Goal: Task Accomplishment & Management: Use online tool/utility

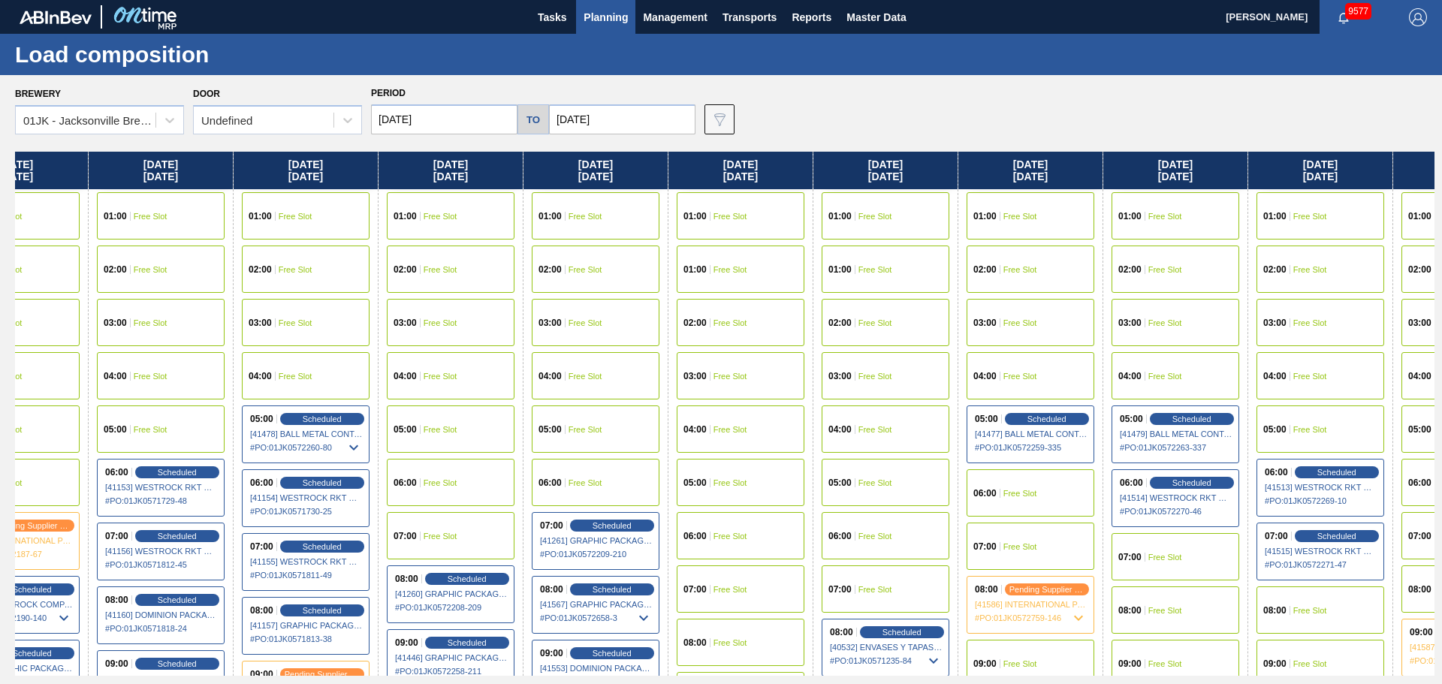
drag, startPoint x: 905, startPoint y: 288, endPoint x: 822, endPoint y: 301, distance: 83.7
click at [822, 301] on div "[DATE] 01:00 Free Slot 02:00 Free Slot 03:00 Free Slot 04:00 Free Slot 05:00 Fr…" at bounding box center [725, 414] width 1420 height 524
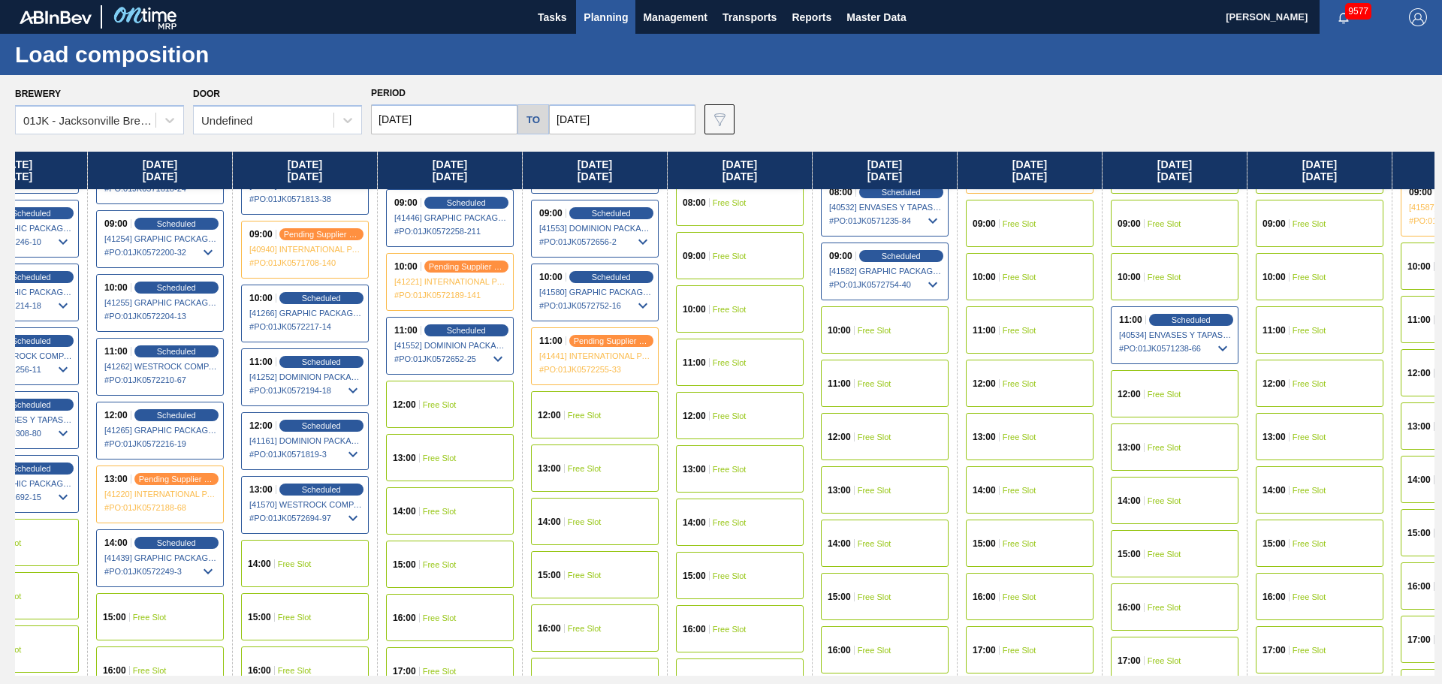
scroll to position [451, 72]
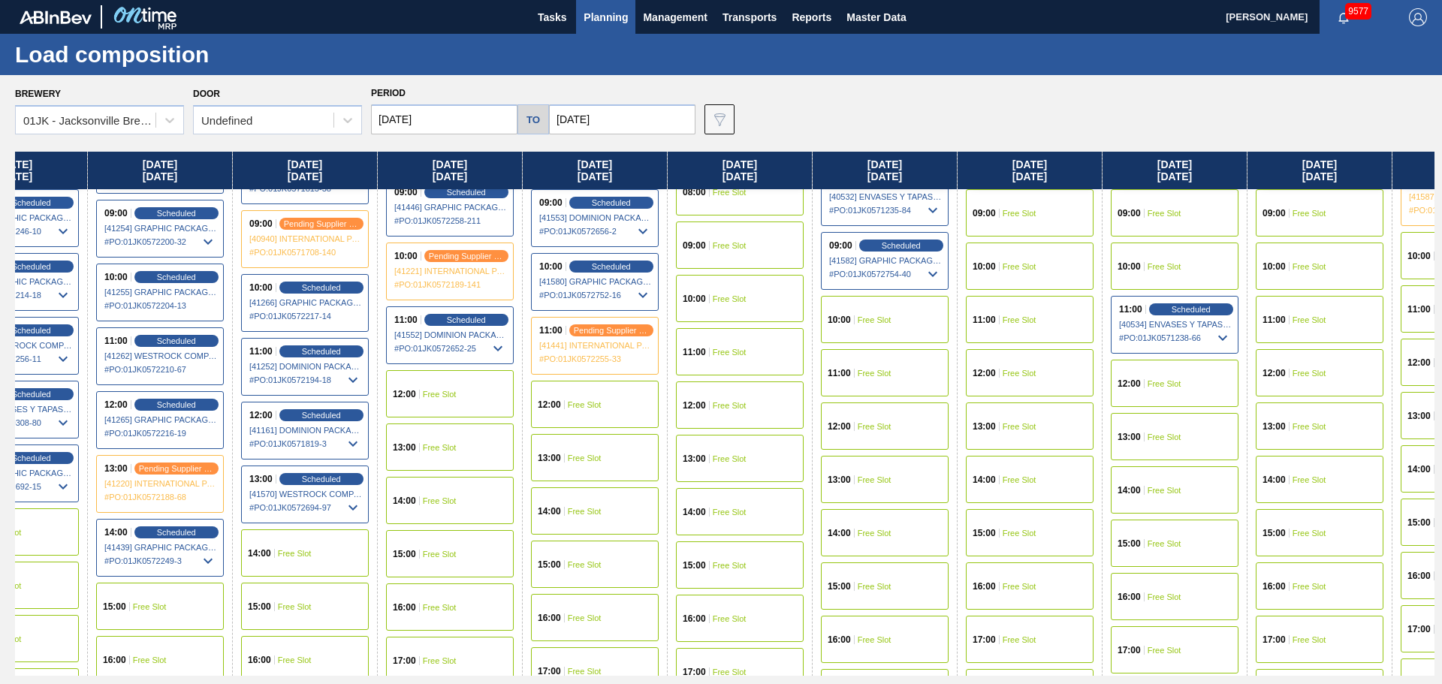
click at [596, 406] on span "Free Slot" at bounding box center [585, 404] width 34 height 9
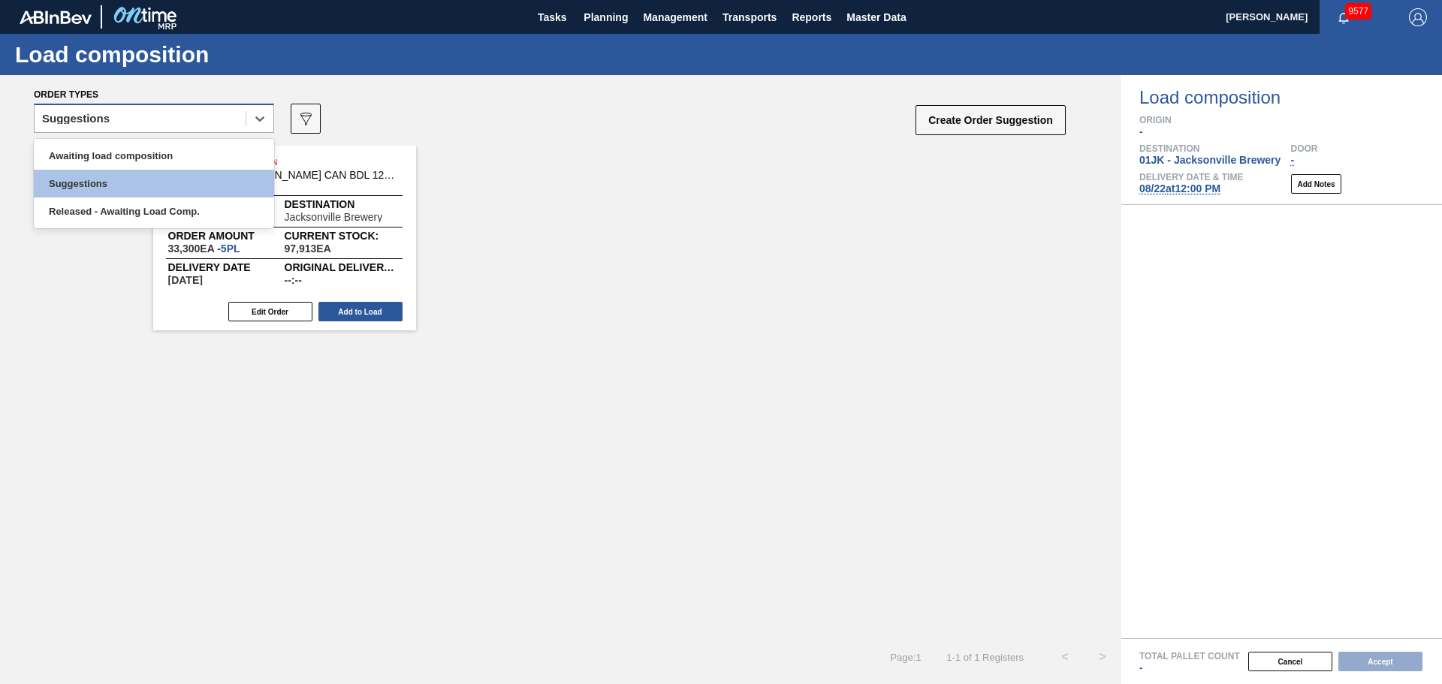
click at [189, 119] on div "Suggestions" at bounding box center [140, 119] width 211 height 22
click at [182, 164] on div "Awaiting load composition" at bounding box center [154, 156] width 240 height 28
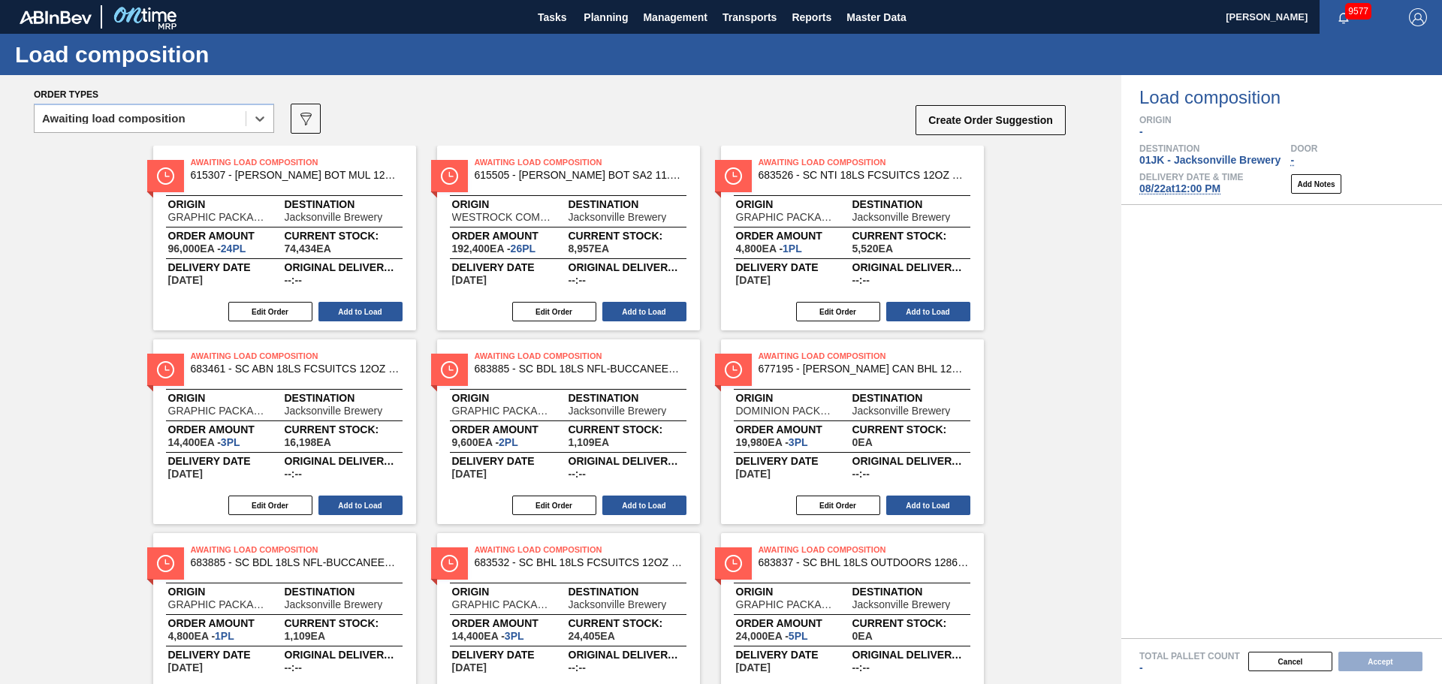
click at [707, 99] on div "Order types" at bounding box center [550, 94] width 1033 height 14
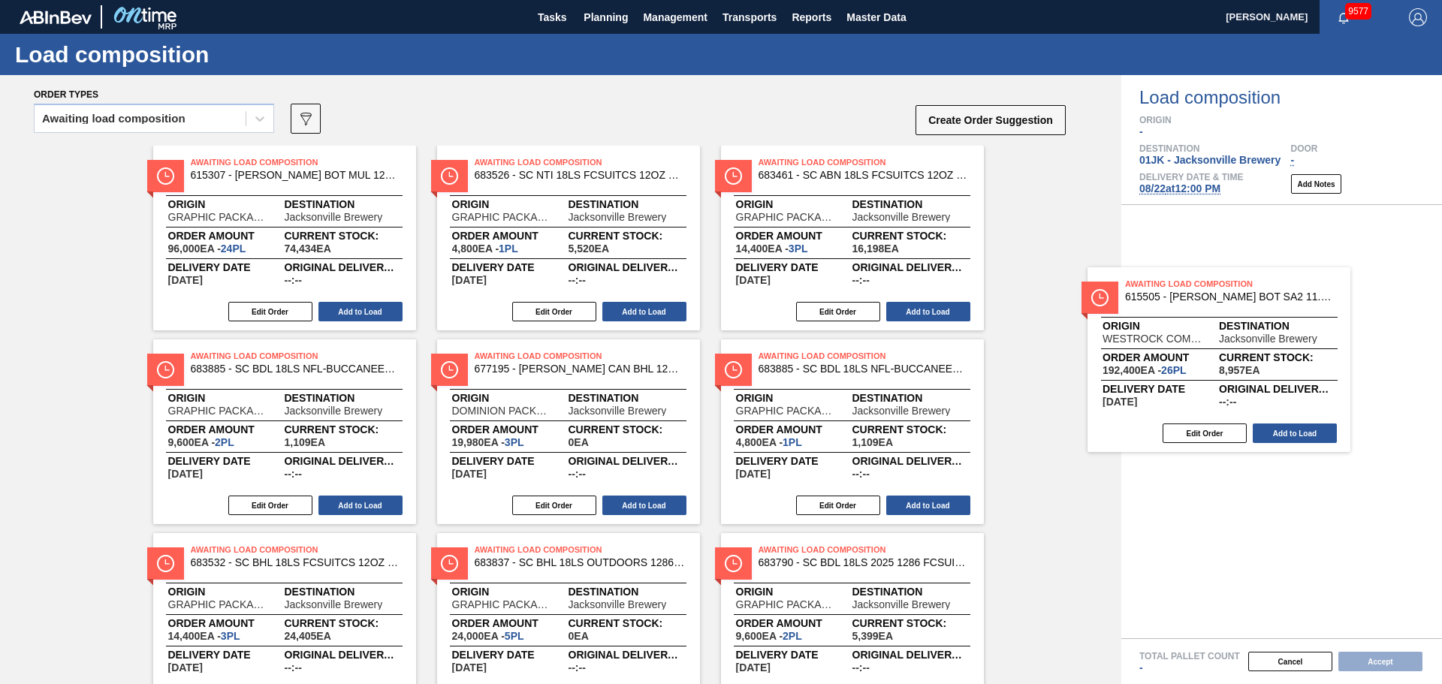
drag, startPoint x: 643, startPoint y: 204, endPoint x: 1258, endPoint y: 312, distance: 624.6
click at [1258, 312] on div "Order types Awaiting load composition 089F7B8B-B2A5-4AFE-B5C0-19BA573D28AC Crea…" at bounding box center [721, 379] width 1442 height 609
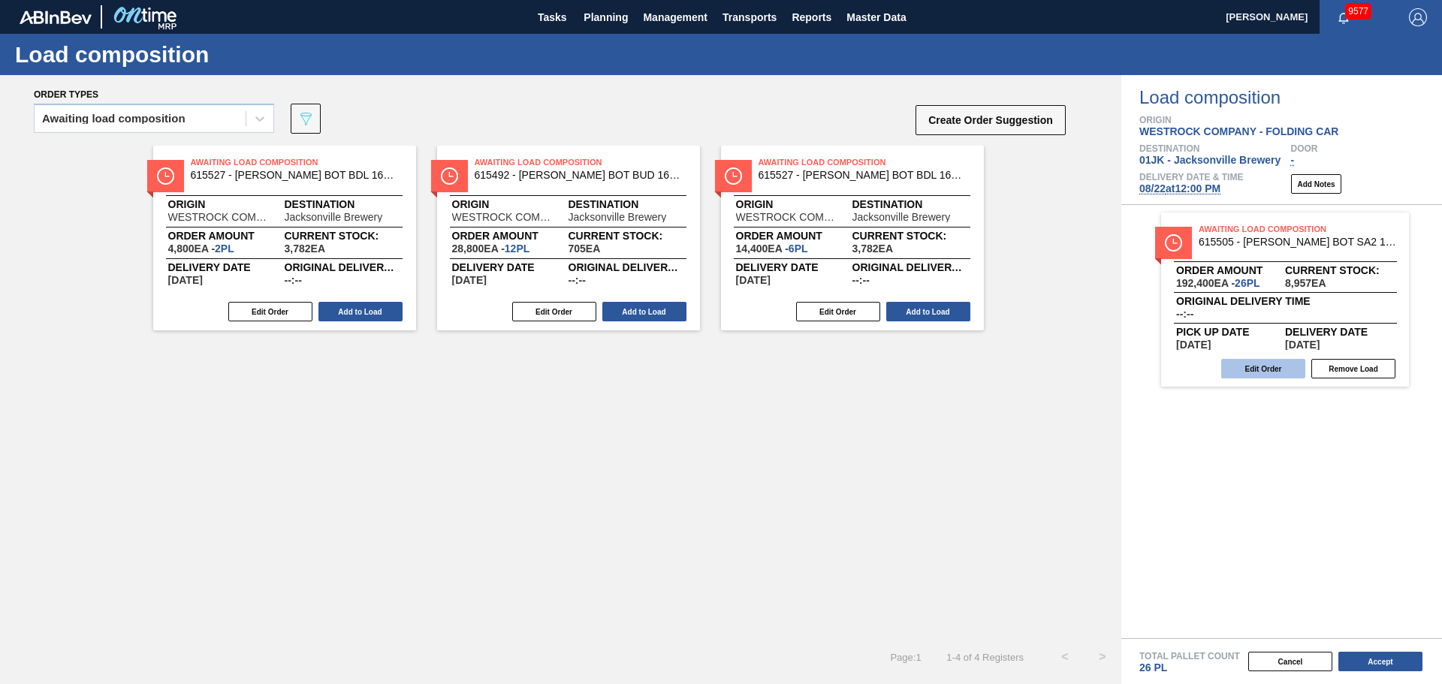
click at [1240, 370] on button "Edit Order" at bounding box center [1263, 369] width 84 height 20
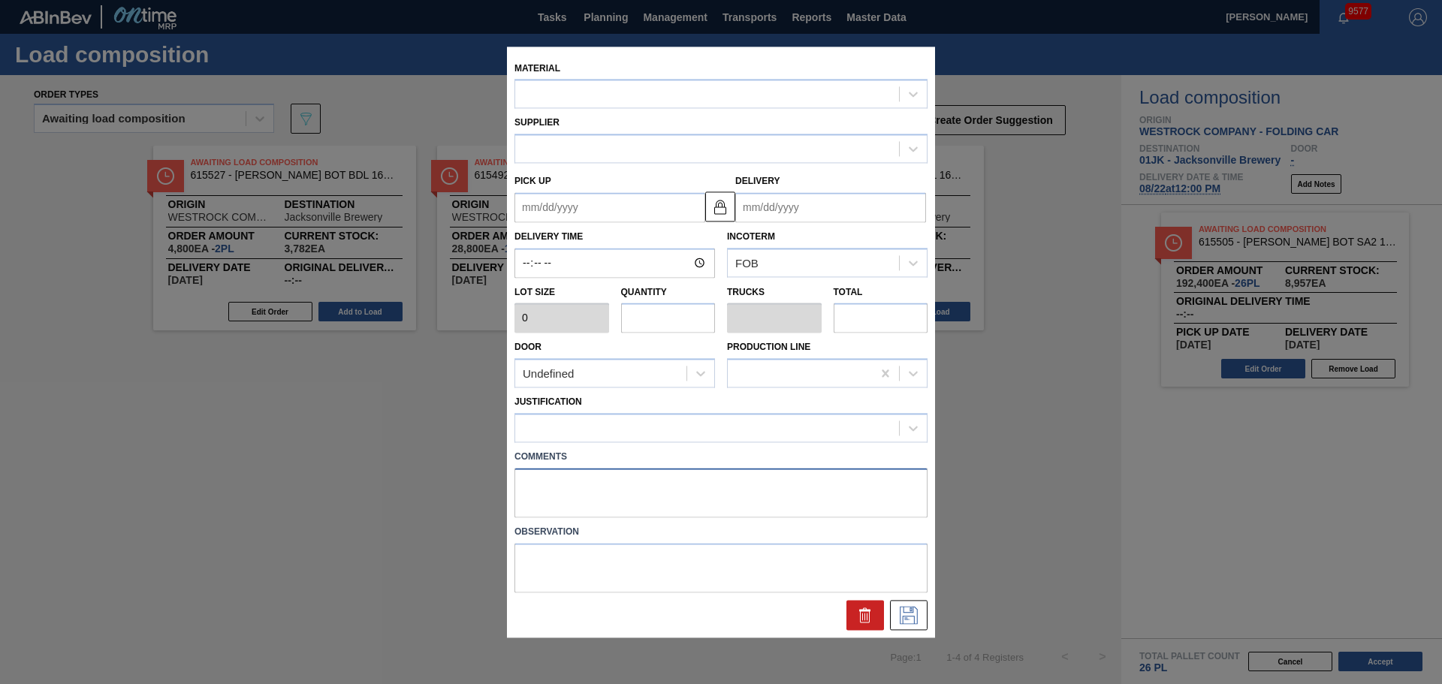
click at [610, 477] on textarea at bounding box center [720, 493] width 413 height 50
type input "7,400"
type input "26"
type input "1"
type input "192,400"
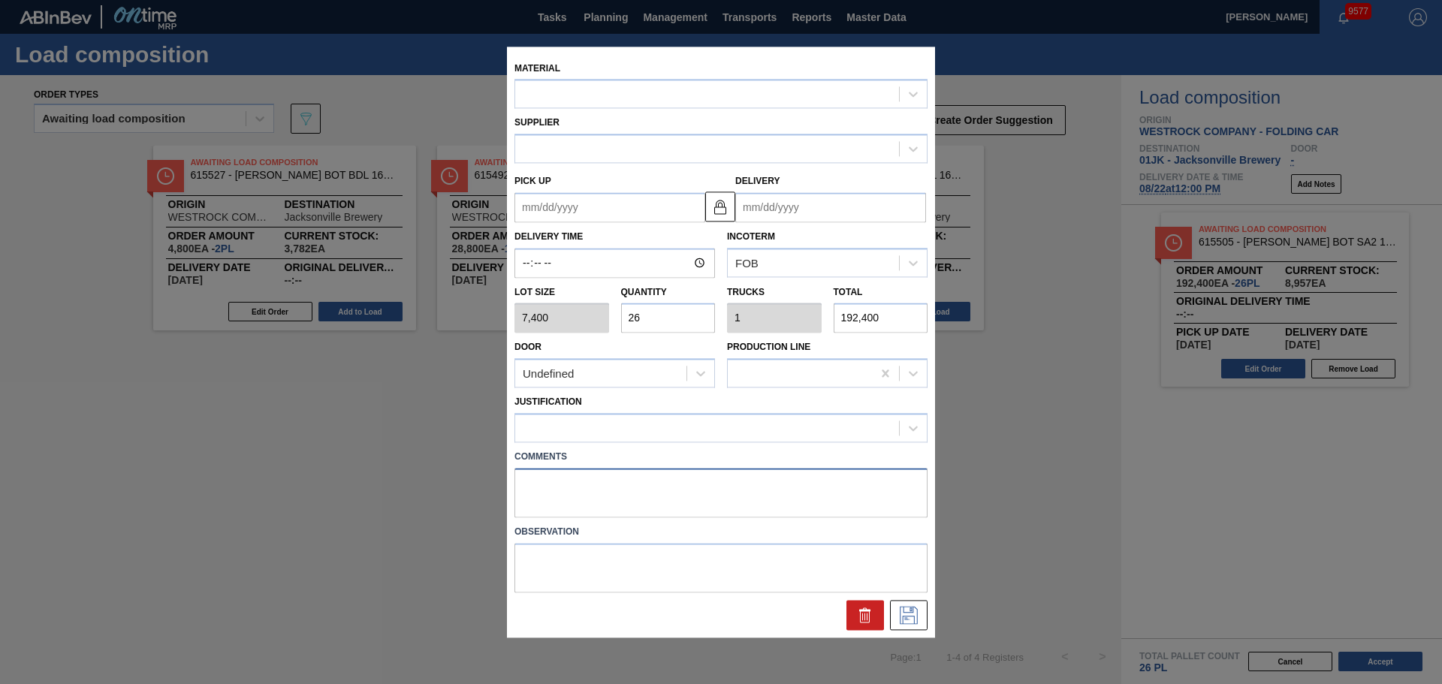
type up "[DATE]"
type input "[DATE]"
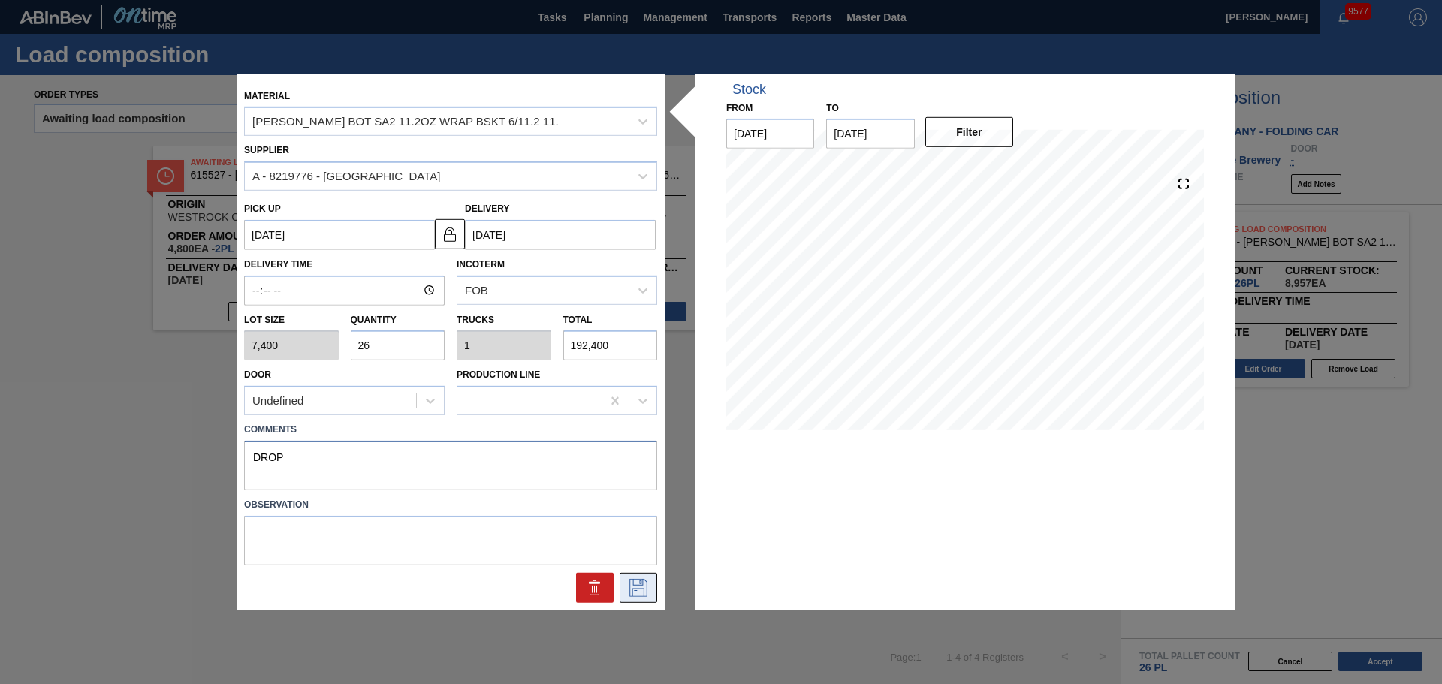
type textarea "DROP"
click at [636, 589] on icon at bounding box center [638, 588] width 18 height 18
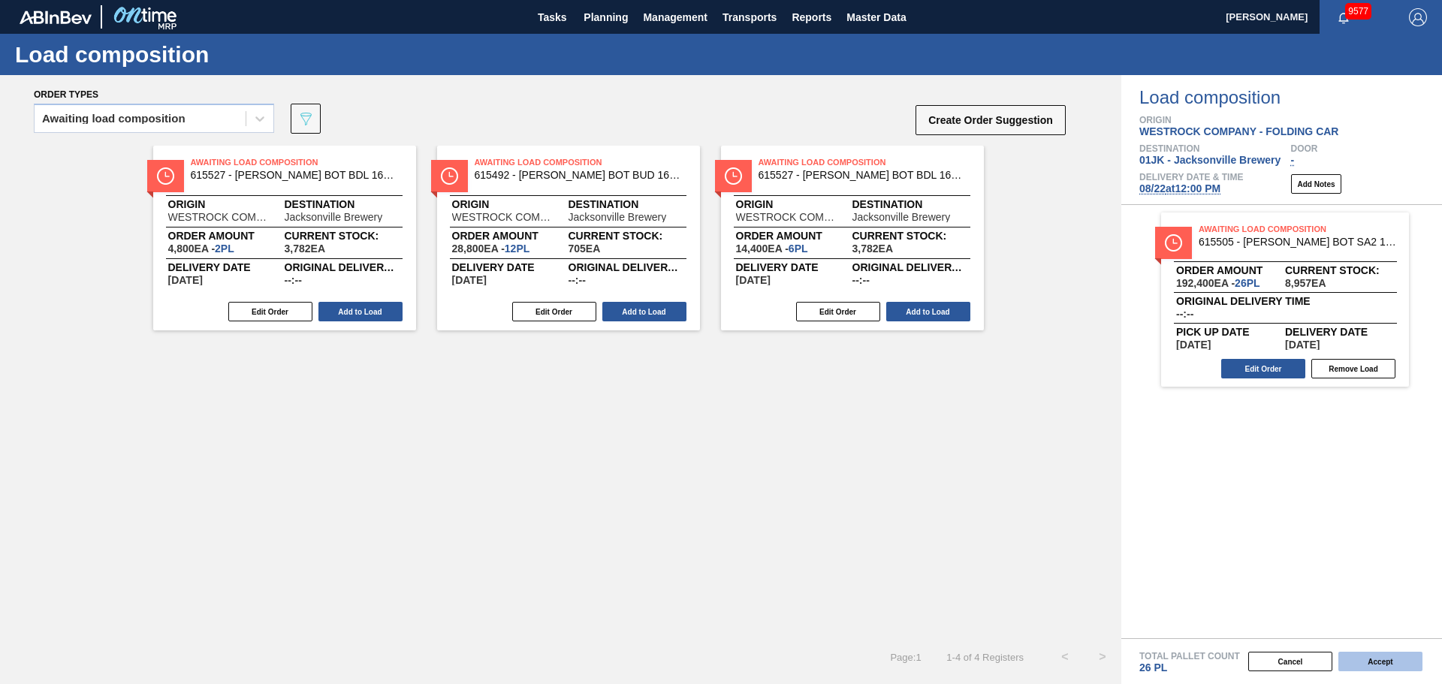
click at [1381, 658] on button "Accept" at bounding box center [1380, 662] width 84 height 20
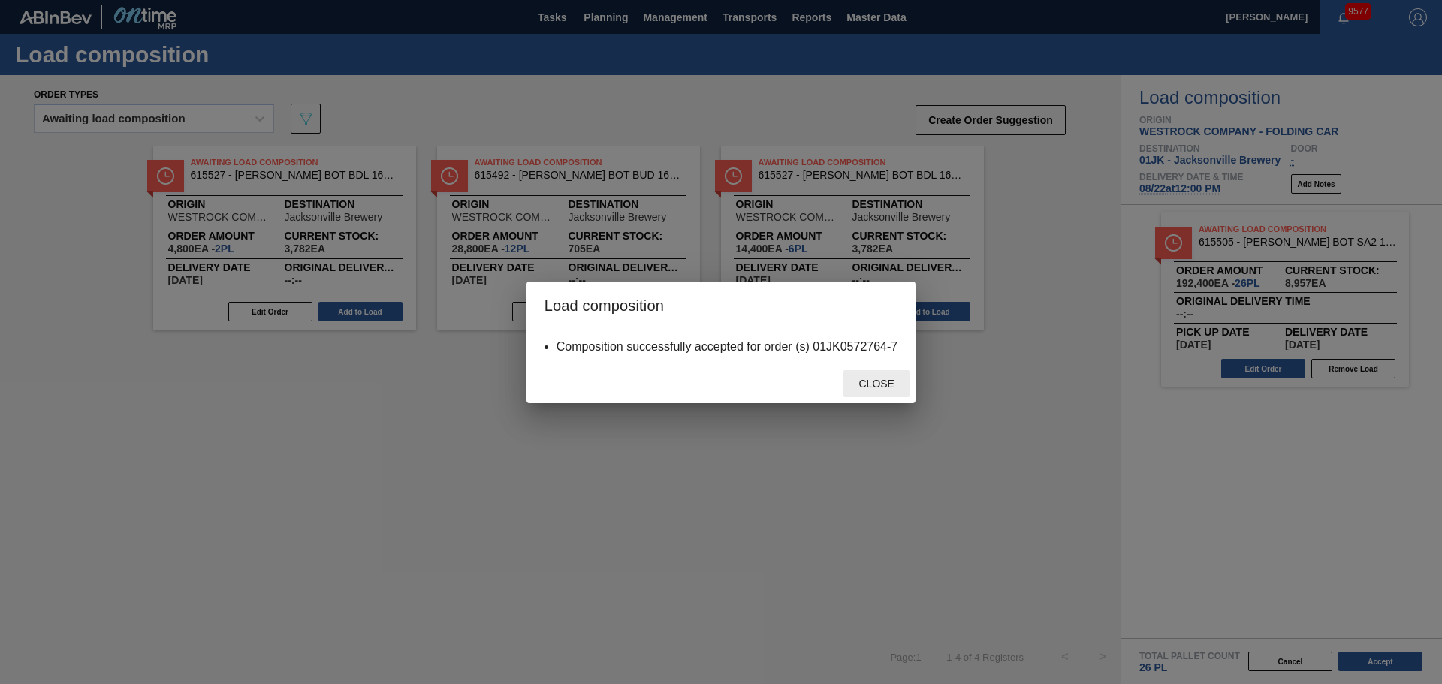
click at [893, 388] on span "Close" at bounding box center [875, 384] width 59 height 12
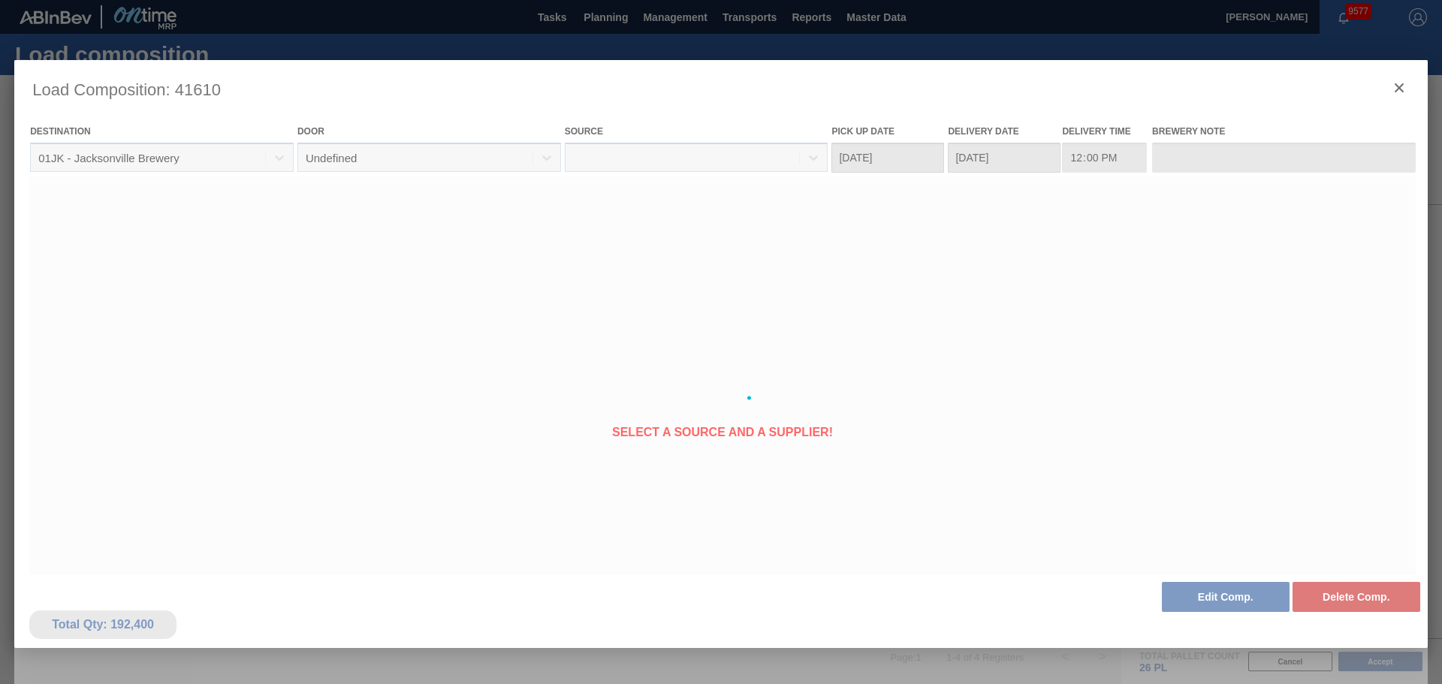
type Date "[DATE]"
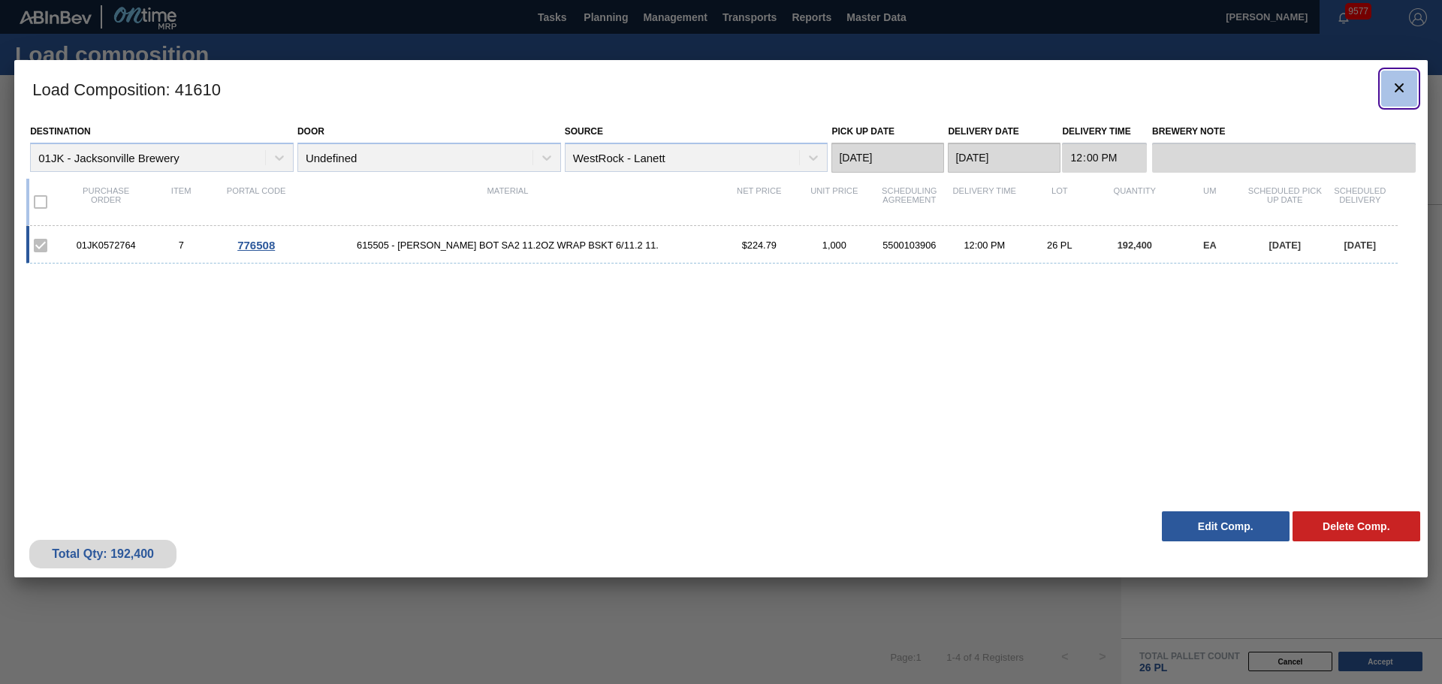
click at [1406, 90] on icon "botão de ícone" at bounding box center [1399, 88] width 18 height 18
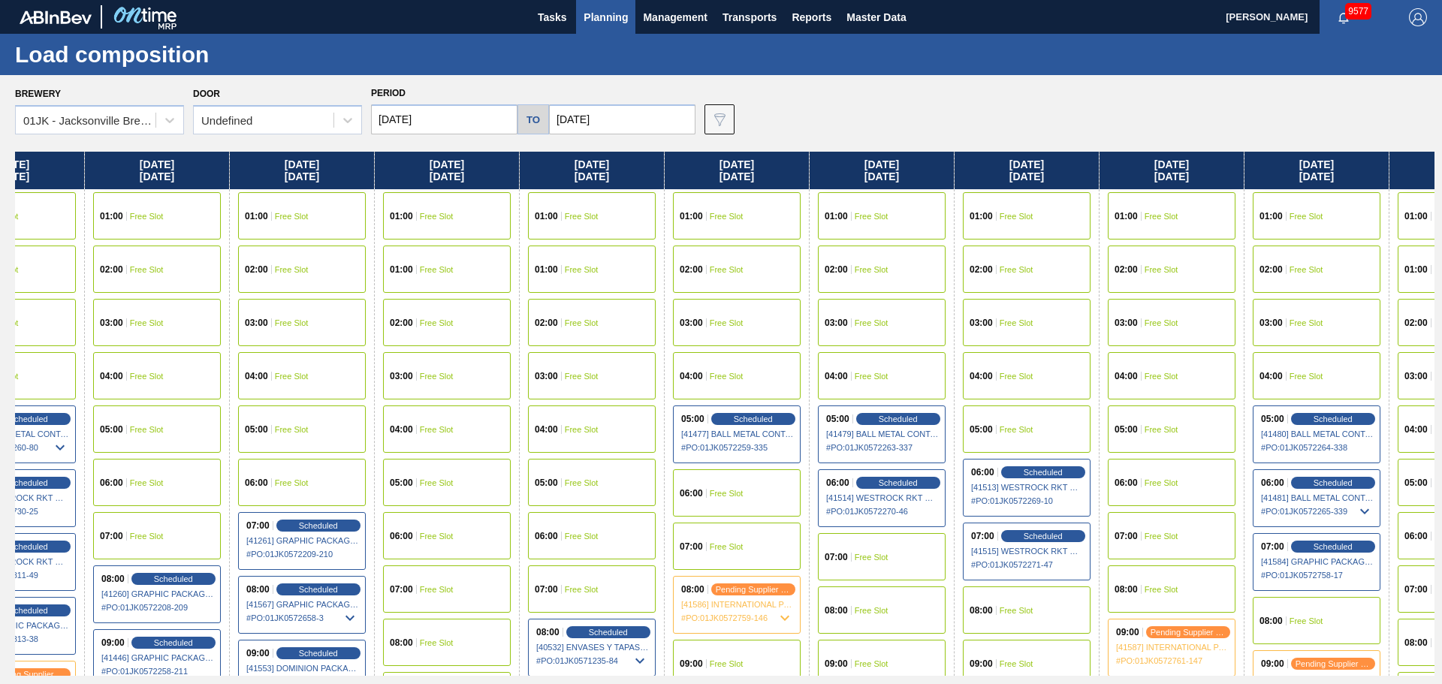
scroll to position [0, 488]
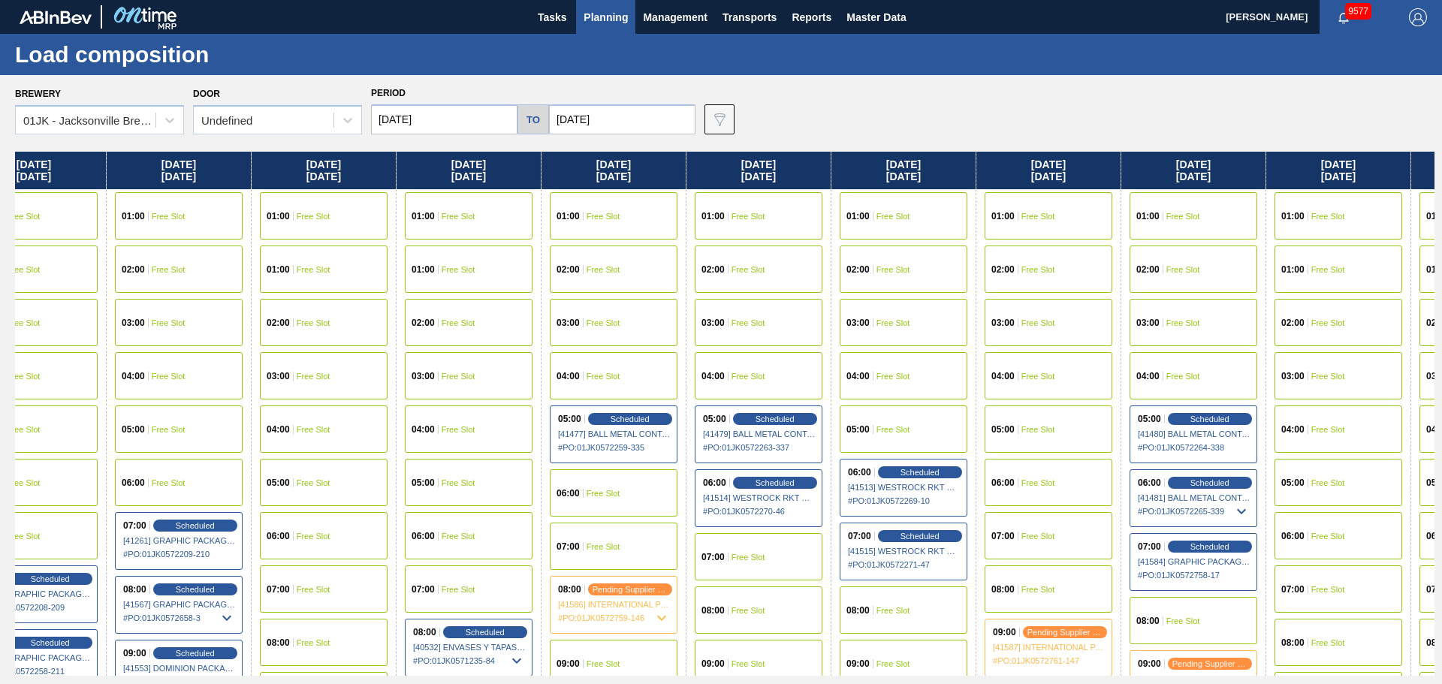
drag, startPoint x: 1259, startPoint y: 336, endPoint x: 759, endPoint y: 358, distance: 500.7
click at [759, 358] on div "[DATE] 01:00 Free Slot 02:00 Free Slot 03:00 Free Slot 04:00 Free Slot 05:00 Fr…" at bounding box center [725, 414] width 1420 height 524
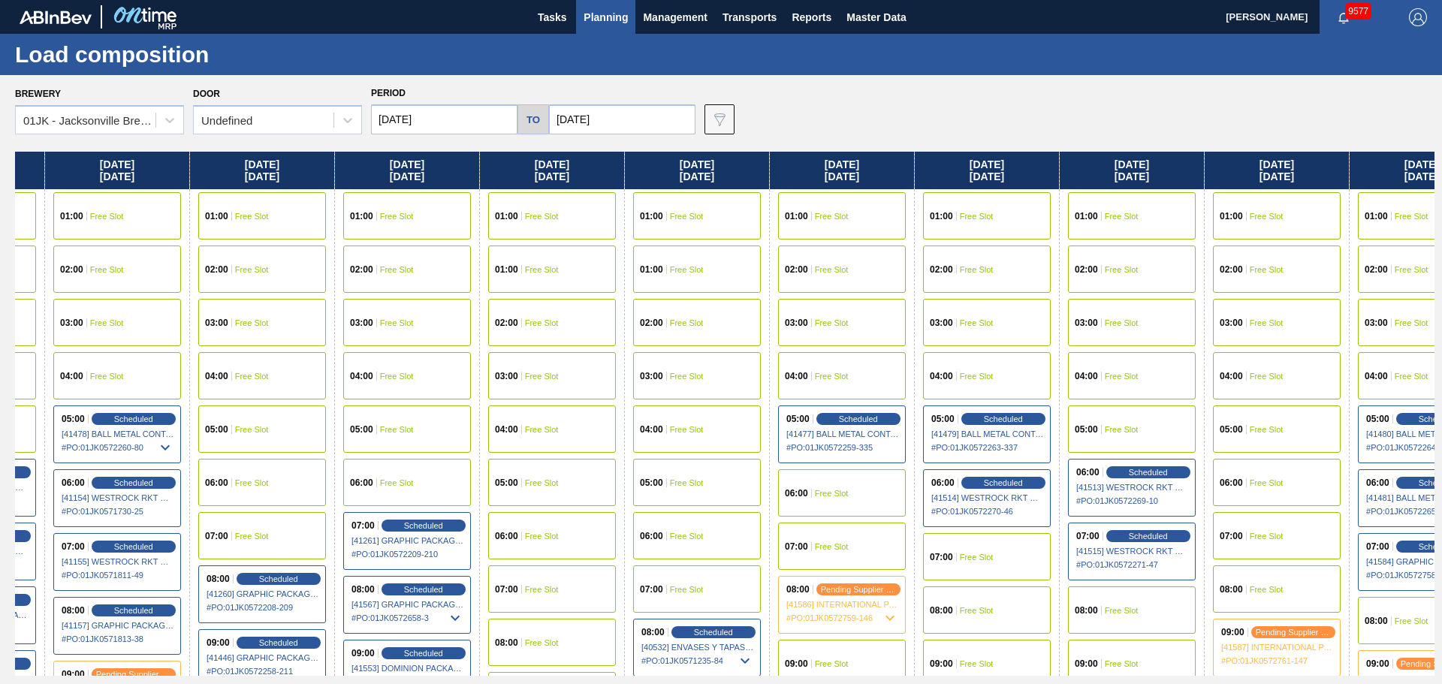
scroll to position [0, 0]
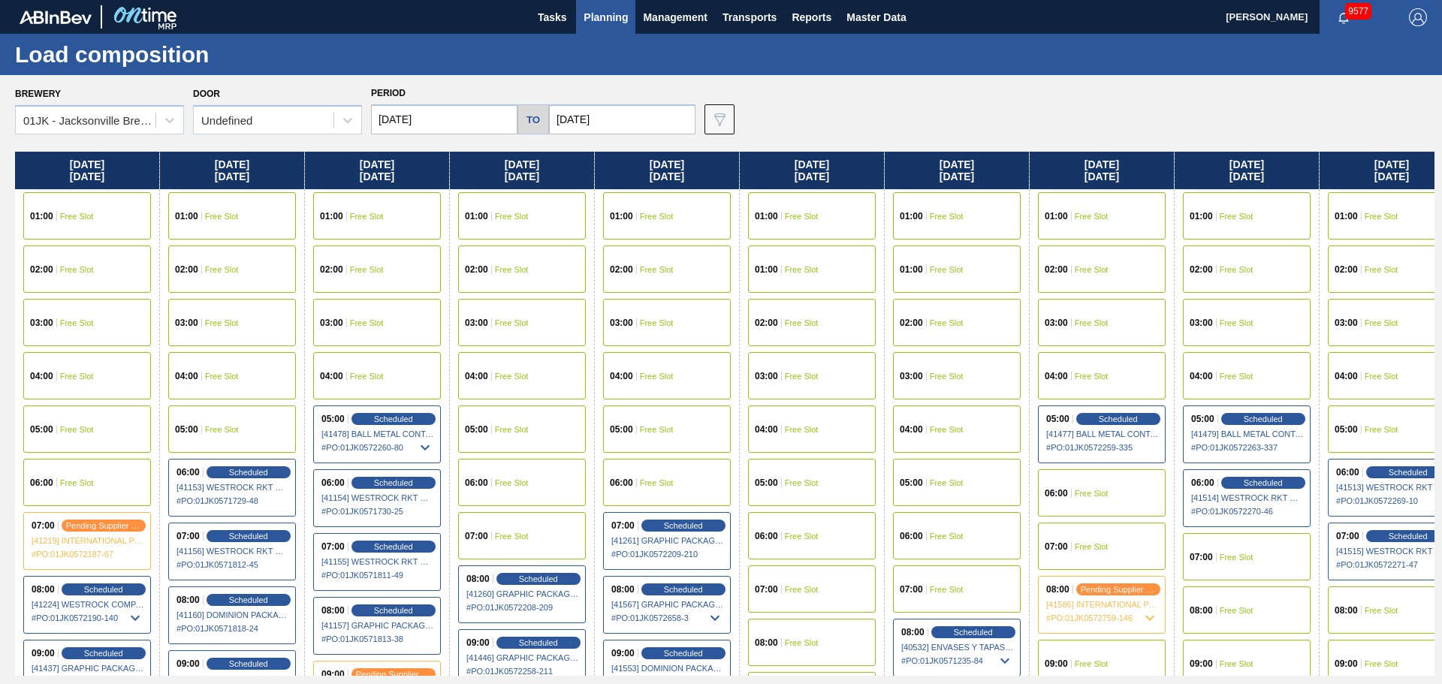
drag, startPoint x: 572, startPoint y: 345, endPoint x: 1172, endPoint y: 361, distance: 601.1
click at [1172, 361] on div "[DATE] 01:00 Free Slot 02:00 Free Slot 03:00 Free Slot 04:00 Free Slot 05:00 Fr…" at bounding box center [725, 414] width 1420 height 524
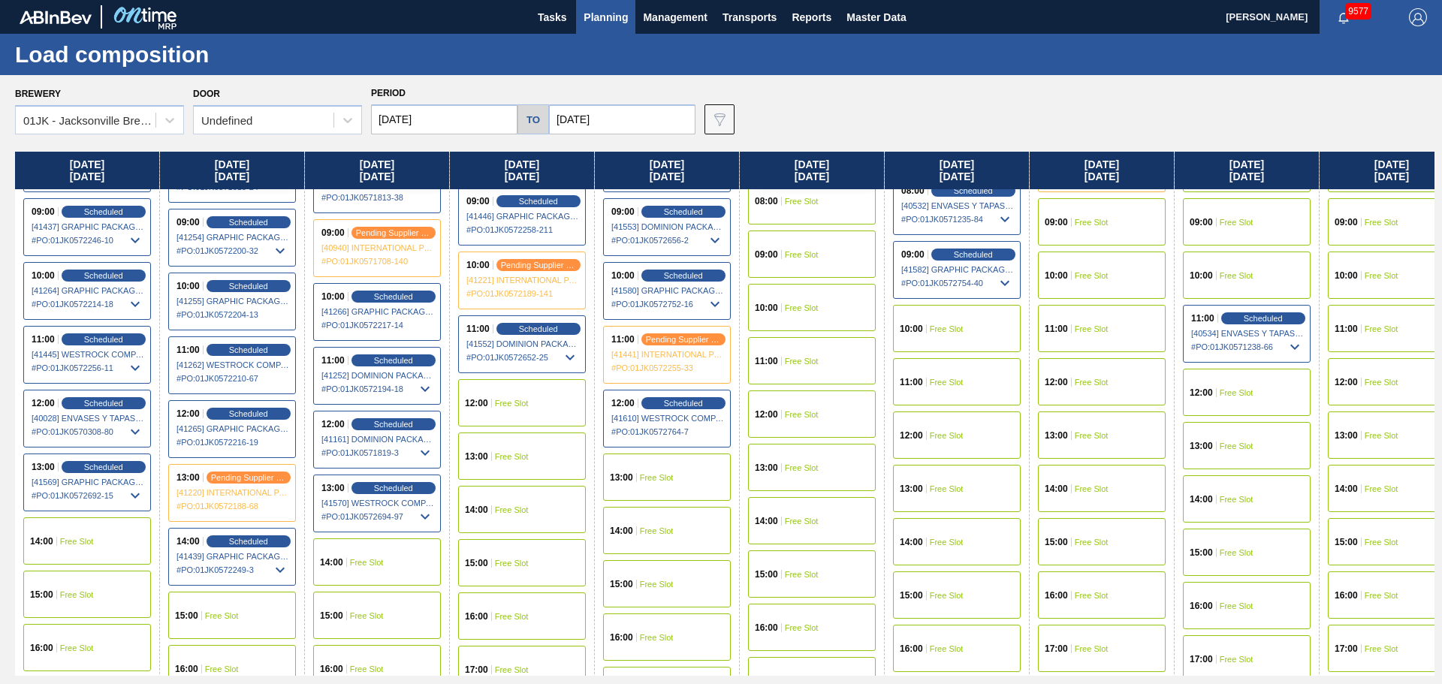
scroll to position [451, 0]
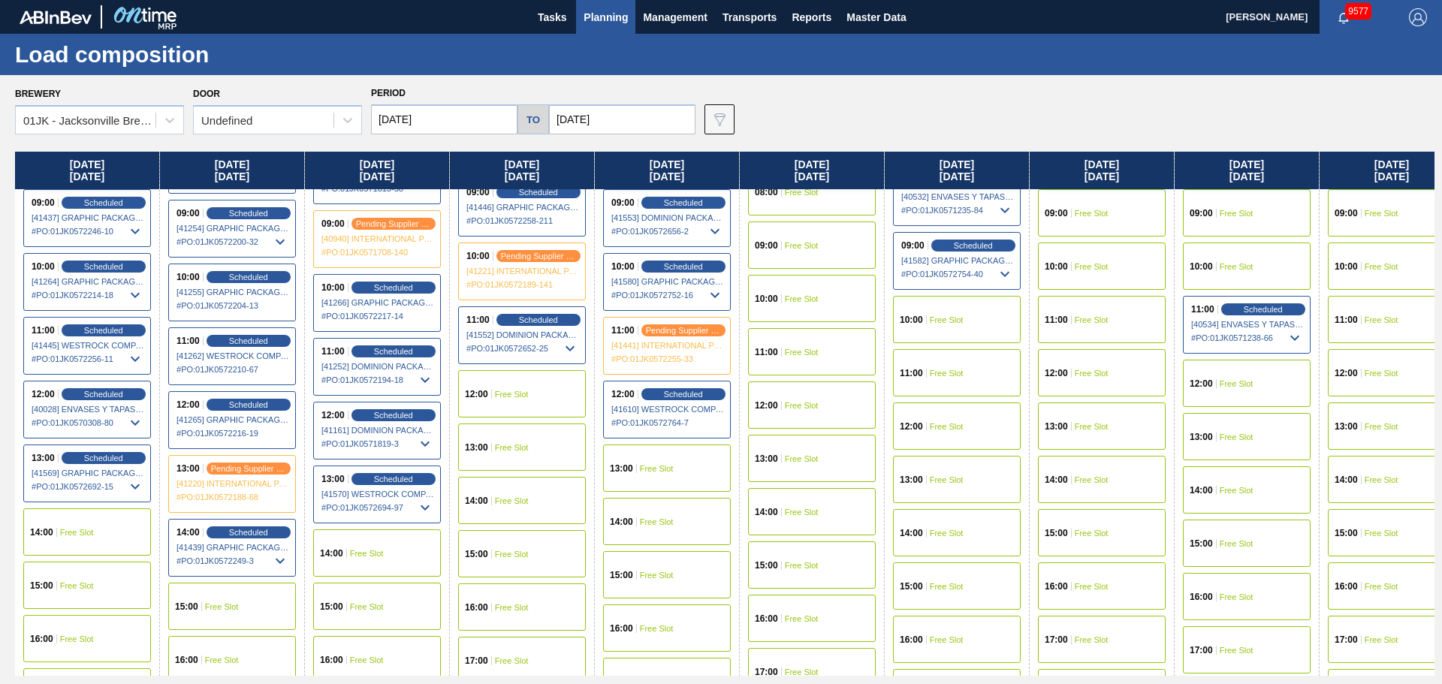
click at [655, 464] on span "Free Slot" at bounding box center [657, 468] width 34 height 9
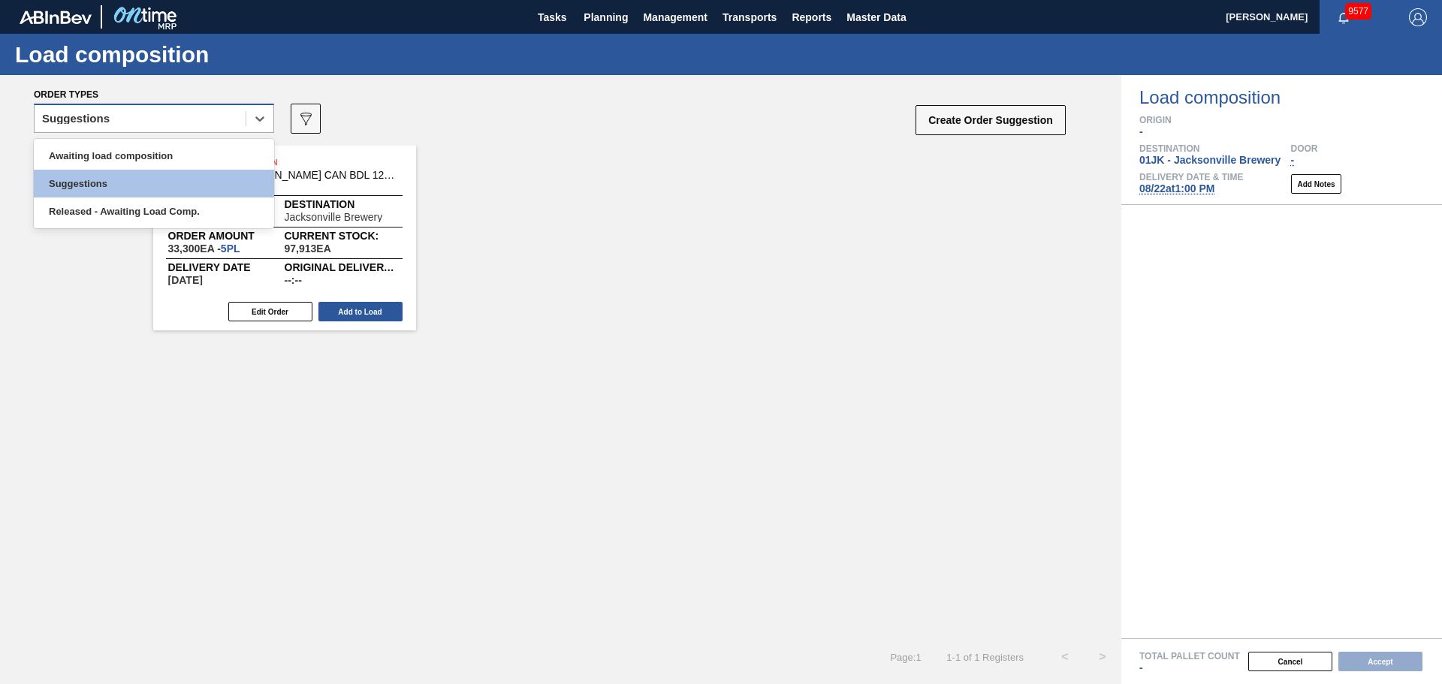
click at [183, 122] on div "Suggestions" at bounding box center [140, 119] width 211 height 22
click at [151, 166] on div "Awaiting load composition" at bounding box center [154, 156] width 240 height 28
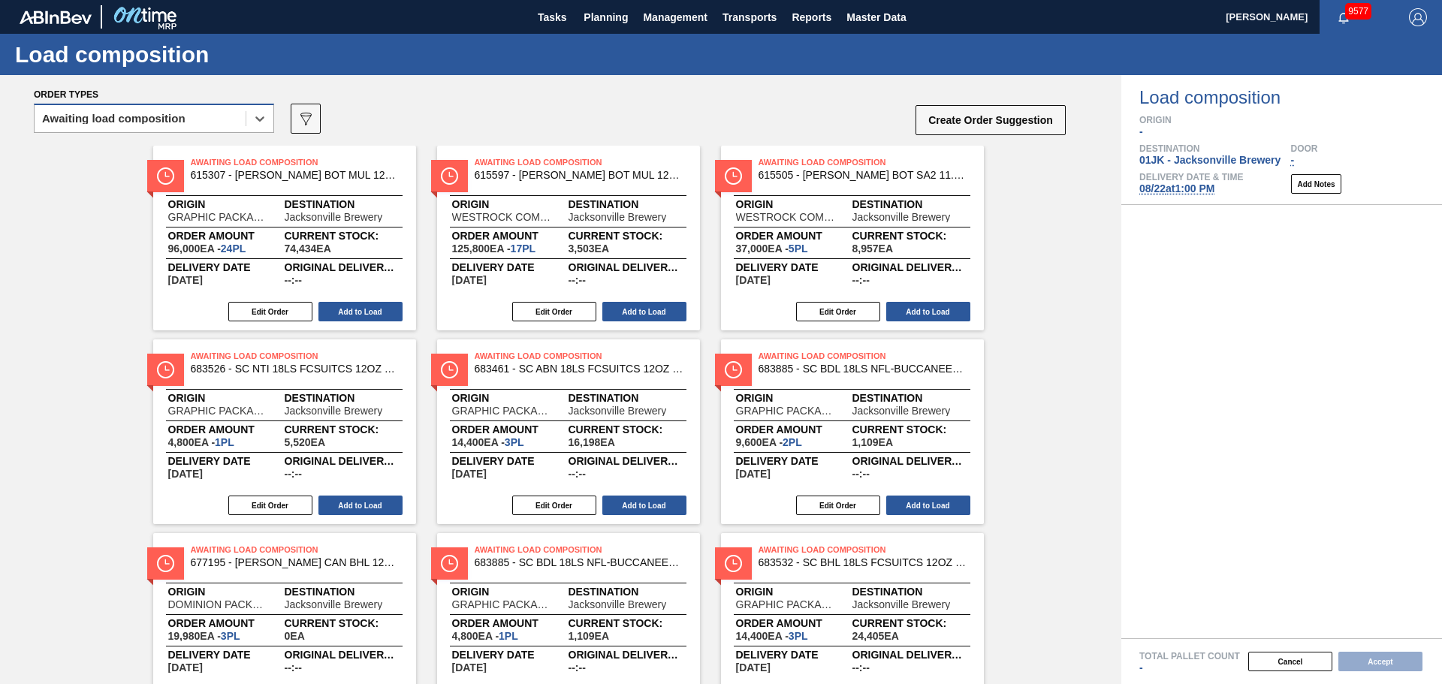
click at [235, 129] on div "Awaiting load composition" at bounding box center [140, 119] width 211 height 22
click at [546, 128] on div "Awaiting load composition 089F7B8B-B2A5-4AFE-B5C0-19BA573D28AC Create Order Sug…" at bounding box center [550, 123] width 1033 height 45
drag, startPoint x: 797, startPoint y: 128, endPoint x: 867, endPoint y: 107, distance: 73.2
click at [807, 122] on div "Awaiting load composition 089F7B8B-B2A5-4AFE-B5C0-19BA573D28AC Create Order Sug…" at bounding box center [550, 123] width 1033 height 45
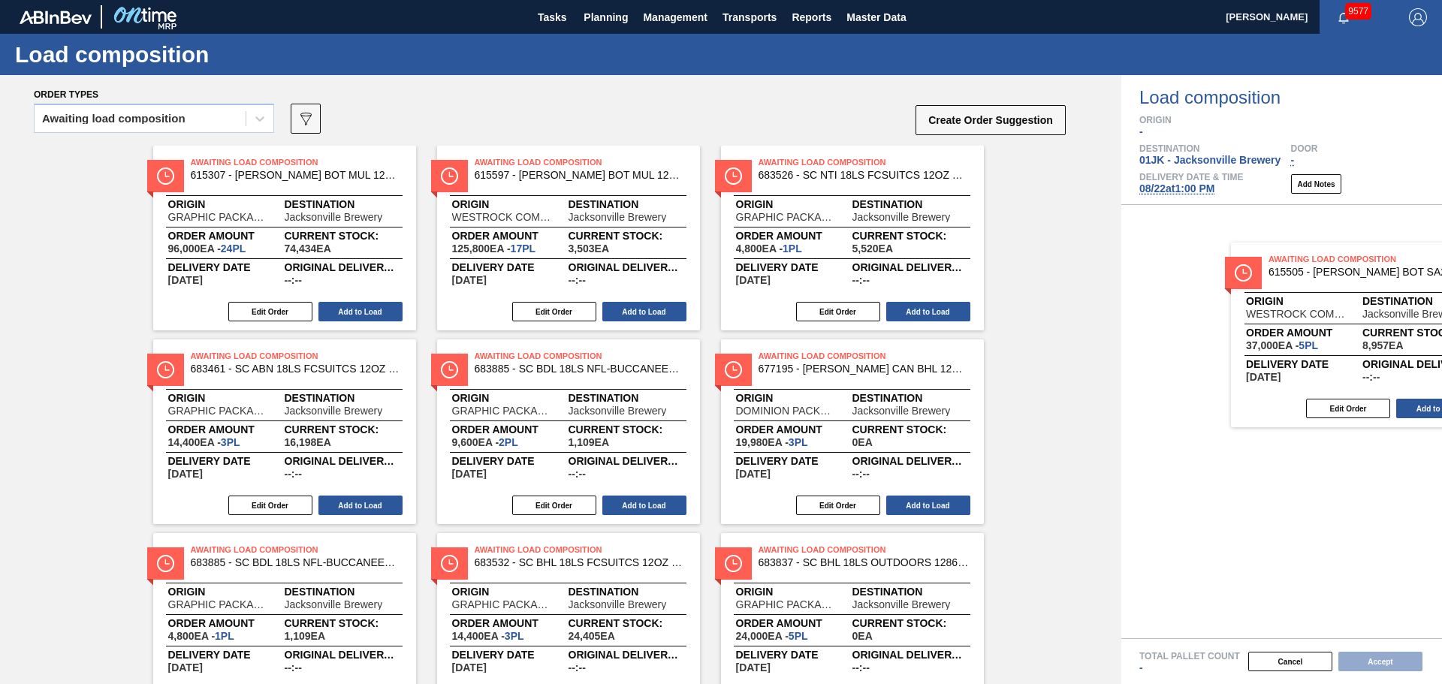
drag, startPoint x: 786, startPoint y: 208, endPoint x: 1308, endPoint y: 306, distance: 531.1
click at [1308, 306] on div "Order types Awaiting load composition 089F7B8B-B2A5-4AFE-B5C0-19BA573D28AC Crea…" at bounding box center [721, 379] width 1442 height 609
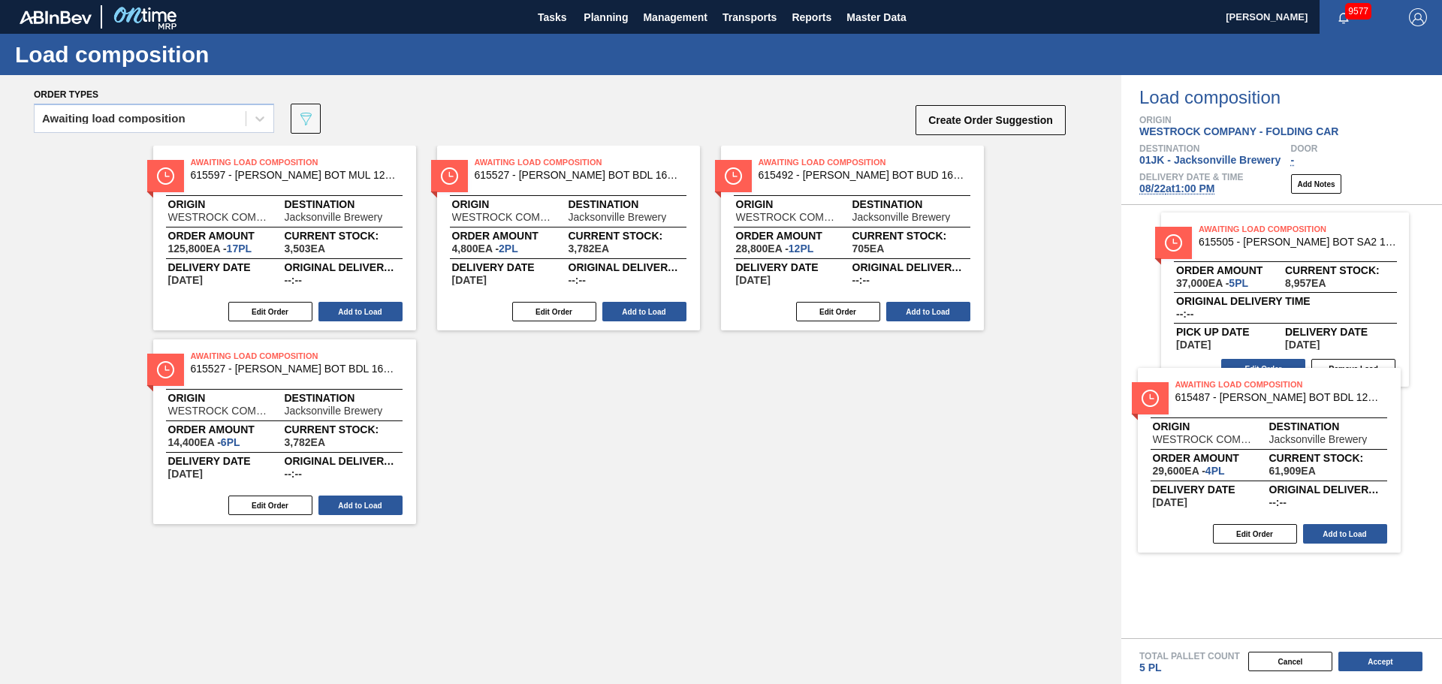
drag, startPoint x: 289, startPoint y: 374, endPoint x: 1285, endPoint y: 401, distance: 996.3
click at [1285, 401] on div "Order types Awaiting load composition 089F7B8B-B2A5-4AFE-B5C0-19BA573D28AC Crea…" at bounding box center [721, 379] width 1442 height 609
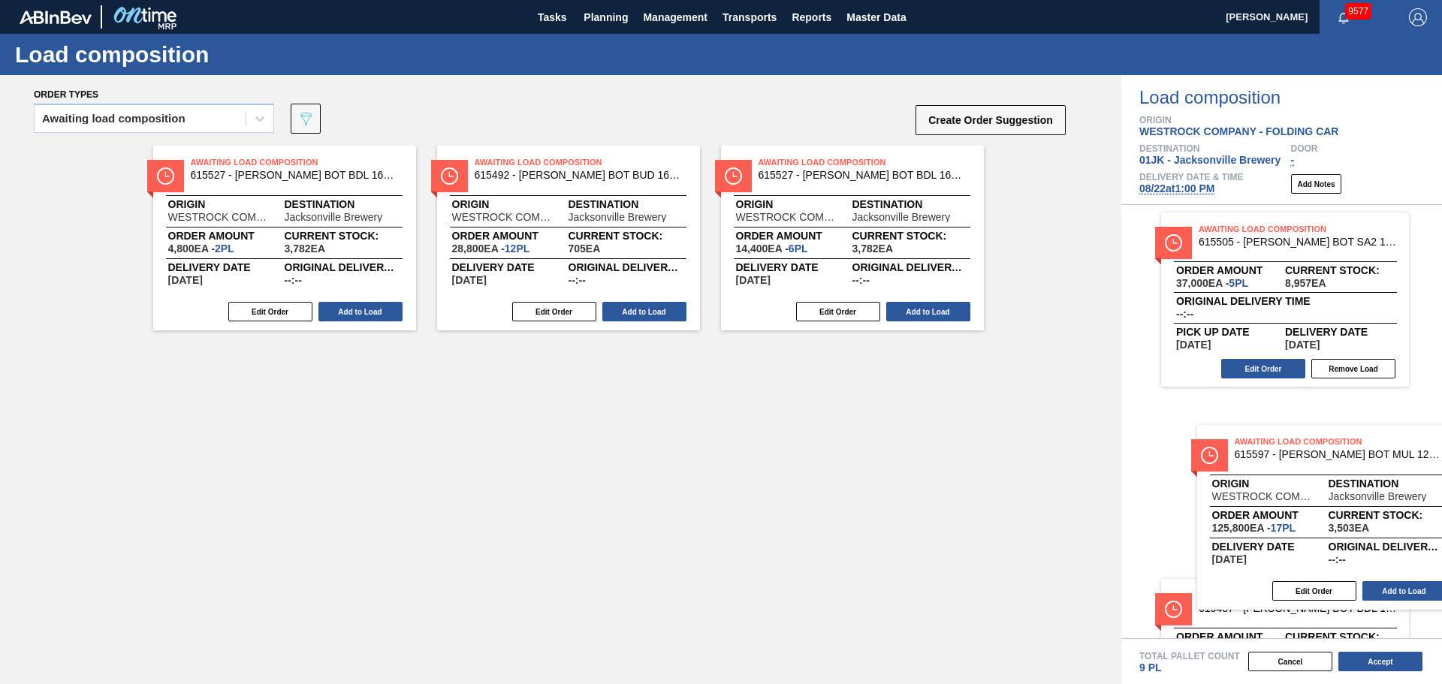
drag, startPoint x: 309, startPoint y: 216, endPoint x: 1357, endPoint y: 499, distance: 1086.3
click at [1357, 499] on div "Order types Awaiting load composition 089F7B8B-B2A5-4AFE-B5C0-19BA573D28AC Crea…" at bounding box center [721, 379] width 1442 height 609
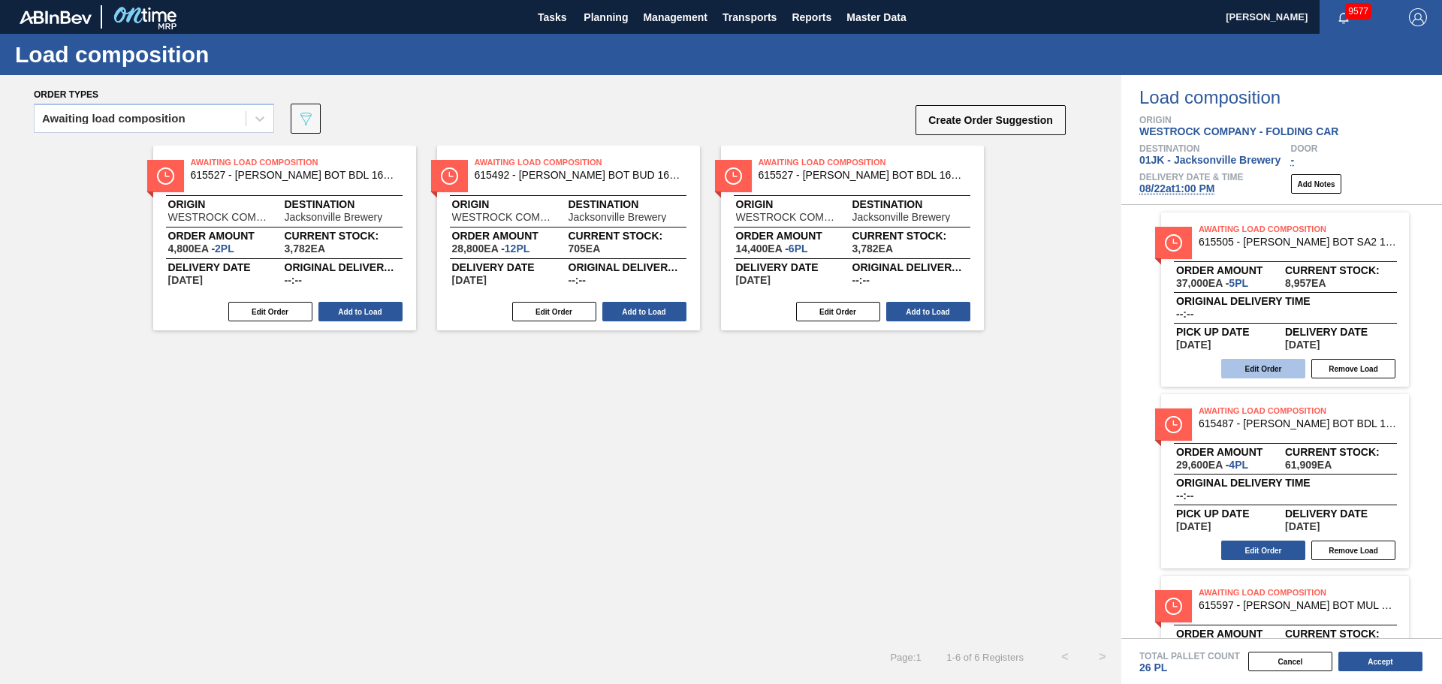
click at [1296, 364] on button "Edit Order" at bounding box center [1263, 369] width 84 height 20
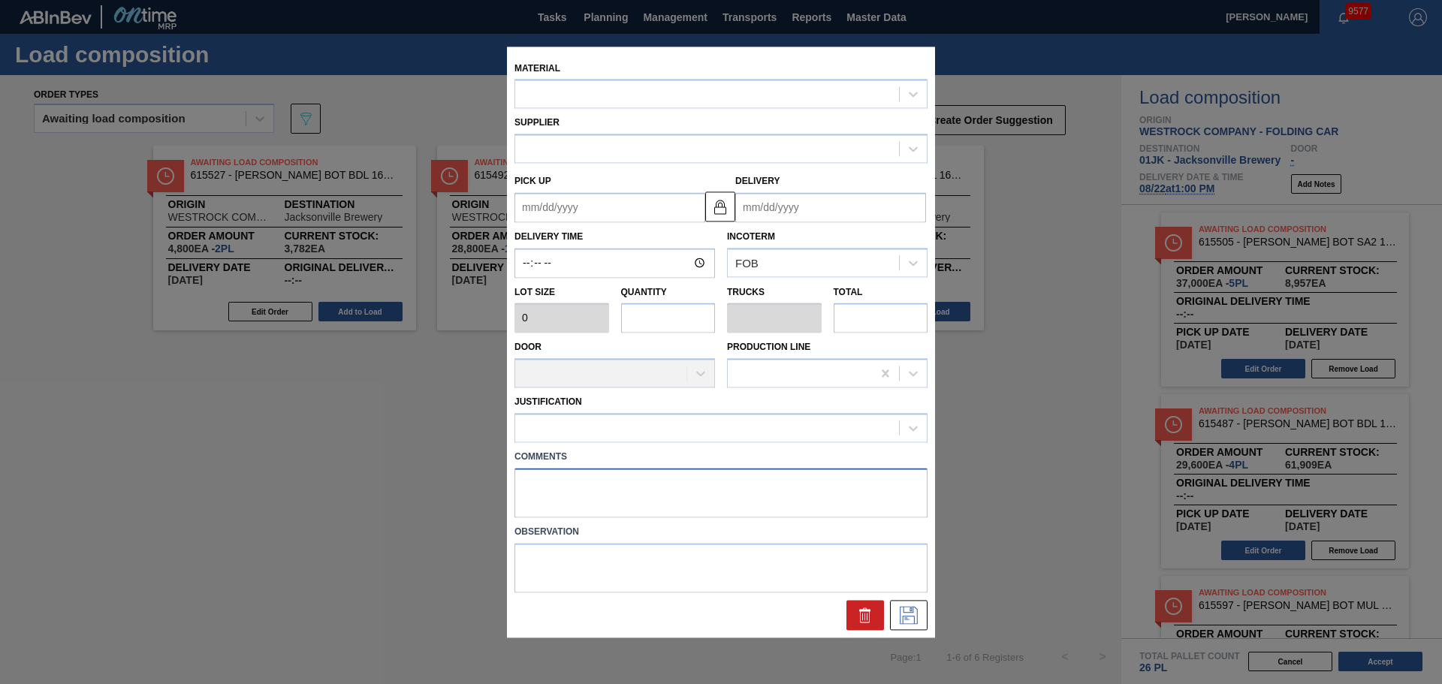
click at [719, 472] on textarea at bounding box center [720, 493] width 413 height 50
type input "7,400"
type input "5"
type input "0.192"
type input "37,000"
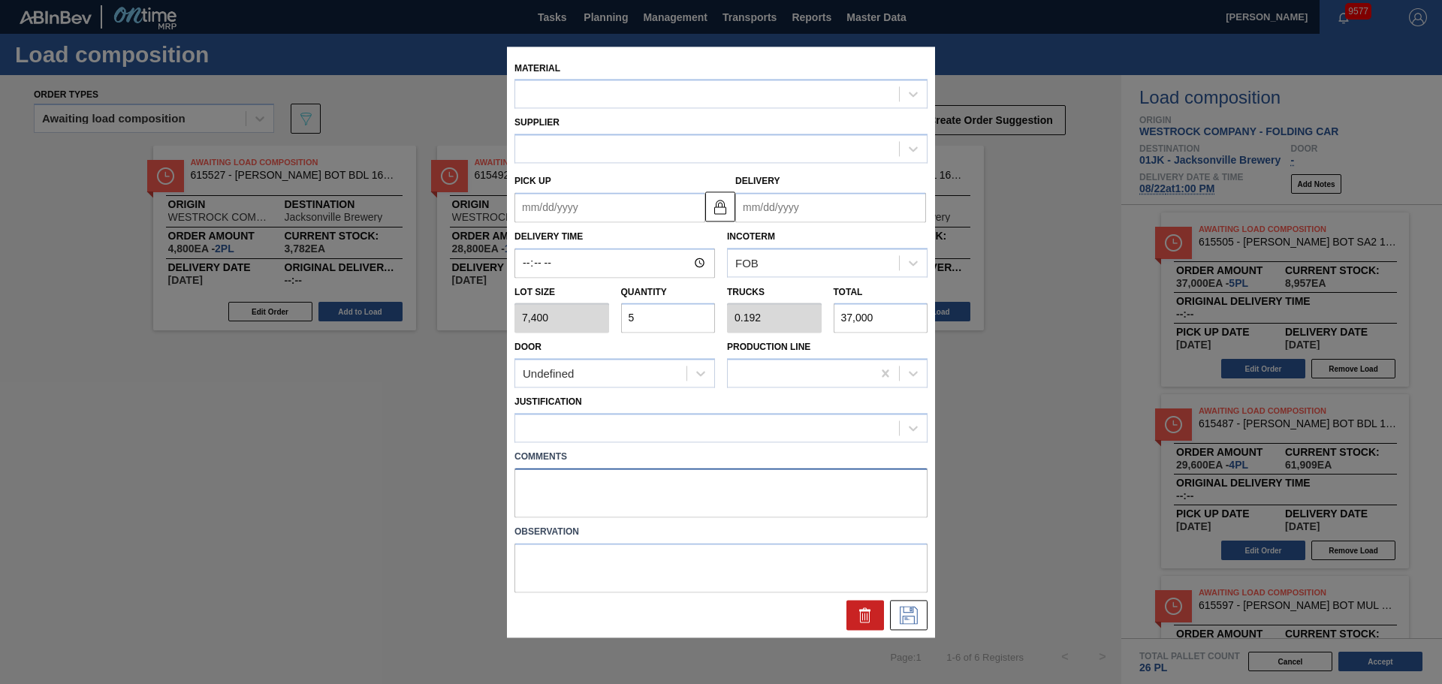
type up "[DATE]"
type input "[DATE]"
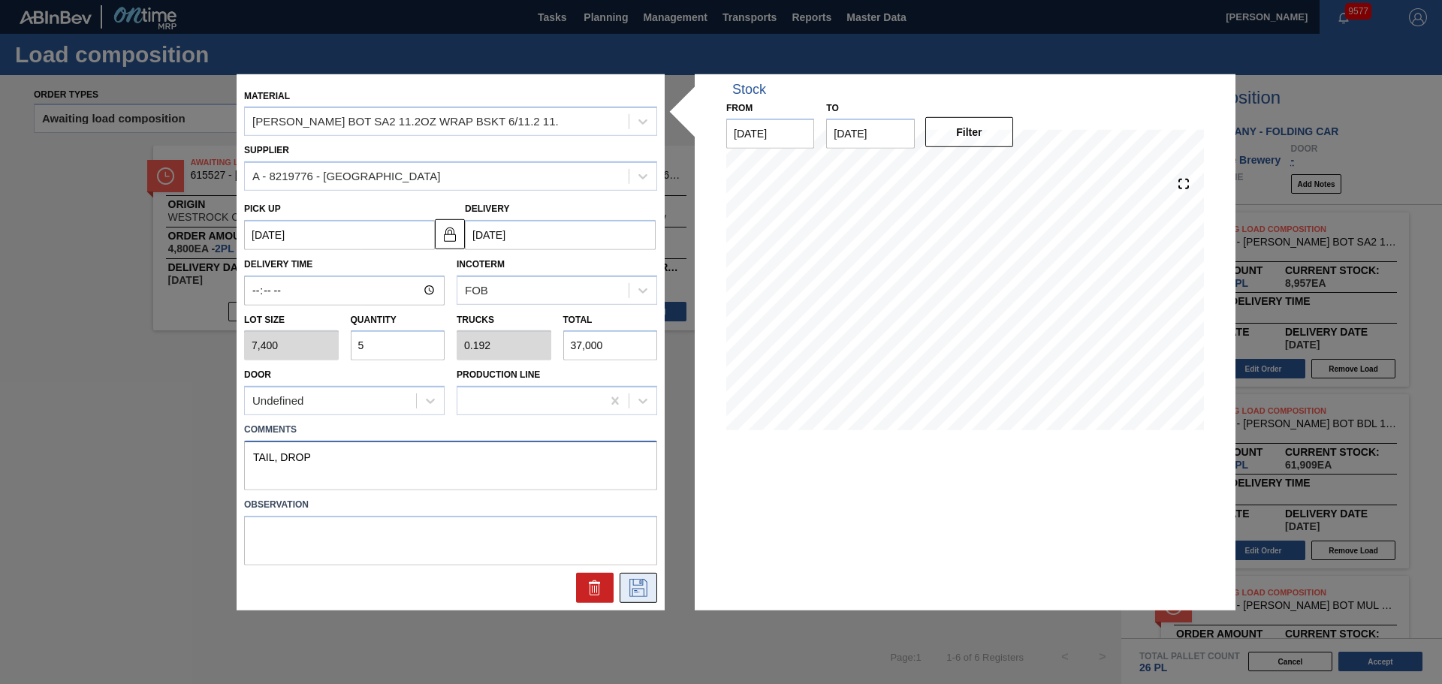
type textarea "TAIL, DROP"
click at [655, 595] on button at bounding box center [639, 588] width 38 height 30
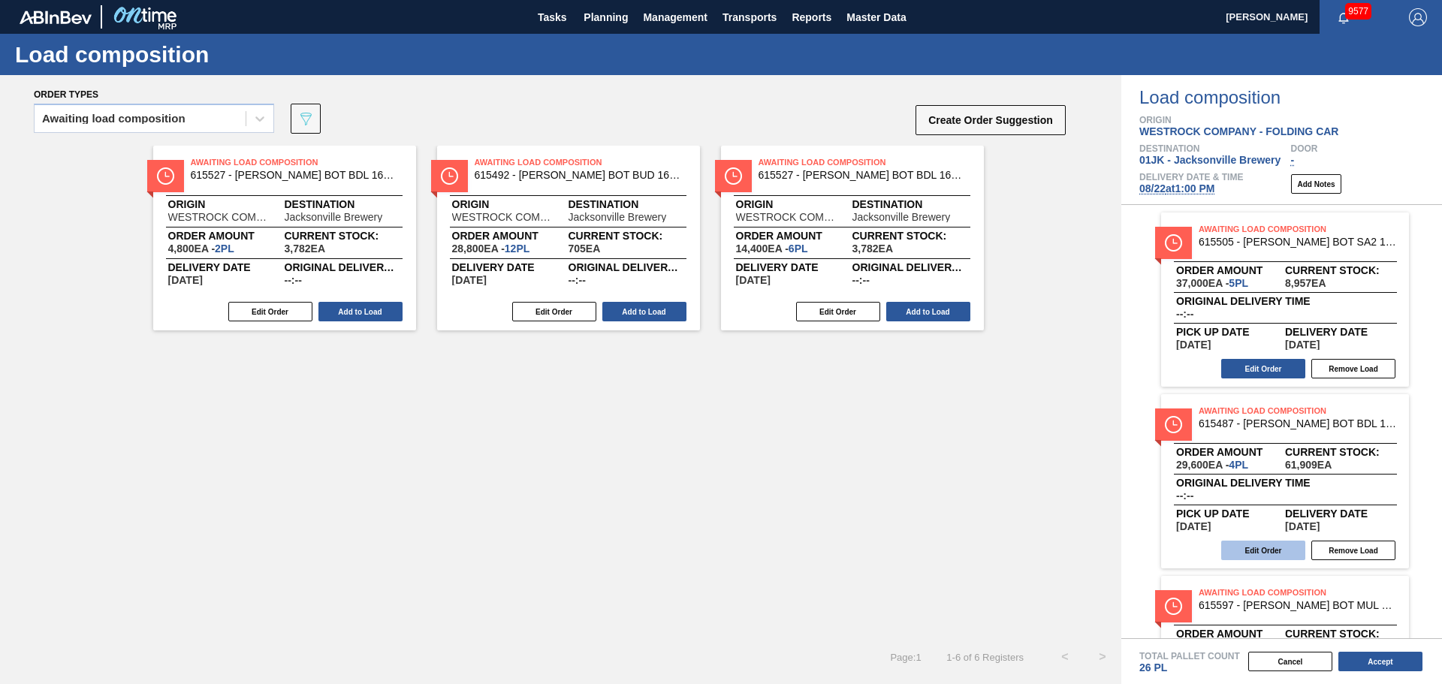
click at [1281, 559] on button "Edit Order" at bounding box center [1263, 551] width 84 height 20
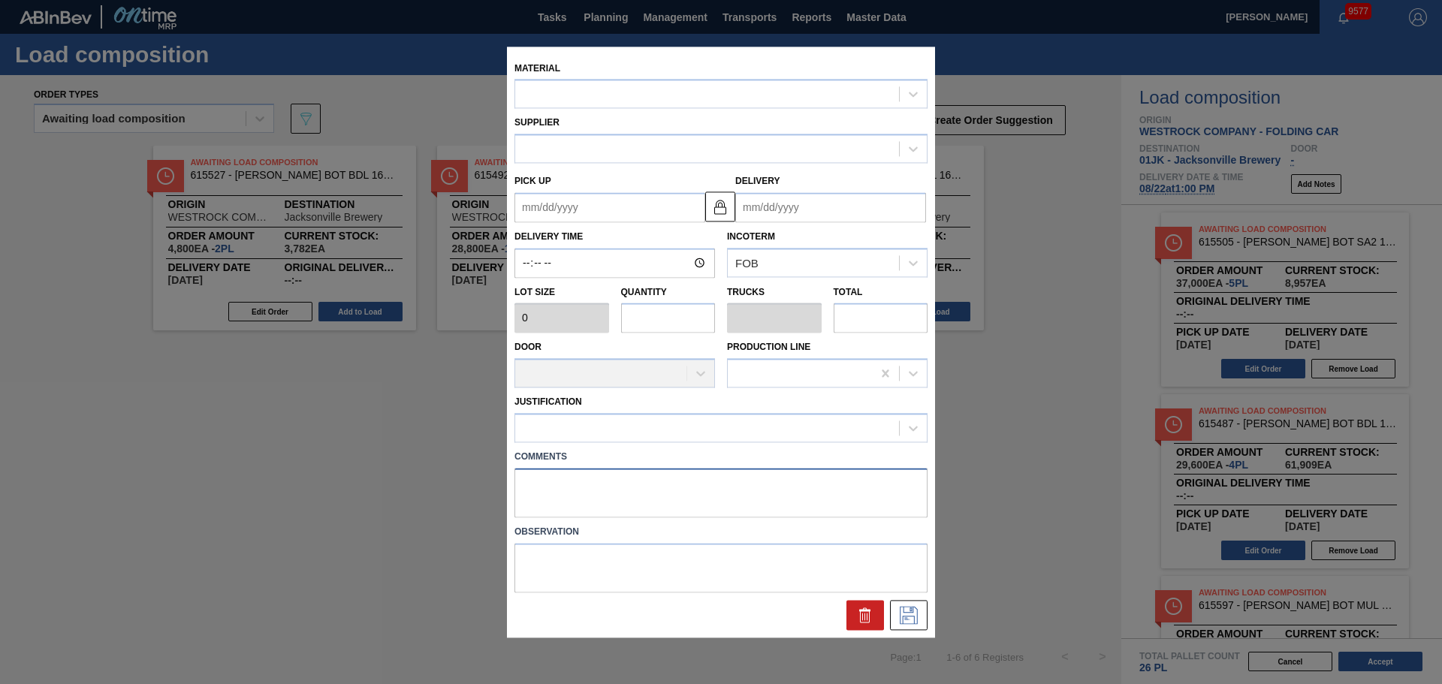
click at [572, 488] on textarea at bounding box center [720, 493] width 413 height 50
type input "7,400"
type input "4"
type input "0.129"
type input "29,600"
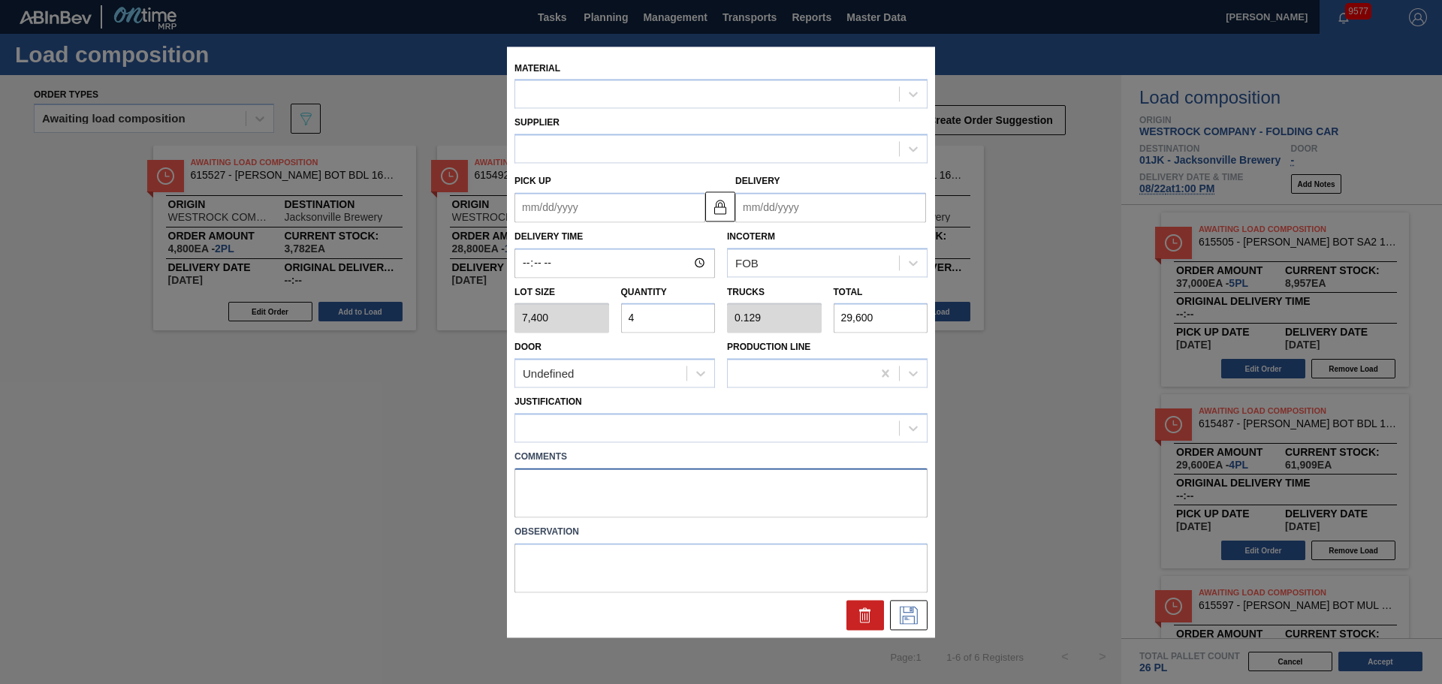
type up "[DATE]"
type input "[DATE]"
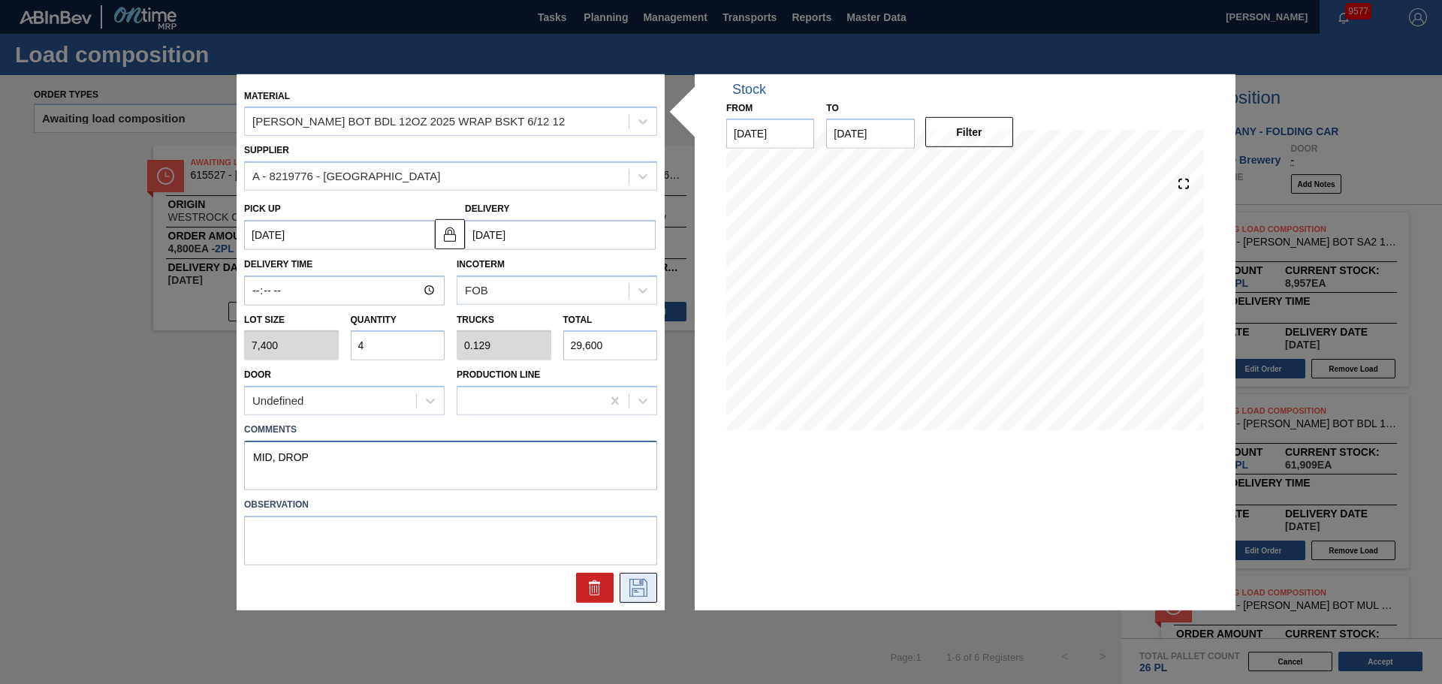
type textarea "MID, DROP"
click at [641, 580] on icon at bounding box center [638, 588] width 24 height 18
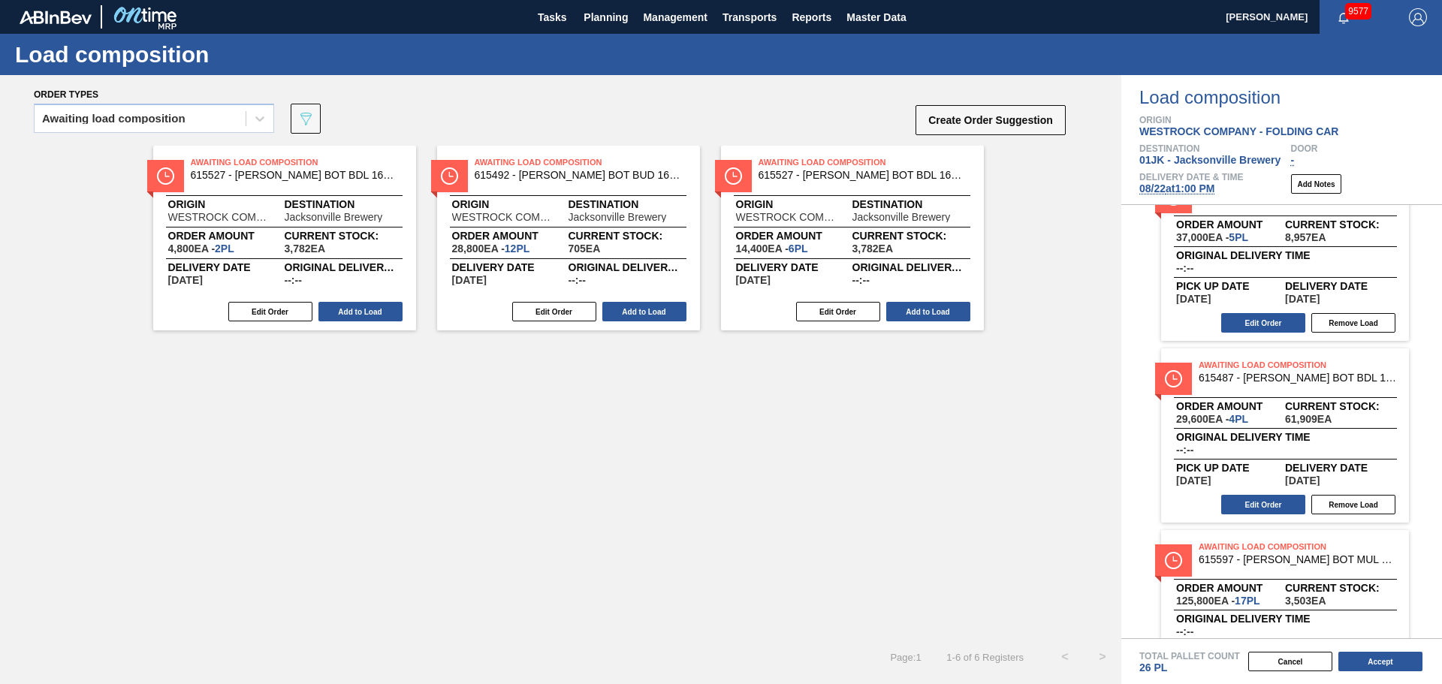
scroll to position [119, 0]
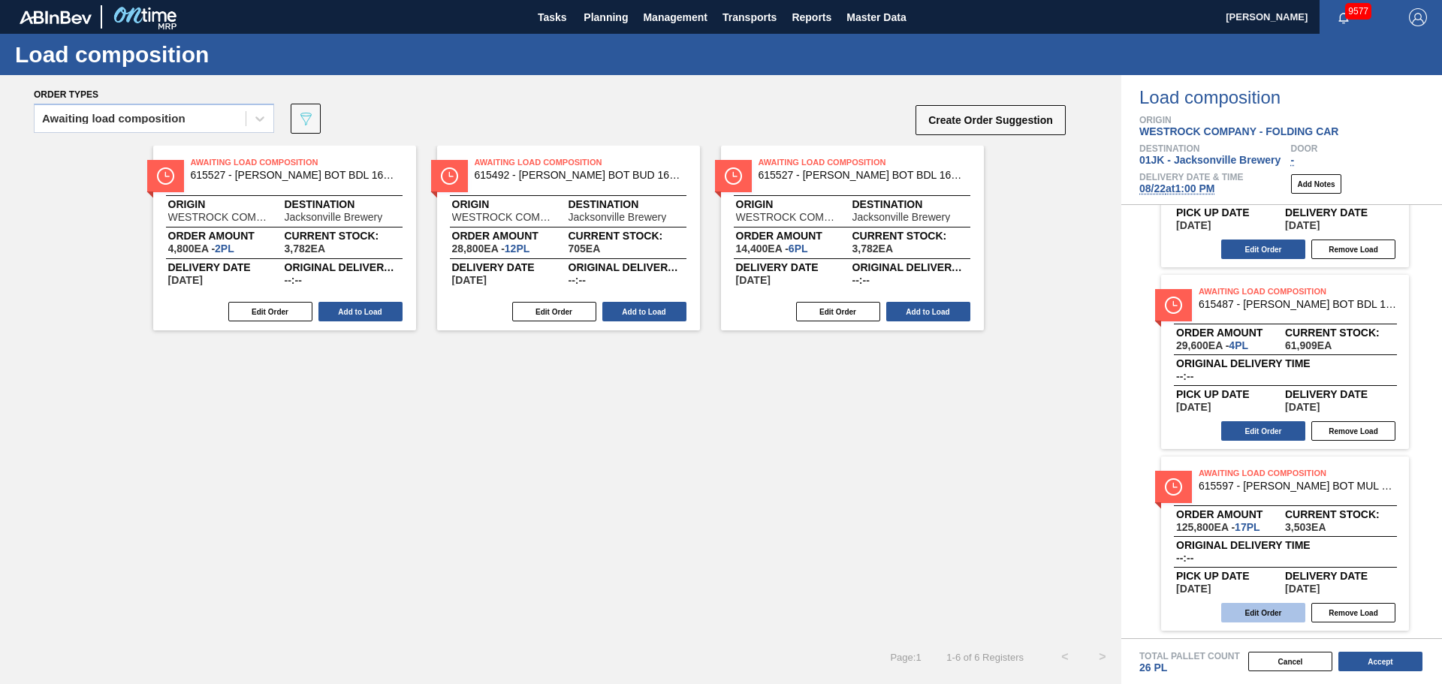
click at [1240, 612] on button "Edit Order" at bounding box center [1263, 613] width 84 height 20
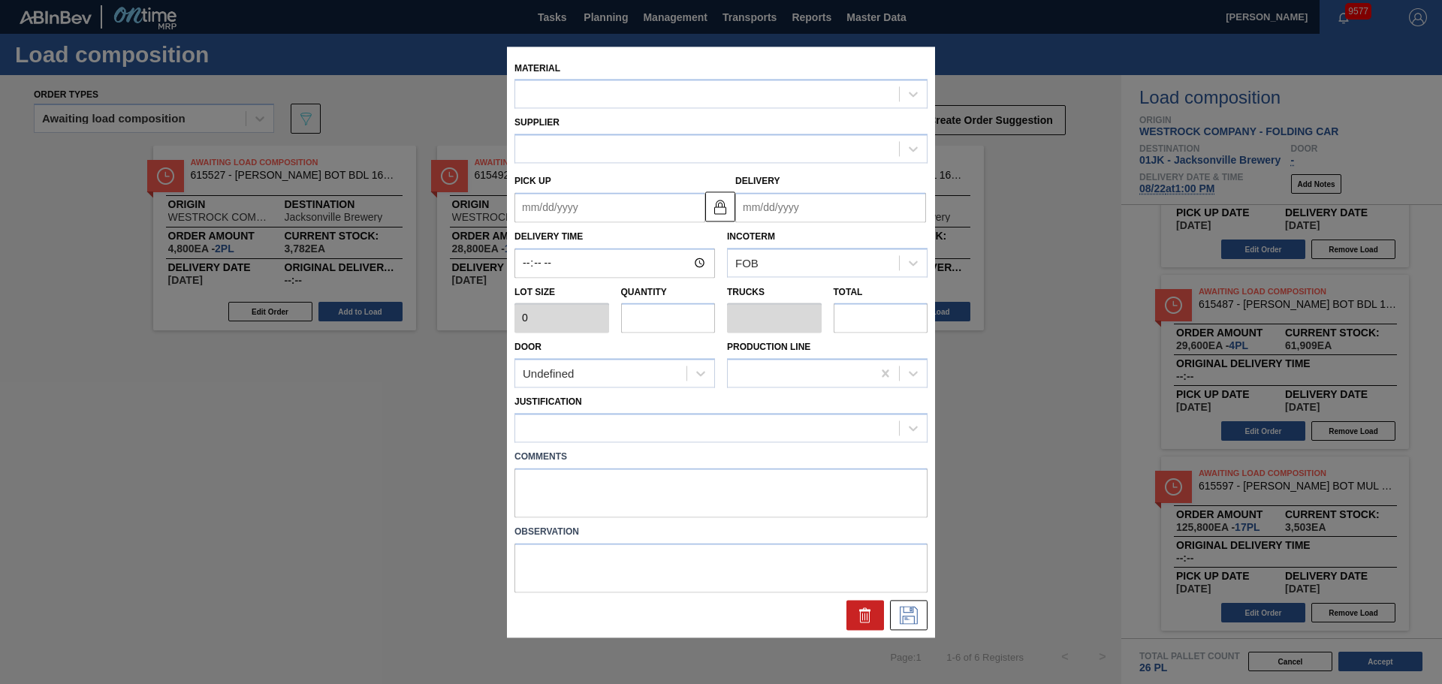
type input "7,400"
type input "17"
type input "0.654"
type input "125,800"
type up "[DATE]"
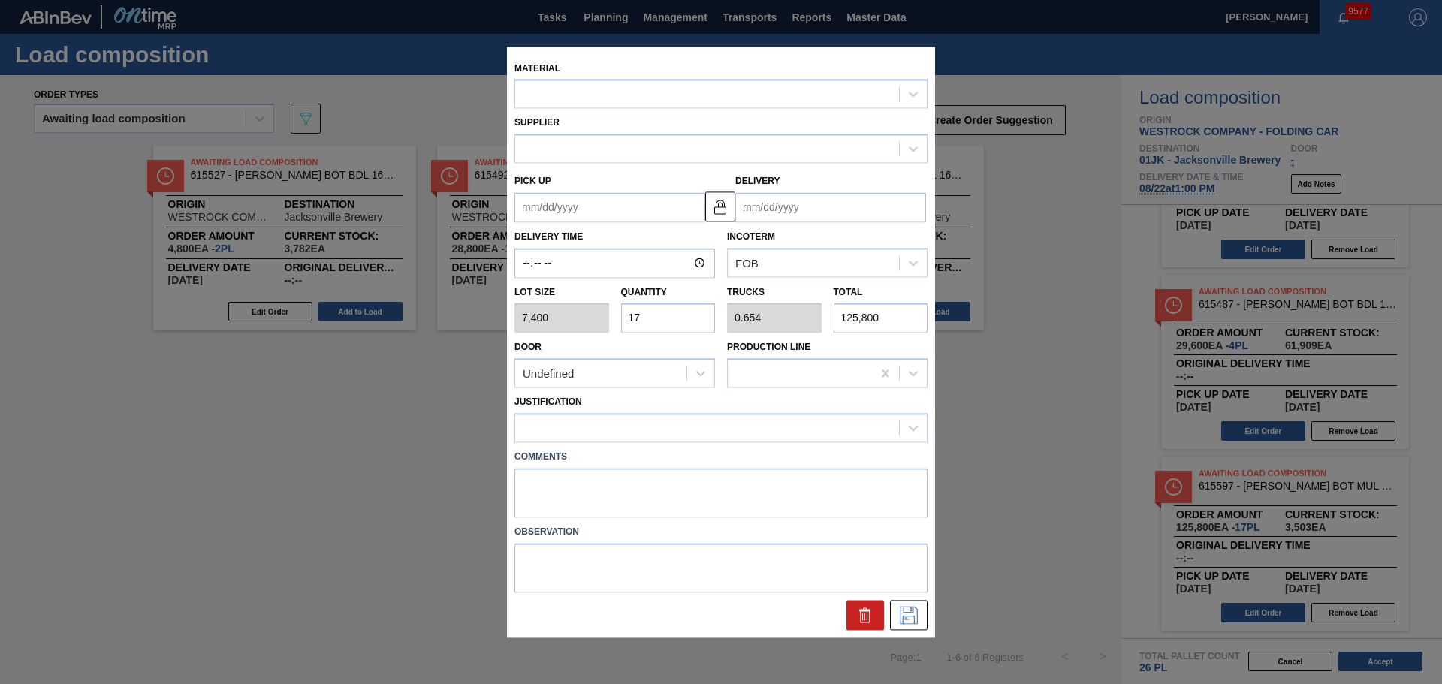
type input "[DATE]"
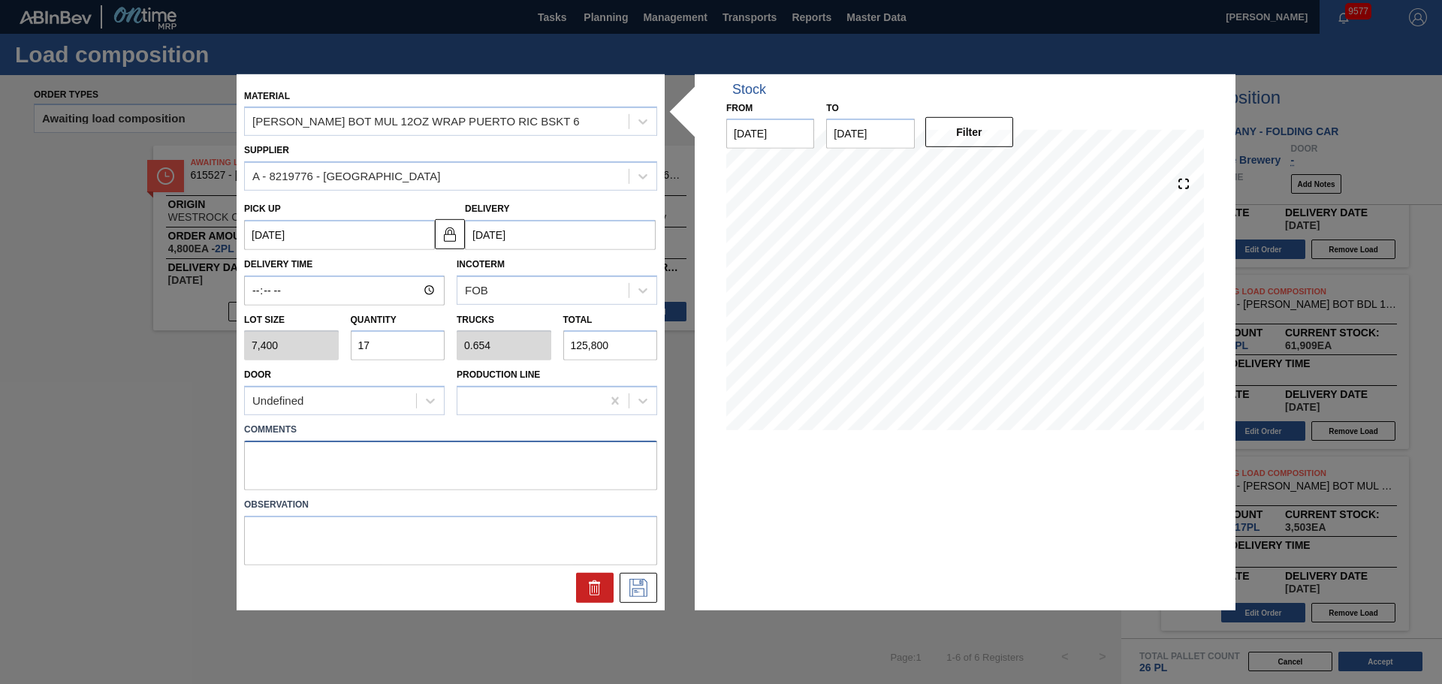
drag, startPoint x: 460, startPoint y: 458, endPoint x: 484, endPoint y: 433, distance: 35.1
click at [460, 458] on textarea at bounding box center [450, 466] width 413 height 50
type textarea "NOSE, DROP"
click at [641, 587] on icon at bounding box center [638, 588] width 24 height 18
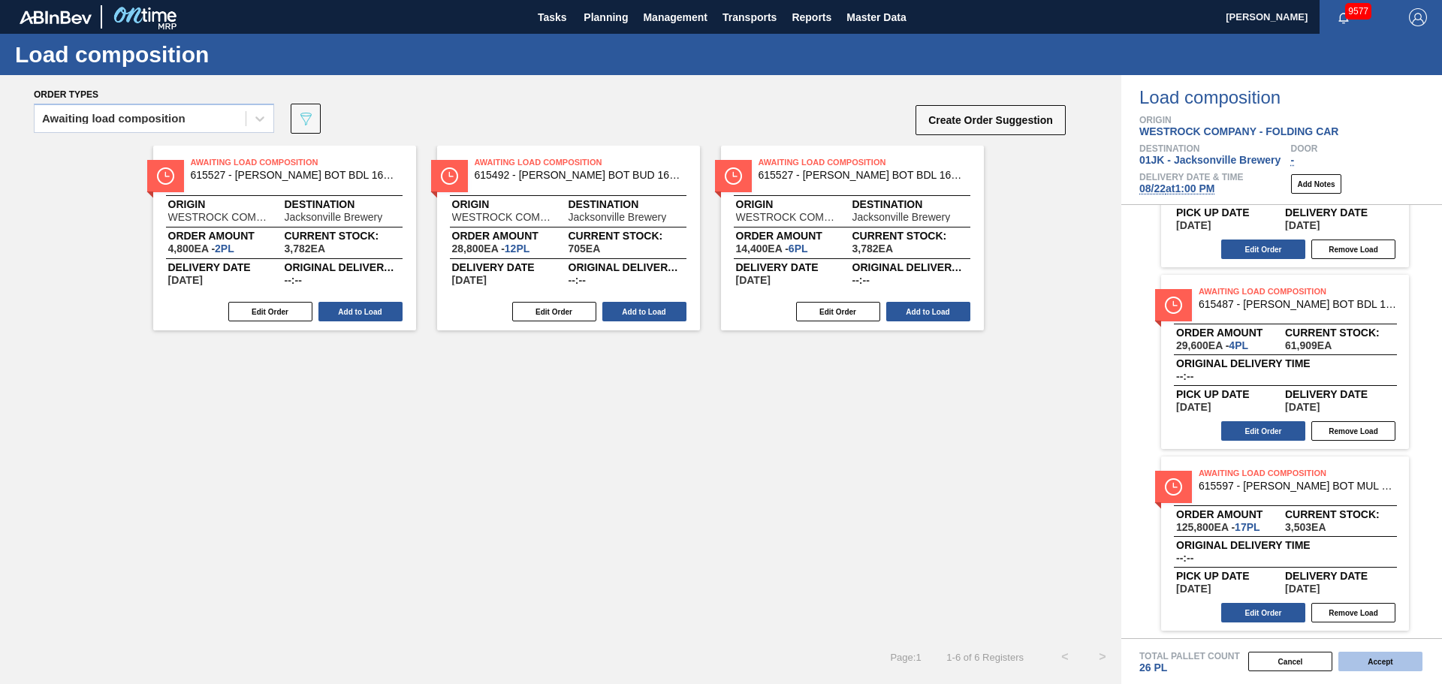
click at [1372, 659] on button "Accept" at bounding box center [1380, 662] width 84 height 20
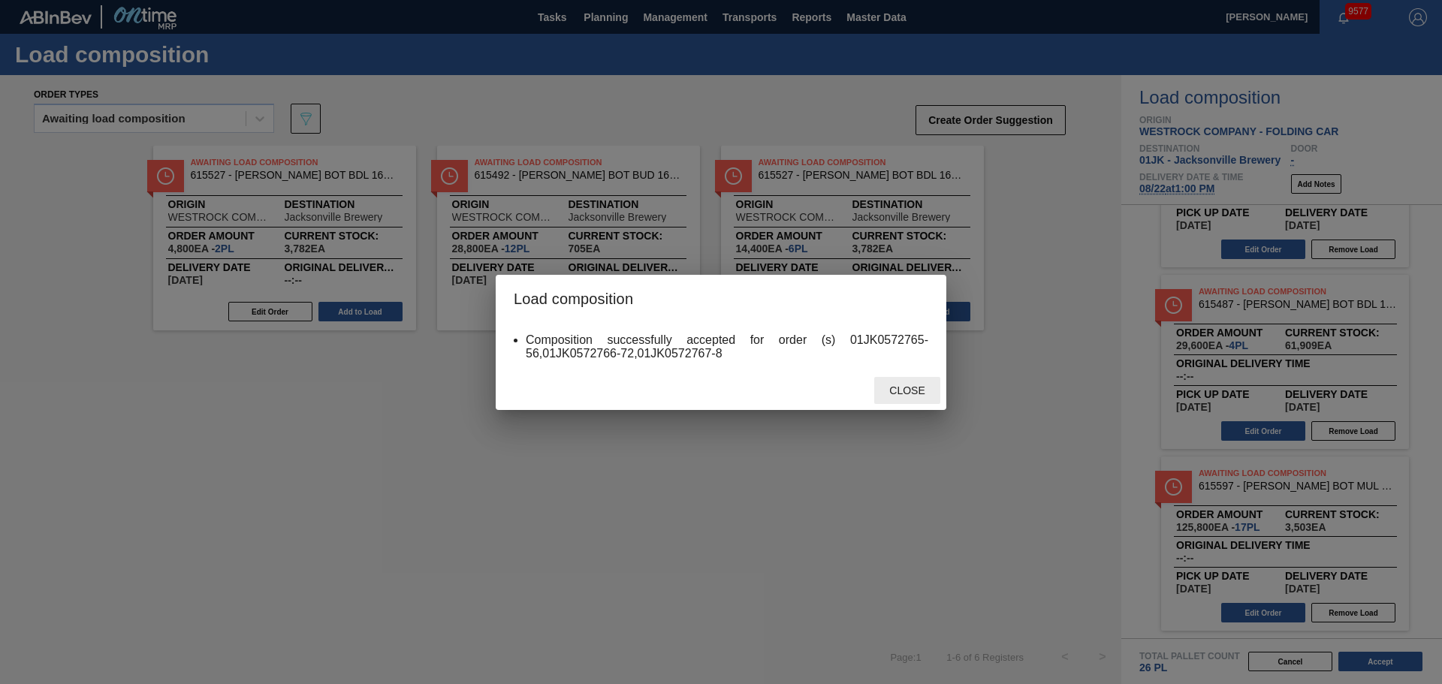
click at [914, 396] on span "Close" at bounding box center [906, 391] width 59 height 12
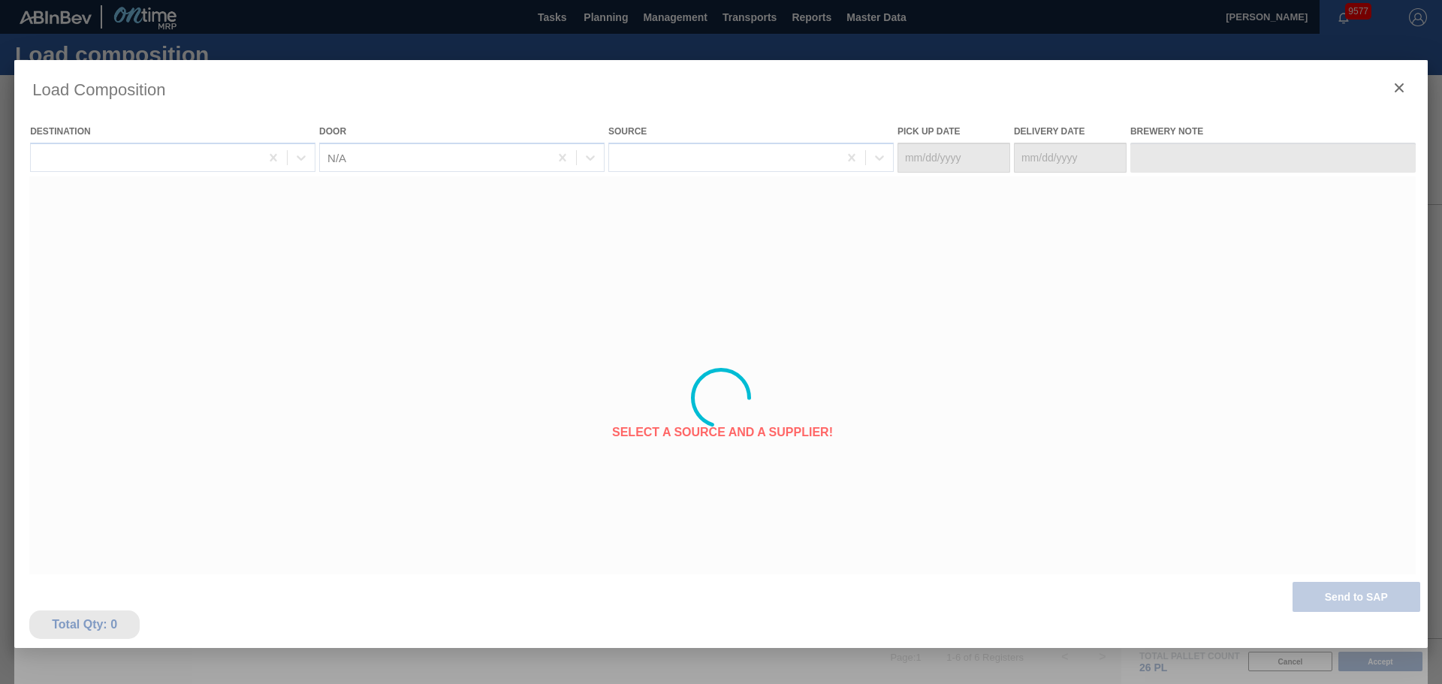
type Date "[DATE]"
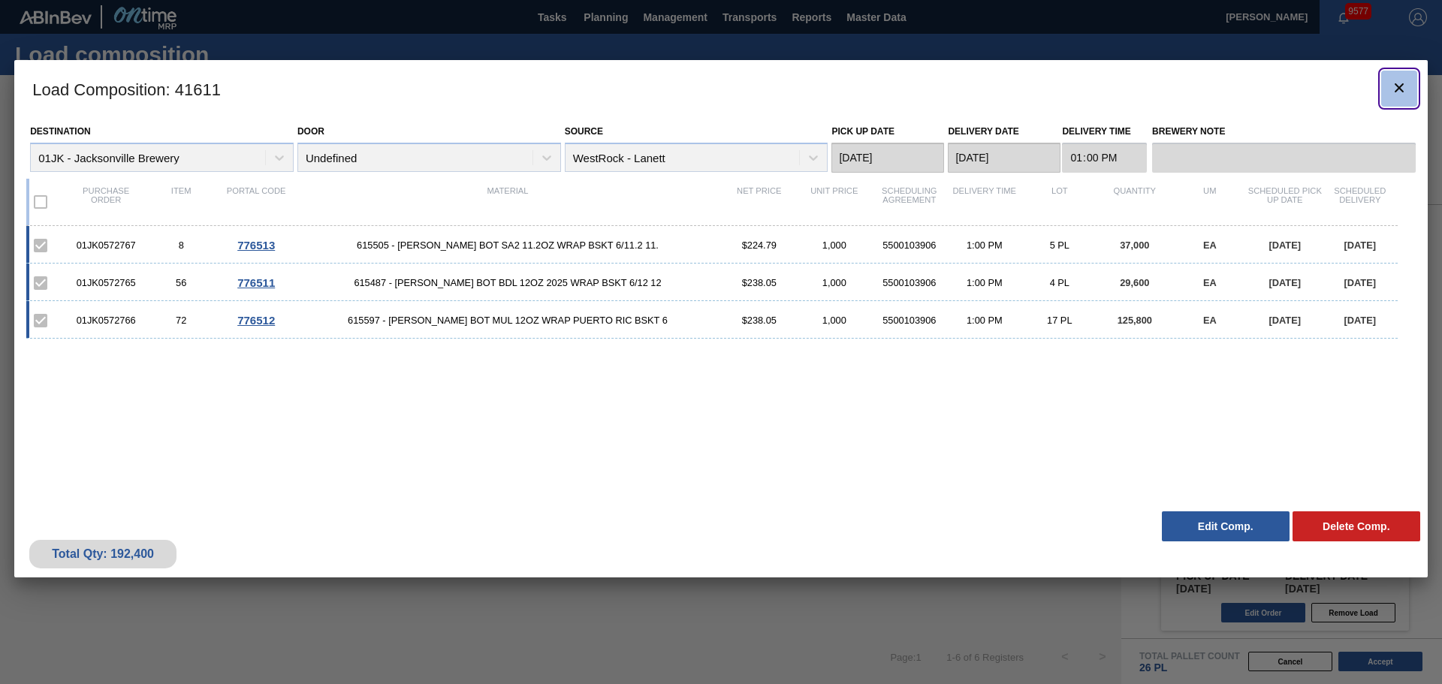
click at [1393, 83] on icon "botão de ícone" at bounding box center [1399, 88] width 18 height 18
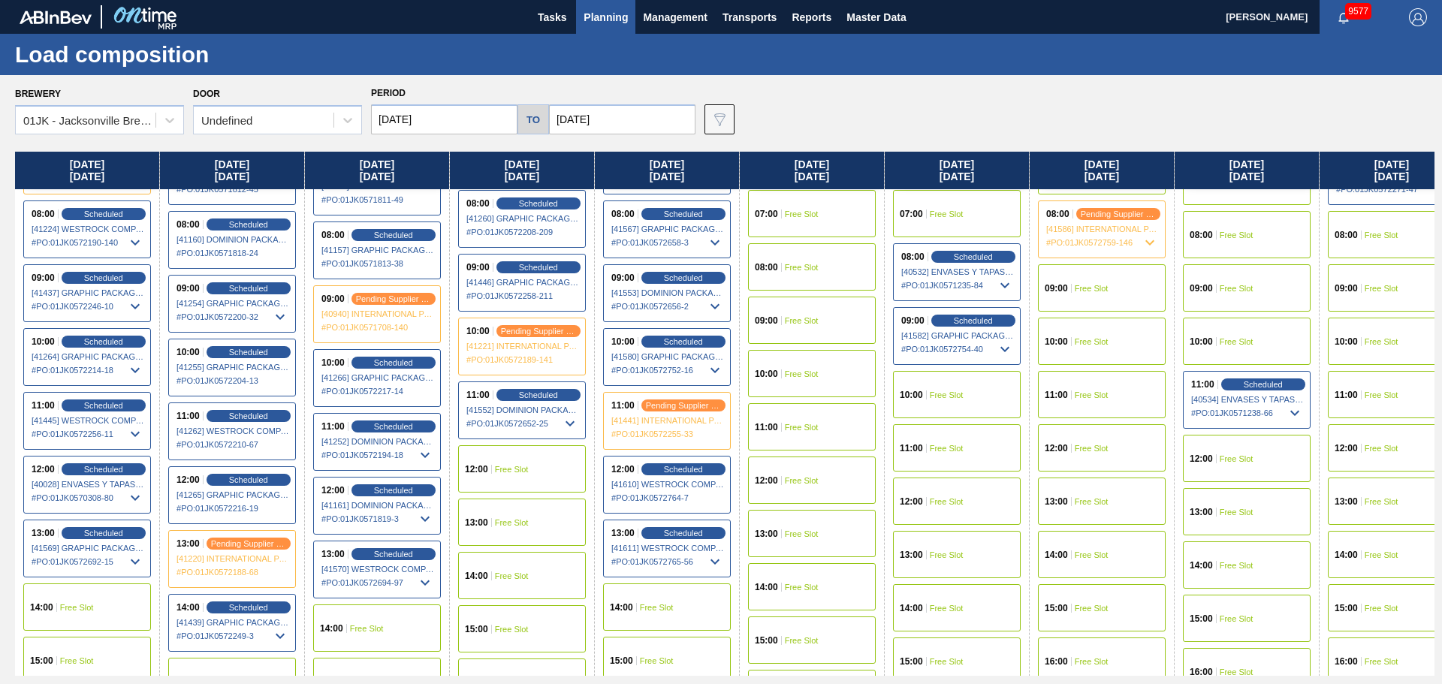
scroll to position [526, 0]
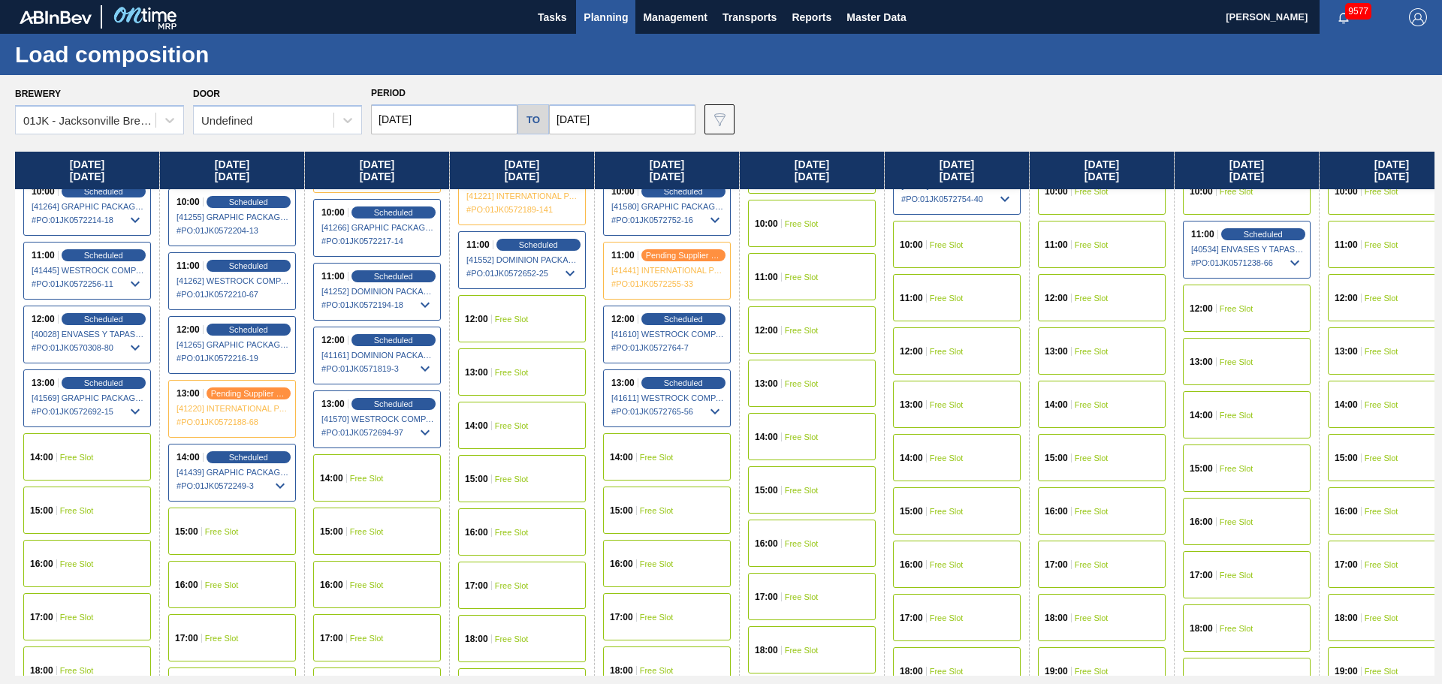
click at [503, 318] on span "Free Slot" at bounding box center [512, 319] width 34 height 9
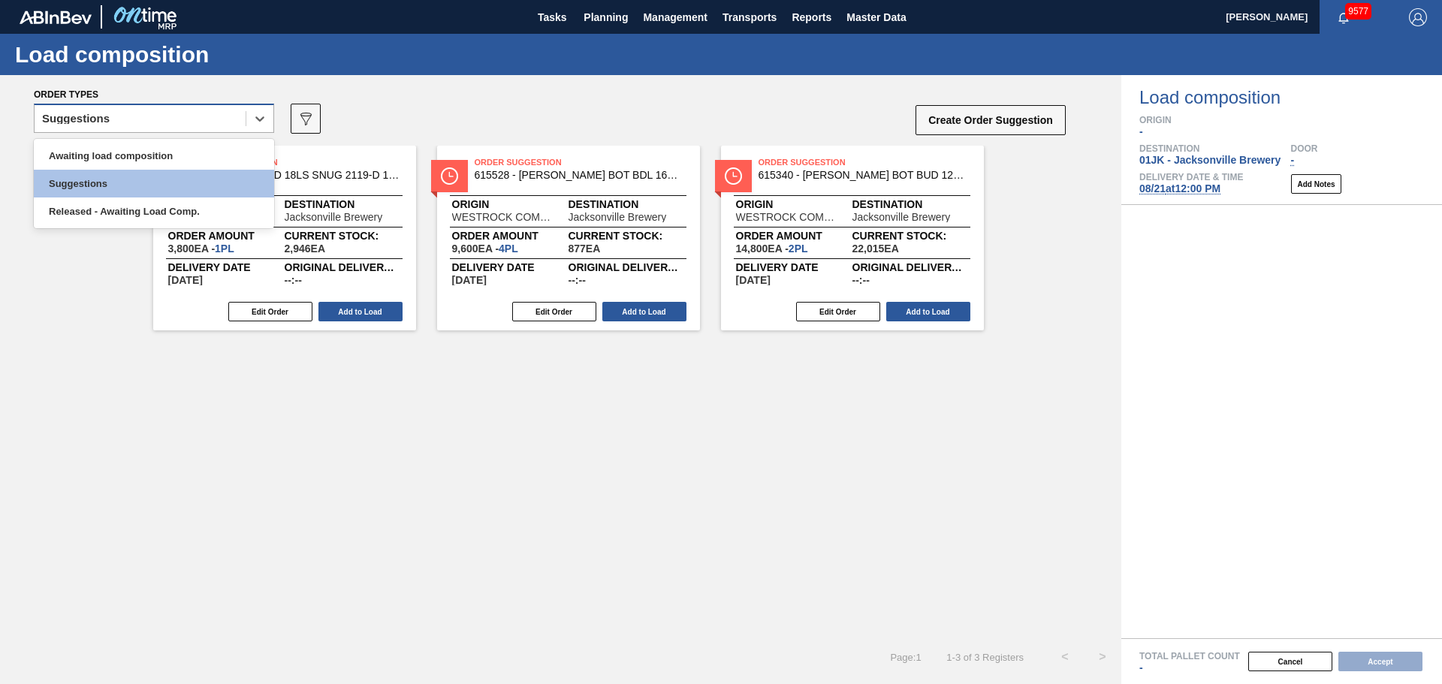
click at [126, 105] on div "Suggestions" at bounding box center [154, 118] width 240 height 29
drag, startPoint x: 140, startPoint y: 140, endPoint x: 131, endPoint y: 158, distance: 19.5
click at [139, 145] on div "Awaiting load composition Suggestions Released - Awaiting Load Comp." at bounding box center [154, 183] width 240 height 89
click at [131, 158] on div "Awaiting load composition" at bounding box center [154, 156] width 240 height 28
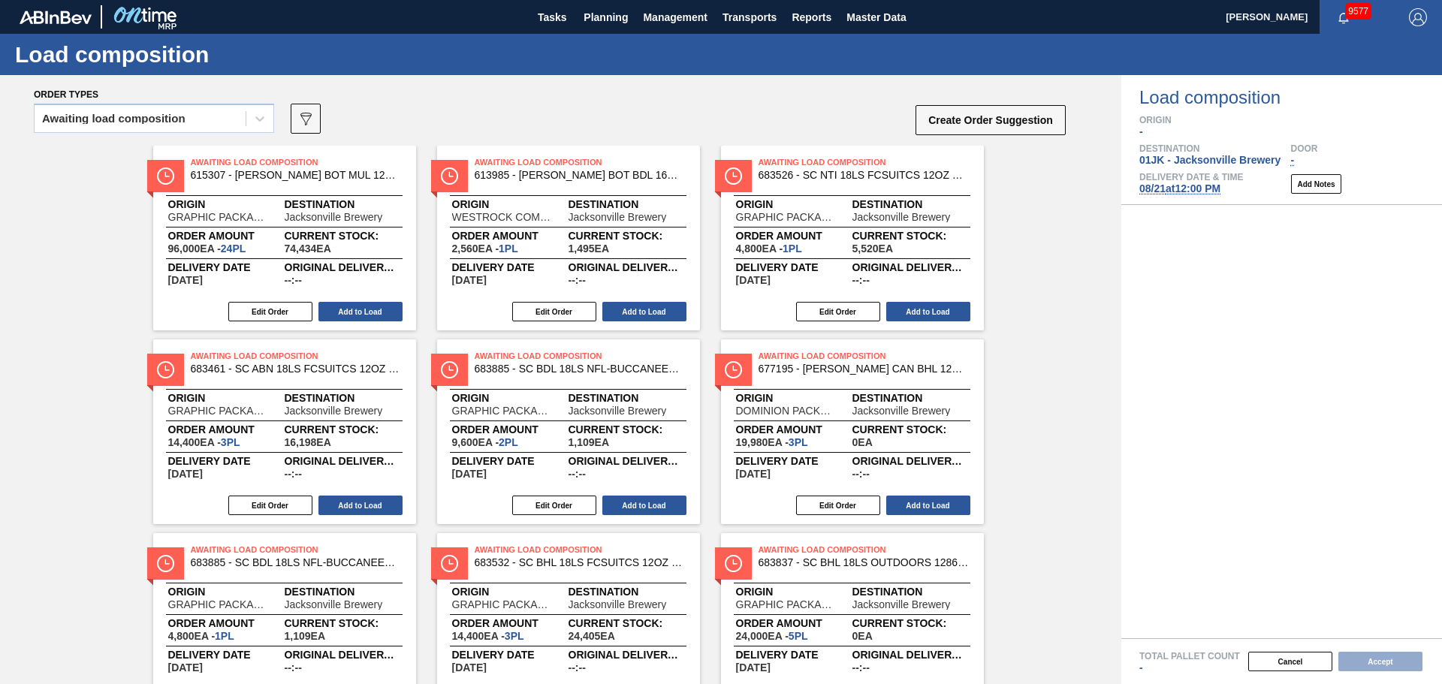
scroll to position [765, 0]
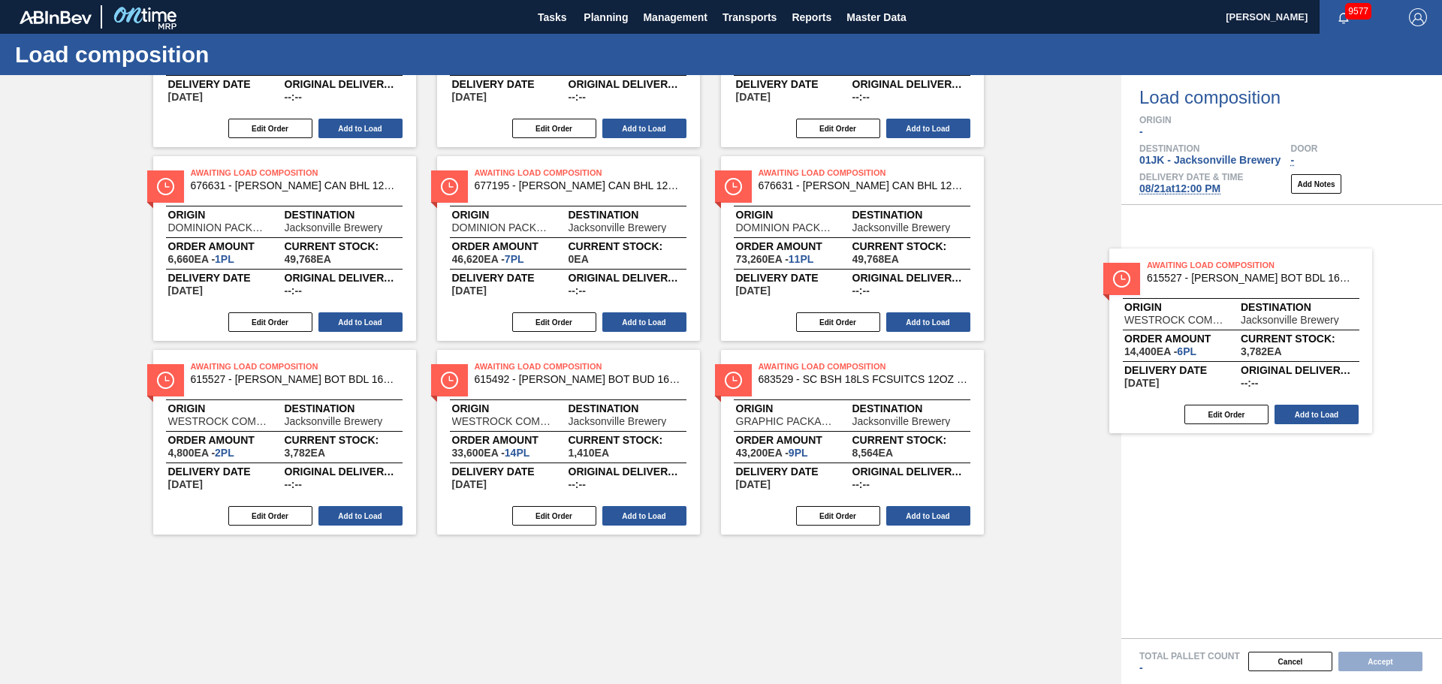
drag, startPoint x: 837, startPoint y: 390, endPoint x: 1243, endPoint y: 286, distance: 419.3
click at [1243, 286] on div "Order types Awaiting load composition 089F7B8B-B2A5-4AFE-B5C0-19BA573D28AC Crea…" at bounding box center [721, 379] width 1442 height 609
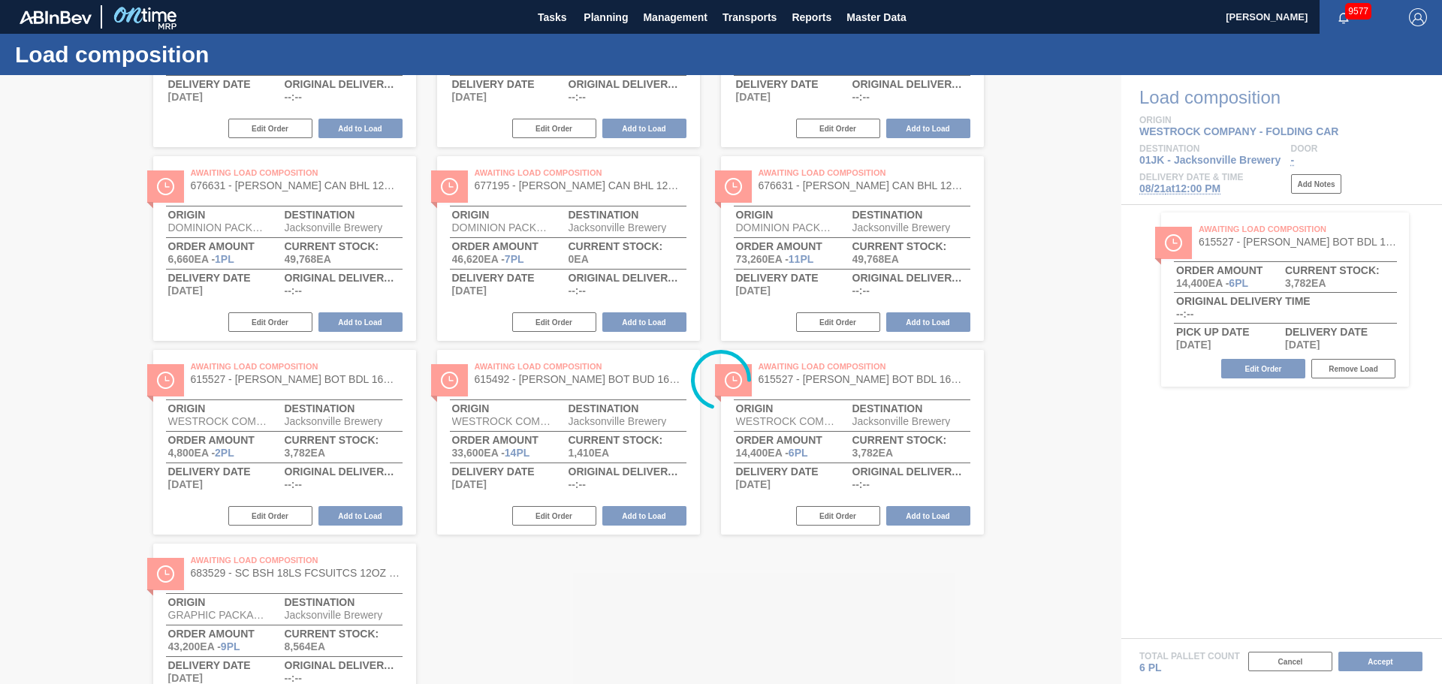
scroll to position [0, 0]
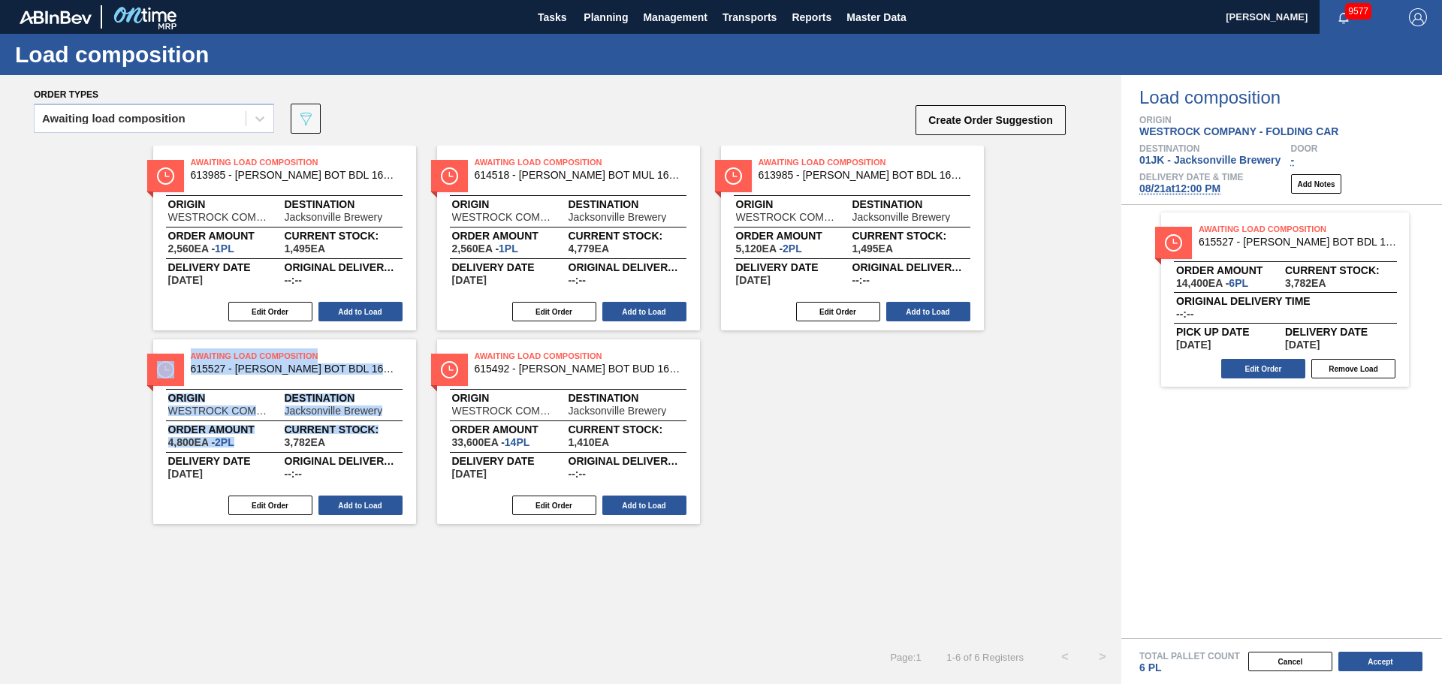
drag, startPoint x: 153, startPoint y: 421, endPoint x: 397, endPoint y: 431, distance: 244.3
click at [397, 431] on div "Awaiting Load Composition 613985 - [PERSON_NAME] BOT BDL 16OZ AL BOT 24/16 AB 0…" at bounding box center [560, 335] width 1121 height 379
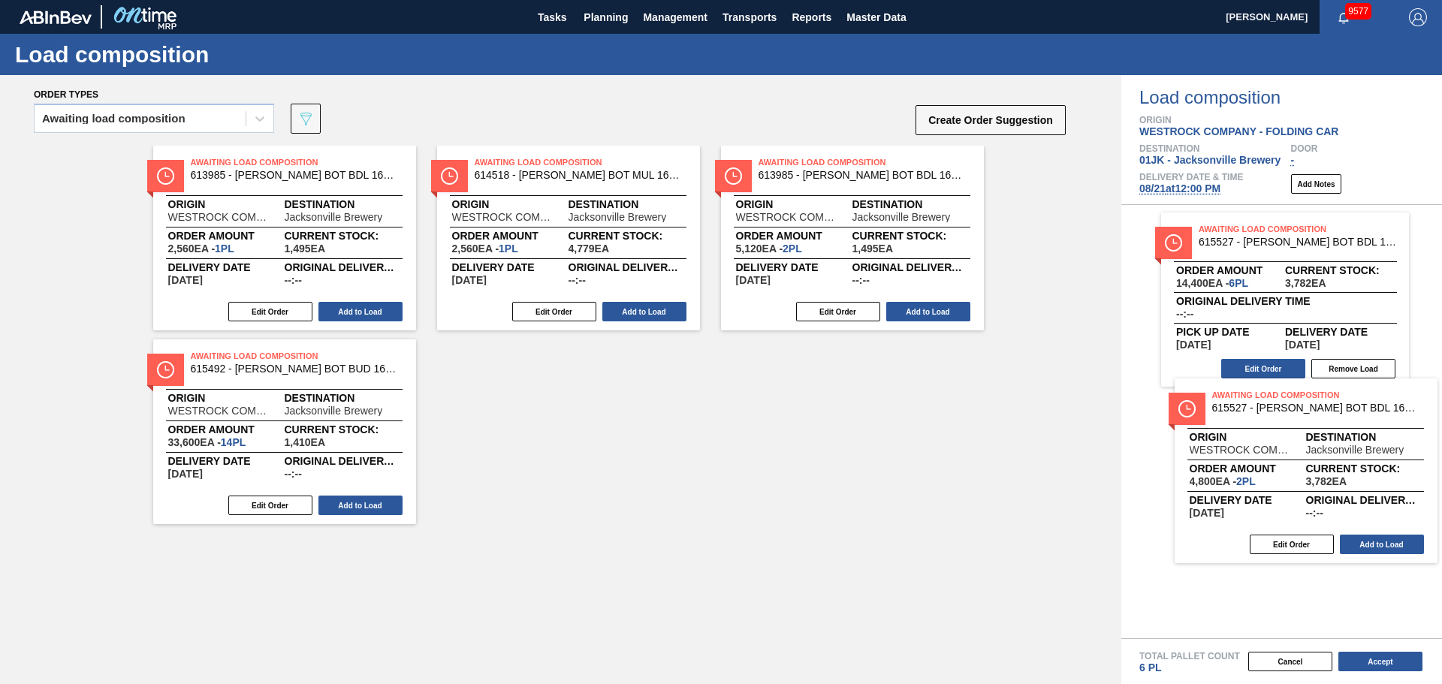
drag, startPoint x: 318, startPoint y: 395, endPoint x: 1346, endPoint y: 436, distance: 1029.0
click at [1346, 436] on div "Order types Awaiting load composition 089F7B8B-B2A5-4AFE-B5C0-19BA573D28AC Crea…" at bounding box center [721, 379] width 1442 height 609
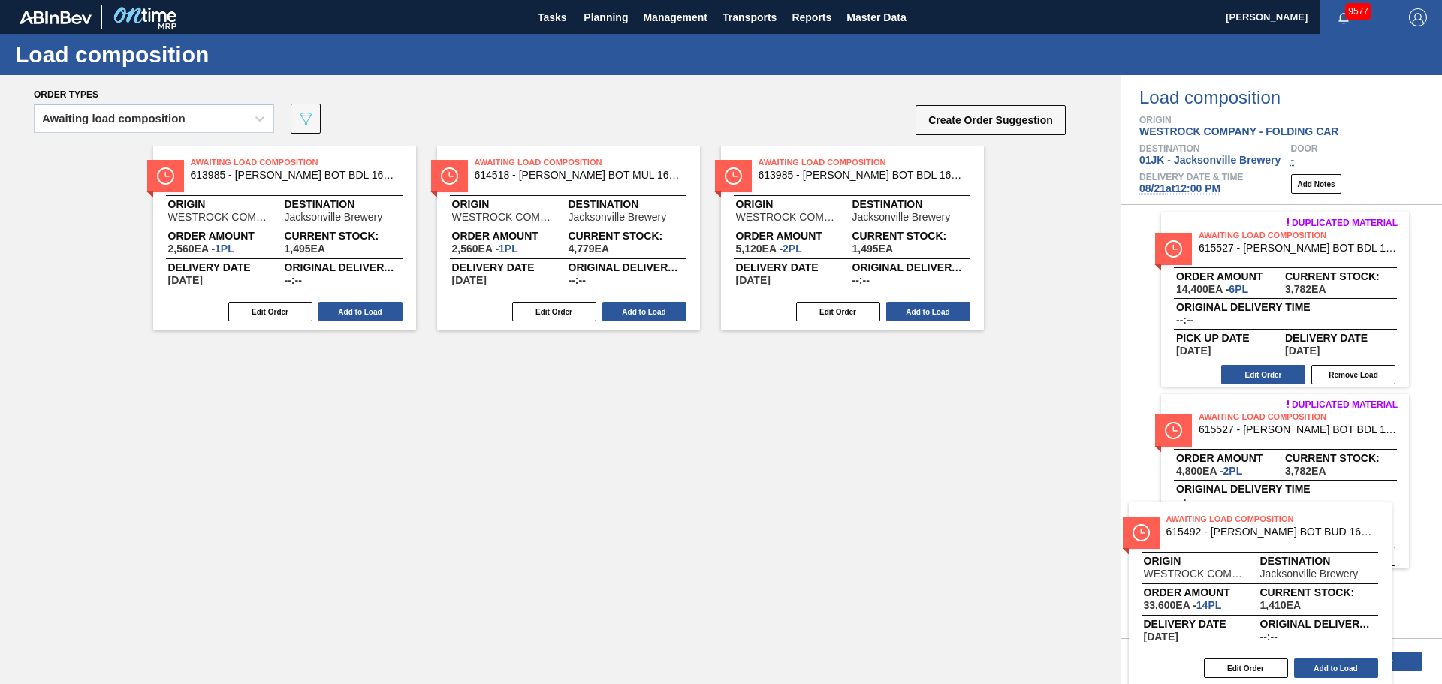
drag, startPoint x: 309, startPoint y: 370, endPoint x: 1297, endPoint y: 531, distance: 1000.8
click at [1297, 531] on div "Order types Awaiting load composition 089F7B8B-B2A5-4AFE-B5C0-19BA573D28AC Crea…" at bounding box center [721, 379] width 1442 height 609
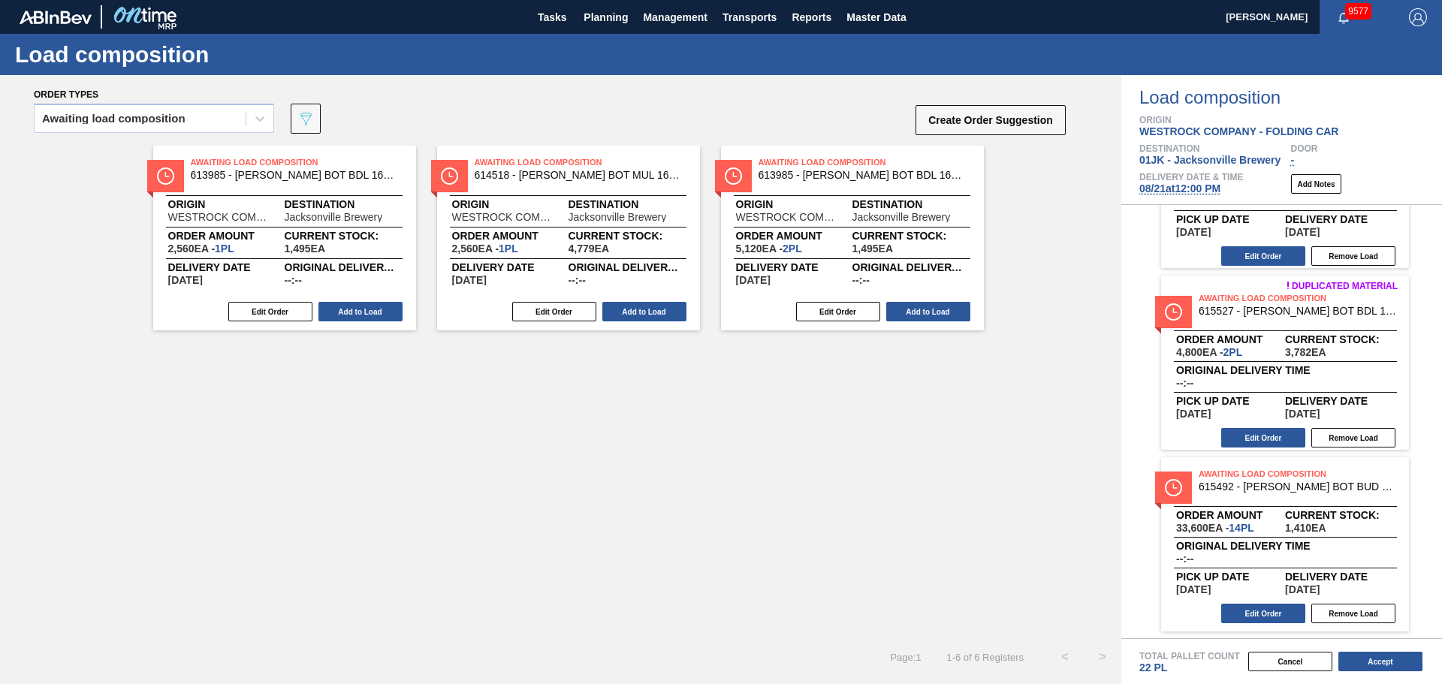
scroll to position [119, 0]
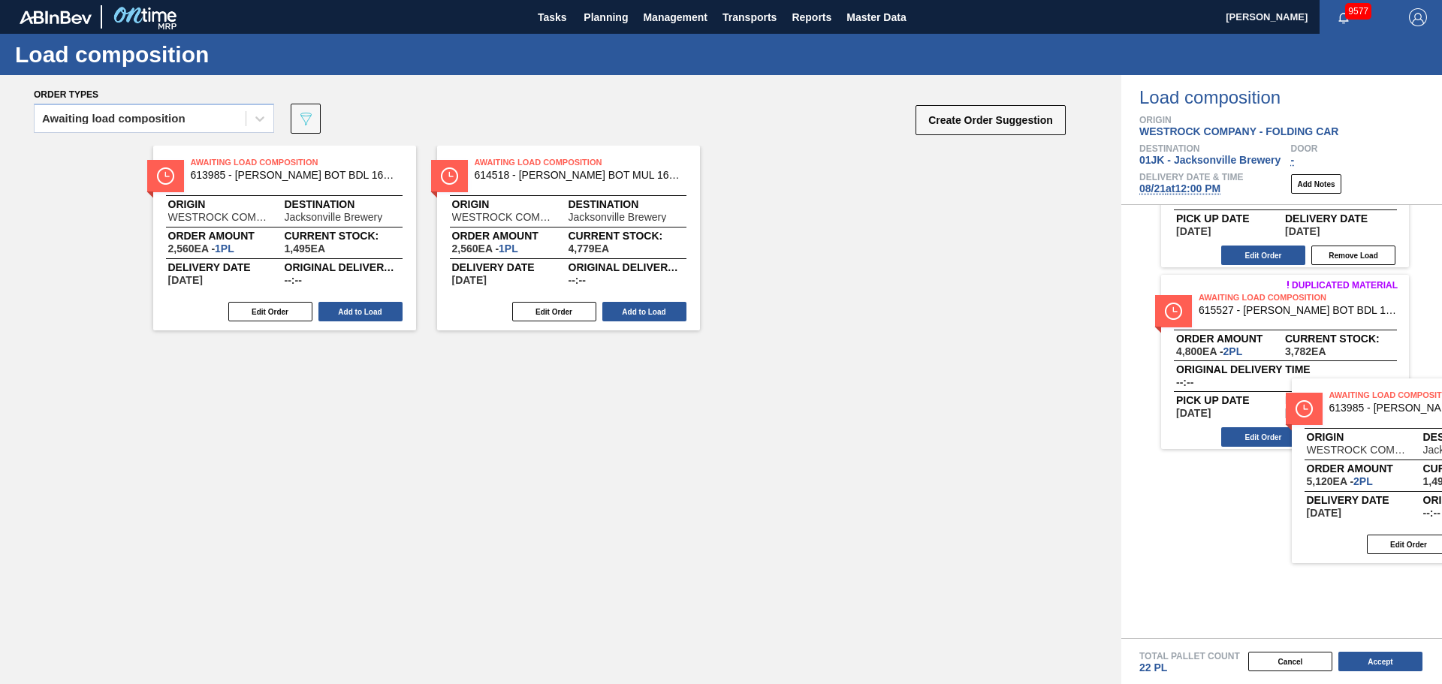
drag, startPoint x: 1017, startPoint y: 419, endPoint x: 1383, endPoint y: 463, distance: 368.4
click at [1383, 463] on div "Order types Awaiting load composition 089F7B8B-B2A5-4AFE-B5C0-19BA573D28AC Crea…" at bounding box center [721, 379] width 1442 height 609
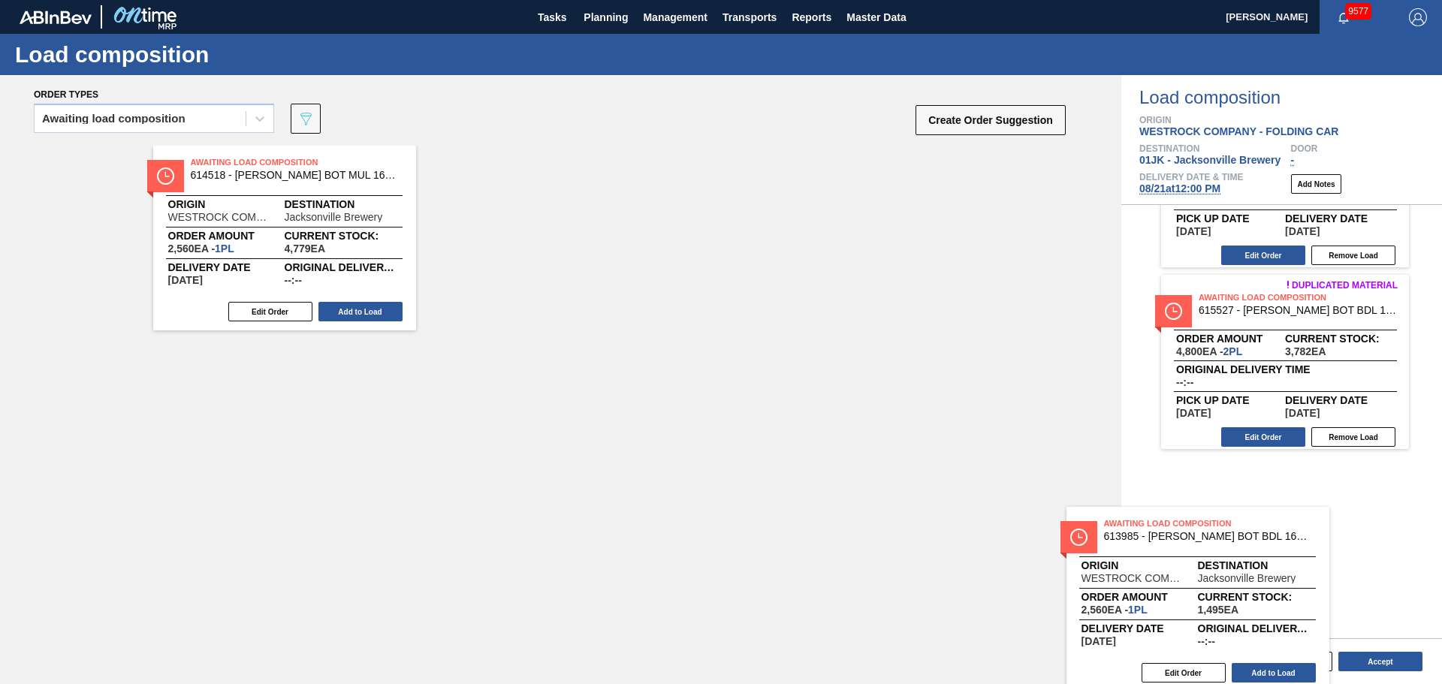
drag, startPoint x: 323, startPoint y: 208, endPoint x: 1257, endPoint y: 560, distance: 997.6
click at [1259, 577] on div "Order types Awaiting load composition 089F7B8B-B2A5-4AFE-B5C0-19BA573D28AC Crea…" at bounding box center [721, 379] width 1442 height 609
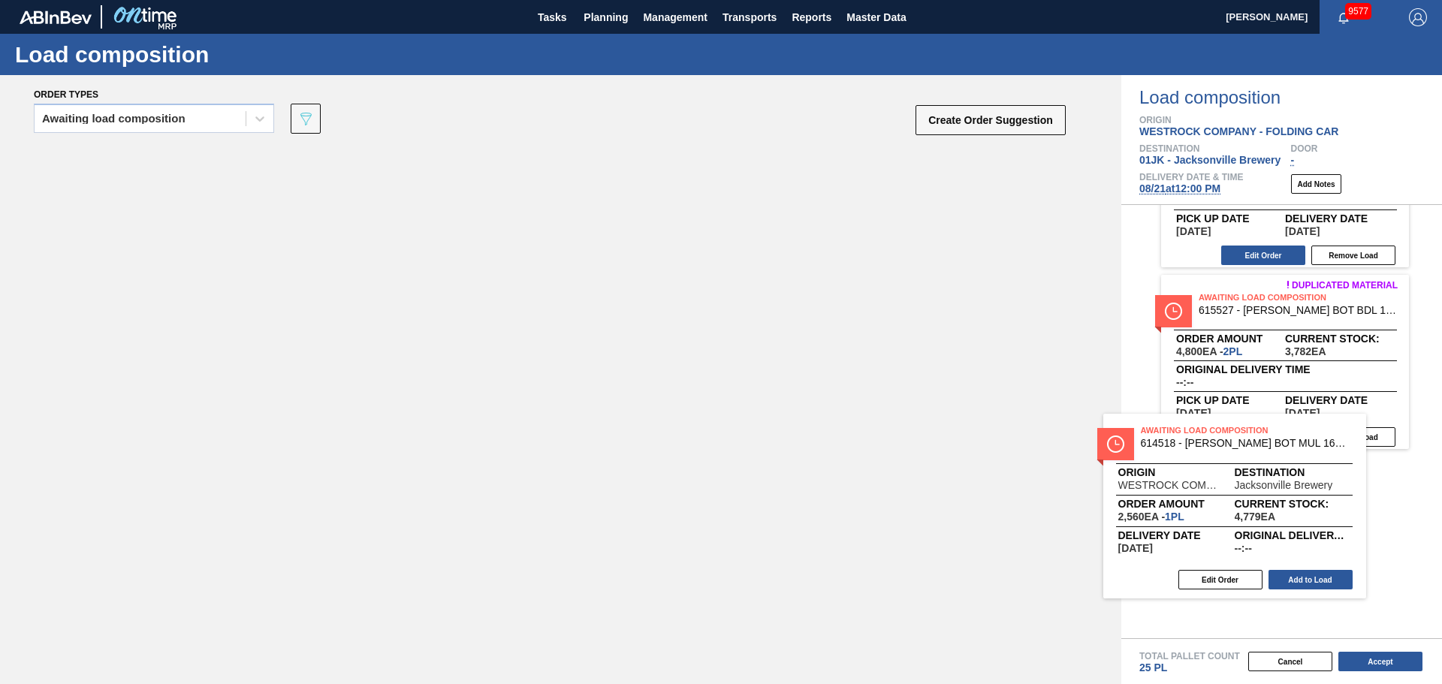
drag, startPoint x: 291, startPoint y: 243, endPoint x: 1252, endPoint y: 512, distance: 997.8
click at [1252, 512] on div "Order types Awaiting load composition 089F7B8B-B2A5-4AFE-B5C0-19BA573D28AC Crea…" at bounding box center [721, 379] width 1442 height 609
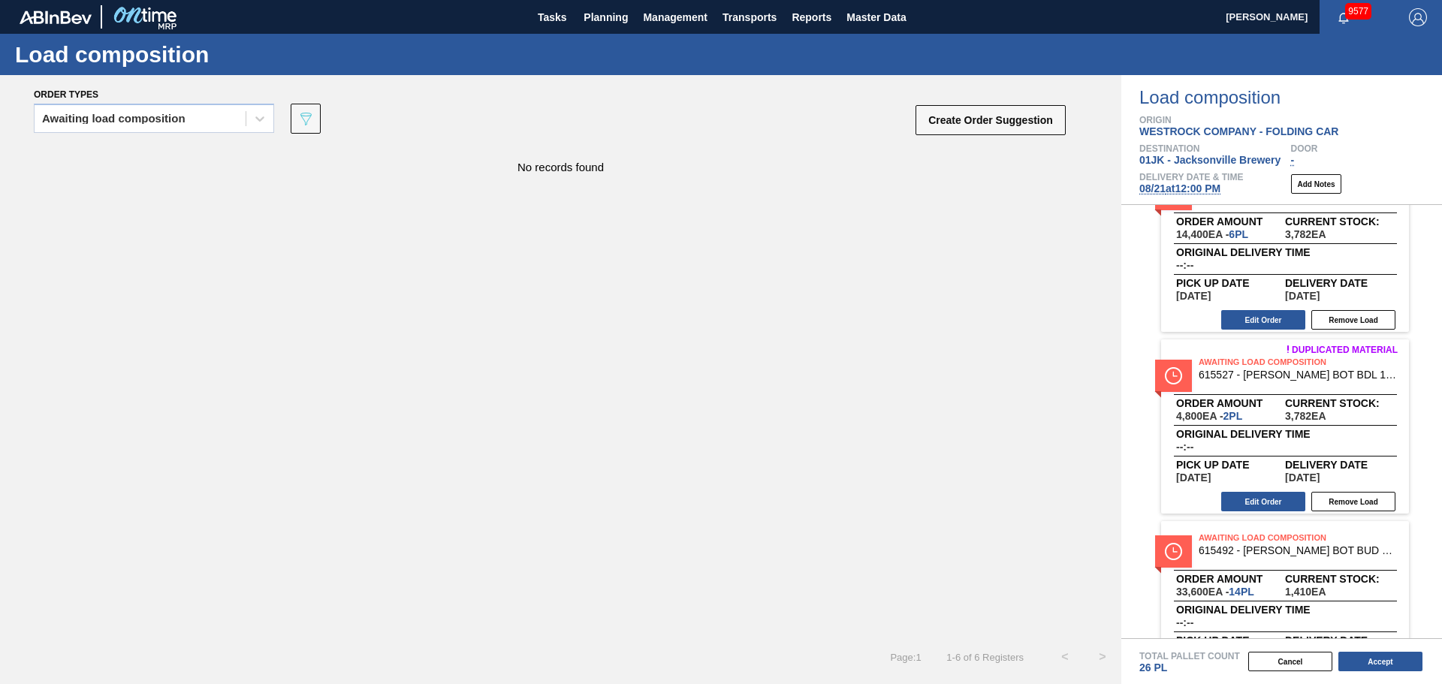
scroll to position [0, 0]
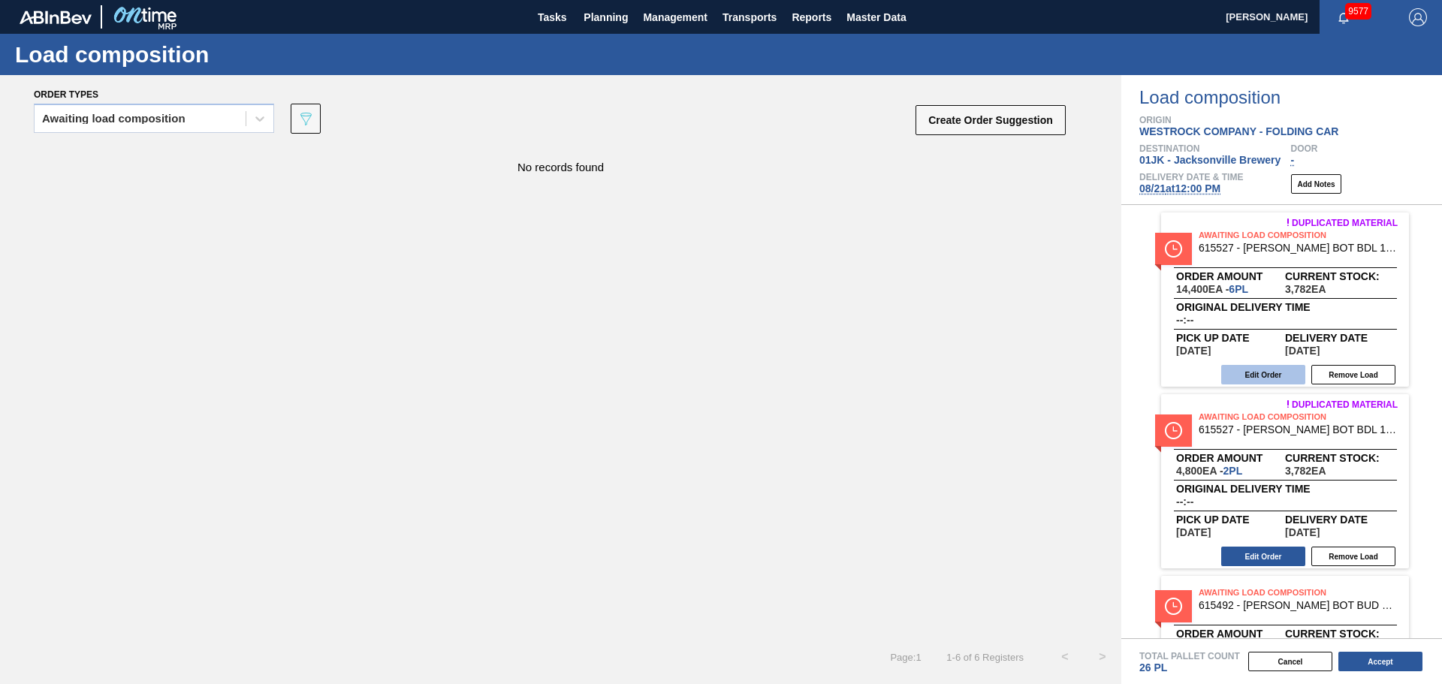
click at [1275, 375] on button "Edit Order" at bounding box center [1263, 375] width 84 height 20
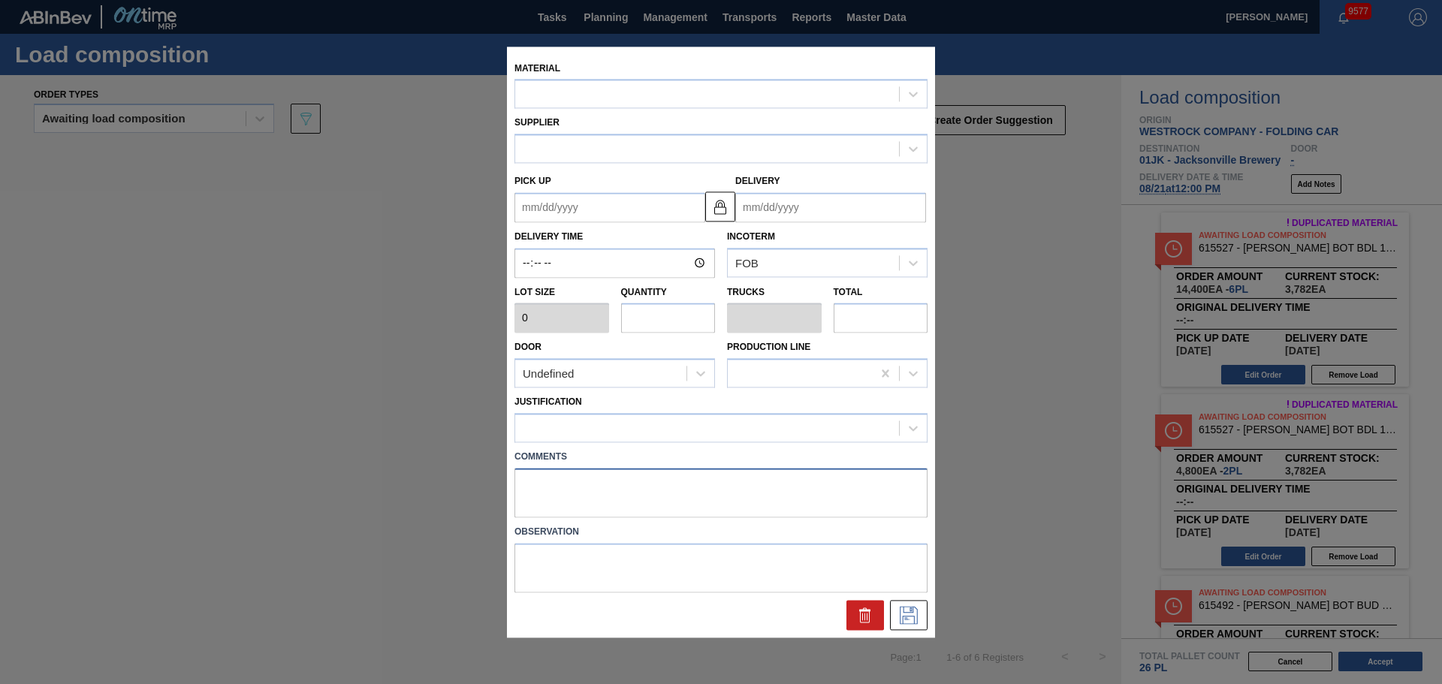
click at [750, 486] on textarea at bounding box center [720, 493] width 413 height 50
type input "2,400"
type input "6"
type input "0.231"
type input "14,400"
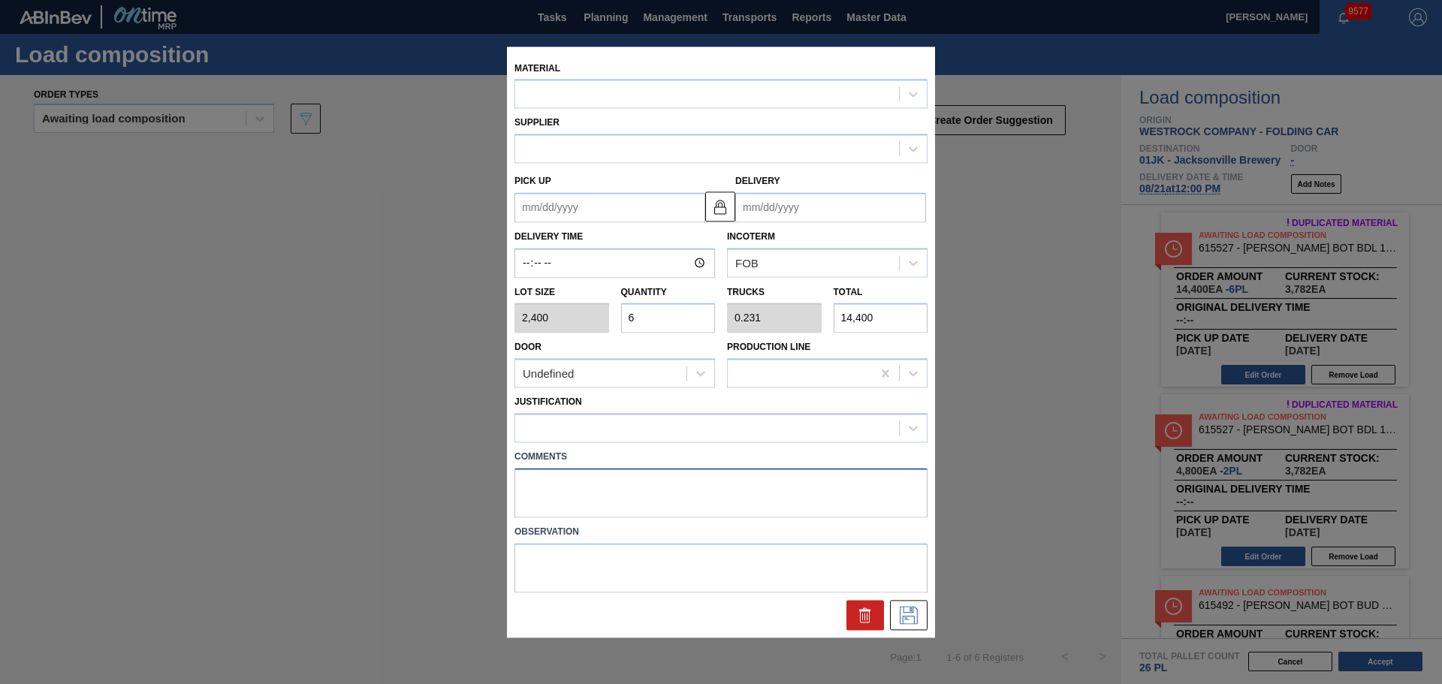
type up "[DATE]"
type input "[DATE]"
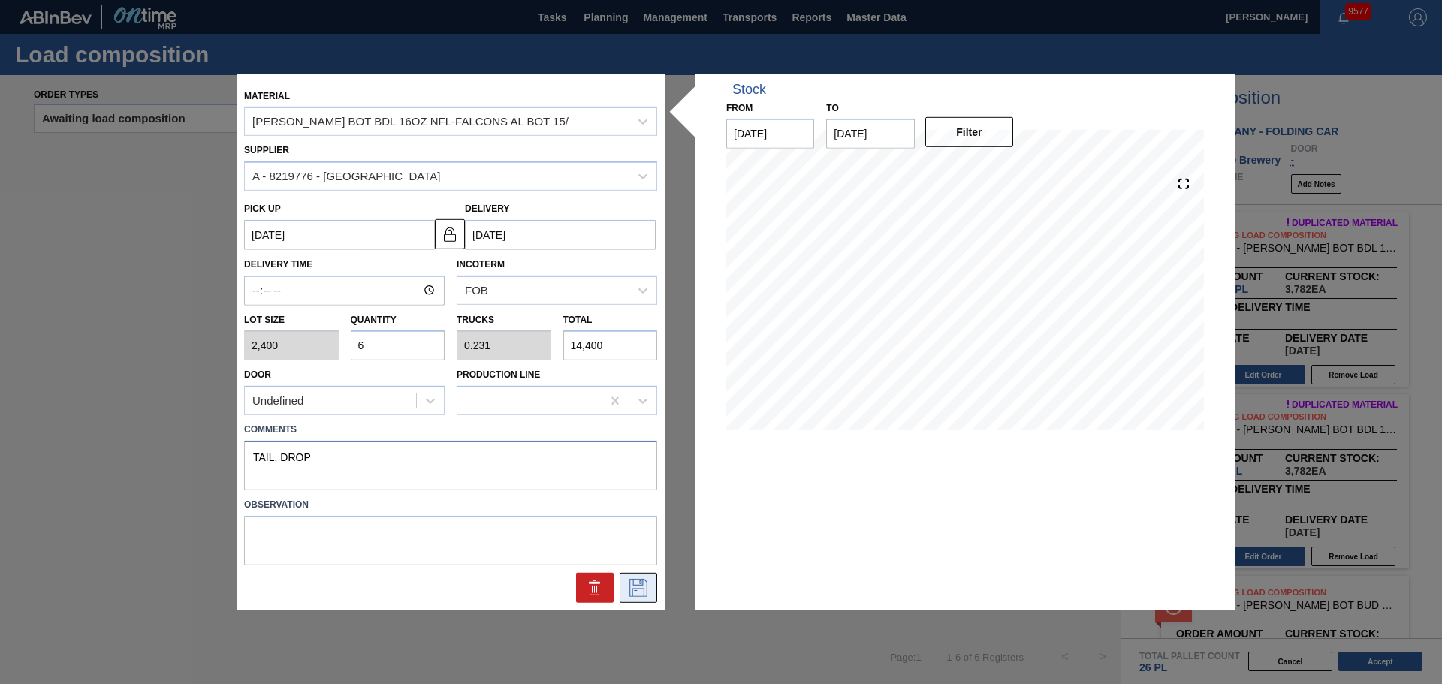
type textarea "TAIL, DROP"
click at [638, 598] on button at bounding box center [639, 588] width 38 height 30
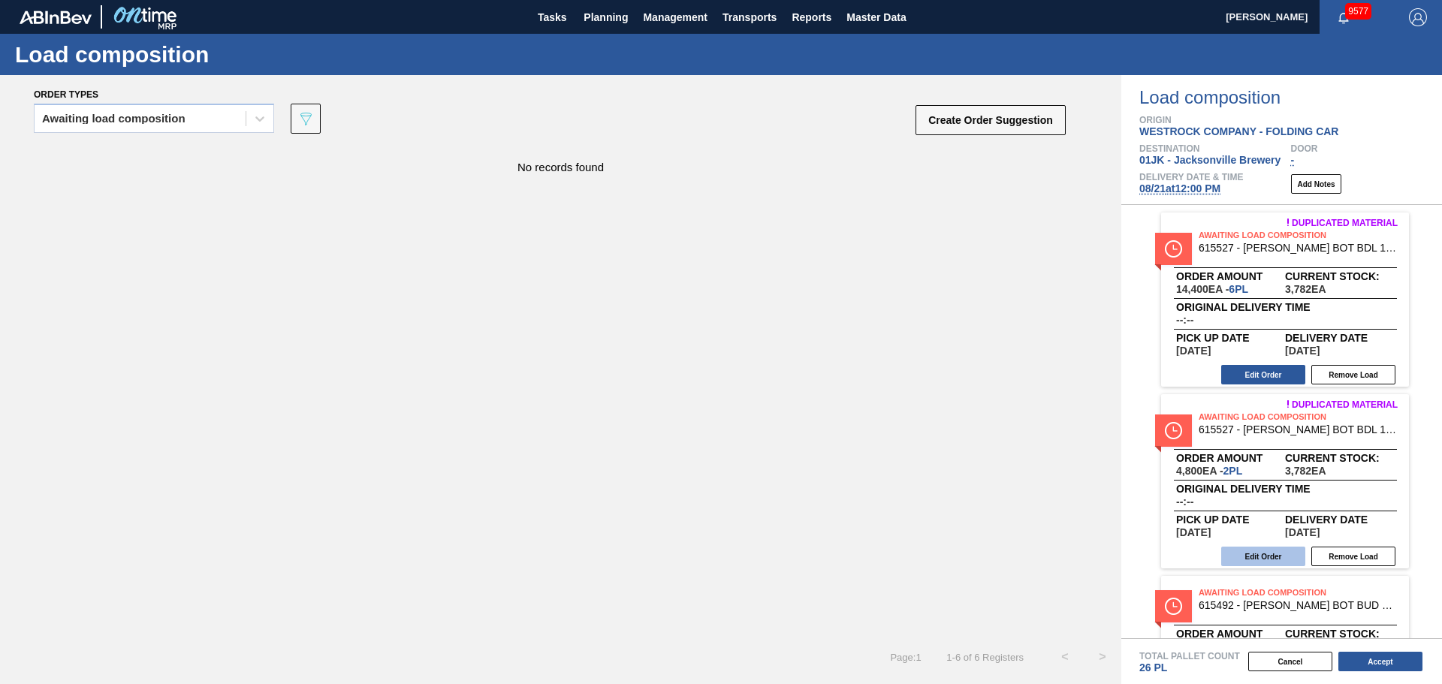
click at [1279, 554] on button "Edit Order" at bounding box center [1263, 557] width 84 height 20
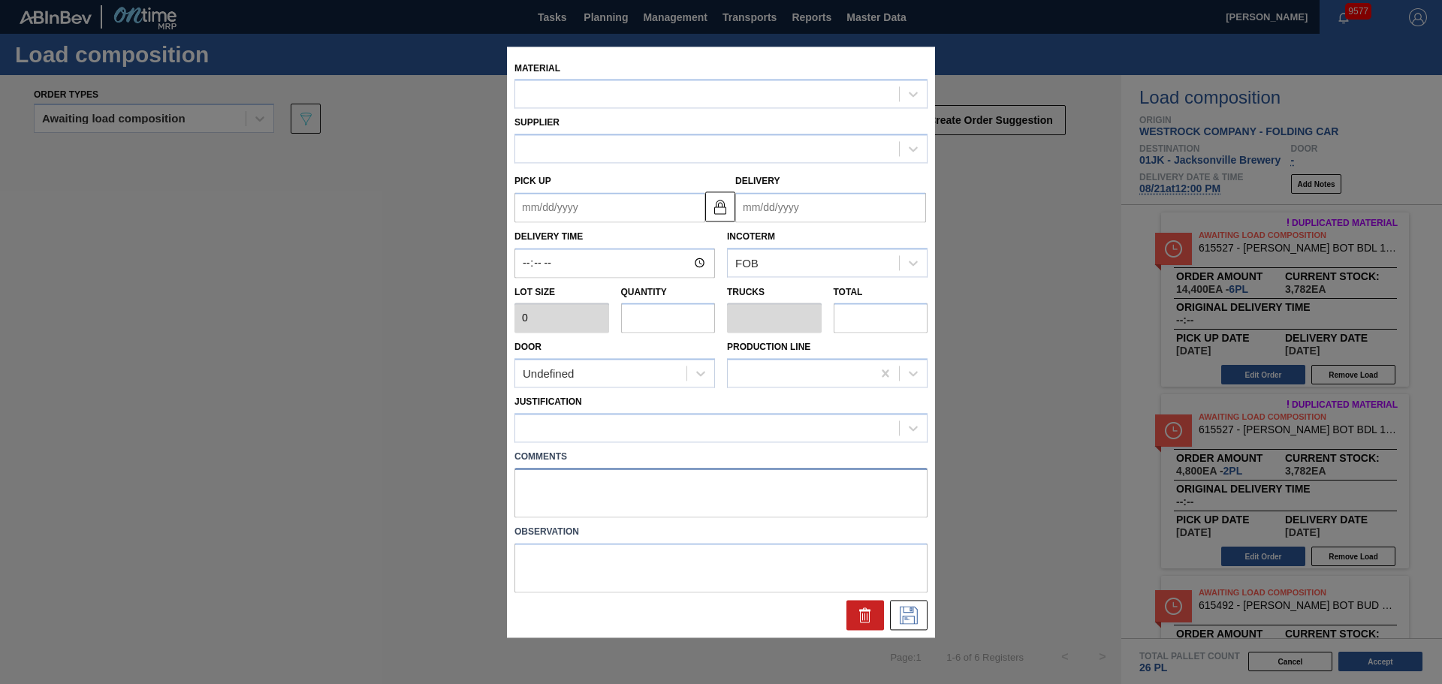
click at [541, 493] on textarea at bounding box center [720, 493] width 413 height 50
type input "2,400"
type input "2"
type input "0.077"
type input "4,800"
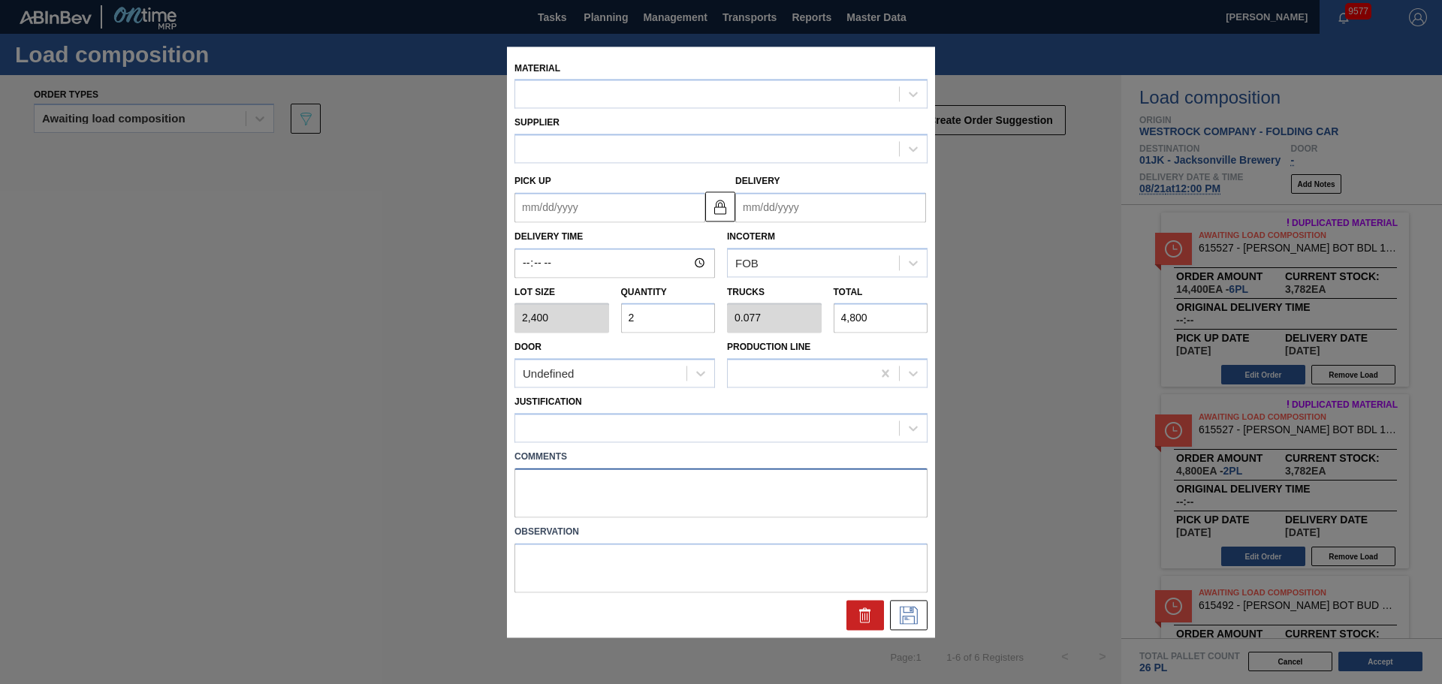
type up "[DATE]"
type input "[DATE]"
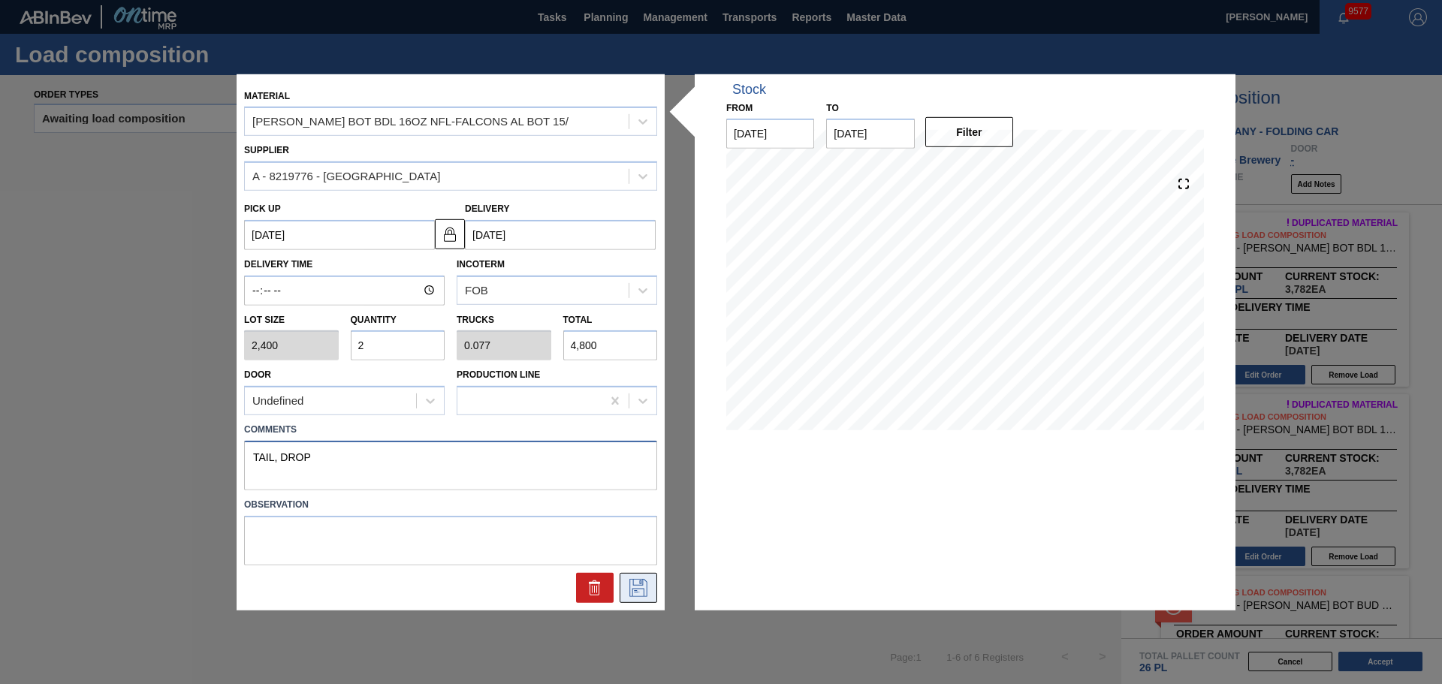
type textarea "TAIL, DROP"
click at [639, 586] on icon at bounding box center [638, 588] width 24 height 18
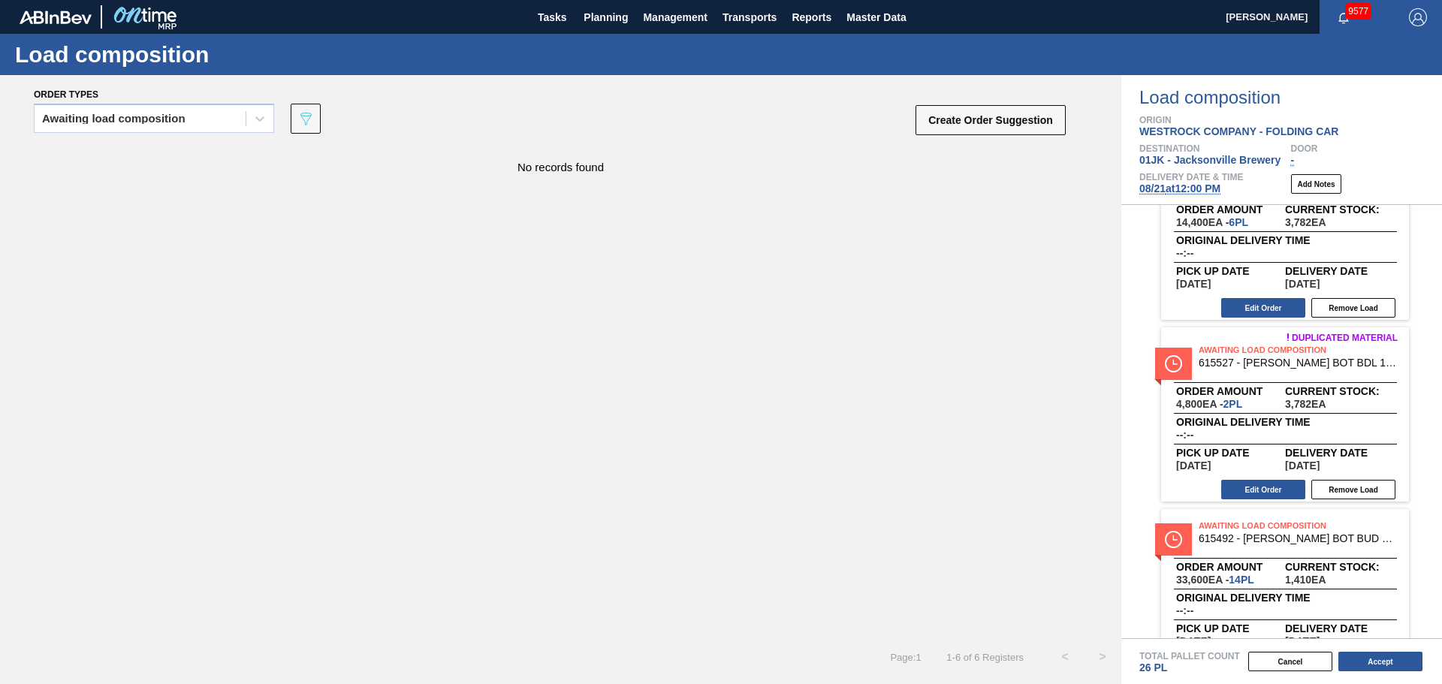
scroll to position [225, 0]
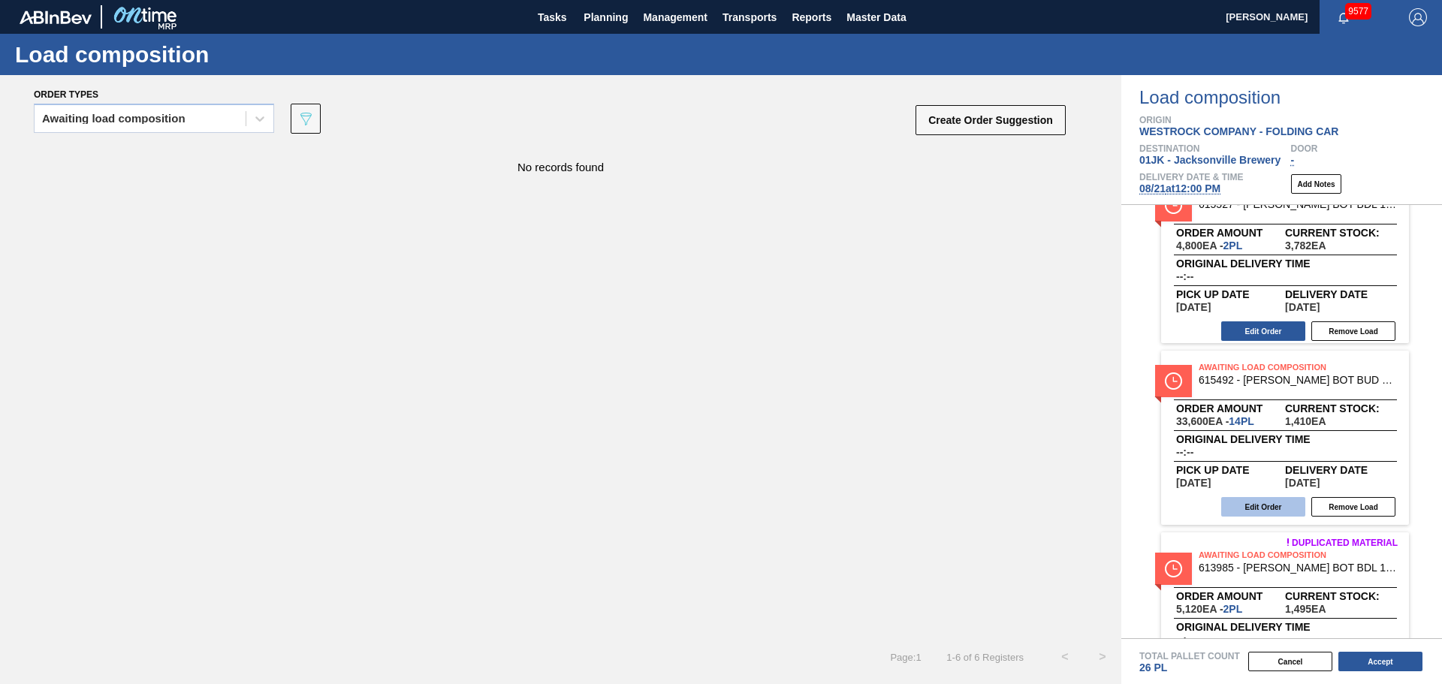
click at [1256, 510] on button "Edit Order" at bounding box center [1263, 507] width 84 height 20
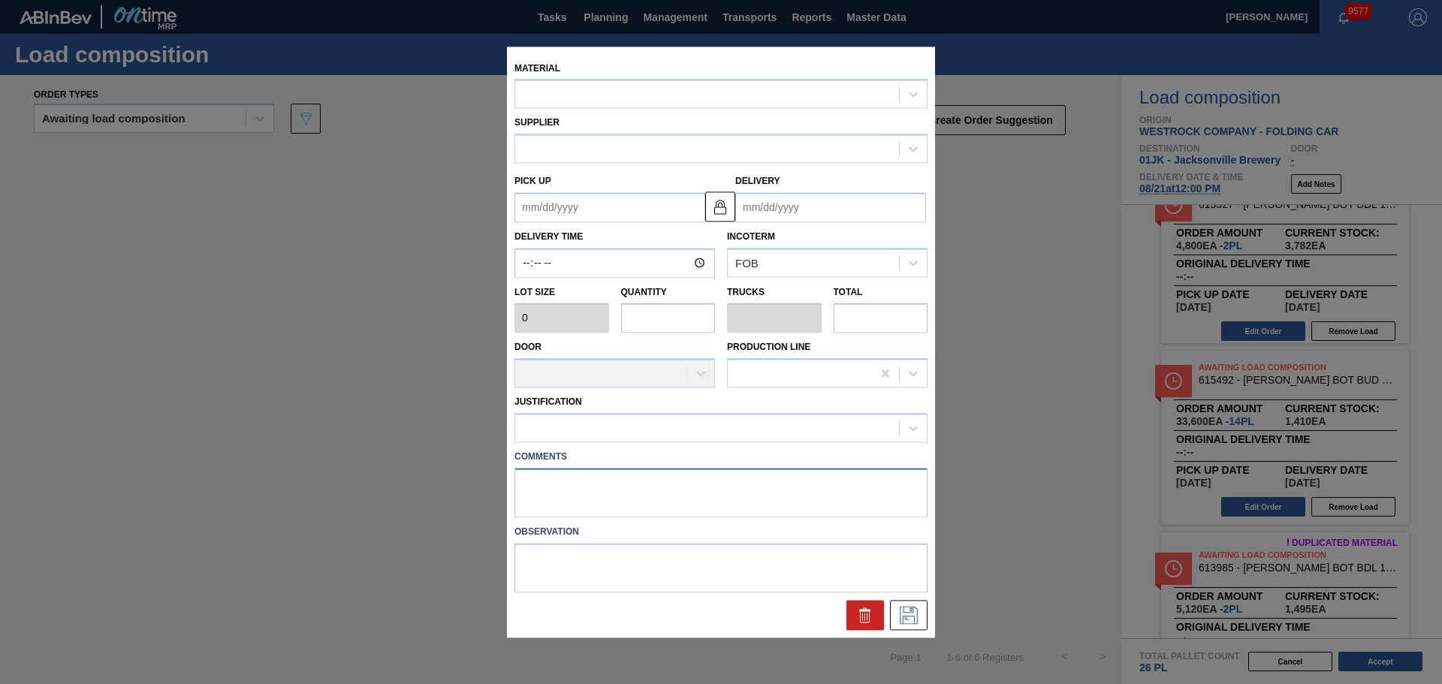
click at [711, 480] on textarea at bounding box center [720, 493] width 413 height 50
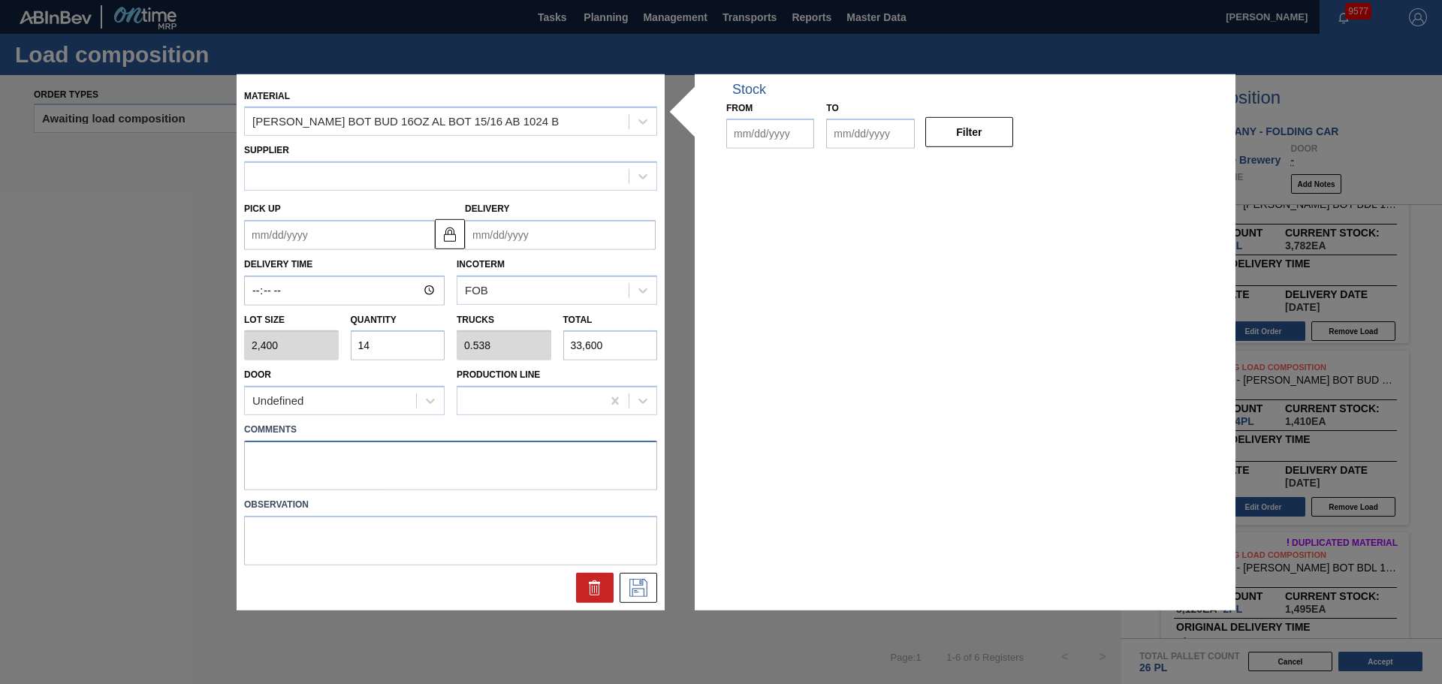
type input "2,400"
type input "14"
type input "0.538"
type input "33,600"
type up "[DATE]"
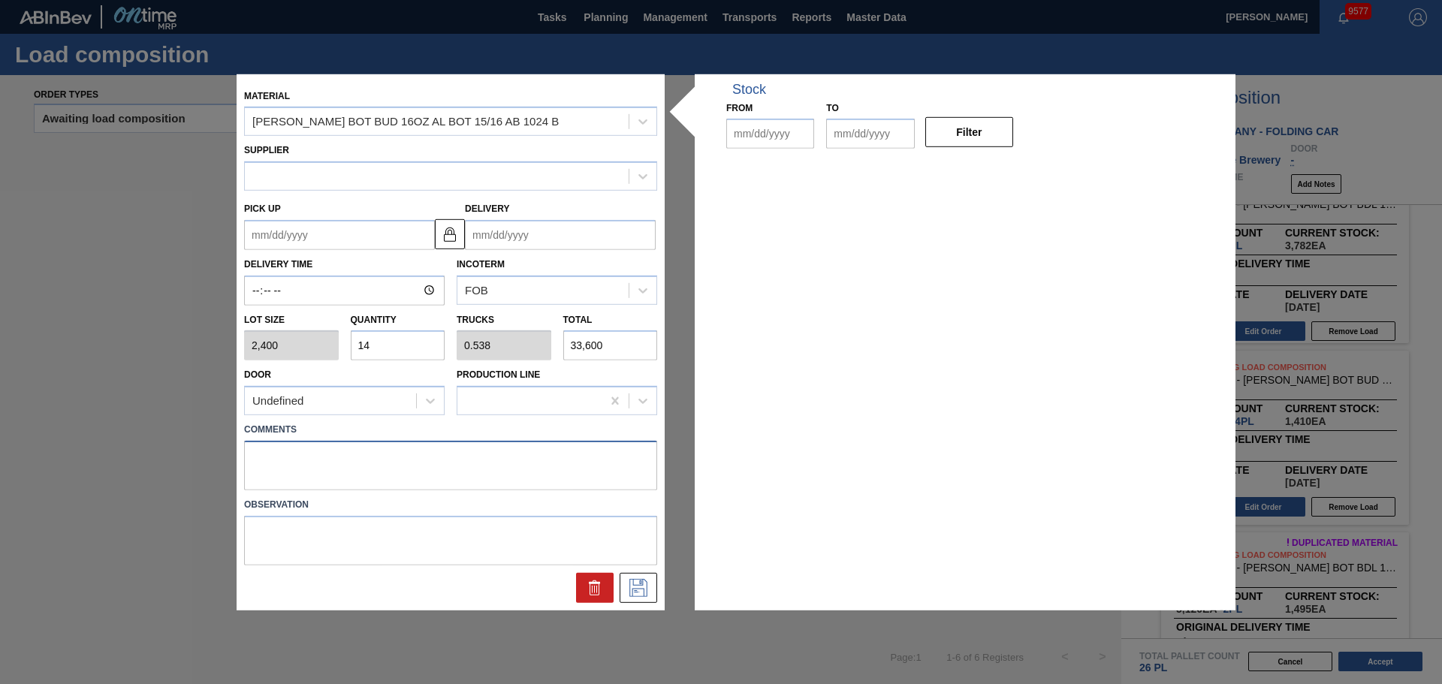
type input "[DATE]"
type textarea "M2, DROP"
click at [643, 585] on icon at bounding box center [638, 588] width 18 height 18
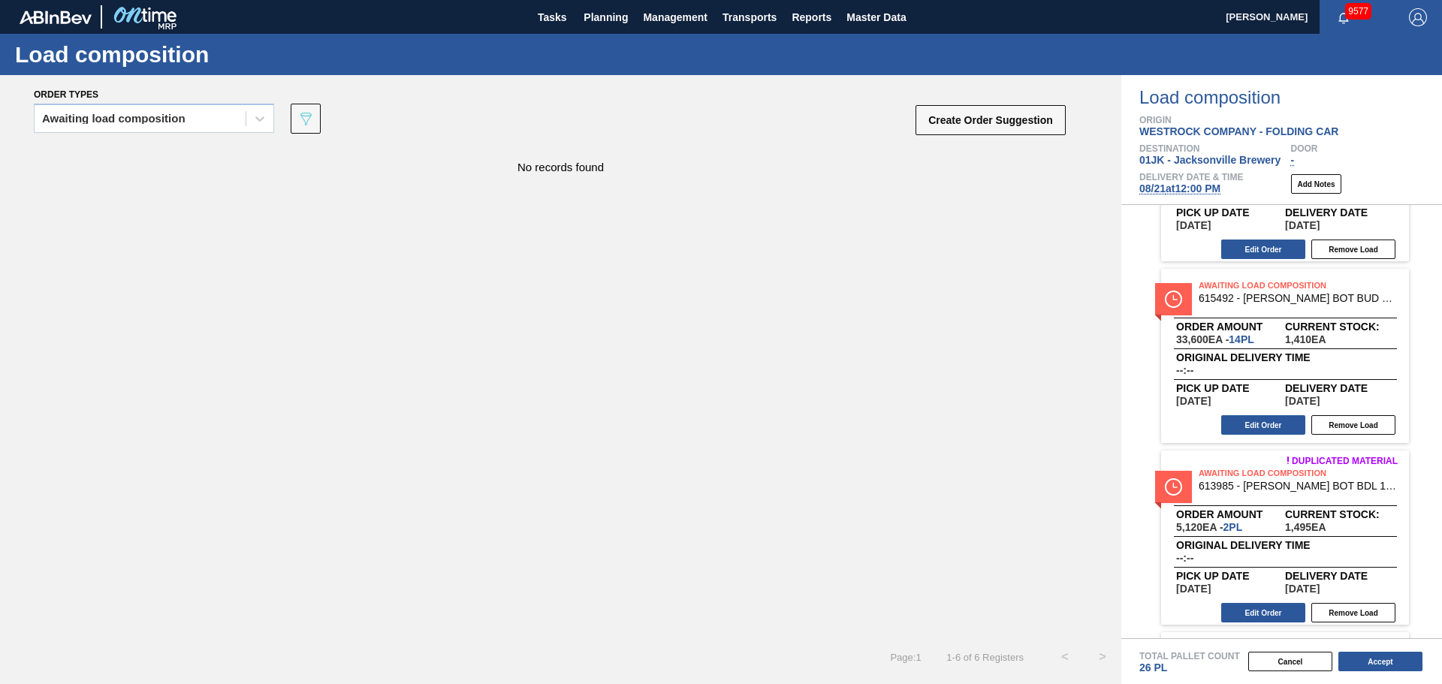
scroll to position [376, 0]
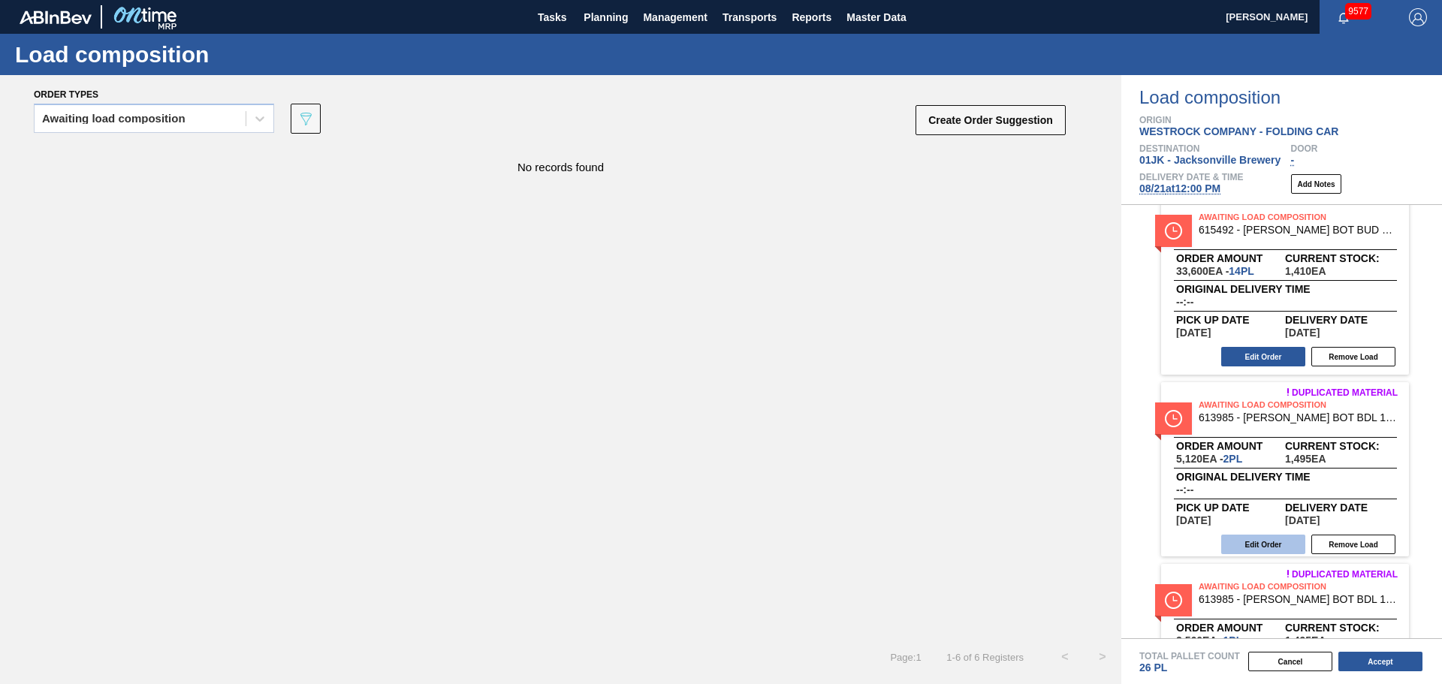
click at [1270, 542] on button "Edit Order" at bounding box center [1263, 545] width 84 height 20
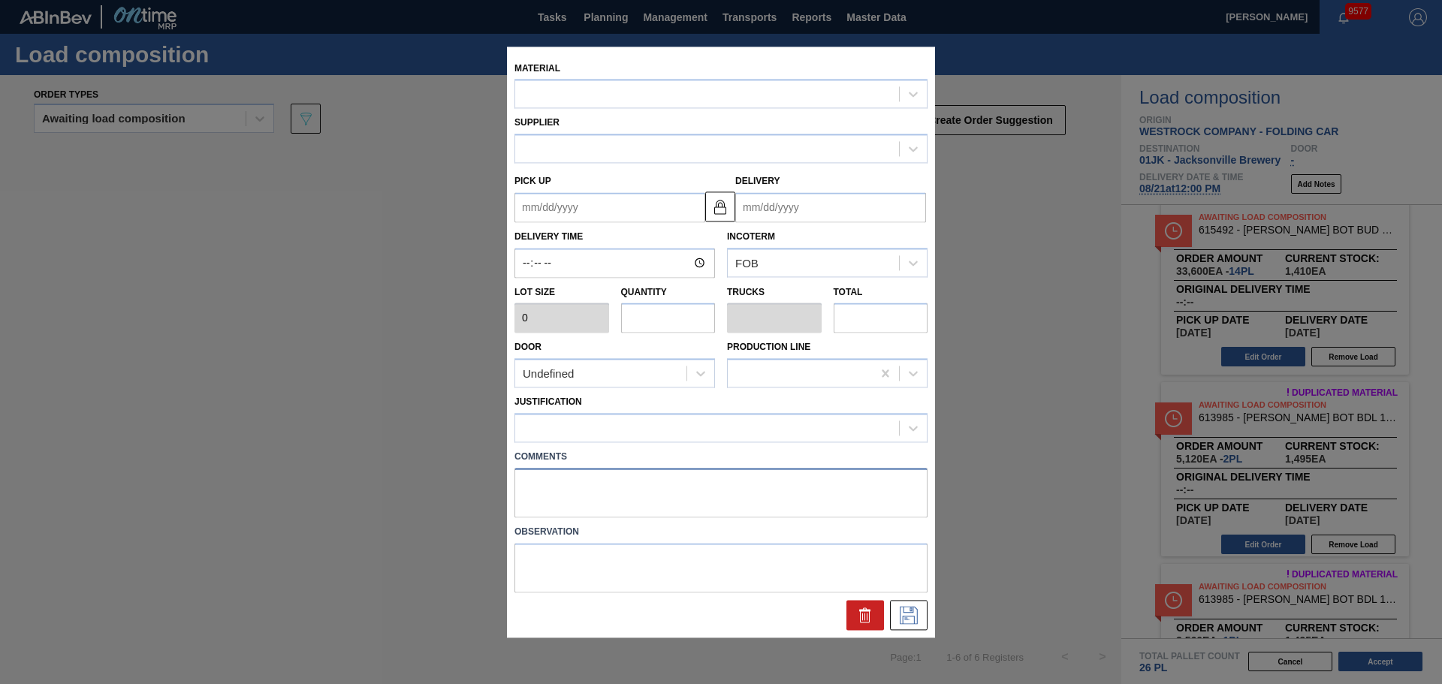
click at [790, 490] on textarea at bounding box center [720, 493] width 413 height 50
type input "2,560"
type input "2"
type input "0.08"
type input "5,120"
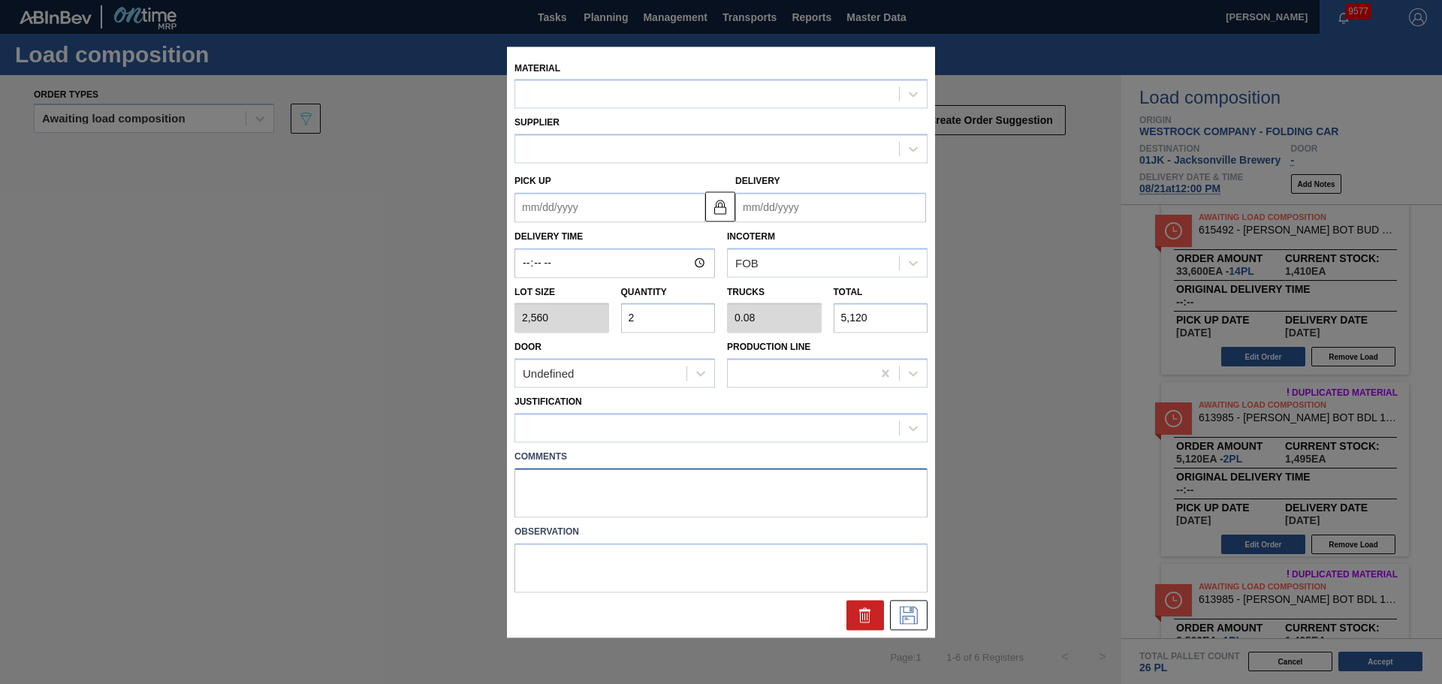
type up "[DATE]"
type input "[DATE]"
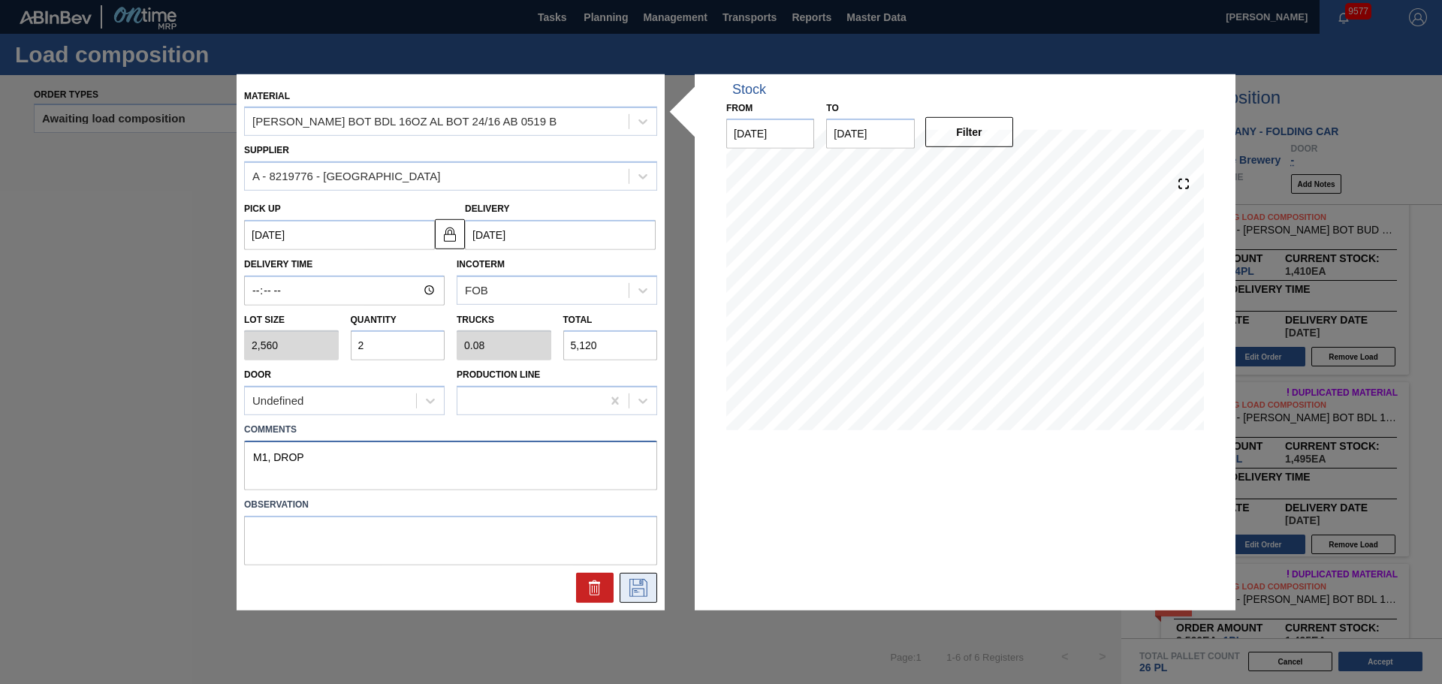
type textarea "M1, DROP"
click at [623, 575] on button at bounding box center [639, 588] width 38 height 30
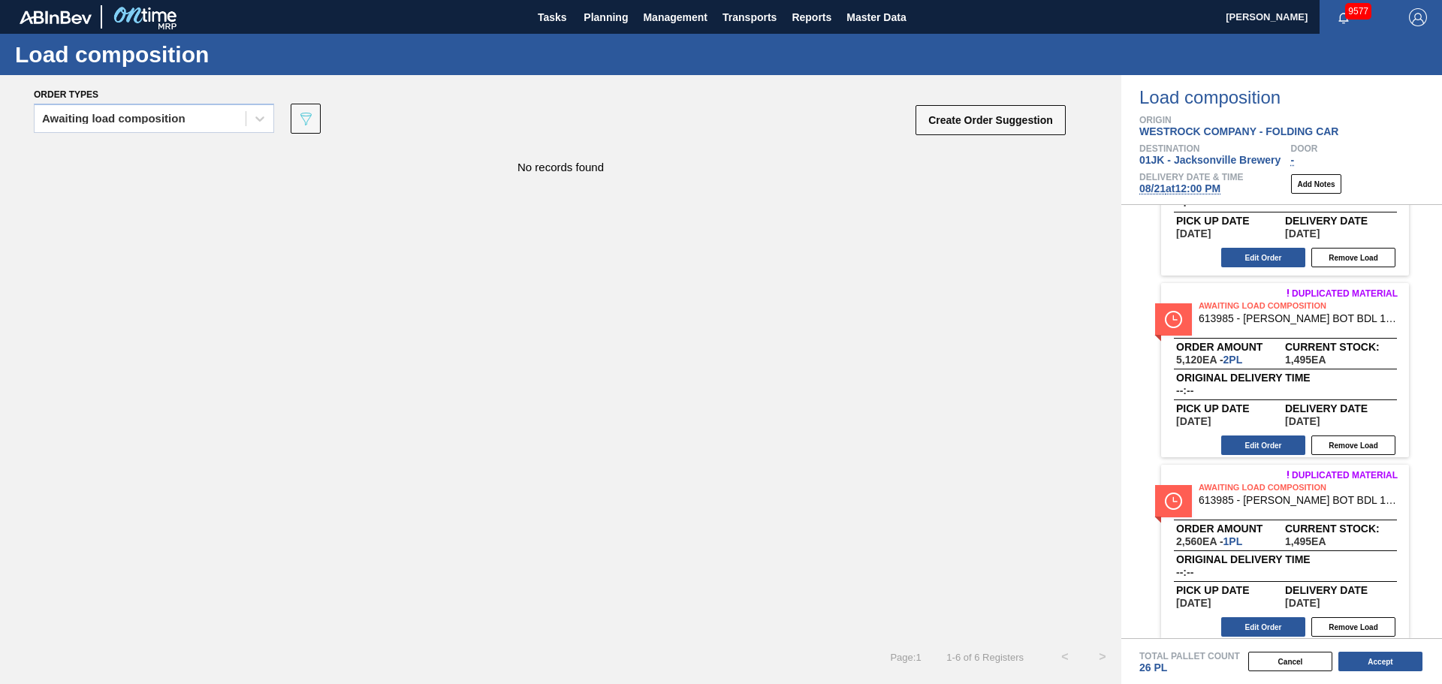
scroll to position [526, 0]
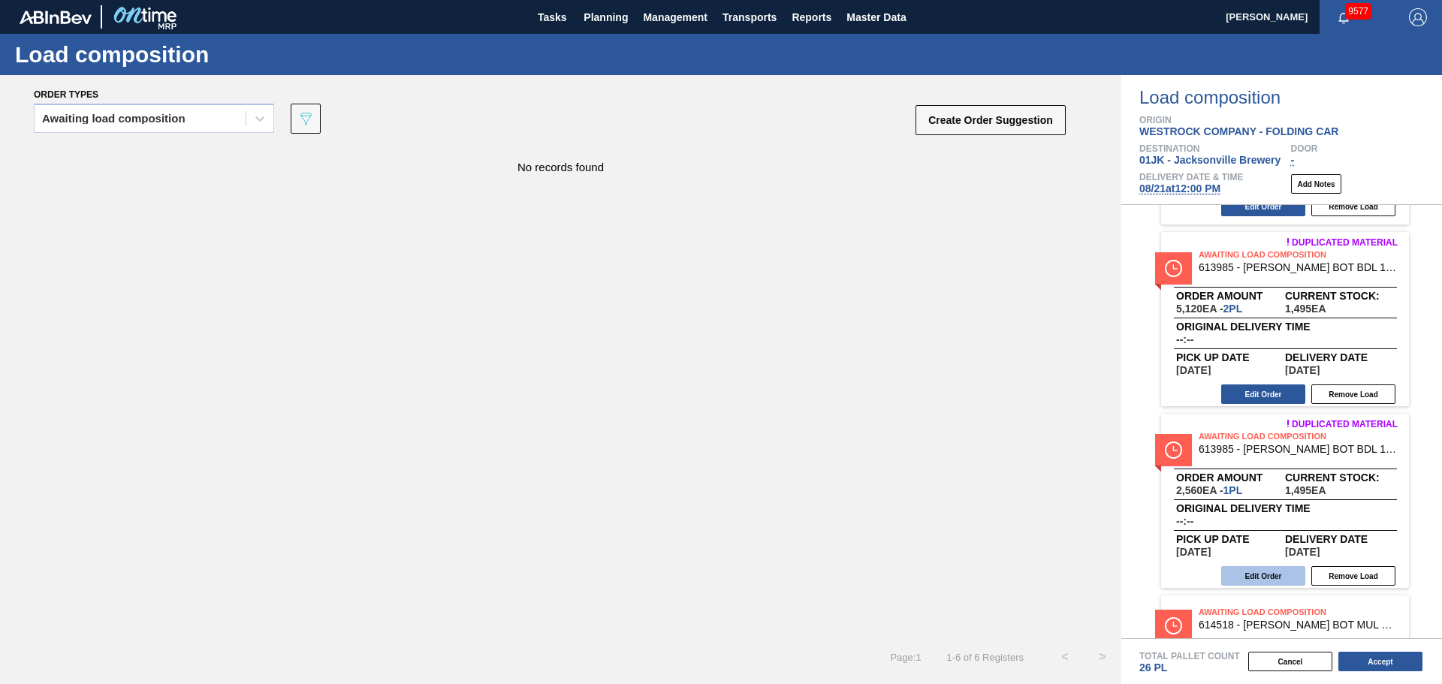
click at [1282, 571] on button "Edit Order" at bounding box center [1263, 576] width 84 height 20
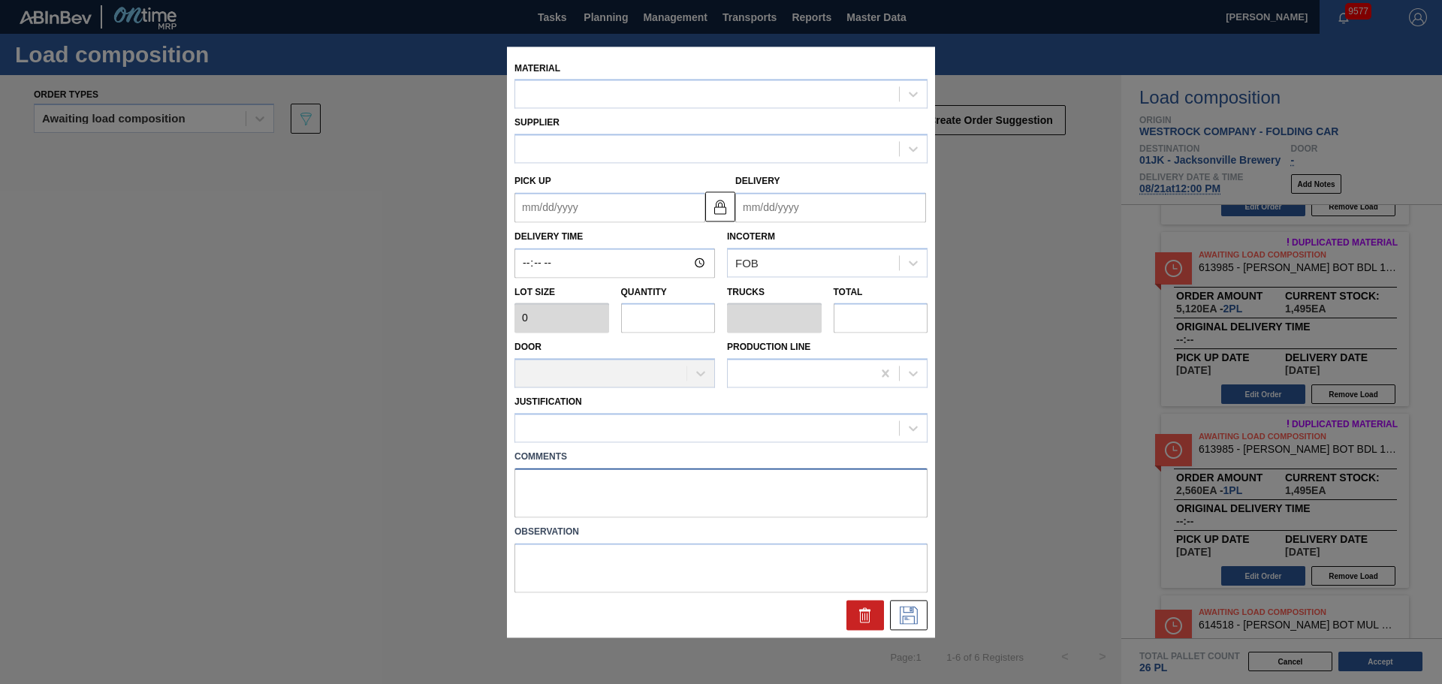
drag, startPoint x: 624, startPoint y: 506, endPoint x: 623, endPoint y: 496, distance: 9.8
click at [624, 505] on textarea at bounding box center [720, 493] width 413 height 50
type textarea "M1,"
type input "2,560"
type input "1"
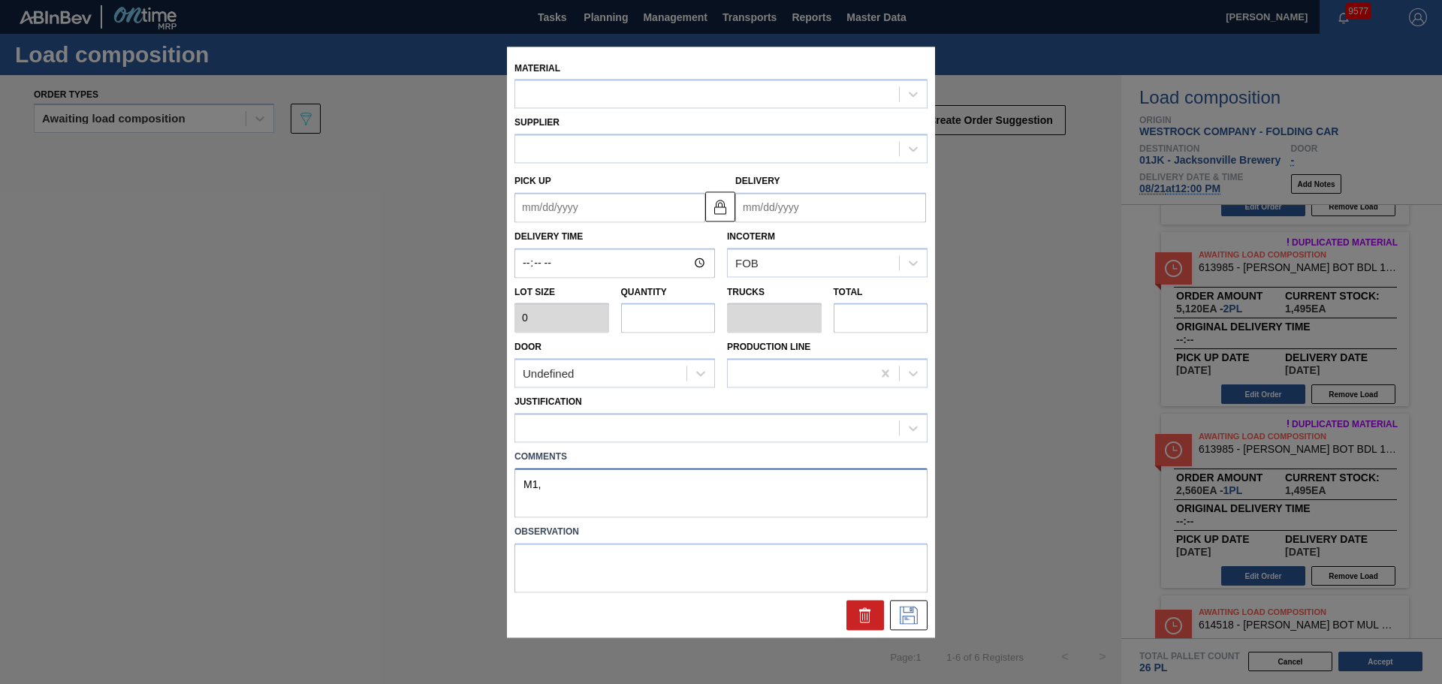
type input "0.04"
type input "2,560"
type up "[DATE]"
type input "[DATE]"
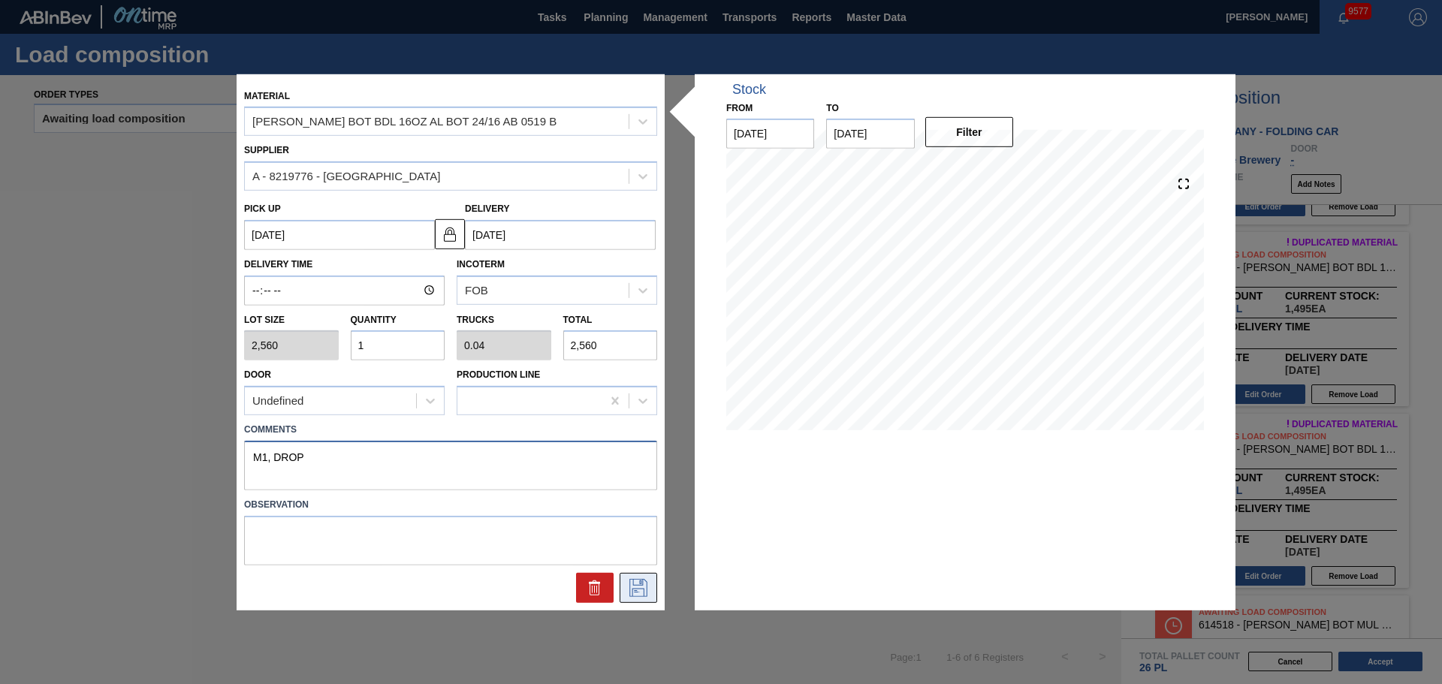
type textarea "M1, DROP"
click at [650, 582] on button at bounding box center [639, 588] width 38 height 30
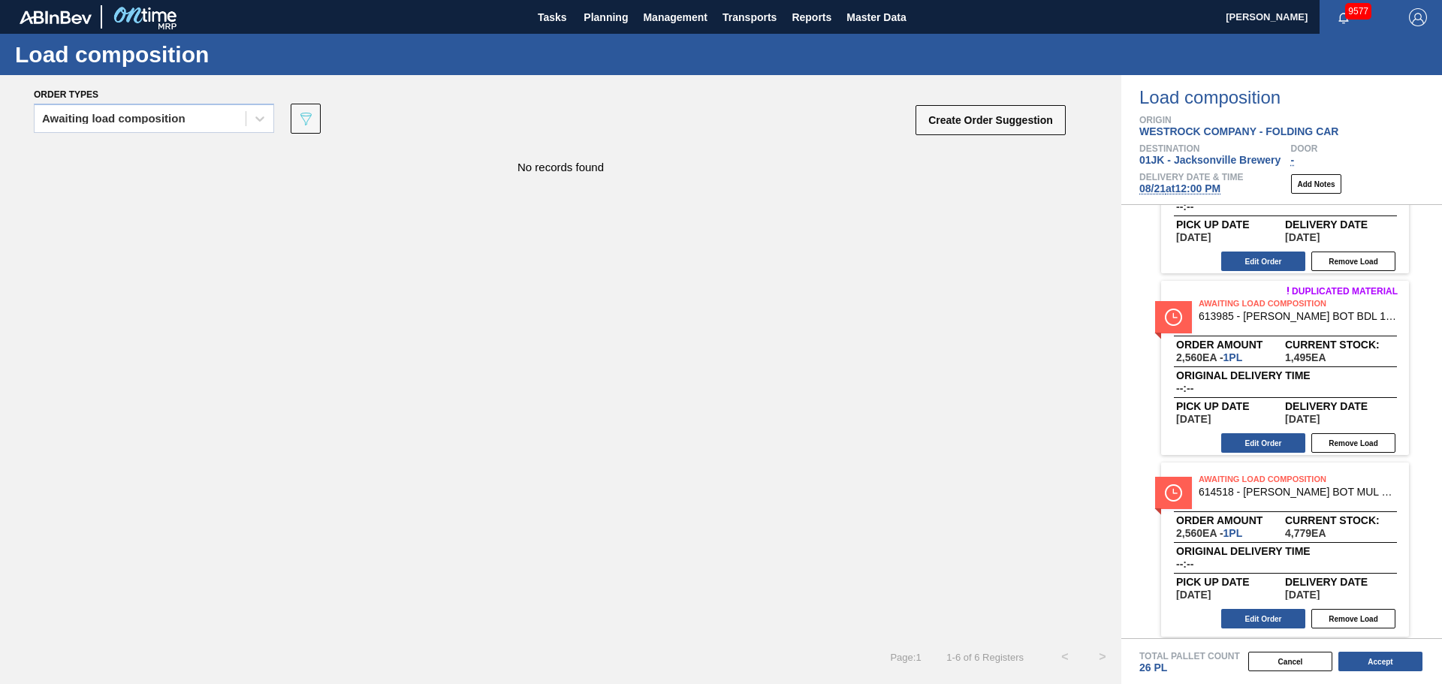
scroll to position [665, 0]
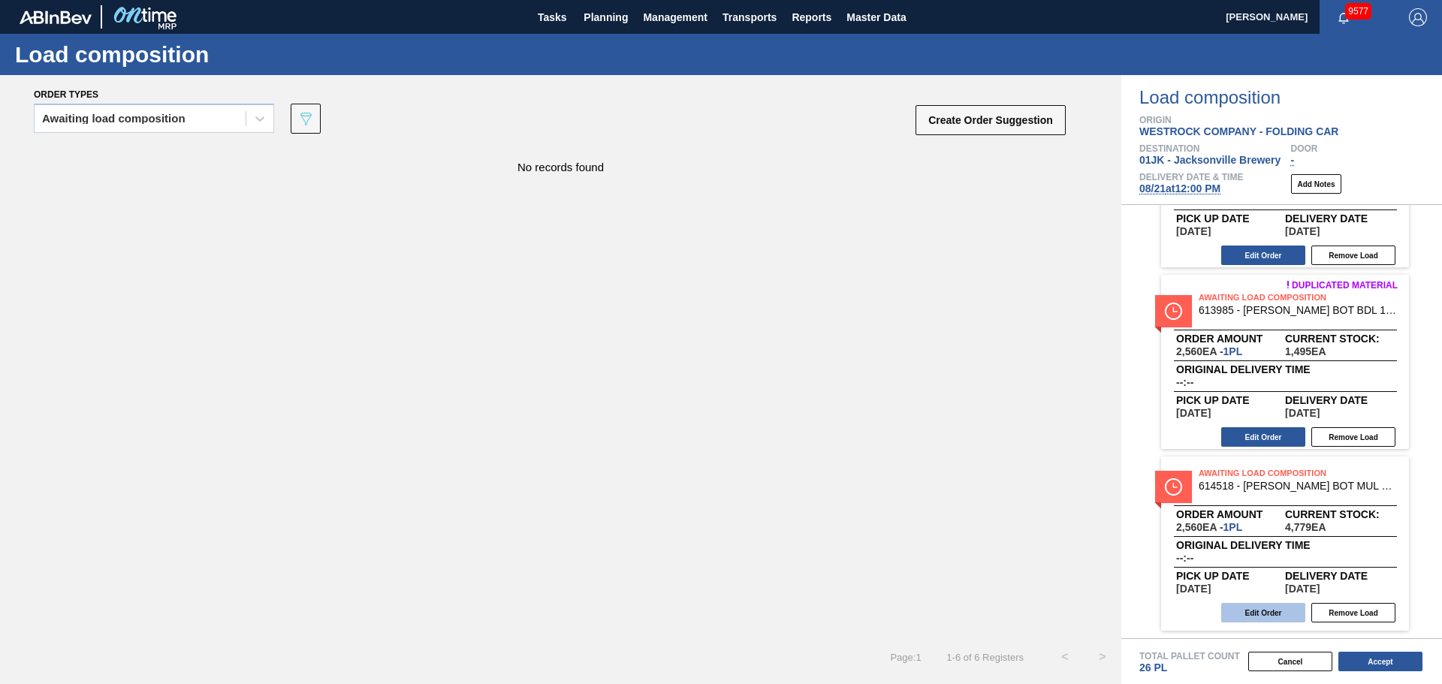
click at [1285, 606] on button "Edit Order" at bounding box center [1263, 613] width 84 height 20
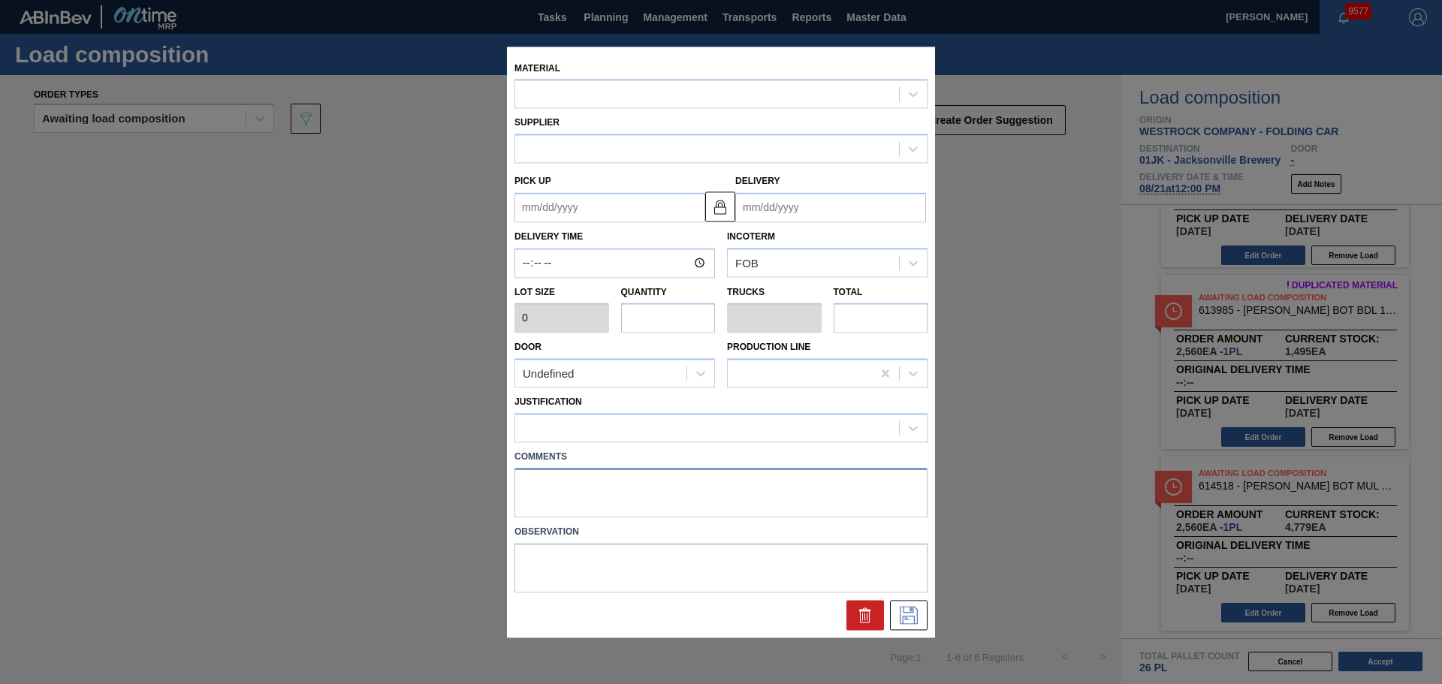
click at [708, 486] on textarea at bounding box center [720, 493] width 413 height 50
type input "2,560"
type input "1"
type input "0.038"
type input "2,560"
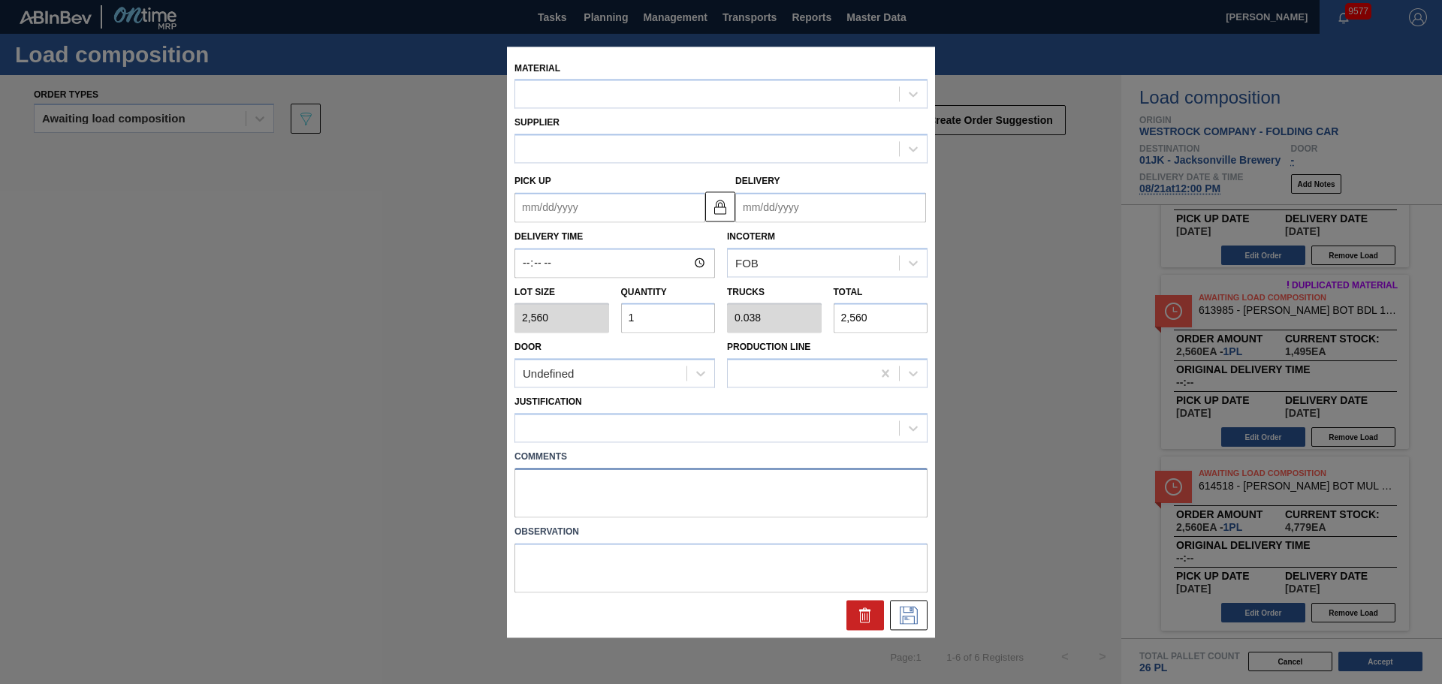
type up "[DATE]"
type input "[DATE]"
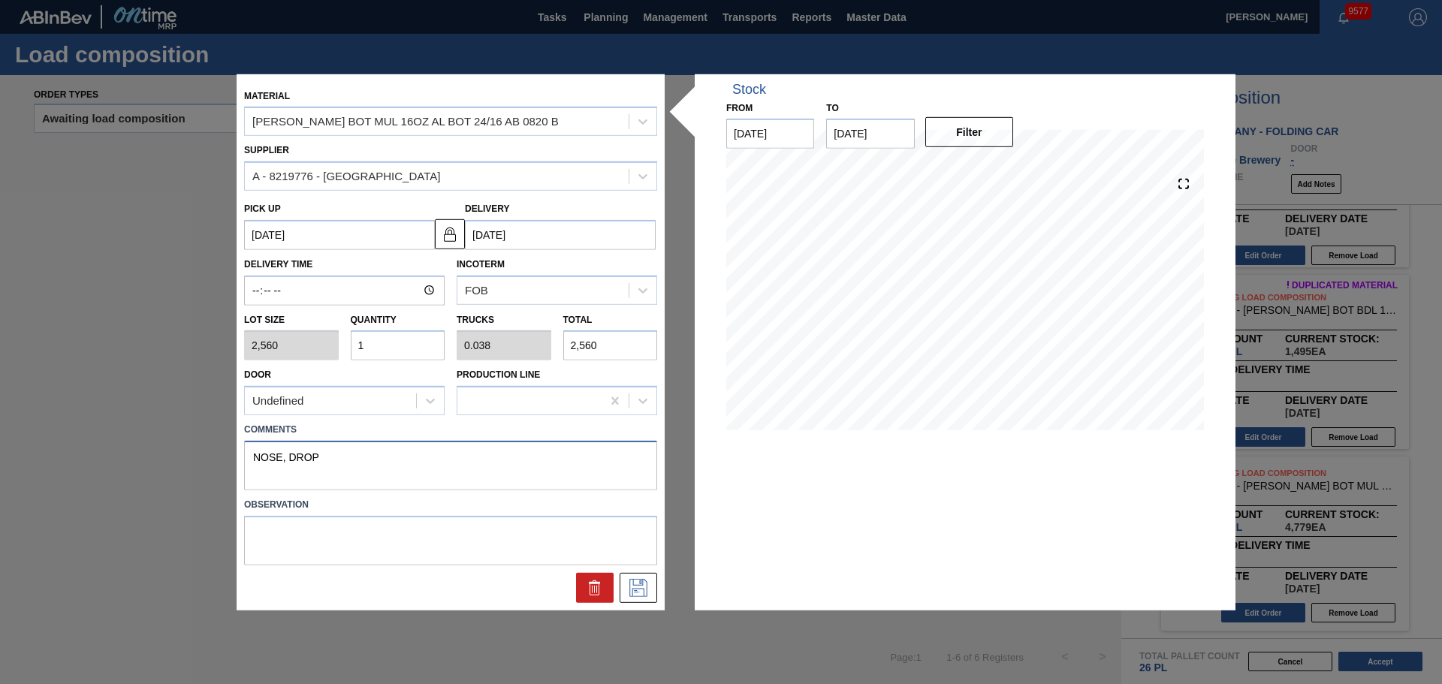
type textarea "NOSE, DROP"
click at [634, 578] on button at bounding box center [639, 588] width 38 height 30
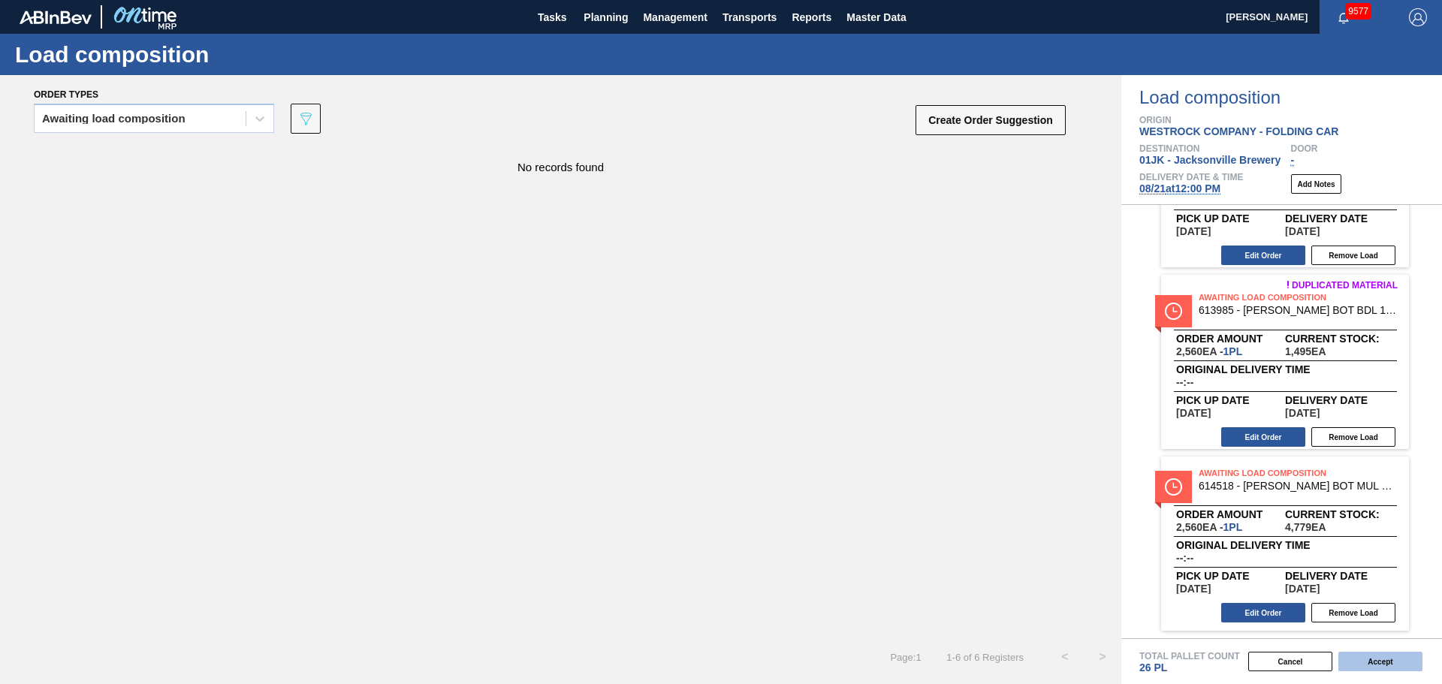
click at [1370, 659] on button "Accept" at bounding box center [1380, 662] width 84 height 20
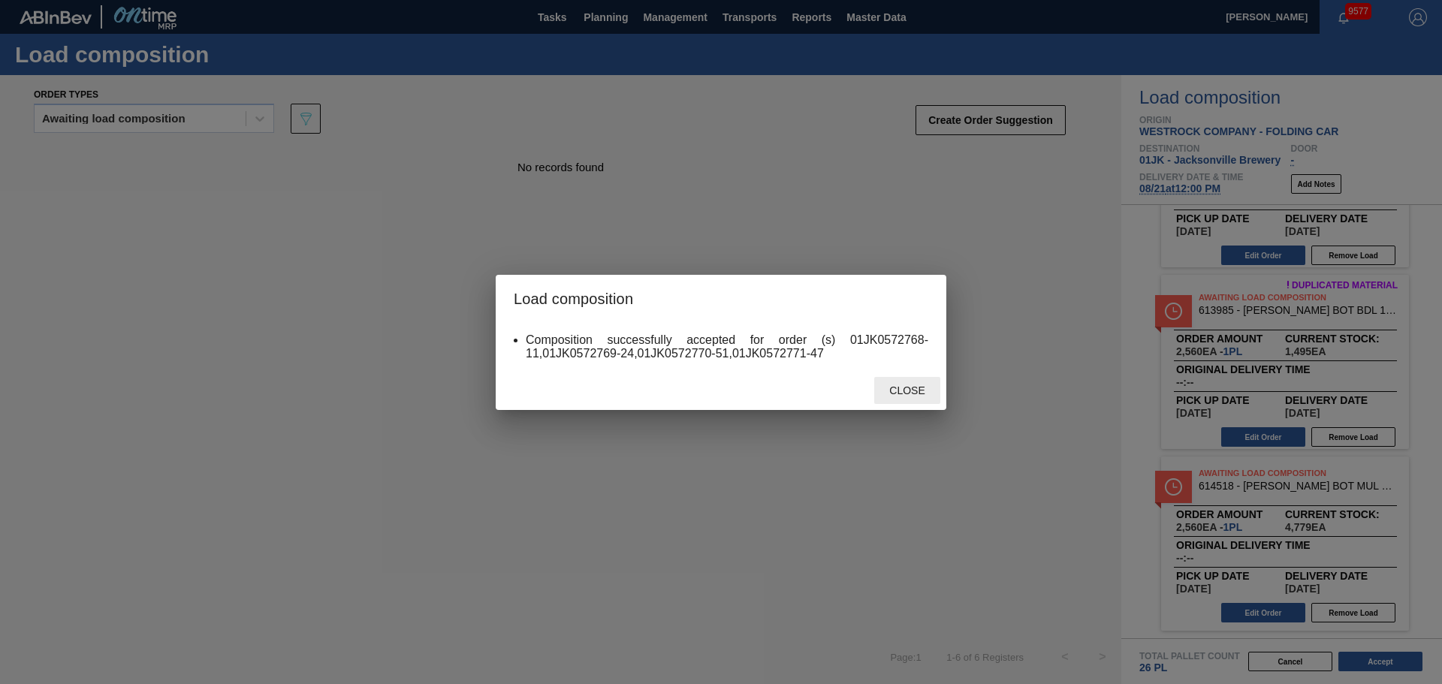
click at [915, 383] on div "Close" at bounding box center [907, 391] width 66 height 28
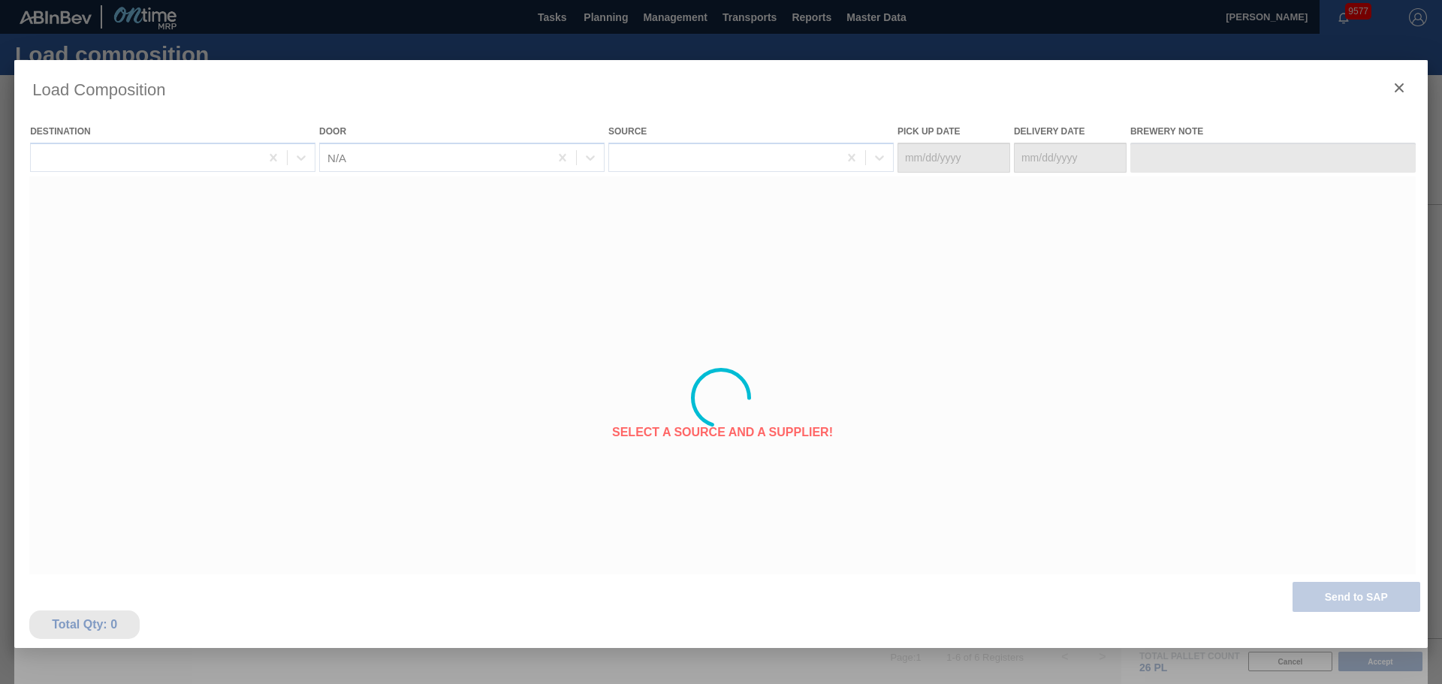
type Date "[DATE]"
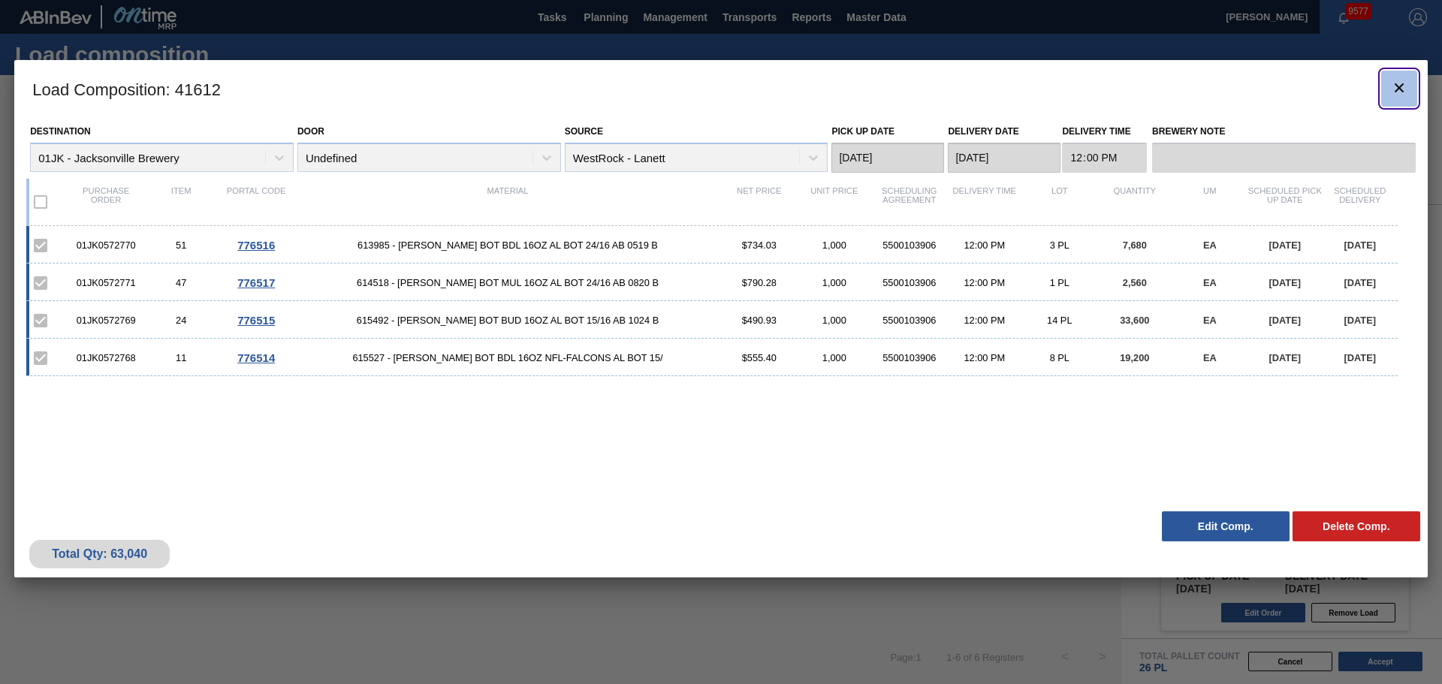
click at [1393, 94] on icon "botão de ícone" at bounding box center [1399, 88] width 18 height 18
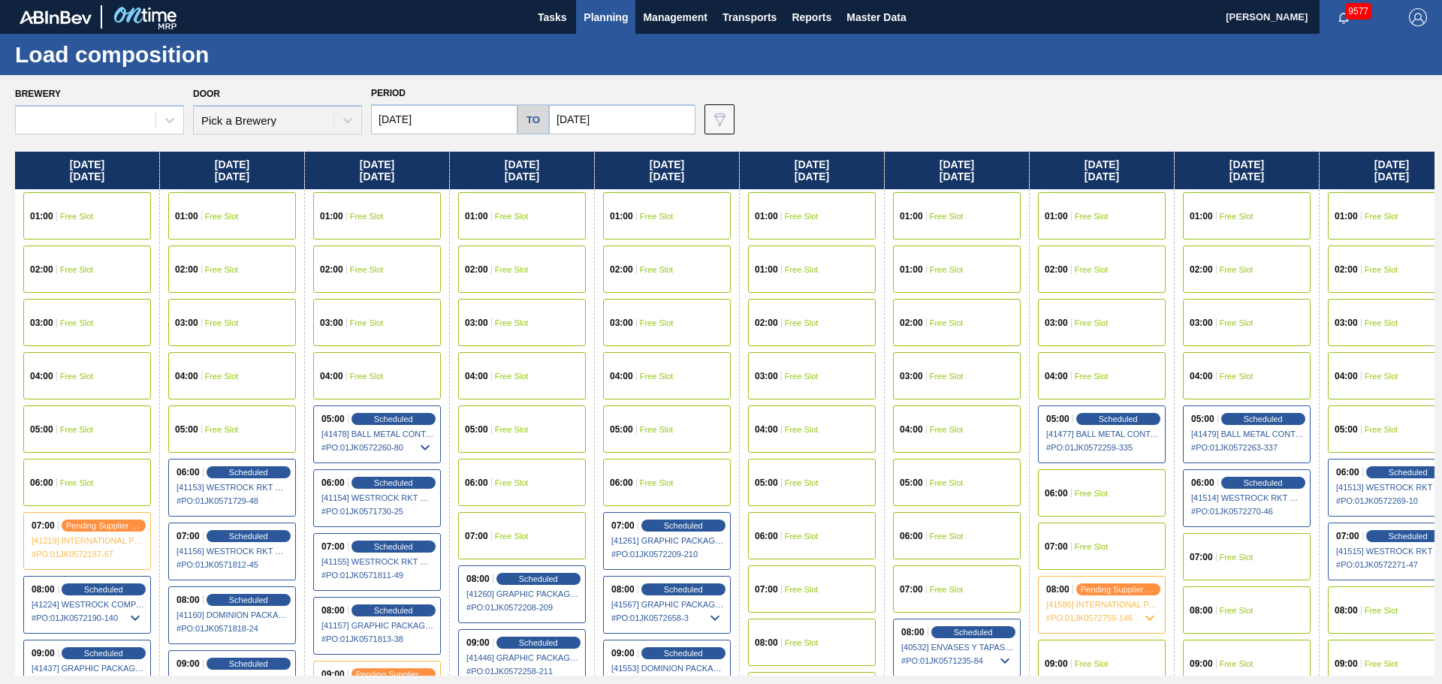
click at [1405, 85] on div "Brewery Door Pick a Brewery Period [DATE] to [DATE] Data view filter Unavailabl…" at bounding box center [725, 109] width 1420 height 52
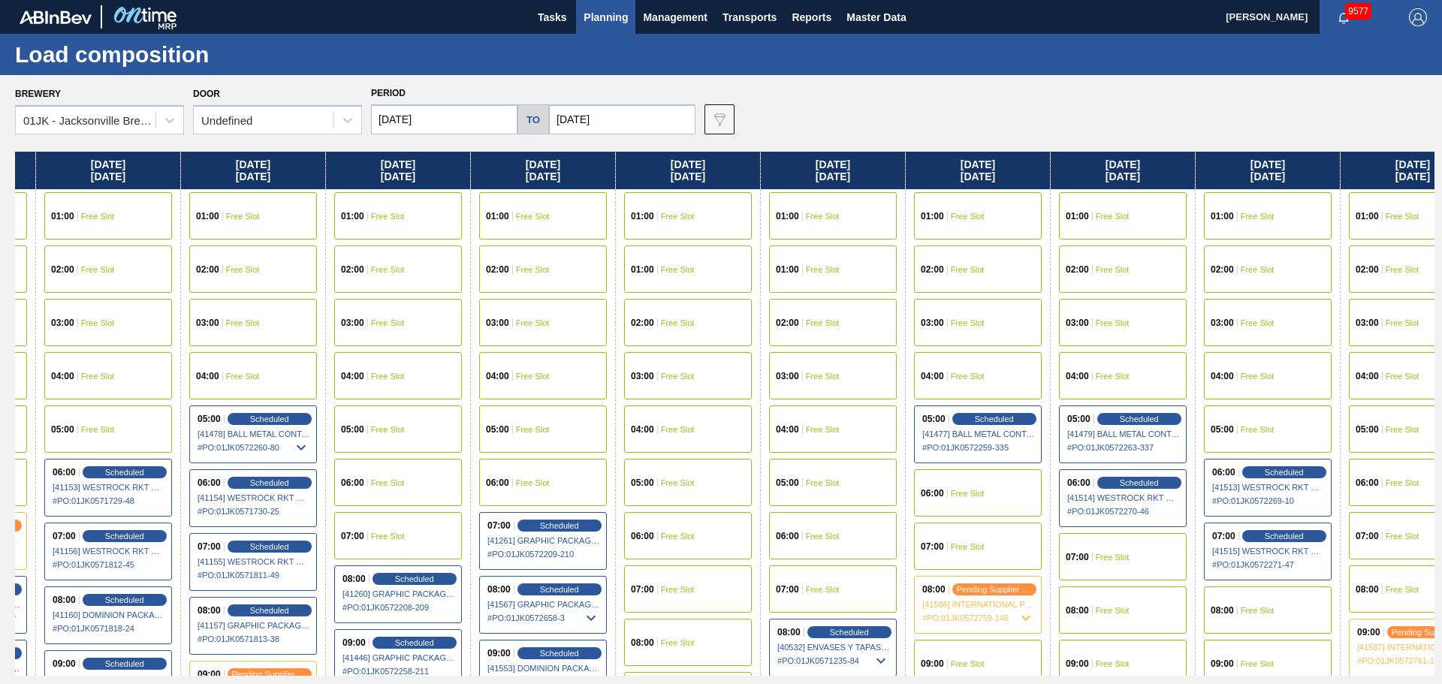
scroll to position [0, 145]
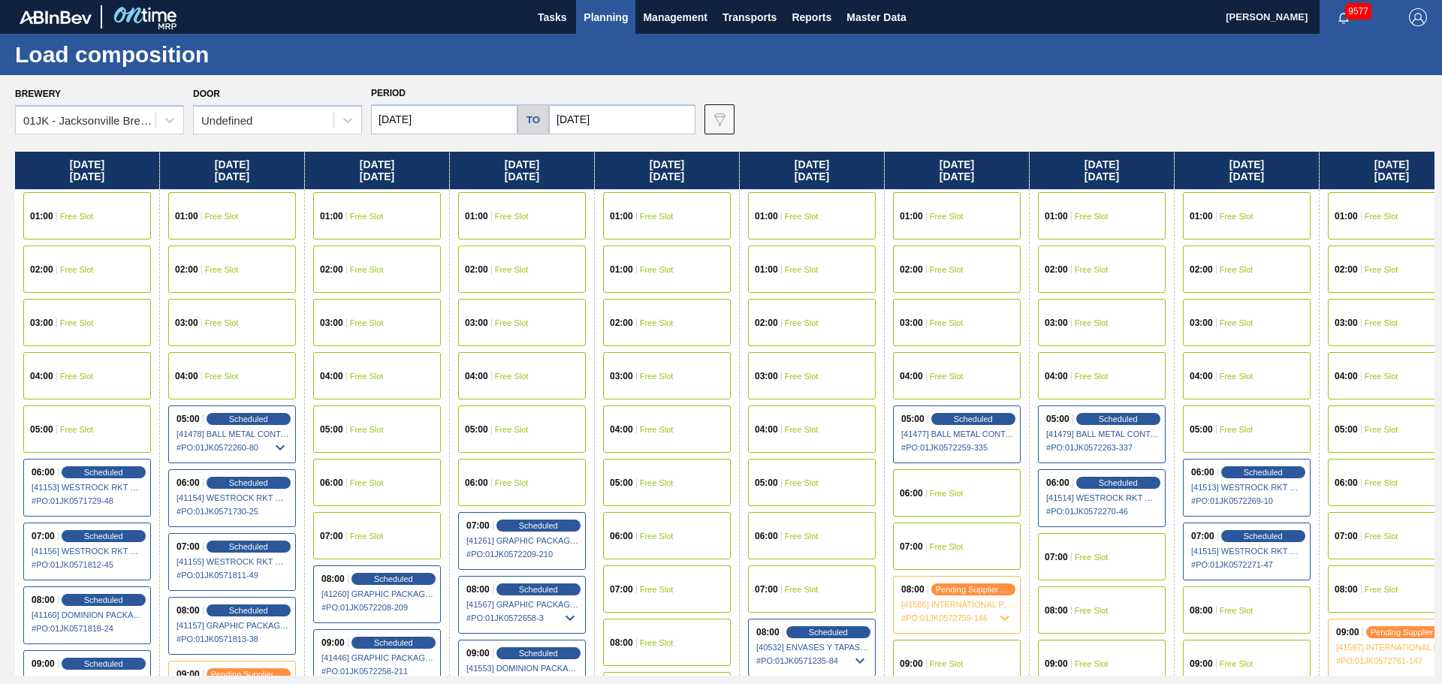
drag, startPoint x: 1172, startPoint y: 327, endPoint x: 1016, endPoint y: 306, distance: 157.0
click at [1016, 306] on div "[DATE] 01:00 Free Slot 02:00 Free Slot 03:00 Free Slot 04:00 Free Slot 05:00 Fr…" at bounding box center [725, 414] width 1420 height 524
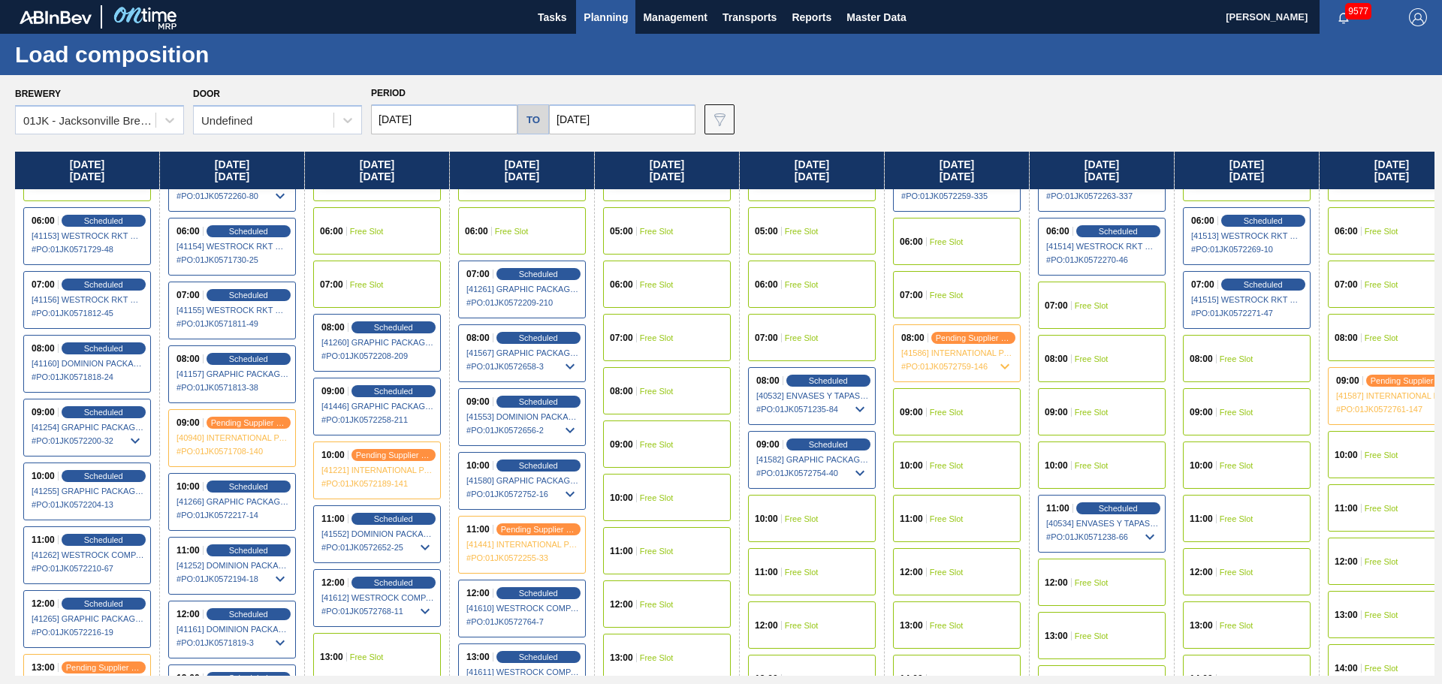
scroll to position [225, 145]
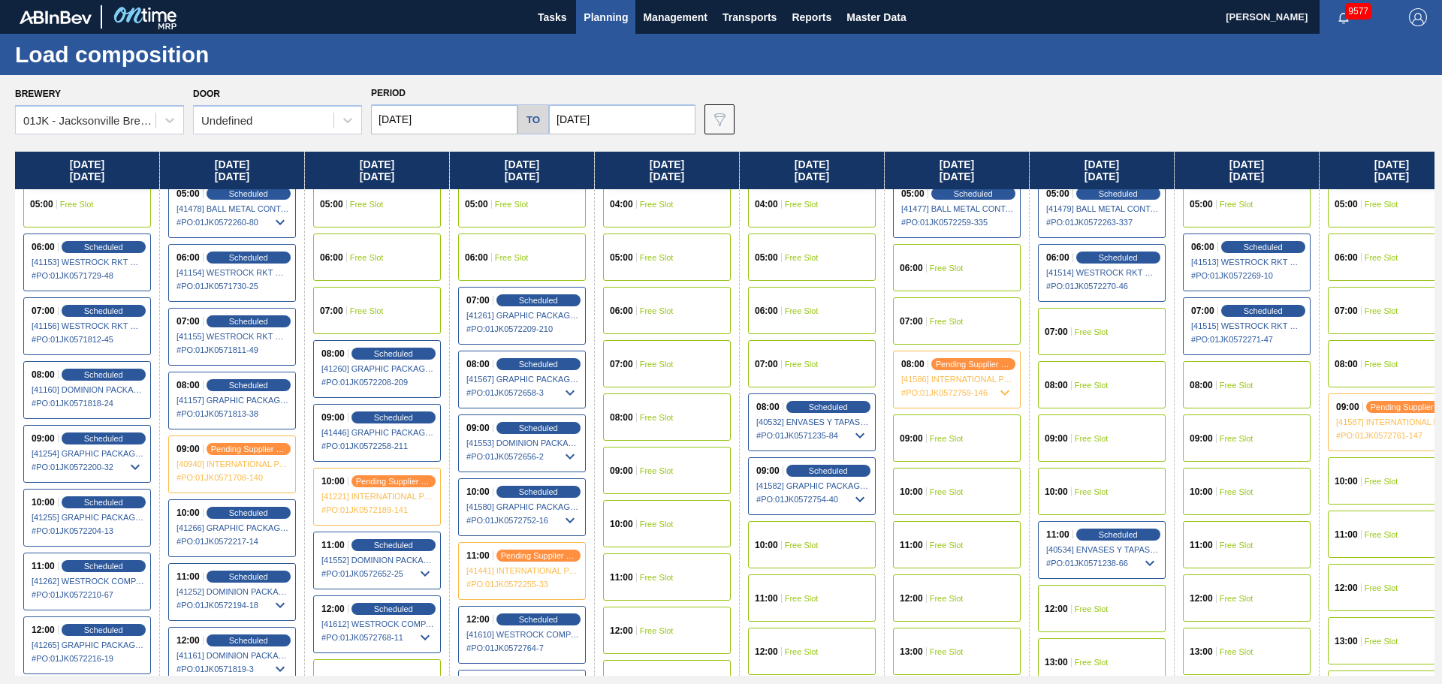
click at [962, 270] on span "Free Slot" at bounding box center [947, 268] width 34 height 9
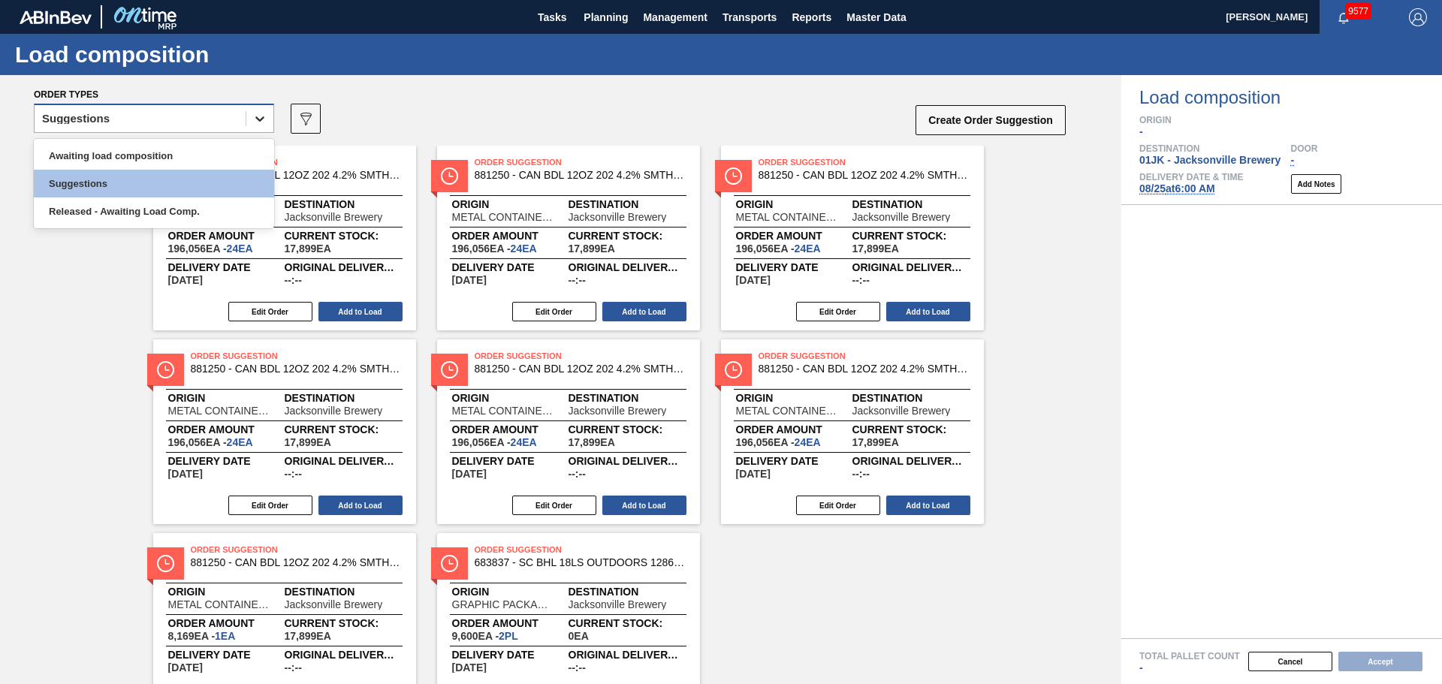
click at [249, 123] on div at bounding box center [259, 118] width 27 height 27
click at [235, 156] on div "Awaiting load composition" at bounding box center [154, 156] width 240 height 28
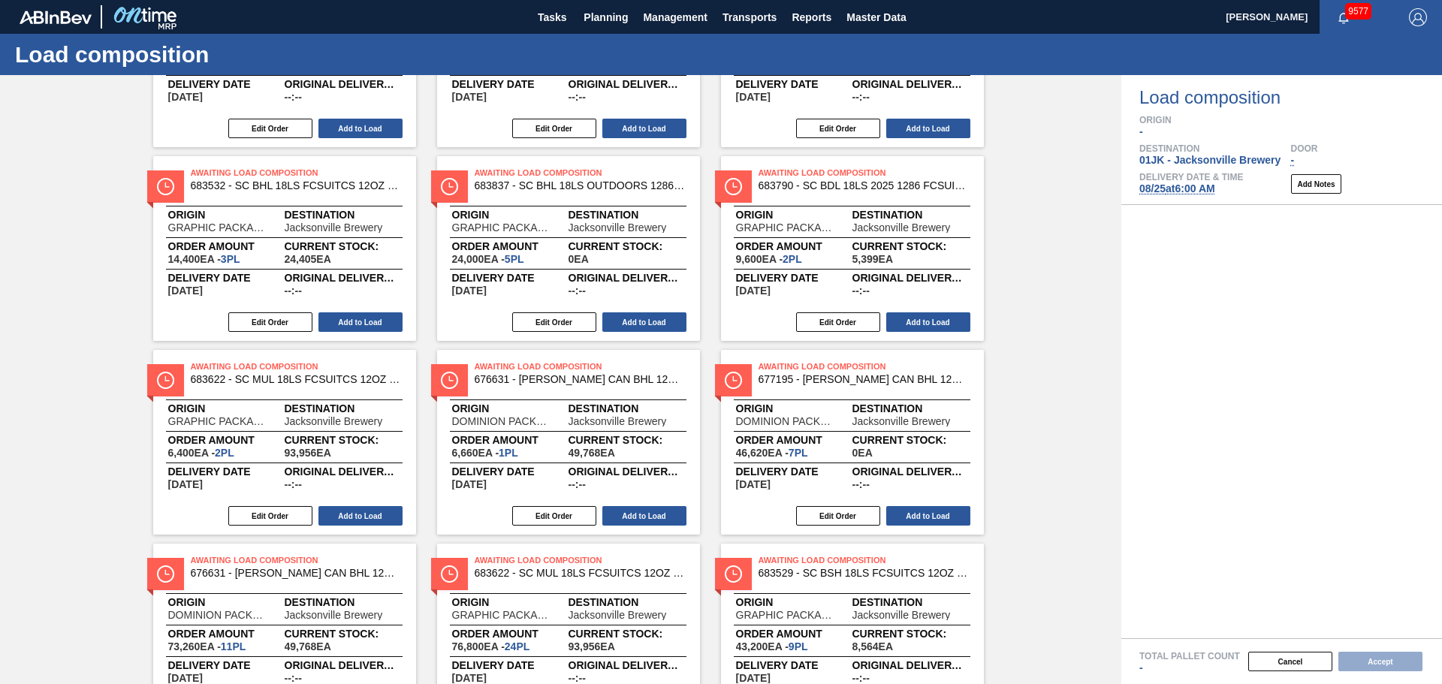
scroll to position [575, 0]
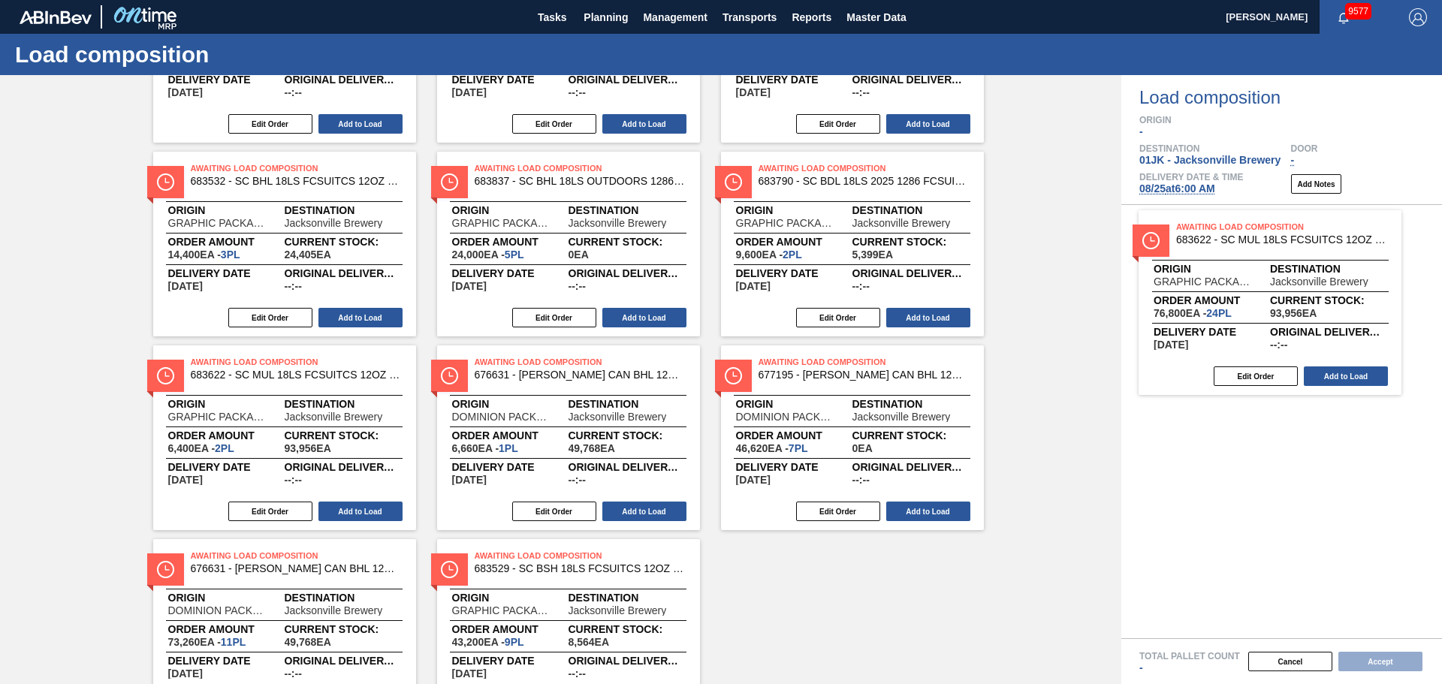
drag, startPoint x: 499, startPoint y: 599, endPoint x: 1210, endPoint y: 264, distance: 785.8
click at [1210, 264] on div "Order types Awaiting load composition 089F7B8B-B2A5-4AFE-B5C0-19BA573D28AC Crea…" at bounding box center [721, 379] width 1442 height 609
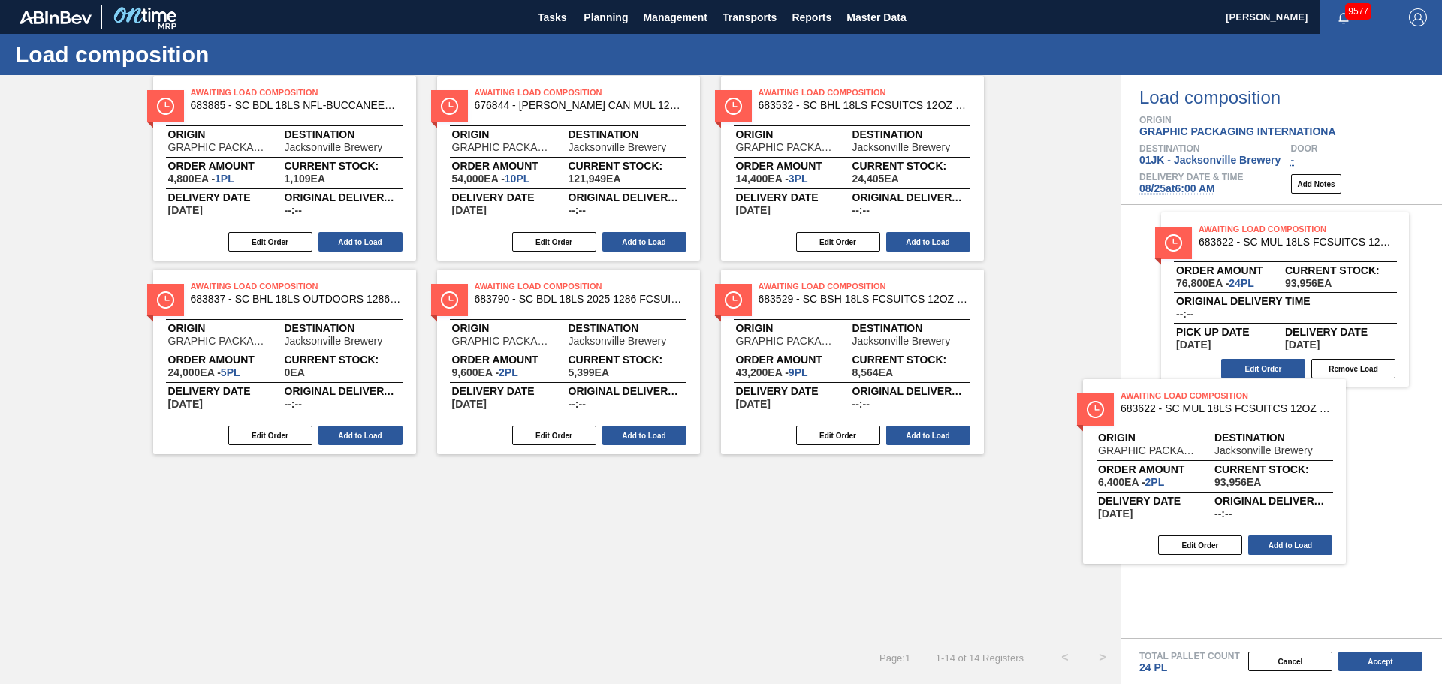
drag, startPoint x: 865, startPoint y: 311, endPoint x: 1272, endPoint y: 441, distance: 426.6
click at [1270, 441] on div "Order types Awaiting load composition 089F7B8B-B2A5-4AFE-B5C0-19BA573D28AC Crea…" at bounding box center [721, 379] width 1442 height 609
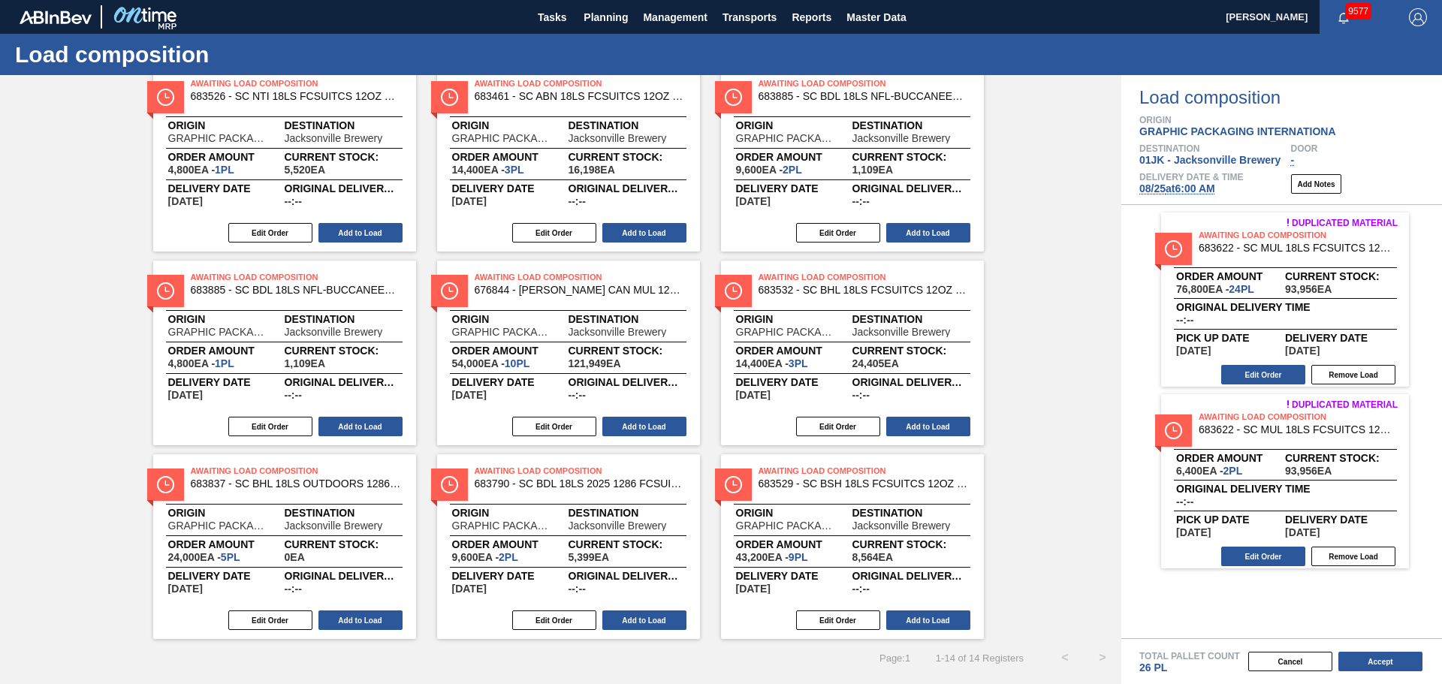
scroll to position [273, 0]
click at [1244, 373] on button "Edit Order" at bounding box center [1263, 375] width 84 height 20
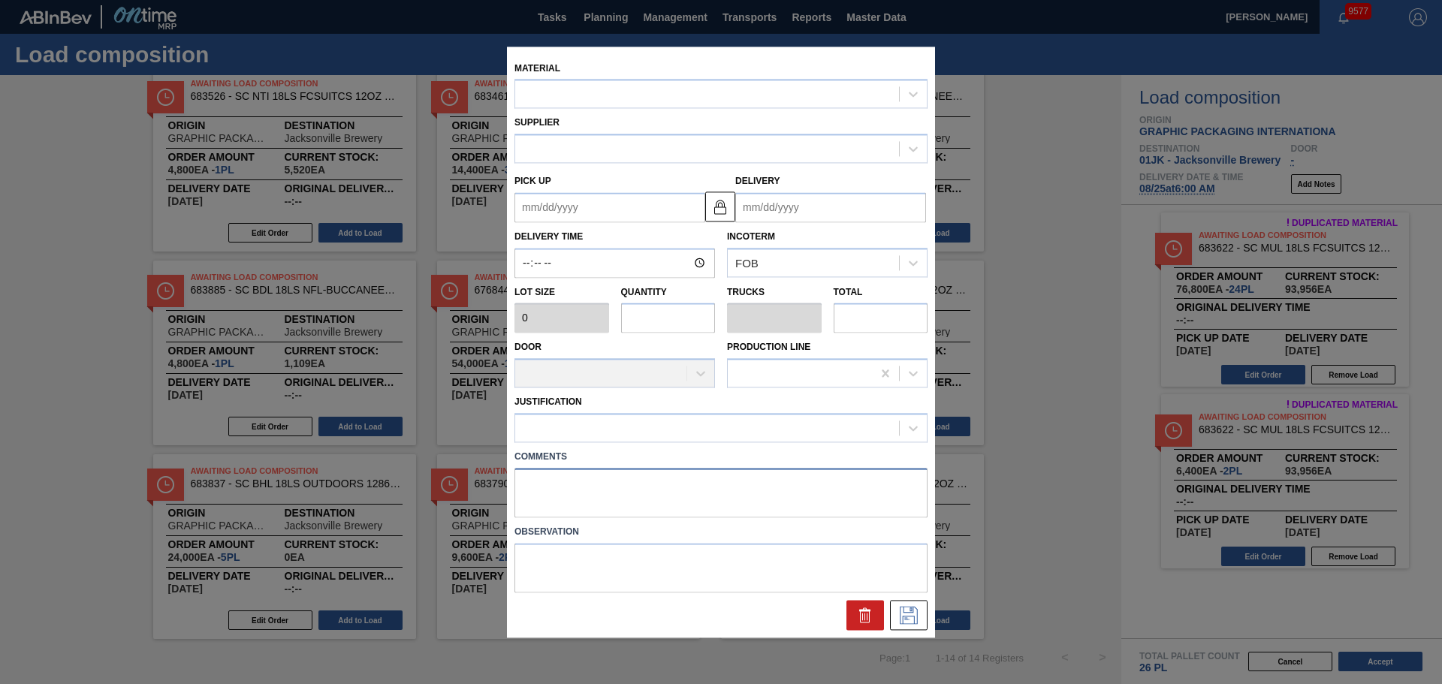
click at [647, 494] on textarea at bounding box center [720, 493] width 413 height 50
type textarea "DROP"
type input "3,200"
type input "24"
type input "0.923"
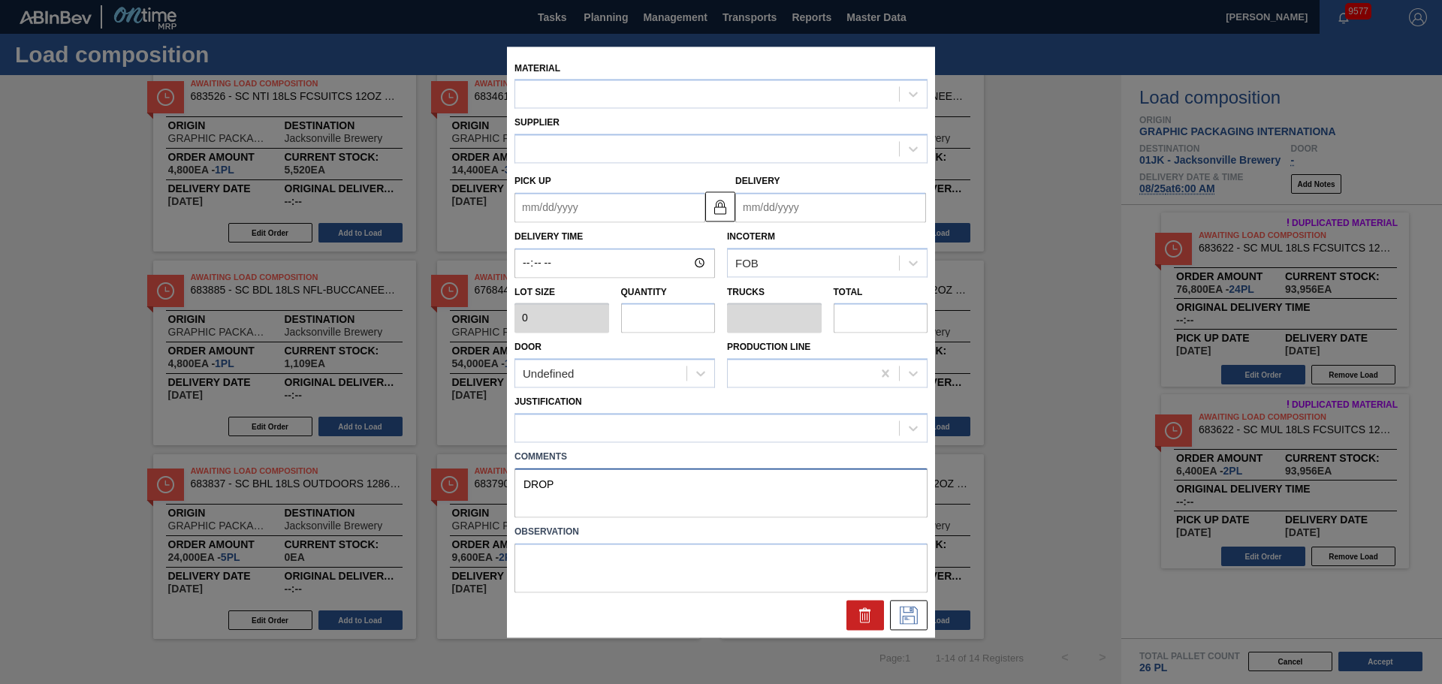
type input "76,800"
type up "[DATE]"
type input "[DATE]"
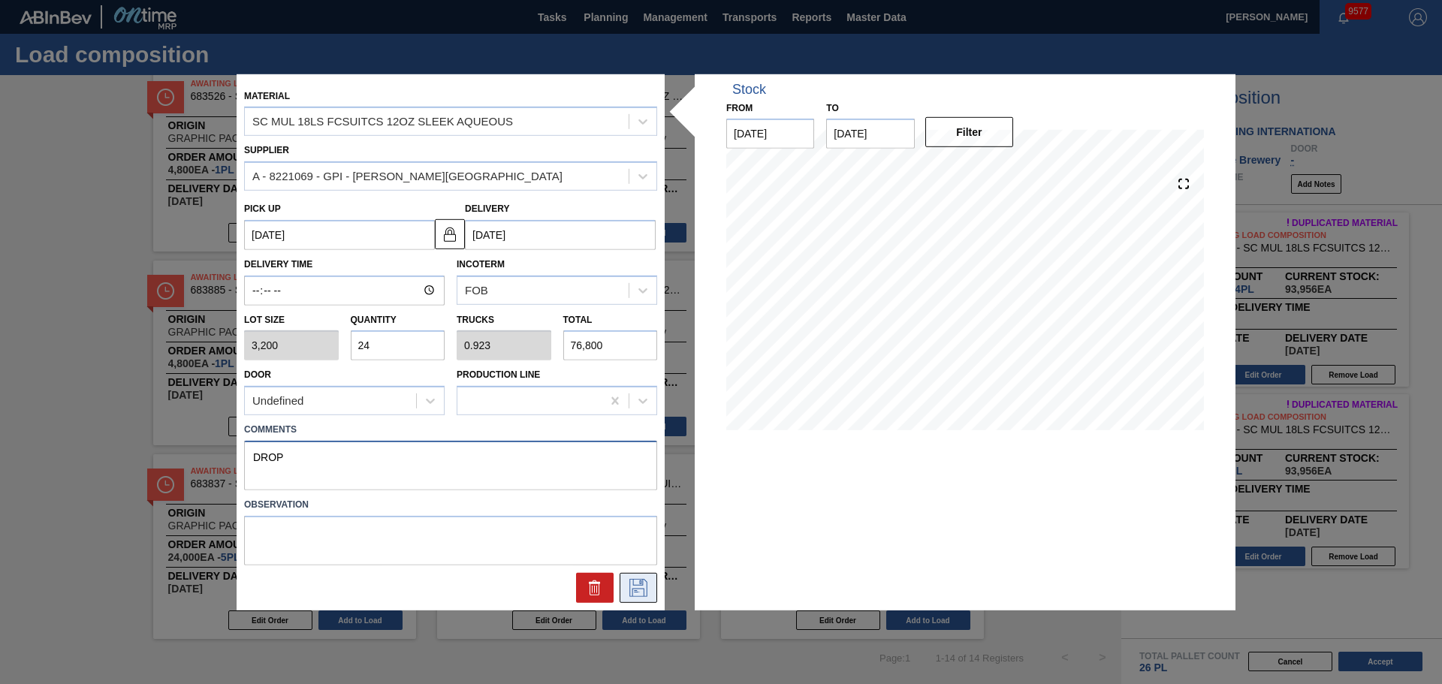
type textarea "DROP"
click at [644, 578] on button at bounding box center [639, 588] width 38 height 30
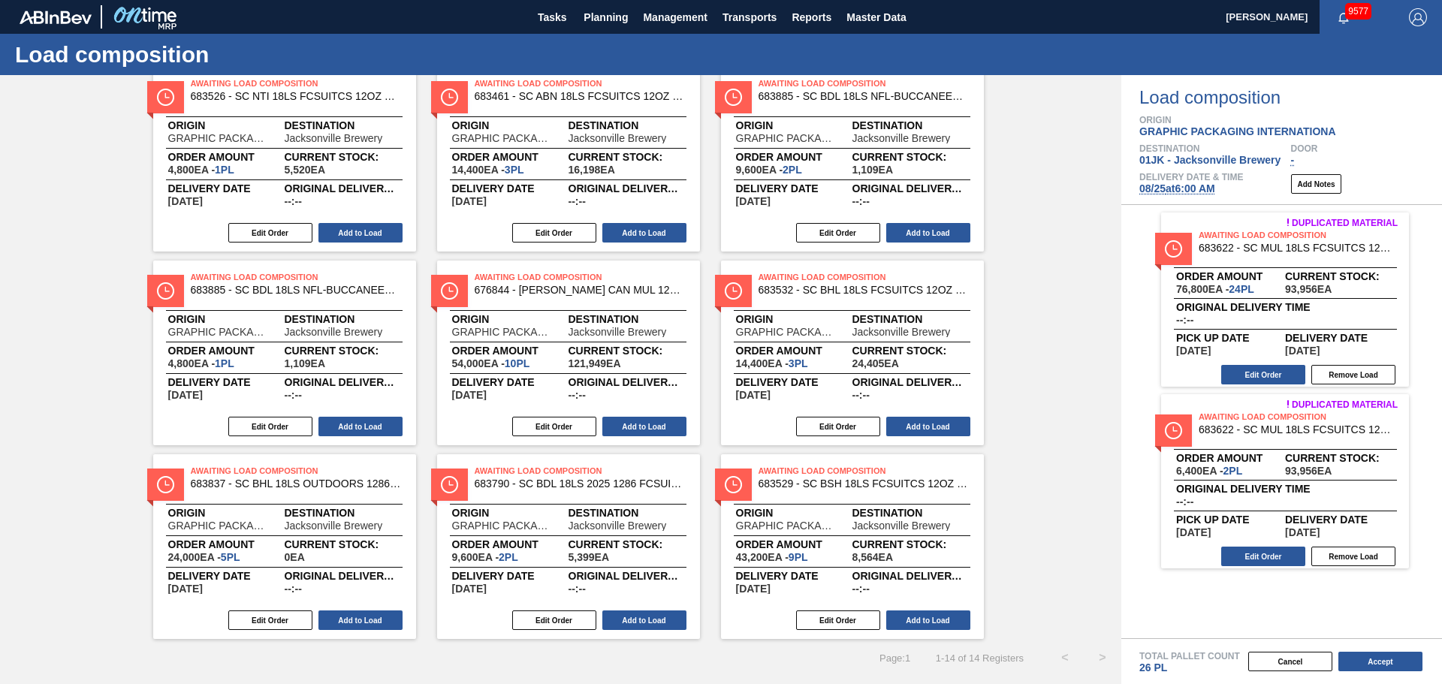
click at [1285, 545] on div "Edit Order Remove Load" at bounding box center [1279, 556] width 236 height 23
click at [1285, 549] on button "Edit Order" at bounding box center [1263, 557] width 84 height 20
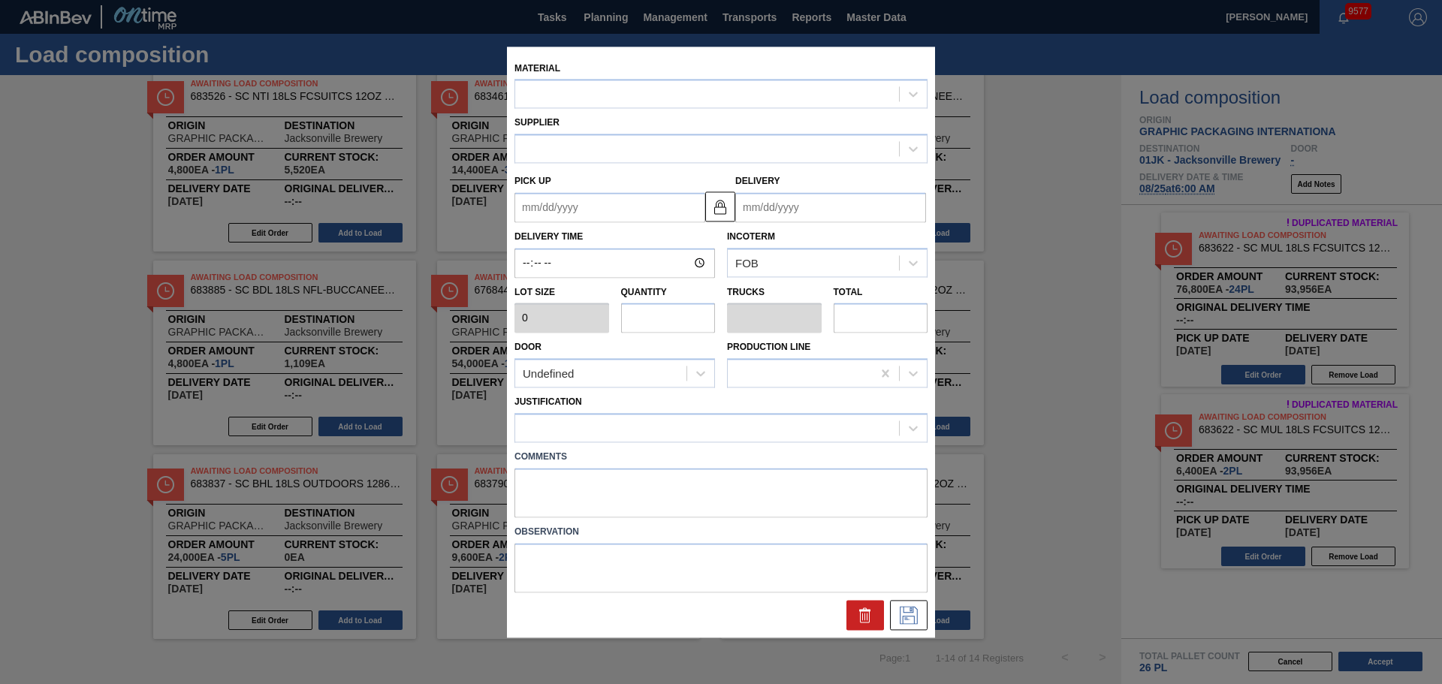
type input "3,200"
type input "2"
type input "0.077"
type input "6,400"
type up "[DATE]"
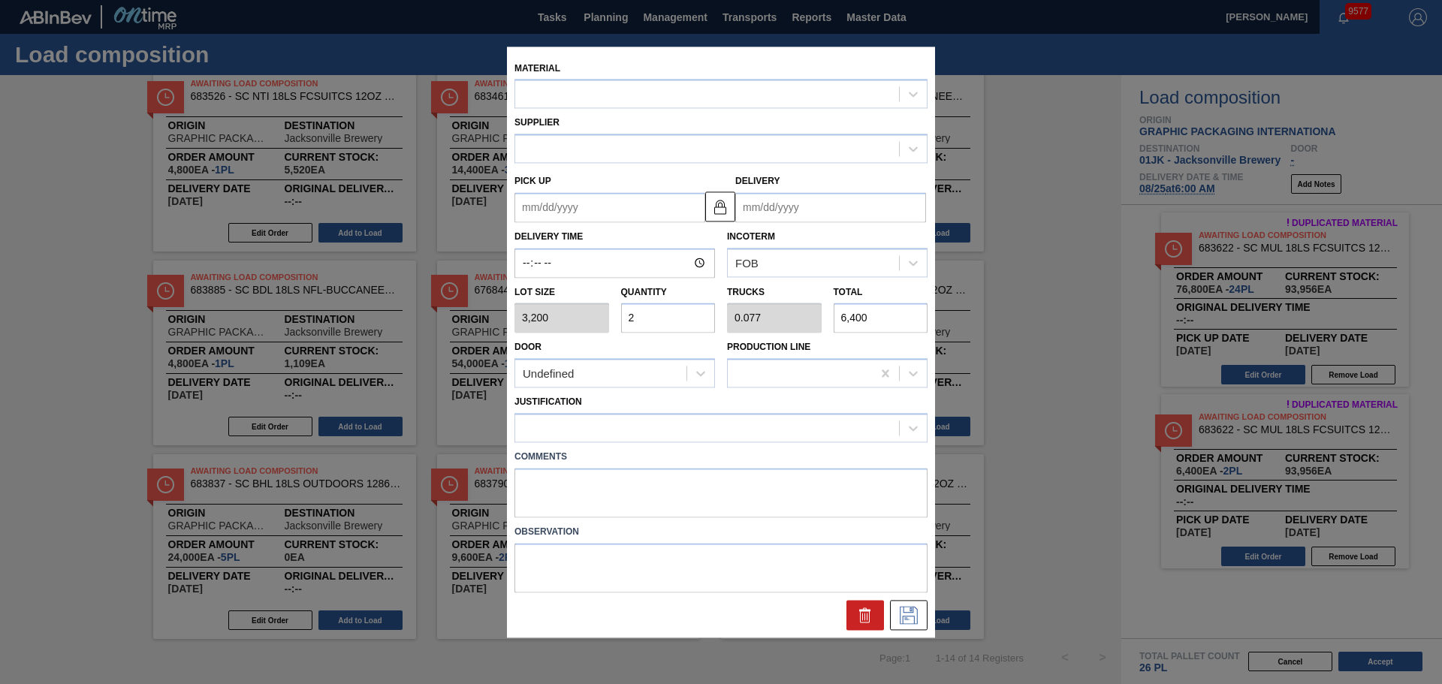
type input "[DATE]"
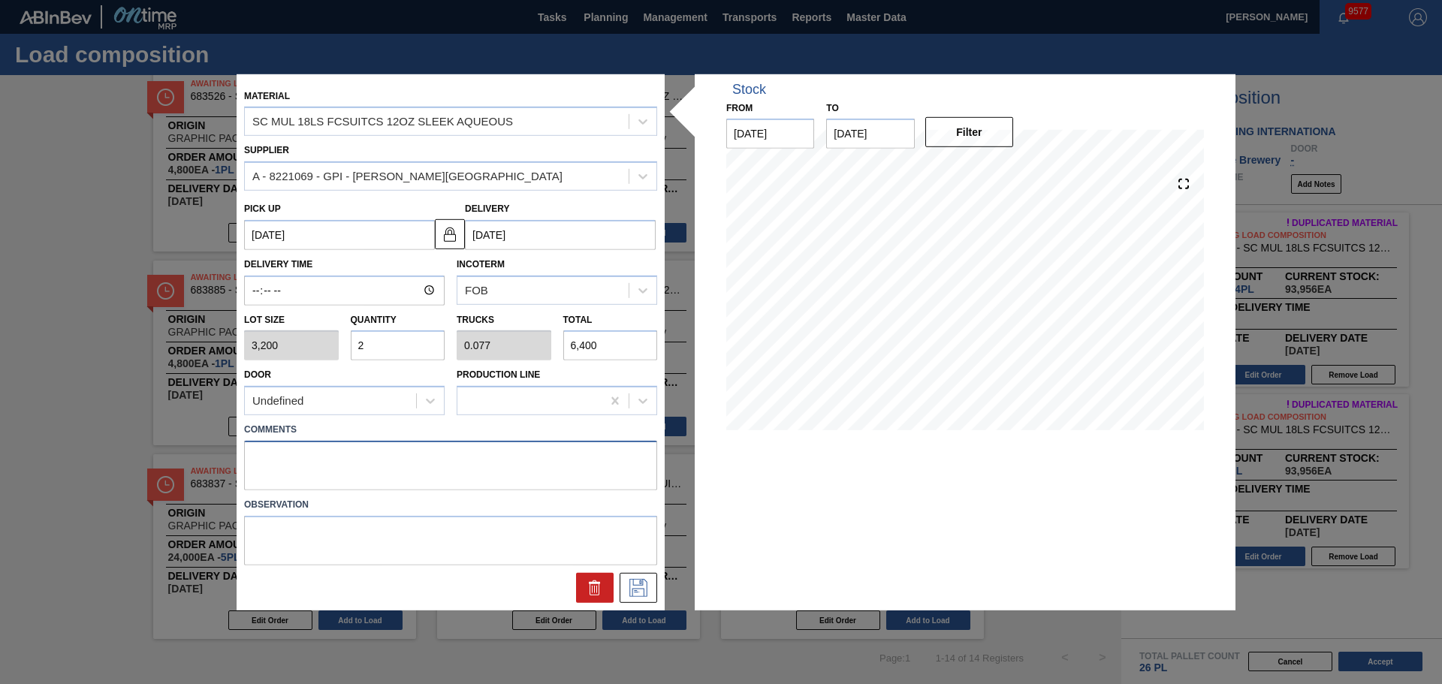
click at [511, 450] on textarea at bounding box center [450, 466] width 413 height 50
type textarea "DROP"
click at [638, 594] on icon at bounding box center [638, 588] width 24 height 18
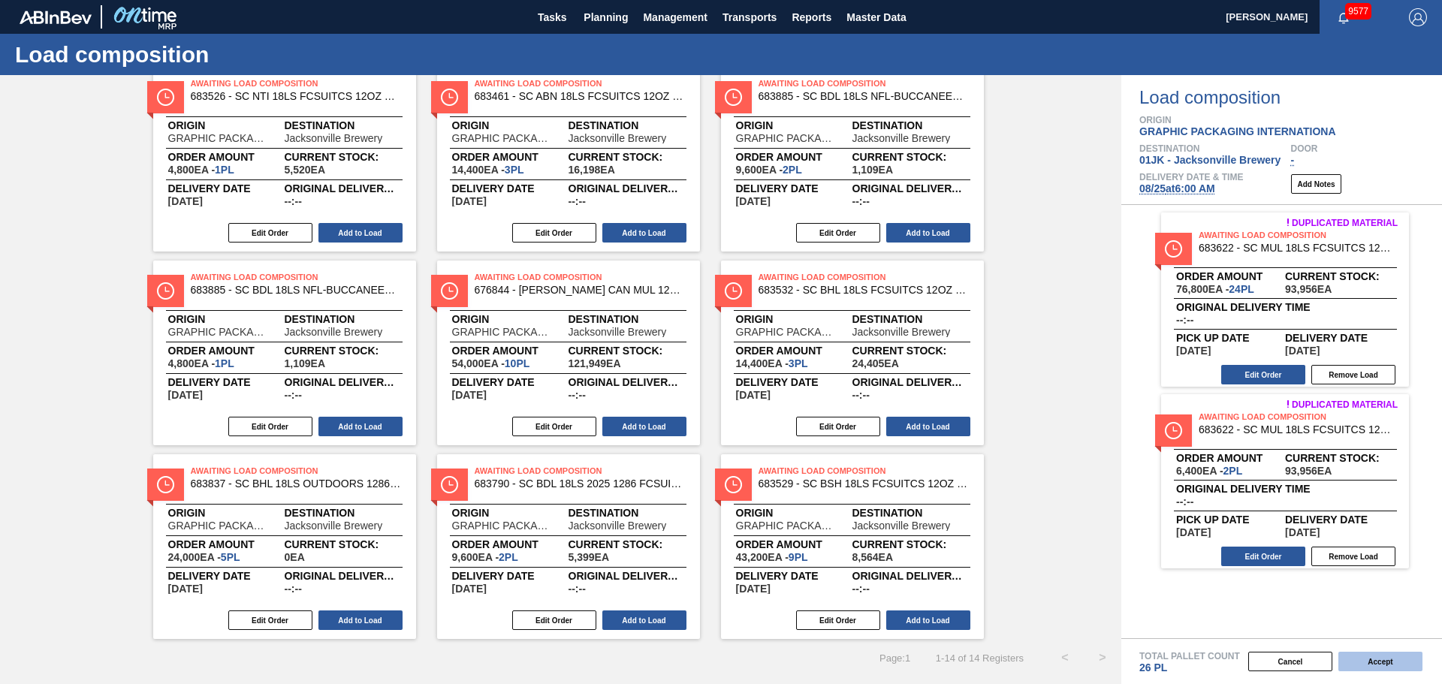
click at [1367, 659] on button "Accept" at bounding box center [1380, 662] width 84 height 20
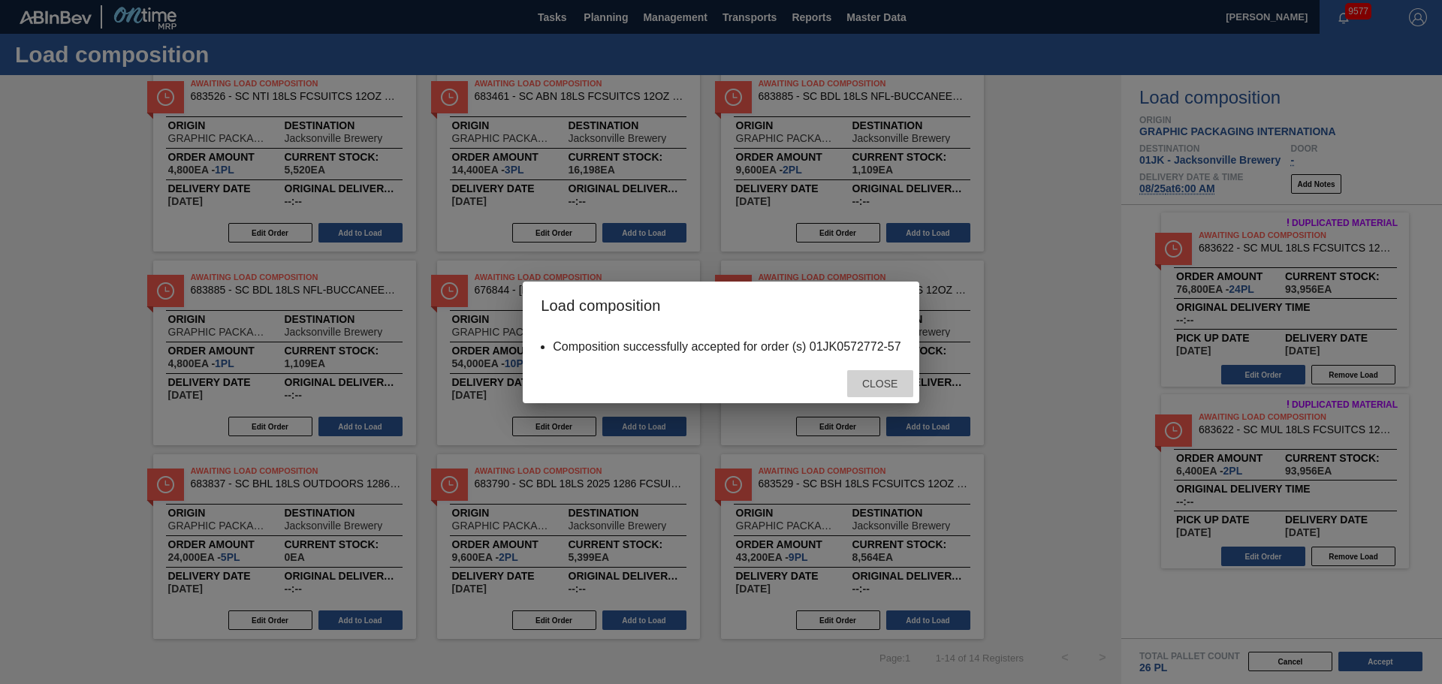
click at [882, 379] on span "Close" at bounding box center [879, 384] width 59 height 12
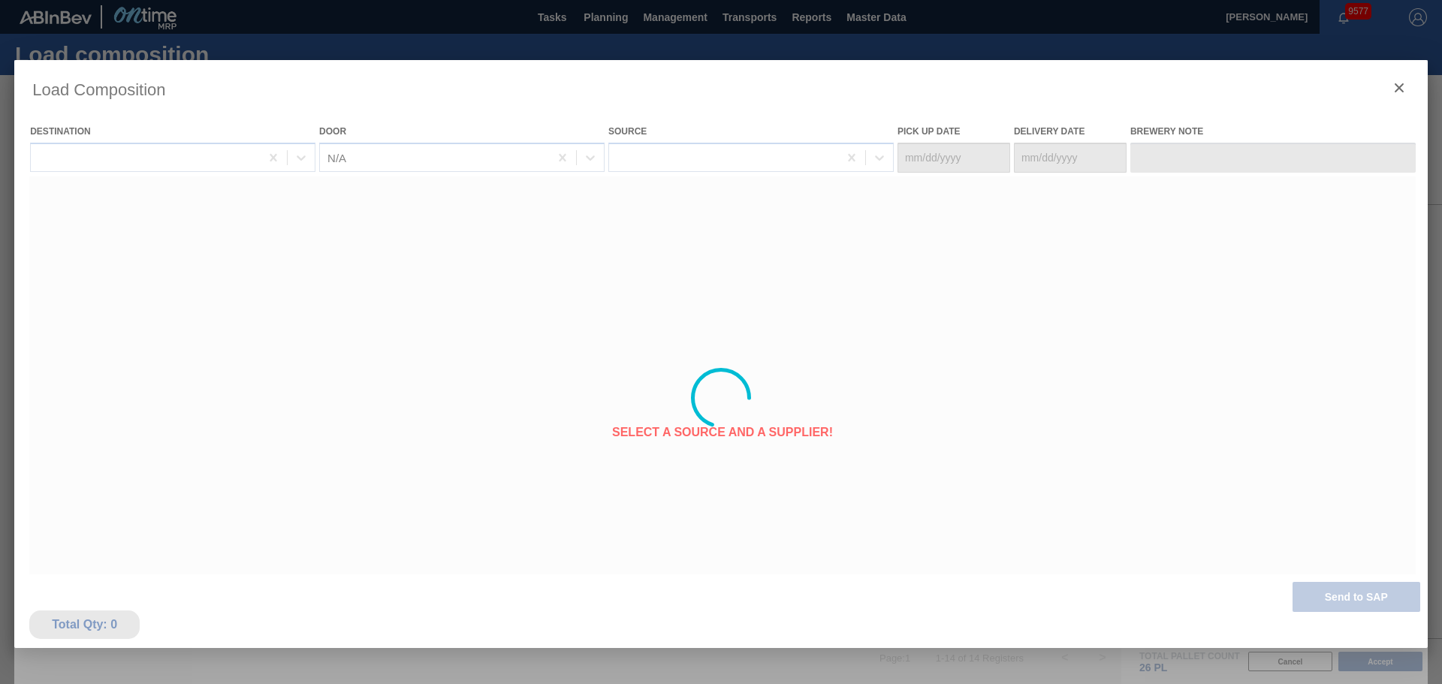
type Date "[DATE]"
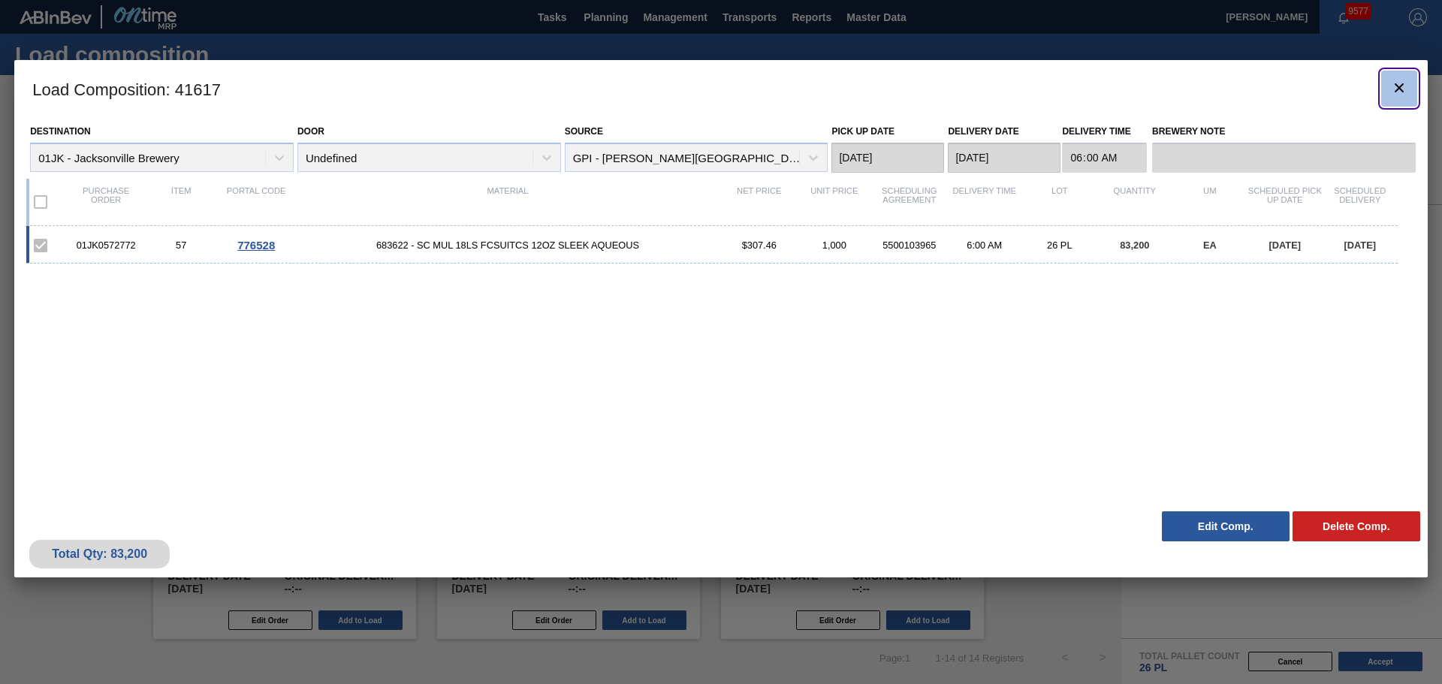
click at [1396, 95] on icon "botão de ícone" at bounding box center [1399, 88] width 18 height 18
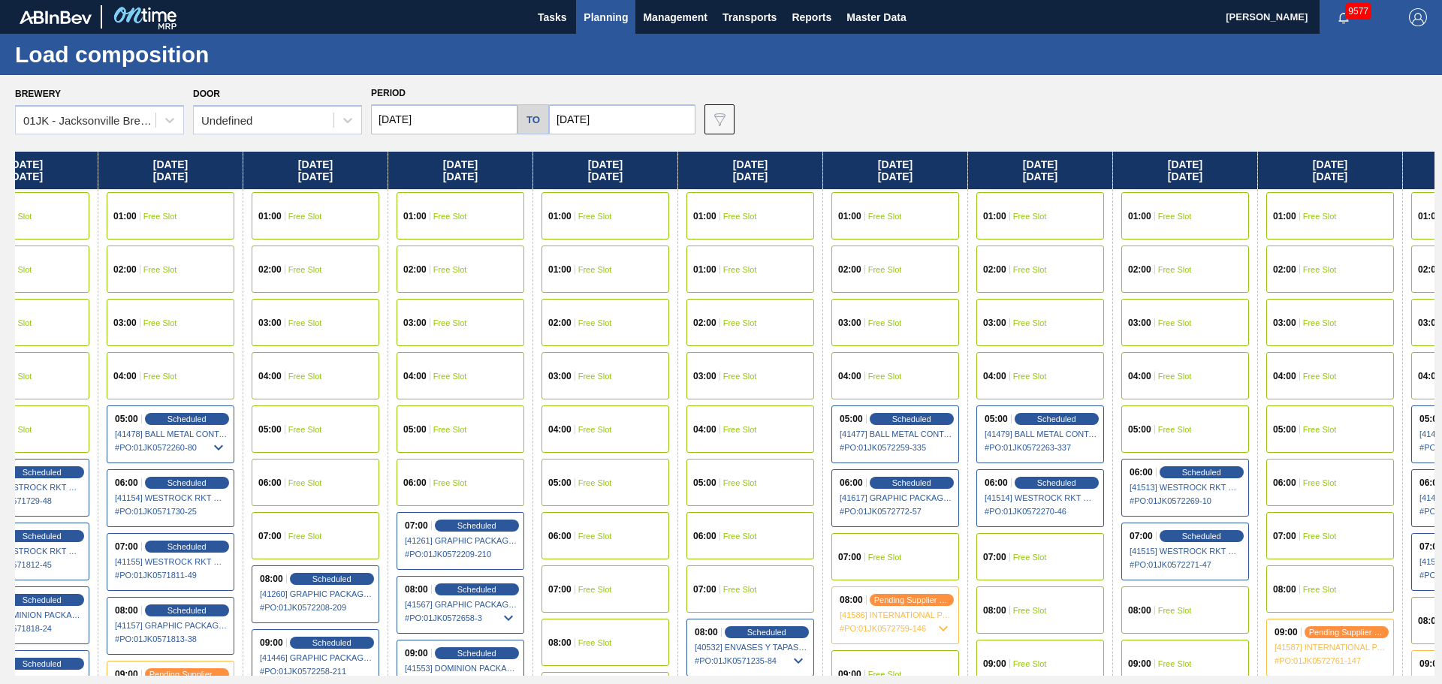
scroll to position [0, 250]
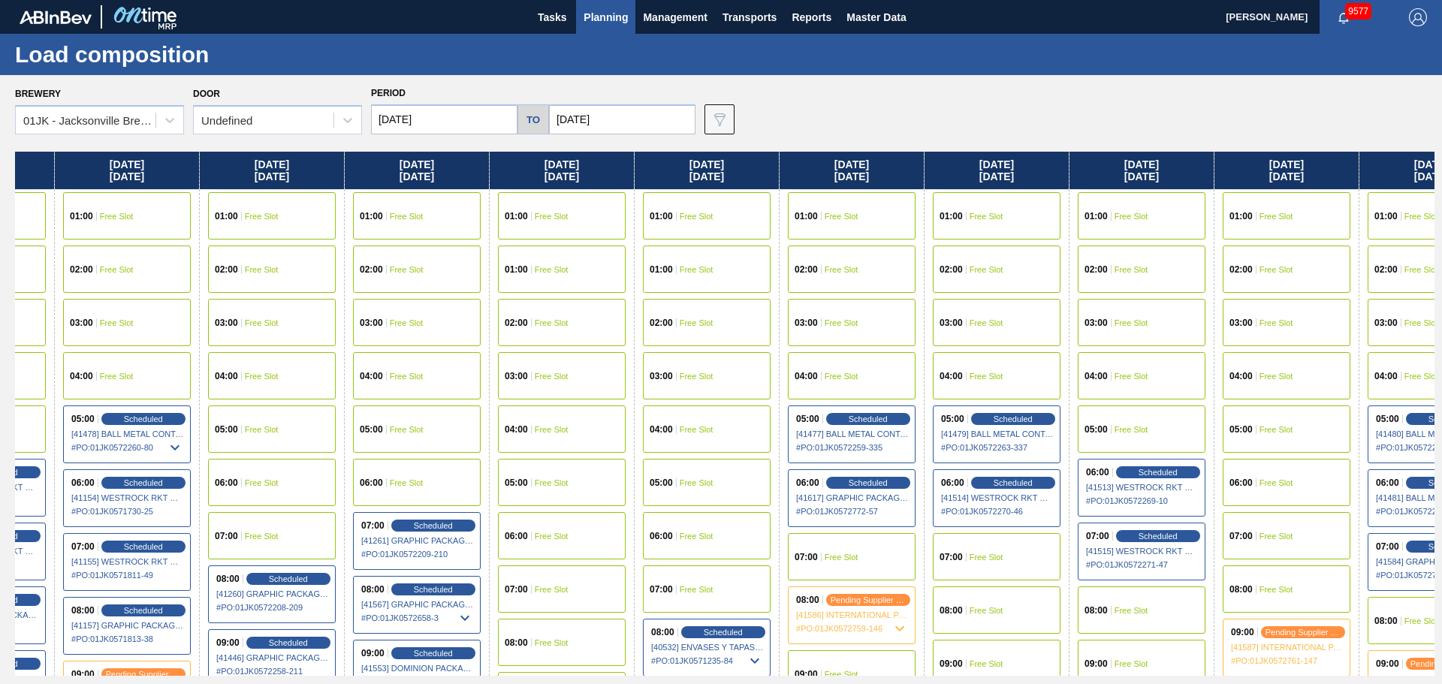
drag, startPoint x: 1223, startPoint y: 326, endPoint x: 940, endPoint y: 324, distance: 282.4
click at [940, 324] on div "[DATE] 01:00 Free Slot 02:00 Free Slot 03:00 Free Slot 04:00 Free Slot 05:00 Fr…" at bounding box center [725, 414] width 1420 height 524
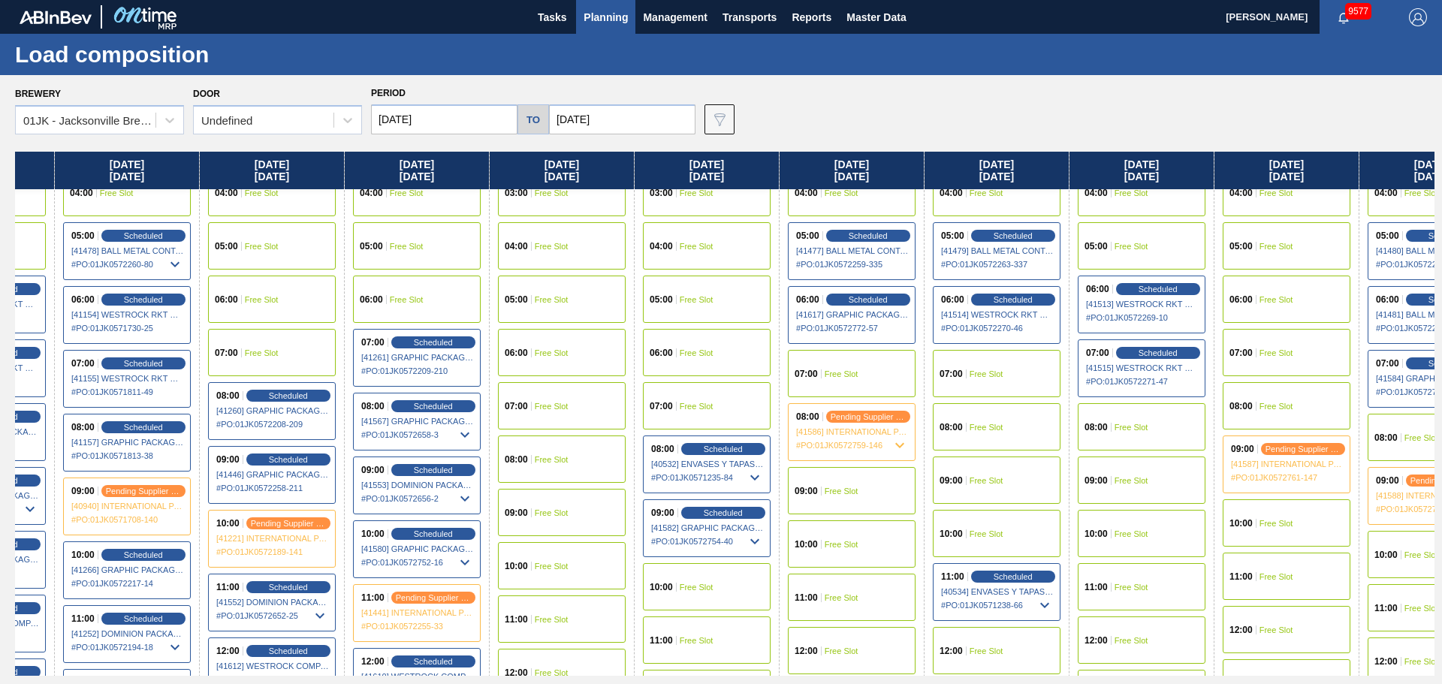
scroll to position [225, 250]
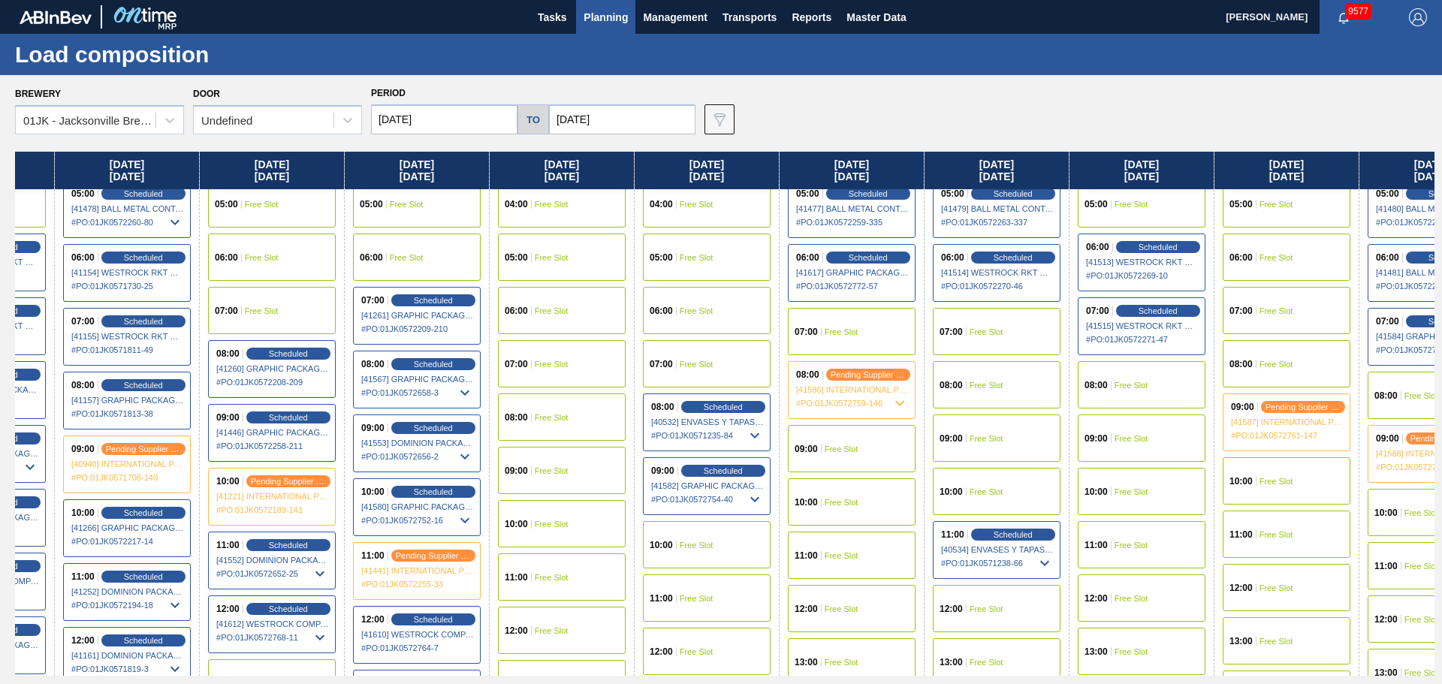
click at [1116, 387] on span "Free Slot" at bounding box center [1132, 385] width 34 height 9
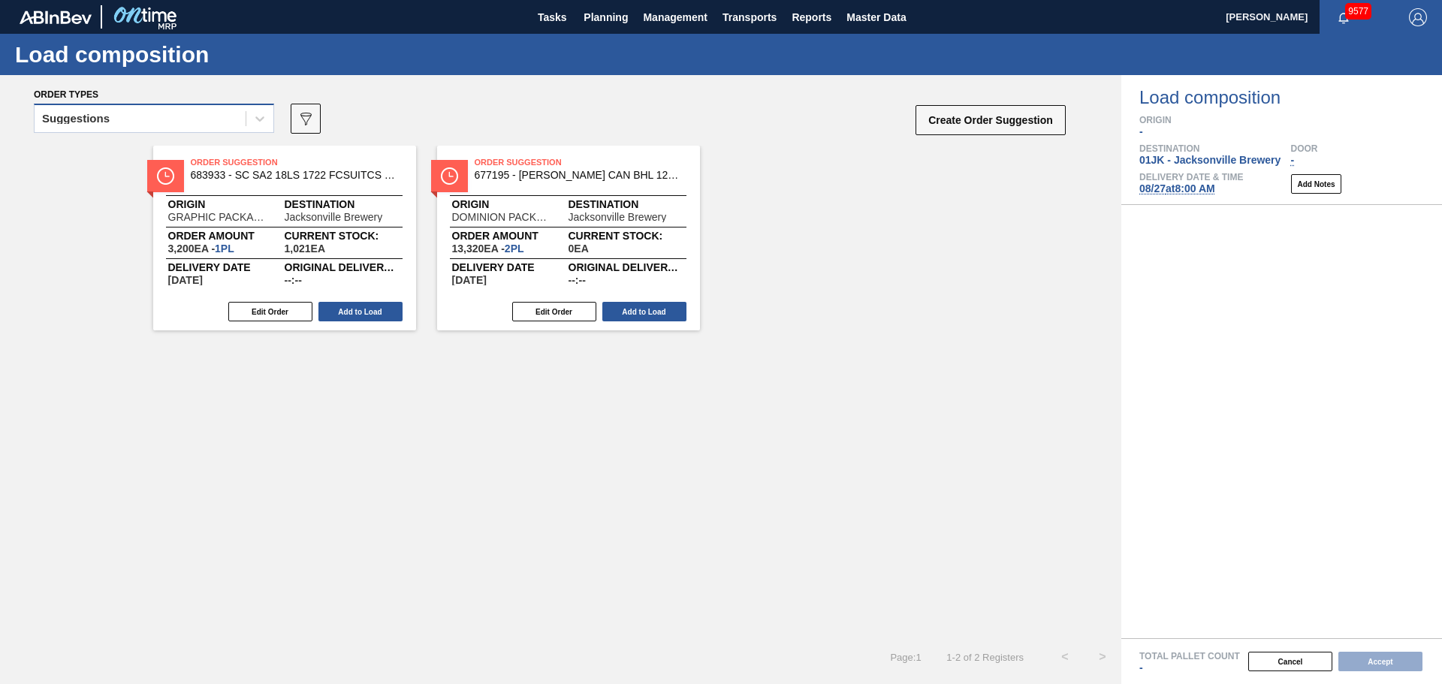
click at [230, 128] on div "Suggestions" at bounding box center [140, 119] width 211 height 22
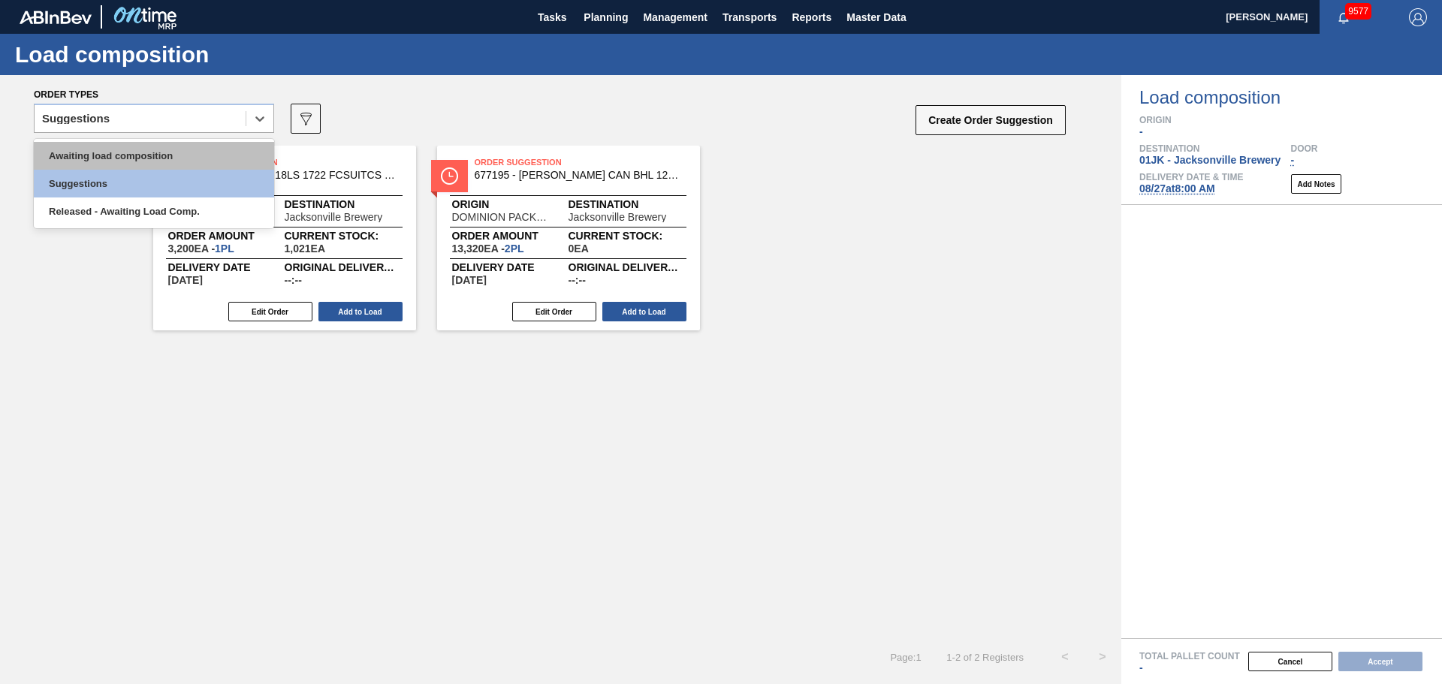
click at [186, 155] on div "Awaiting load composition" at bounding box center [154, 156] width 240 height 28
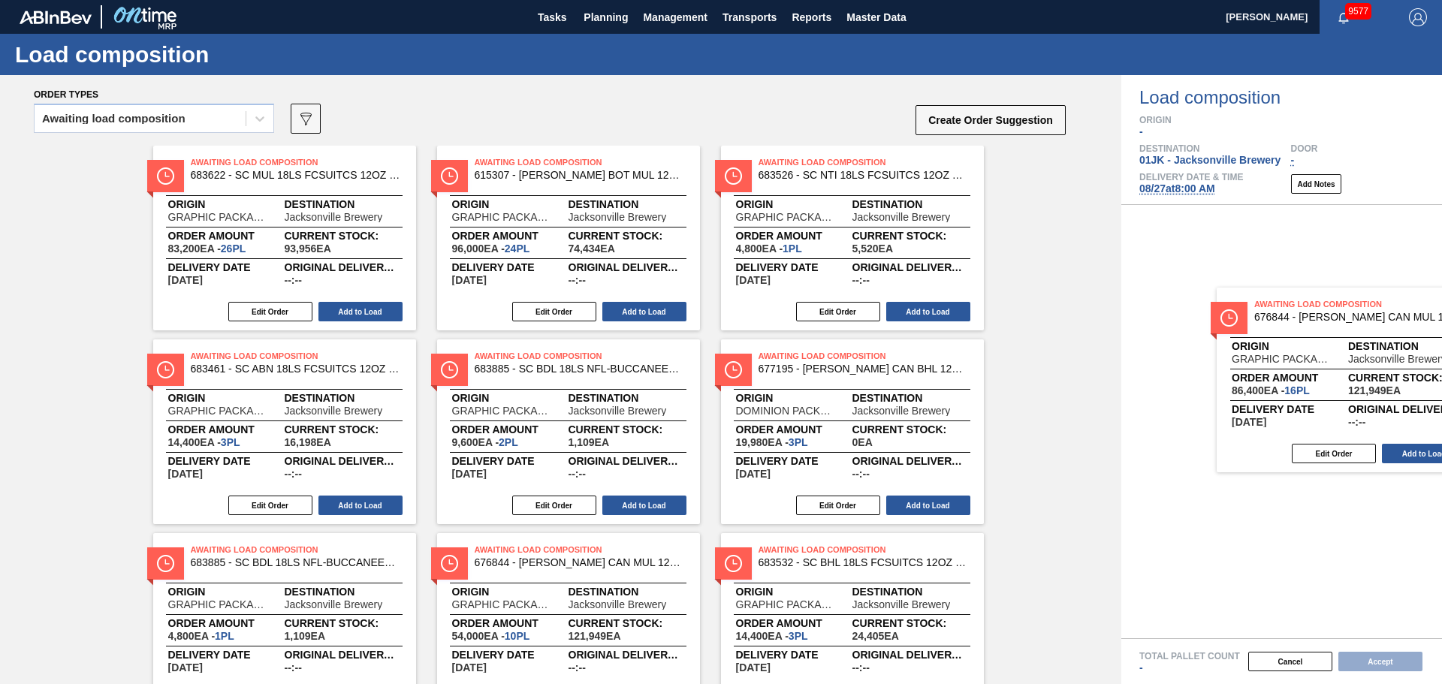
drag, startPoint x: 894, startPoint y: 219, endPoint x: 1400, endPoint y: 367, distance: 527.6
click at [1400, 367] on div "Order types Awaiting load composition 089F7B8B-B2A5-4AFE-B5C0-19BA573D28AC Crea…" at bounding box center [721, 379] width 1442 height 609
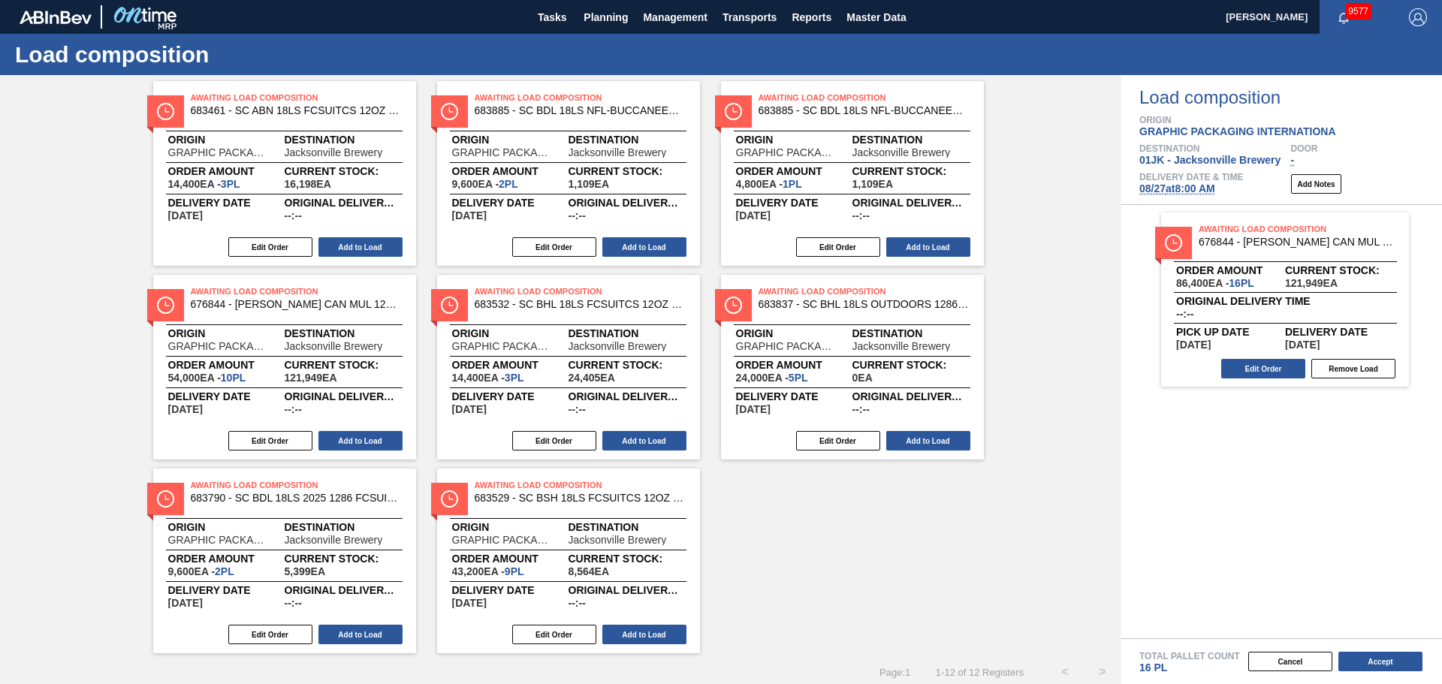
scroll to position [273, 0]
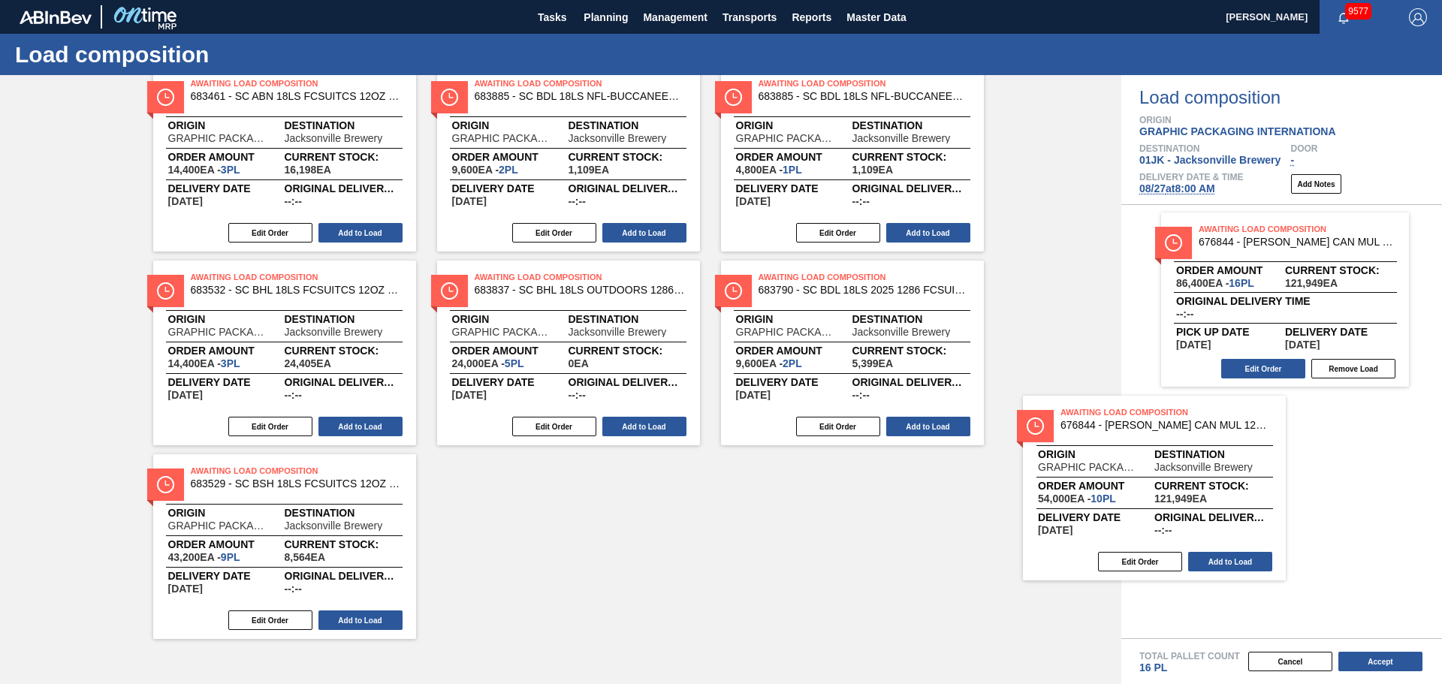
drag, startPoint x: 324, startPoint y: 336, endPoint x: 1215, endPoint y: 465, distance: 900.1
click at [1215, 465] on div "Order types Awaiting load composition 089F7B8B-B2A5-4AFE-B5C0-19BA573D28AC Crea…" at bounding box center [721, 379] width 1442 height 609
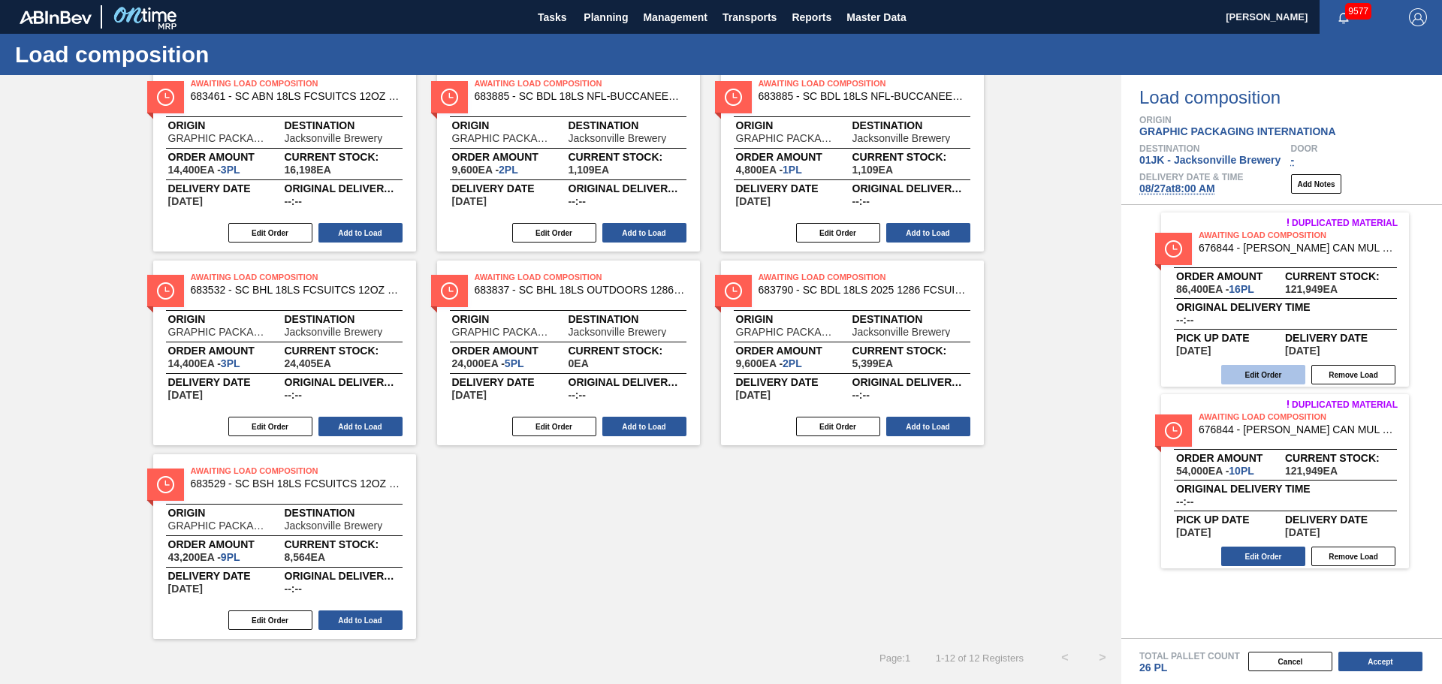
click at [1276, 374] on button "Edit Order" at bounding box center [1263, 375] width 84 height 20
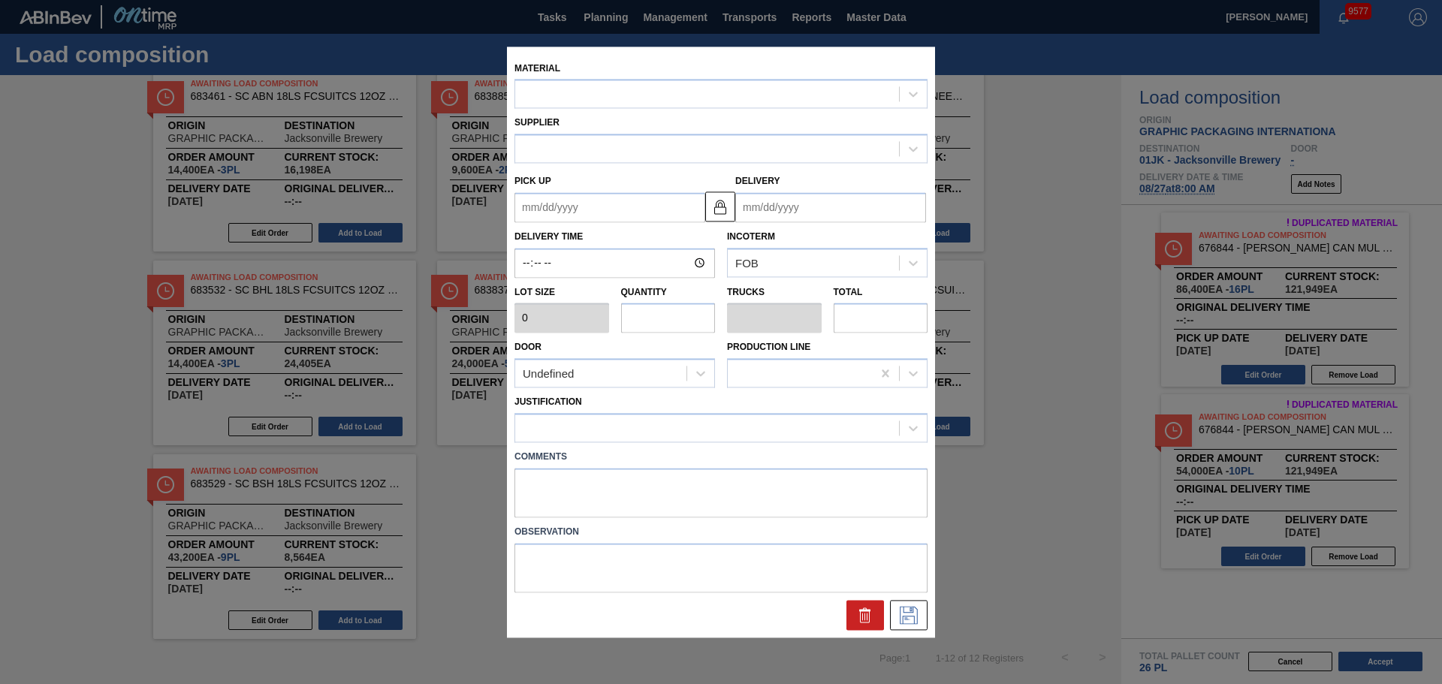
type input "5,400"
type input "16"
type input "0.615"
type input "86,400"
type up "[DATE]"
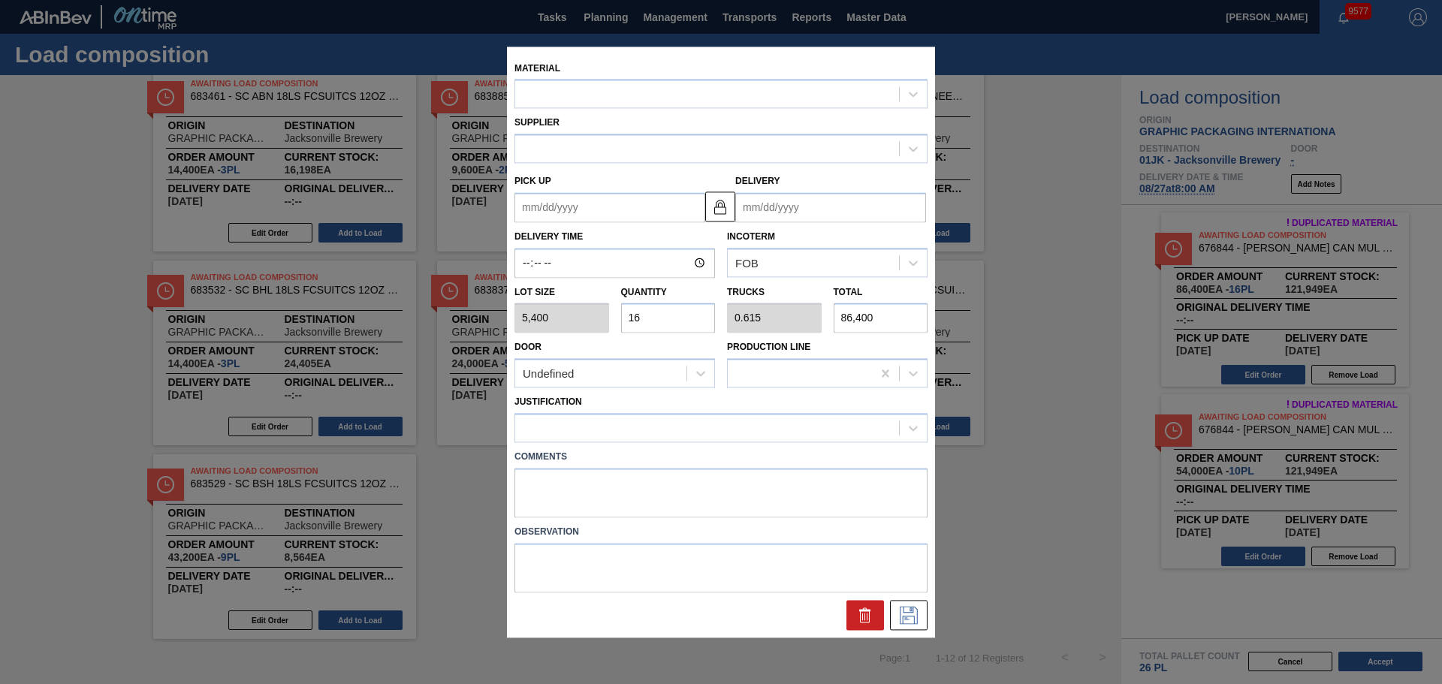
type input "[DATE]"
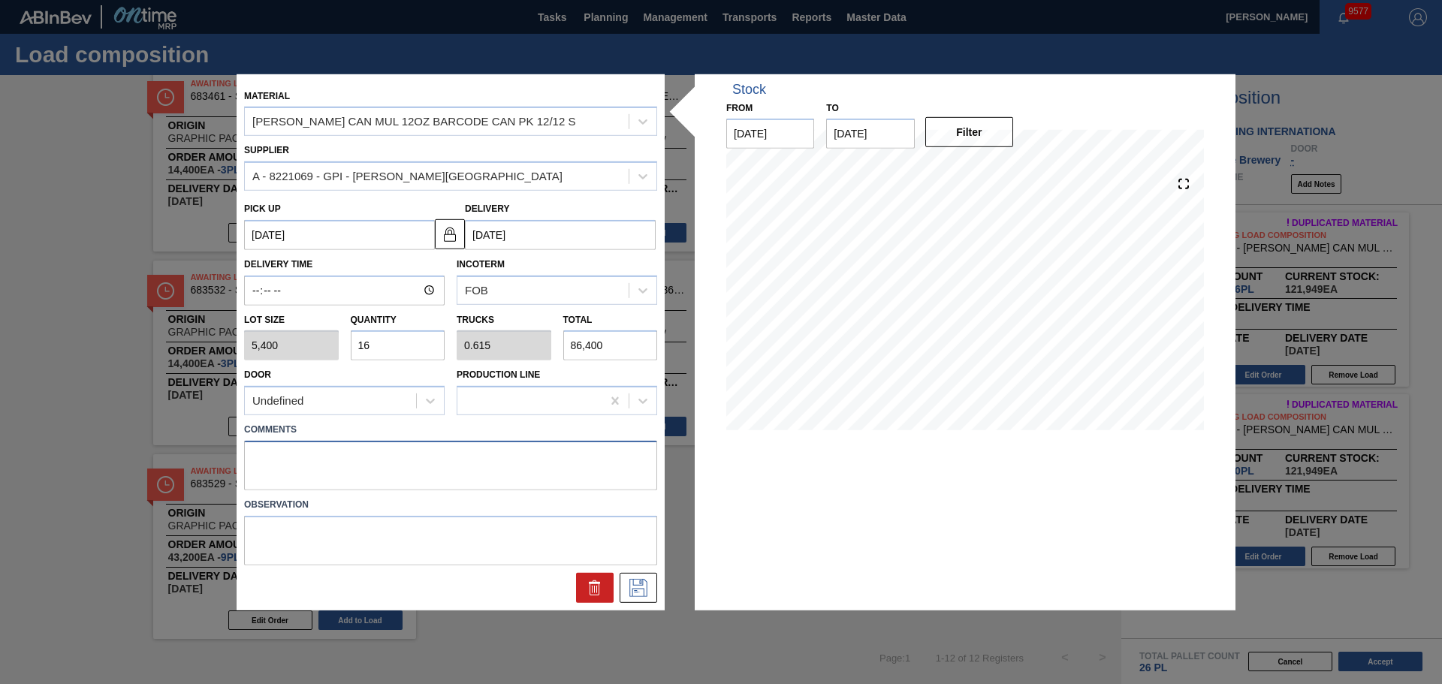
click at [549, 467] on textarea at bounding box center [450, 466] width 413 height 50
type textarea "DROP"
click at [646, 592] on icon at bounding box center [638, 588] width 24 height 18
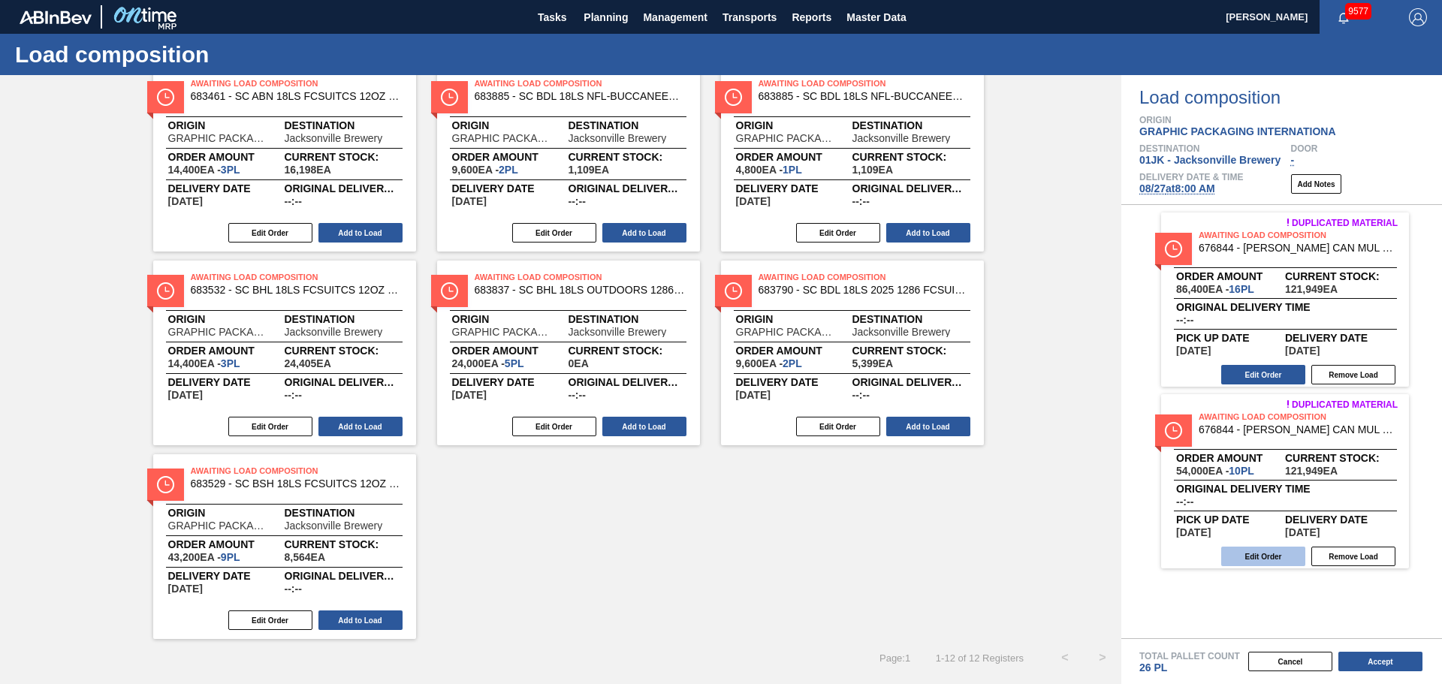
click at [1257, 554] on button "Edit Order" at bounding box center [1263, 557] width 84 height 20
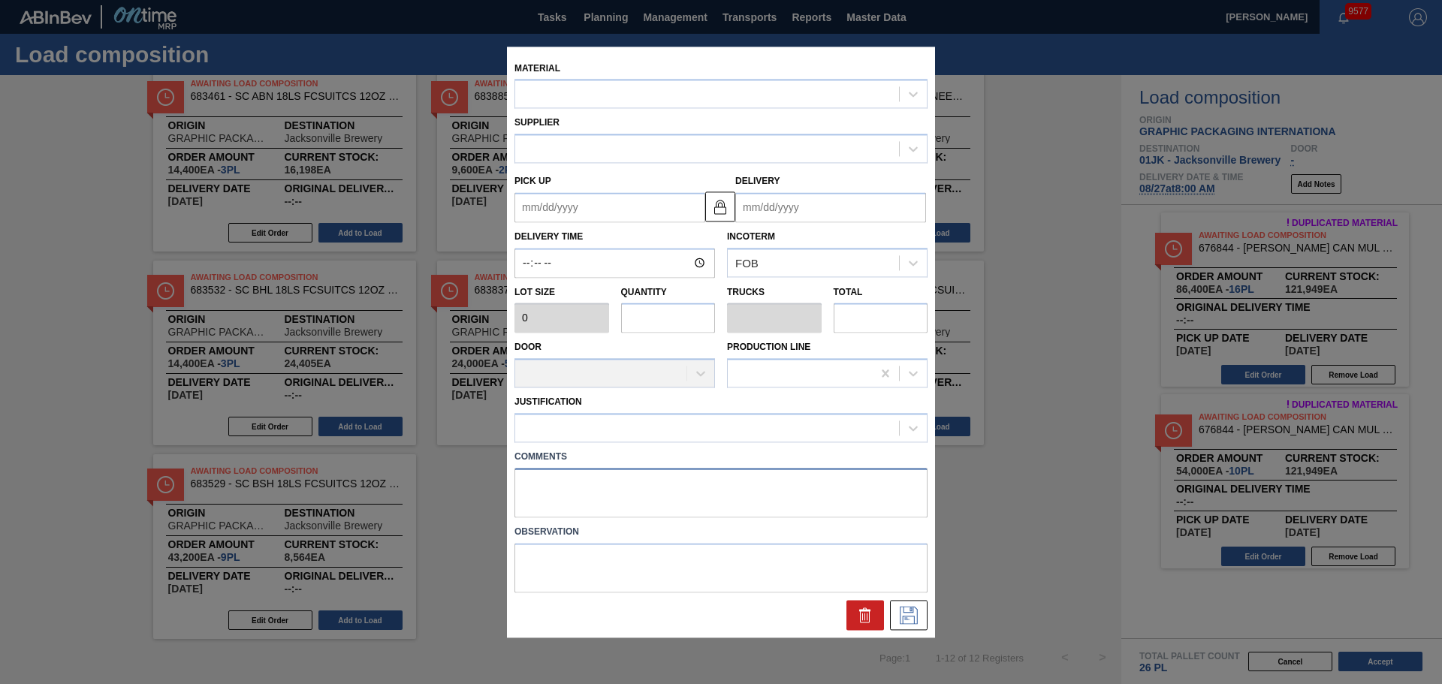
click at [669, 499] on textarea at bounding box center [720, 493] width 413 height 50
type textarea "DROP"
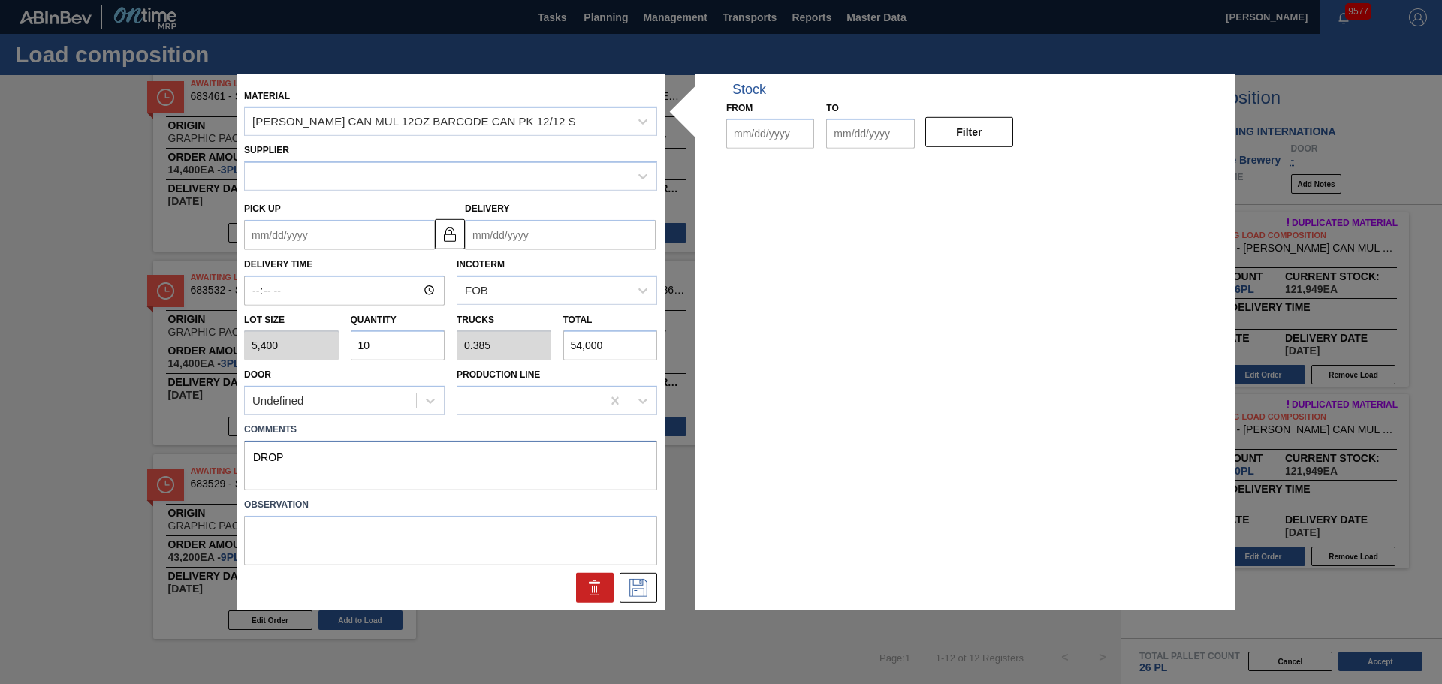
type input "5,400"
type input "10"
type input "0.385"
type input "54,000"
type up "[DATE]"
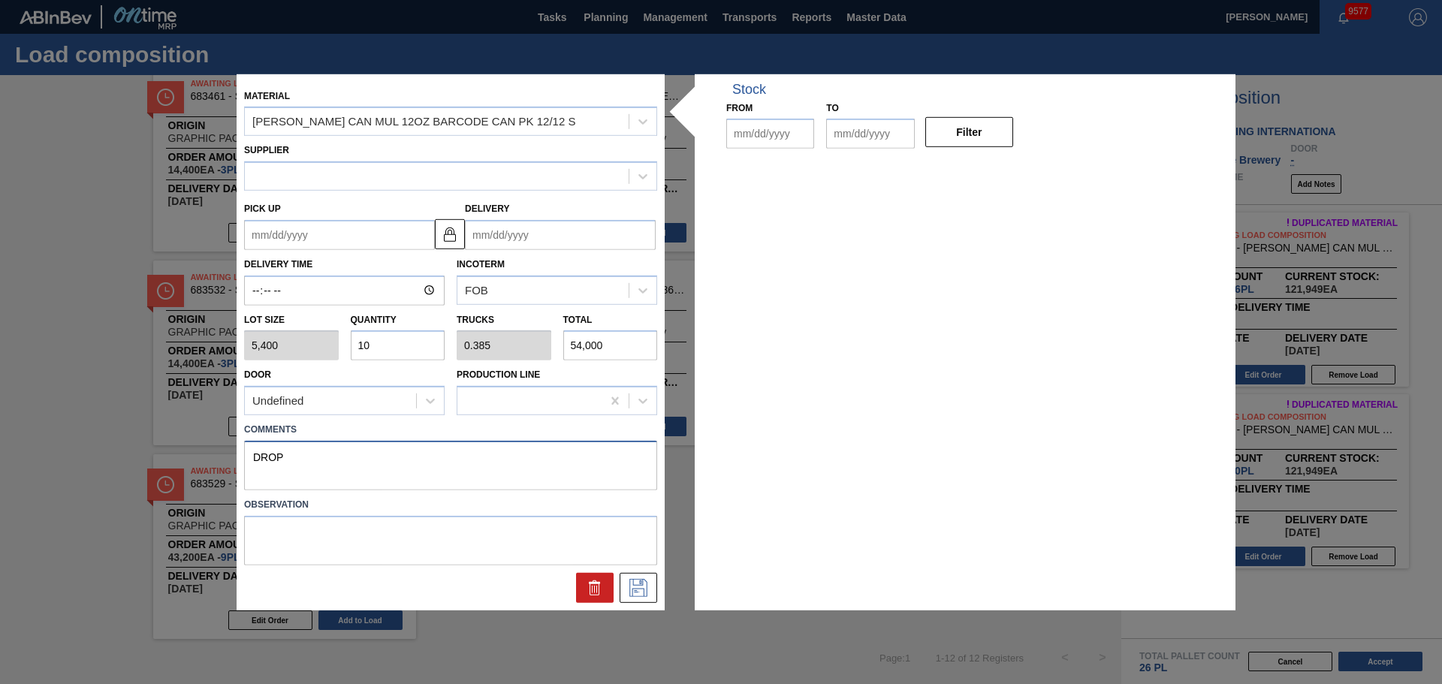
type input "[DATE]"
type textarea "DROP"
click at [626, 592] on button at bounding box center [639, 588] width 38 height 30
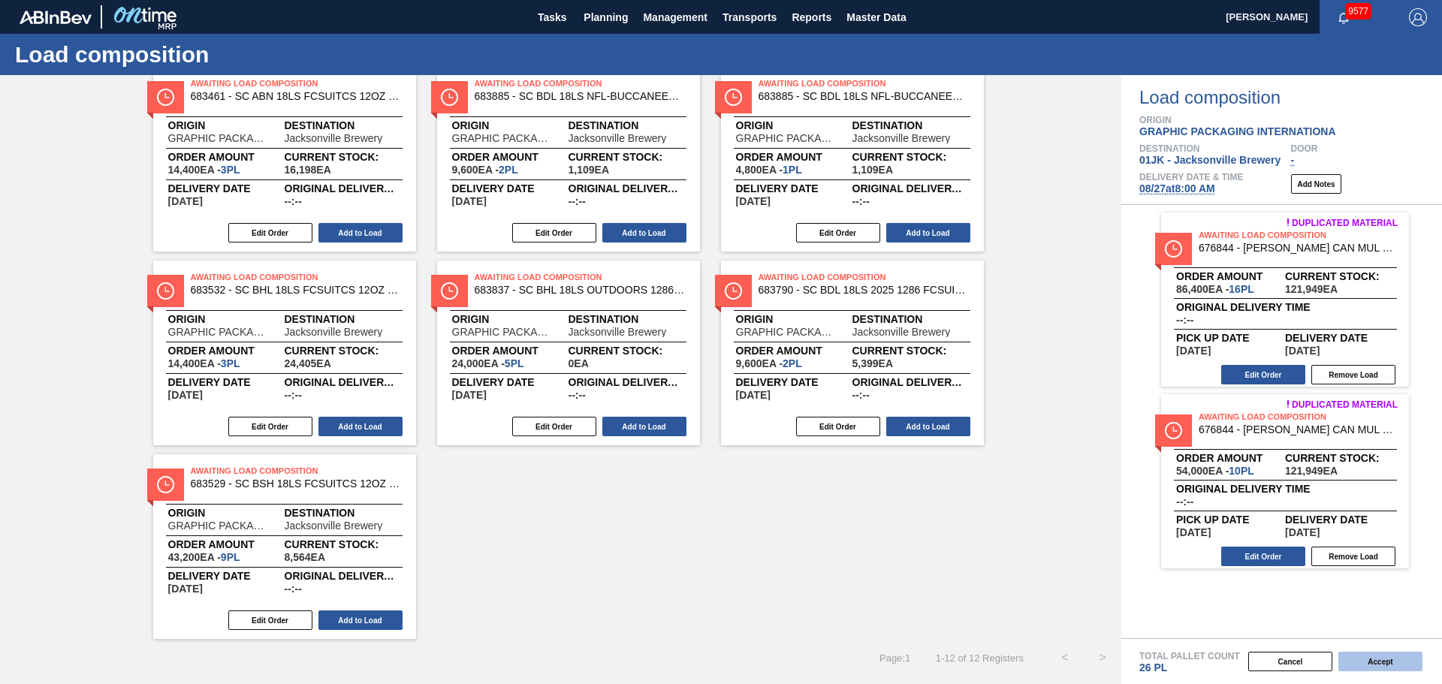
click at [1383, 661] on button "Accept" at bounding box center [1380, 662] width 84 height 20
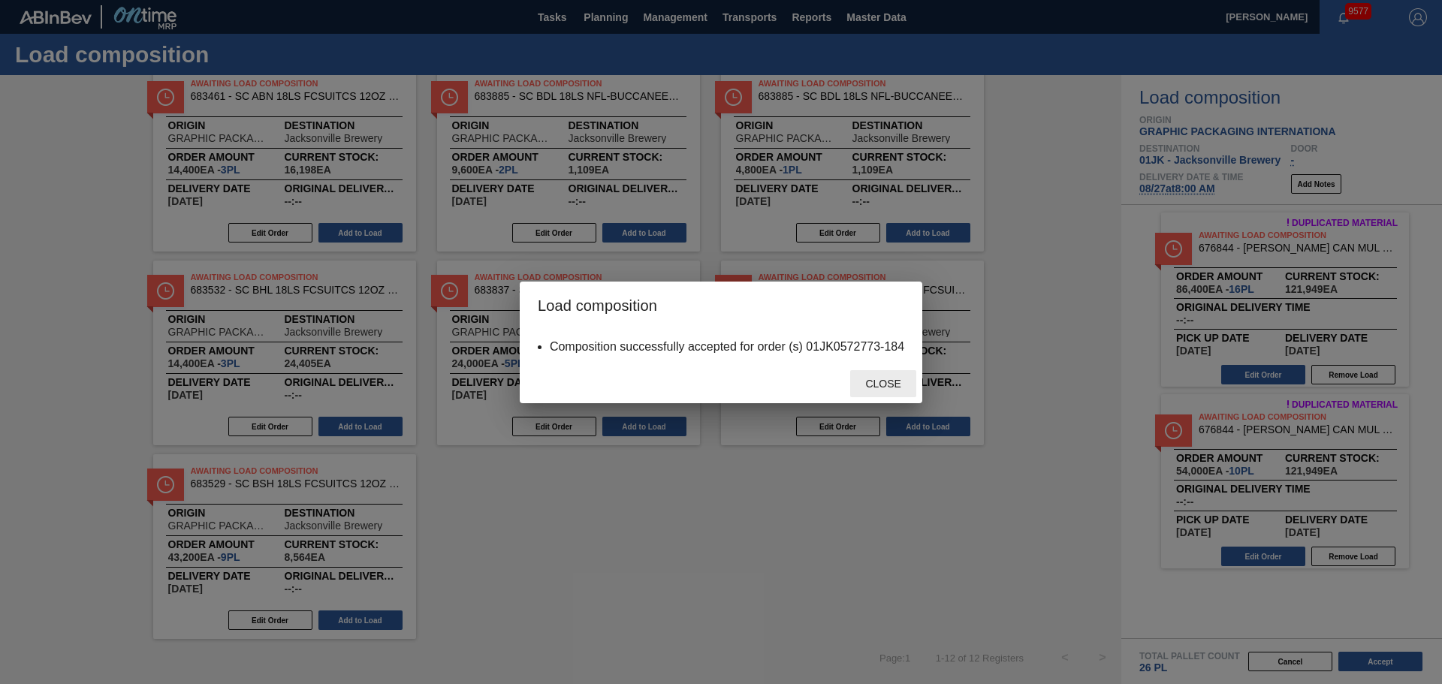
click at [873, 387] on span "Close" at bounding box center [882, 384] width 59 height 12
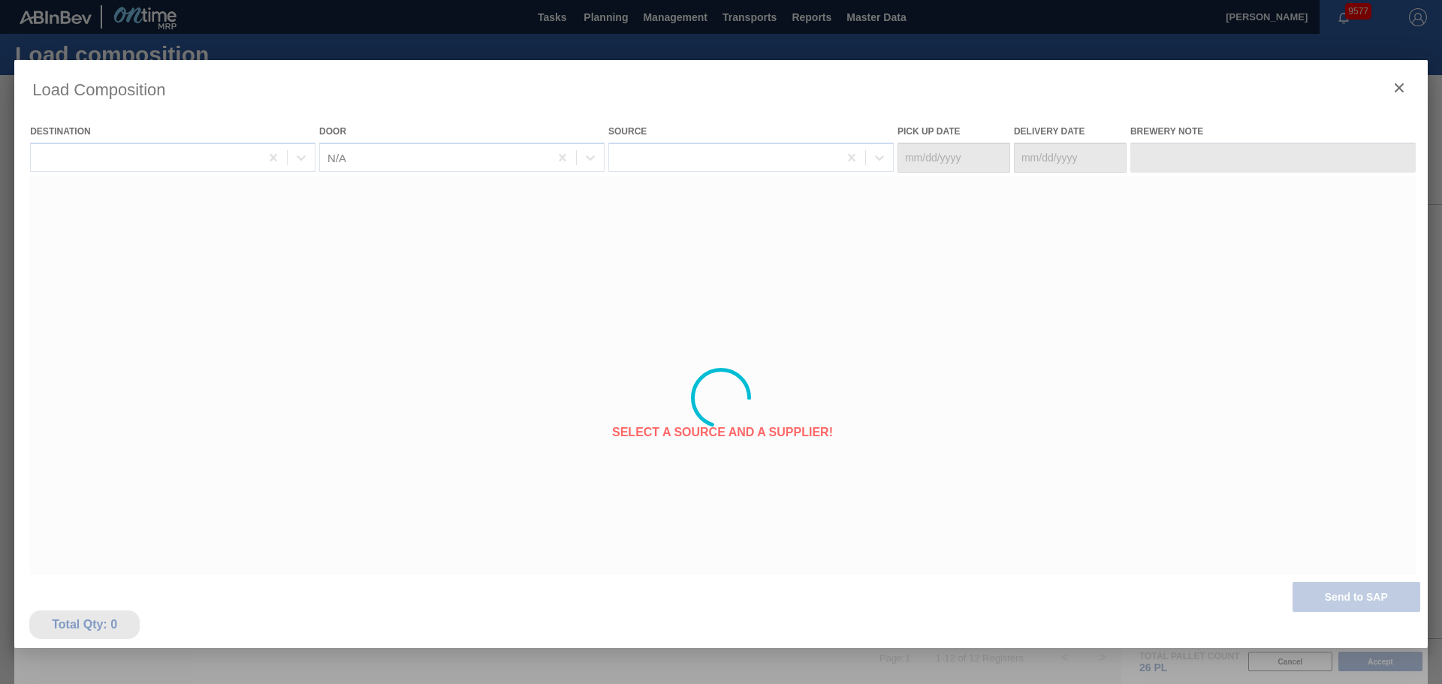
type Date "[DATE]"
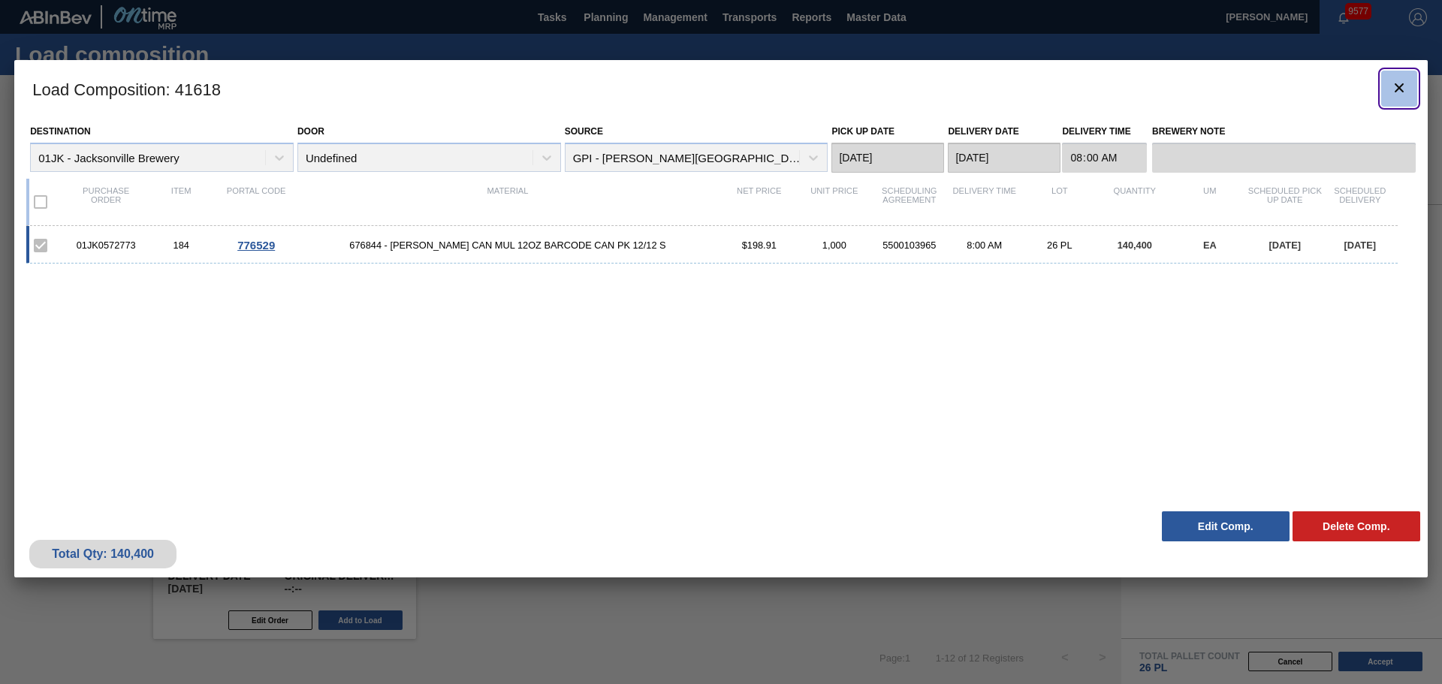
click at [1406, 93] on icon "botão de ícone" at bounding box center [1399, 88] width 18 height 18
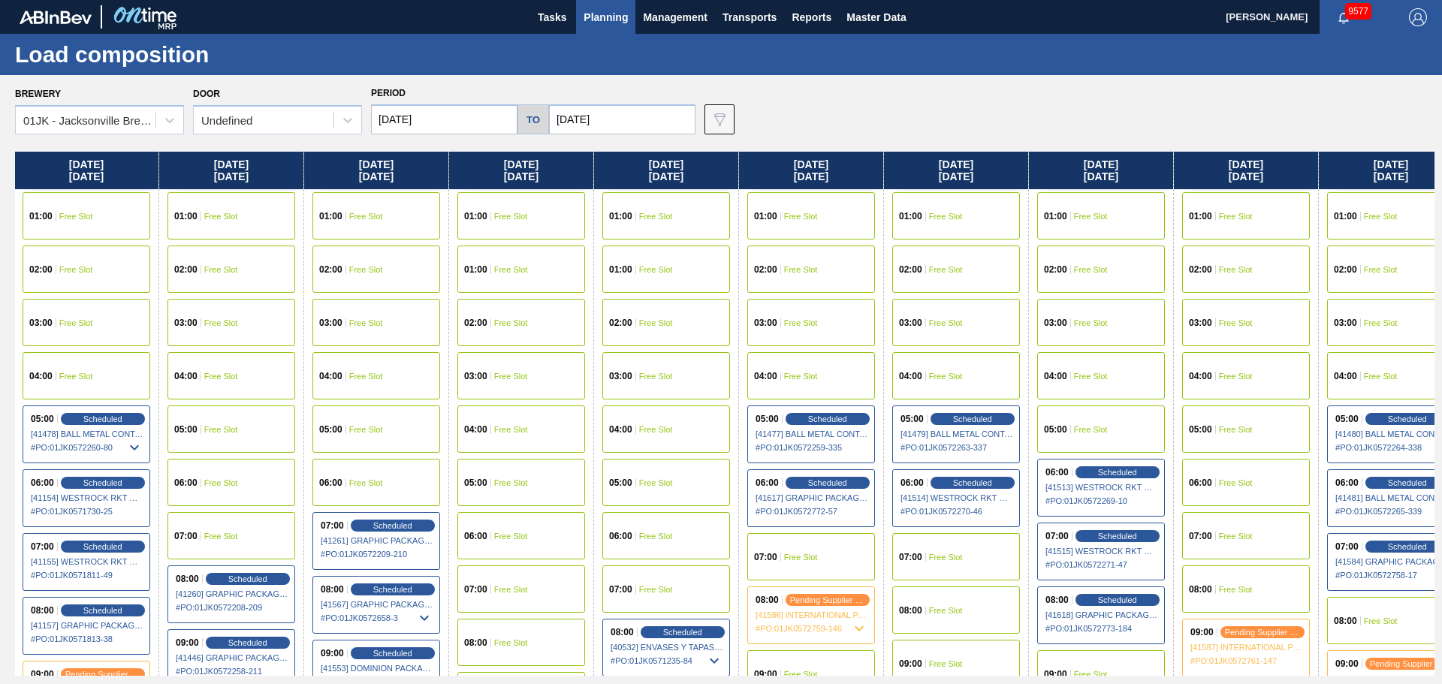
scroll to position [0, 296]
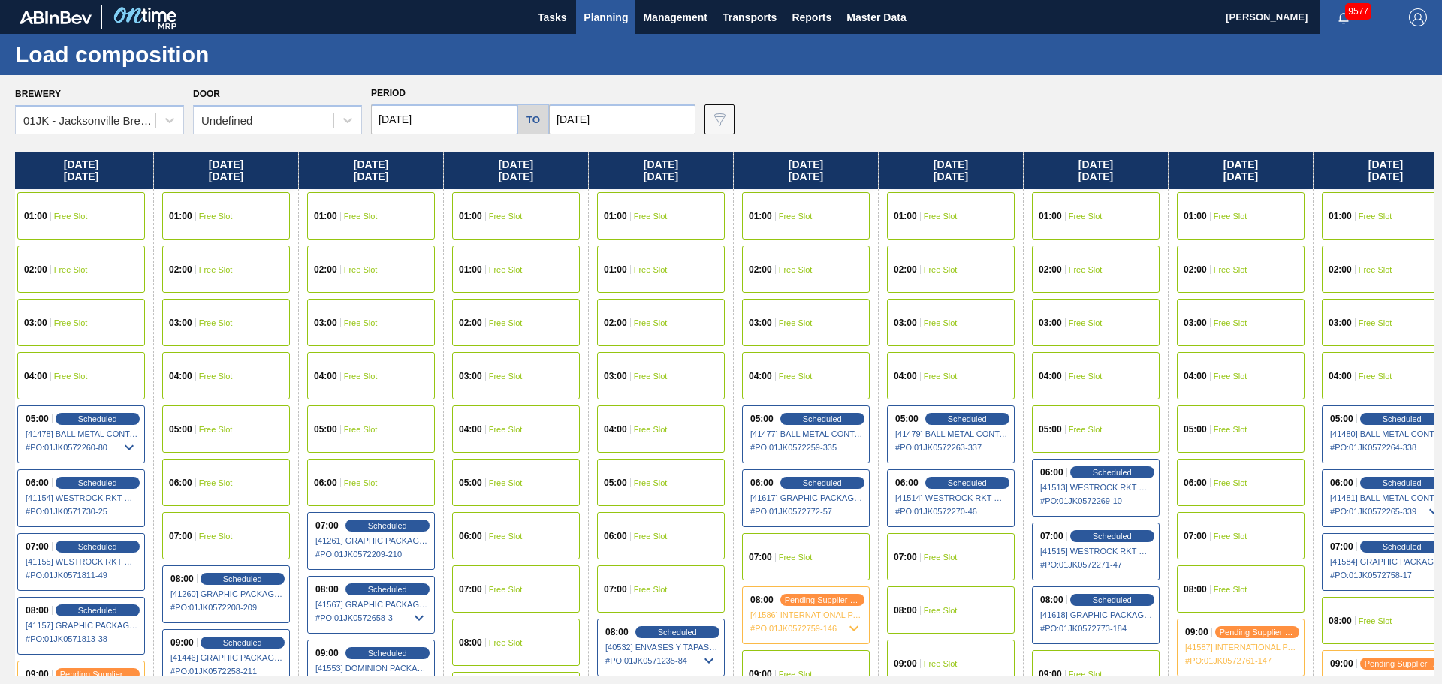
drag, startPoint x: 937, startPoint y: 330, endPoint x: 625, endPoint y: 363, distance: 314.1
click at [626, 365] on div "[DATE] 01:00 Free Slot 02:00 Free Slot 03:00 Free Slot 04:00 Free Slot 05:00 Fr…" at bounding box center [725, 414] width 1420 height 524
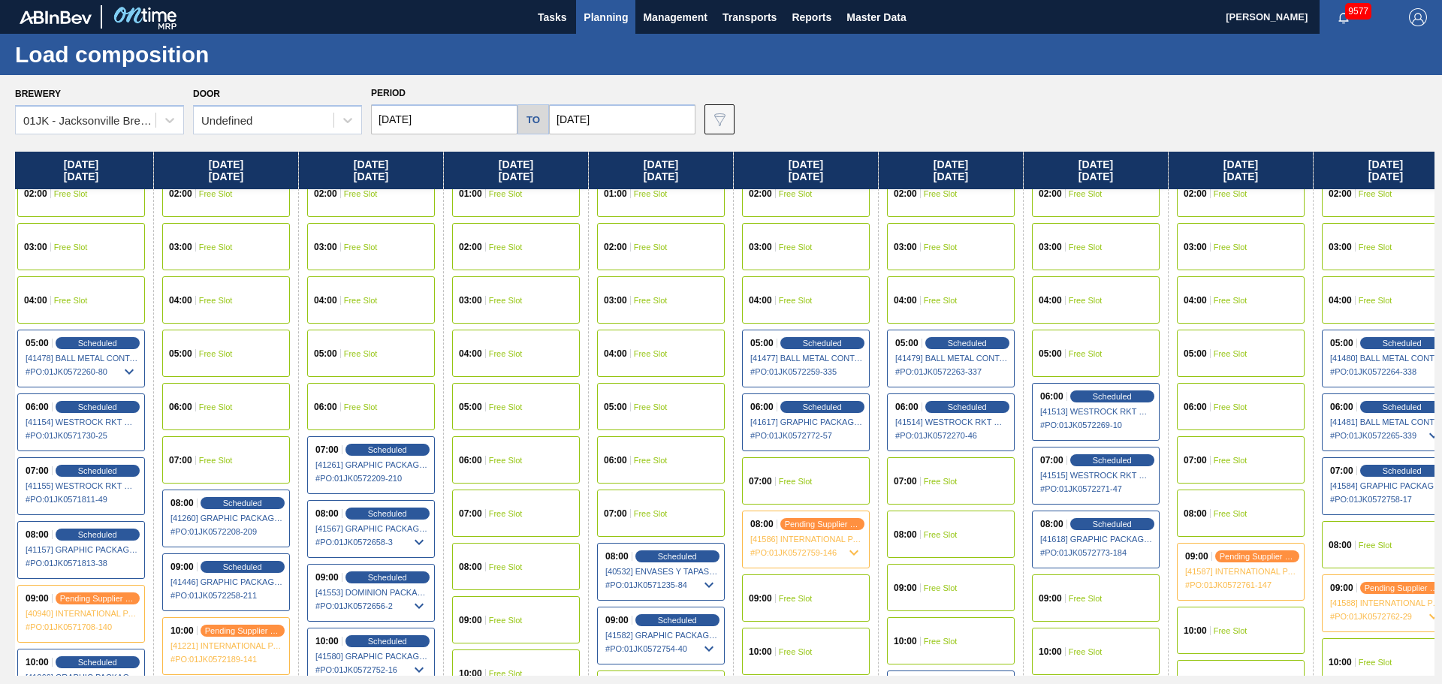
scroll to position [75, 296]
click at [949, 531] on span "Free Slot" at bounding box center [941, 535] width 34 height 9
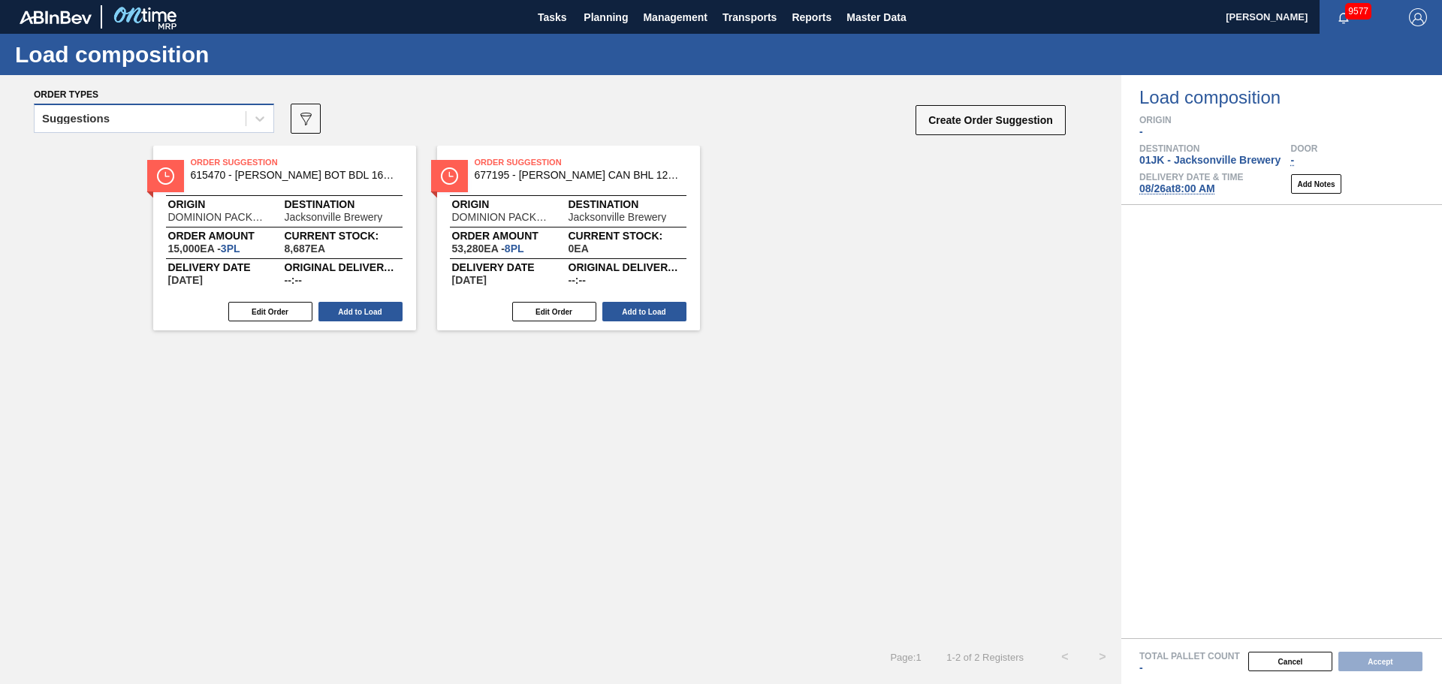
click at [229, 129] on div "Suggestions" at bounding box center [140, 119] width 211 height 22
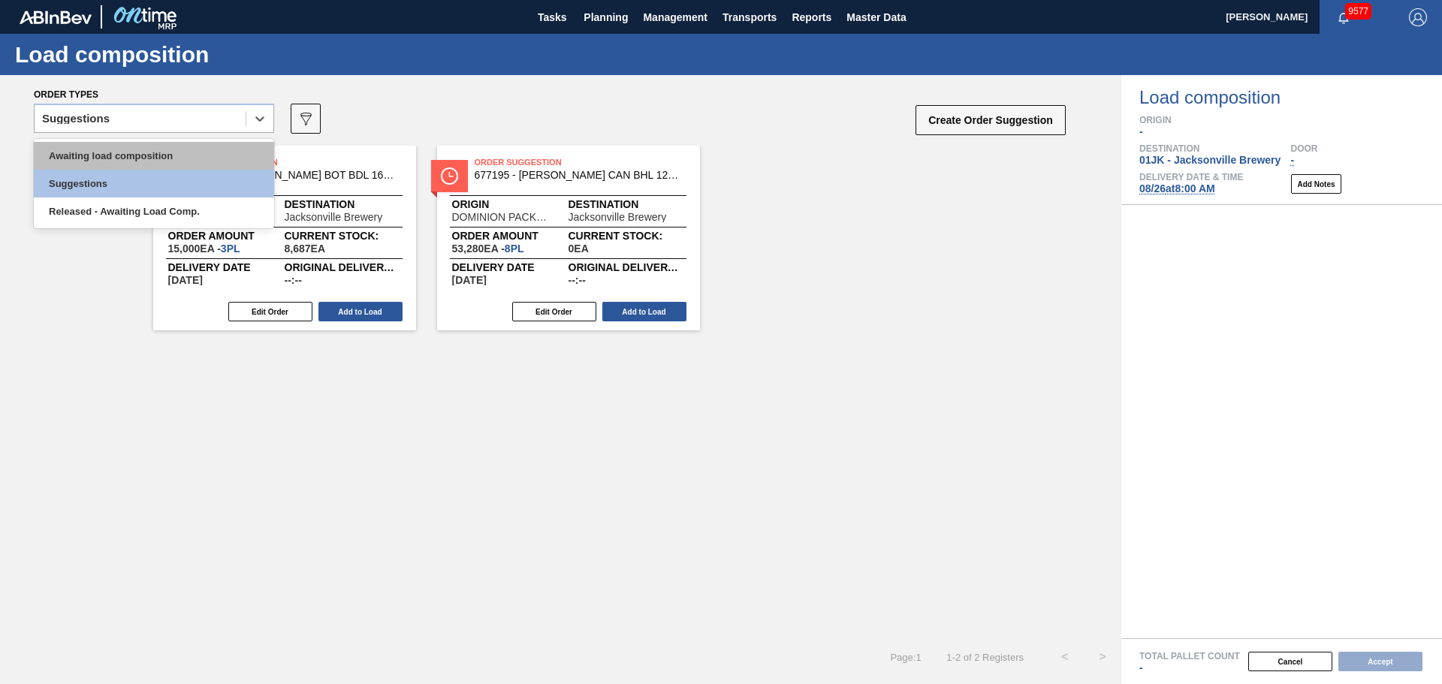
click at [200, 150] on div "Awaiting load composition" at bounding box center [154, 156] width 240 height 28
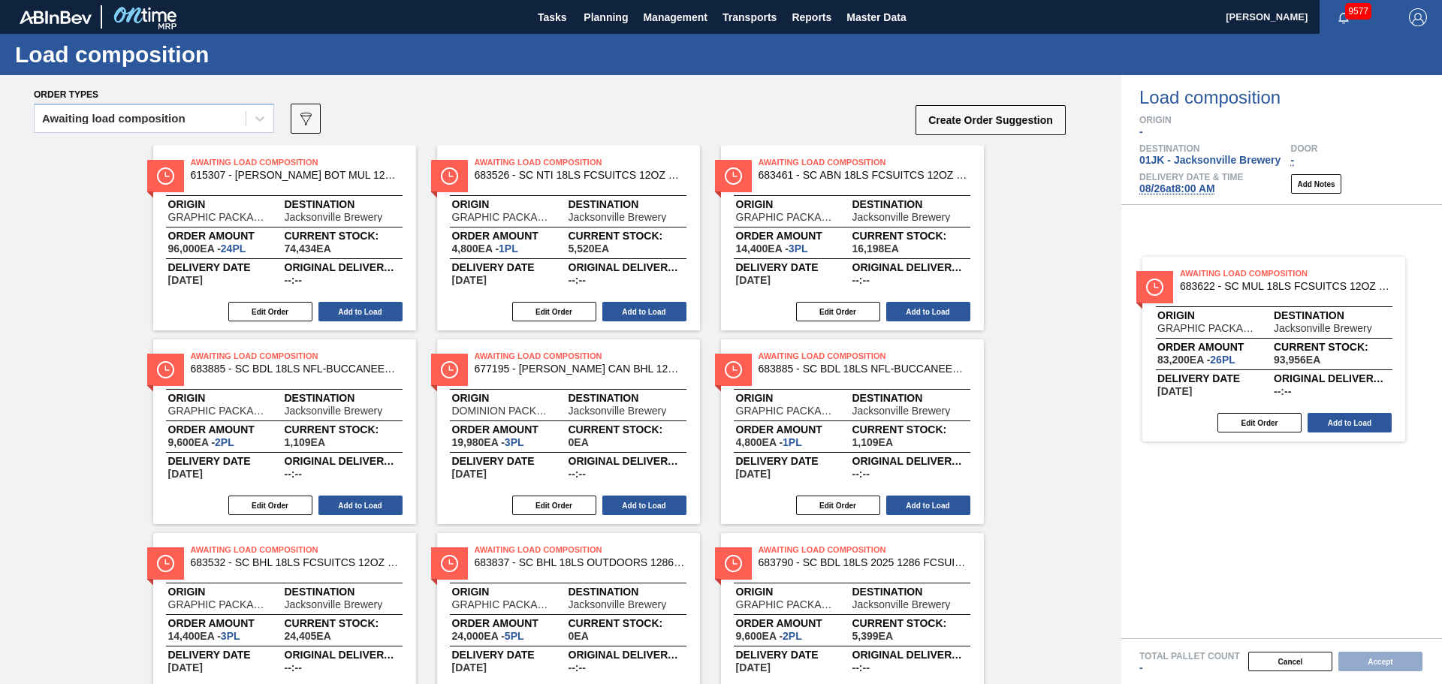
drag, startPoint x: 192, startPoint y: 179, endPoint x: 1187, endPoint y: 289, distance: 1001.3
click at [1187, 289] on div "Order types Awaiting load composition 089F7B8B-B2A5-4AFE-B5C0-19BA573D28AC Crea…" at bounding box center [721, 379] width 1442 height 609
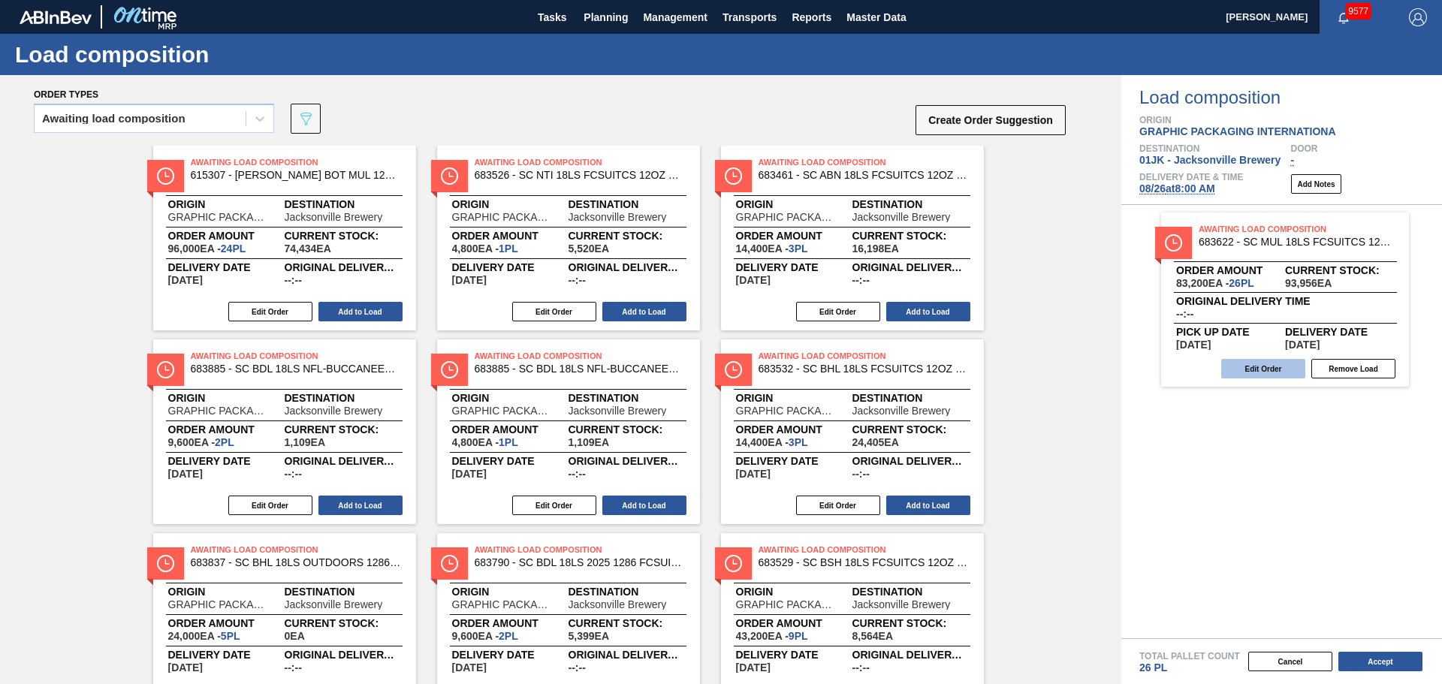
click at [1257, 363] on button "Edit Order" at bounding box center [1263, 369] width 84 height 20
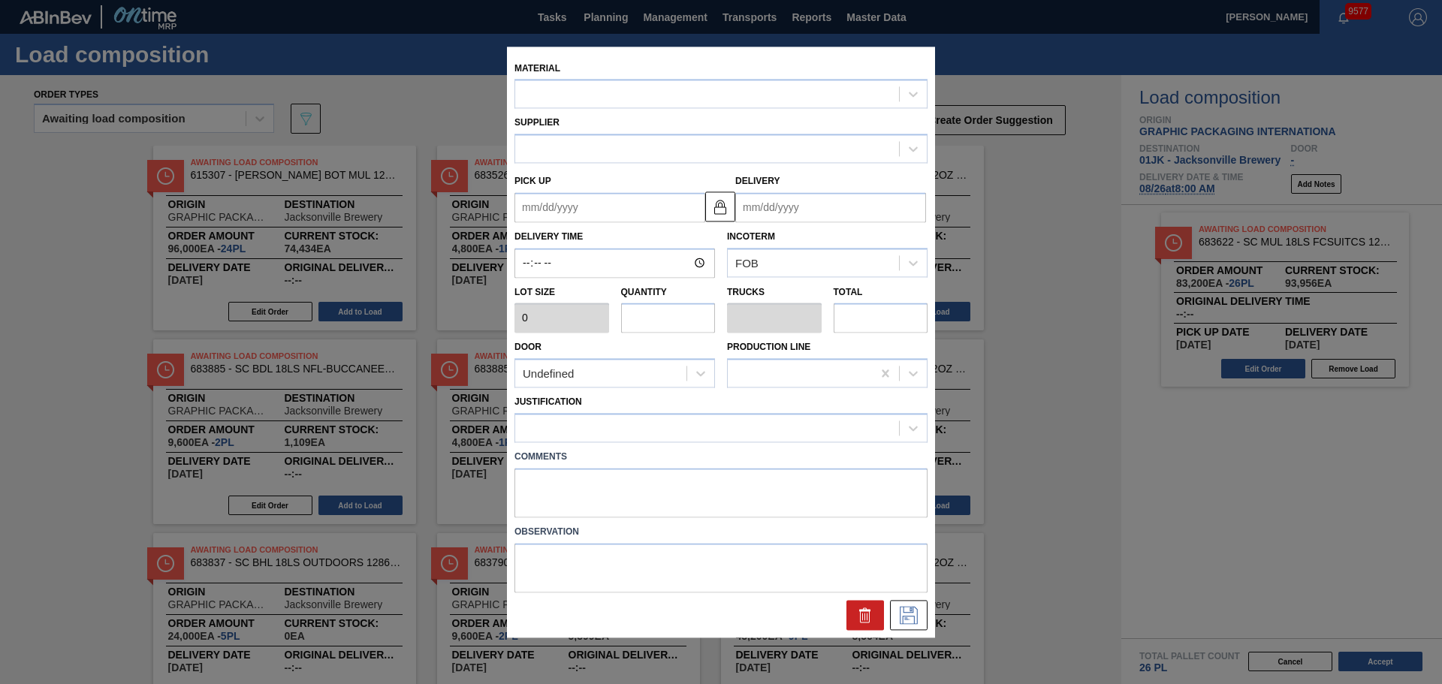
type input "3,200"
type input "26"
type input "1"
type input "83,200"
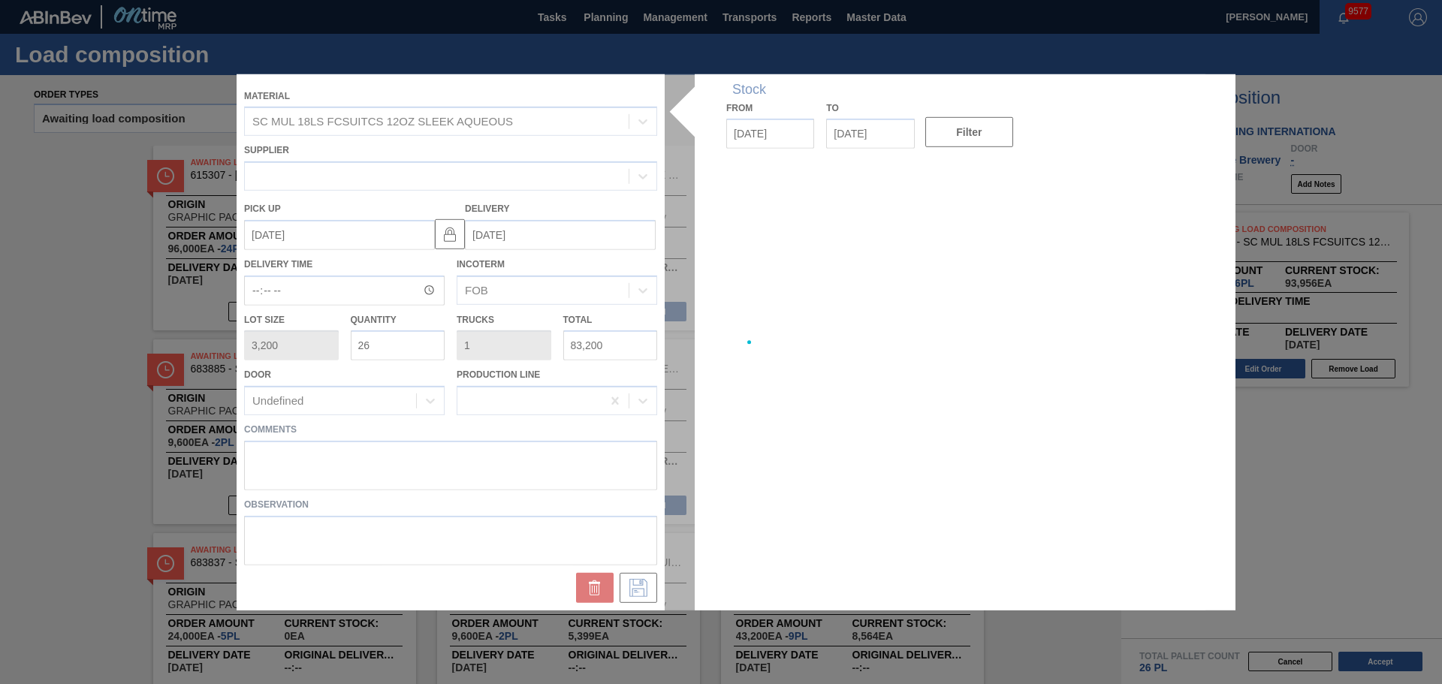
type up "[DATE]"
type input "[DATE]"
click at [514, 454] on div at bounding box center [721, 342] width 969 height 536
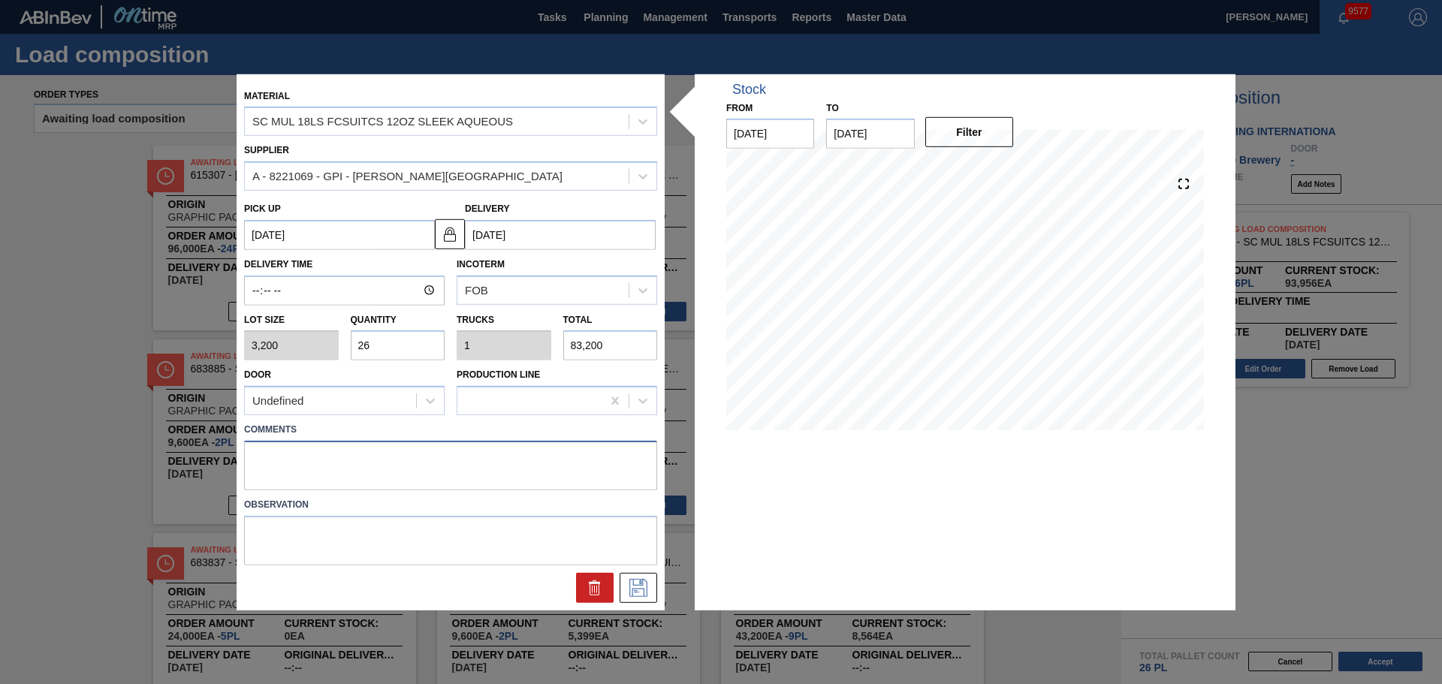
click at [511, 454] on textarea at bounding box center [450, 466] width 413 height 50
type textarea "DROP"
click at [644, 596] on icon at bounding box center [638, 588] width 24 height 18
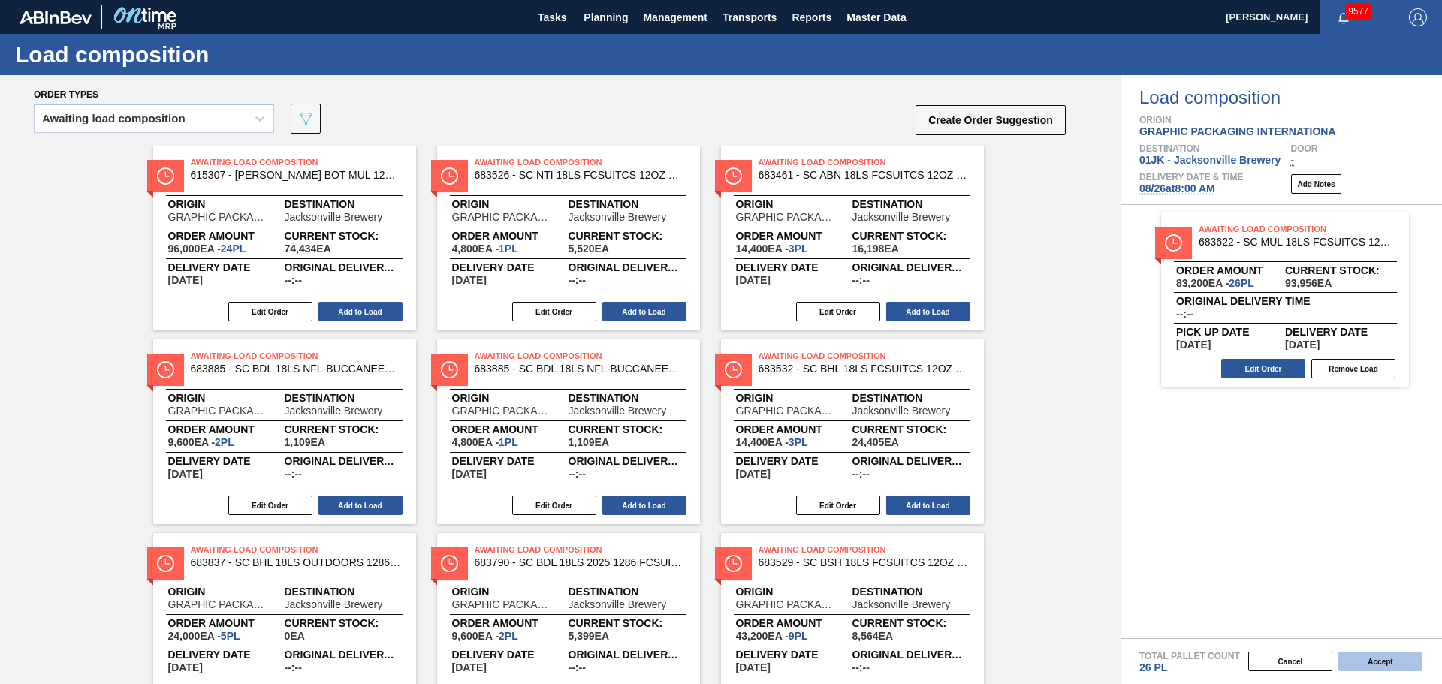
click at [1360, 667] on button "Accept" at bounding box center [1380, 662] width 84 height 20
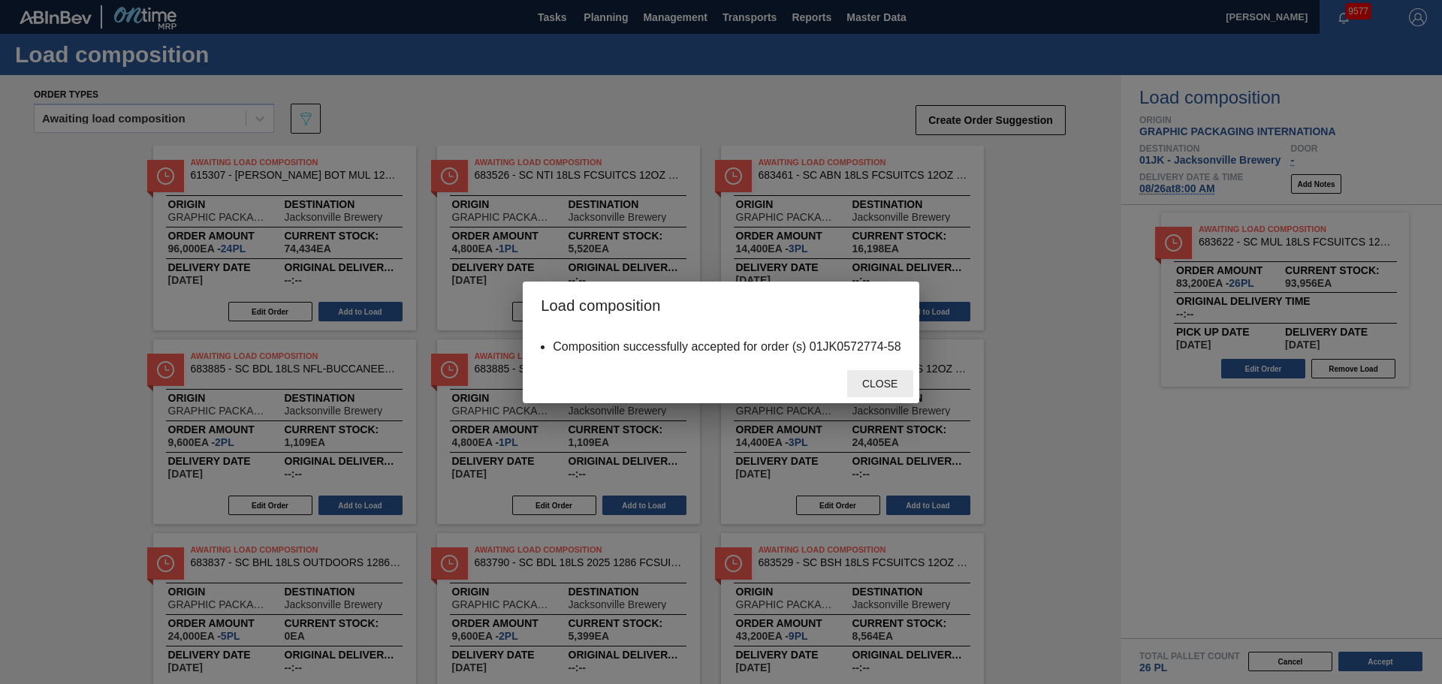
click at [911, 383] on div "Close" at bounding box center [880, 384] width 66 height 28
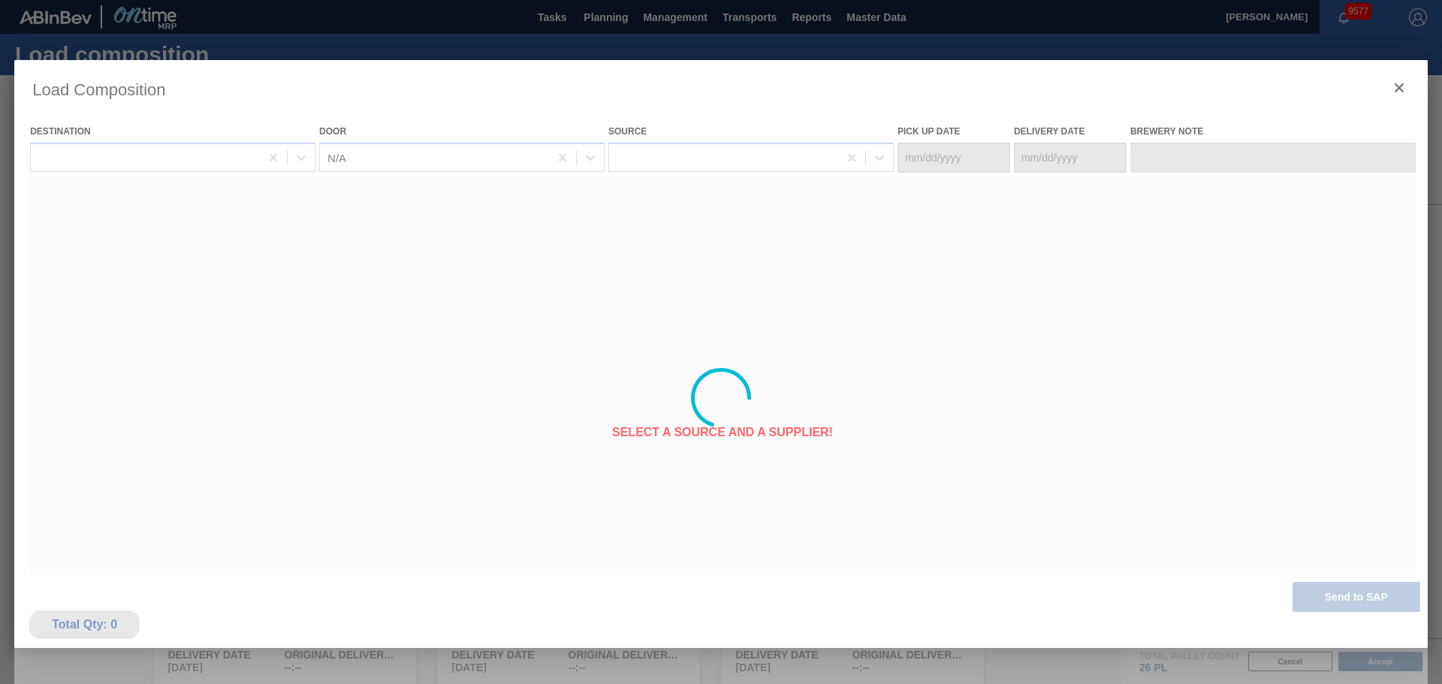
type Date "[DATE]"
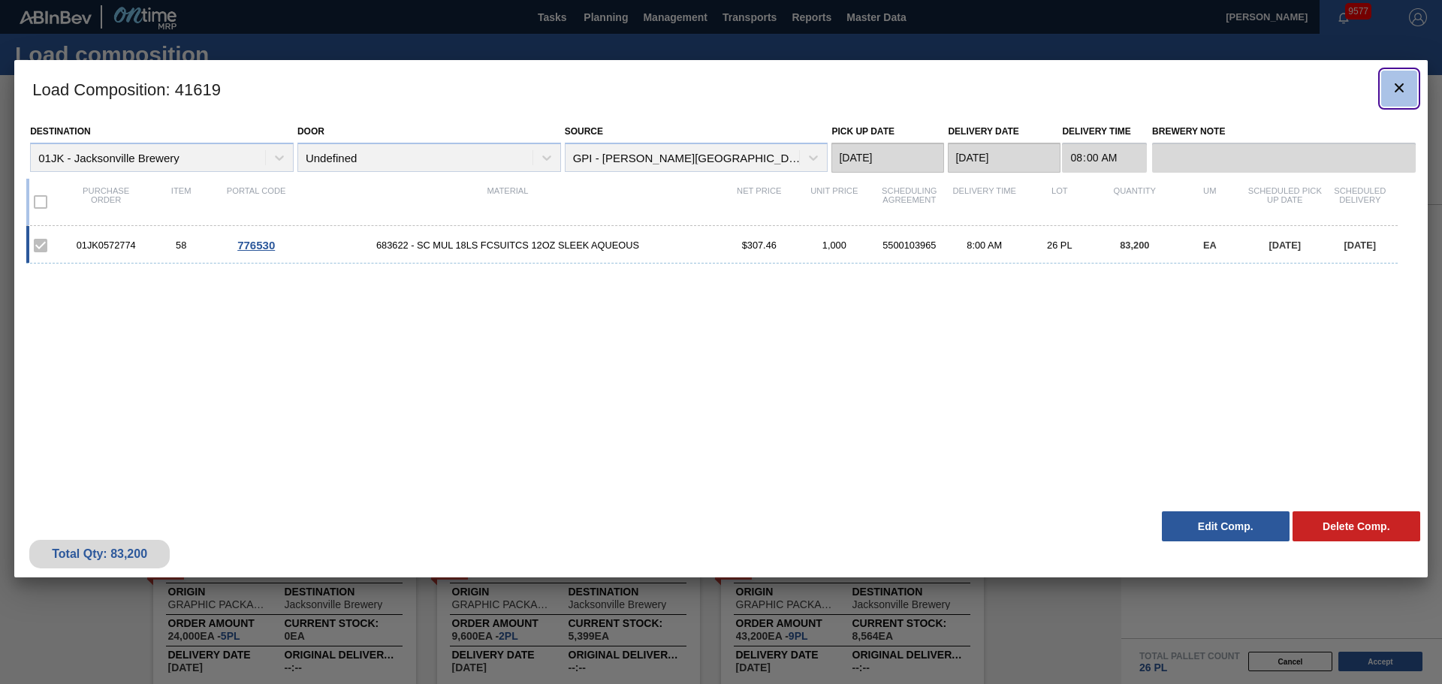
click at [1396, 81] on icon "botão de ícone" at bounding box center [1399, 88] width 18 height 18
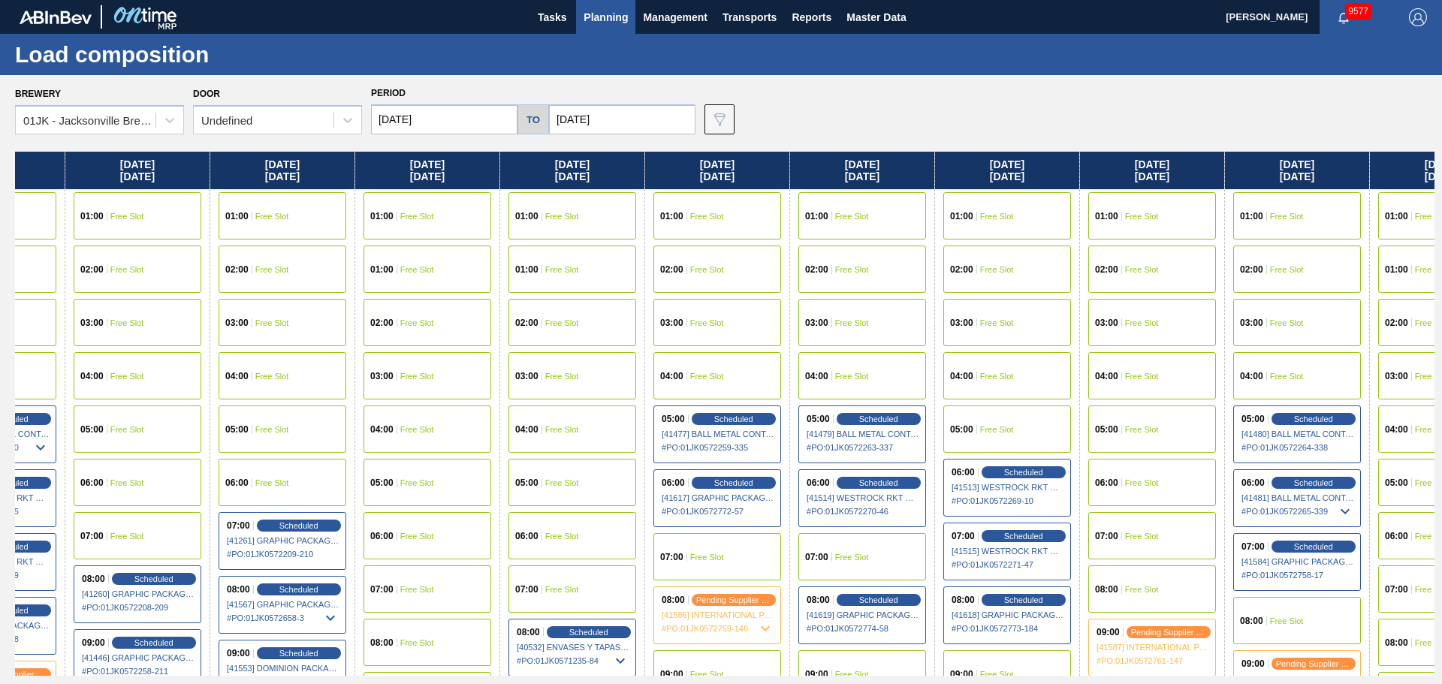
drag, startPoint x: 1196, startPoint y: 280, endPoint x: 843, endPoint y: 243, distance: 354.3
click at [809, 249] on div "[DATE] 01:00 Free Slot 02:00 Free Slot 03:00 Free Slot 04:00 Free Slot 05:00 Fr…" at bounding box center [725, 414] width 1420 height 524
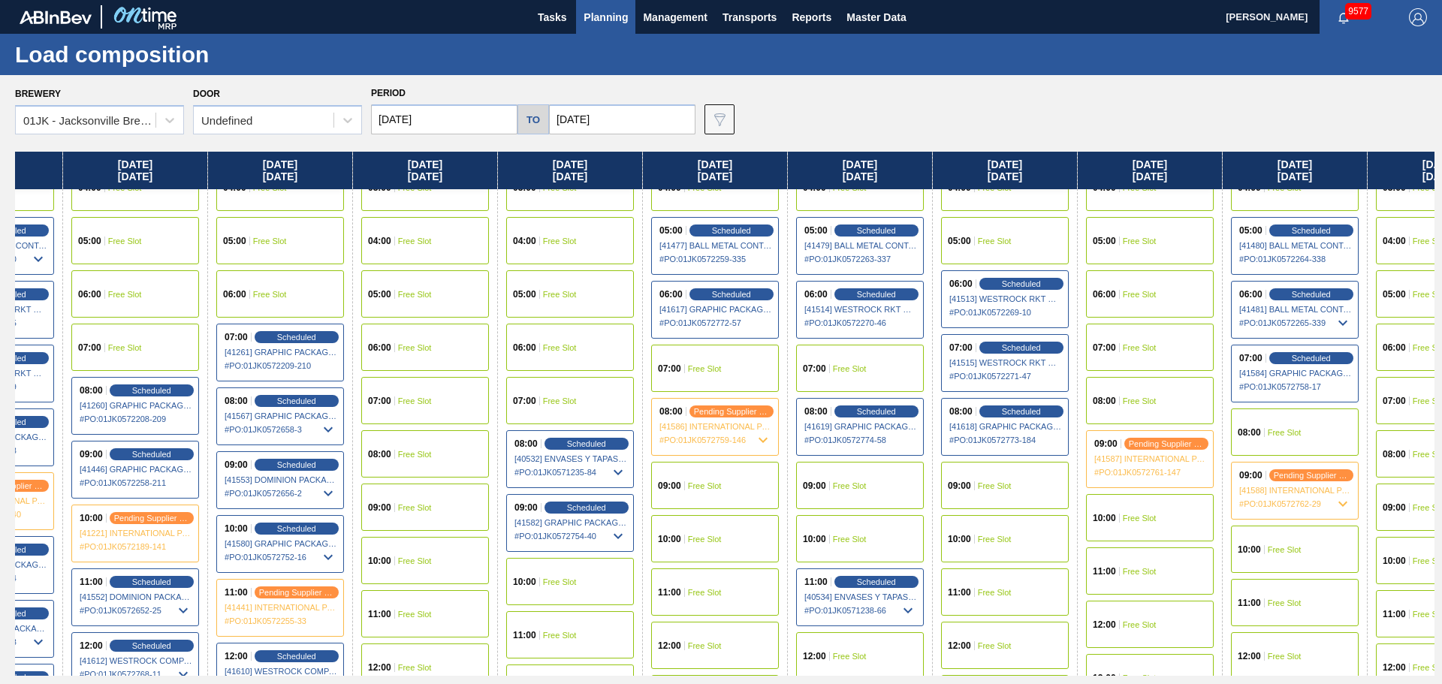
scroll to position [225, 387]
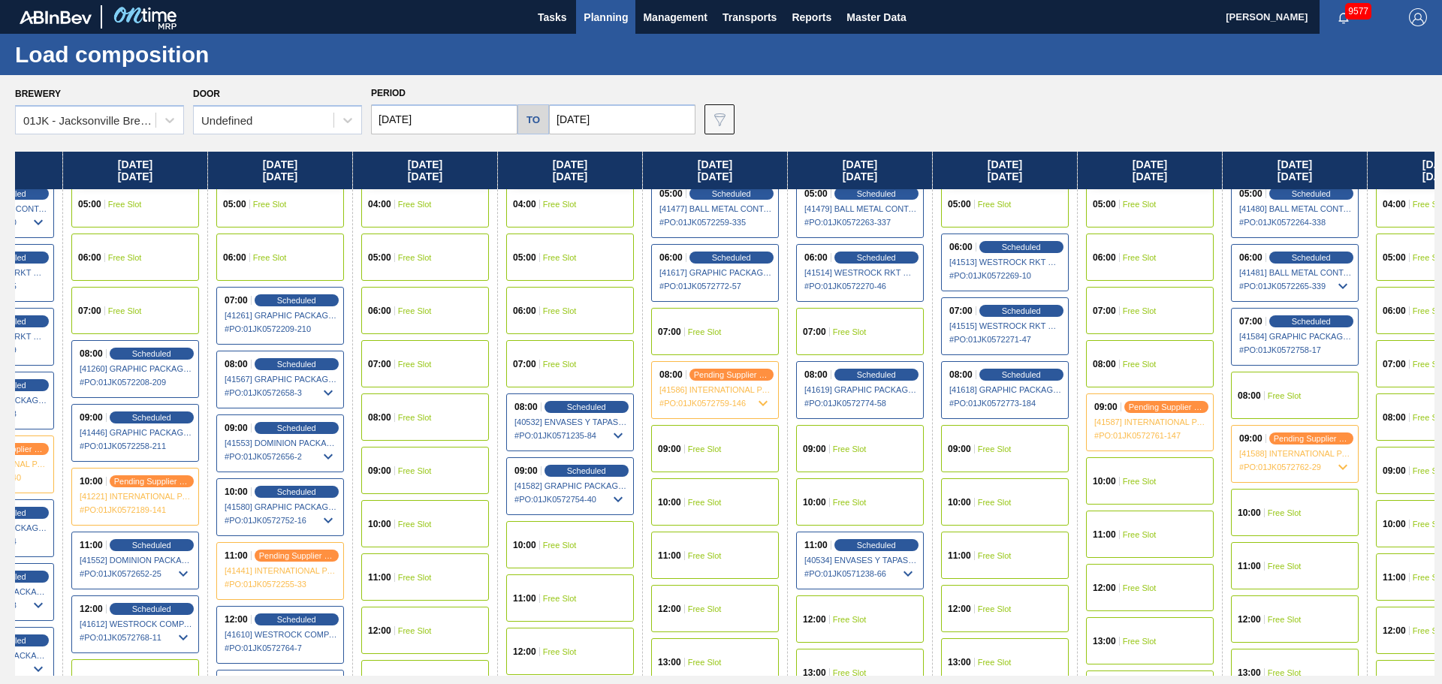
click at [1176, 355] on div "08:00 Free Slot" at bounding box center [1150, 363] width 128 height 47
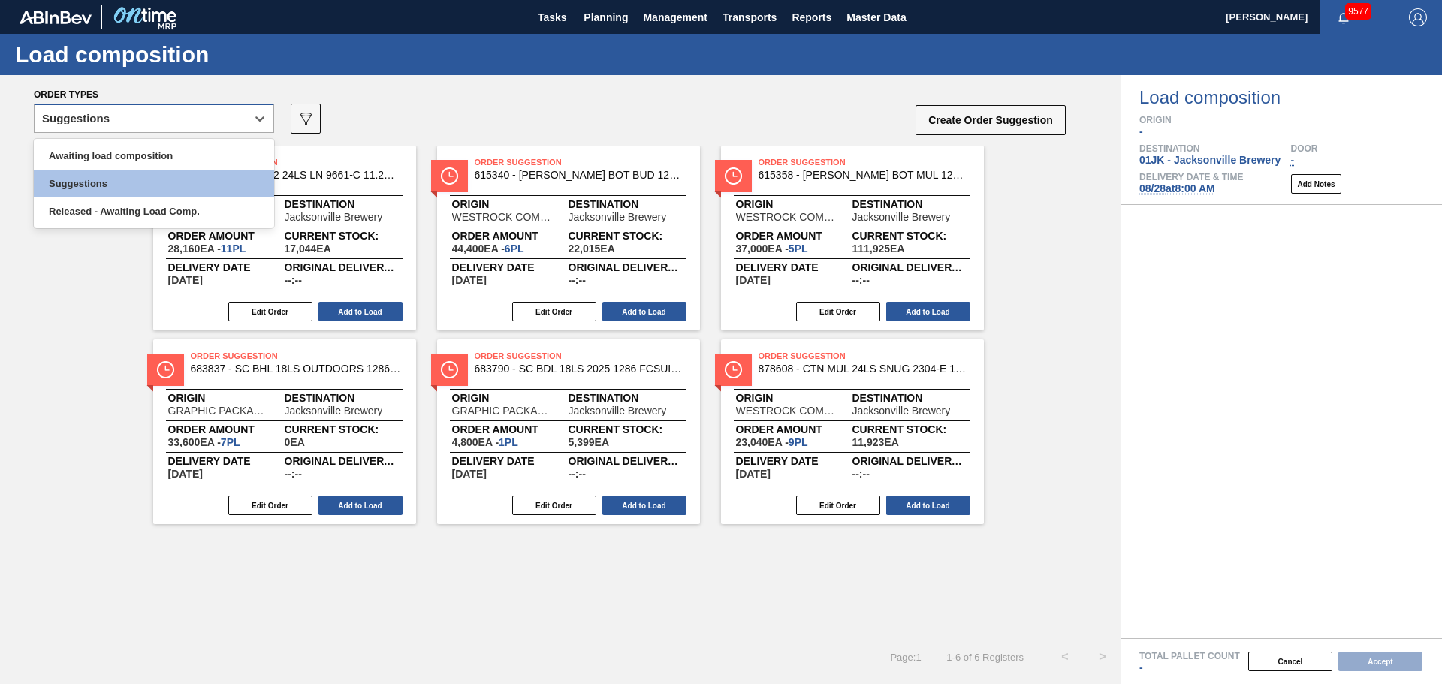
click at [119, 128] on div "Suggestions" at bounding box center [140, 119] width 211 height 22
click at [123, 149] on div "Awaiting load composition" at bounding box center [154, 156] width 240 height 28
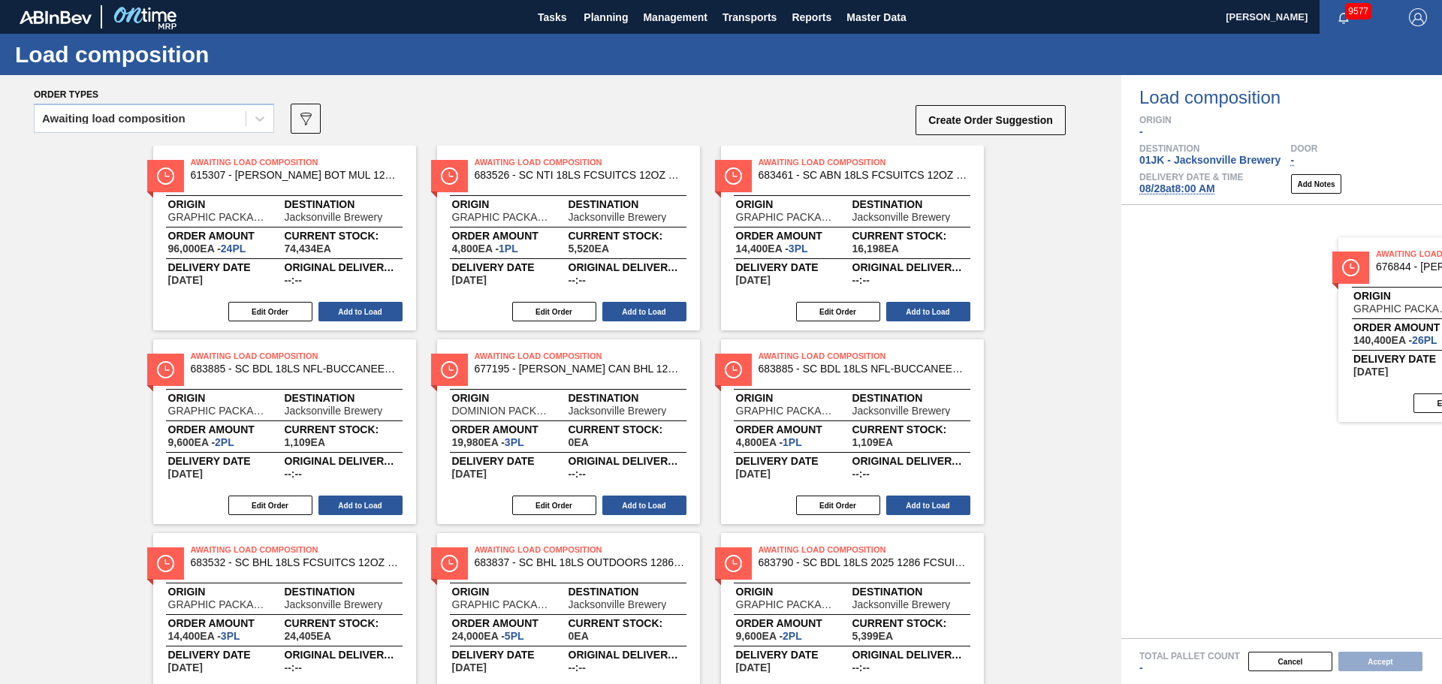
drag, startPoint x: 1051, startPoint y: 228, endPoint x: 1371, endPoint y: 263, distance: 322.6
click at [1372, 263] on div "Order types Awaiting load composition 089F7B8B-B2A5-4AFE-B5C0-19BA573D28AC Crea…" at bounding box center [721, 379] width 1442 height 609
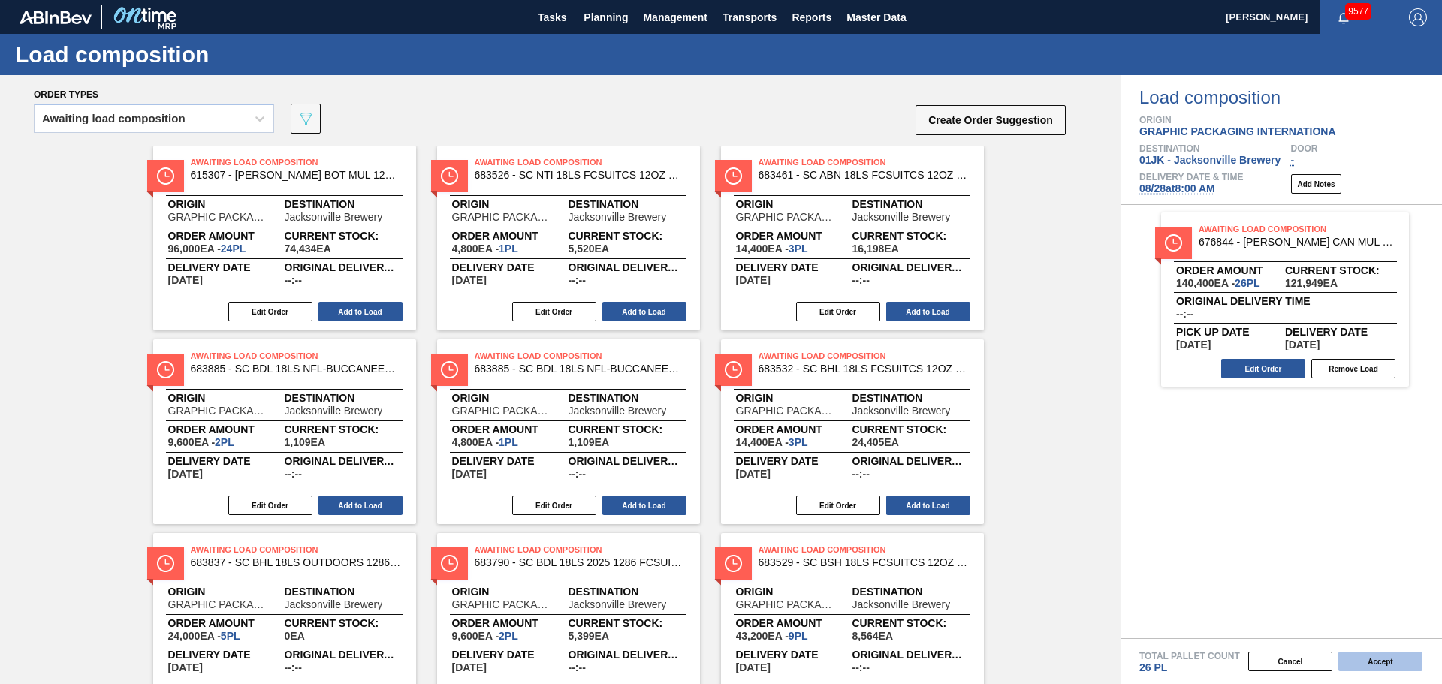
click at [1396, 662] on button "Accept" at bounding box center [1380, 662] width 84 height 20
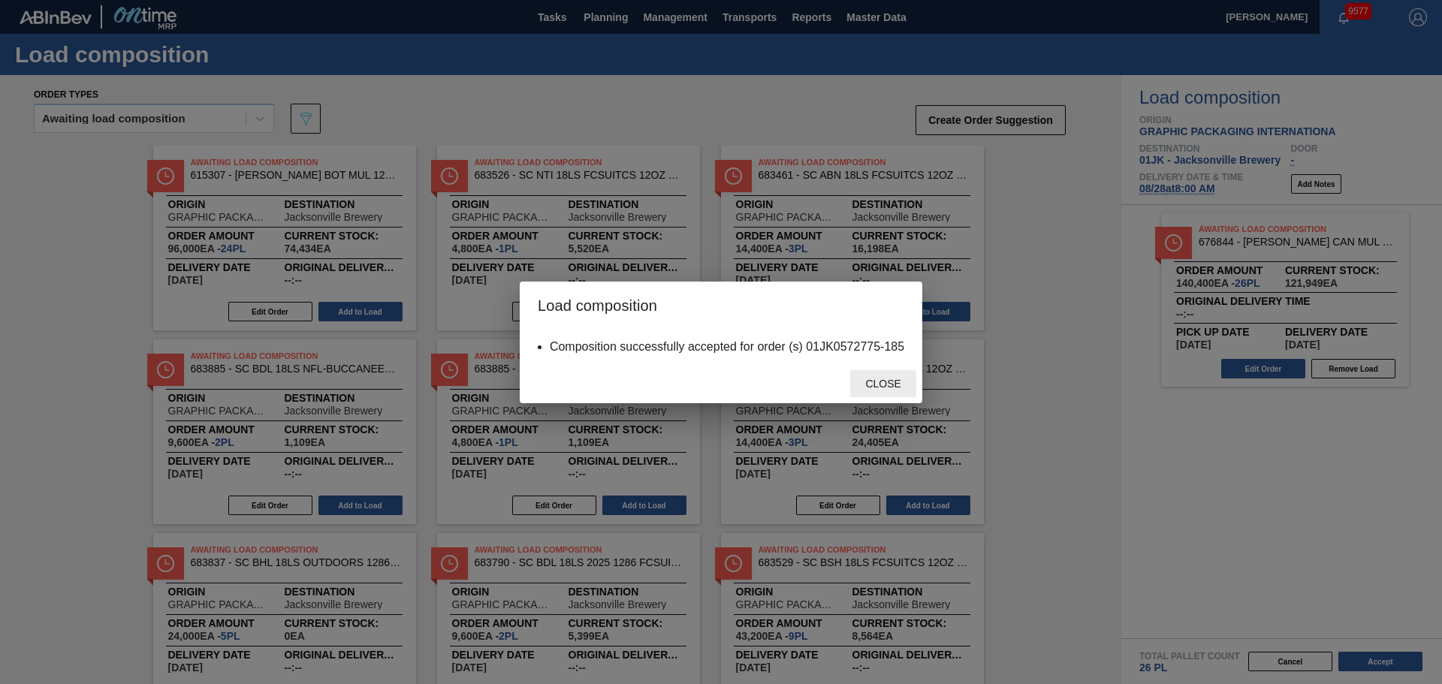
click at [895, 390] on div "Close" at bounding box center [883, 384] width 66 height 28
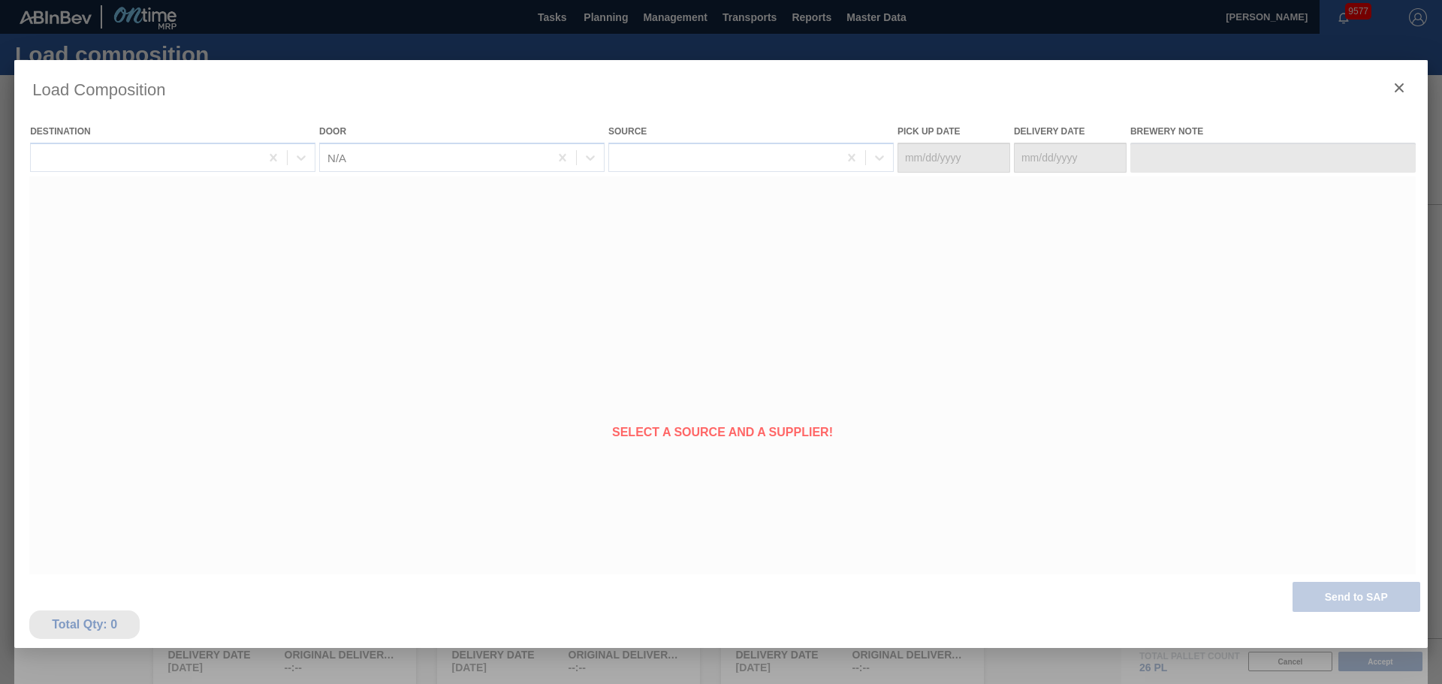
type Date "[DATE]"
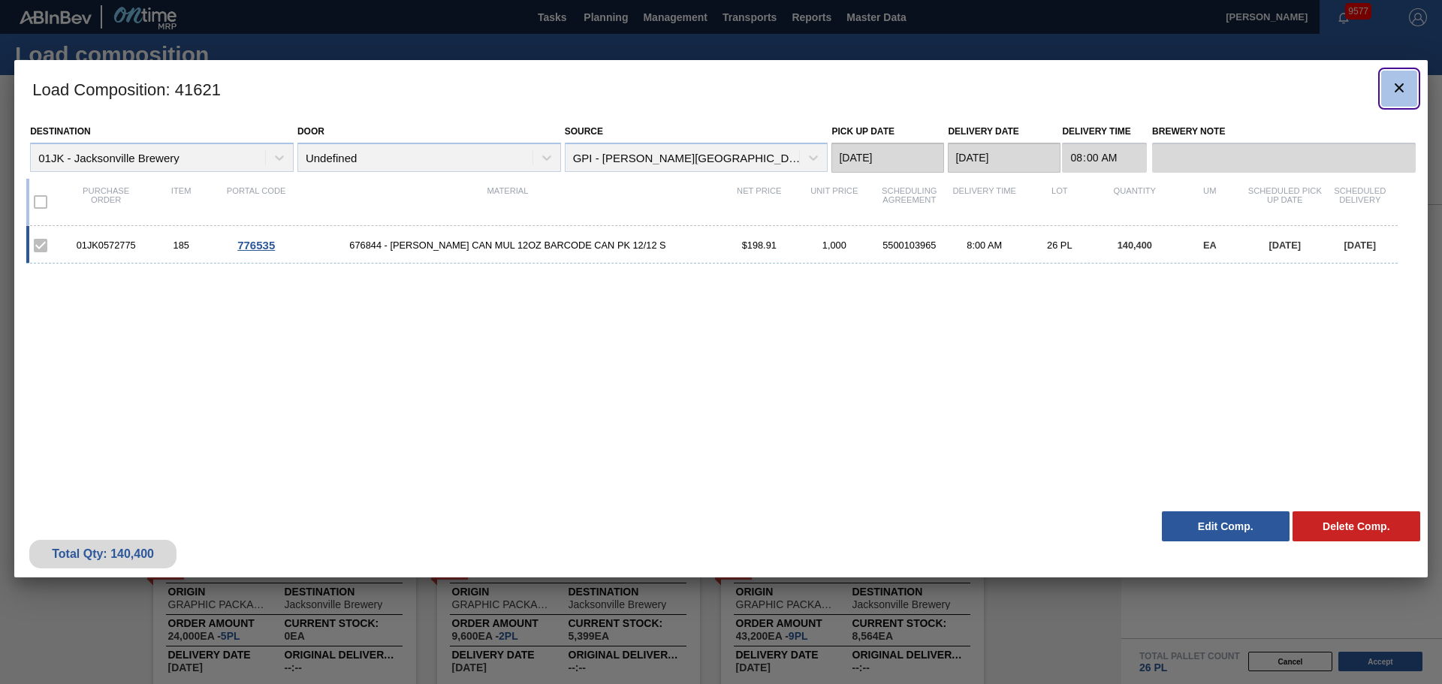
click at [1401, 94] on icon "botão de ícone" at bounding box center [1399, 88] width 18 height 18
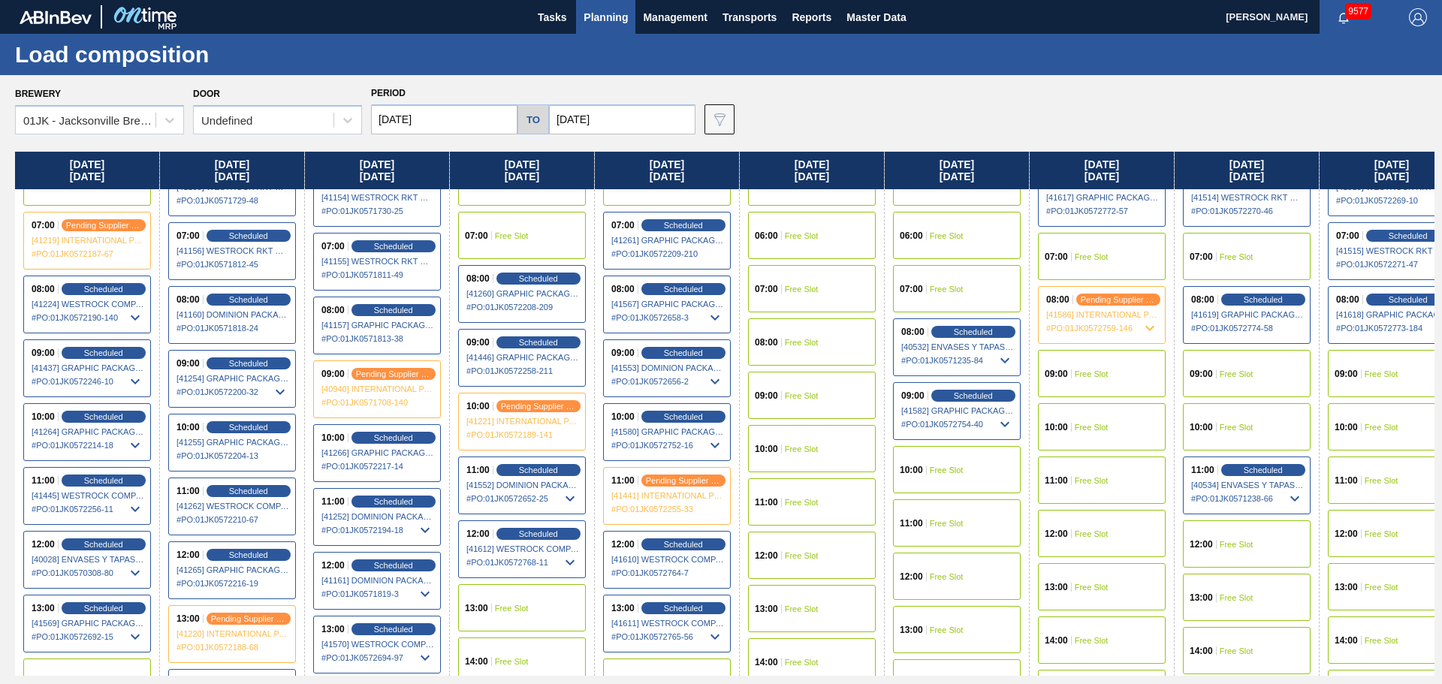
scroll to position [225, 0]
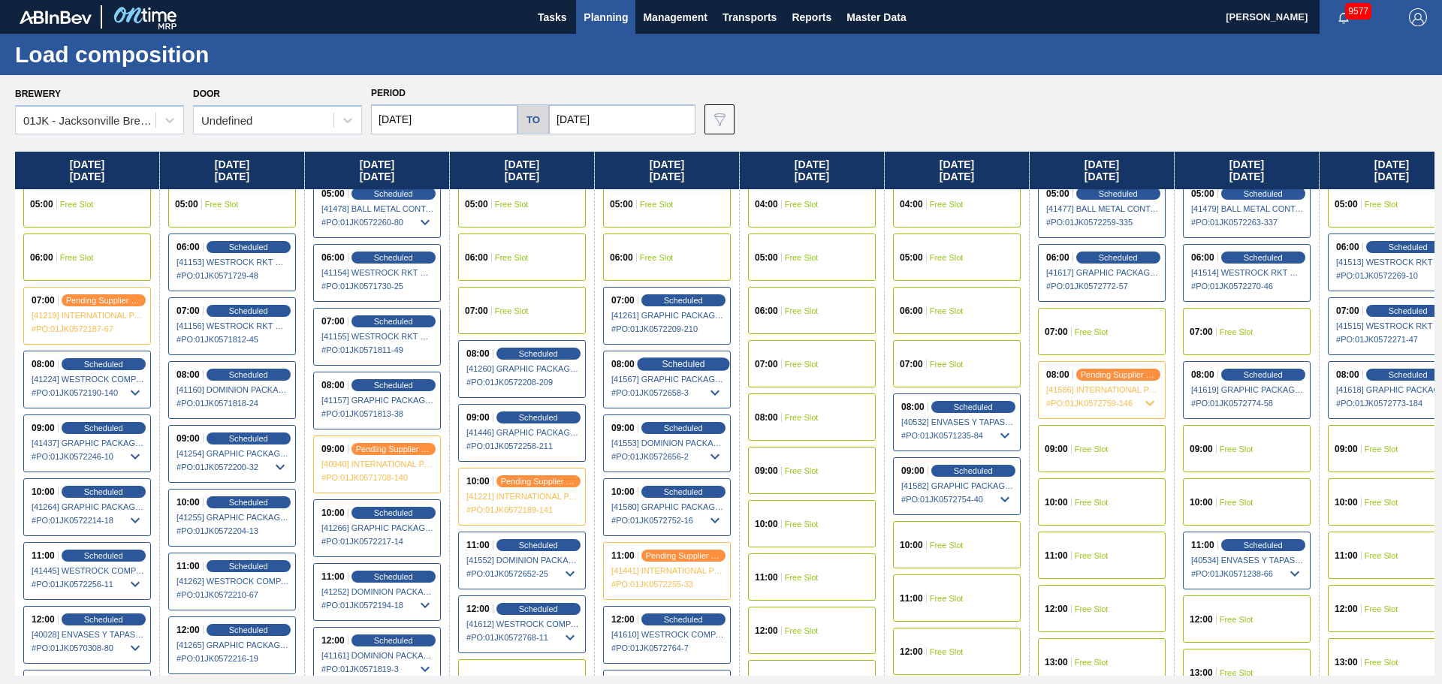
click at [693, 363] on span "Scheduled" at bounding box center [683, 364] width 43 height 10
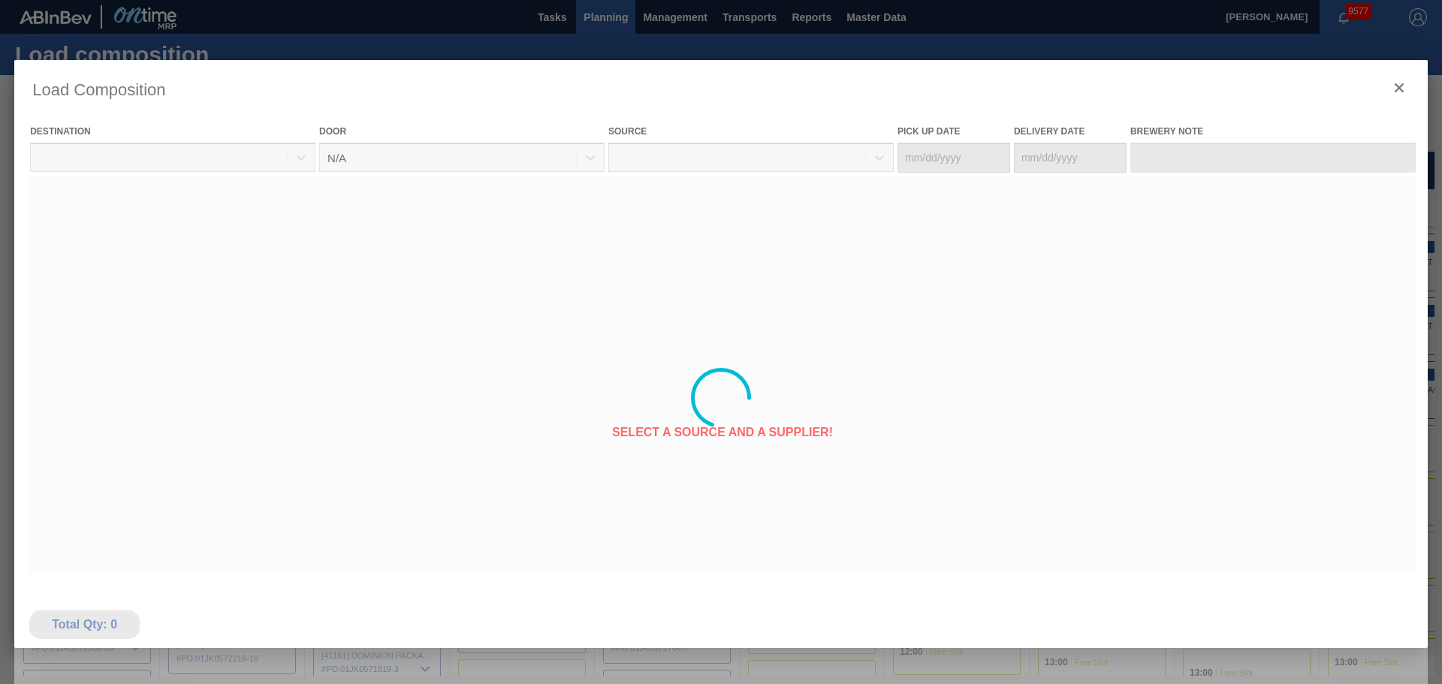
type Date "[DATE]"
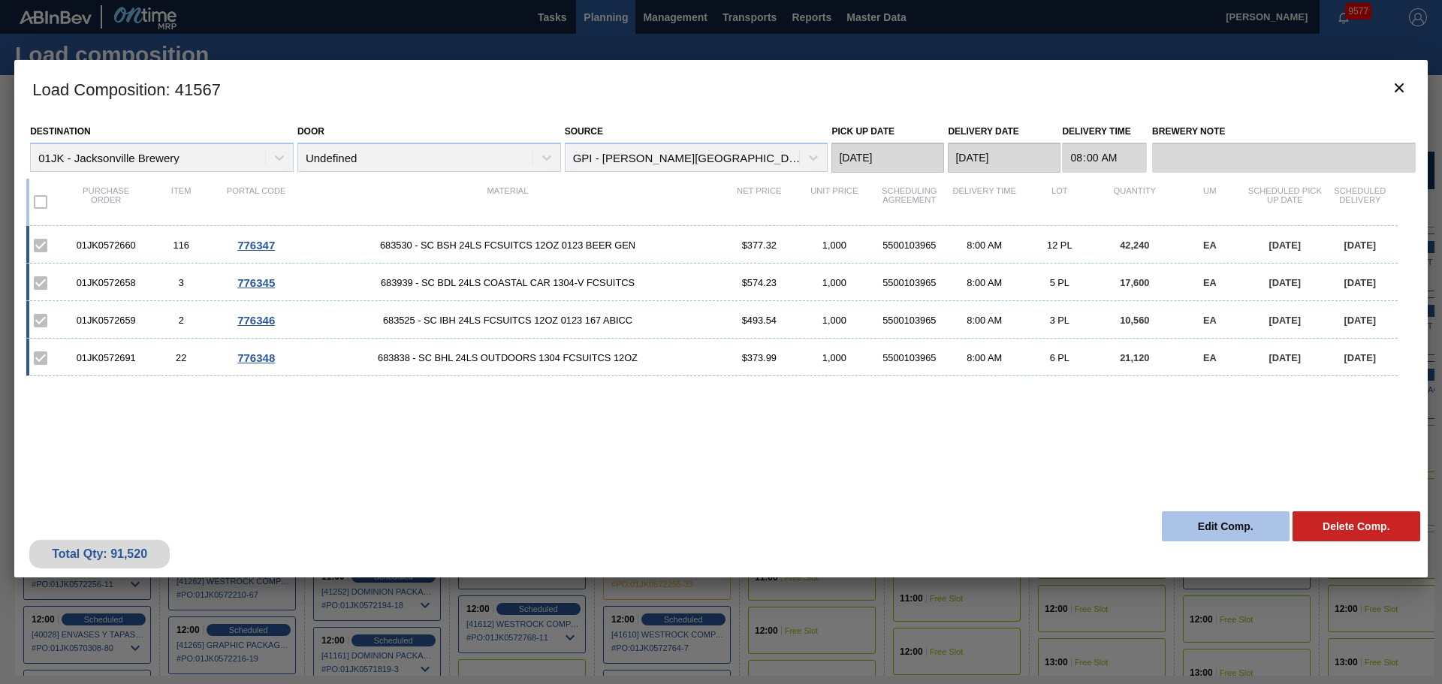
click at [1207, 527] on button "Edit Comp." at bounding box center [1226, 526] width 128 height 30
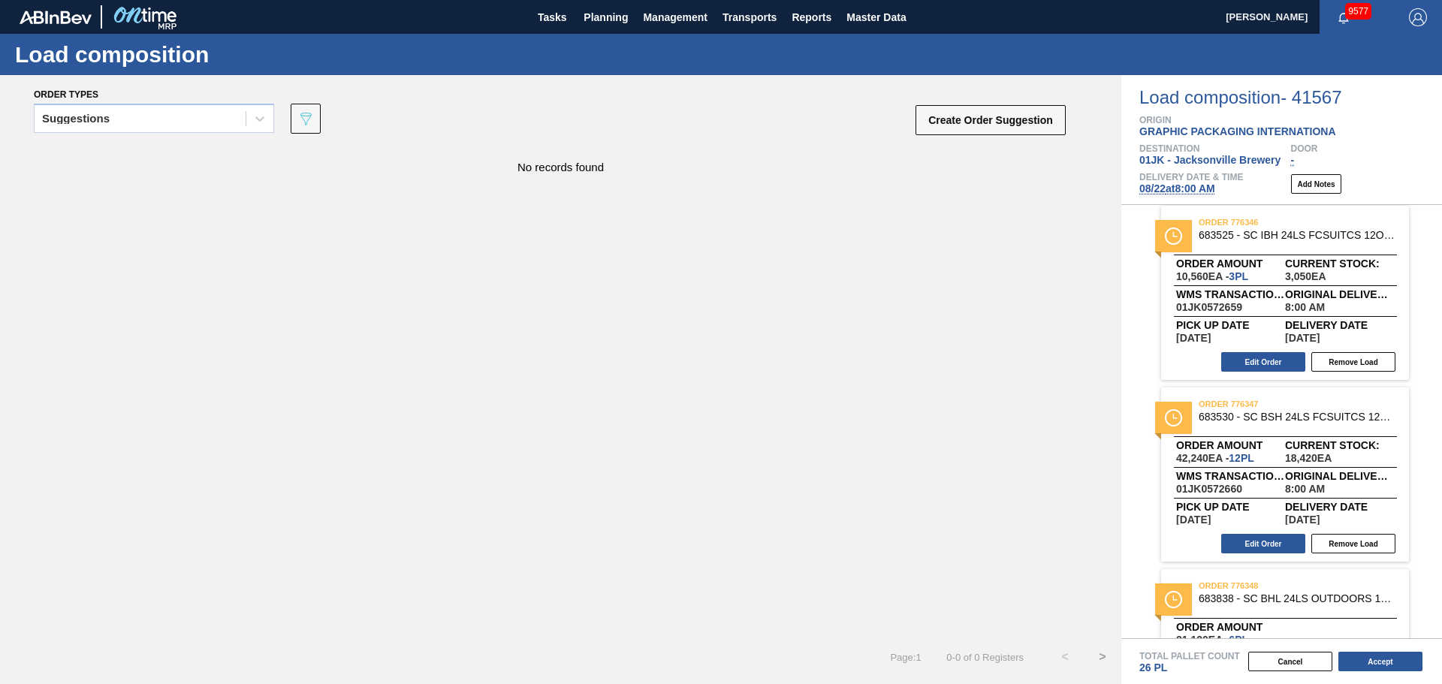
scroll to position [225, 0]
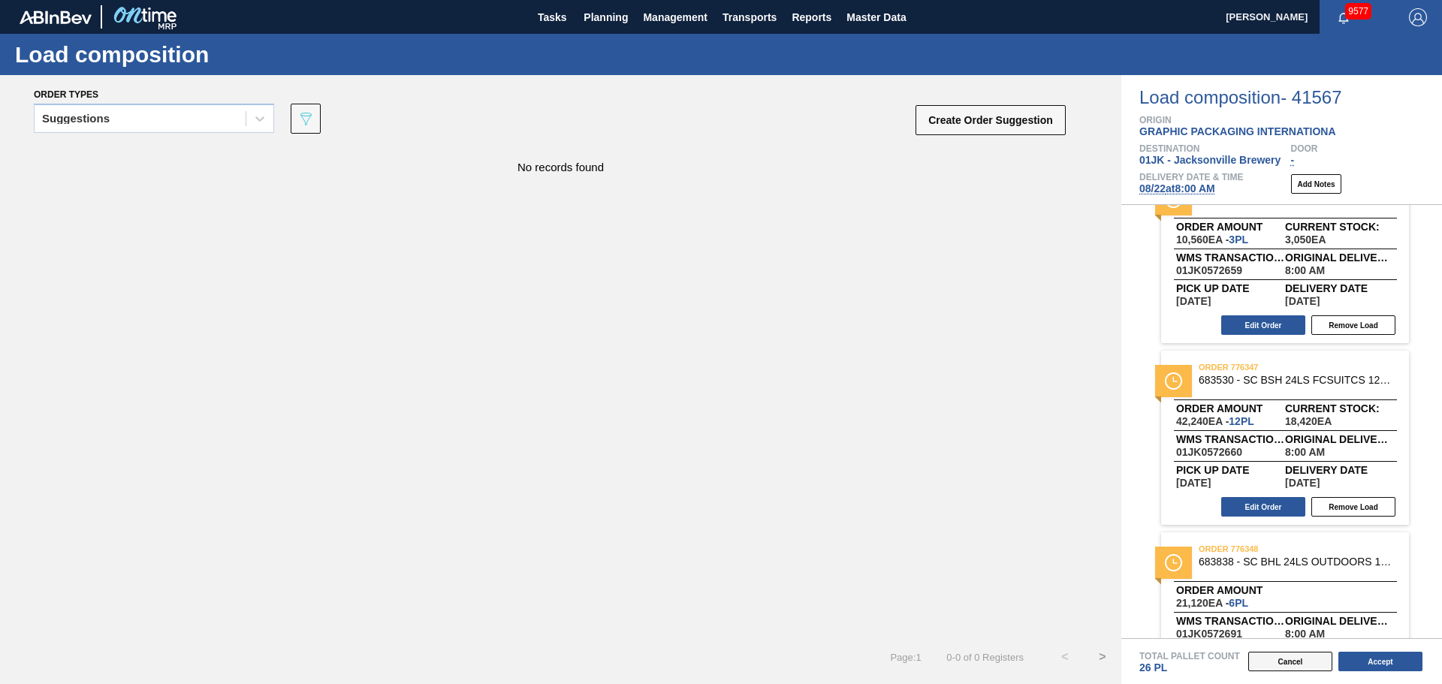
click at [1264, 668] on button "Cancel" at bounding box center [1290, 662] width 84 height 20
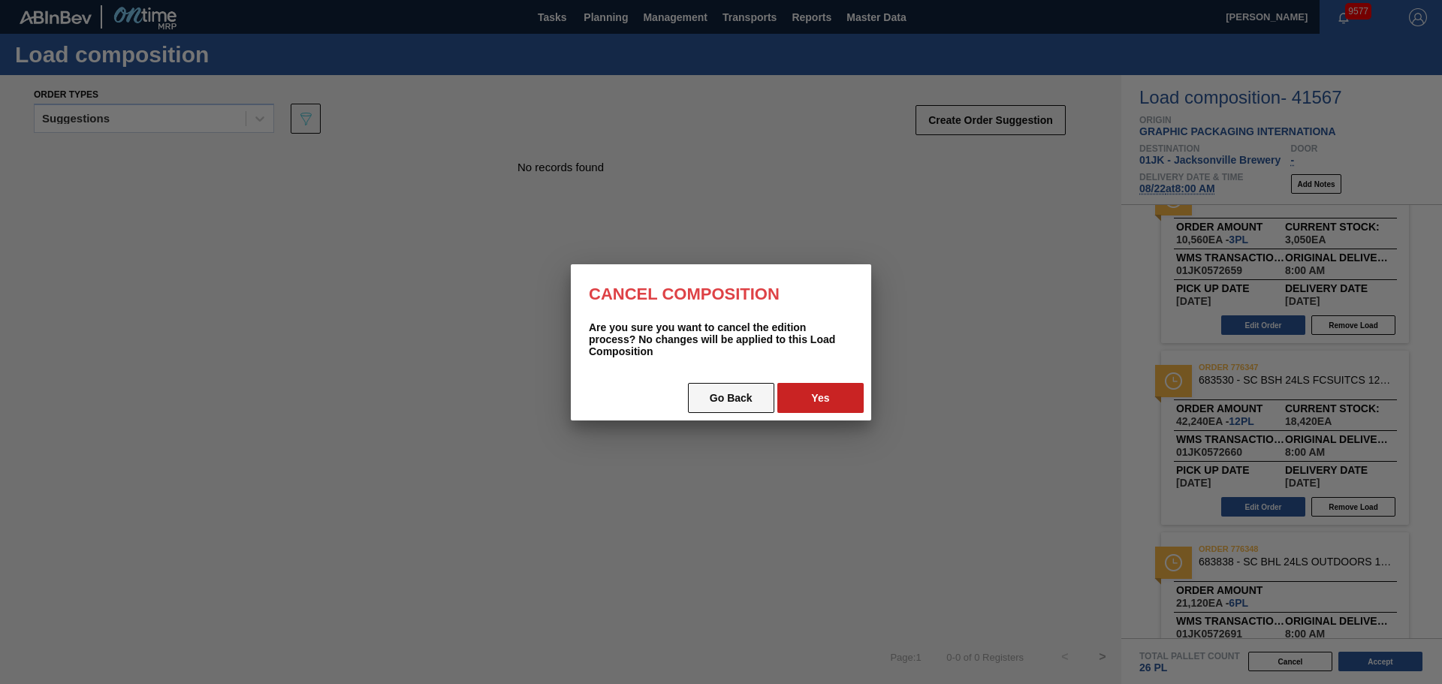
click at [738, 403] on button "Go Back" at bounding box center [731, 398] width 86 height 30
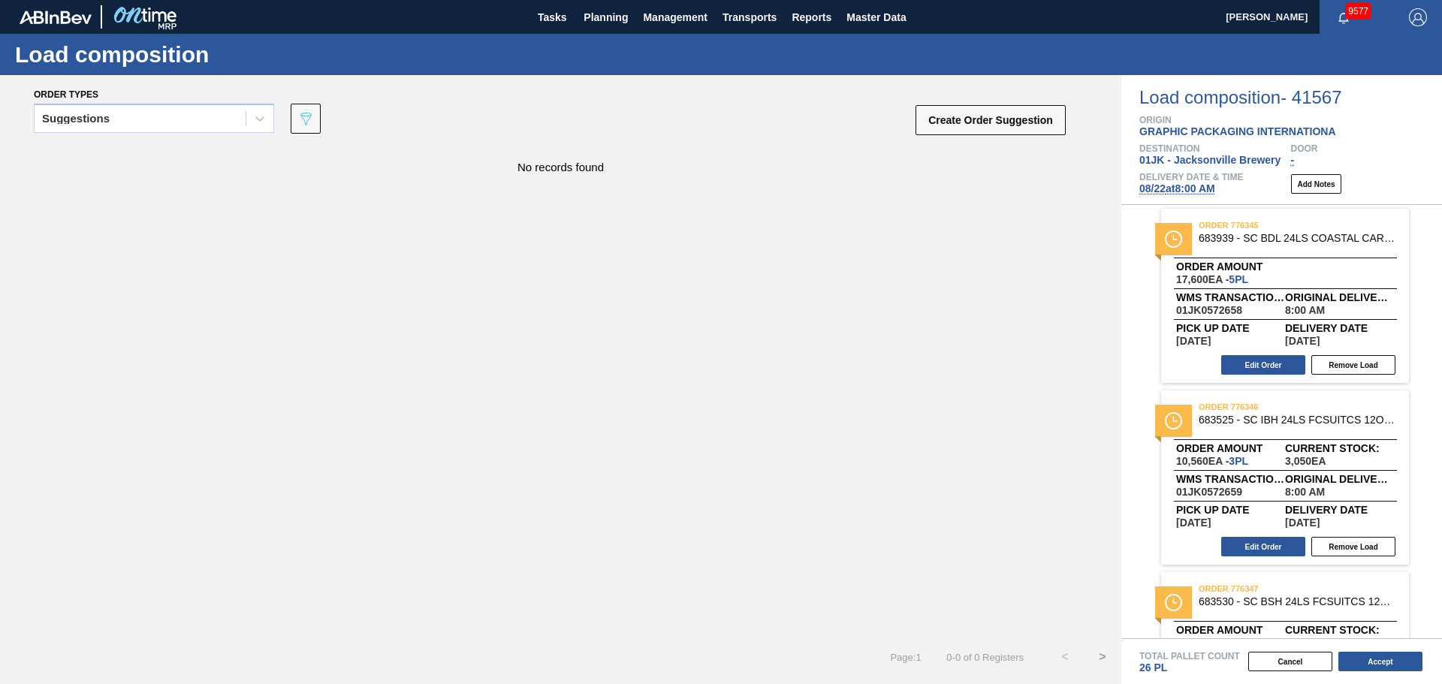
scroll to position [0, 0]
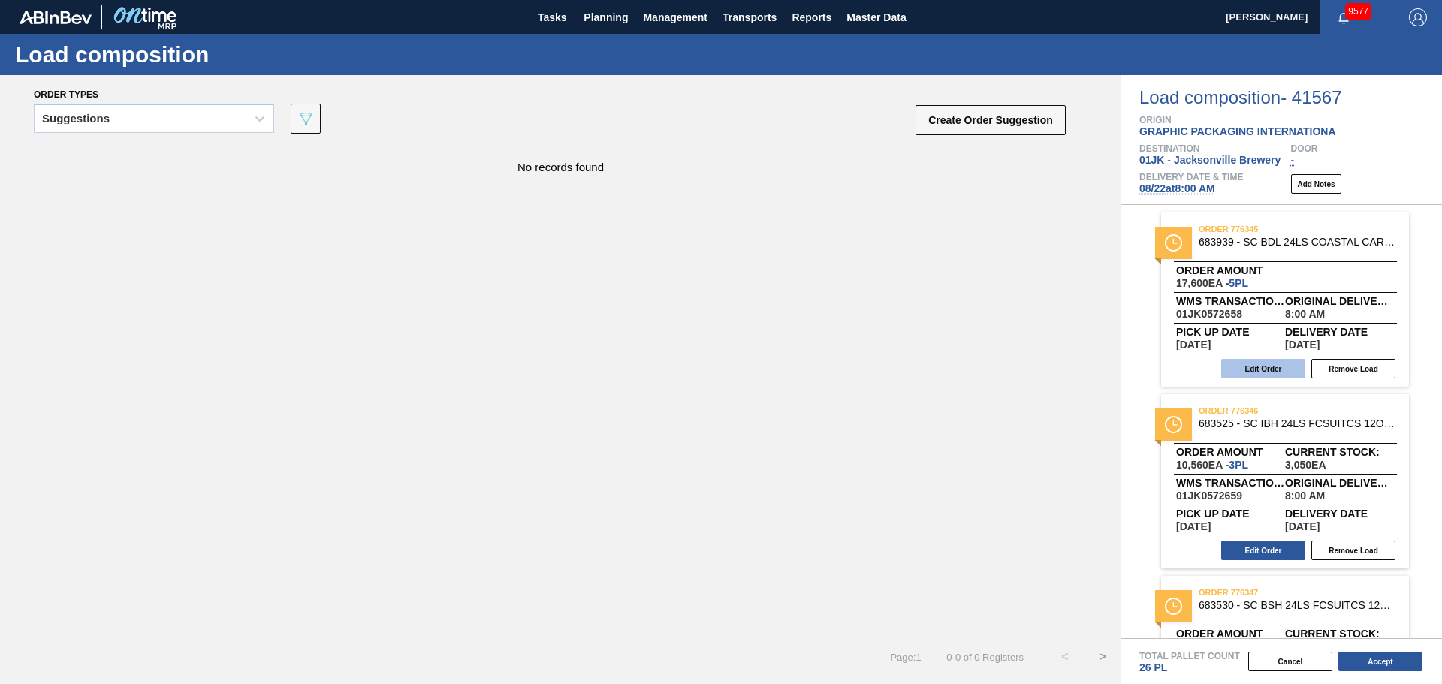
click at [1266, 369] on button "Edit Order" at bounding box center [1263, 369] width 84 height 20
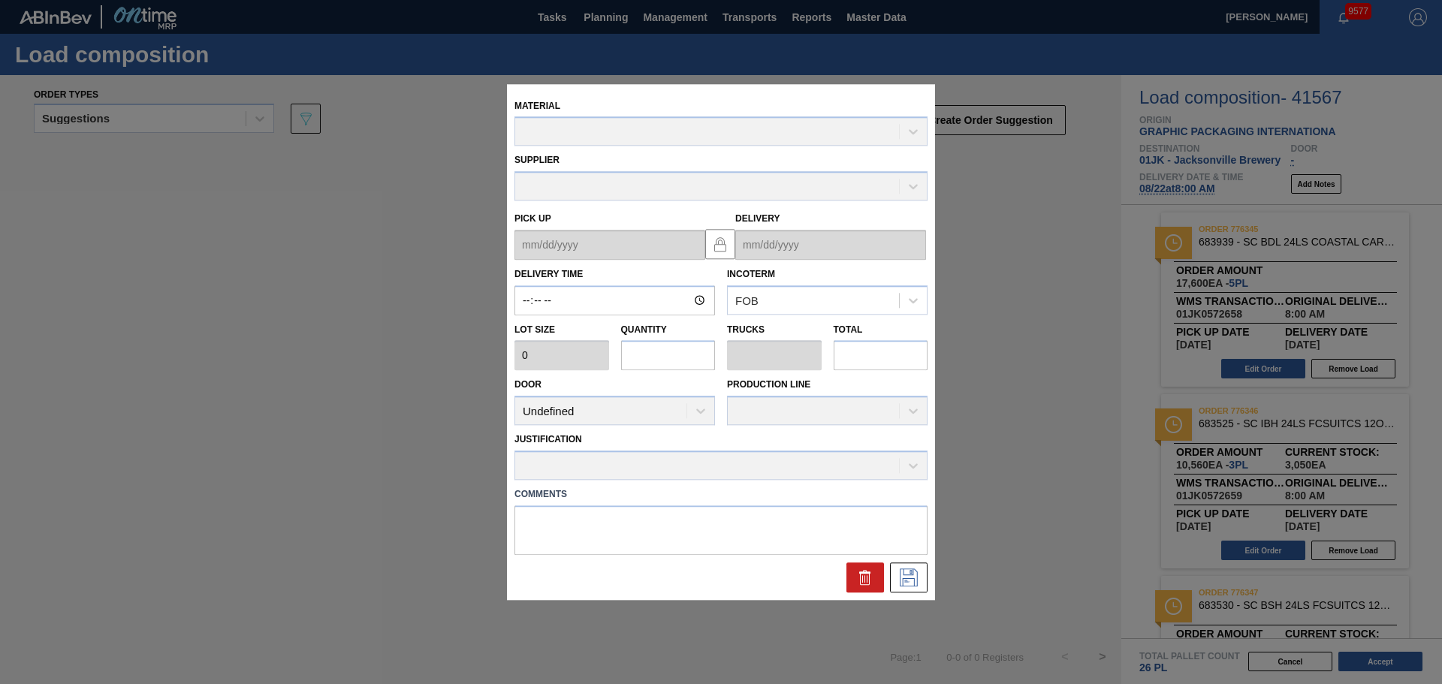
type input "08:00:00"
type input "3,520"
type input "5"
type input "0.192"
type input "17,600"
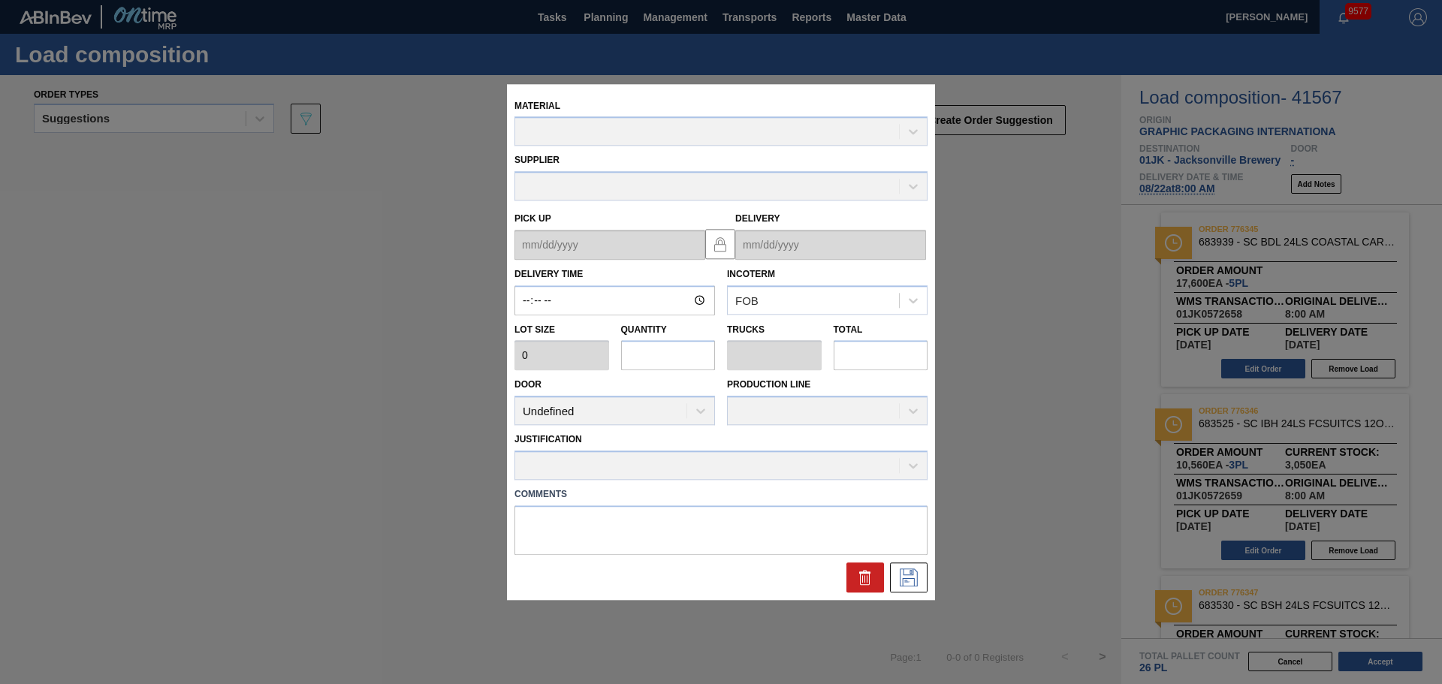
type textarea "TAIL, DROP"
type up "[DATE]"
type input "[DATE]"
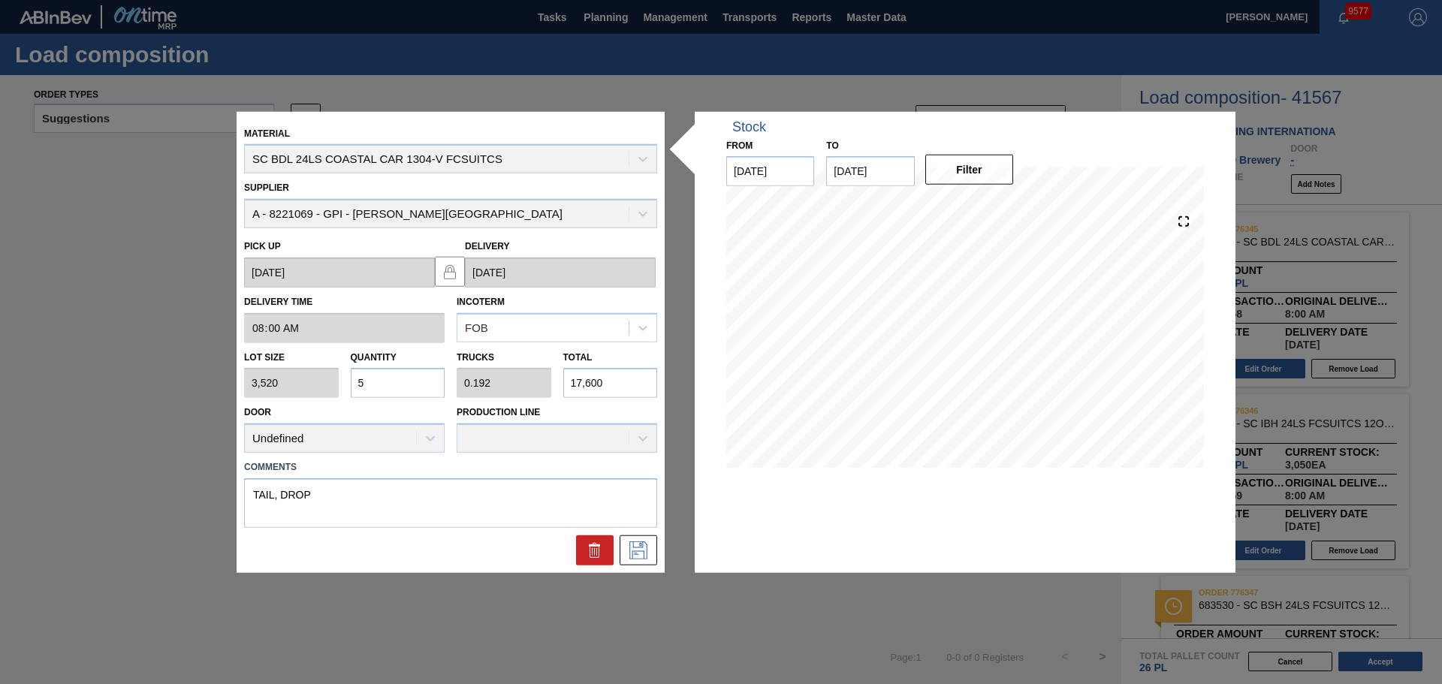
click at [631, 385] on input "17,600" at bounding box center [610, 383] width 95 height 30
type input "0"
type input "1"
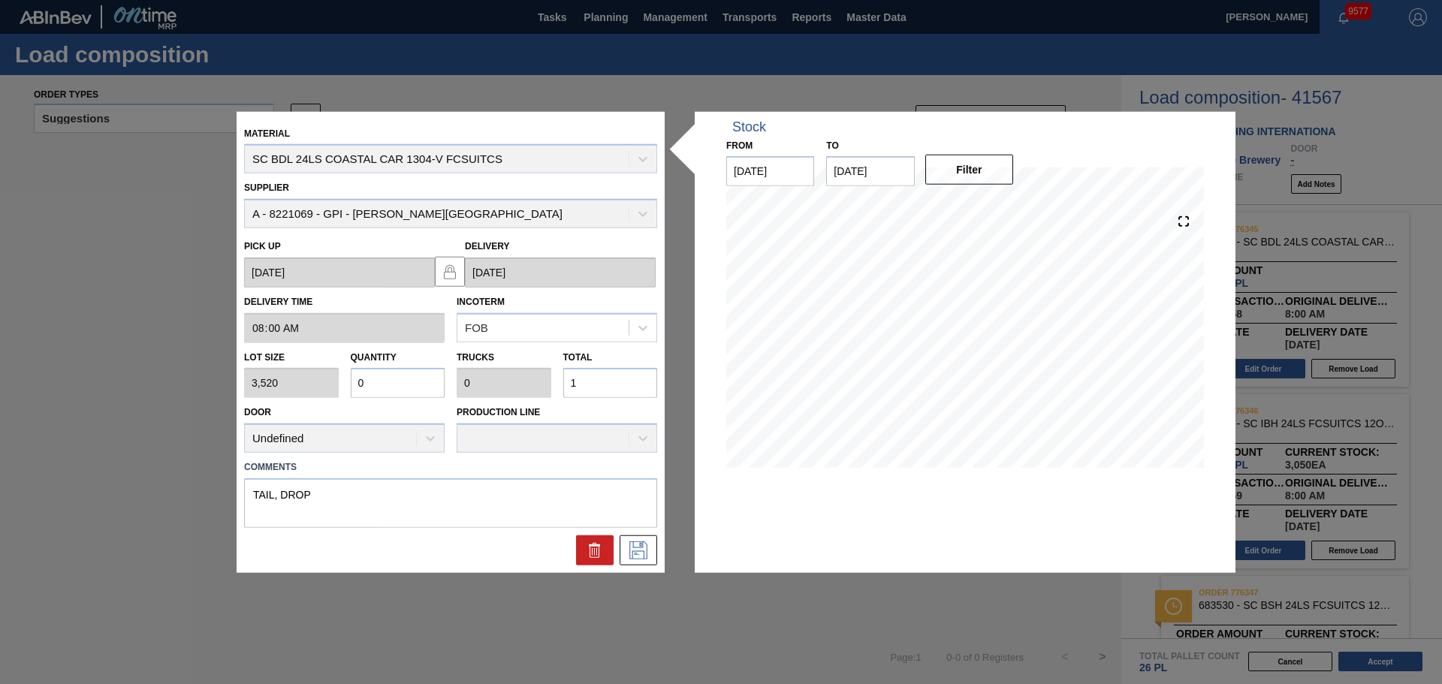
type input "0.004"
type input "13"
type input "0.039"
type input "0.002"
type input "138"
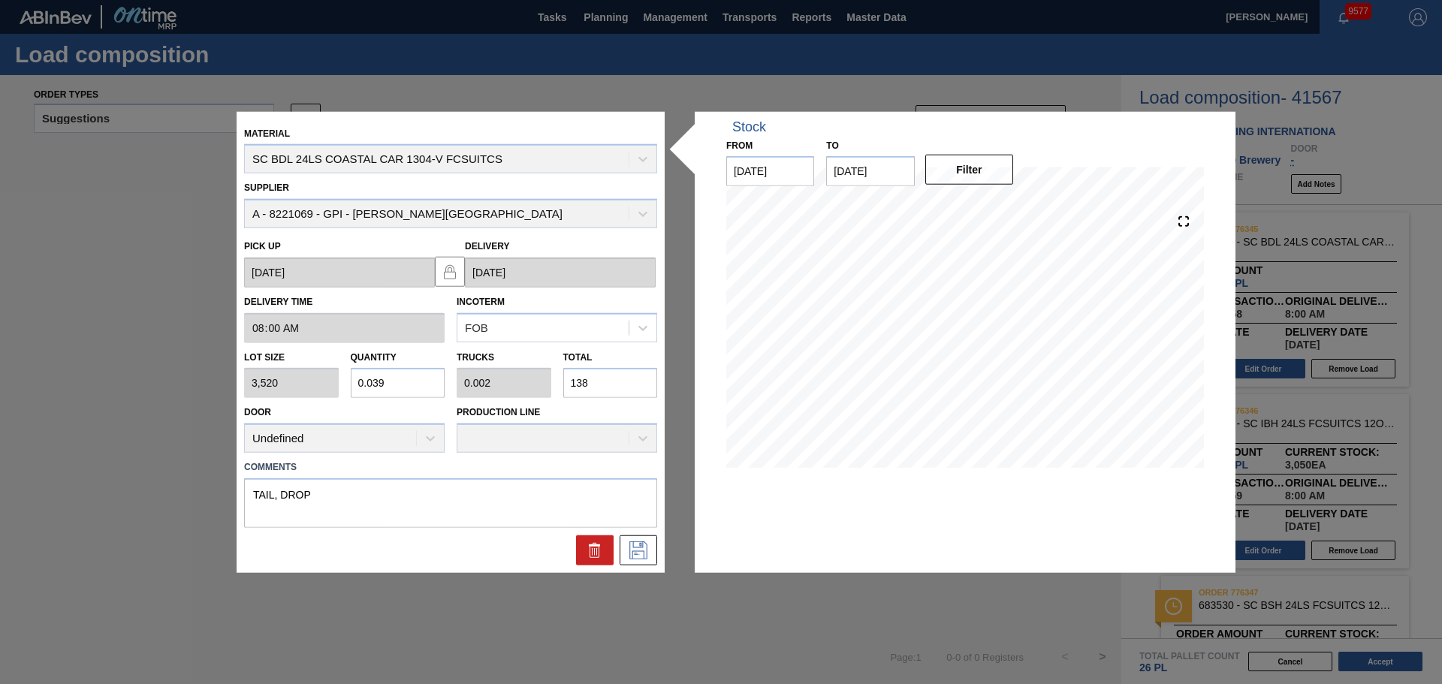
type input "0.393"
type input "0.015"
type input "1,382"
type input "3.926"
type input "0.151"
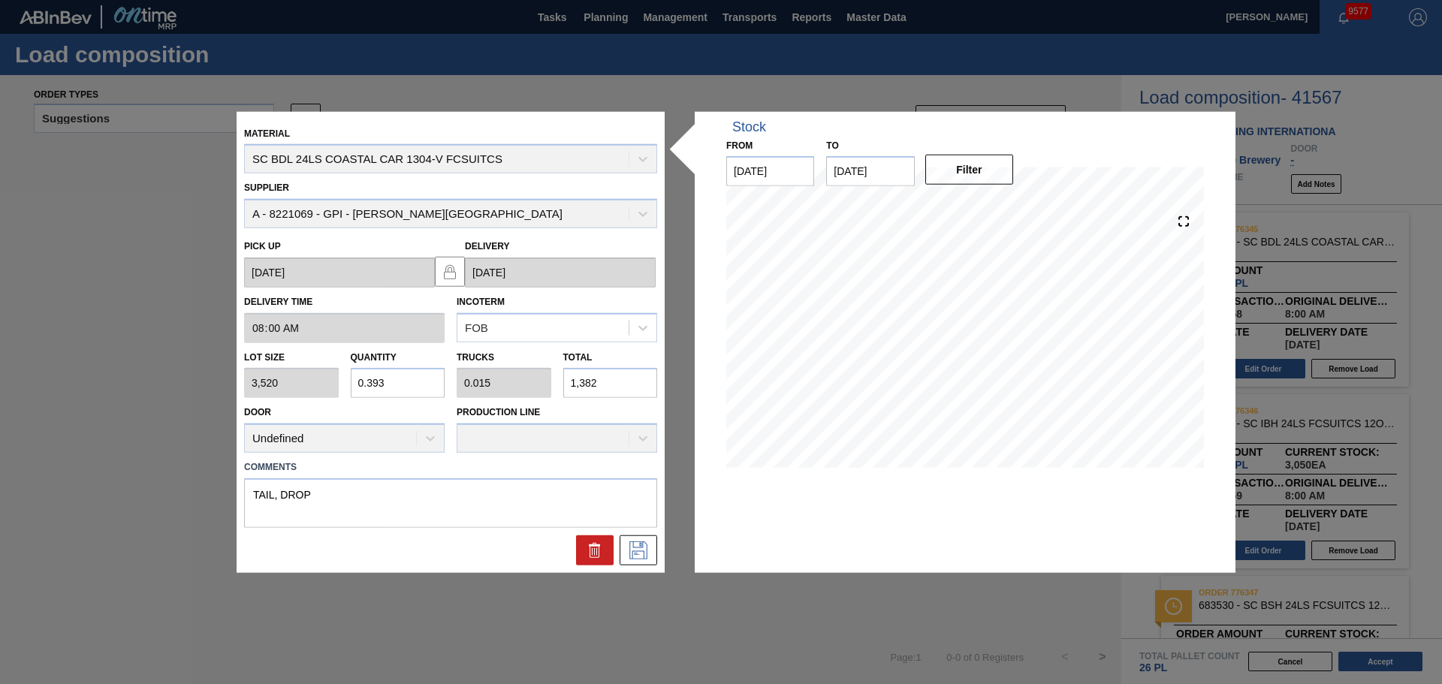
type input "13,820"
type input "0.393"
type input "0.015"
type input "1,382"
type input "0.039"
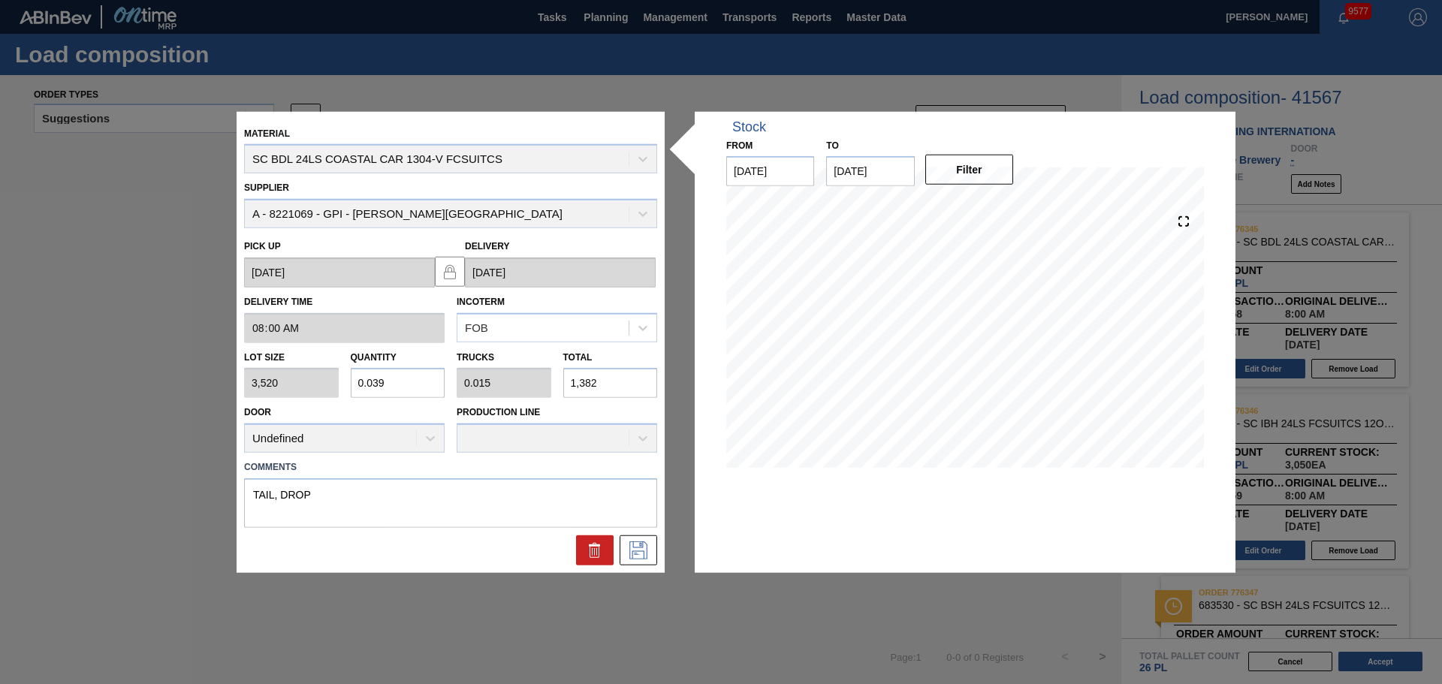
type input "0.002"
type input "138"
type input "0.392"
type input "0.015"
type input "1,380"
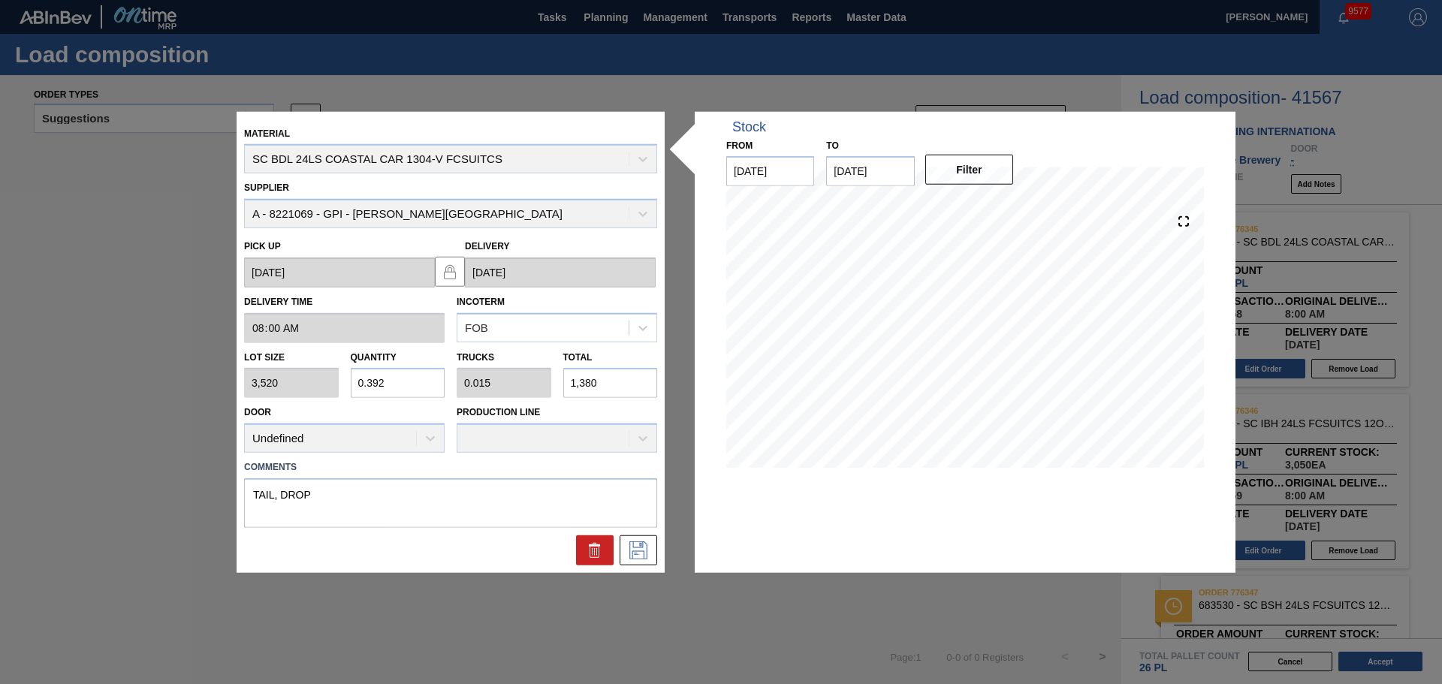
type input "3.92"
type input "0.151"
type input "13,800"
click at [648, 551] on icon at bounding box center [638, 551] width 24 height 18
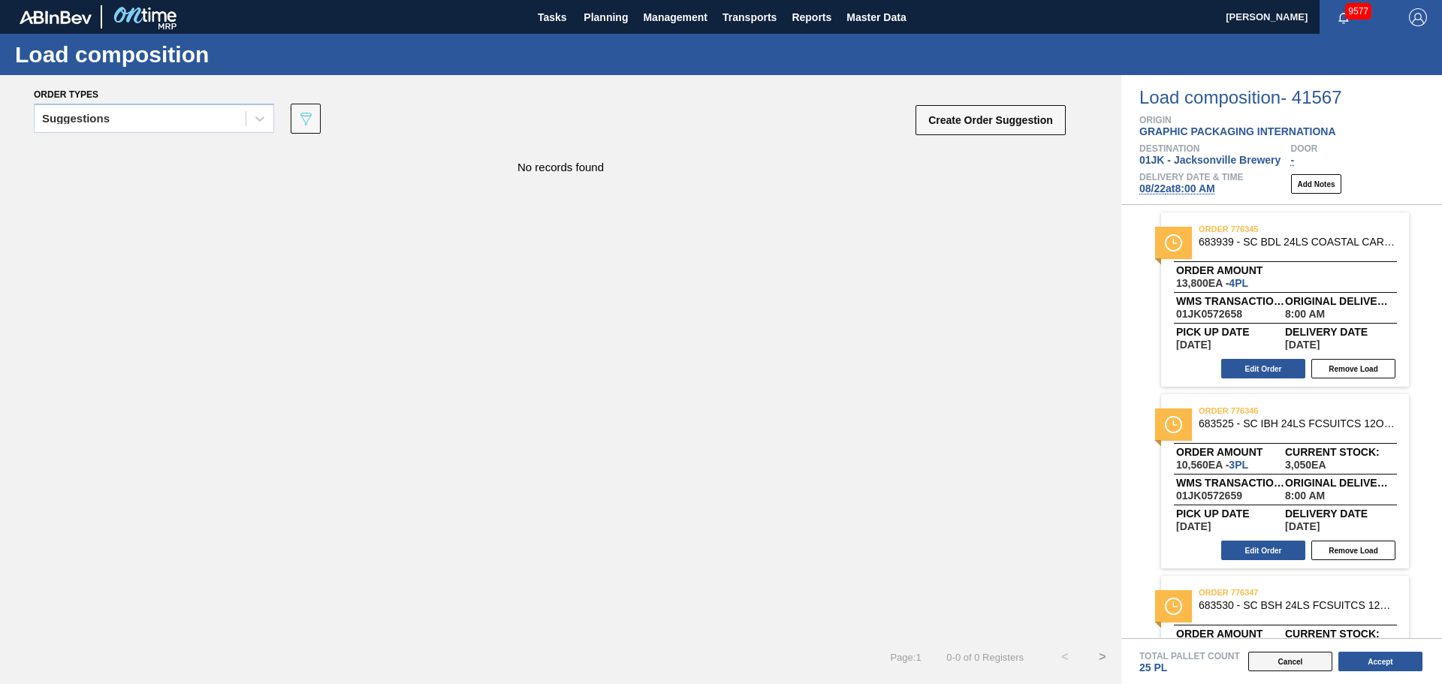
click at [1293, 659] on button "Cancel" at bounding box center [1290, 662] width 84 height 20
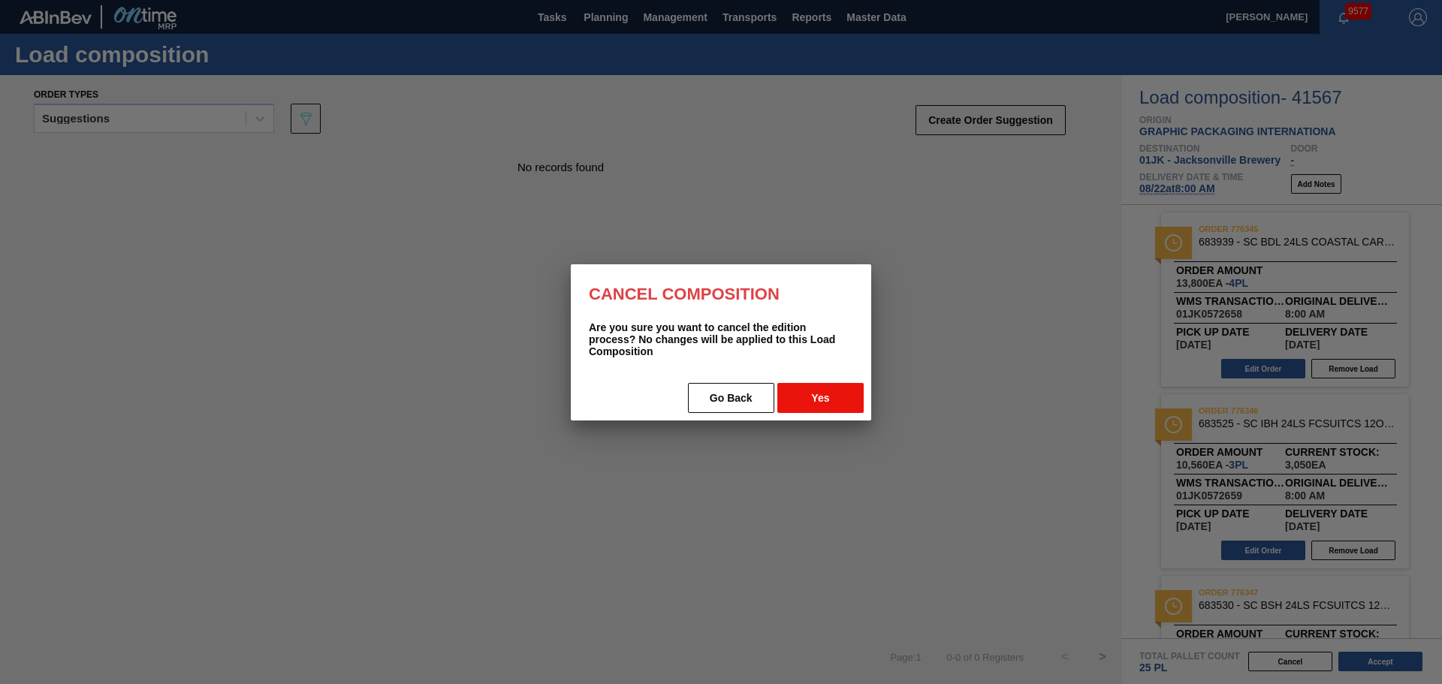
click at [834, 405] on button "Yes" at bounding box center [820, 398] width 86 height 30
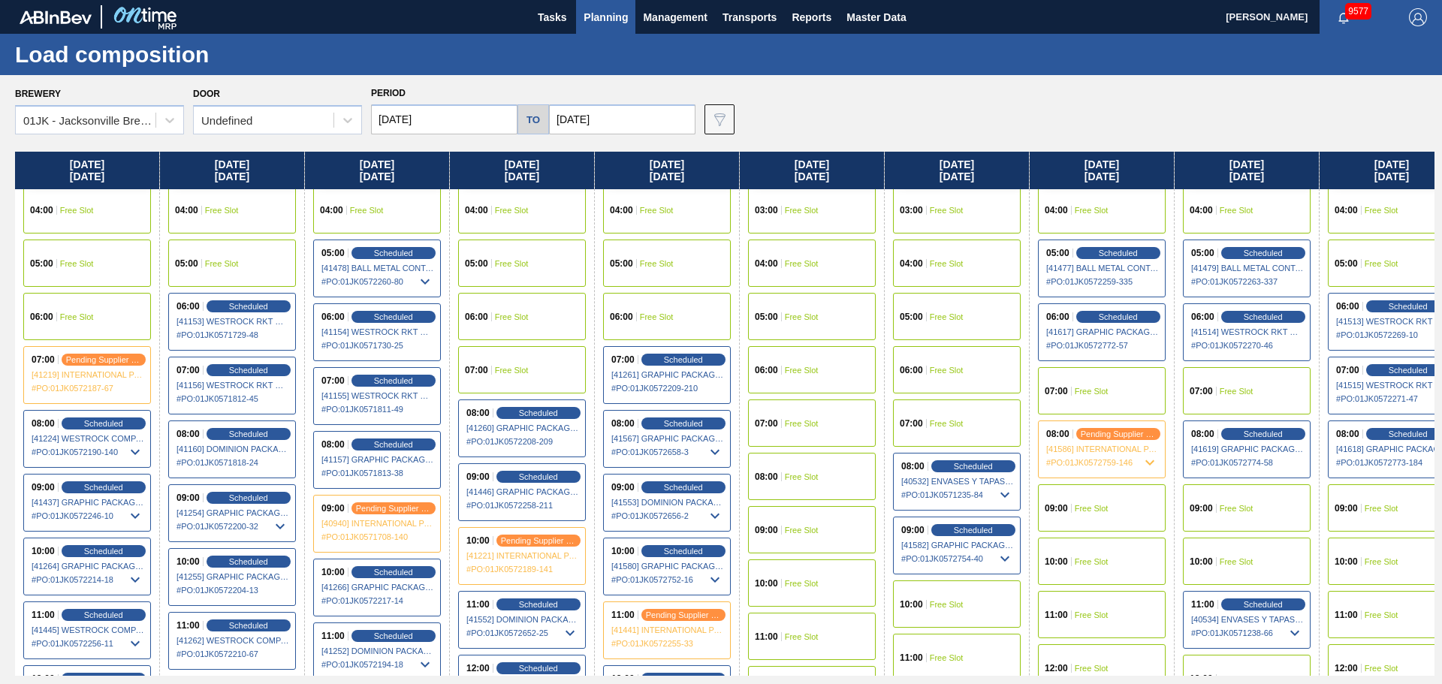
scroll to position [150, 0]
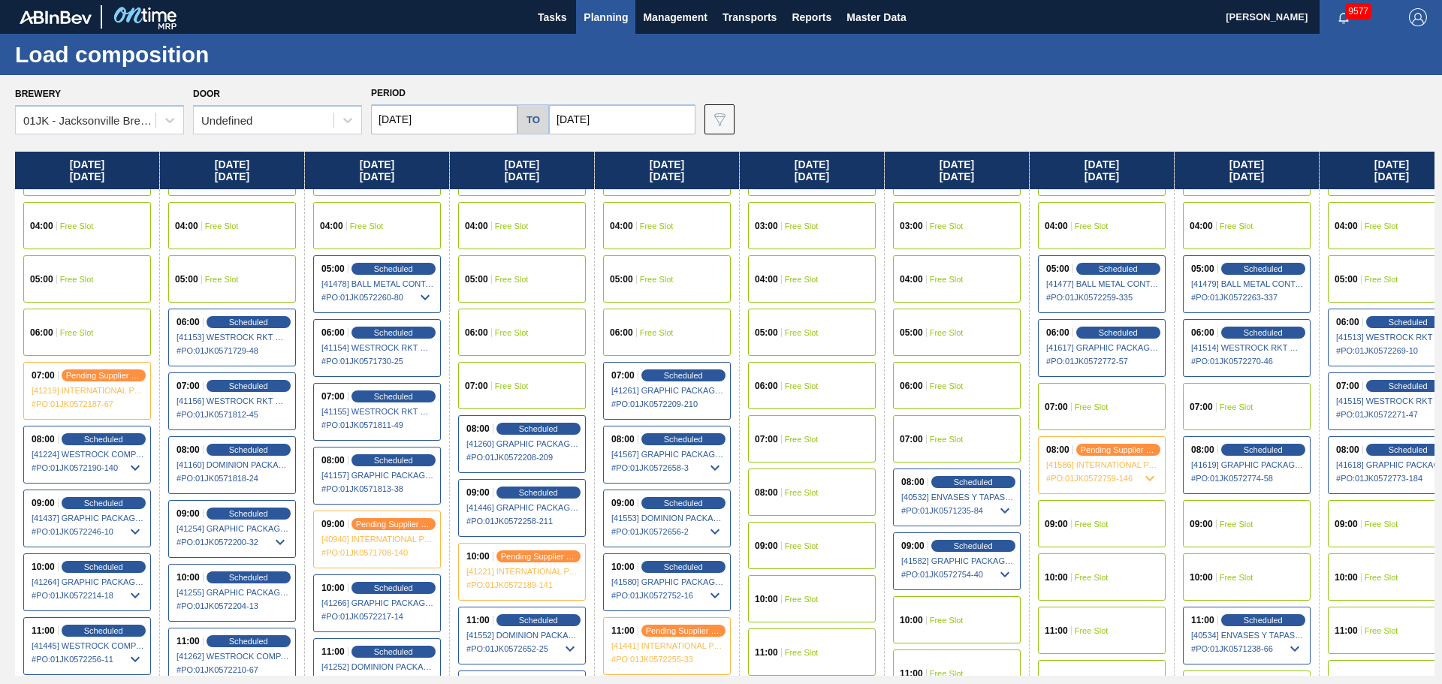
click at [702, 447] on div "08:00 Scheduled [41567] GRAPHIC PACKAGING INTERNATIONA - 0008221069 # PO : 01JK…" at bounding box center [667, 455] width 128 height 58
click at [699, 439] on span "Scheduled" at bounding box center [683, 439] width 43 height 10
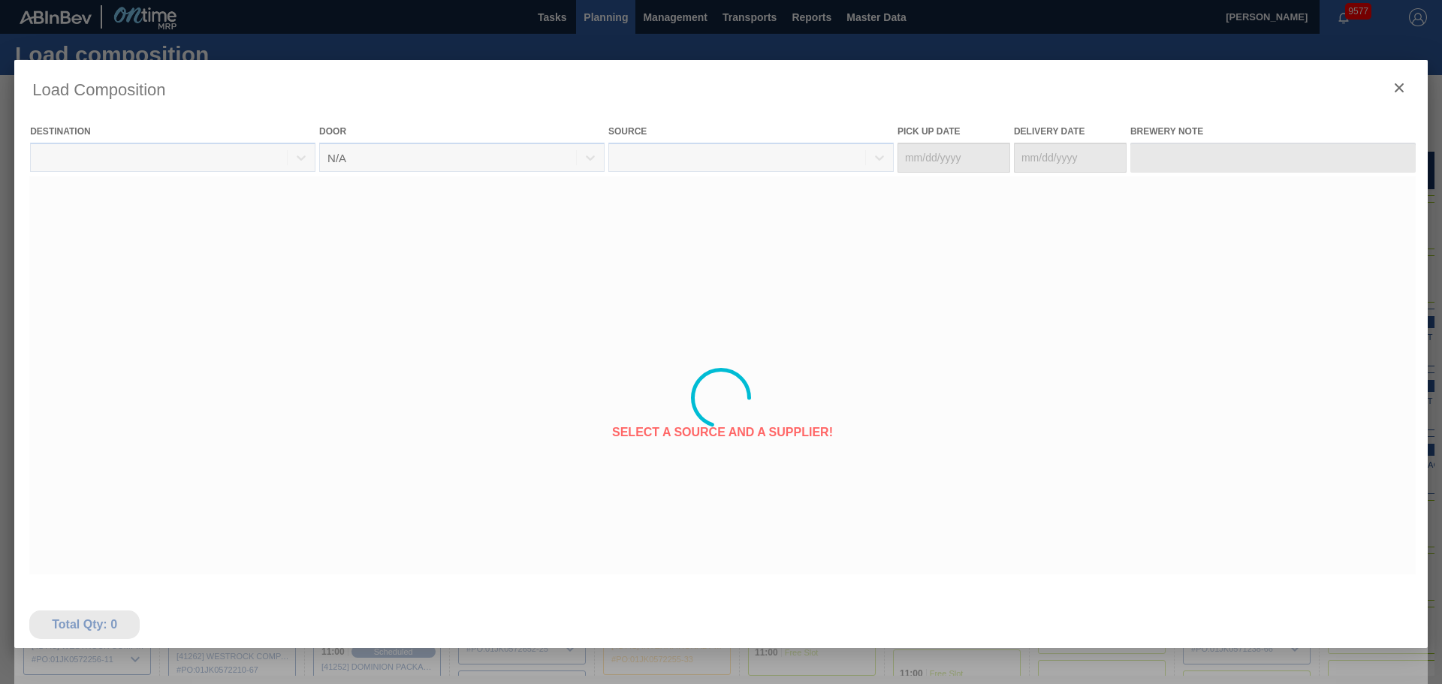
type Date "[DATE]"
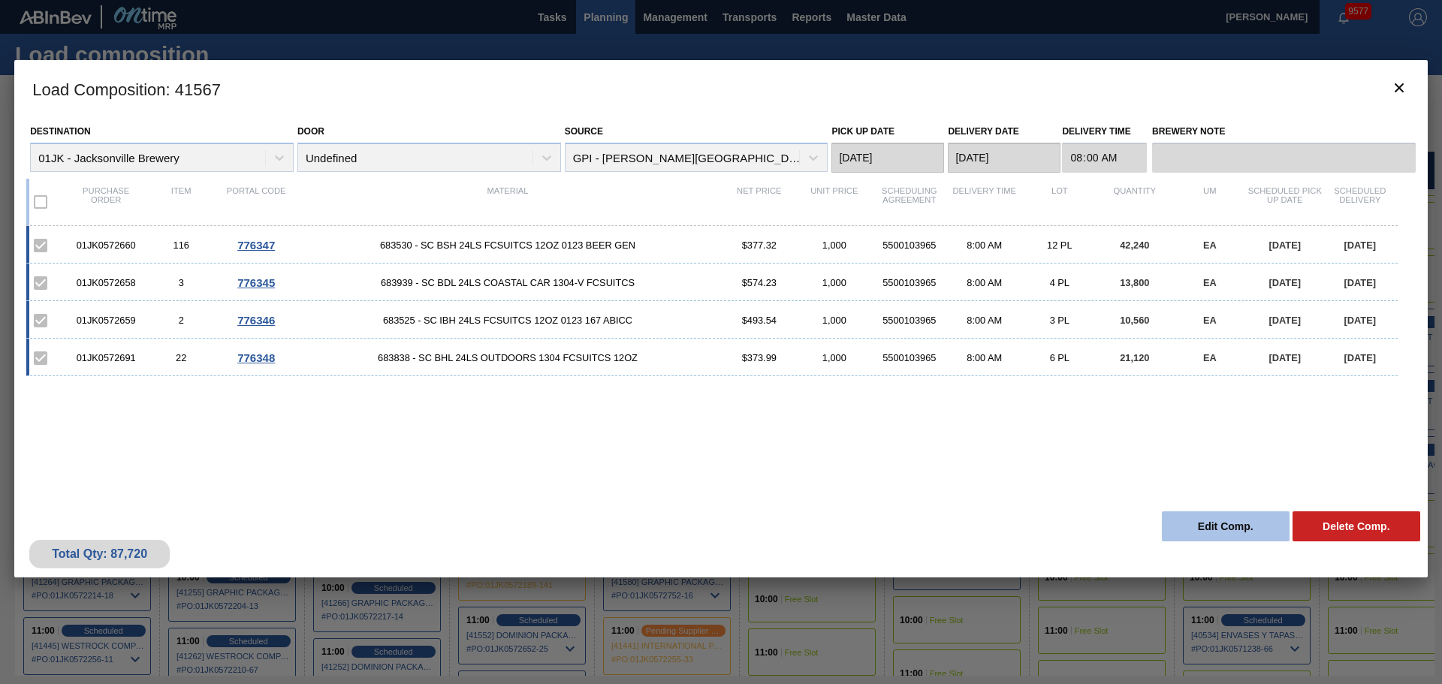
click at [1177, 530] on button "Edit Comp." at bounding box center [1226, 526] width 128 height 30
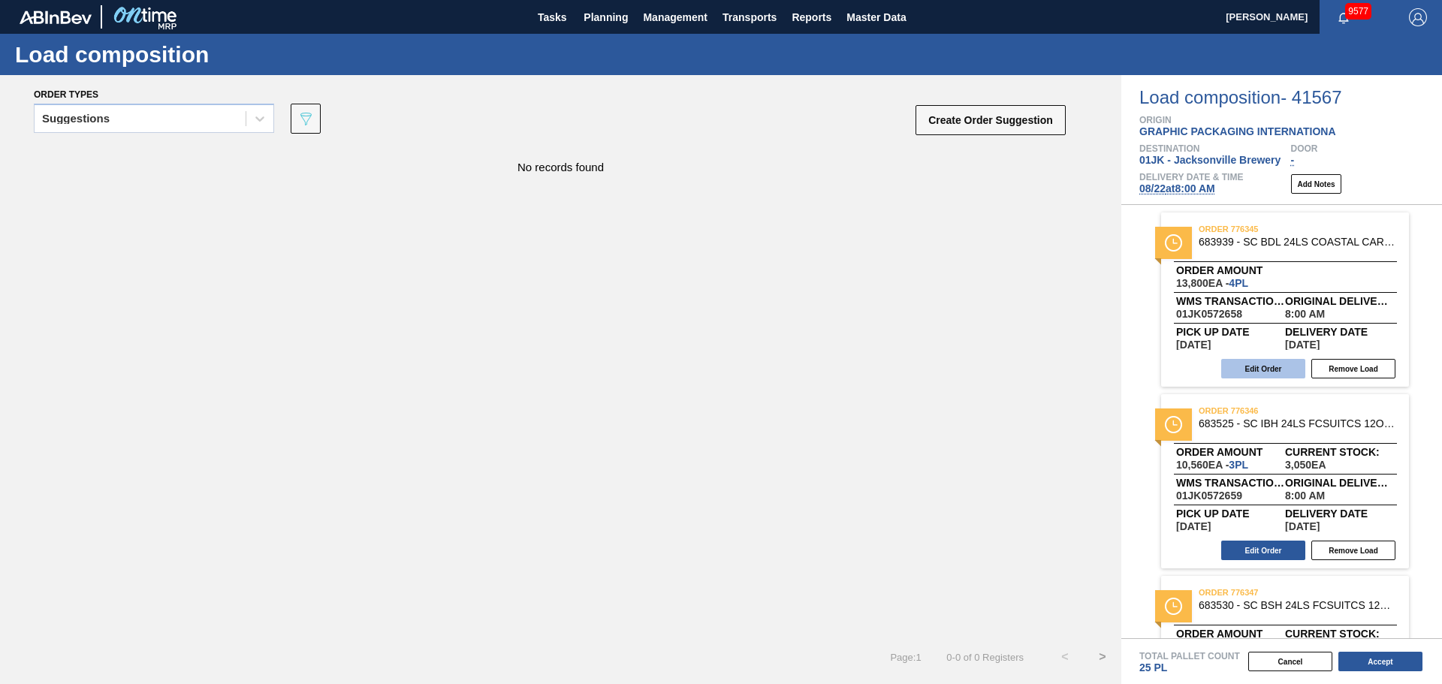
click at [1234, 367] on button "Edit Order" at bounding box center [1263, 369] width 84 height 20
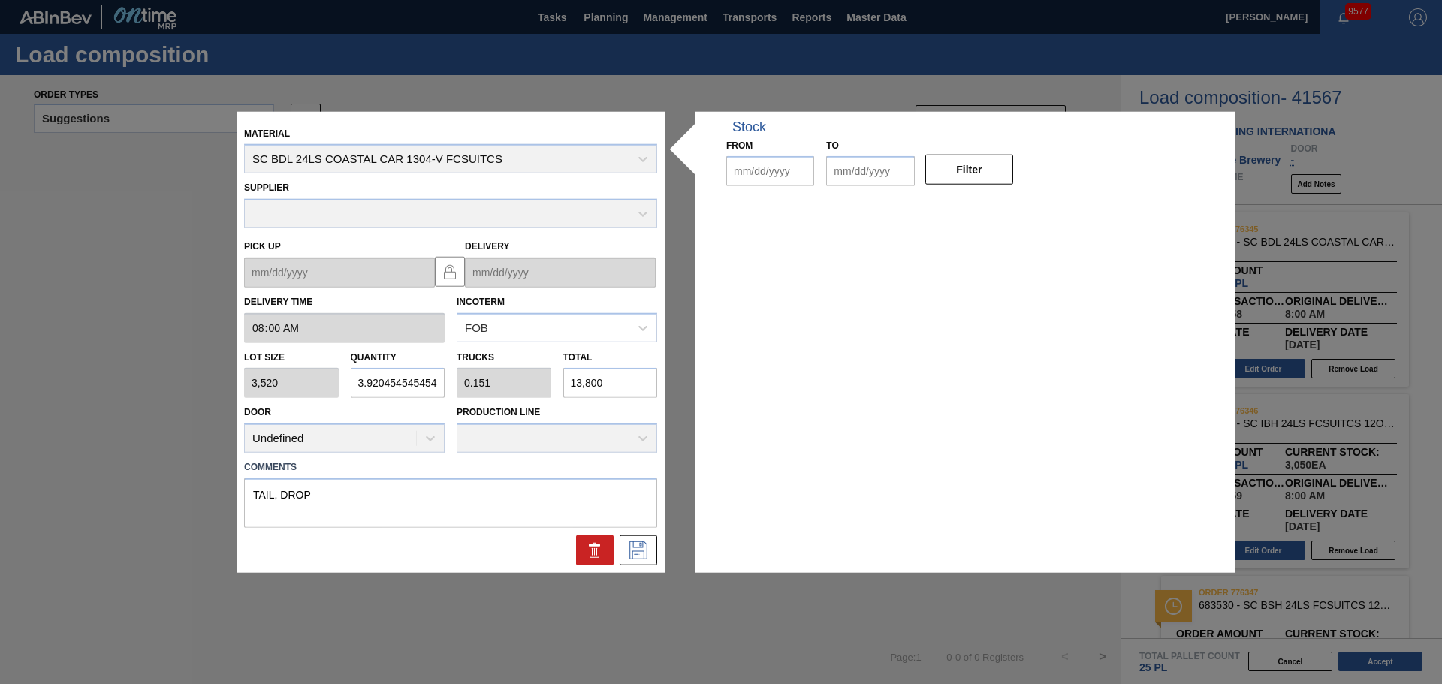
type input "08:00:00"
type input "3,520"
type input "3.9204545454545454"
type input "0.151"
type input "13,800"
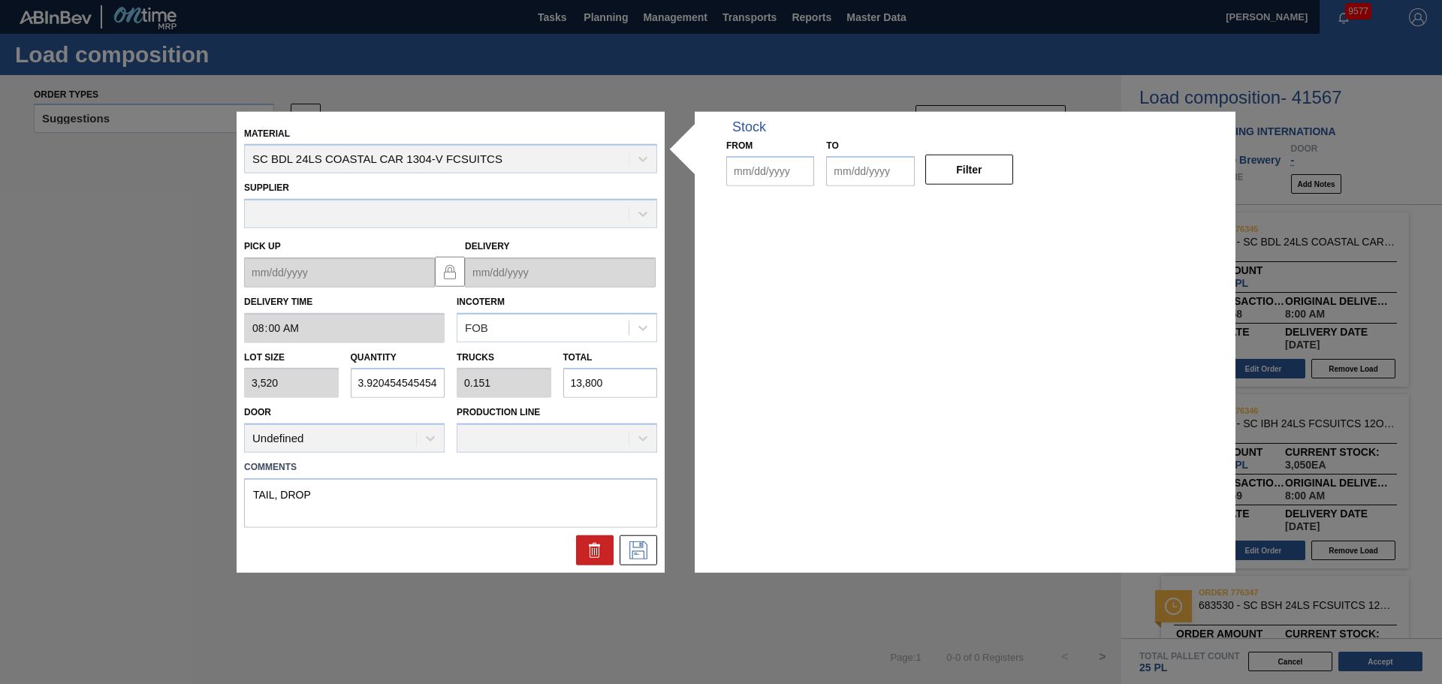
type textarea "TAIL, DROP"
type up "[DATE]"
type input "[DATE]"
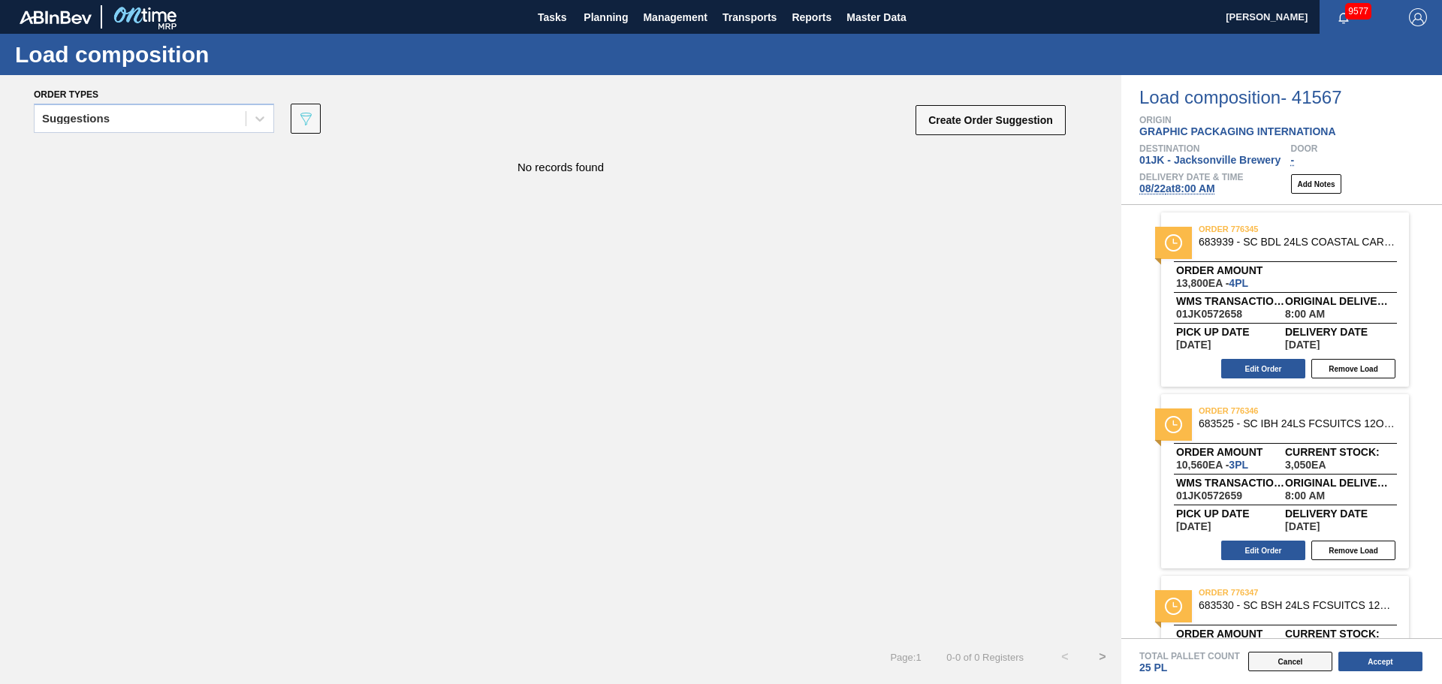
click at [1319, 661] on button "Cancel" at bounding box center [1290, 662] width 84 height 20
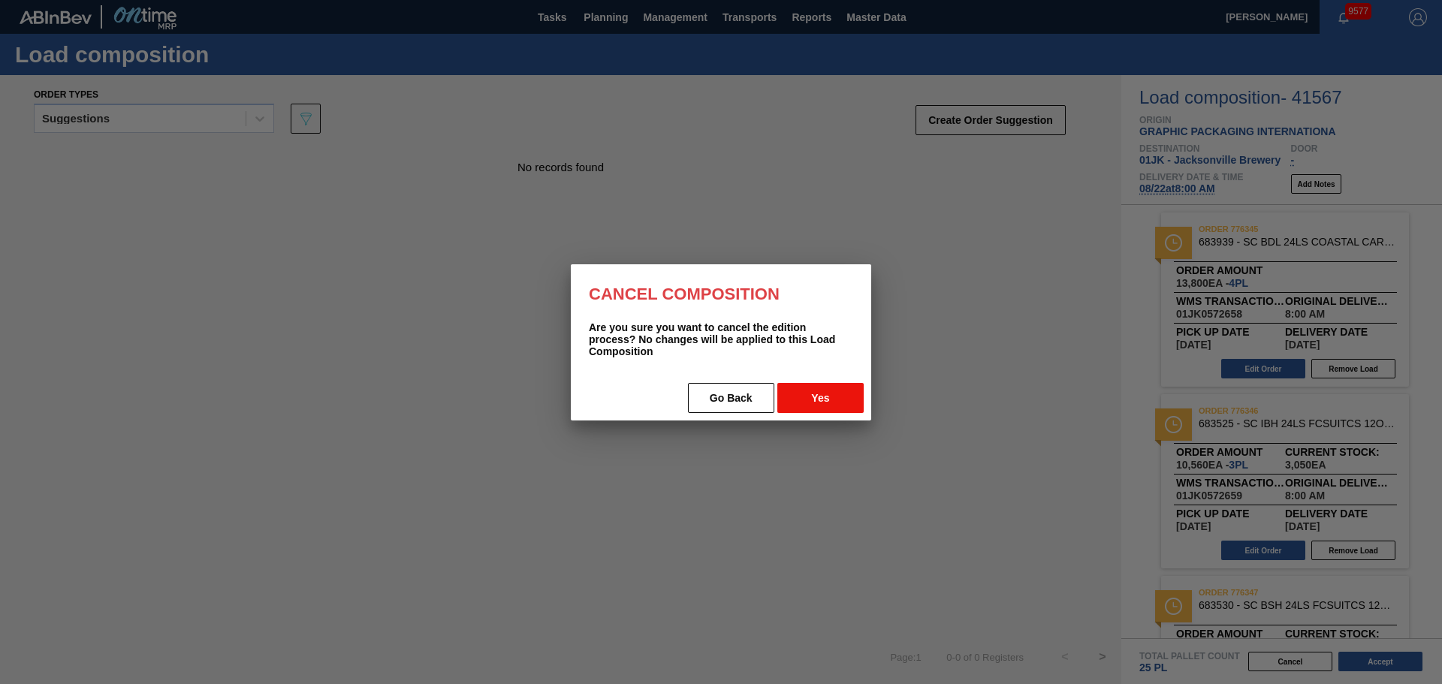
click at [837, 395] on button "Yes" at bounding box center [820, 398] width 86 height 30
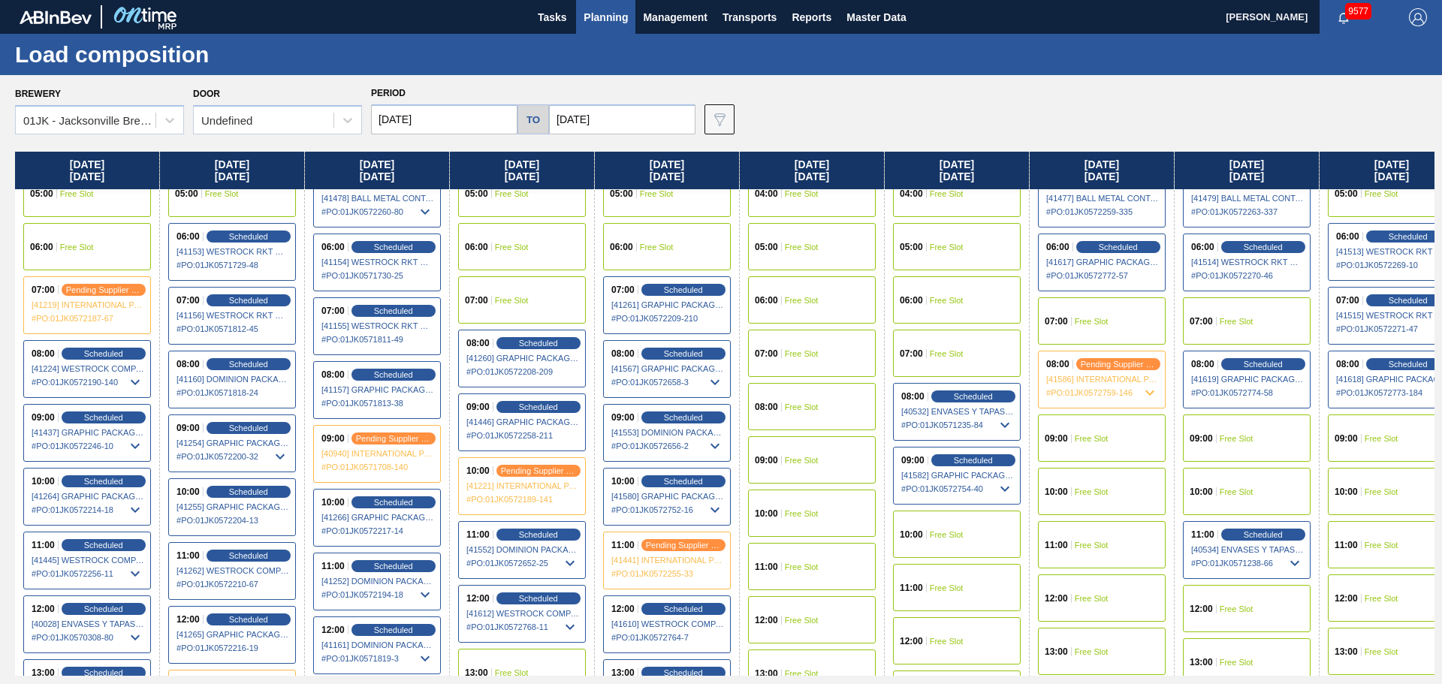
scroll to position [376, 0]
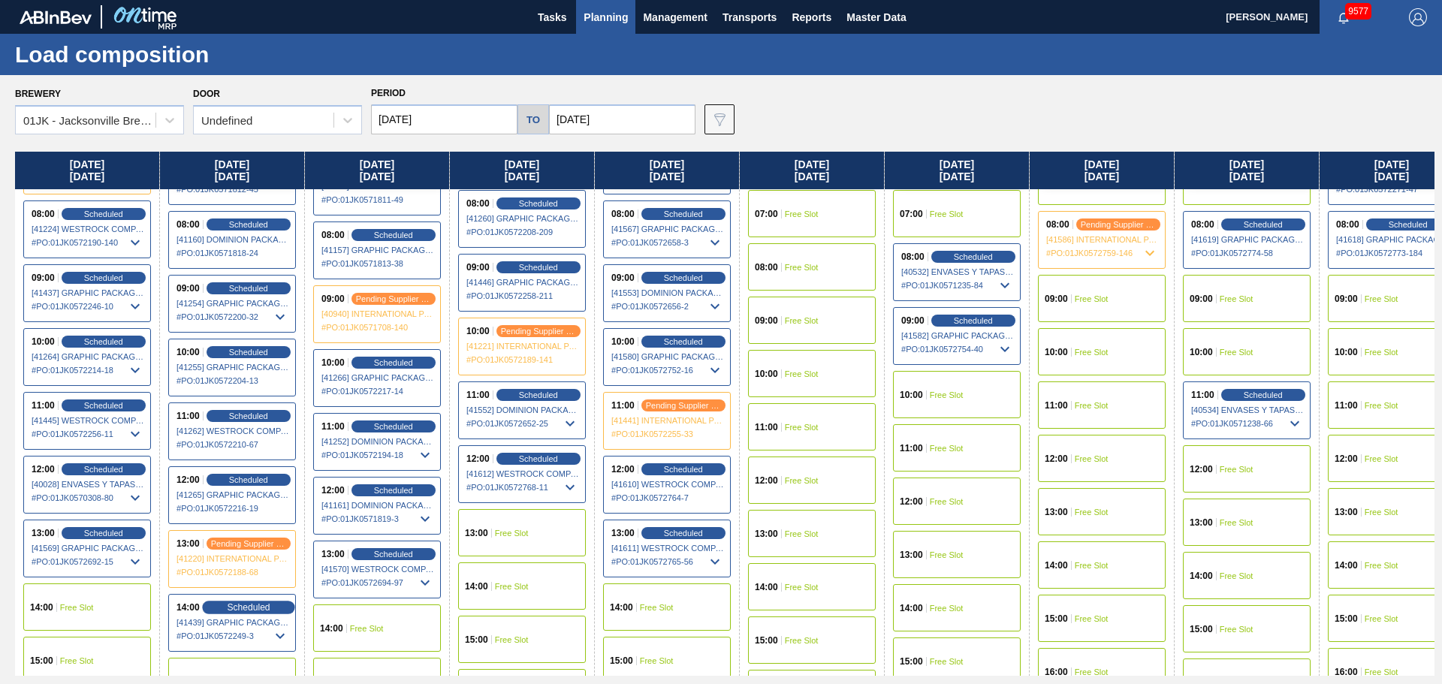
click at [249, 608] on span "Scheduled" at bounding box center [248, 607] width 43 height 10
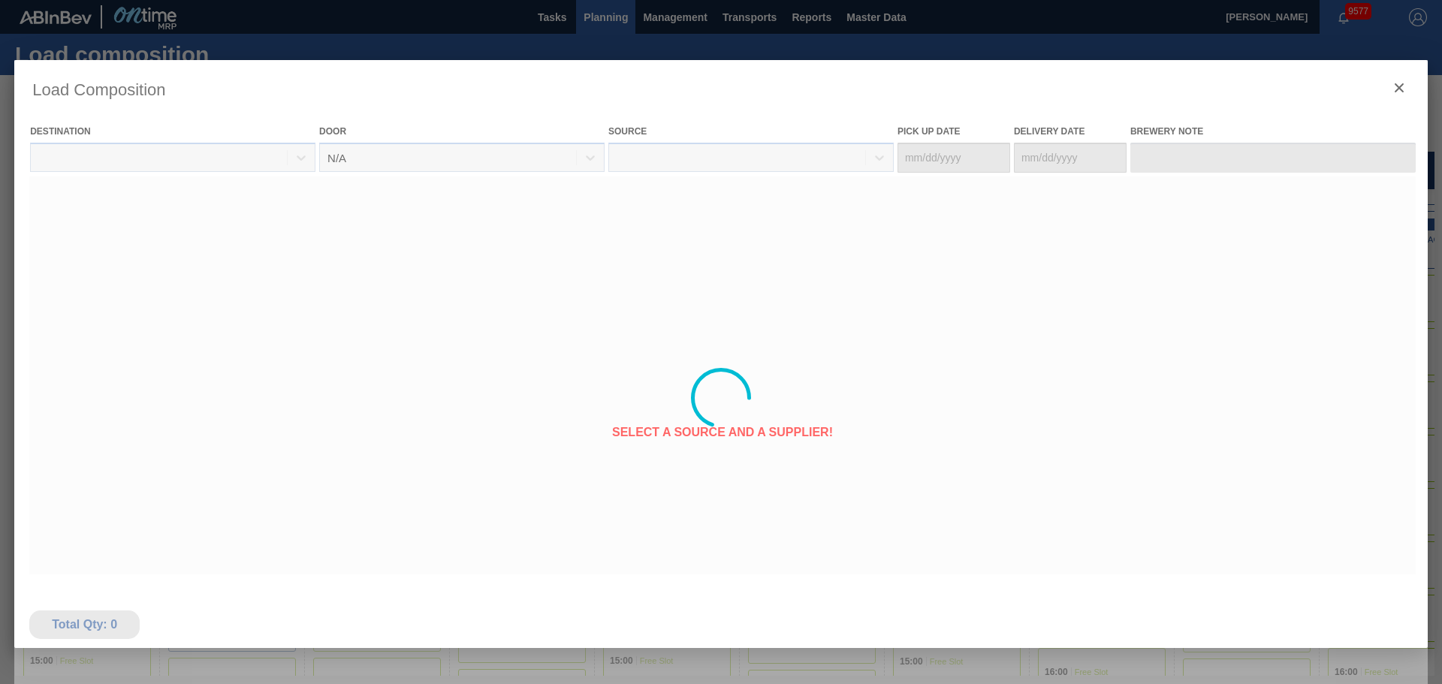
type Date "[DATE]"
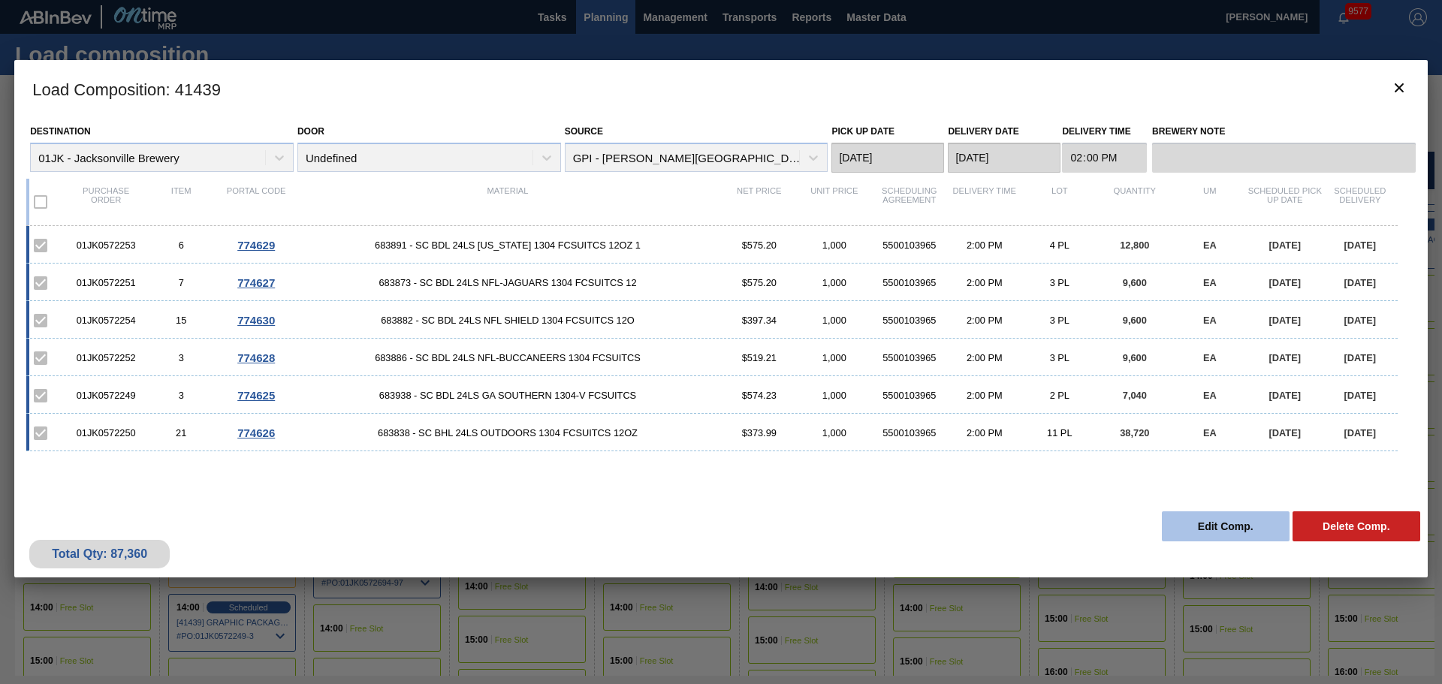
click at [1189, 534] on button "Edit Comp." at bounding box center [1226, 526] width 128 height 30
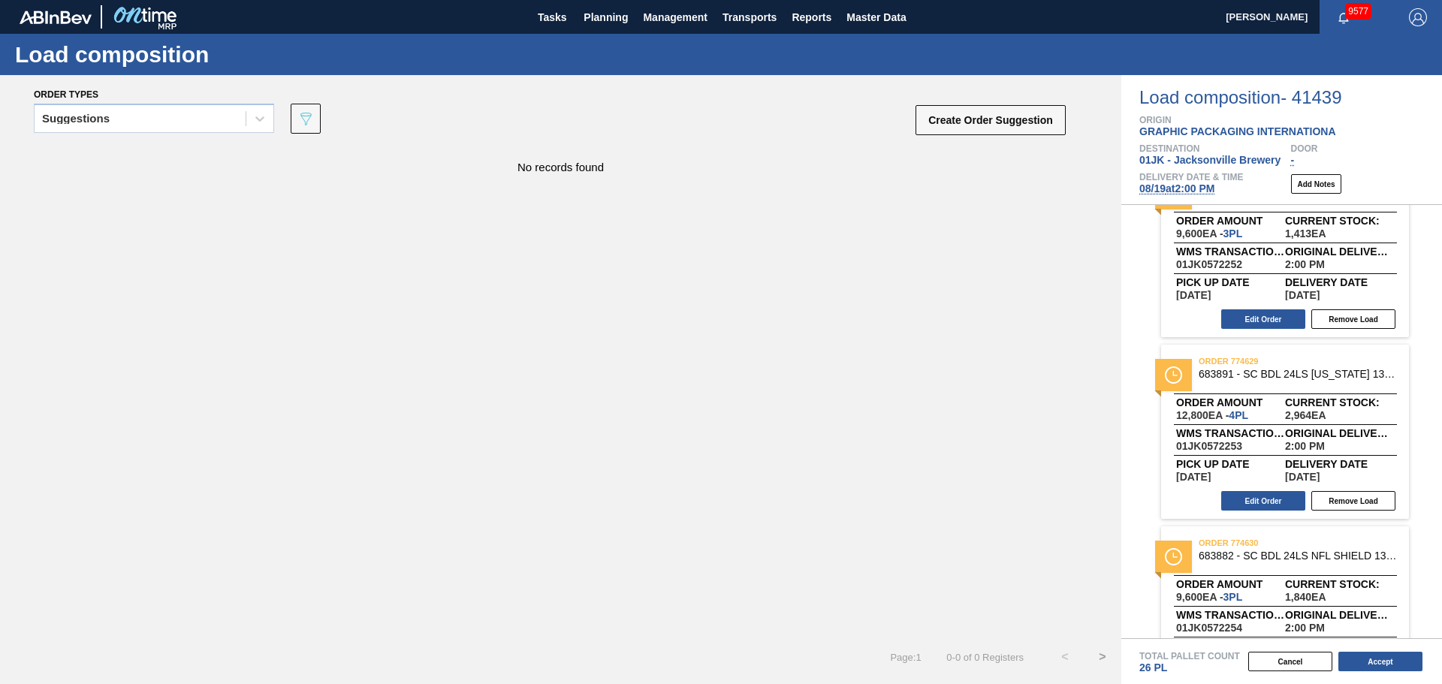
scroll to position [601, 0]
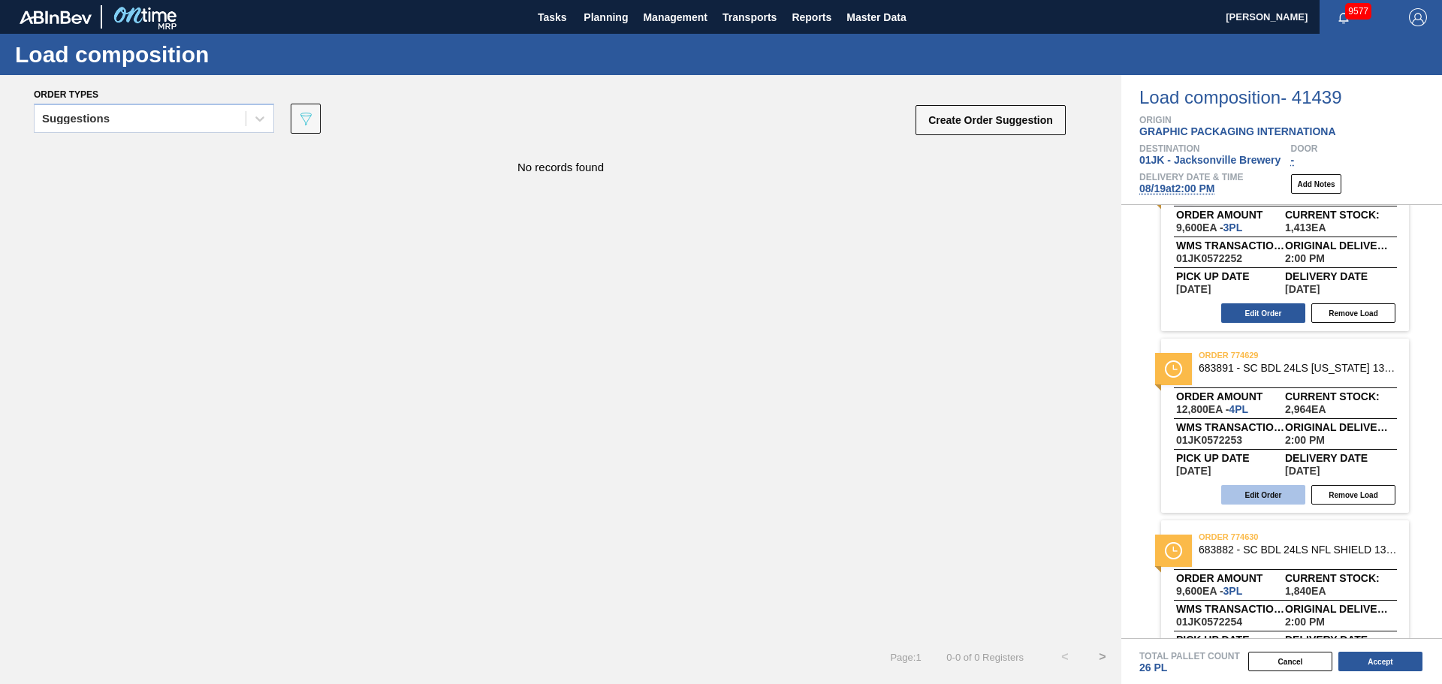
click at [1278, 496] on button "Edit Order" at bounding box center [1263, 495] width 84 height 20
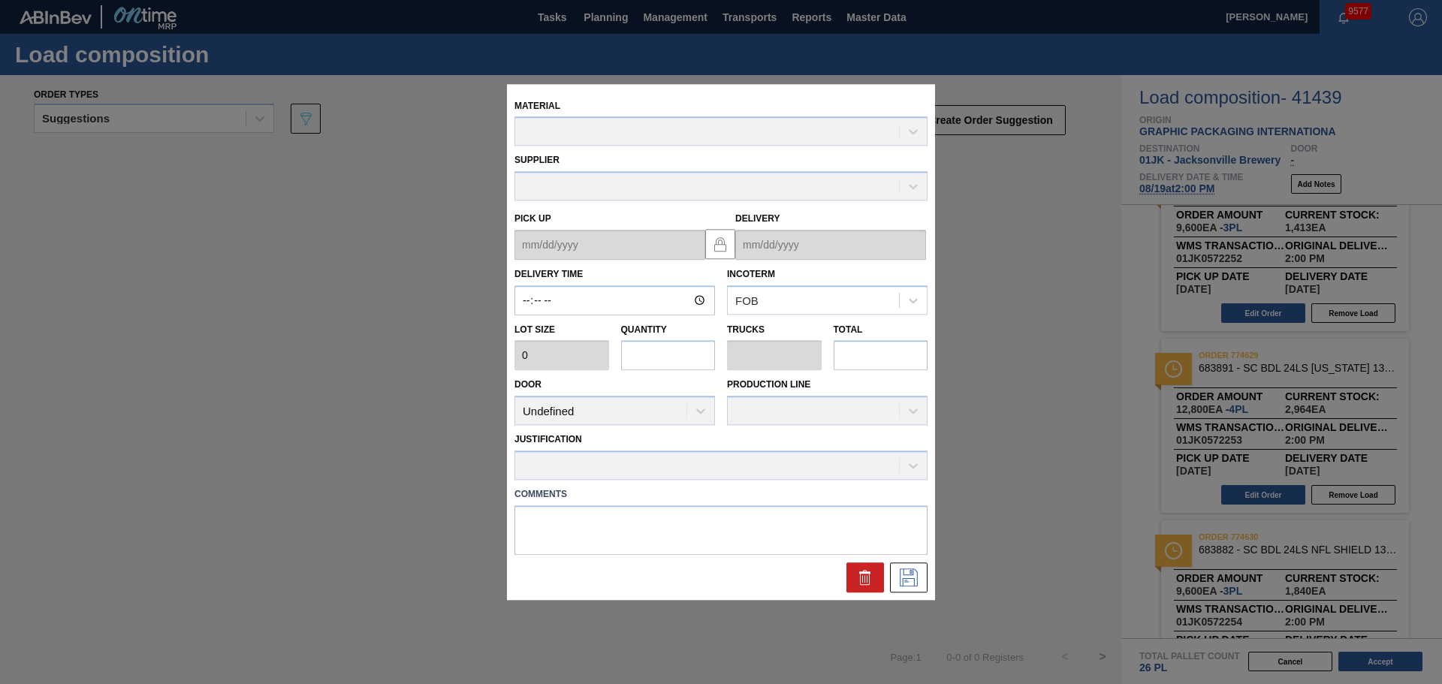
type input "14:00:00"
type input "3,200"
type input "4"
type input "0.154"
type input "12,800"
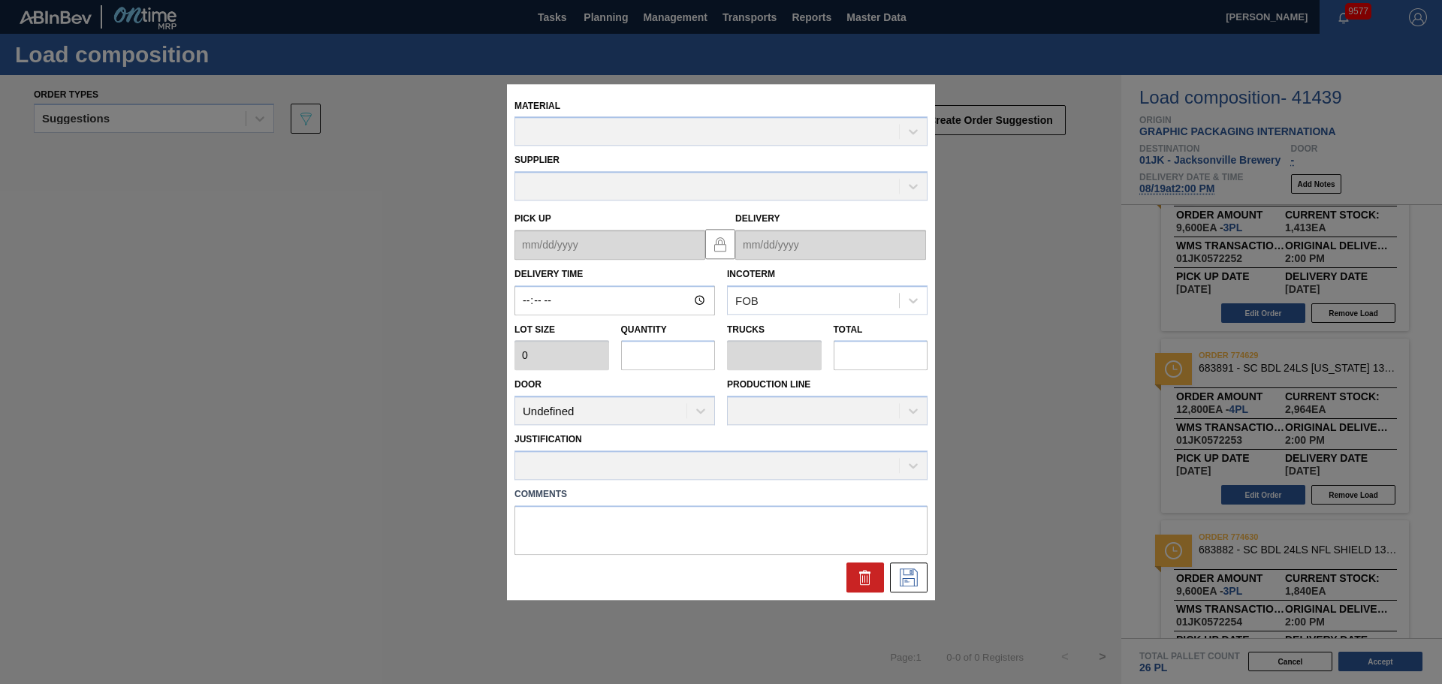
type textarea "M3, DROP"
type up "[DATE]"
type input "[DATE]"
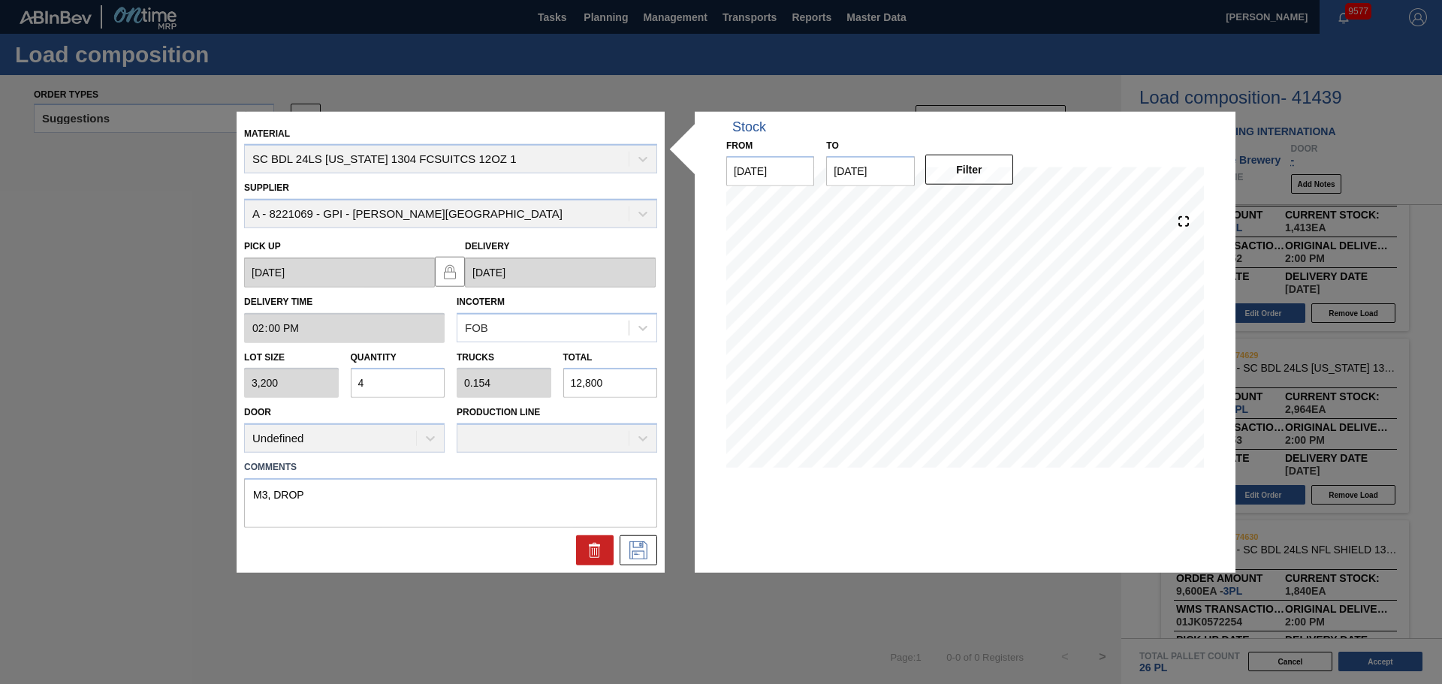
click at [639, 382] on input "12,800" at bounding box center [610, 383] width 95 height 30
type input "0"
type input "1"
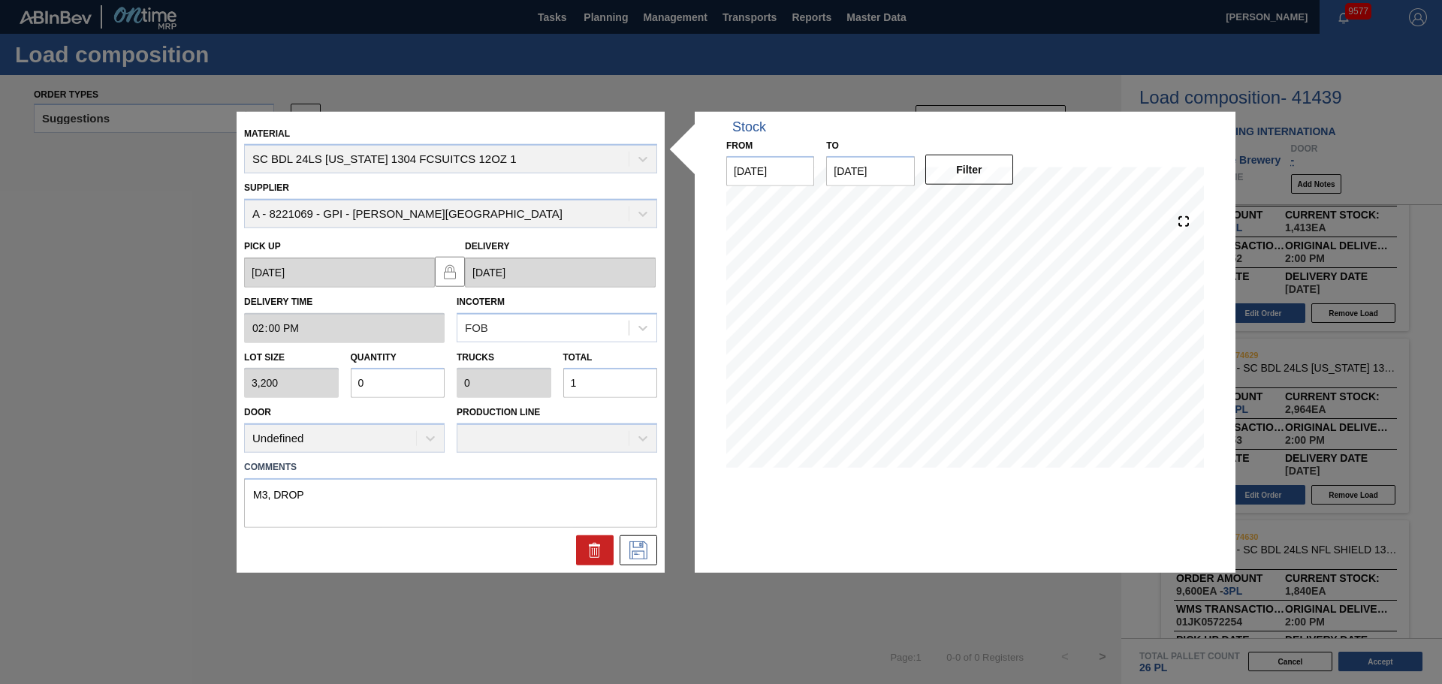
type input "0.003"
type input "11"
type input "0.037"
type input "0.001"
type input "119"
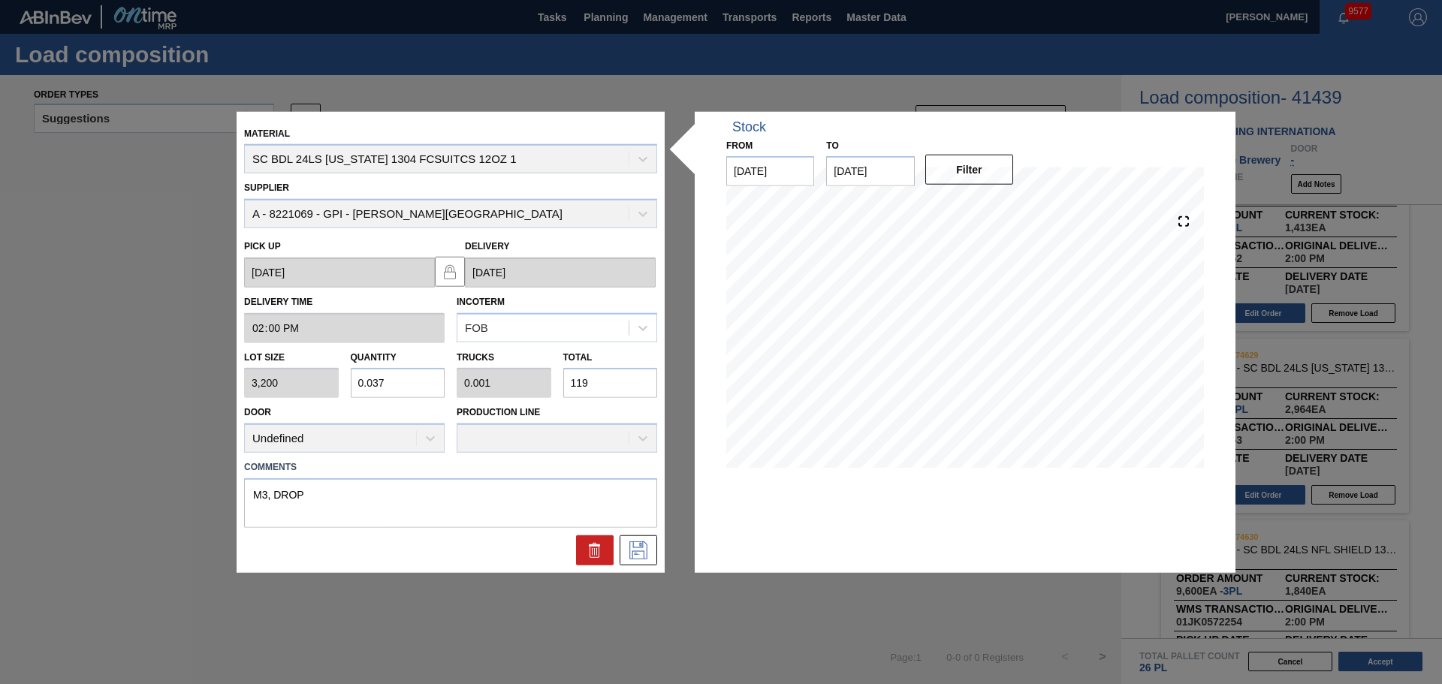
type input "0.372"
type input "0.014"
type input "1,190"
type input "3.719"
type input "0.143"
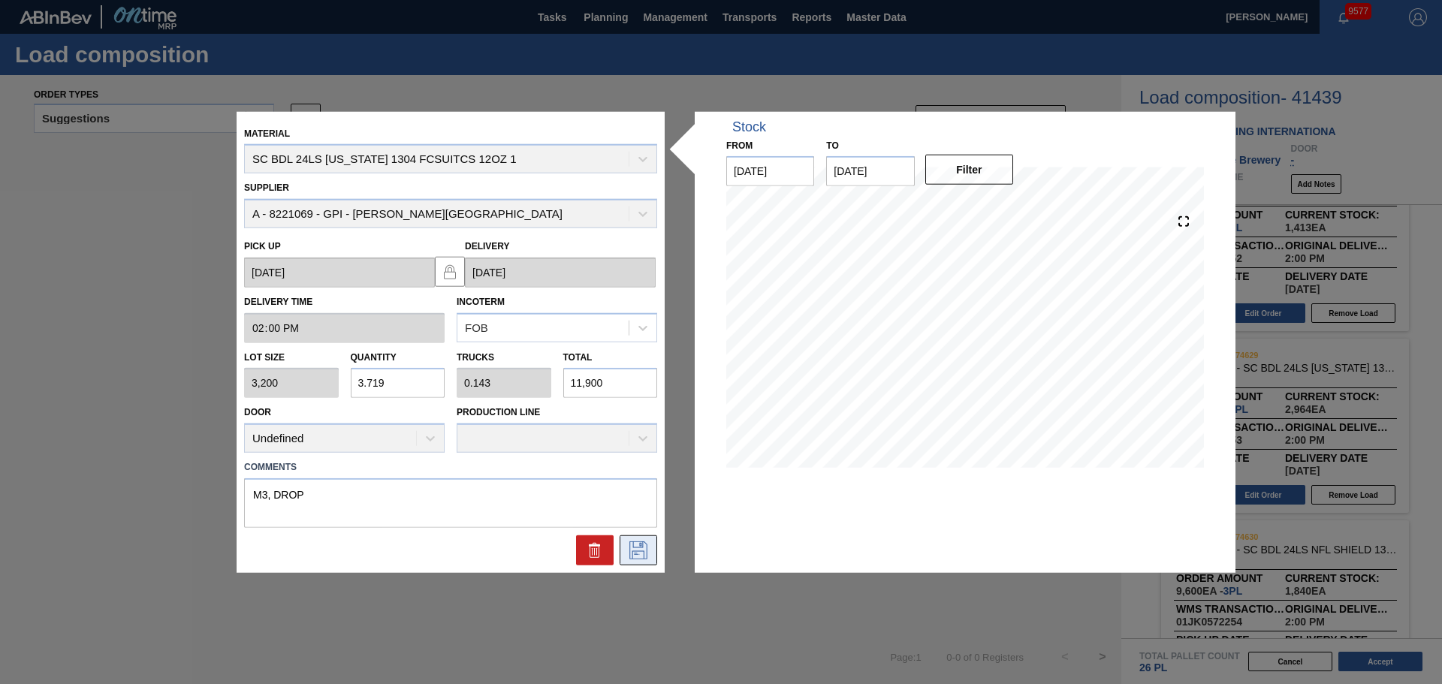
type input "11,900"
click at [652, 552] on button at bounding box center [639, 551] width 38 height 30
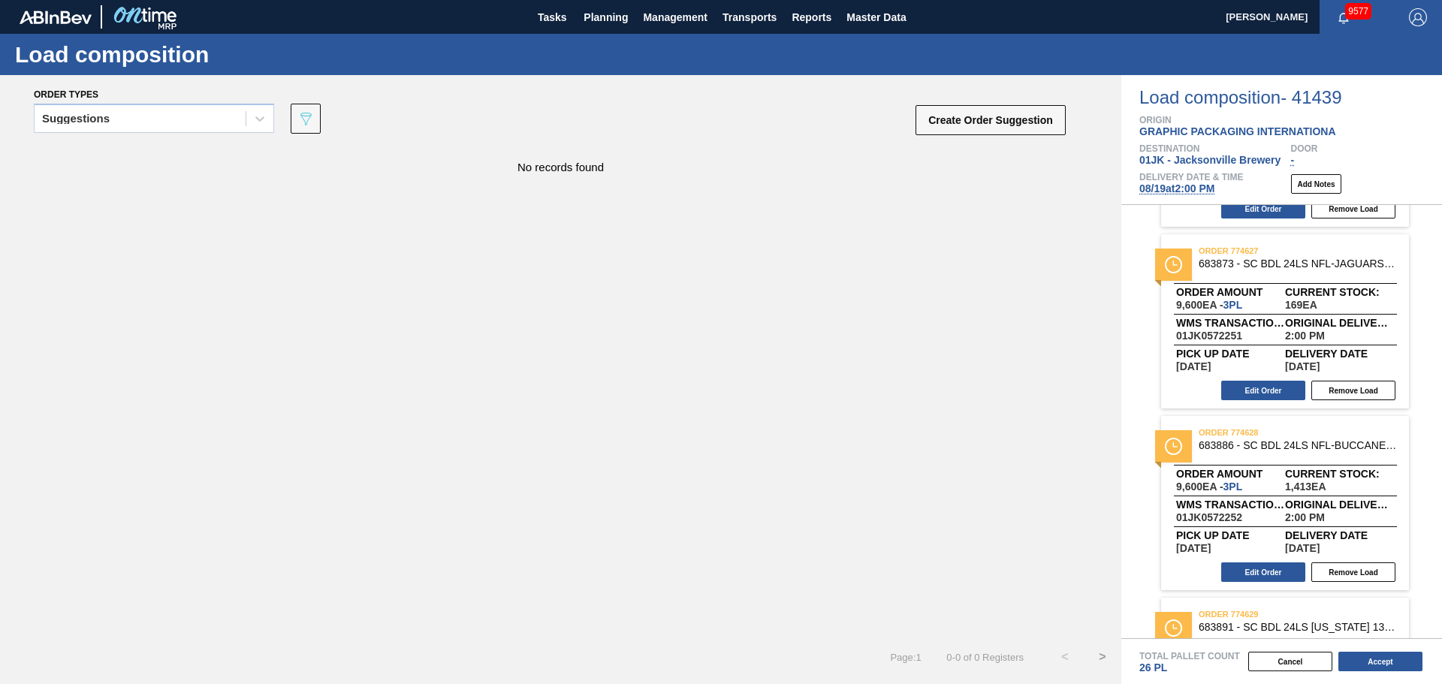
scroll to position [376, 0]
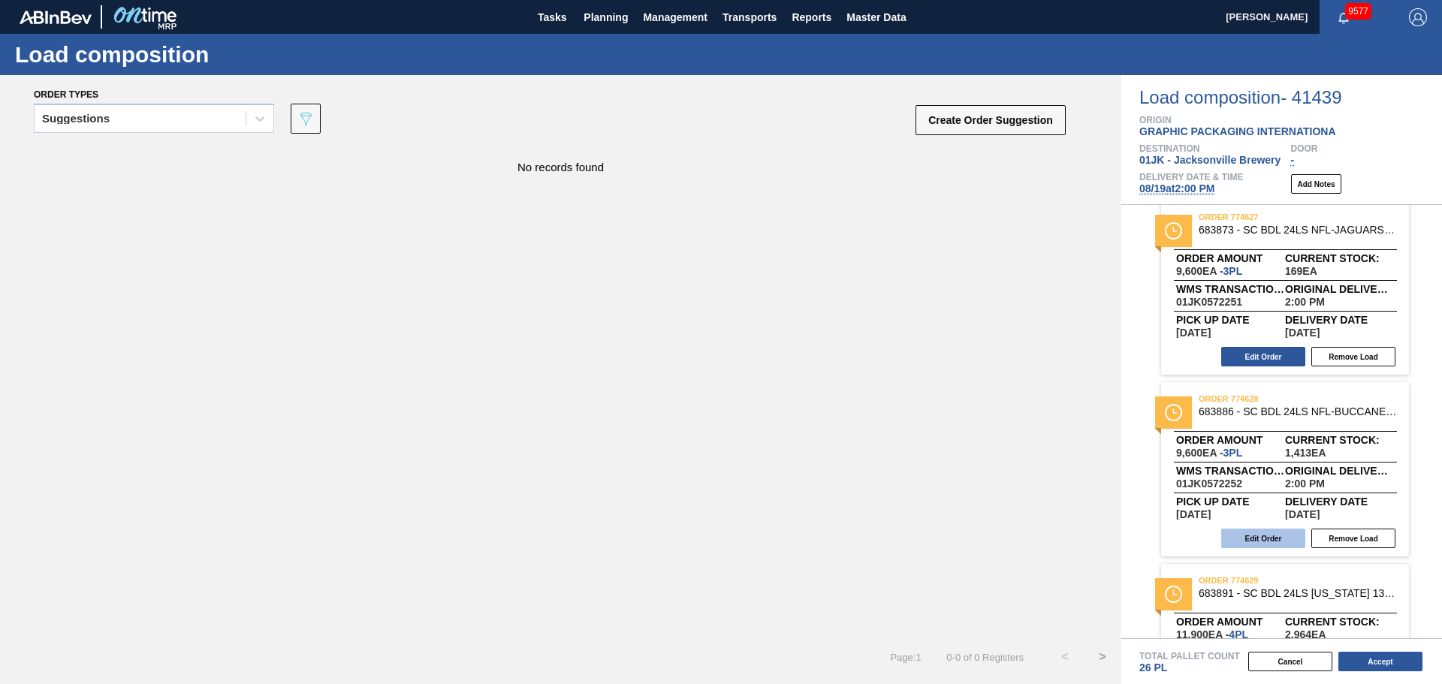
click at [1282, 543] on button "Edit Order" at bounding box center [1263, 539] width 84 height 20
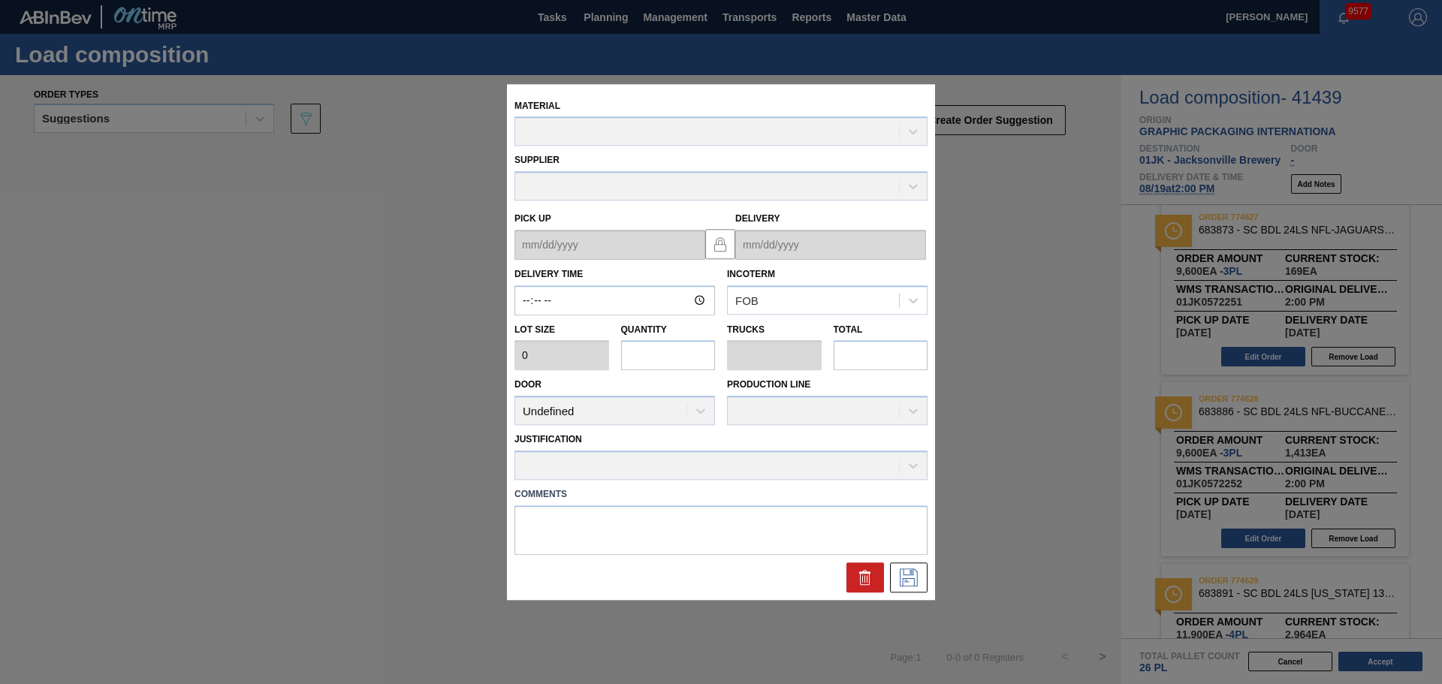
type input "14:00:00"
type input "3,200"
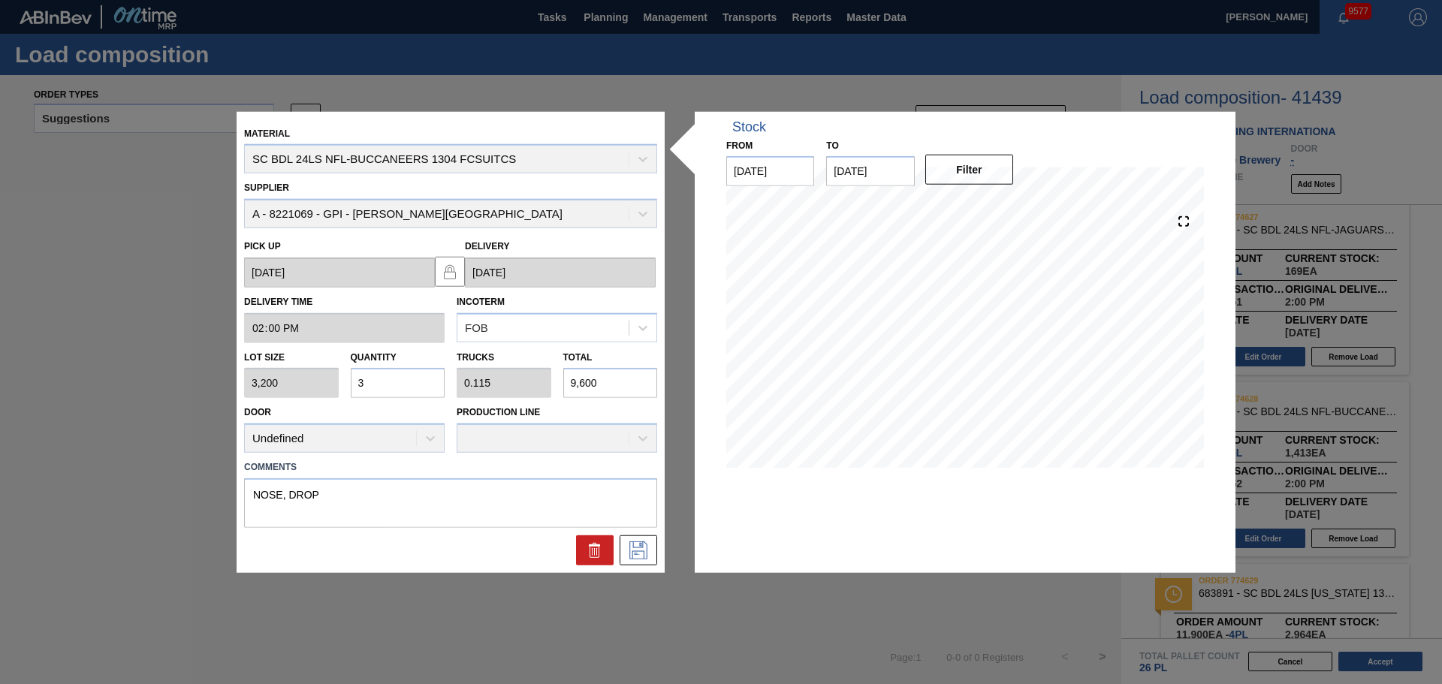
click at [607, 382] on input "9,600" at bounding box center [610, 383] width 95 height 30
click at [638, 546] on icon at bounding box center [638, 551] width 24 height 18
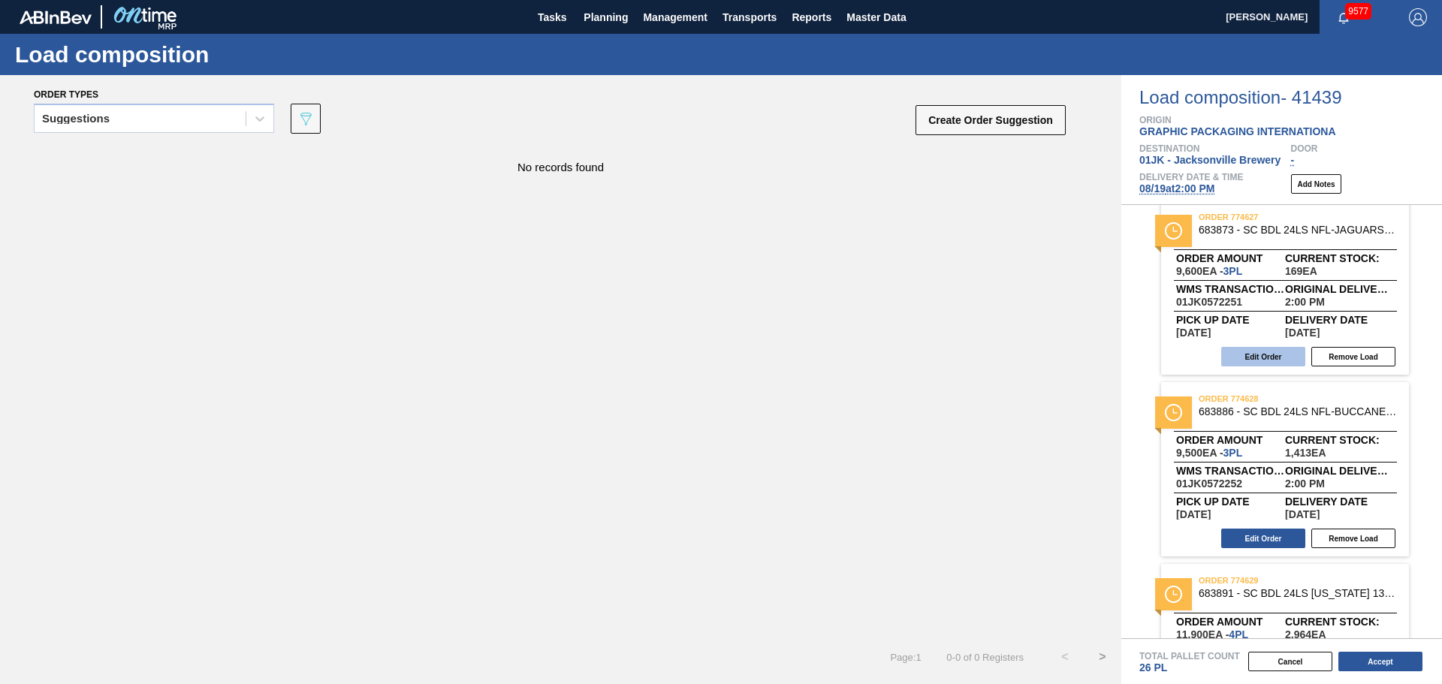
click at [1271, 348] on button "Edit Order" at bounding box center [1263, 357] width 84 height 20
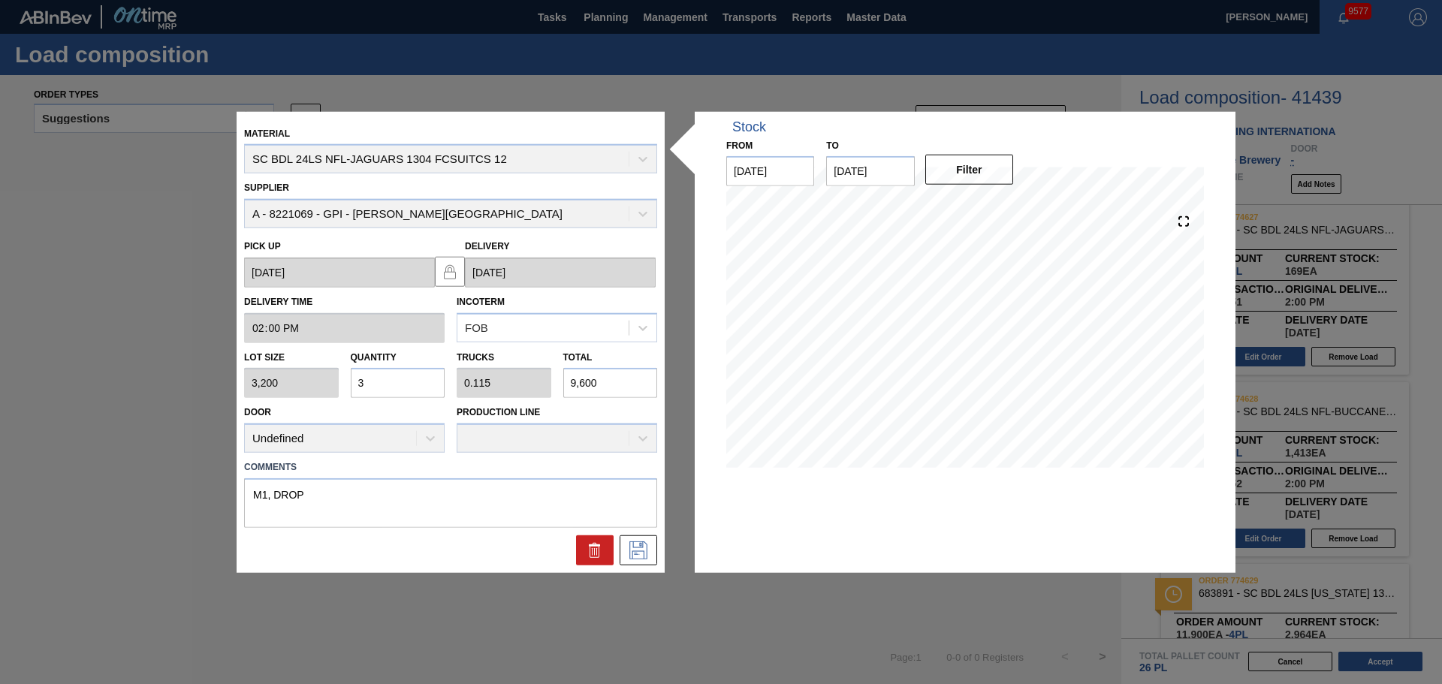
click at [674, 382] on div "Material SC BDL 24LS NFL-JAGUARS 1304 FCSUITCS 12 Supplier A - 8221069 - GPI - …" at bounding box center [721, 342] width 969 height 462
click at [594, 379] on input "9,600" at bounding box center [610, 383] width 95 height 30
click at [643, 544] on icon at bounding box center [638, 551] width 18 height 18
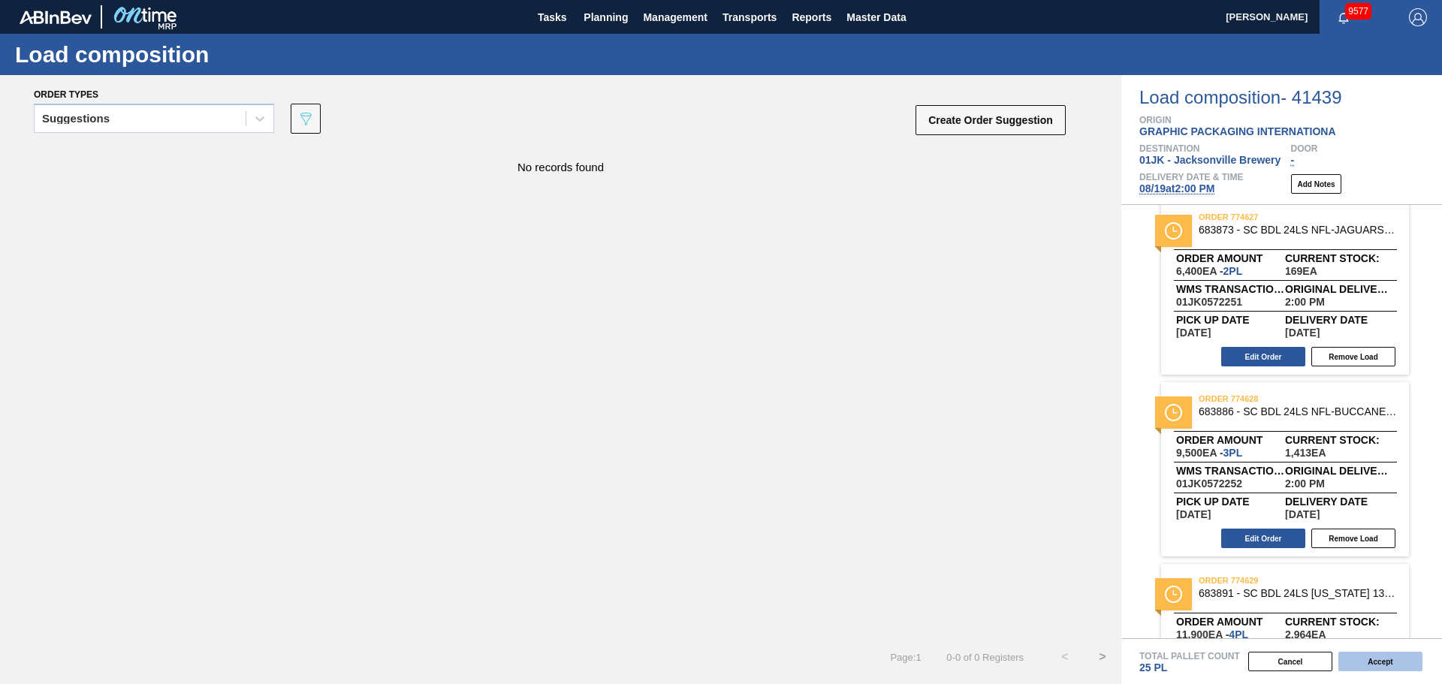
click at [1387, 656] on button "Accept" at bounding box center [1380, 662] width 84 height 20
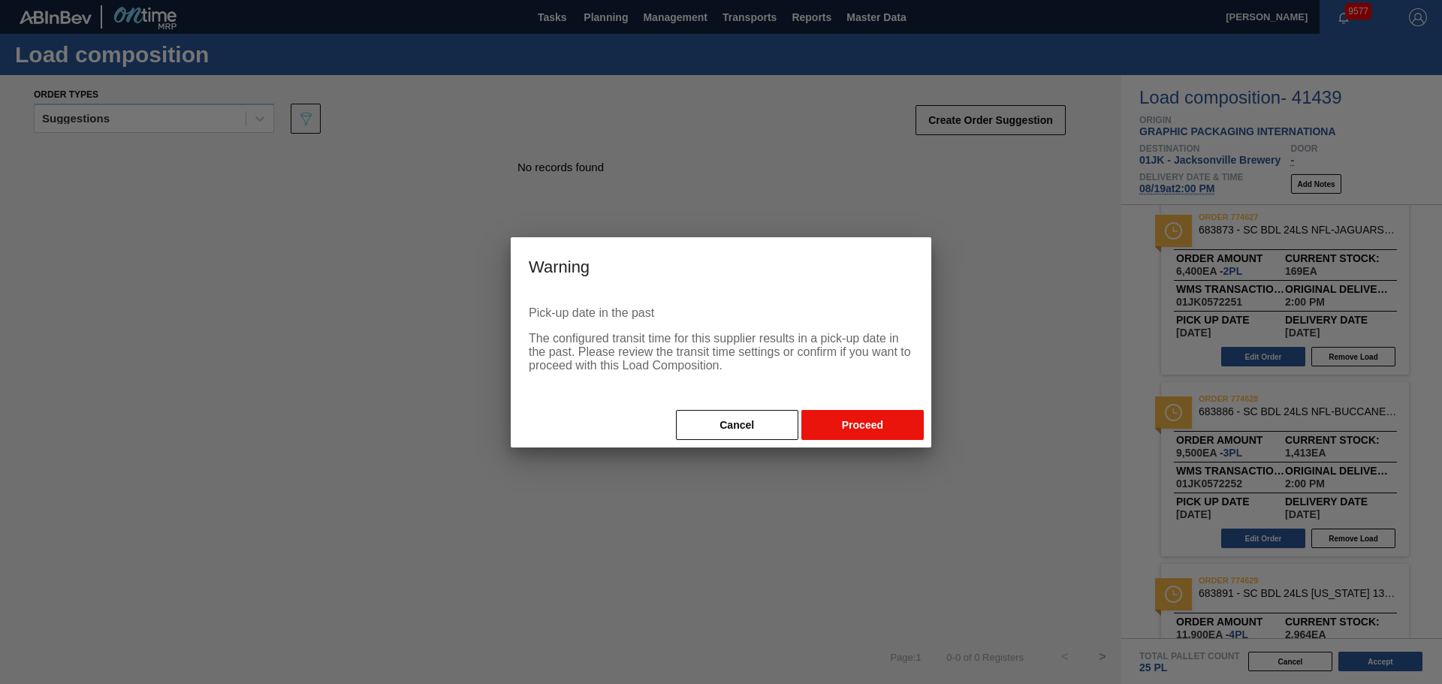
click at [858, 422] on button "Proceed" at bounding box center [862, 425] width 122 height 30
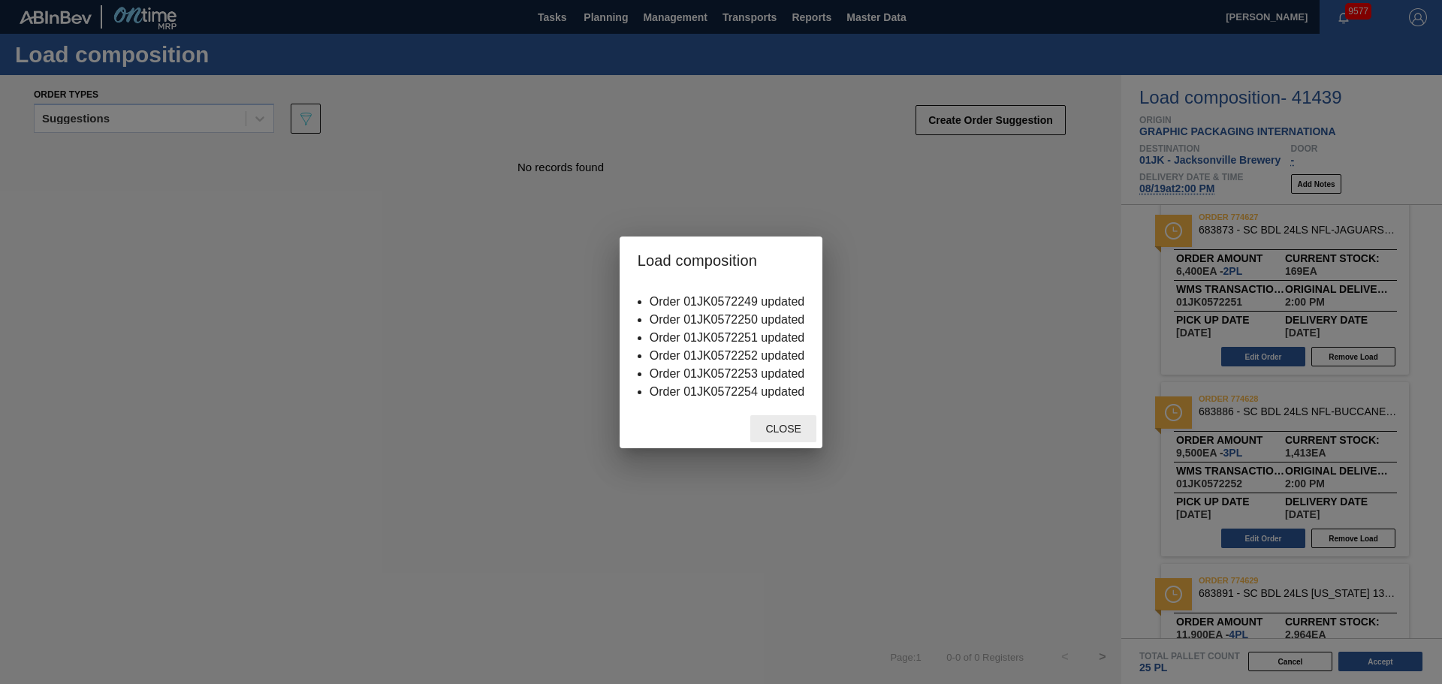
click at [805, 421] on div "Close" at bounding box center [783, 429] width 66 height 28
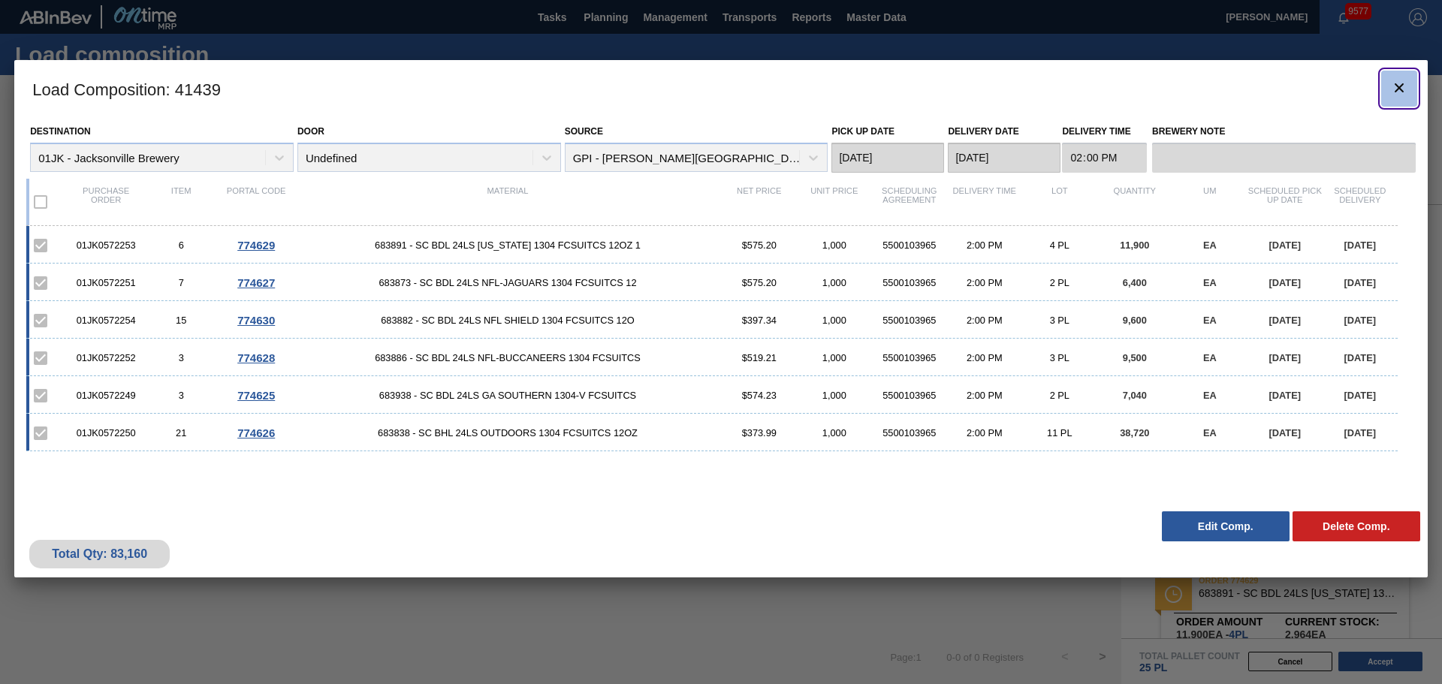
click at [1402, 88] on icon "botão de ícone" at bounding box center [1399, 88] width 18 height 18
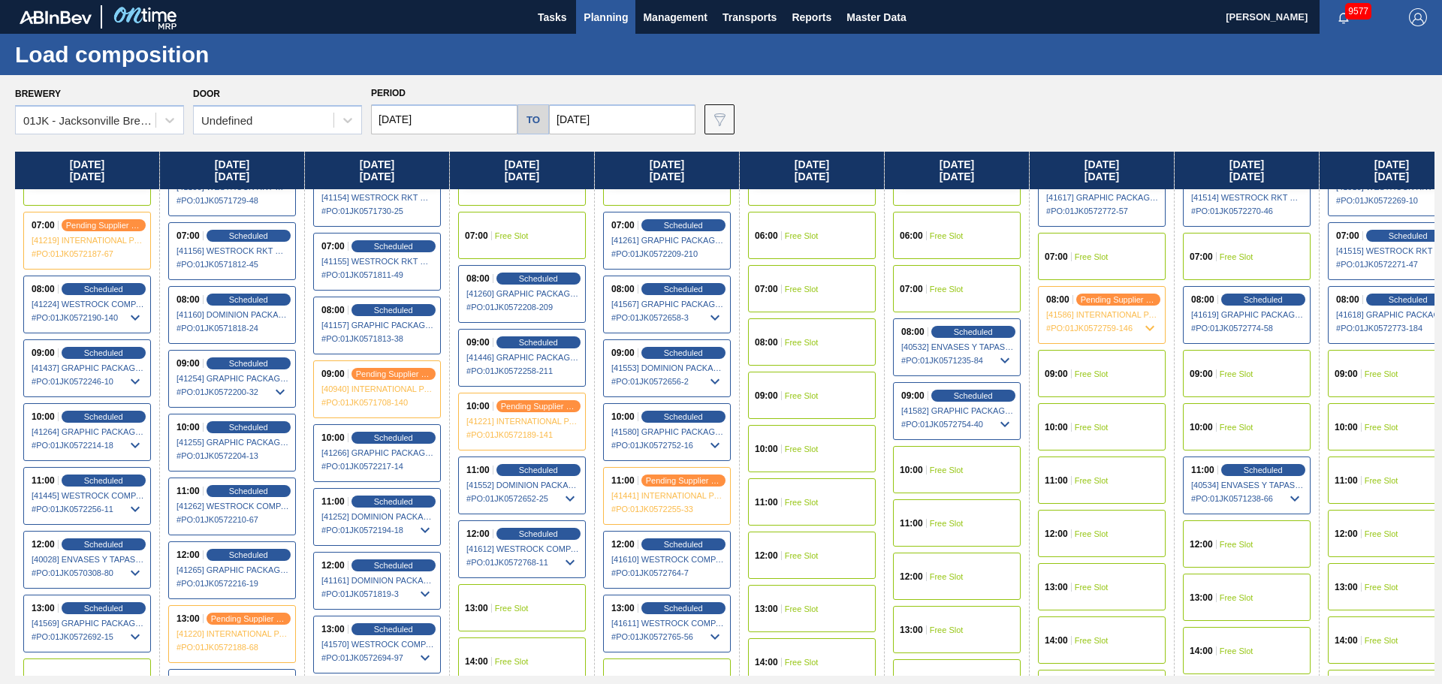
scroll to position [451, 0]
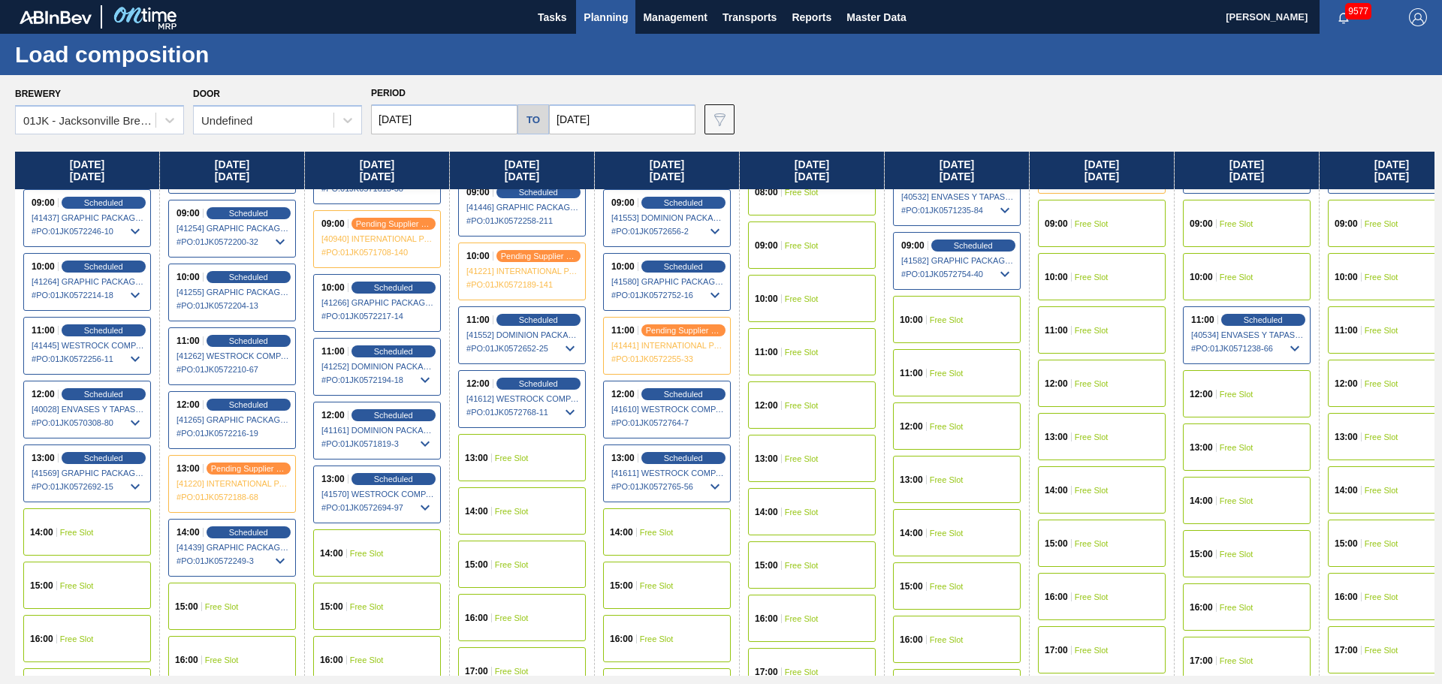
click at [546, 454] on div "13:00 Free Slot" at bounding box center [522, 457] width 128 height 47
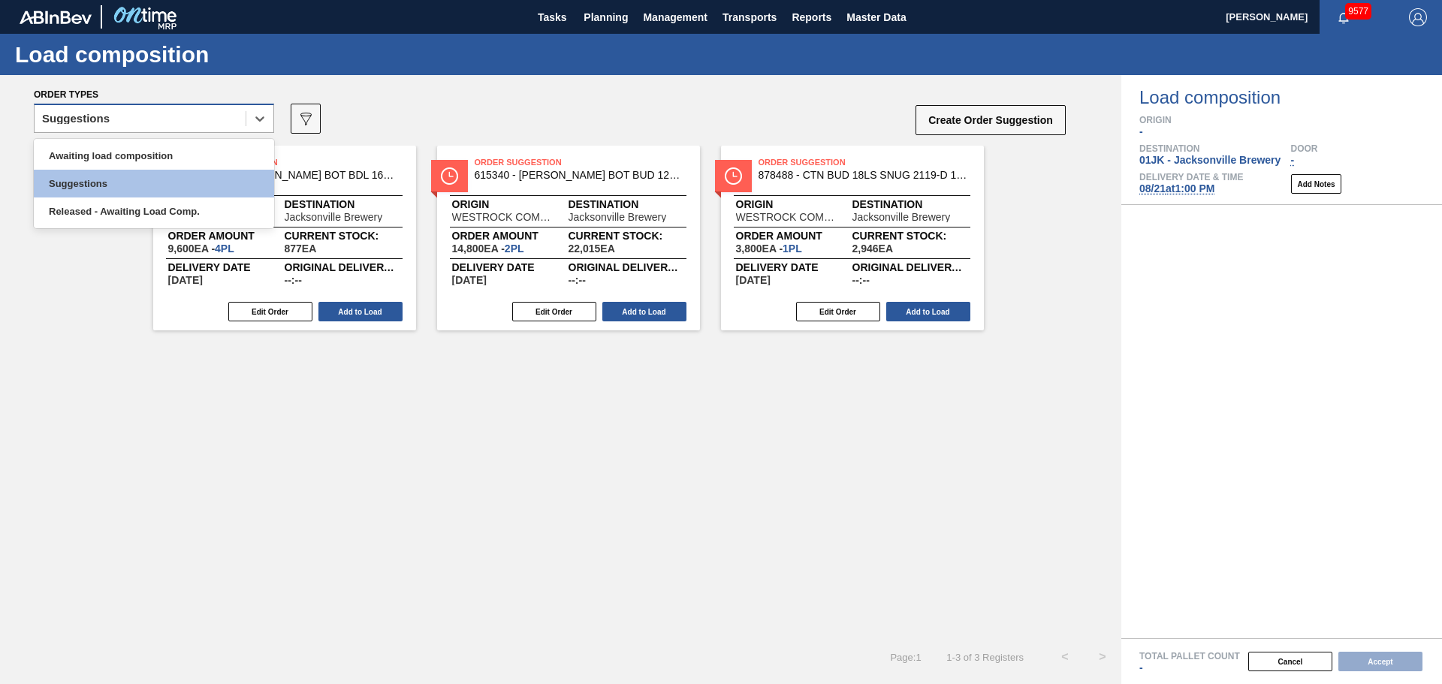
click at [206, 123] on div "Suggestions" at bounding box center [140, 119] width 211 height 22
click at [213, 148] on div "Awaiting load composition" at bounding box center [154, 156] width 240 height 28
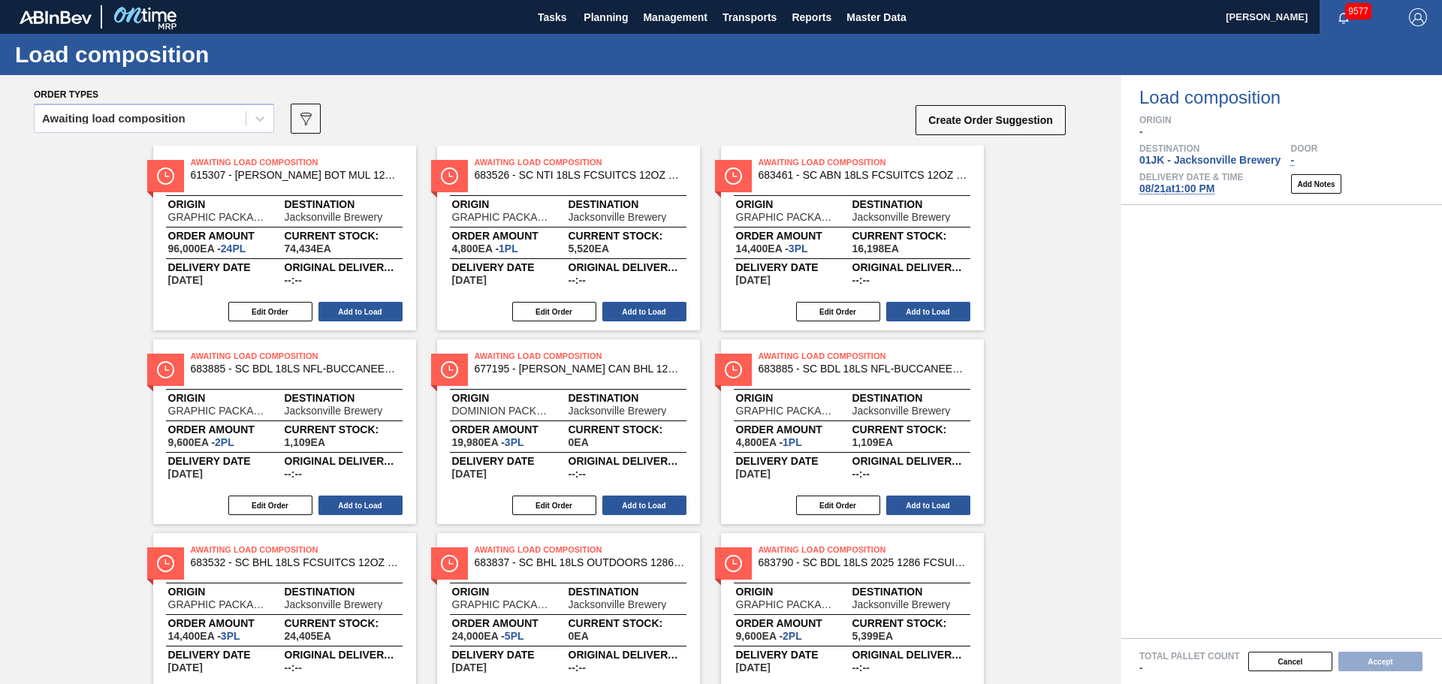
click at [622, 108] on div "Awaiting load composition 089F7B8B-B2A5-4AFE-B5C0-19BA573D28AC Create Order Sug…" at bounding box center [550, 123] width 1033 height 45
click at [192, 126] on div "Awaiting load composition" at bounding box center [140, 119] width 211 height 22
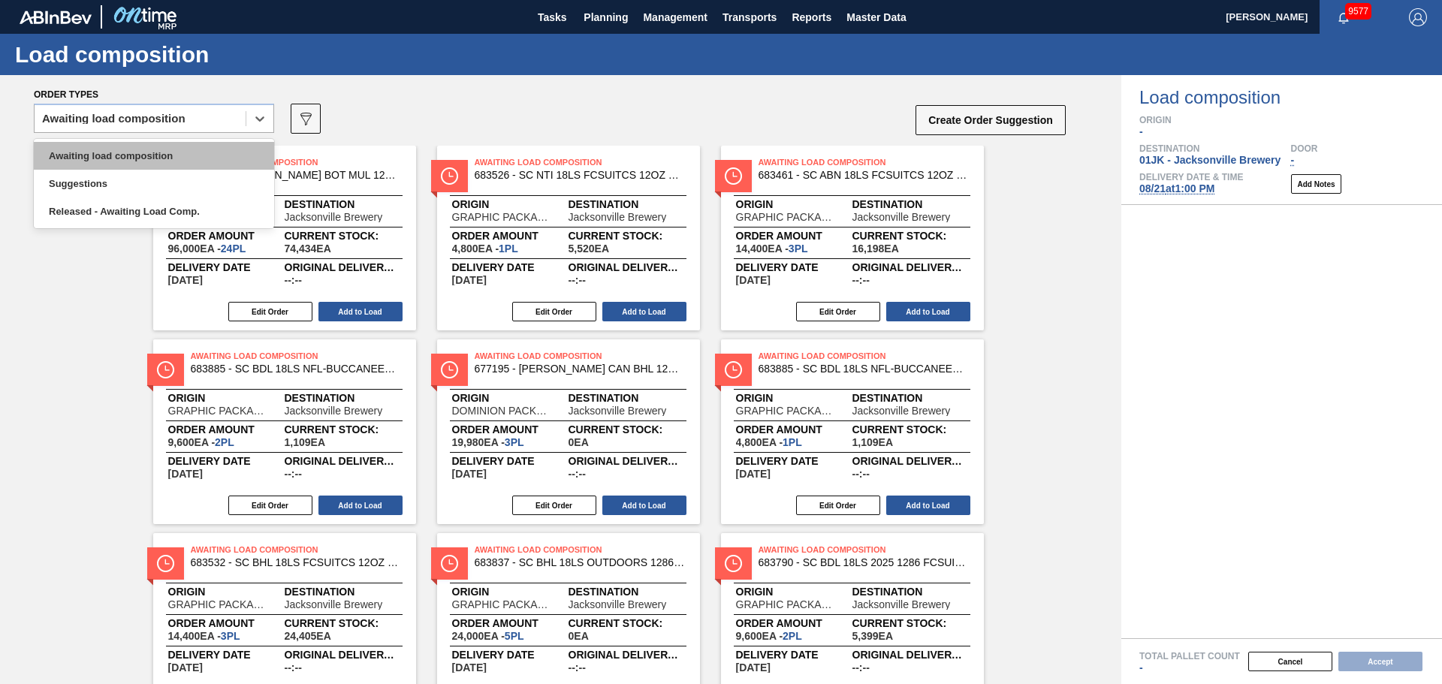
click at [184, 156] on div "Awaiting load composition" at bounding box center [154, 156] width 240 height 28
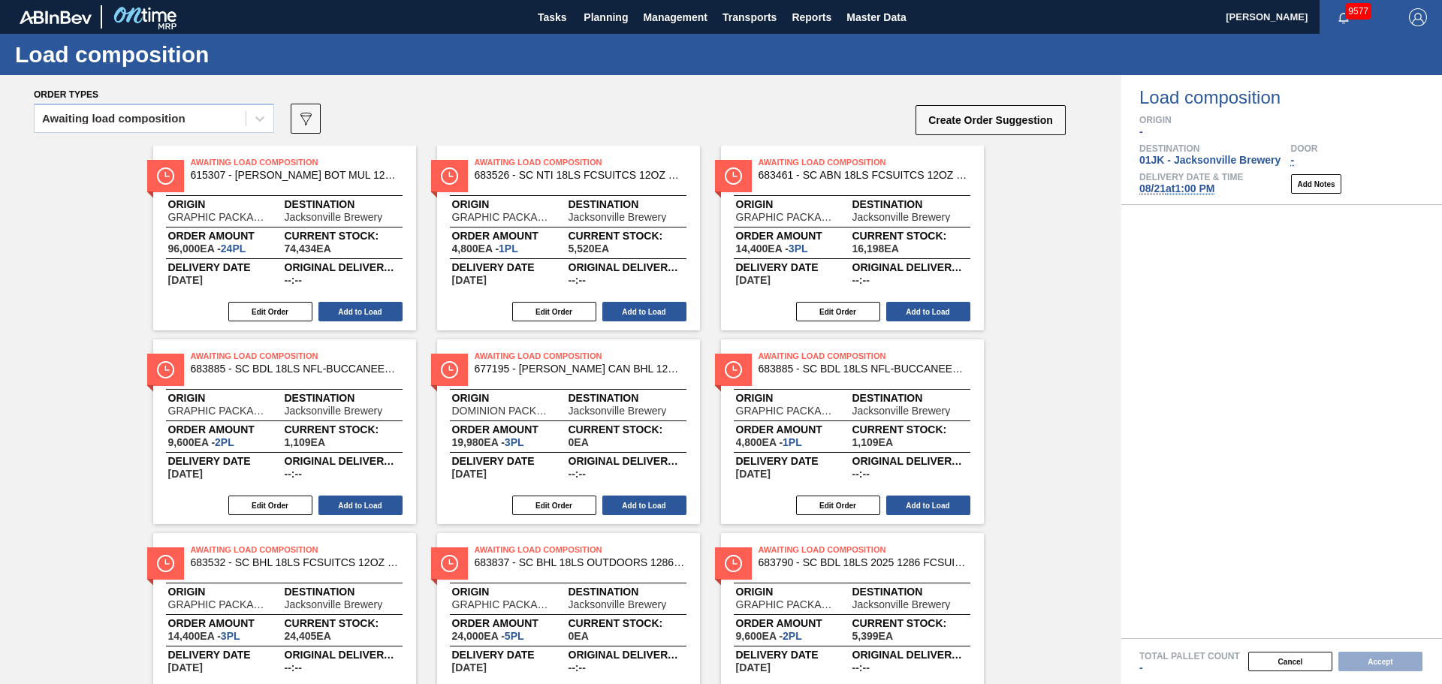
scroll to position [466, 0]
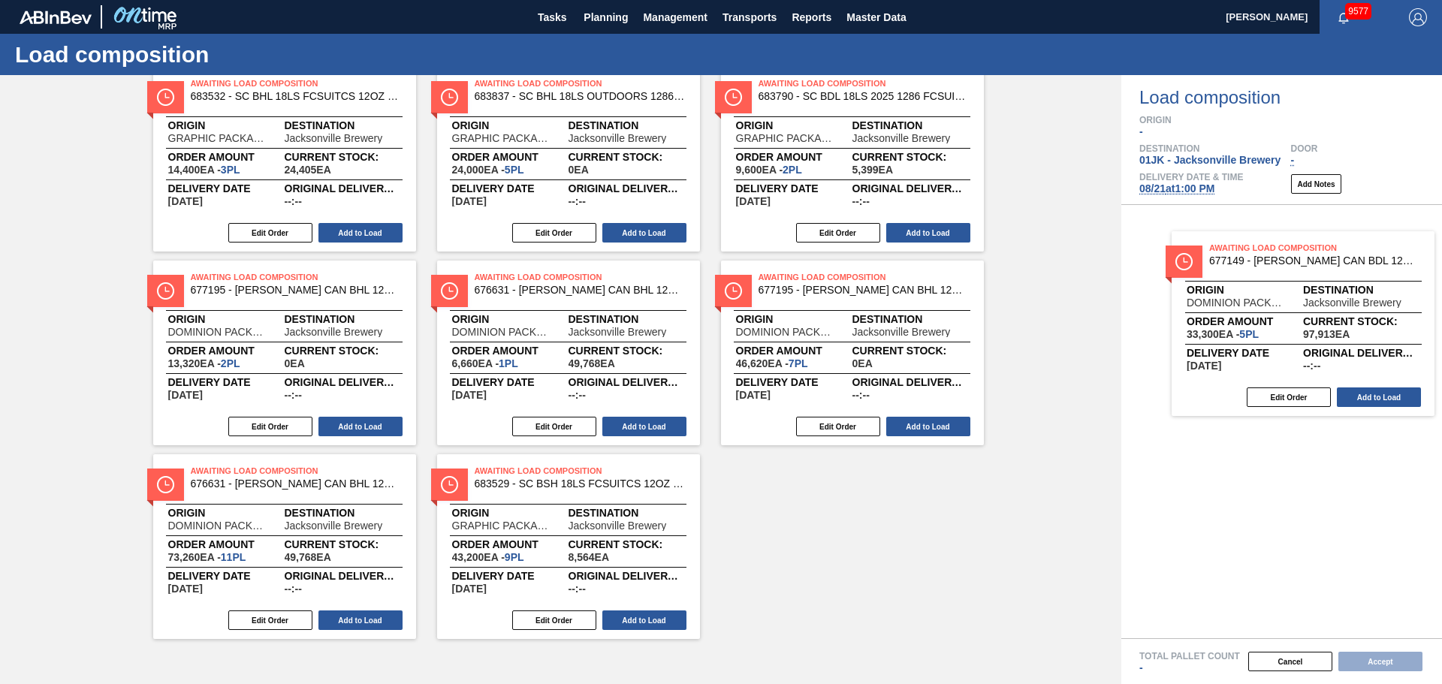
drag, startPoint x: 893, startPoint y: 490, endPoint x: 1355, endPoint y: 264, distance: 514.3
click at [1355, 264] on div "Order types Awaiting load composition 089F7B8B-B2A5-4AFE-B5C0-19BA573D28AC Crea…" at bounding box center [721, 379] width 1442 height 609
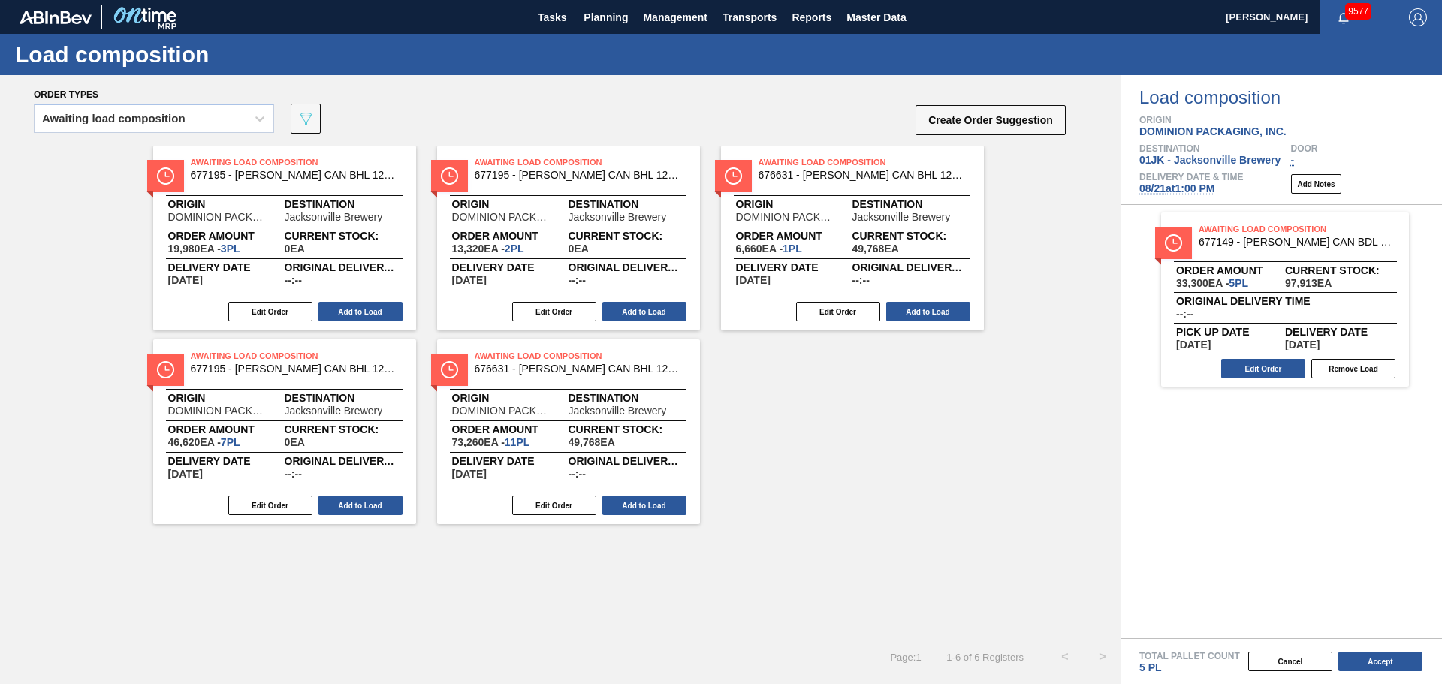
scroll to position [0, 0]
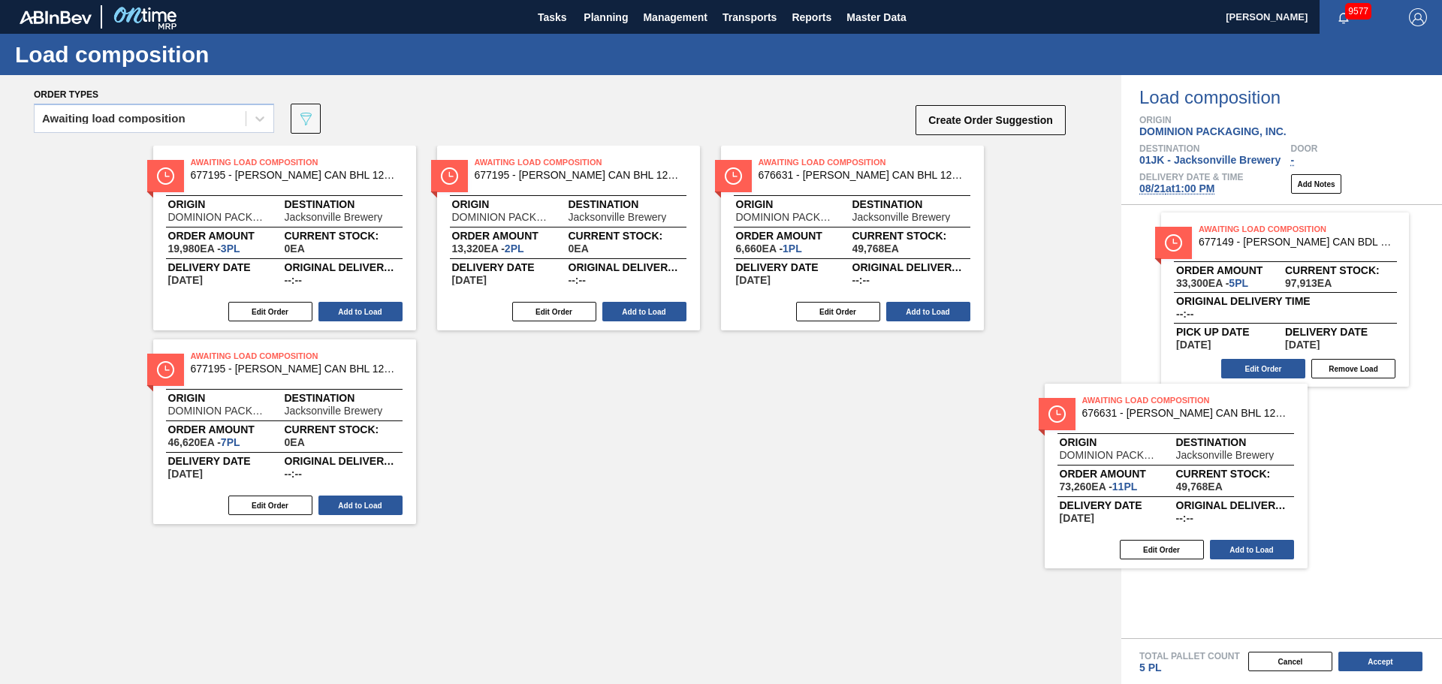
drag, startPoint x: 626, startPoint y: 401, endPoint x: 1329, endPoint y: 452, distance: 705.6
click at [1329, 452] on div "Order types Awaiting load composition 089F7B8B-B2A5-4AFE-B5C0-19BA573D28AC Crea…" at bounding box center [721, 379] width 1442 height 609
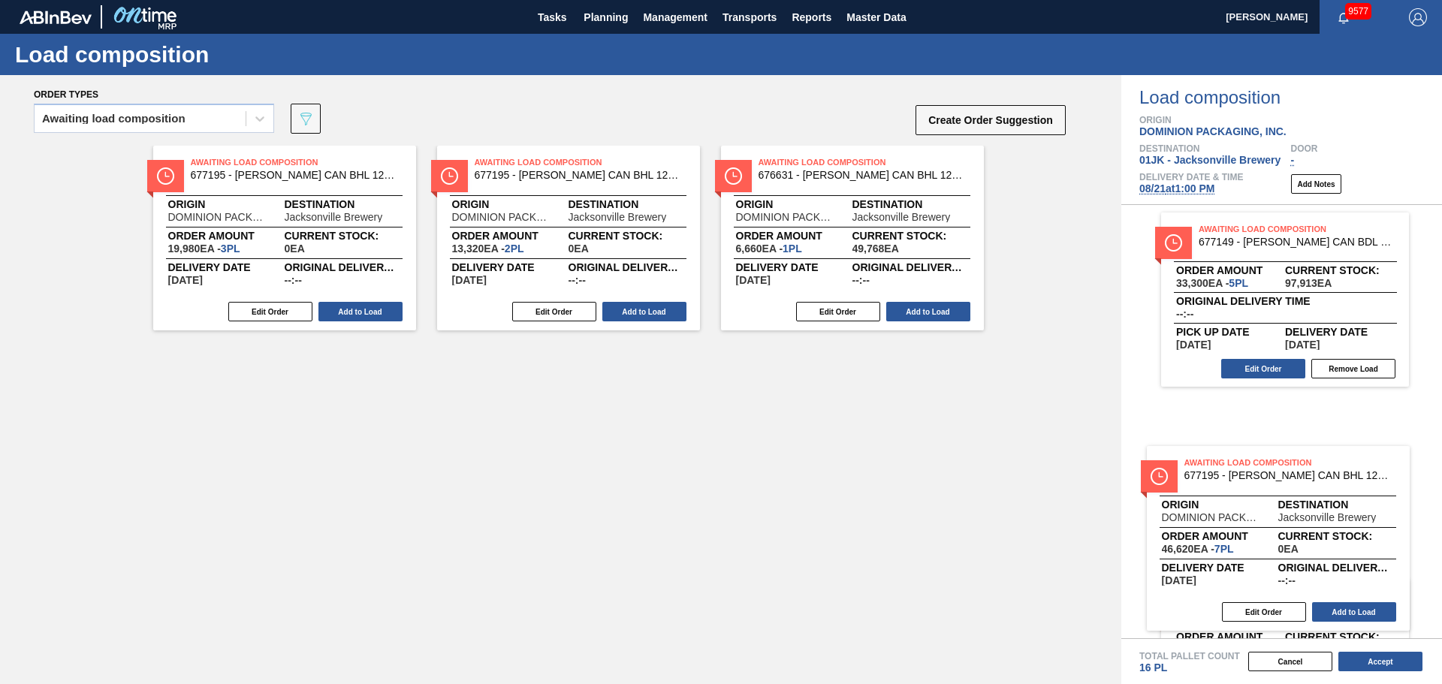
drag, startPoint x: 356, startPoint y: 390, endPoint x: 1350, endPoint y: 493, distance: 999.0
click at [1350, 493] on div "Order types Awaiting load composition 089F7B8B-B2A5-4AFE-B5C0-19BA573D28AC Crea…" at bounding box center [721, 379] width 1442 height 609
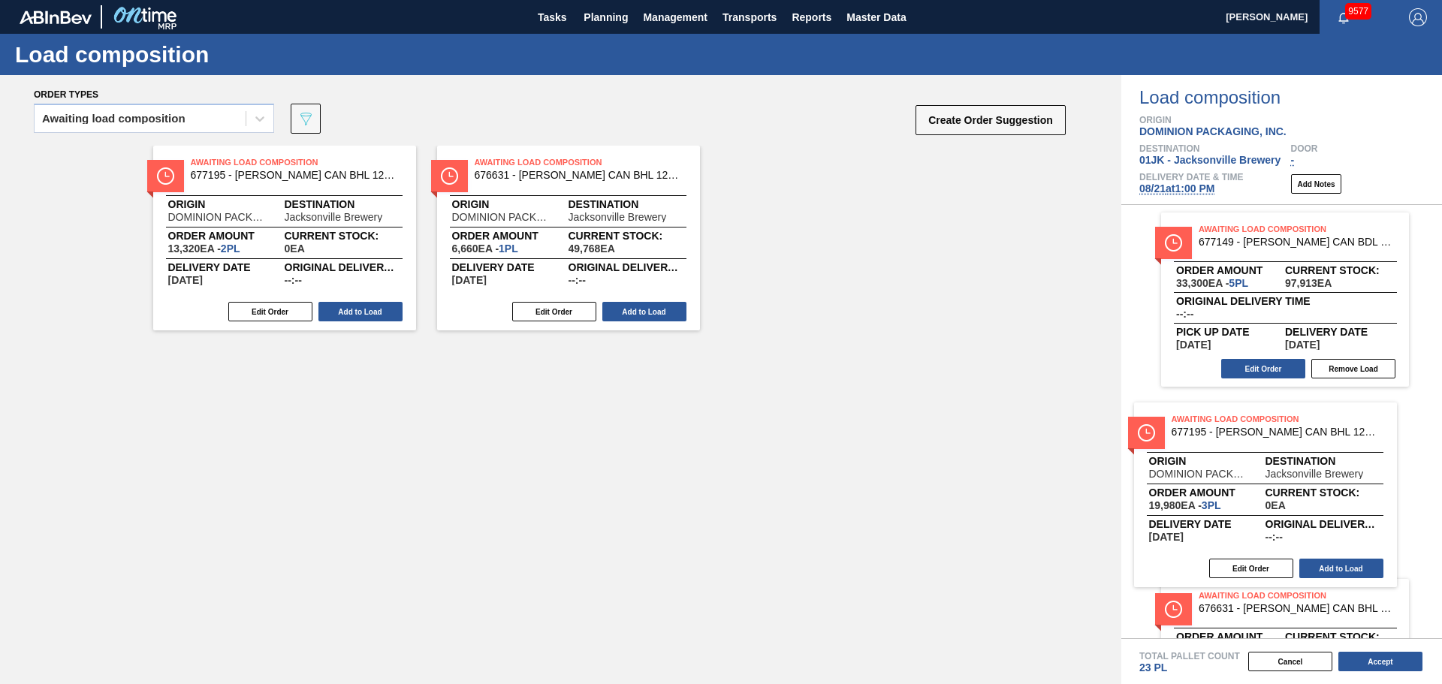
drag, startPoint x: 773, startPoint y: 360, endPoint x: 1303, endPoint y: 481, distance: 543.9
click at [1303, 481] on div "Order types Awaiting load composition 089F7B8B-B2A5-4AFE-B5C0-19BA573D28AC Crea…" at bounding box center [721, 379] width 1442 height 609
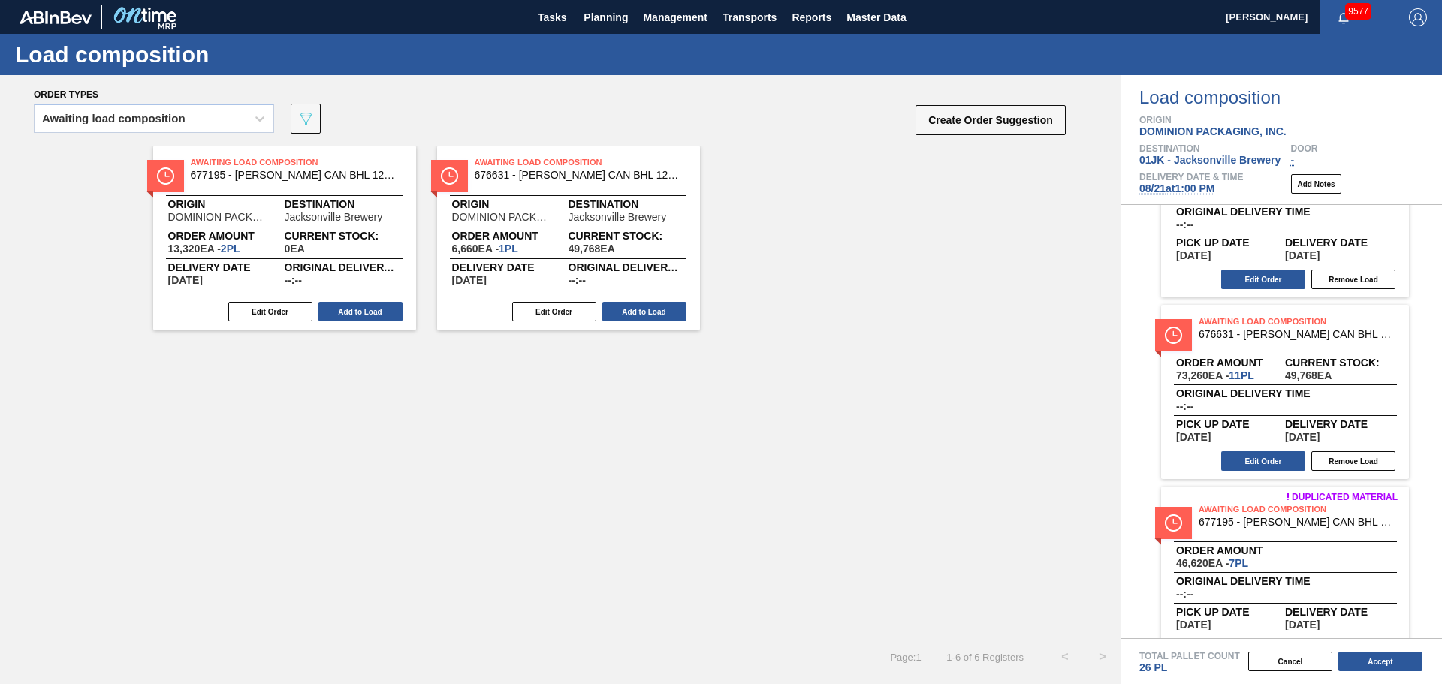
scroll to position [76, 0]
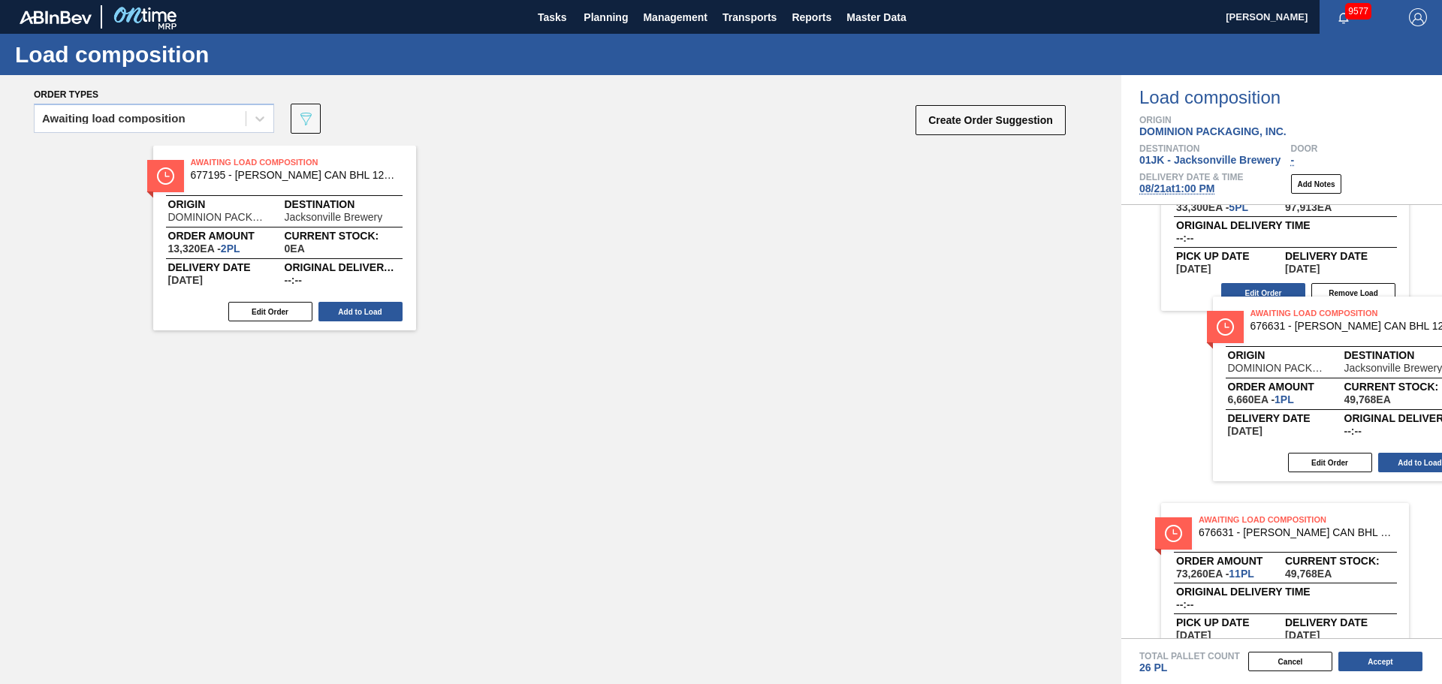
drag, startPoint x: 536, startPoint y: 202, endPoint x: 1316, endPoint y: 355, distance: 794.5
click at [1316, 355] on div "Order types Awaiting load composition 089F7B8B-B2A5-4AFE-B5C0-19BA573D28AC Crea…" at bounding box center [721, 379] width 1442 height 609
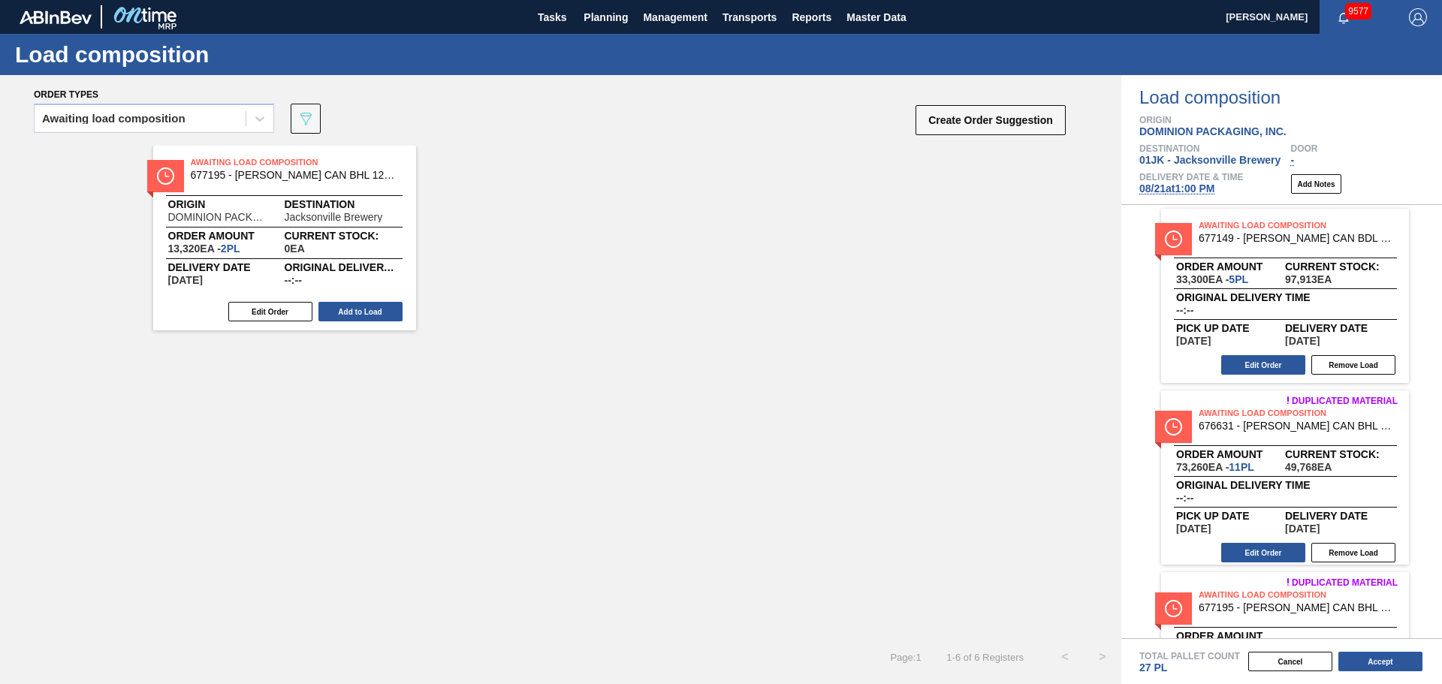
scroll to position [0, 0]
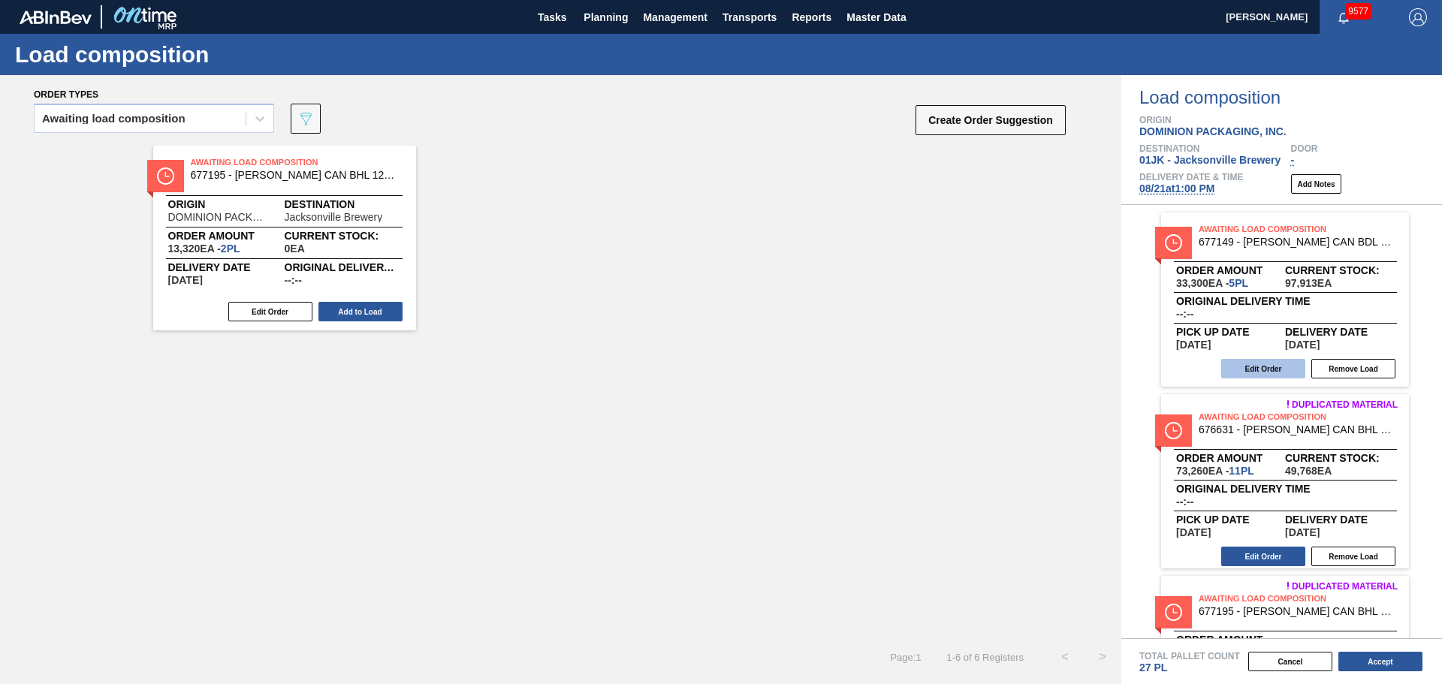
click at [1248, 365] on button "Edit Order" at bounding box center [1263, 369] width 84 height 20
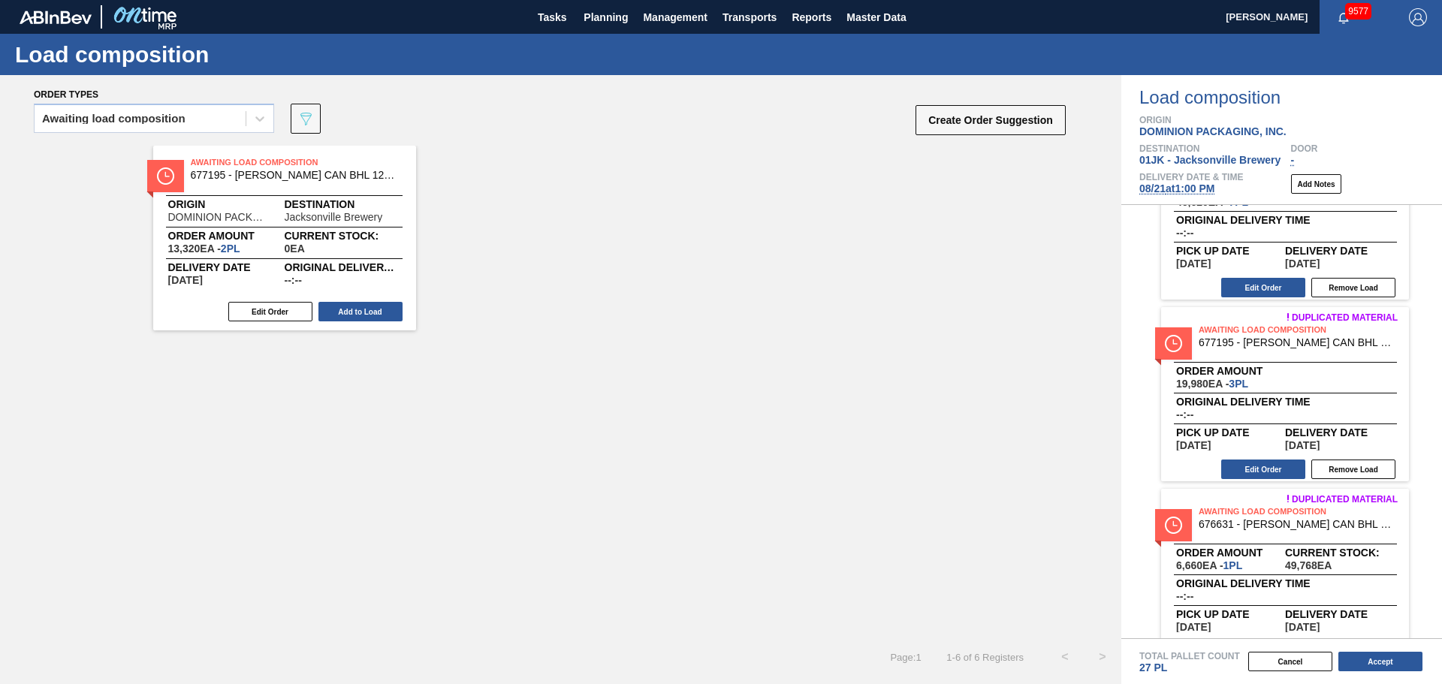
scroll to position [483, 0]
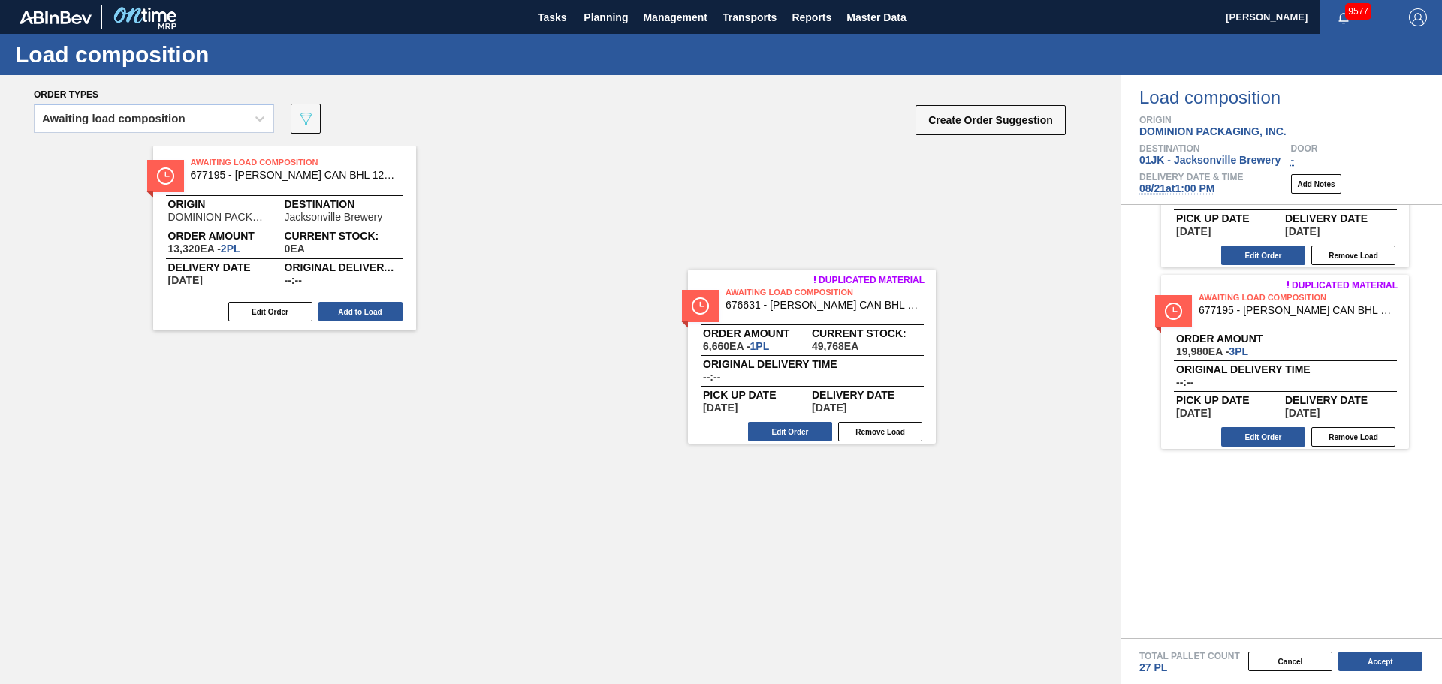
drag, startPoint x: 1287, startPoint y: 496, endPoint x: 806, endPoint y: 312, distance: 515.4
click at [806, 312] on div "Order types Awaiting load composition 089F7B8B-B2A5-4AFE-B5C0-19BA573D28AC Crea…" at bounding box center [721, 379] width 1442 height 609
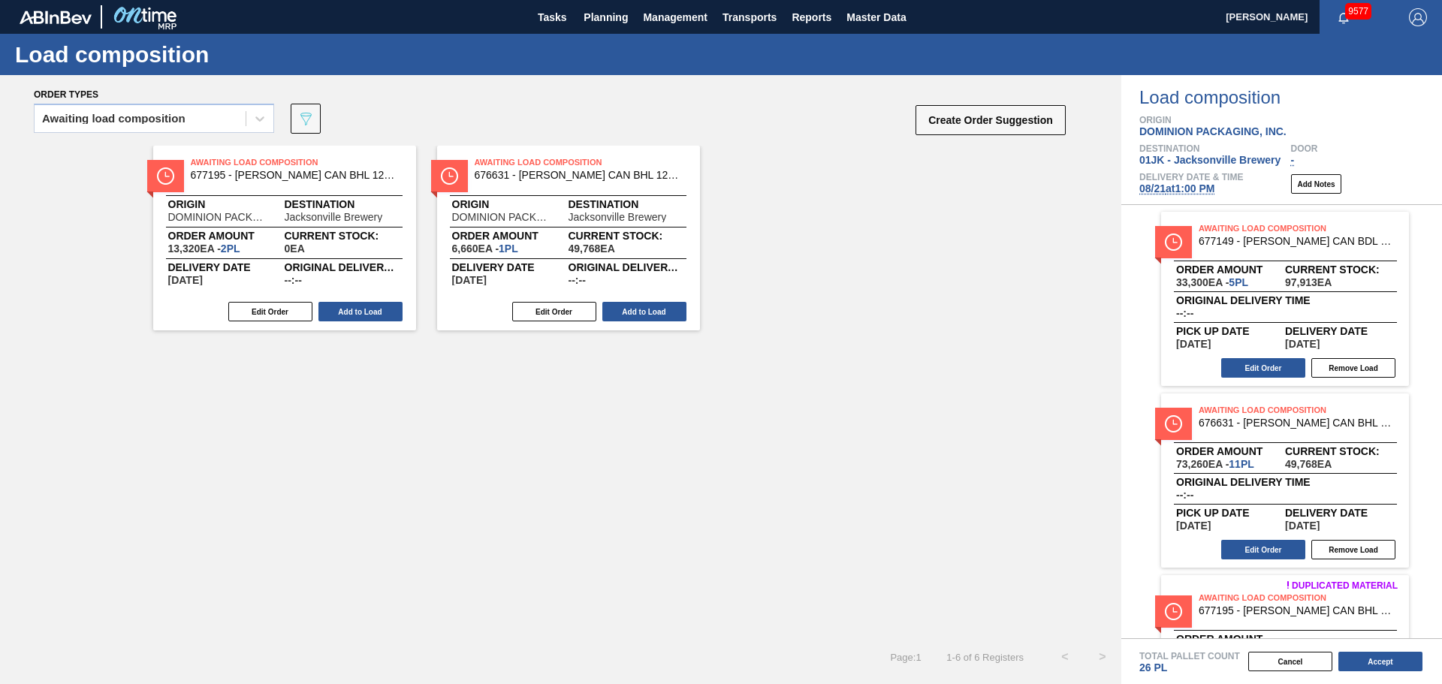
scroll to position [0, 0]
click at [1279, 360] on button "Edit Order" at bounding box center [1263, 369] width 84 height 20
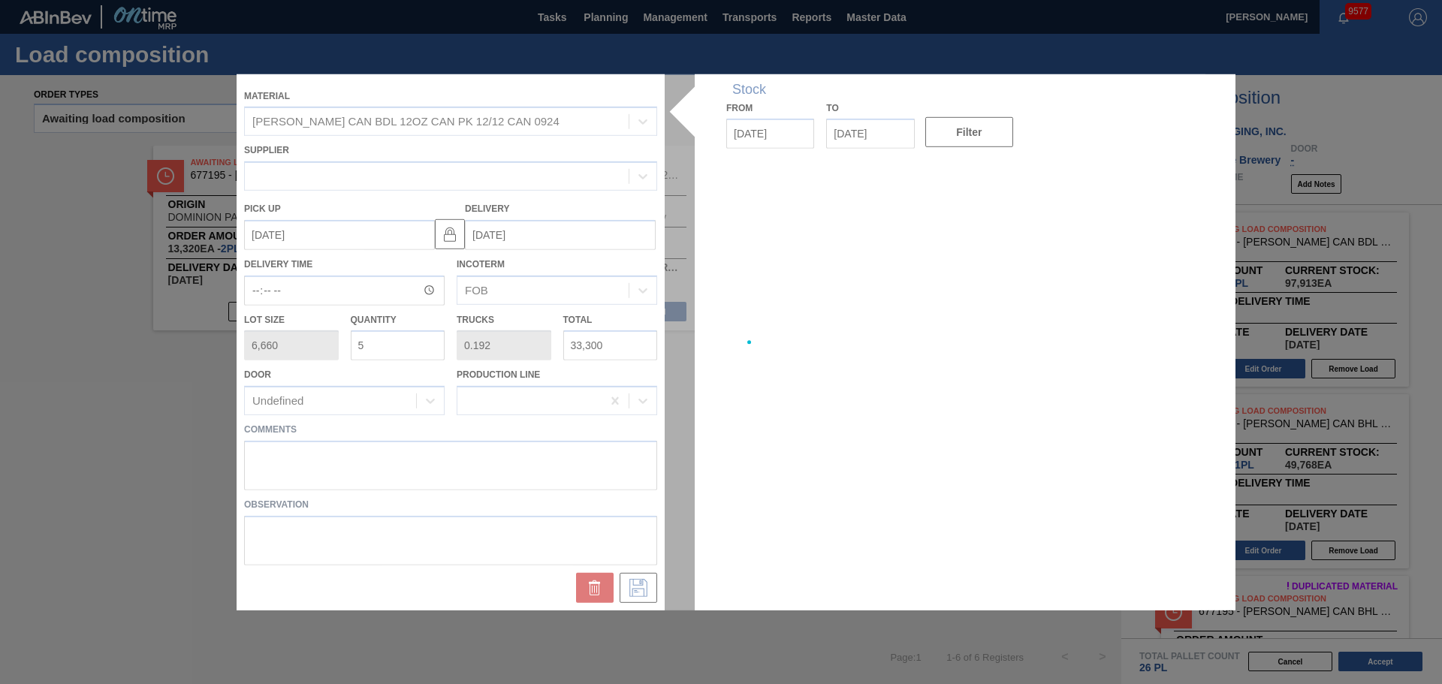
click at [629, 490] on div at bounding box center [721, 342] width 969 height 536
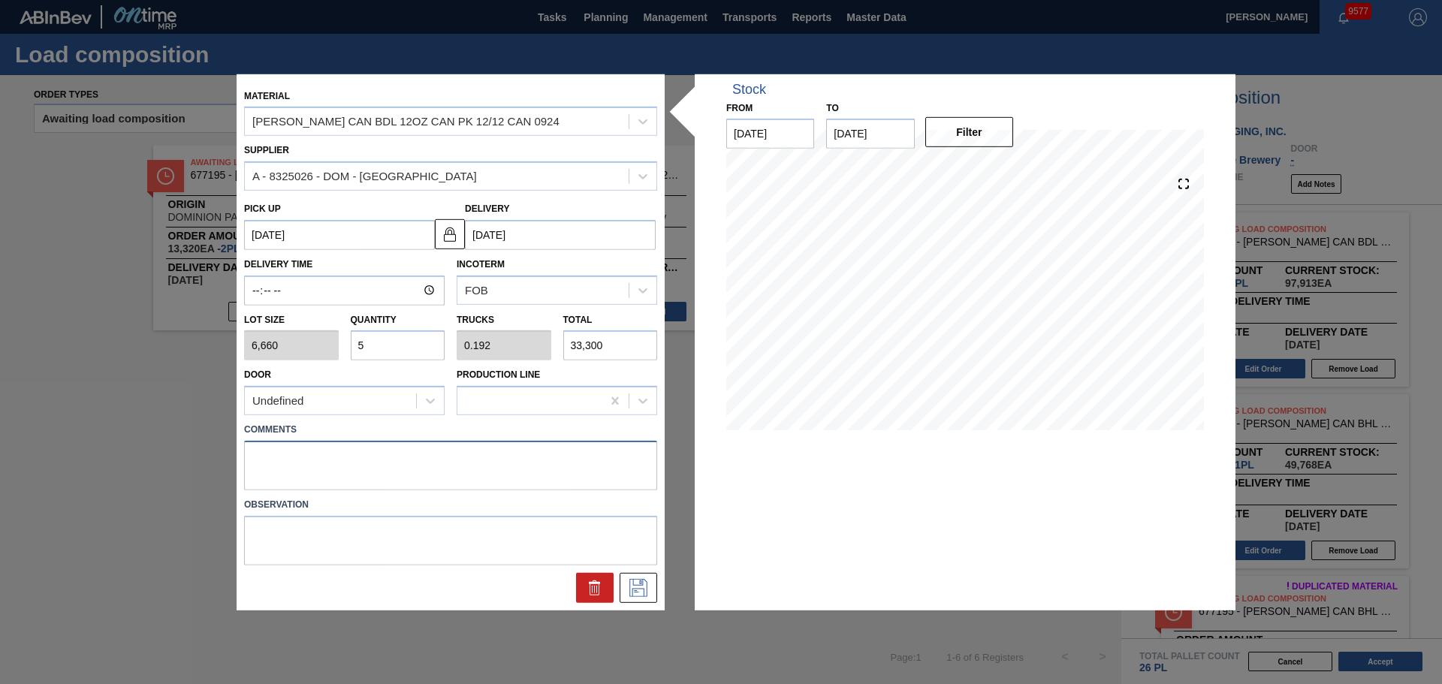
click at [556, 445] on textarea at bounding box center [450, 466] width 413 height 50
click at [628, 585] on icon at bounding box center [638, 588] width 24 height 18
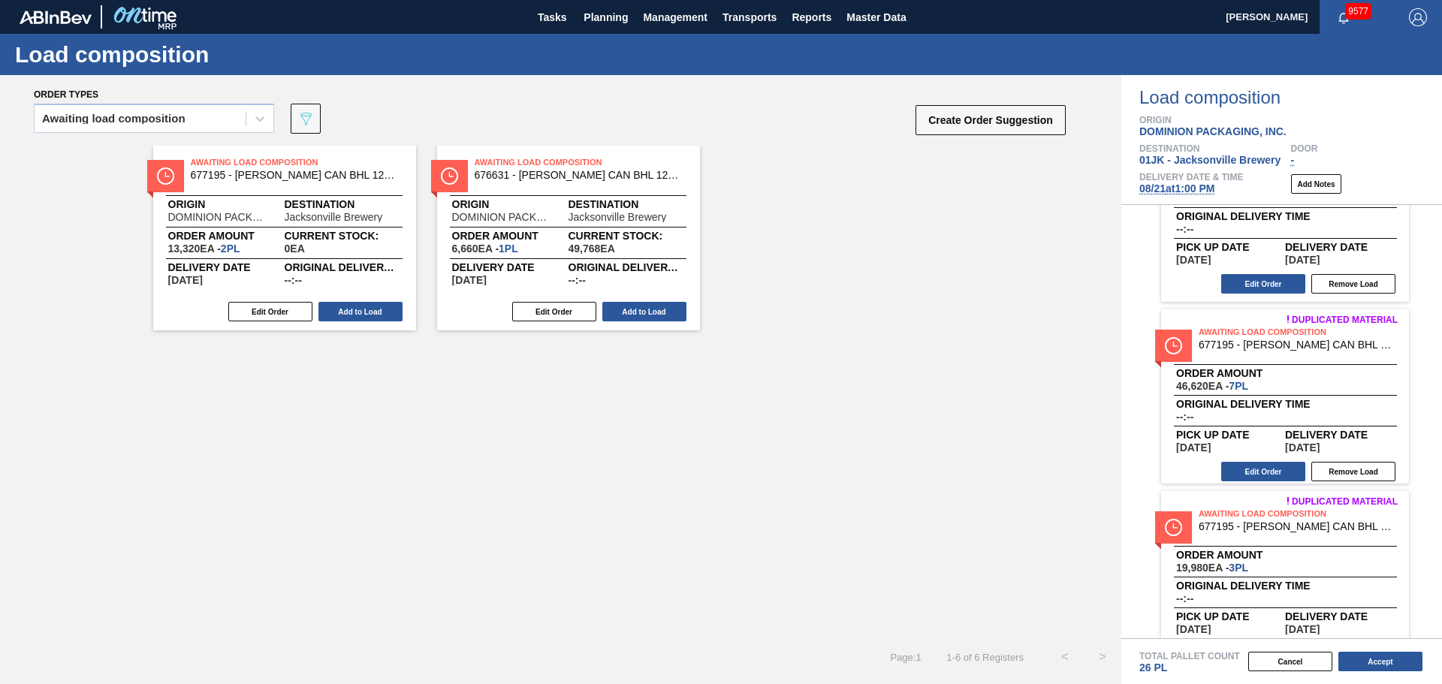
scroll to position [301, 0]
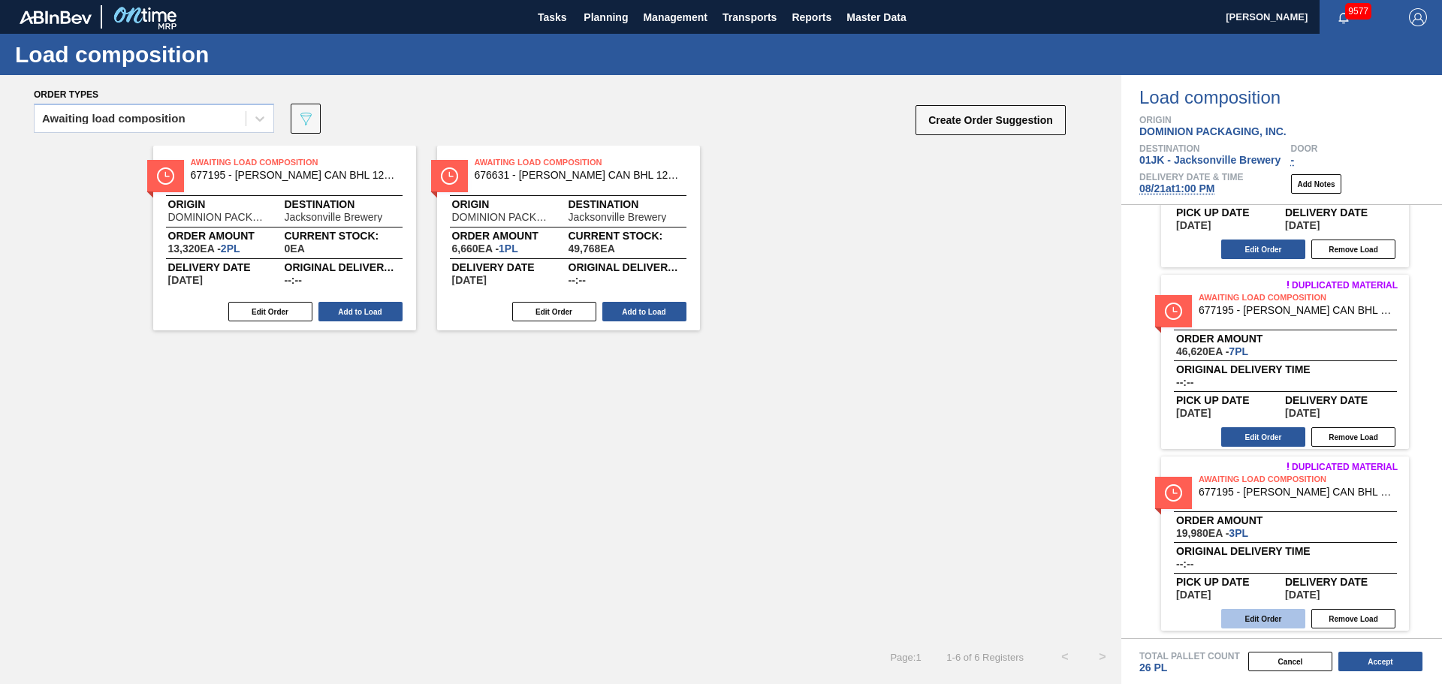
click at [1270, 613] on button "Edit Order" at bounding box center [1263, 619] width 84 height 20
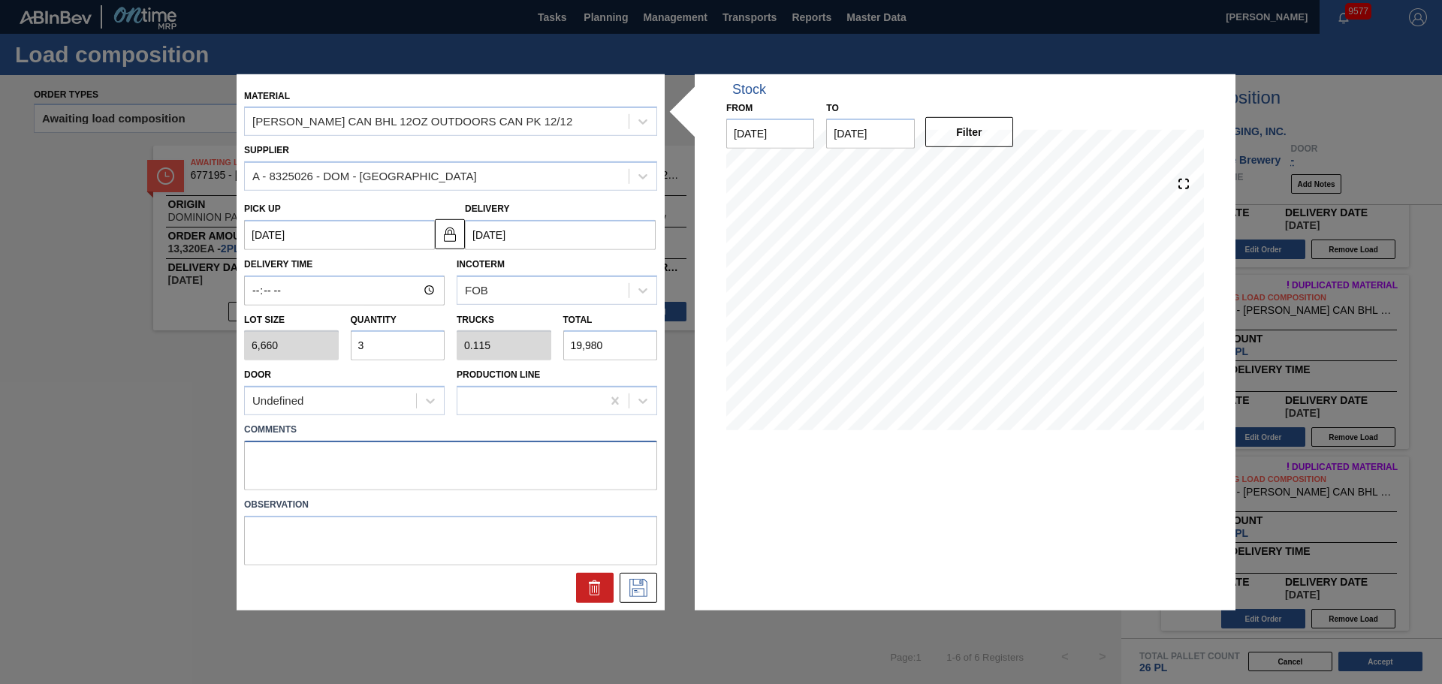
click at [619, 466] on textarea at bounding box center [450, 466] width 413 height 50
click at [629, 582] on icon at bounding box center [638, 588] width 24 height 18
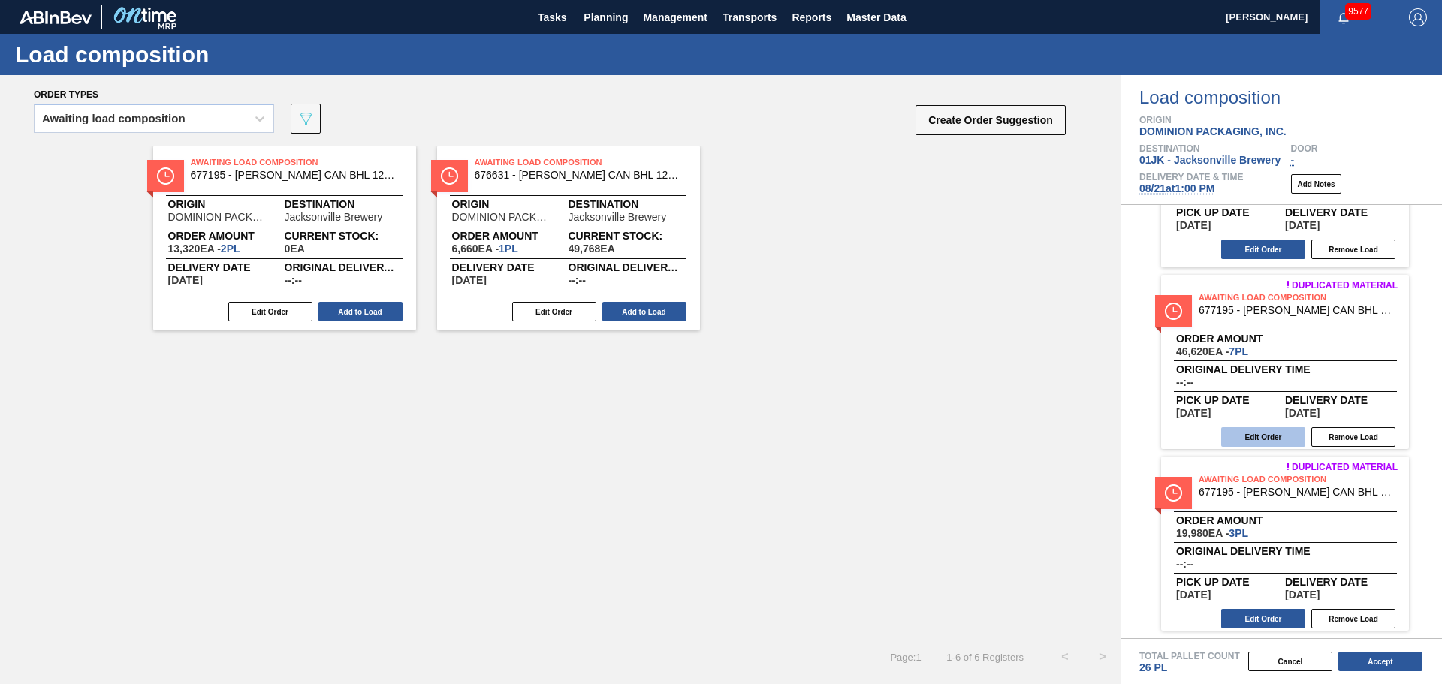
click at [1250, 435] on button "Edit Order" at bounding box center [1263, 437] width 84 height 20
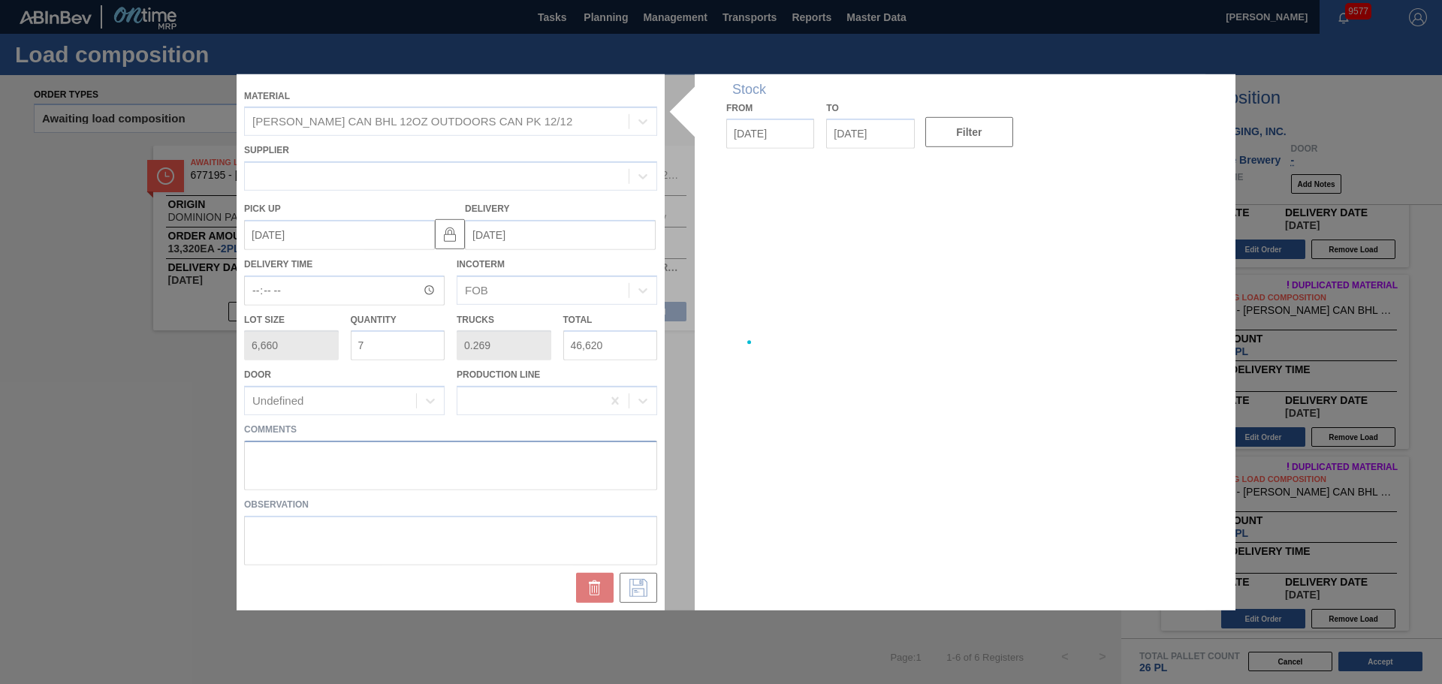
click at [531, 484] on div "Material [PERSON_NAME] CAN BHL 12OZ OUTDOORS CAN PK 12/12 Supplier Pick up [DAT…" at bounding box center [721, 342] width 969 height 536
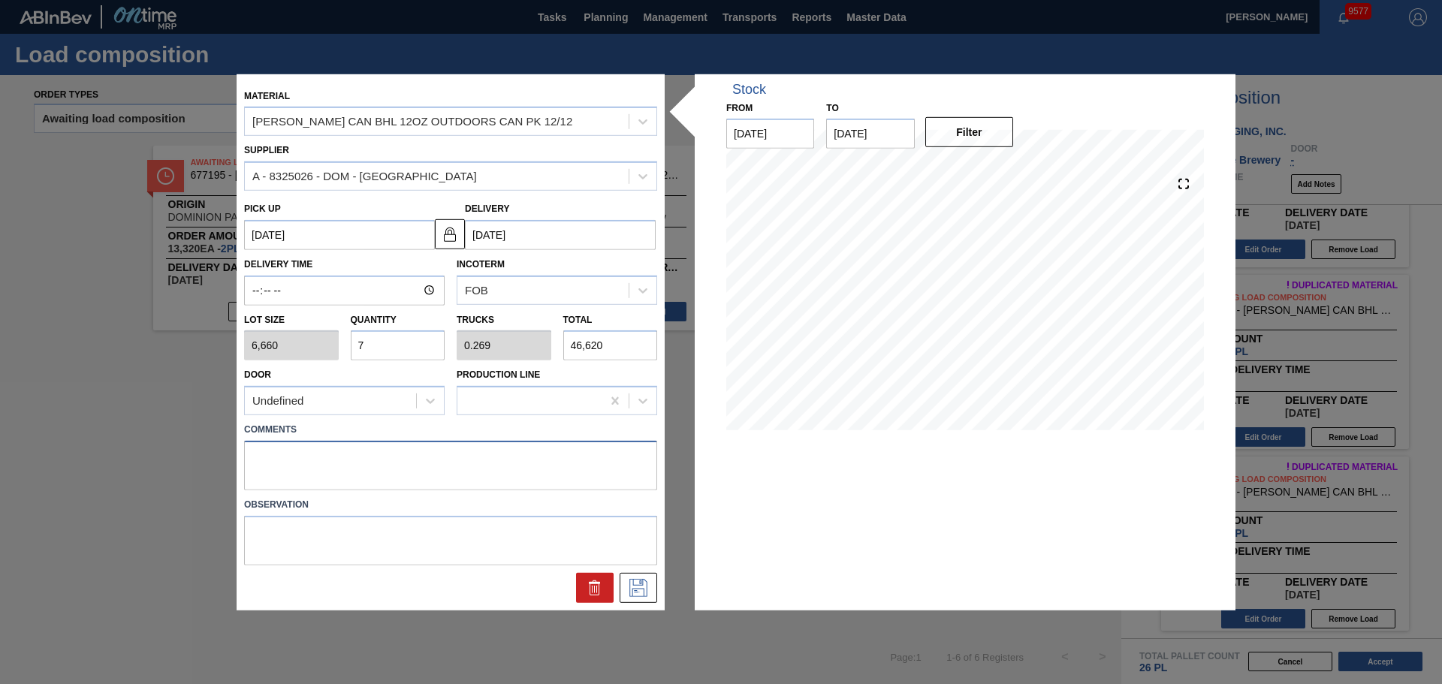
click at [507, 470] on textarea at bounding box center [450, 466] width 413 height 50
click at [635, 585] on icon at bounding box center [638, 588] width 18 height 18
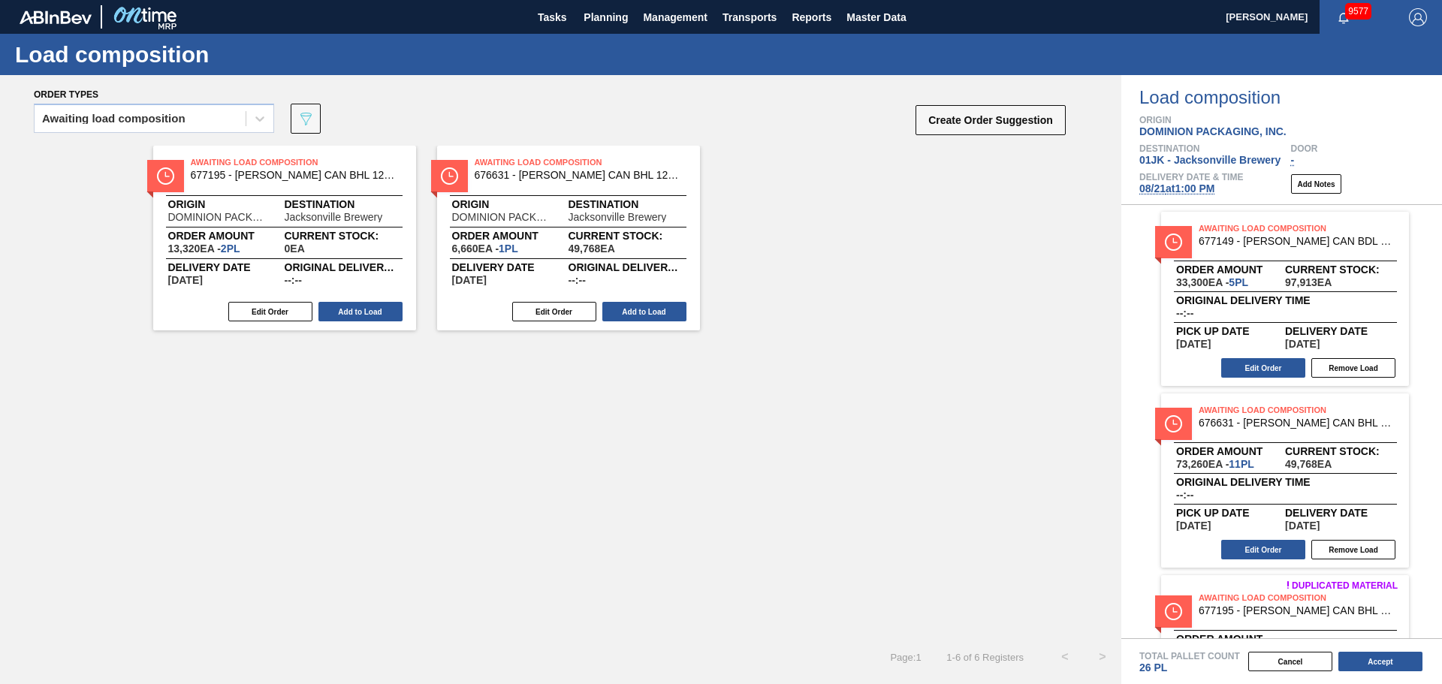
scroll to position [0, 0]
click at [1266, 548] on button "Edit Order" at bounding box center [1263, 551] width 84 height 20
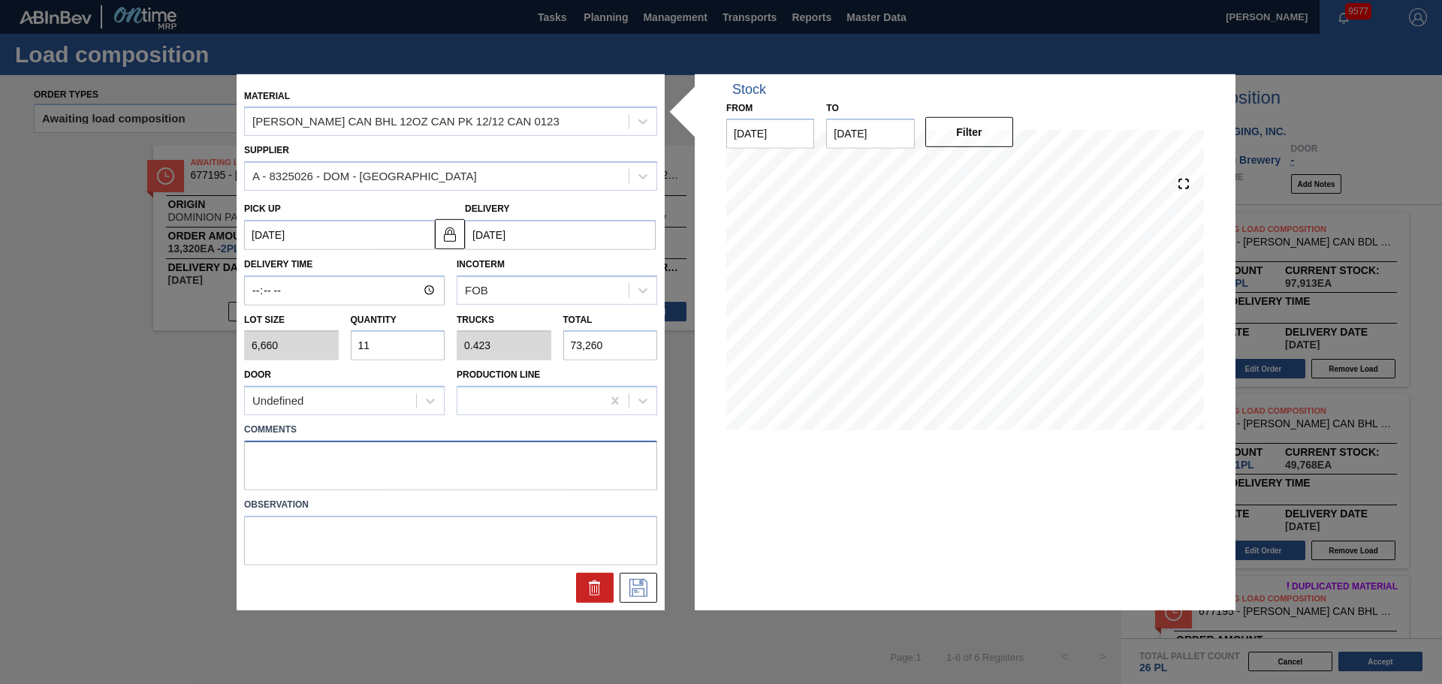
click at [337, 463] on textarea at bounding box center [450, 466] width 413 height 50
click at [644, 596] on icon at bounding box center [638, 588] width 18 height 18
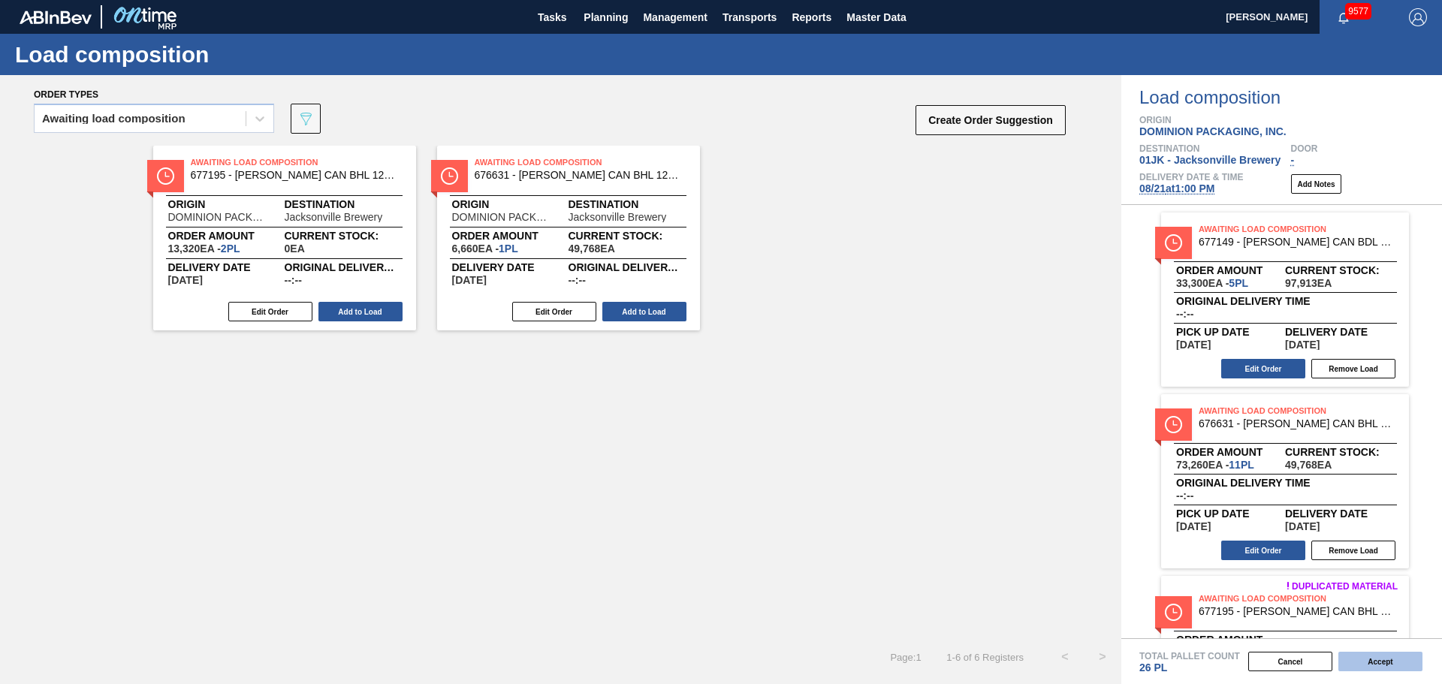
click at [1386, 653] on button "Accept" at bounding box center [1380, 662] width 84 height 20
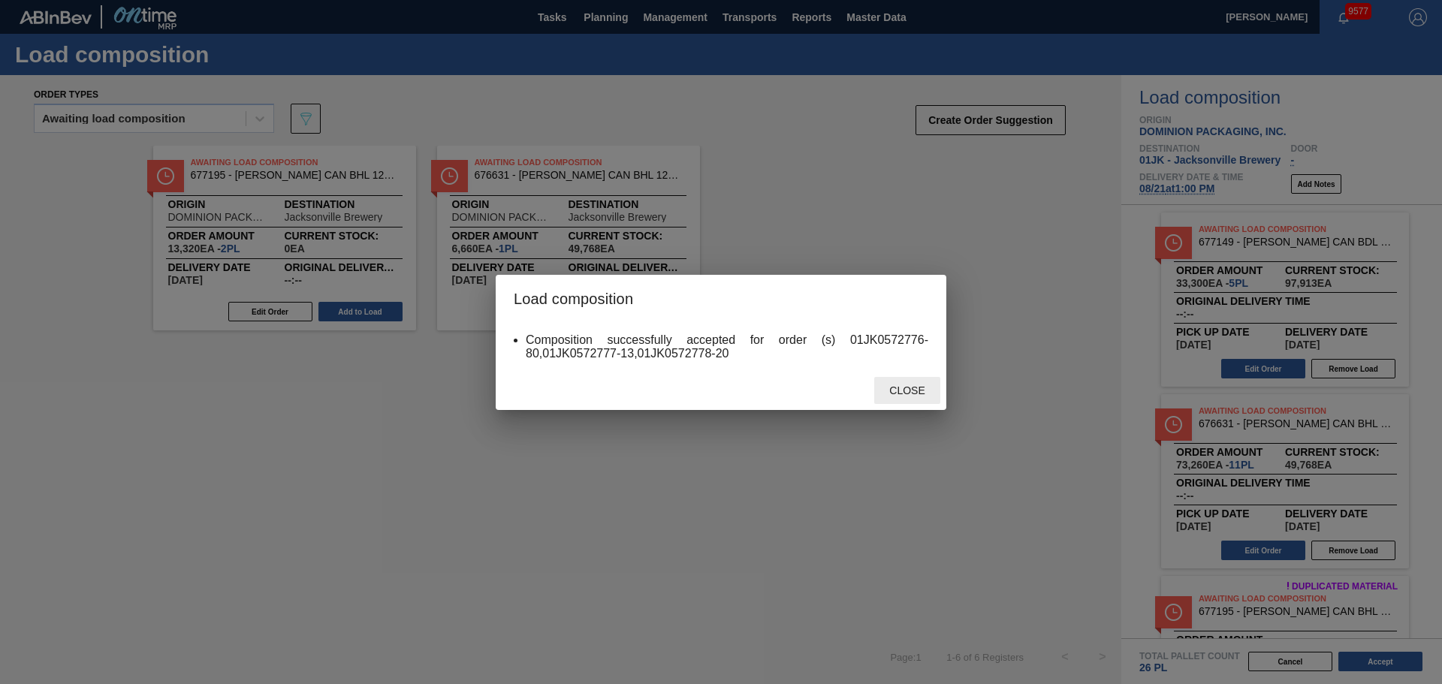
click at [893, 384] on div "Close" at bounding box center [907, 391] width 66 height 28
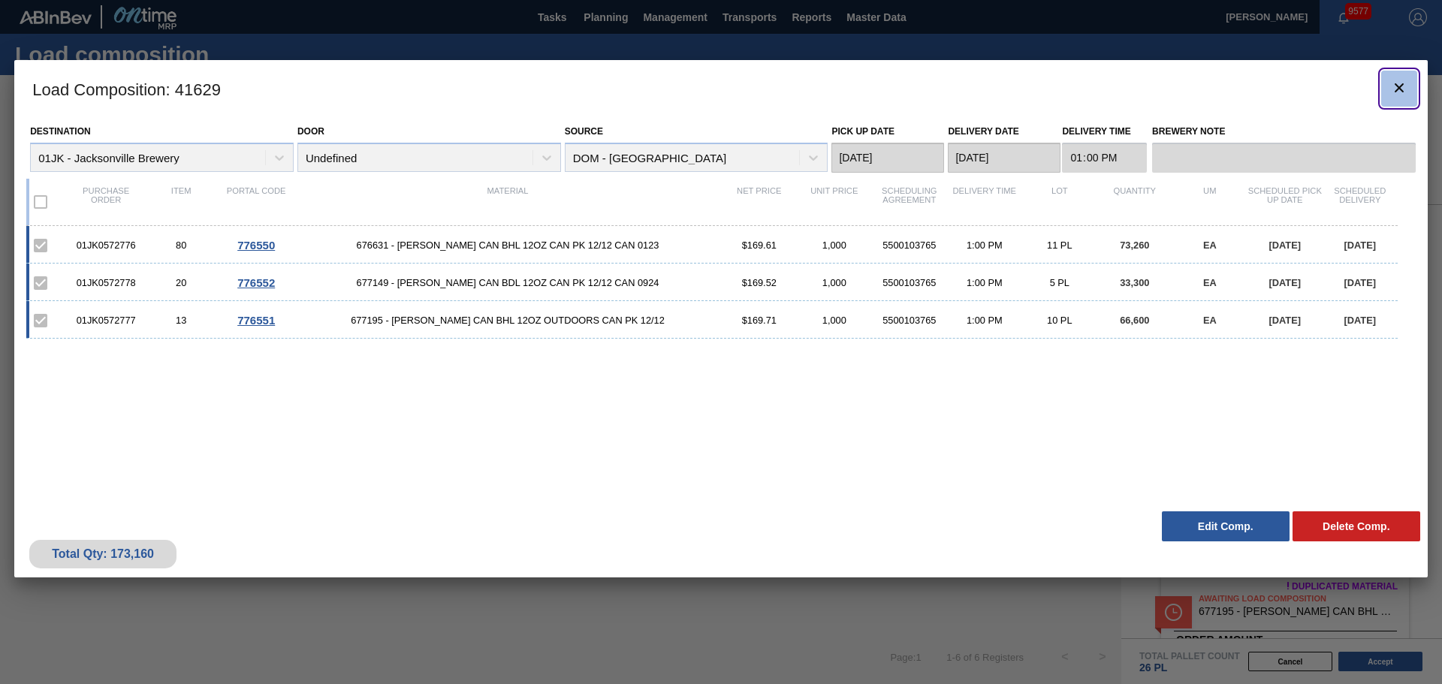
click at [1396, 88] on icon "botão de ícone" at bounding box center [1399, 88] width 18 height 18
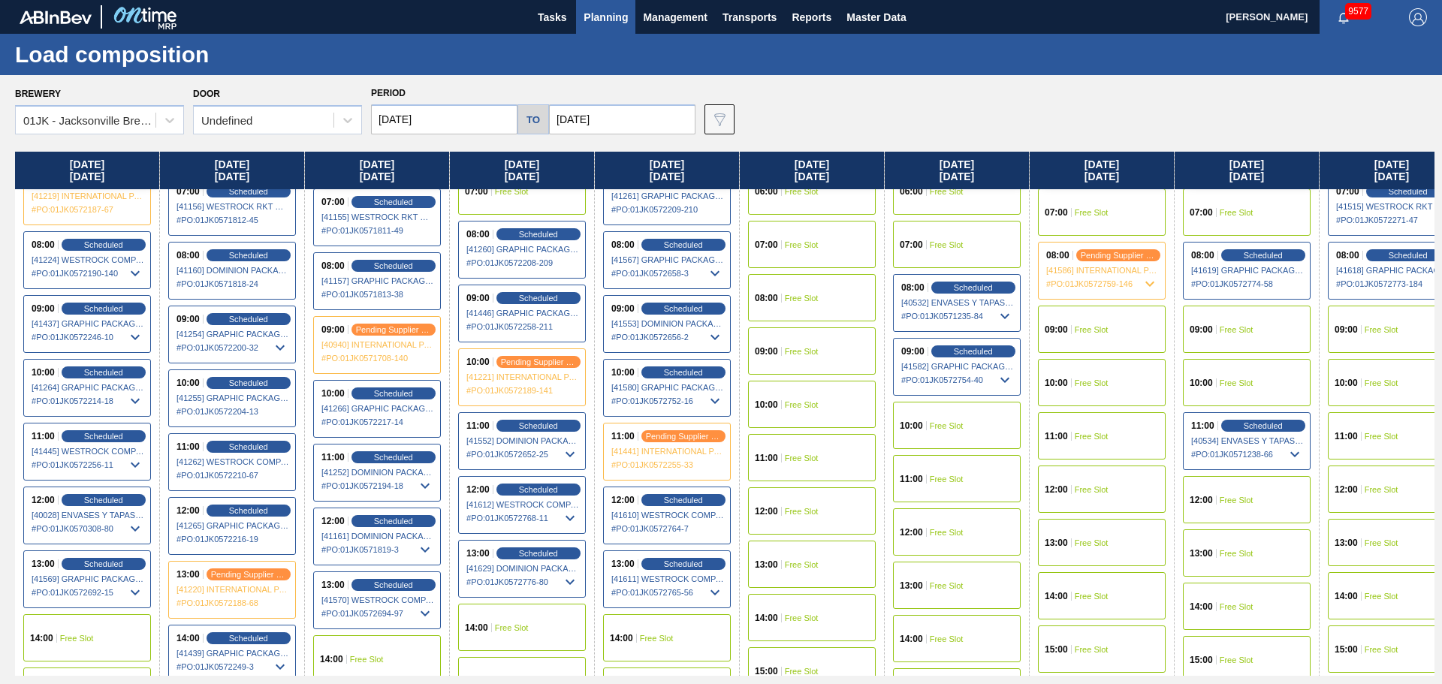
scroll to position [526, 0]
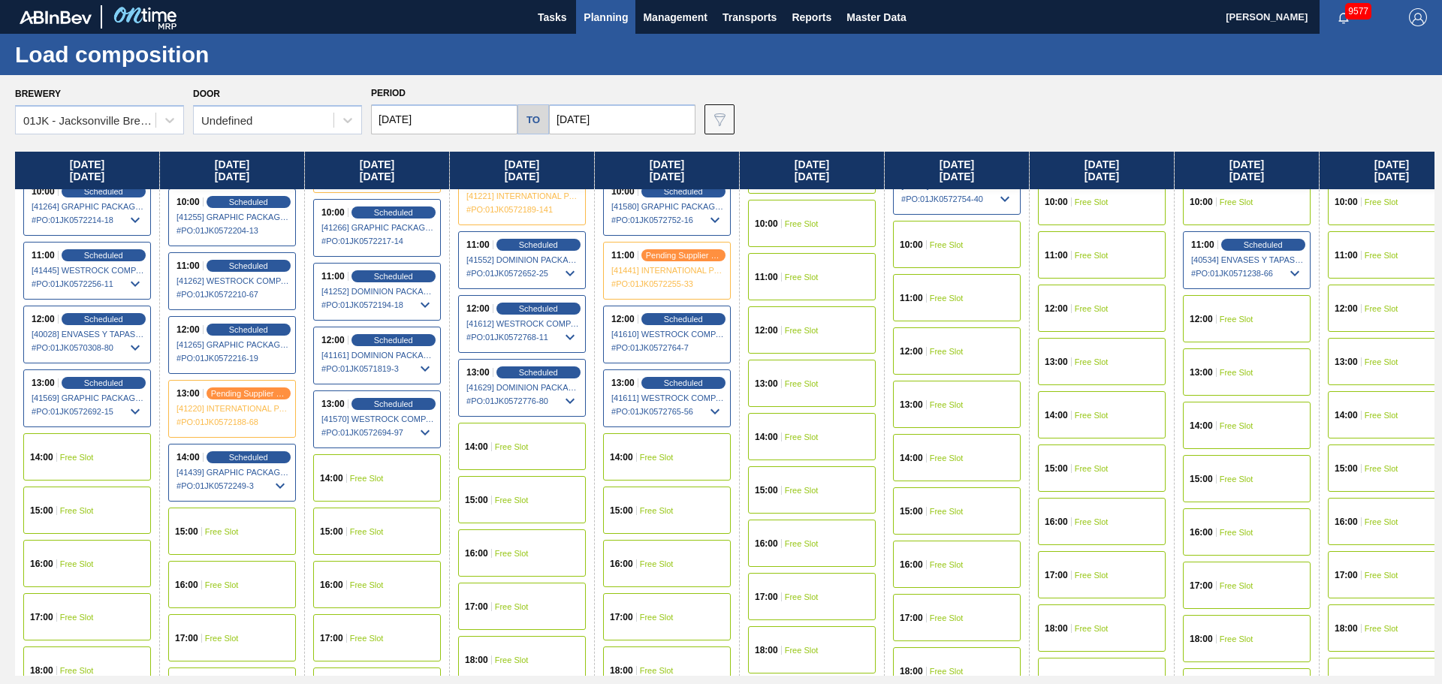
click at [682, 454] on div "14:00 Free Slot" at bounding box center [667, 456] width 128 height 47
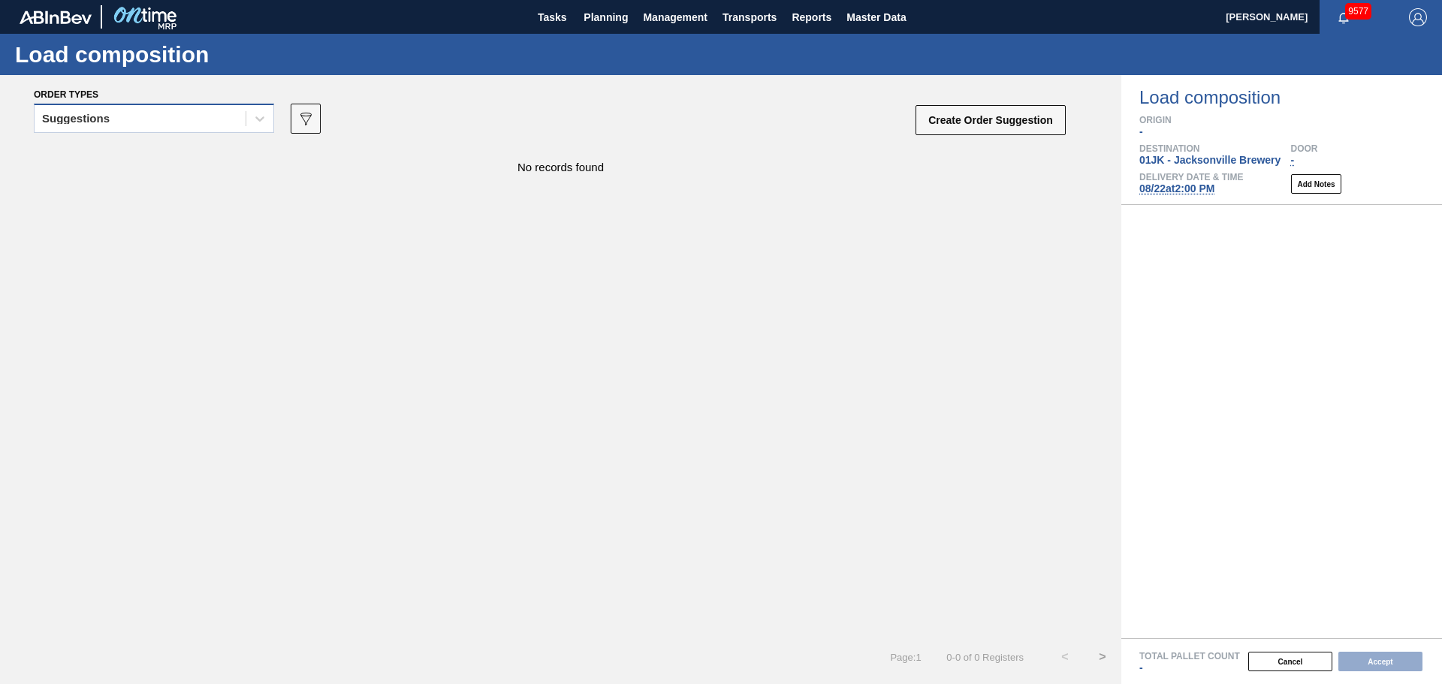
click at [180, 119] on div "Suggestions" at bounding box center [140, 119] width 211 height 22
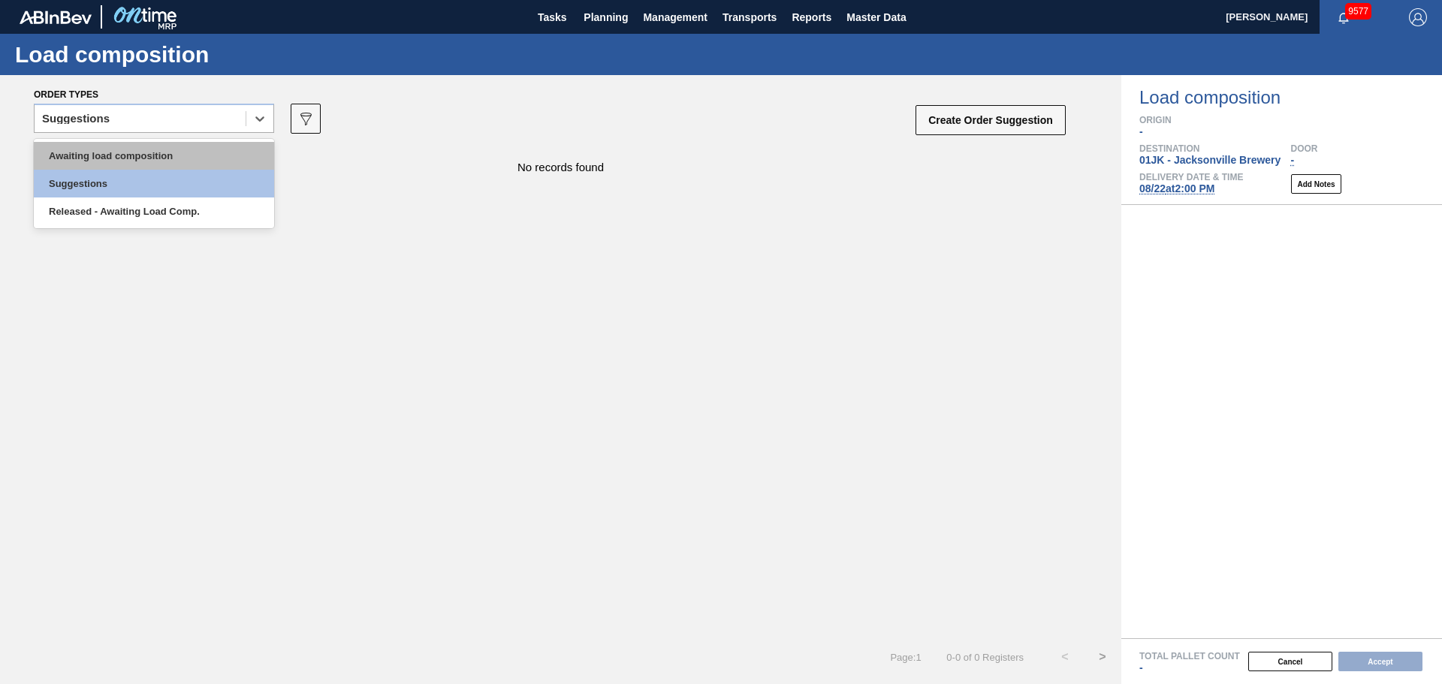
click at [159, 155] on div "Awaiting load composition" at bounding box center [154, 156] width 240 height 28
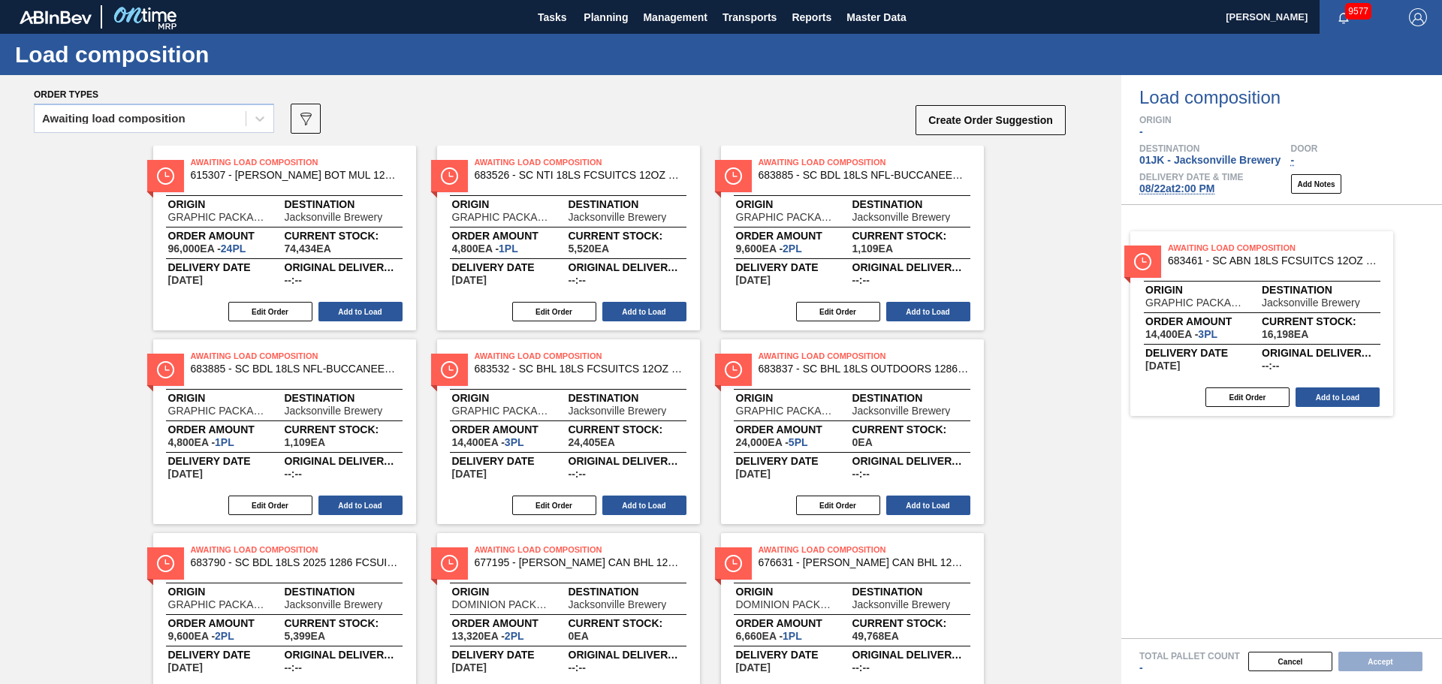
drag, startPoint x: 843, startPoint y: 192, endPoint x: 1278, endPoint y: 289, distance: 444.8
click at [1278, 289] on div "Order types Awaiting load composition 089F7B8B-B2A5-4AFE-B5C0-19BA573D28AC Crea…" at bounding box center [721, 379] width 1442 height 609
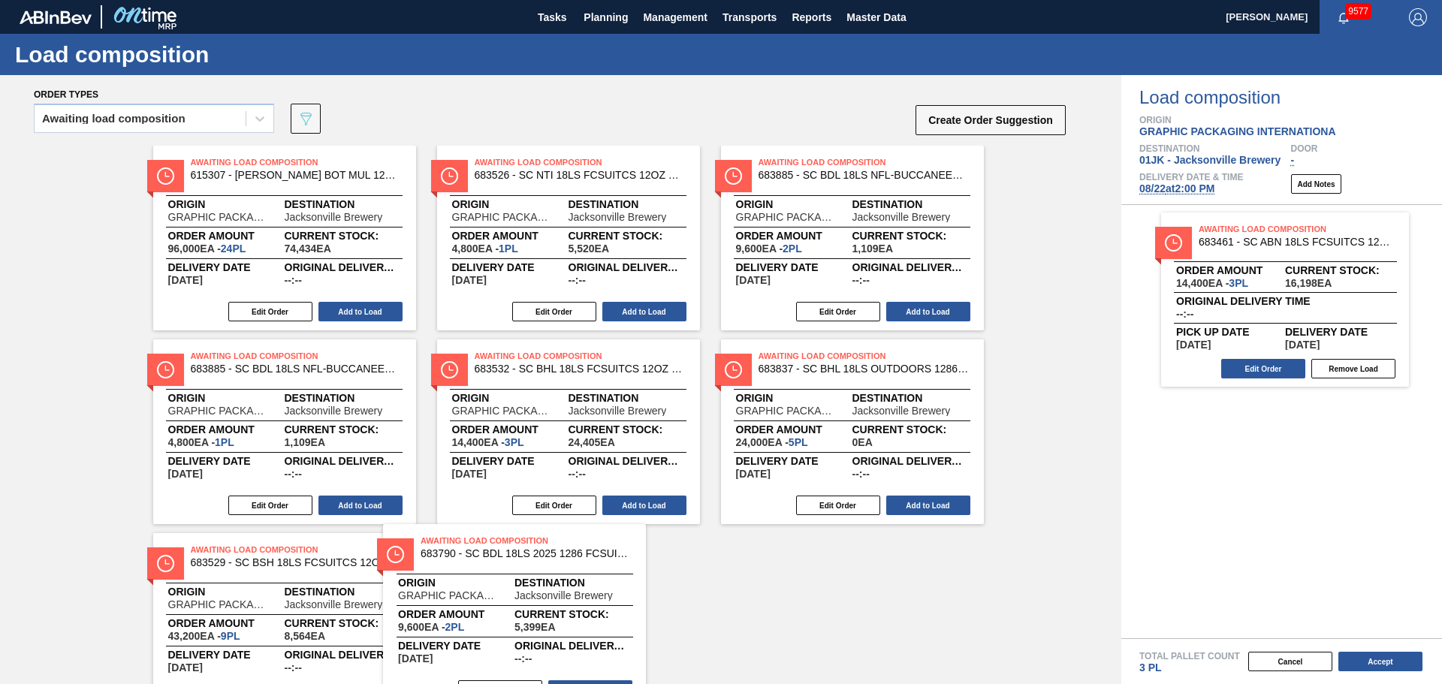
scroll to position [8, 0]
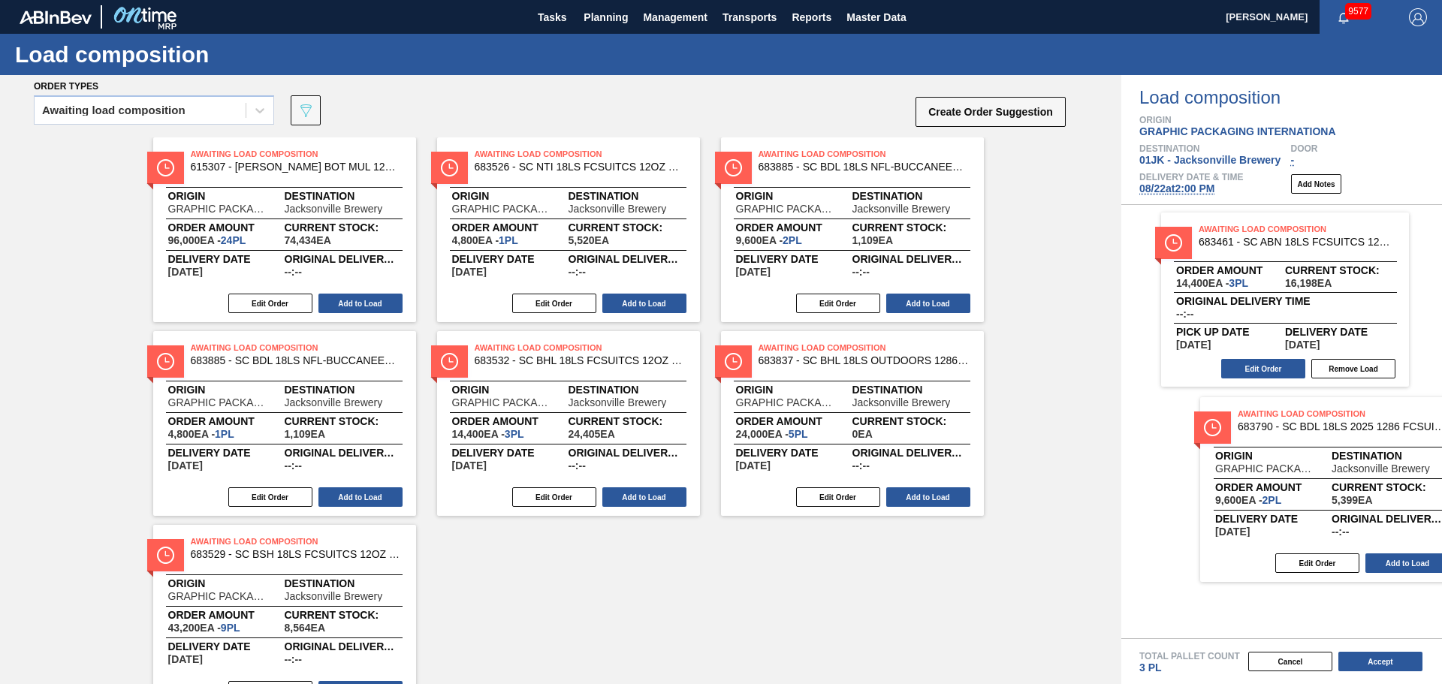
drag, startPoint x: 315, startPoint y: 591, endPoint x: 1368, endPoint y: 455, distance: 1061.0
click at [1368, 455] on div "Order types Awaiting load composition 089F7B8B-B2A5-4AFE-B5C0-19BA573D28AC Crea…" at bounding box center [721, 379] width 1442 height 609
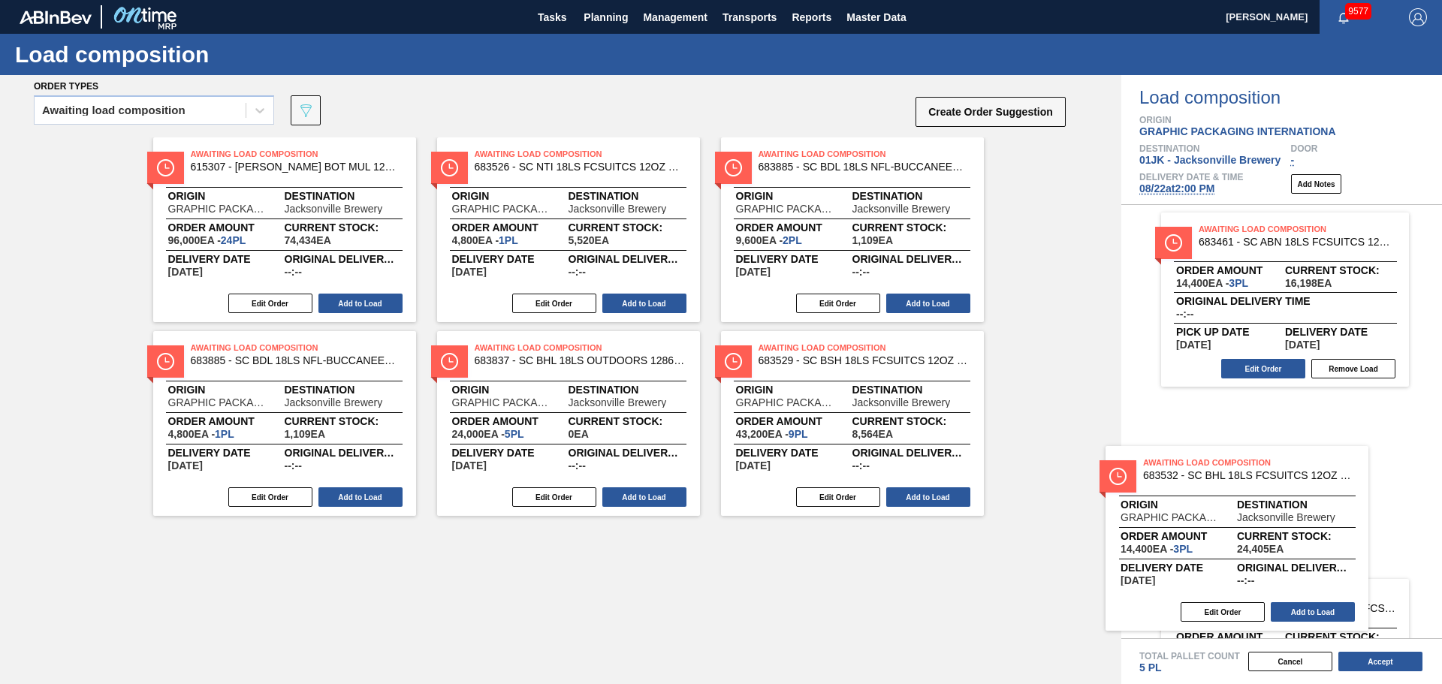
drag, startPoint x: 636, startPoint y: 394, endPoint x: 1326, endPoint y: 504, distance: 698.2
click at [1317, 509] on div "Order types Awaiting load composition 089F7B8B-B2A5-4AFE-B5C0-19BA573D28AC Crea…" at bounding box center [721, 379] width 1442 height 609
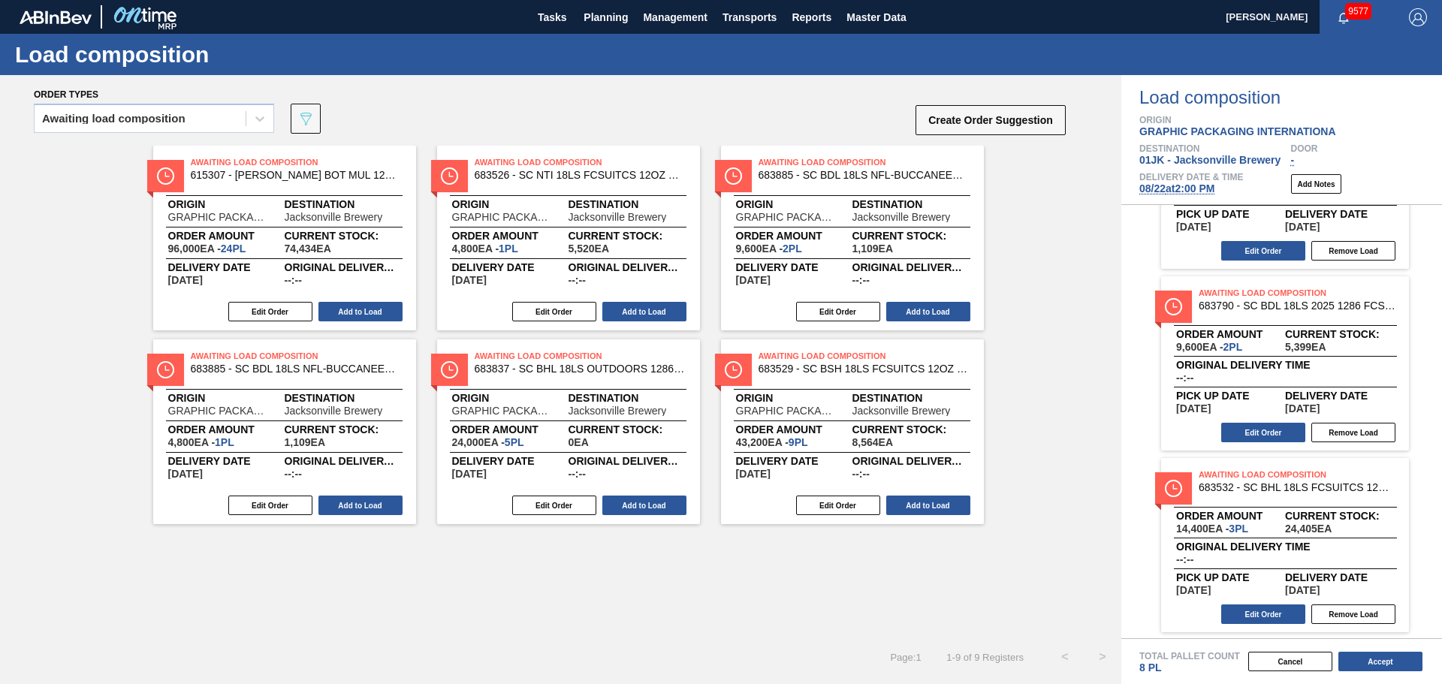
scroll to position [119, 0]
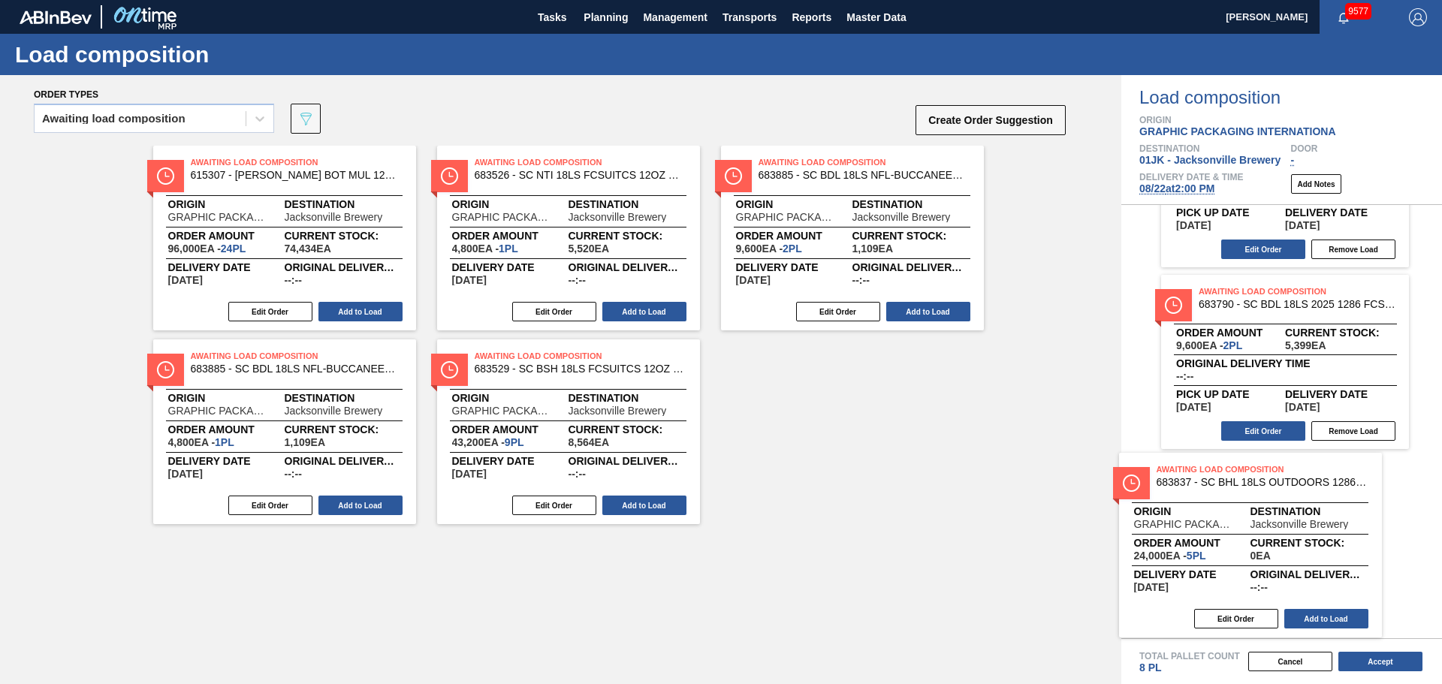
drag, startPoint x: 723, startPoint y: 423, endPoint x: 1207, endPoint y: 499, distance: 489.7
click at [1207, 499] on div "Order types Awaiting load composition 089F7B8B-B2A5-4AFE-B5C0-19BA573D28AC Crea…" at bounding box center [721, 379] width 1442 height 609
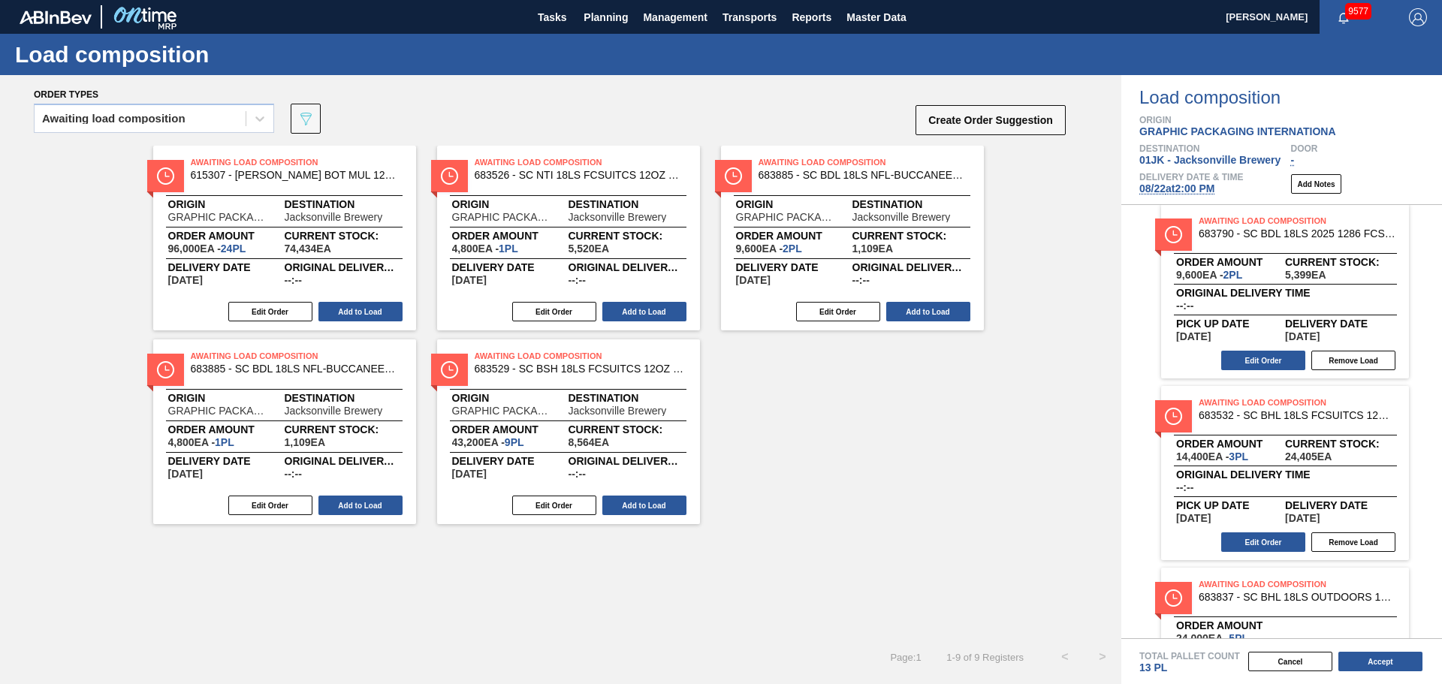
scroll to position [301, 0]
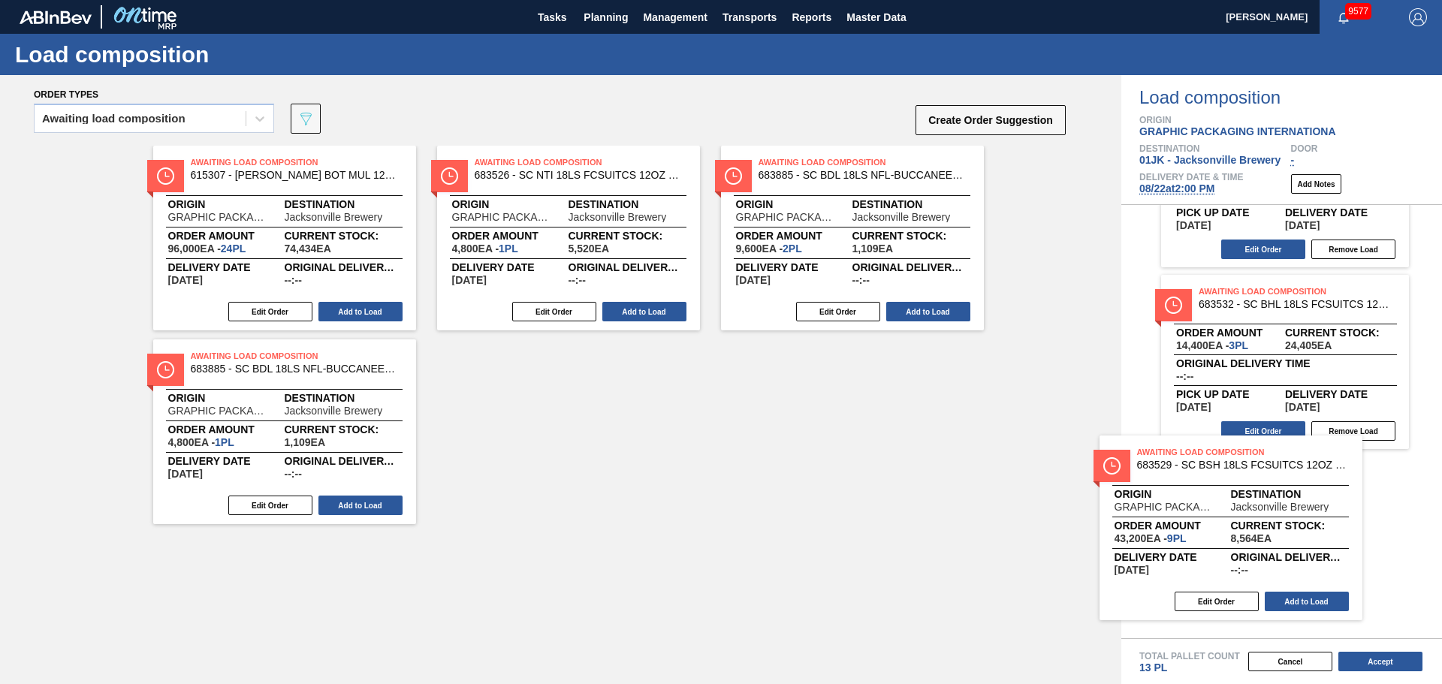
drag, startPoint x: 536, startPoint y: 373, endPoint x: 1202, endPoint y: 475, distance: 674.0
click at [1202, 475] on div "Order types Awaiting load composition 089F7B8B-B2A5-4AFE-B5C0-19BA573D28AC Crea…" at bounding box center [721, 379] width 1442 height 609
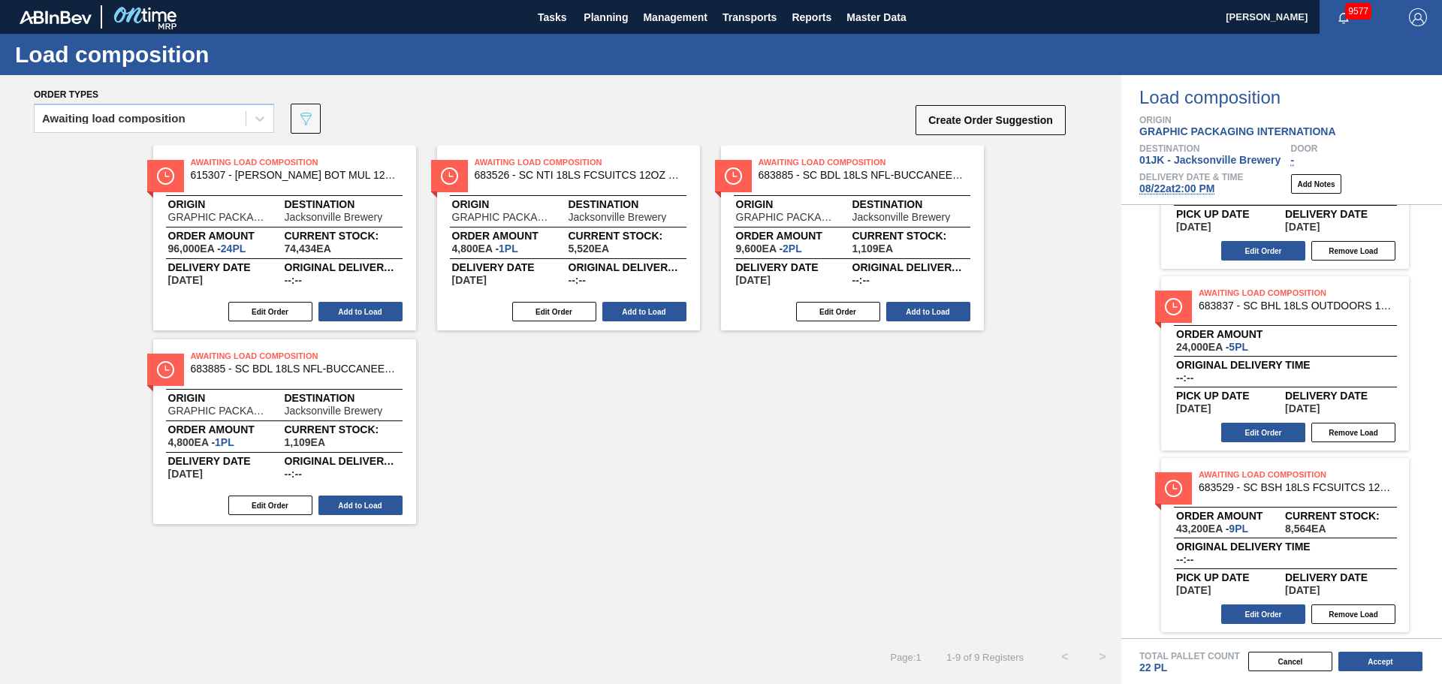
scroll to position [483, 0]
click at [1249, 430] on button "Edit Order" at bounding box center [1263, 431] width 84 height 20
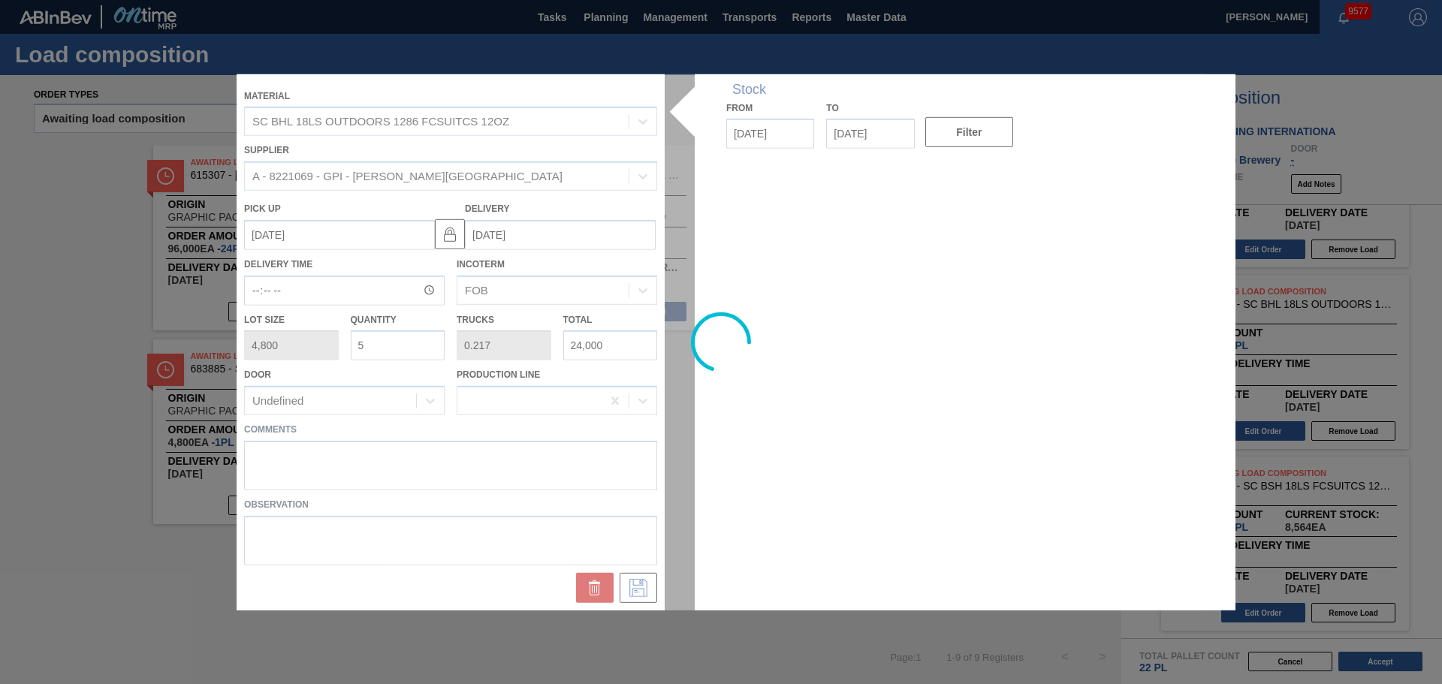
click at [385, 348] on div at bounding box center [721, 342] width 969 height 536
click at [381, 339] on div at bounding box center [721, 342] width 969 height 536
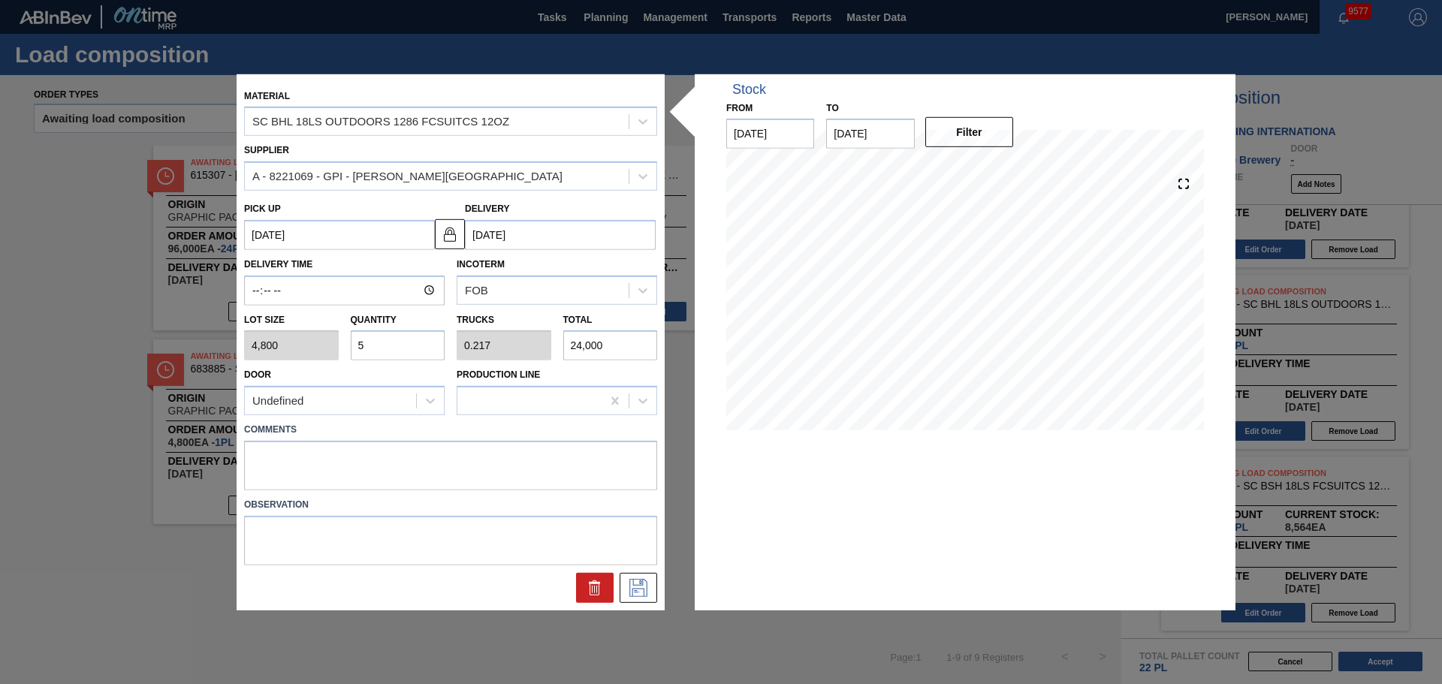
click at [381, 339] on input "5" at bounding box center [398, 345] width 95 height 30
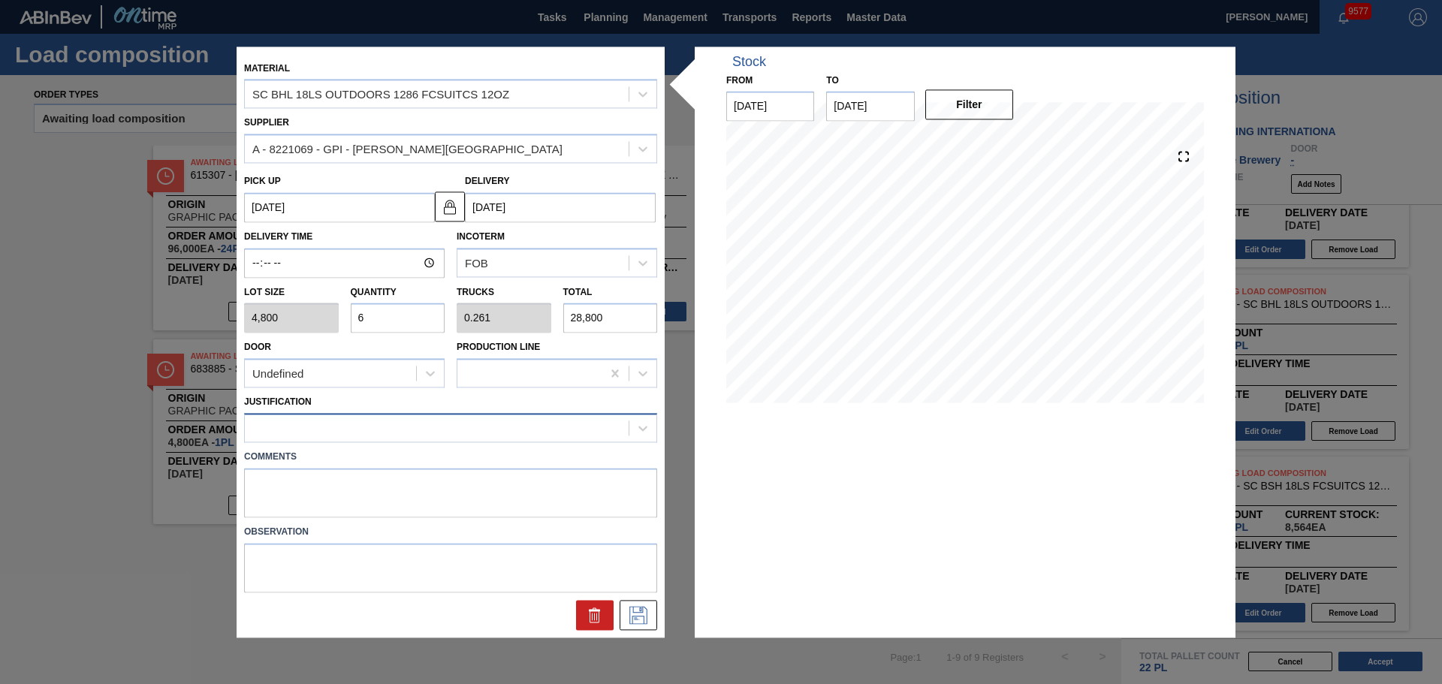
click at [404, 423] on div at bounding box center [437, 429] width 384 height 22
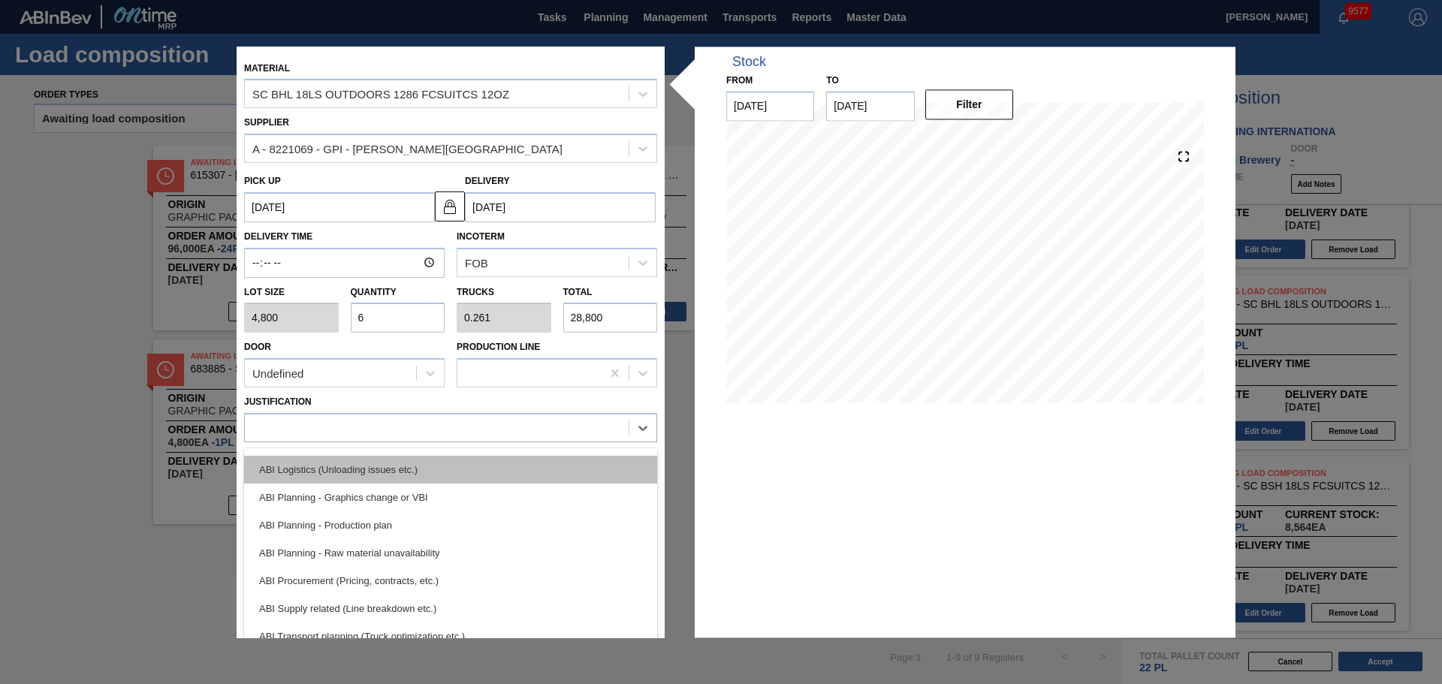
scroll to position [150, 0]
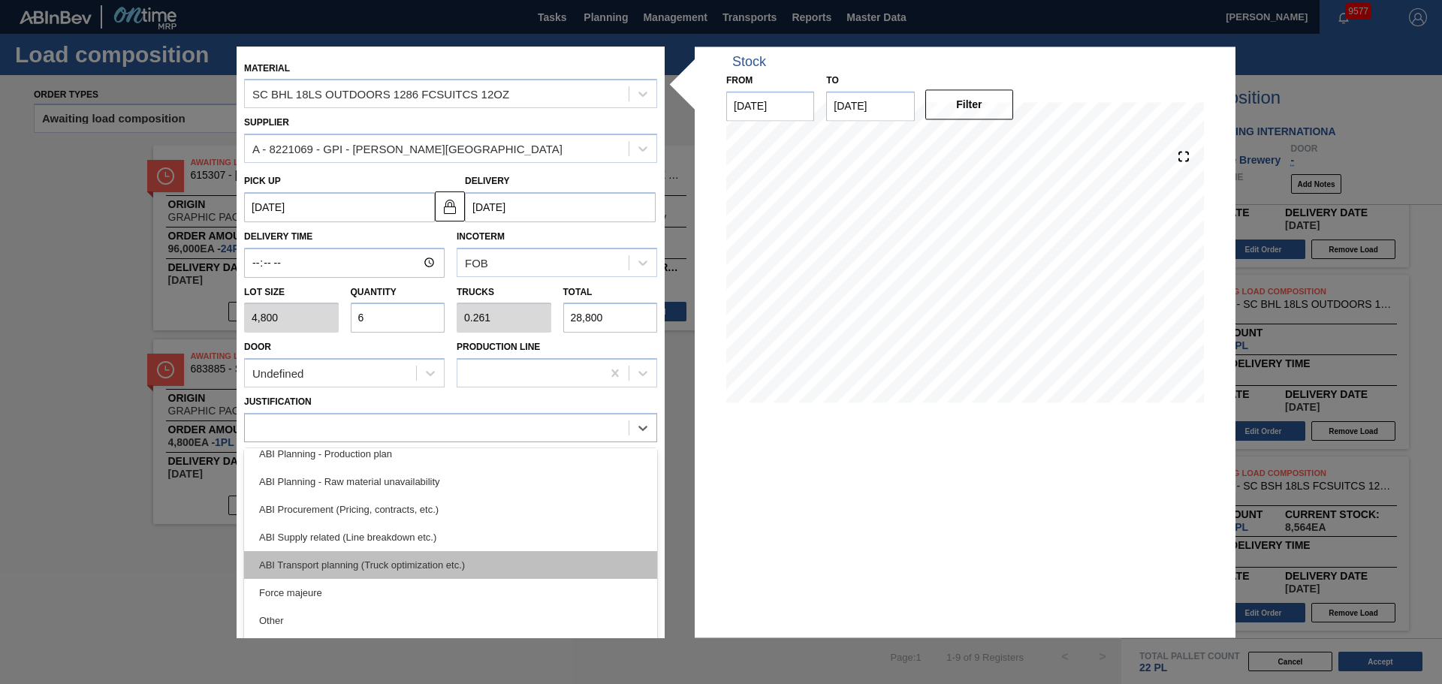
click at [388, 561] on div "ABI Transport planning (Truck optimization etc.)" at bounding box center [450, 565] width 413 height 28
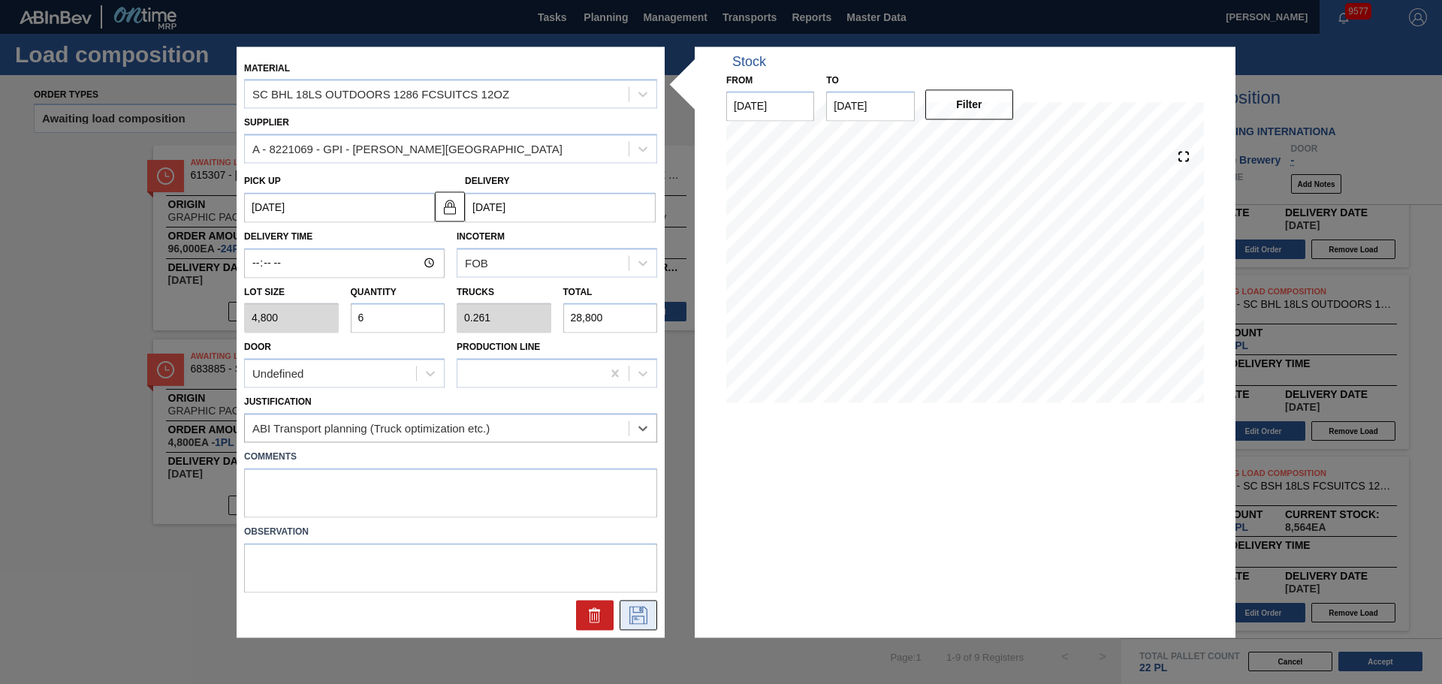
click at [628, 620] on icon at bounding box center [638, 615] width 24 height 18
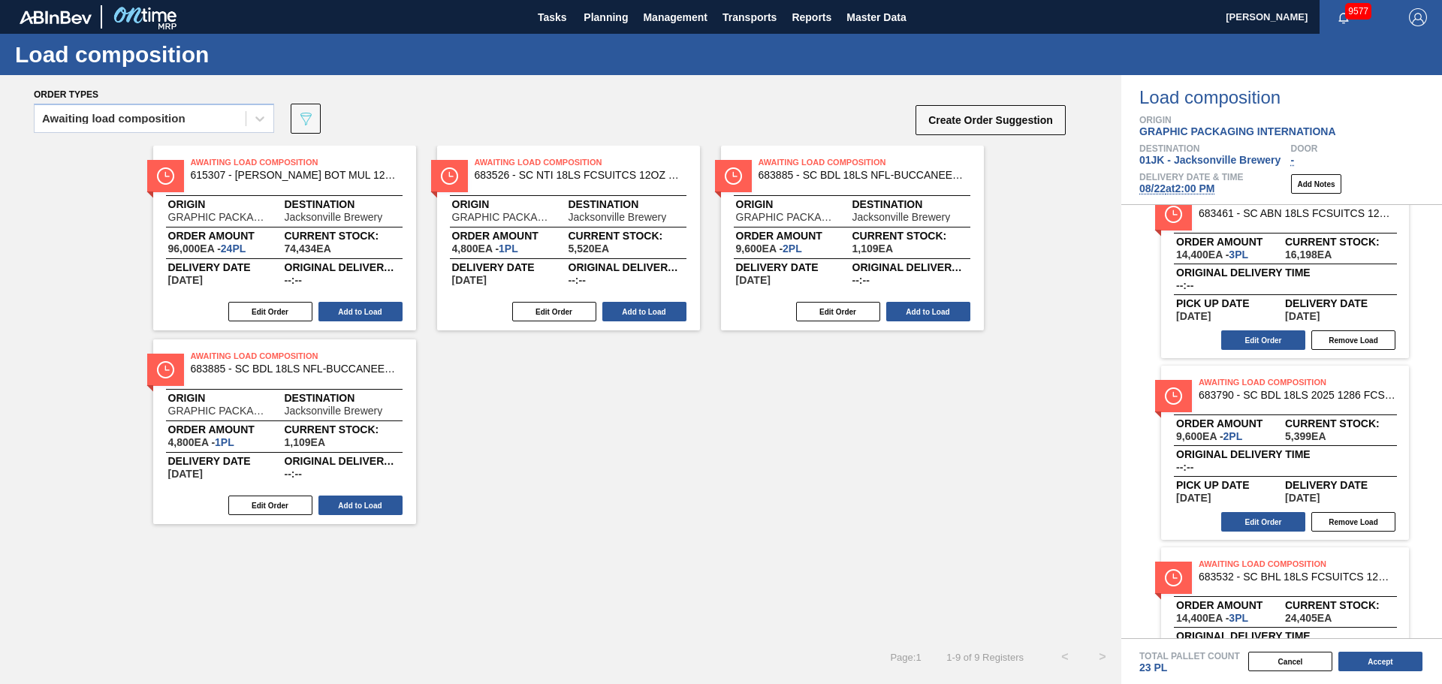
scroll to position [0, 0]
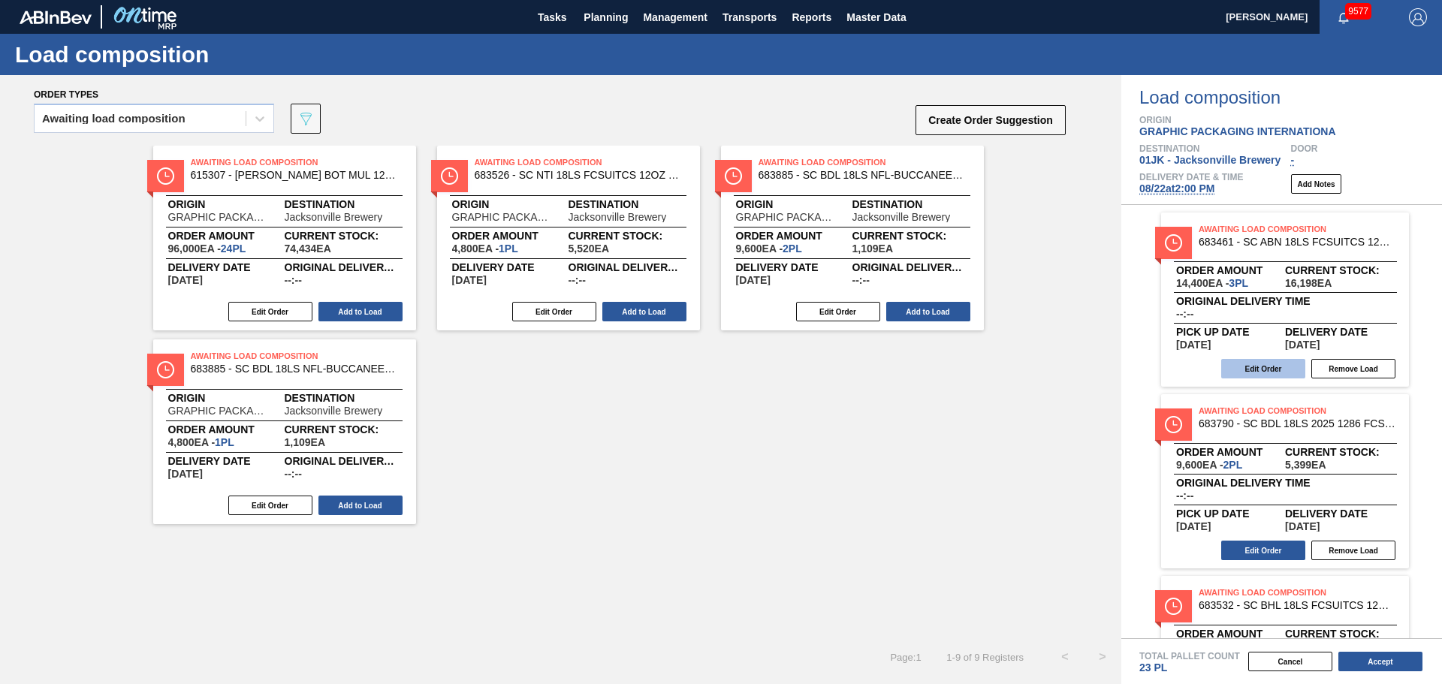
click at [1266, 366] on button "Edit Order" at bounding box center [1263, 369] width 84 height 20
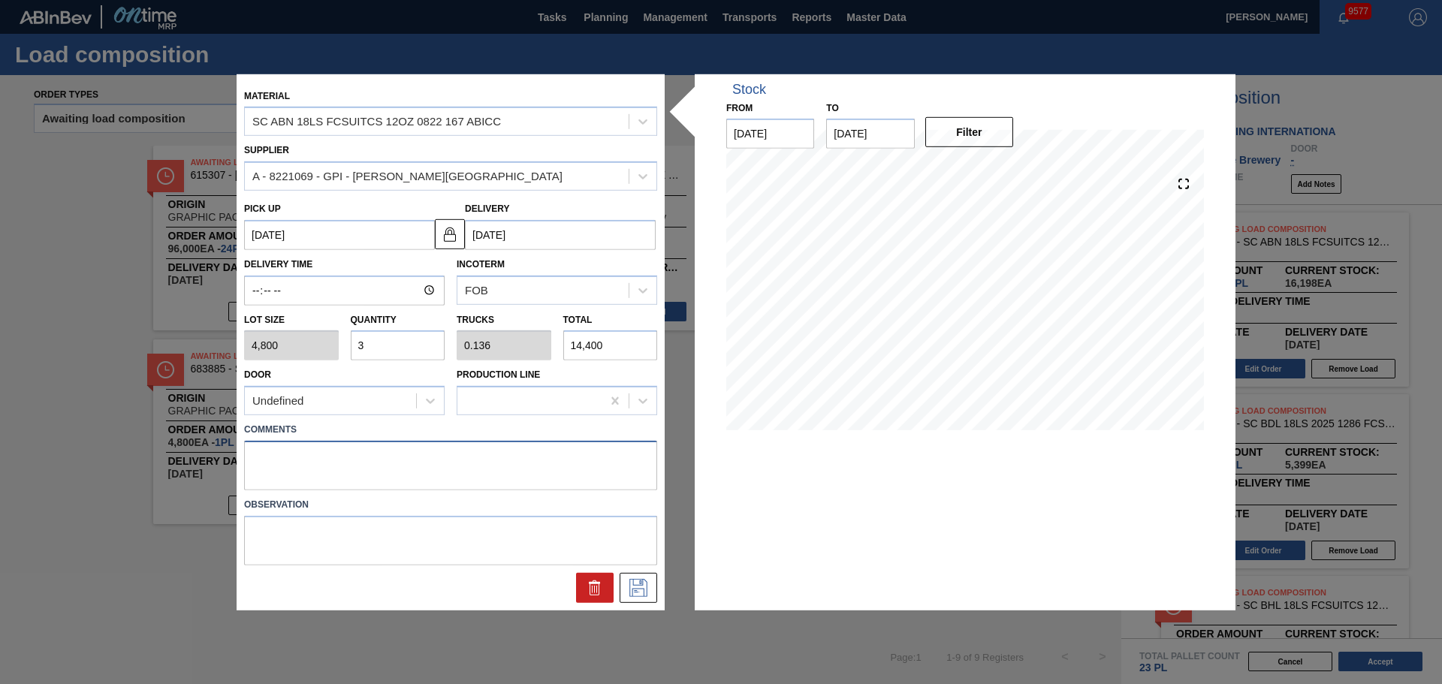
click at [580, 488] on textarea at bounding box center [450, 466] width 413 height 50
click at [636, 595] on icon at bounding box center [638, 588] width 24 height 18
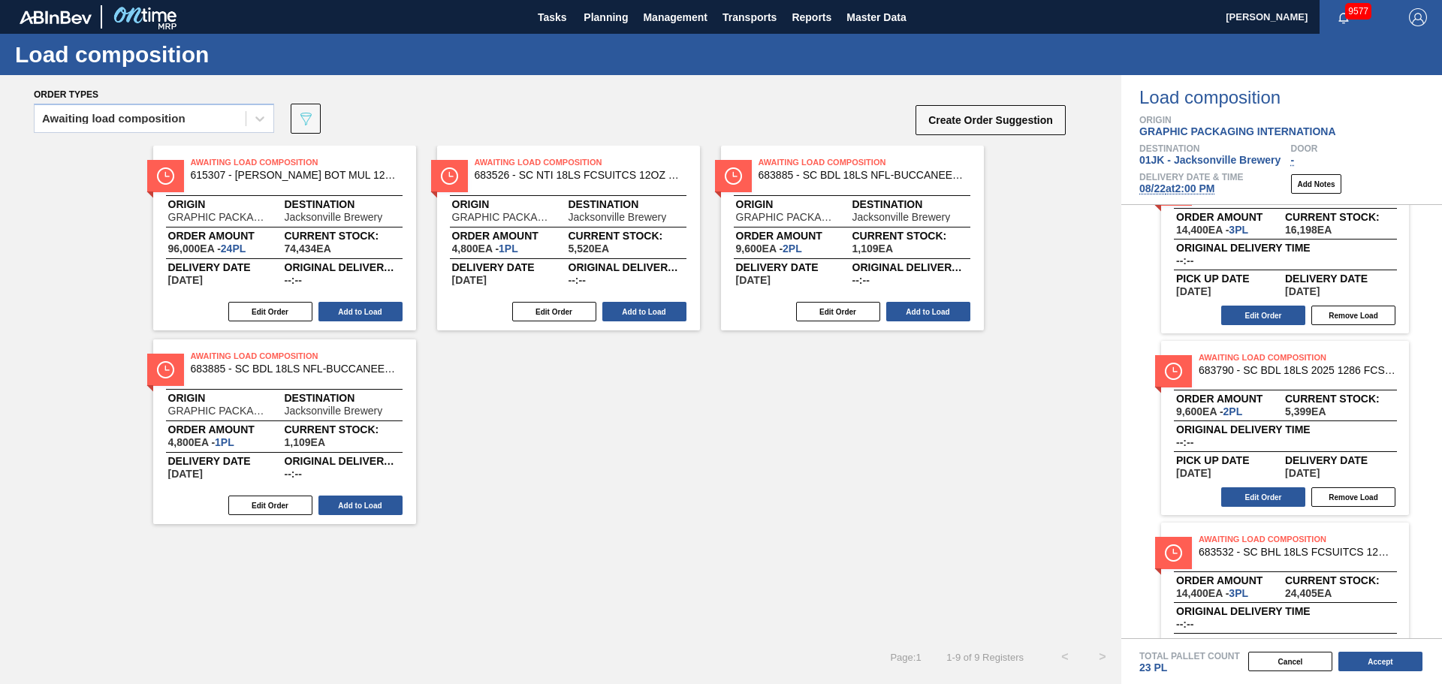
scroll to position [225, 0]
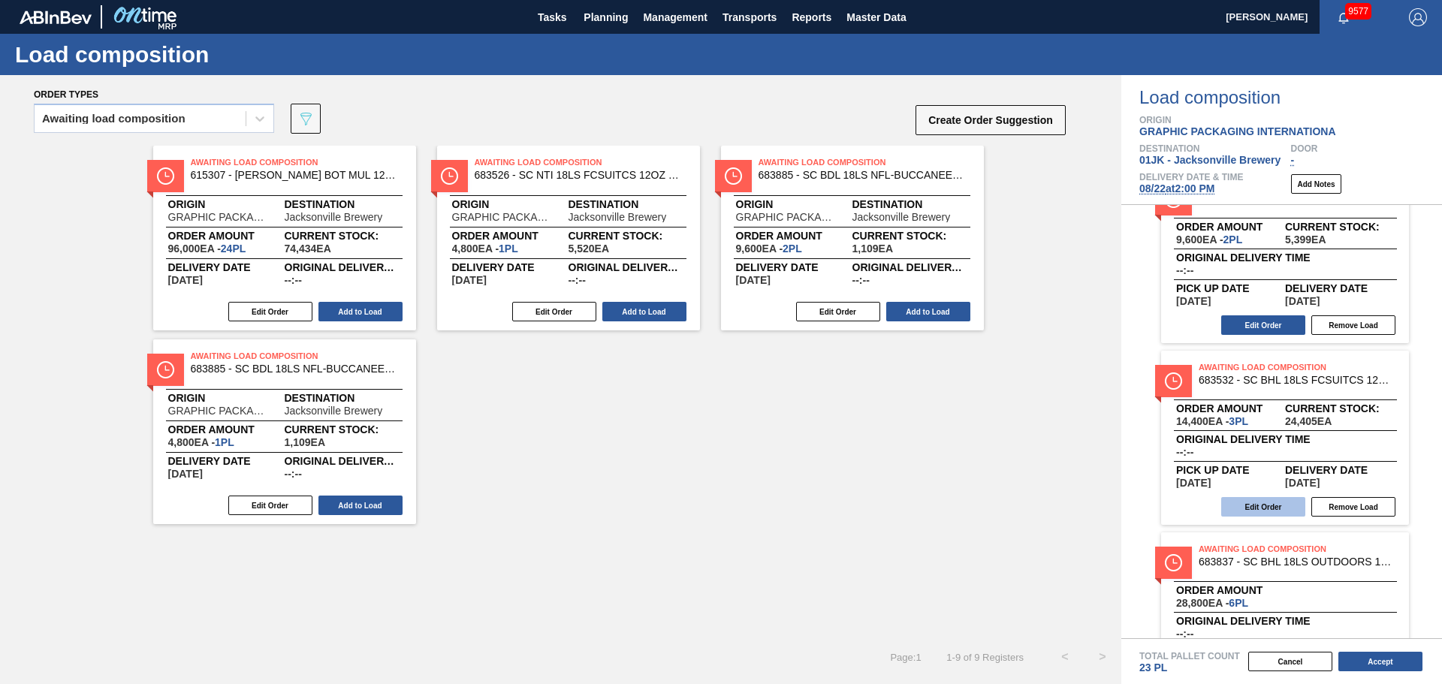
click at [1253, 501] on button "Edit Order" at bounding box center [1263, 507] width 84 height 20
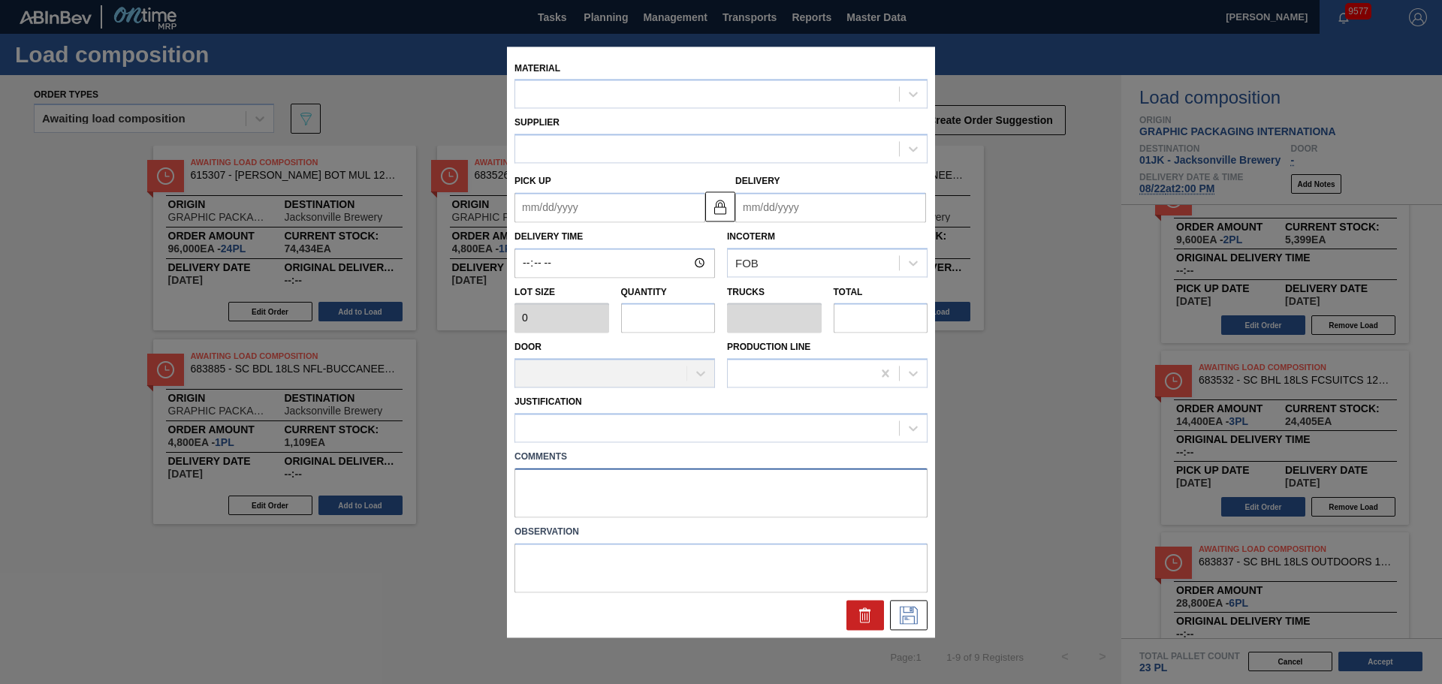
click at [696, 503] on textarea at bounding box center [720, 493] width 413 height 50
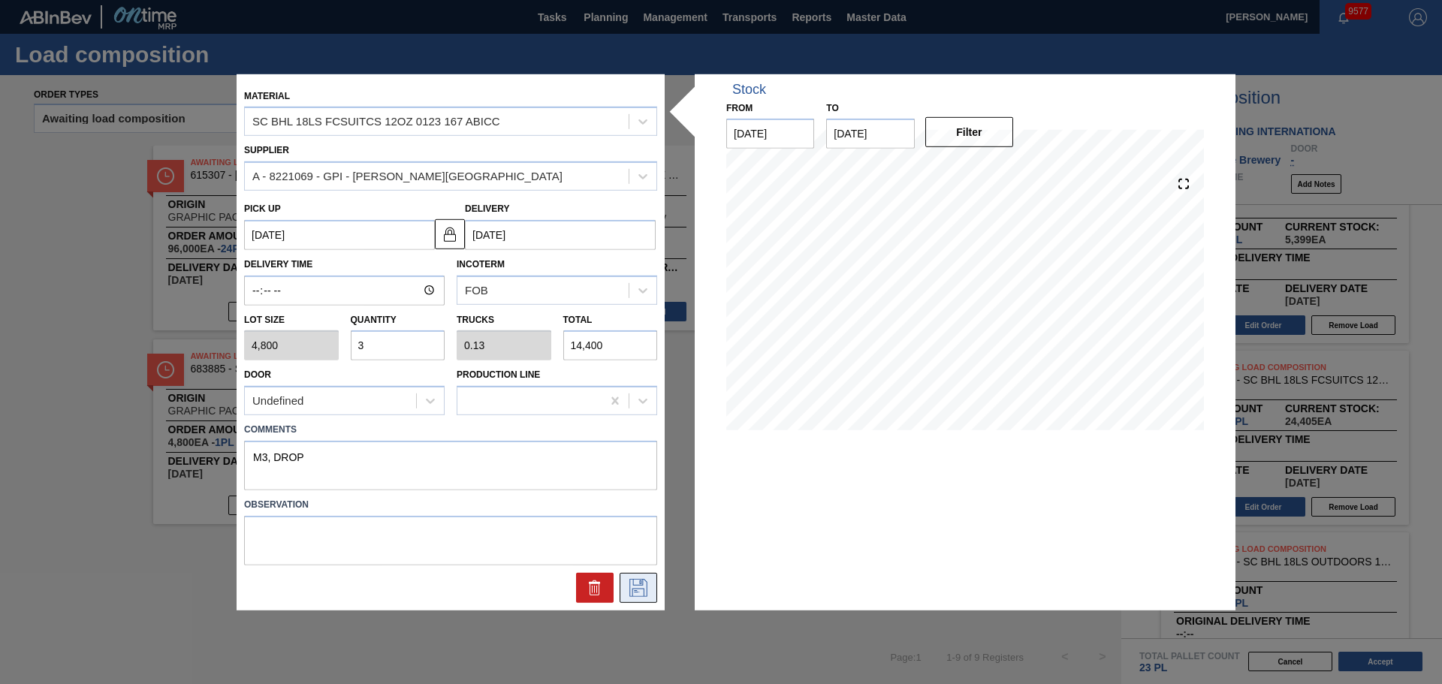
click at [644, 587] on icon at bounding box center [638, 588] width 24 height 18
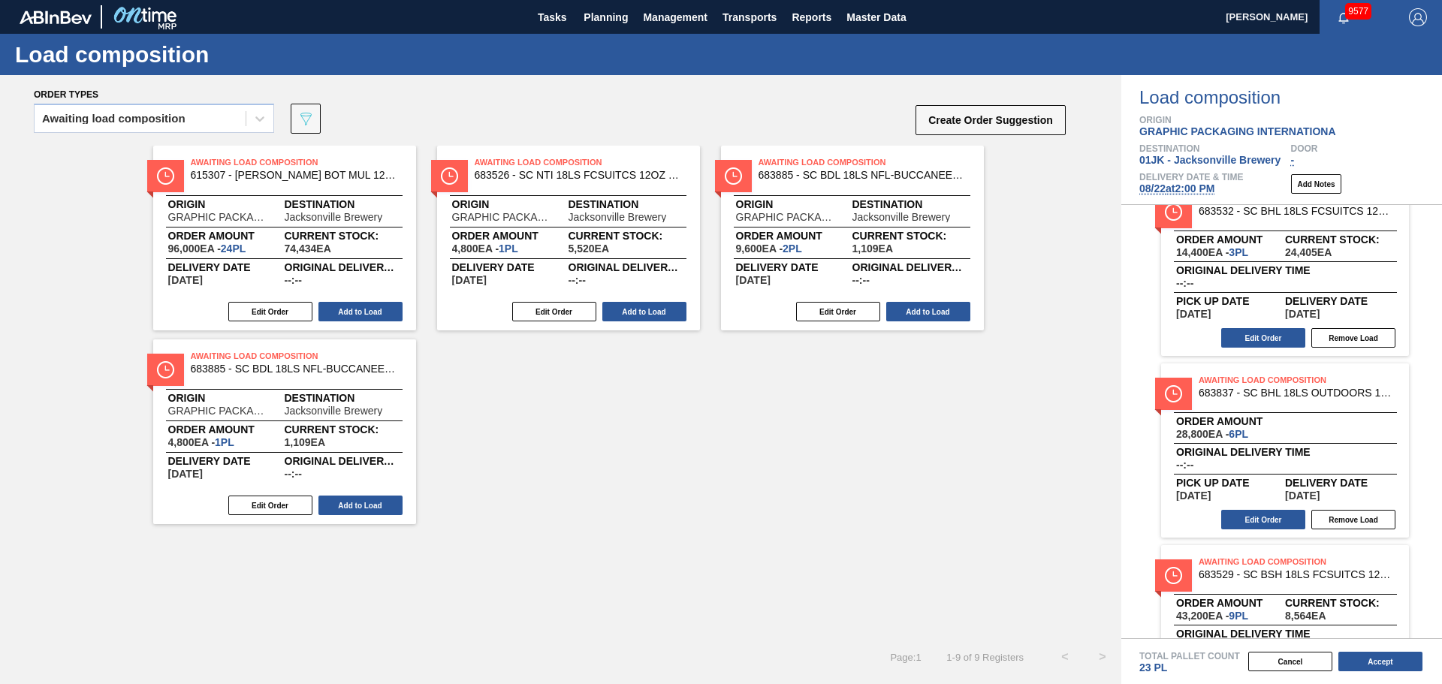
scroll to position [483, 0]
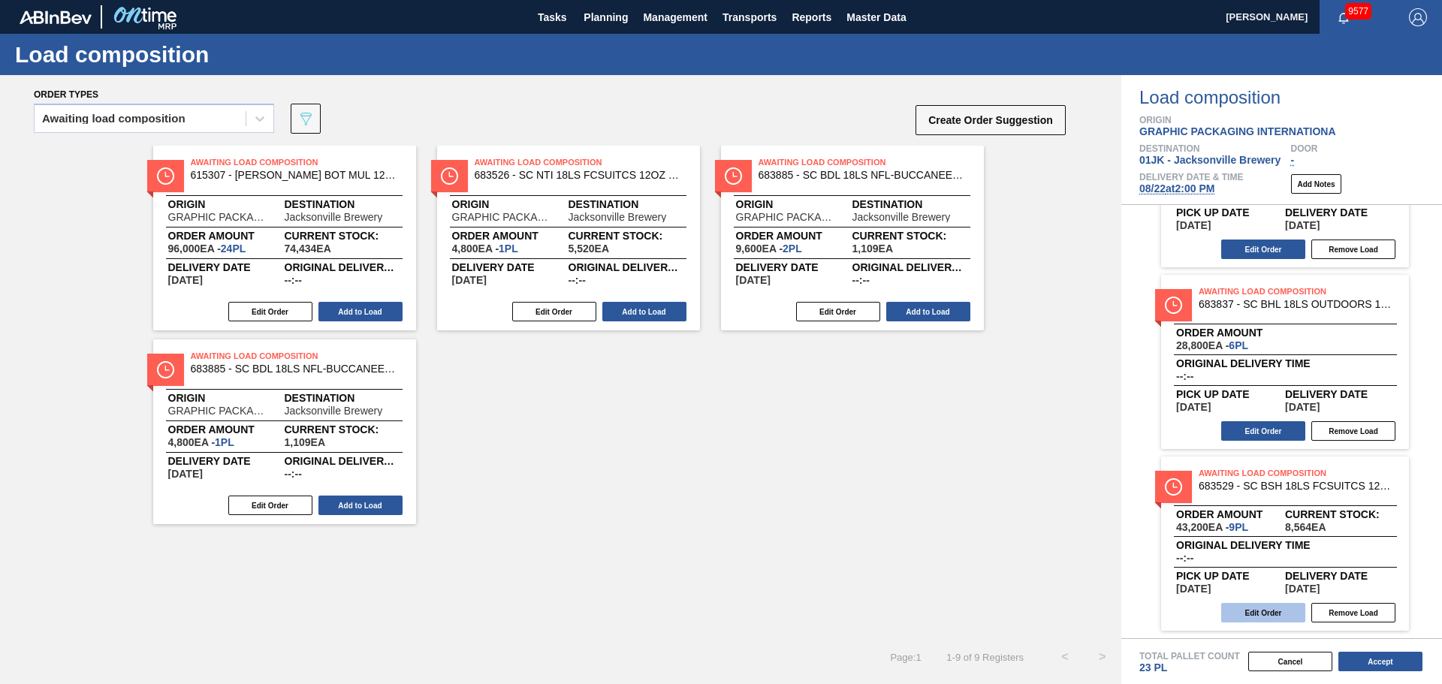
click at [1249, 614] on button "Edit Order" at bounding box center [1263, 613] width 84 height 20
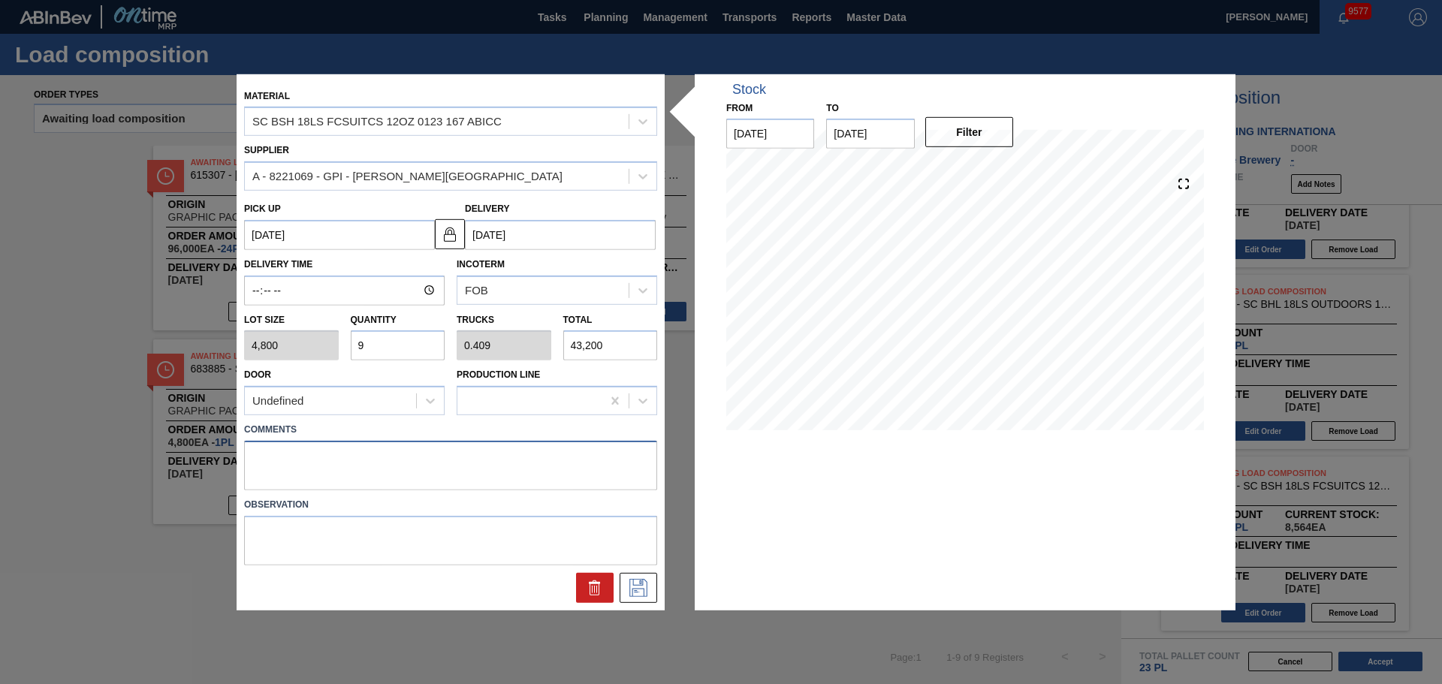
click at [494, 456] on textarea at bounding box center [450, 466] width 413 height 50
click at [646, 592] on icon at bounding box center [638, 588] width 24 height 18
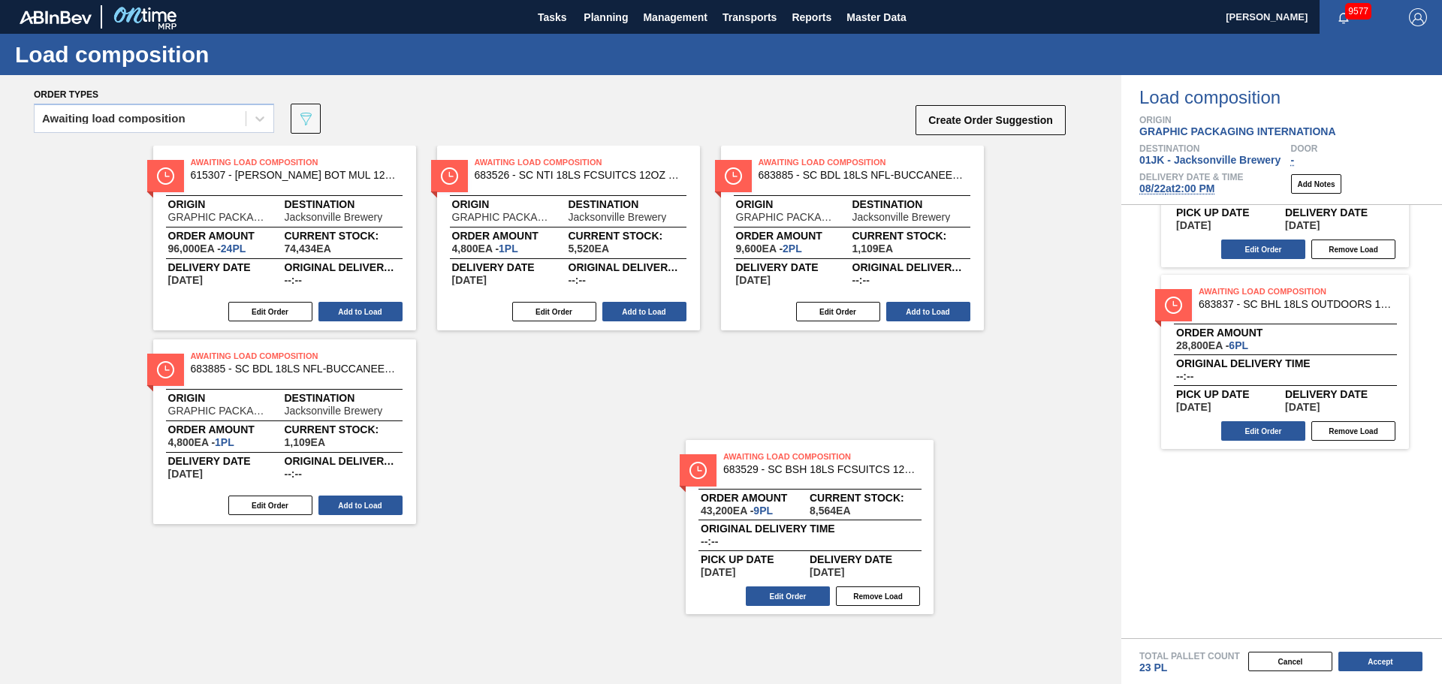
drag, startPoint x: 1263, startPoint y: 536, endPoint x: 772, endPoint y: 508, distance: 491.2
click at [771, 518] on div "Order types Awaiting load composition 089F7B8B-B2A5-4AFE-B5C0-19BA573D28AC Crea…" at bounding box center [721, 379] width 1442 height 609
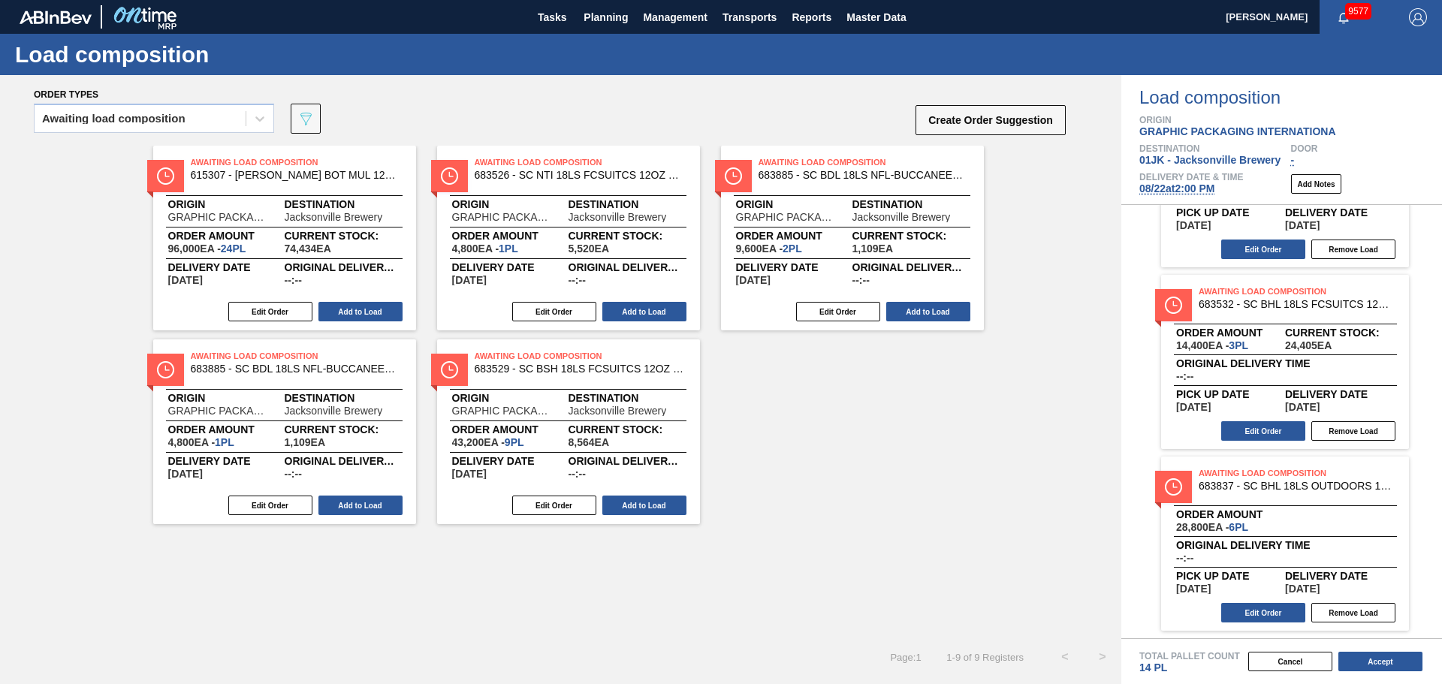
scroll to position [301, 0]
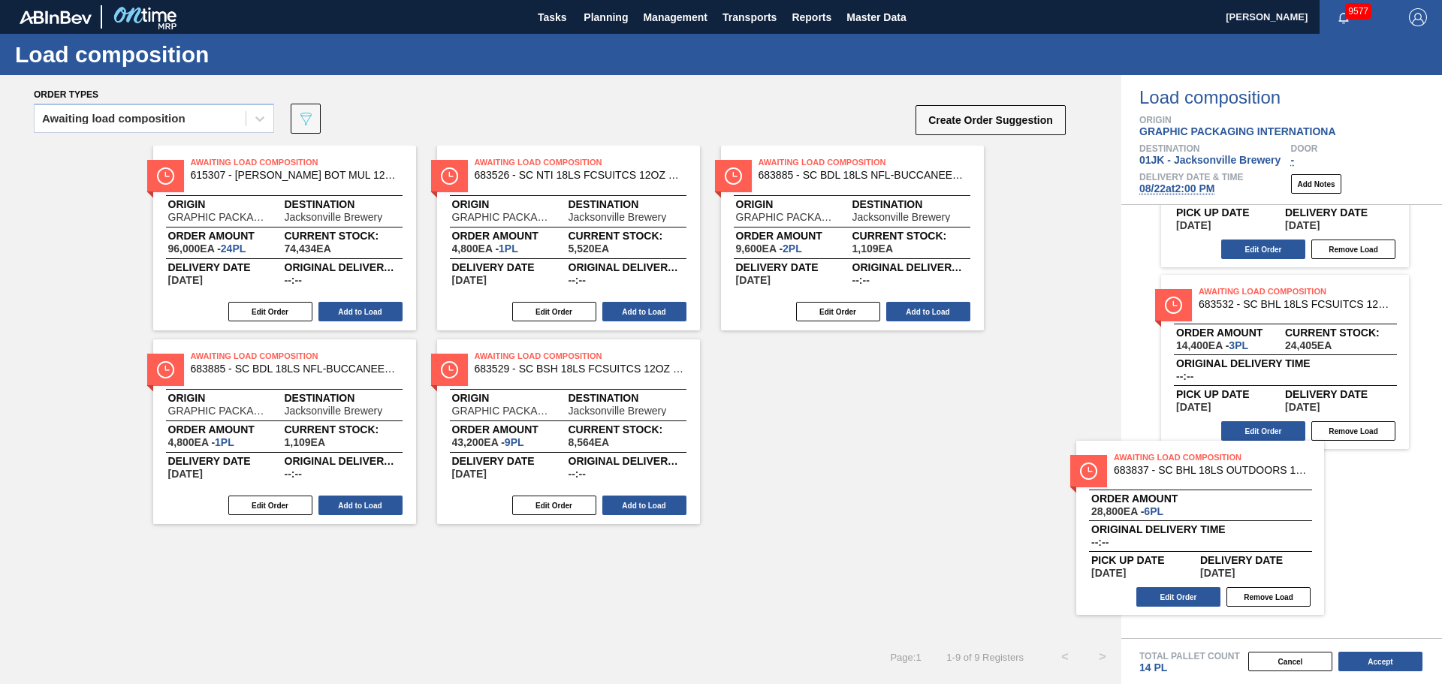
drag, startPoint x: 1235, startPoint y: 548, endPoint x: 976, endPoint y: 523, distance: 259.6
click at [977, 527] on div "Order types Awaiting load composition 089F7B8B-B2A5-4AFE-B5C0-19BA573D28AC Crea…" at bounding box center [721, 379] width 1442 height 609
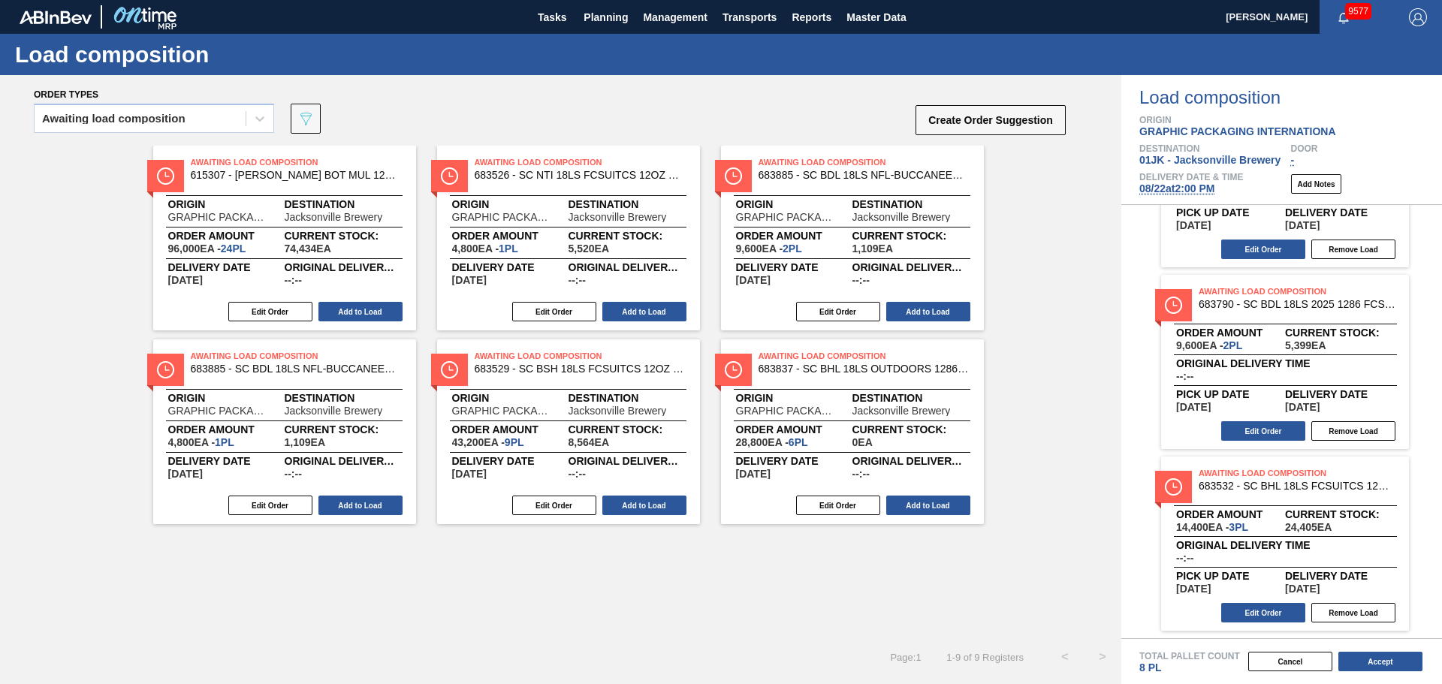
scroll to position [119, 0]
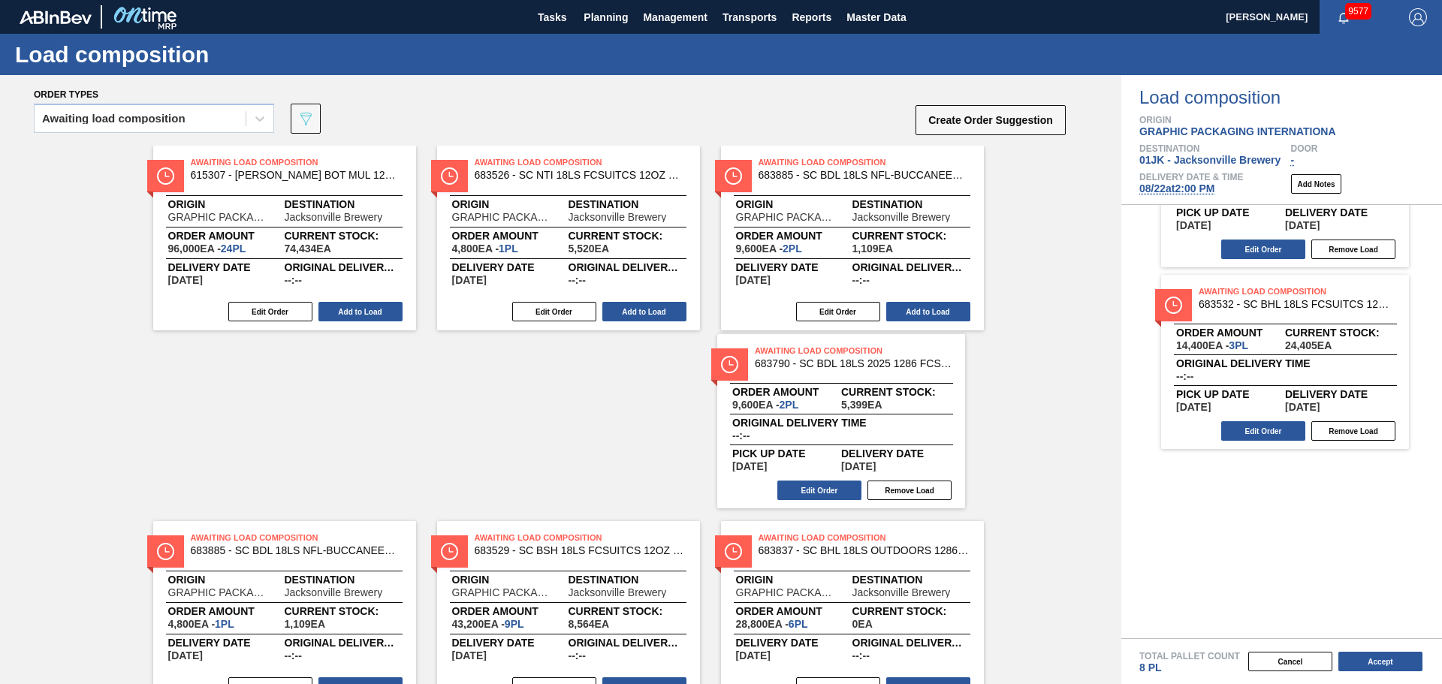
drag, startPoint x: 1130, startPoint y: 359, endPoint x: 655, endPoint y: 424, distance: 479.1
click at [653, 445] on div "Order types Awaiting load composition 089F7B8B-B2A5-4AFE-B5C0-19BA573D28AC Crea…" at bounding box center [721, 379] width 1442 height 609
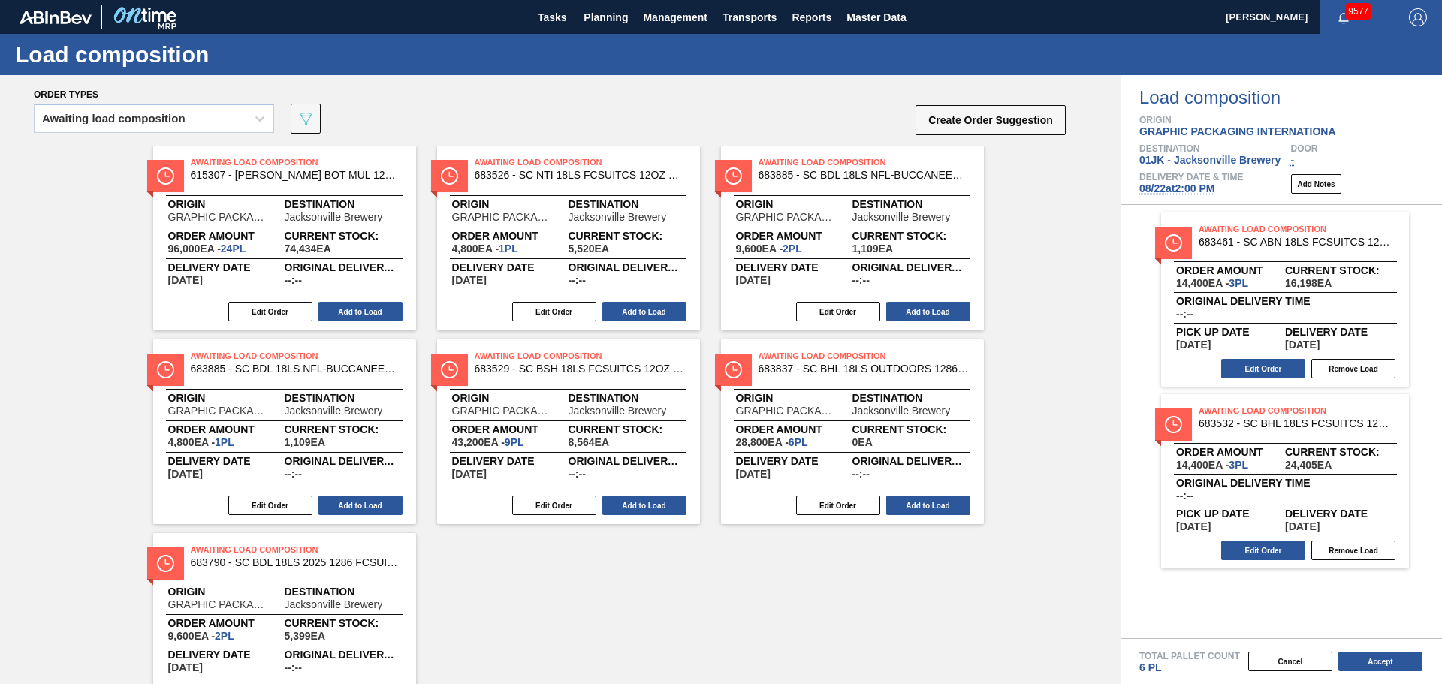
scroll to position [0, 0]
drag, startPoint x: 1242, startPoint y: 367, endPoint x: 671, endPoint y: 344, distance: 572.0
click at [655, 367] on div "Order types Awaiting load composition 089F7B8B-B2A5-4AFE-B5C0-19BA573D28AC Crea…" at bounding box center [721, 379] width 1442 height 609
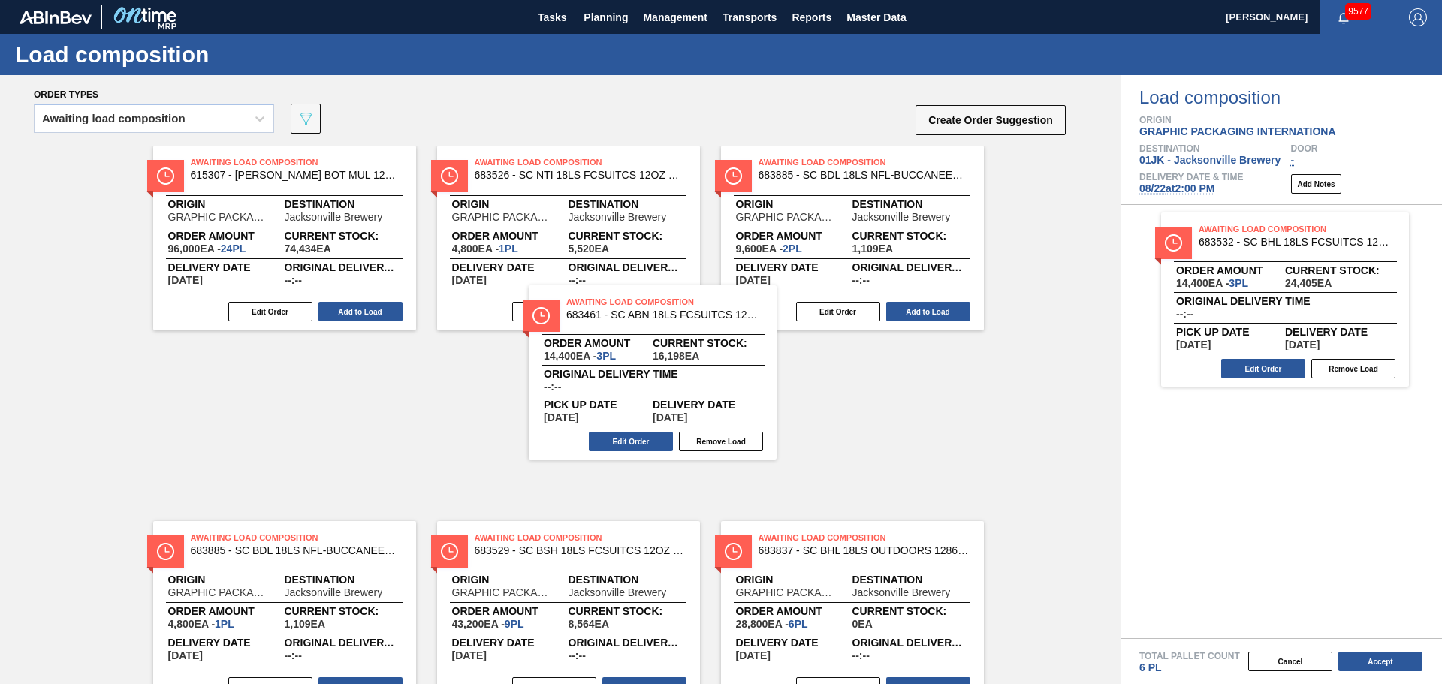
drag, startPoint x: 1245, startPoint y: 297, endPoint x: 608, endPoint y: 370, distance: 640.3
click at [608, 370] on div "Order types Awaiting load composition 089F7B8B-B2A5-4AFE-B5C0-19BA573D28AC Crea…" at bounding box center [721, 379] width 1442 height 609
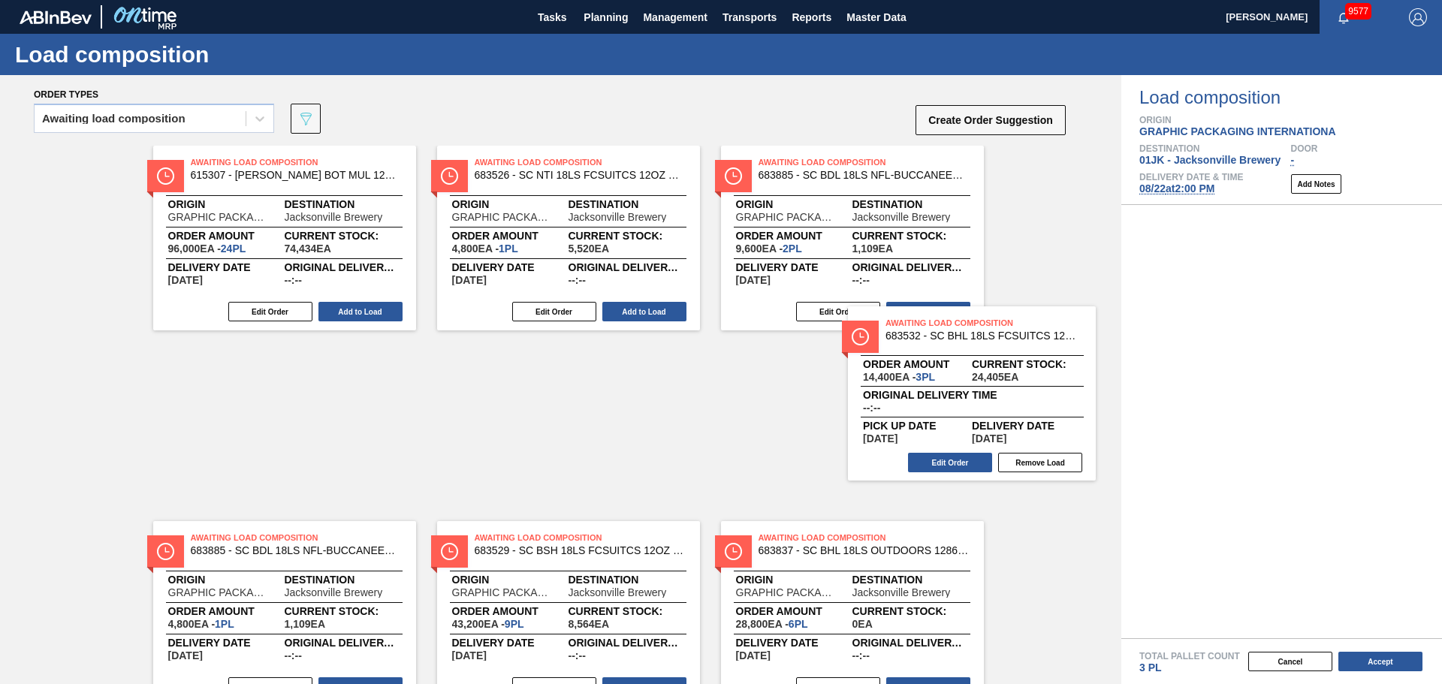
drag, startPoint x: 1227, startPoint y: 294, endPoint x: 632, endPoint y: 466, distance: 619.2
click at [628, 472] on div "Order types Awaiting load composition 089F7B8B-B2A5-4AFE-B5C0-19BA573D28AC Crea…" at bounding box center [721, 379] width 1442 height 609
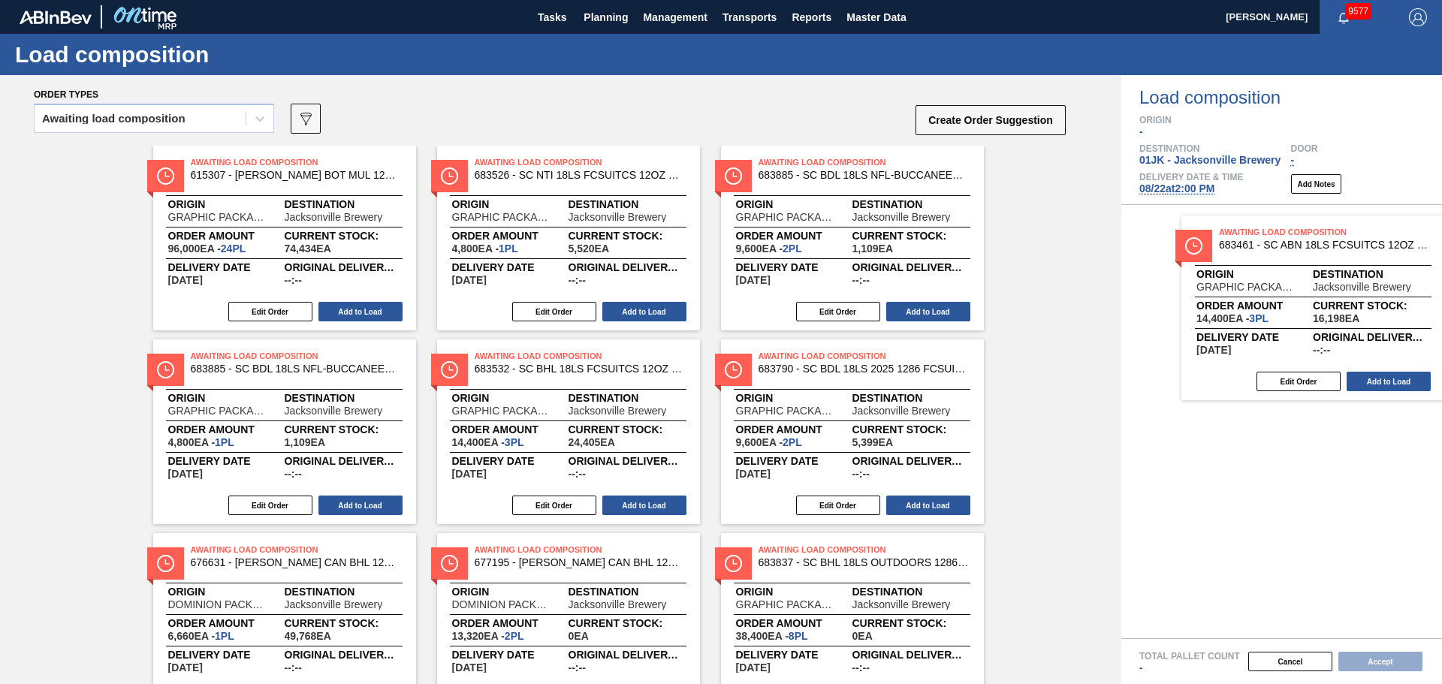
drag, startPoint x: 976, startPoint y: 323, endPoint x: 1266, endPoint y: 313, distance: 290.8
click at [1267, 313] on div "Order types Awaiting load composition 089F7B8B-B2A5-4AFE-B5C0-19BA573D28AC Crea…" at bounding box center [721, 379] width 1442 height 609
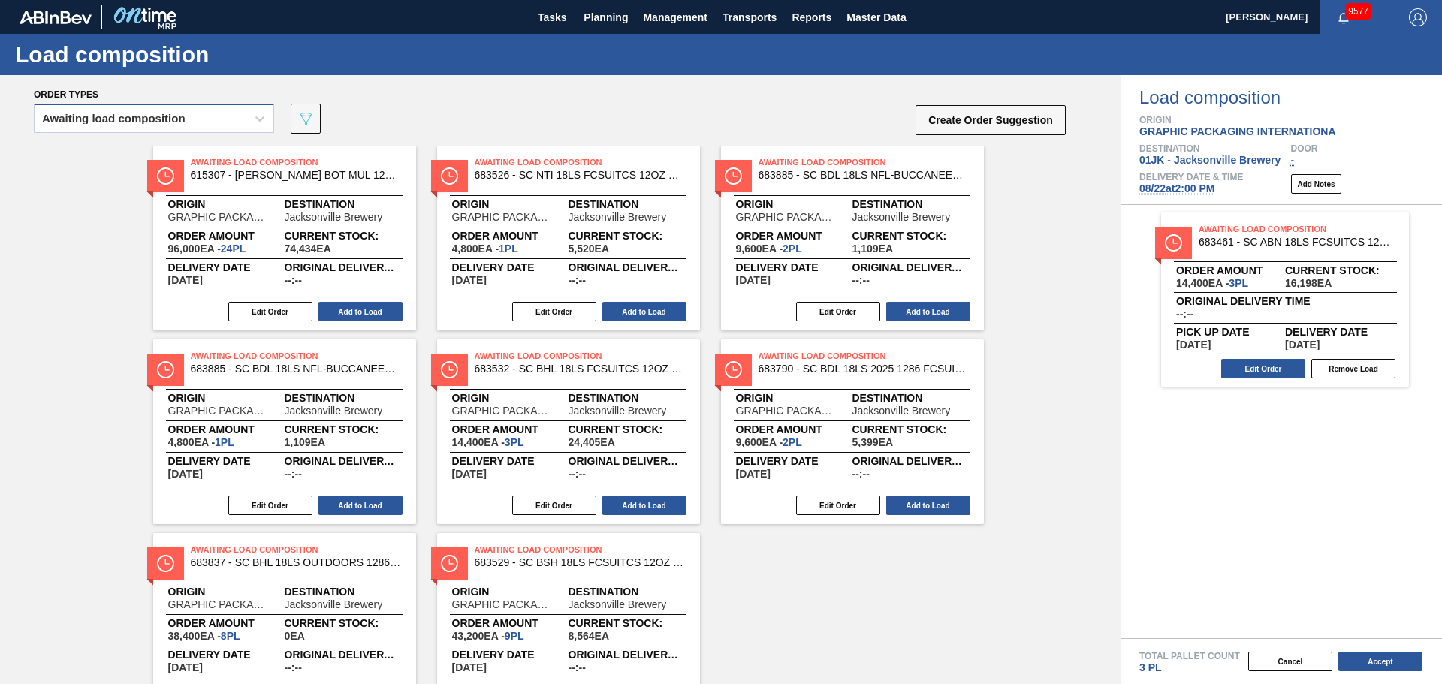
click at [237, 125] on div "Awaiting load composition" at bounding box center [140, 119] width 211 height 22
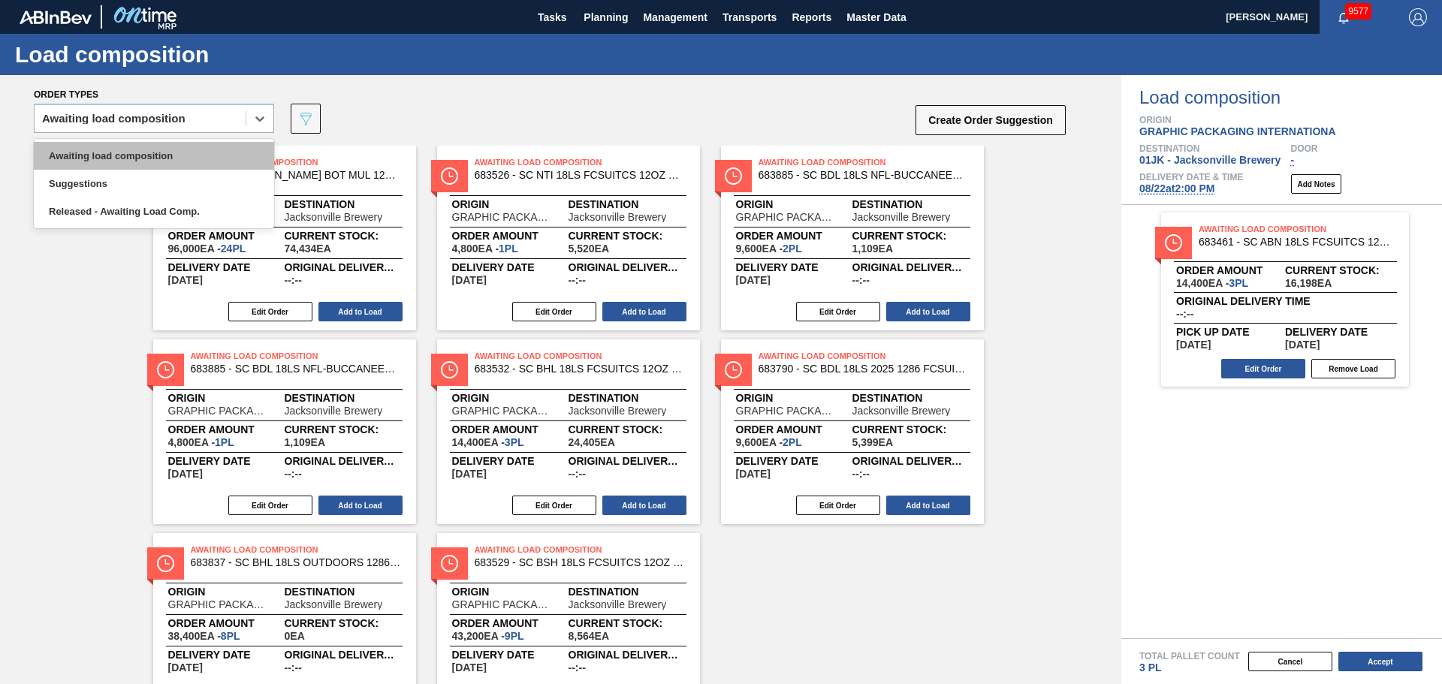
click at [209, 148] on div "Awaiting load composition" at bounding box center [154, 156] width 240 height 28
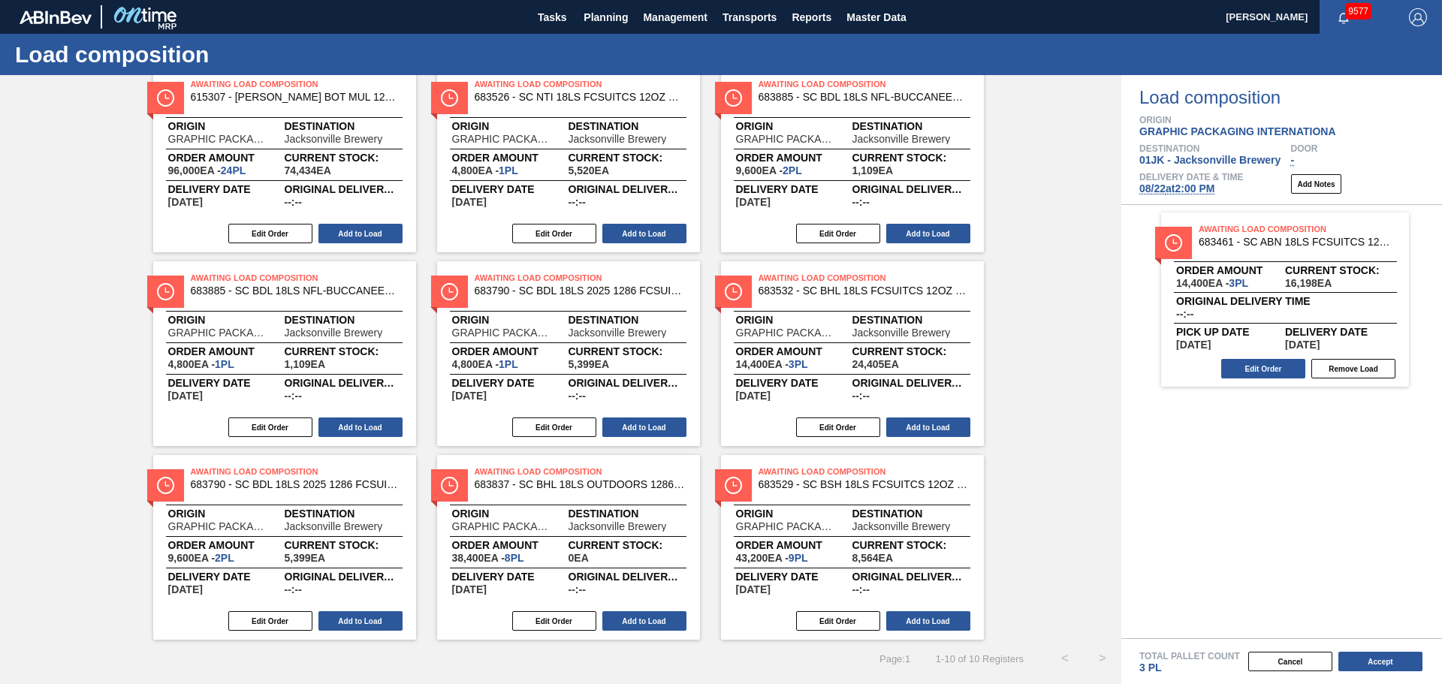
scroll to position [79, 0]
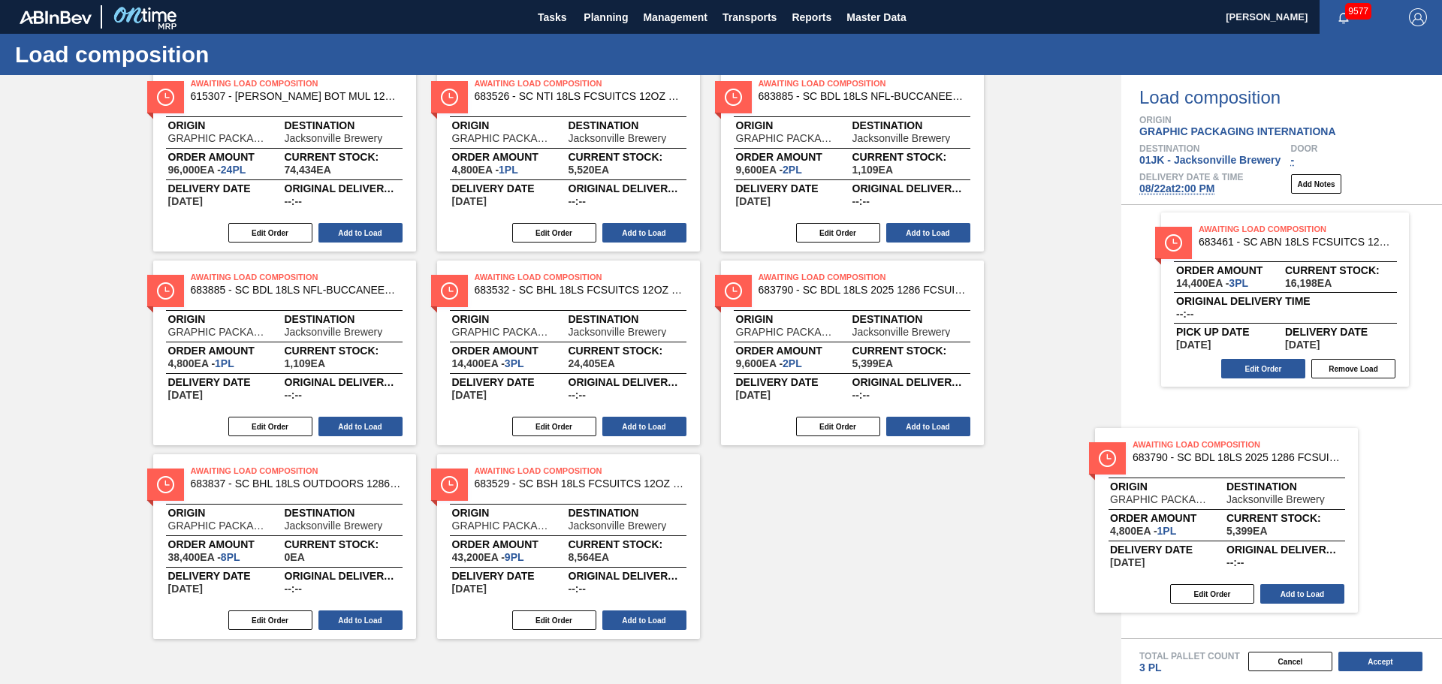
drag, startPoint x: 560, startPoint y: 333, endPoint x: 1225, endPoint y: 505, distance: 687.3
click at [1225, 505] on div "Order types Awaiting load composition 089F7B8B-B2A5-4AFE-B5C0-19BA573D28AC Crea…" at bounding box center [721, 379] width 1442 height 609
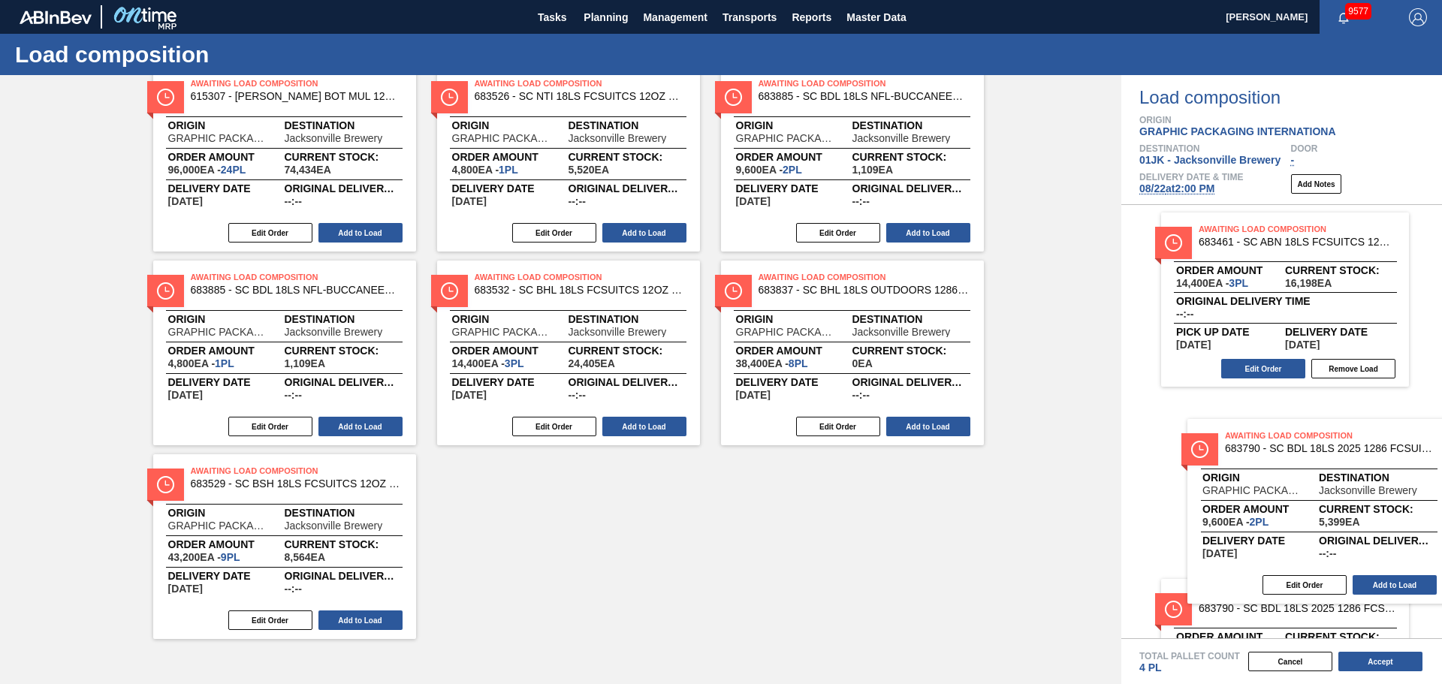
drag, startPoint x: 879, startPoint y: 315, endPoint x: 1352, endPoint y: 476, distance: 500.0
click at [1352, 476] on div "Order types Awaiting load composition 089F7B8B-B2A5-4AFE-B5C0-19BA573D28AC Crea…" at bounding box center [721, 379] width 1442 height 609
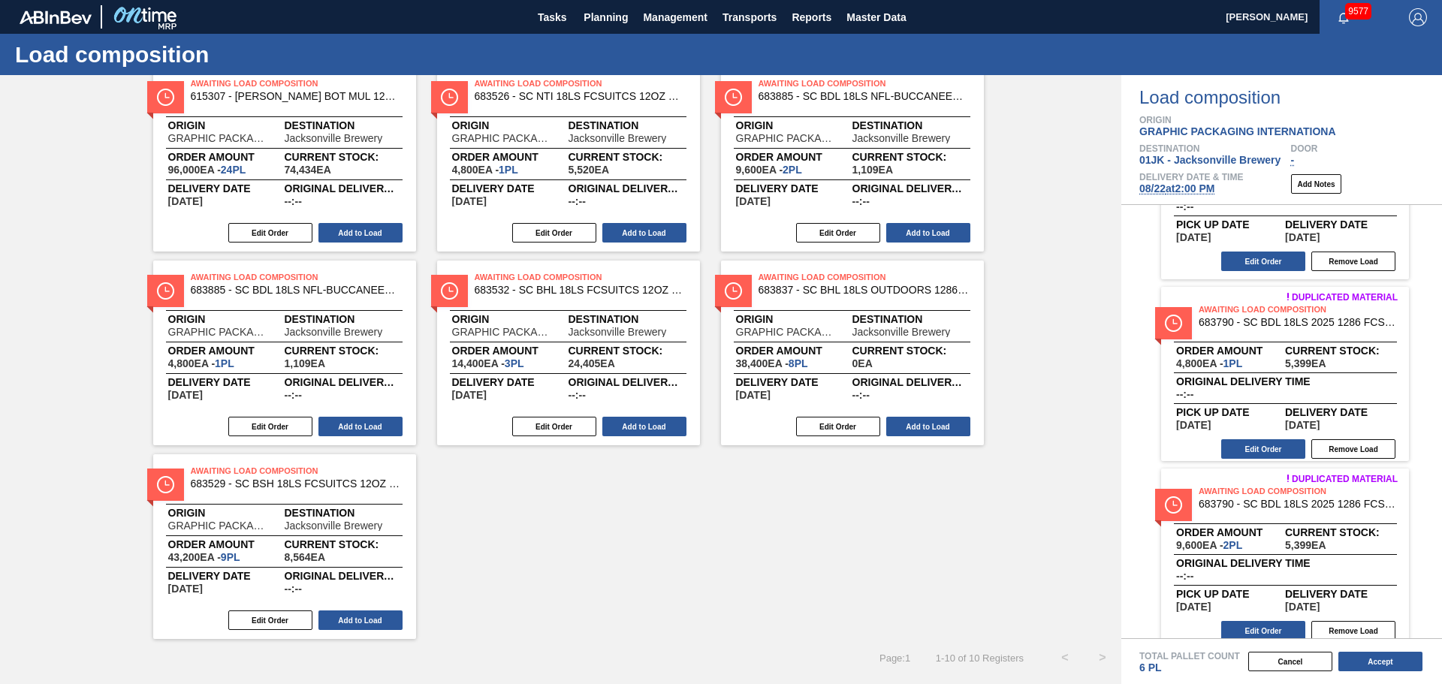
scroll to position [119, 0]
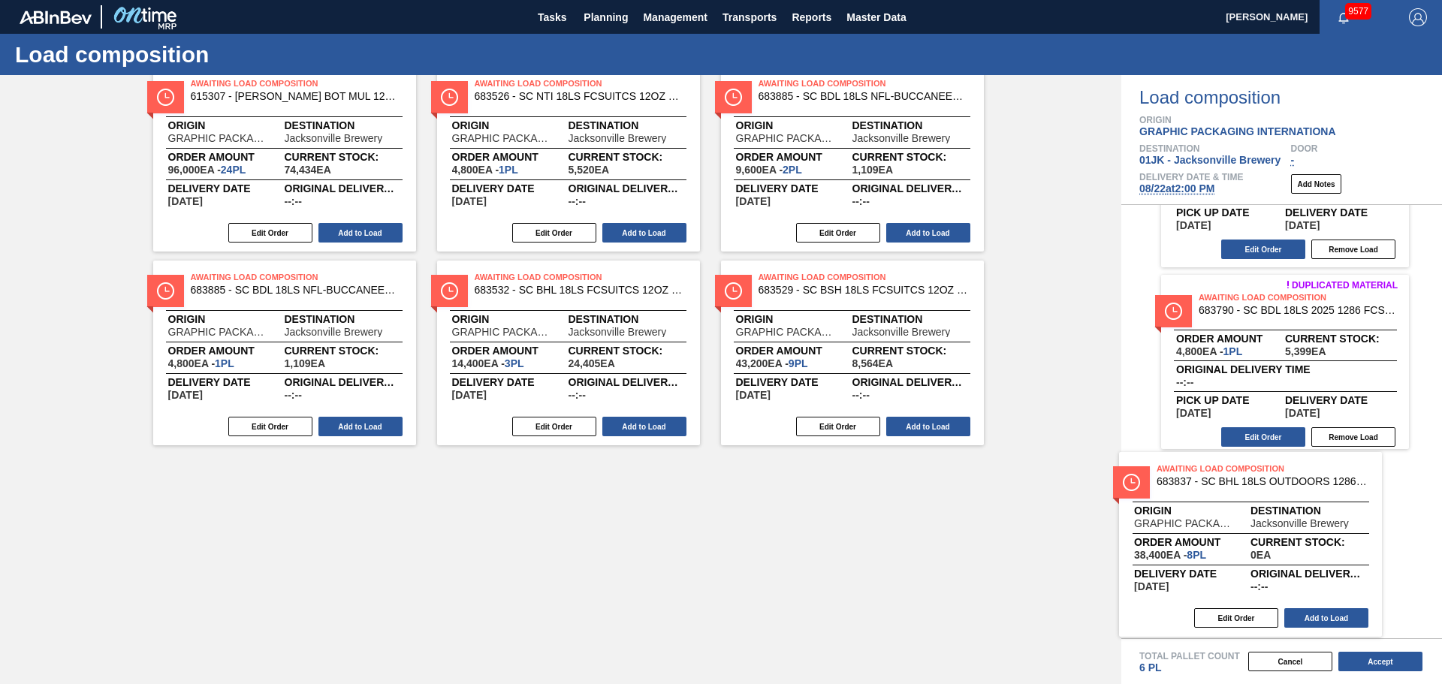
drag, startPoint x: 872, startPoint y: 321, endPoint x: 1275, endPoint y: 512, distance: 446.2
click at [1275, 512] on div "Order types Awaiting load composition 089F7B8B-B2A5-4AFE-B5C0-19BA573D28AC Crea…" at bounding box center [721, 379] width 1442 height 609
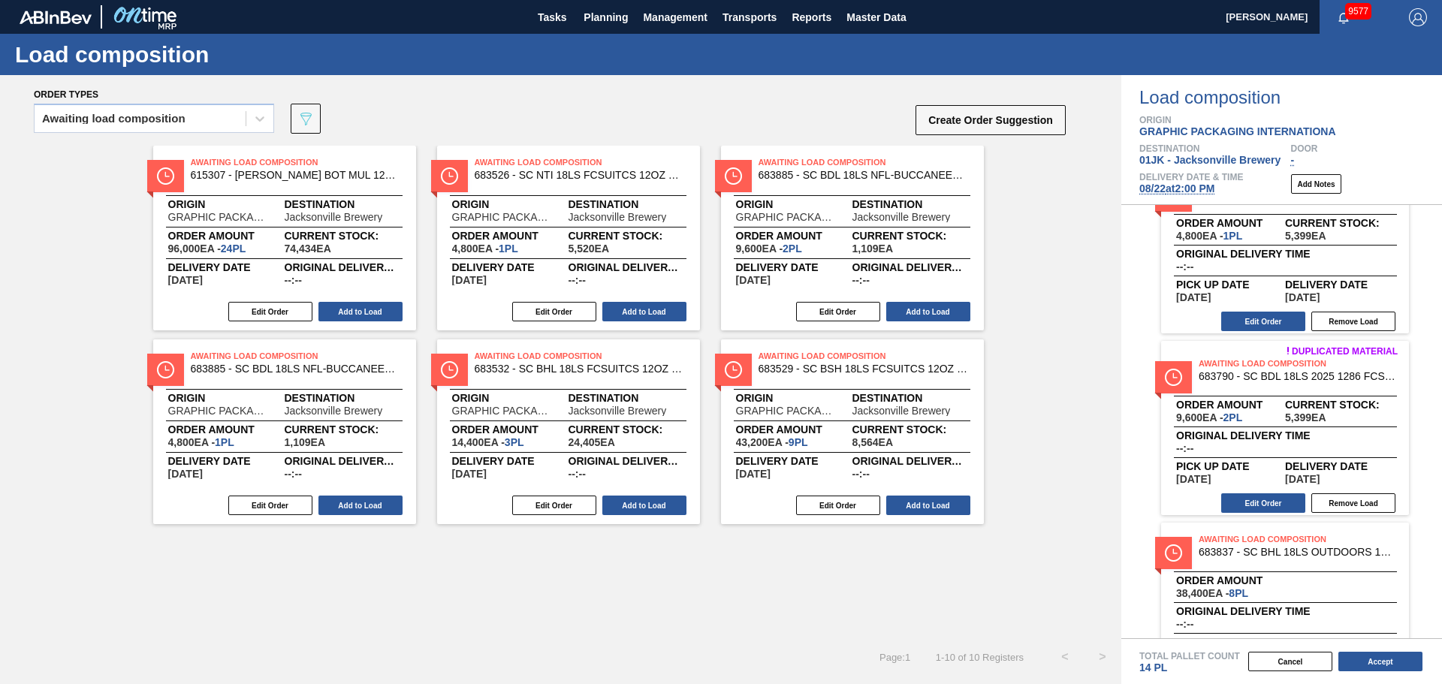
scroll to position [270, 0]
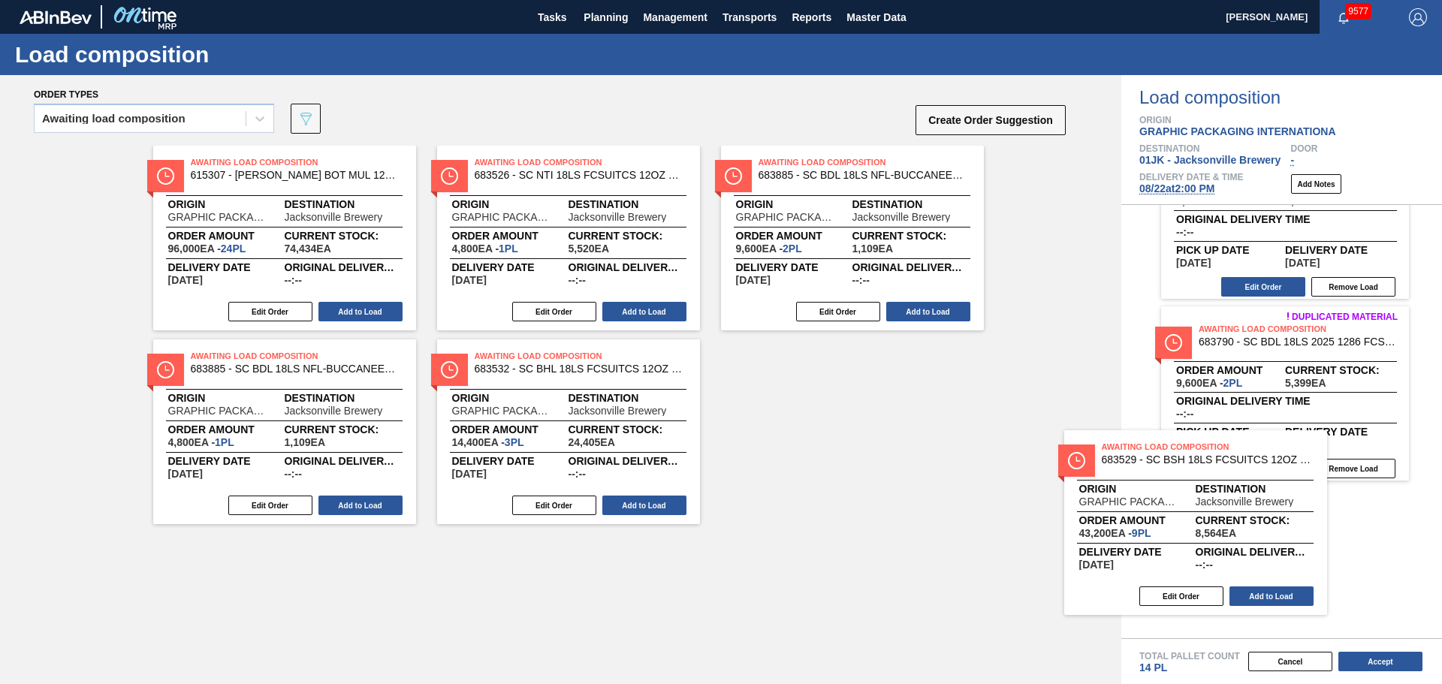
drag, startPoint x: 861, startPoint y: 410, endPoint x: 1112, endPoint y: 457, distance: 255.1
click at [1112, 457] on div "Awaiting Load Composition 615307 - [PERSON_NAME] BOT MUL 12OZ SNUG 12/12 12OZ B…" at bounding box center [560, 335] width 1121 height 379
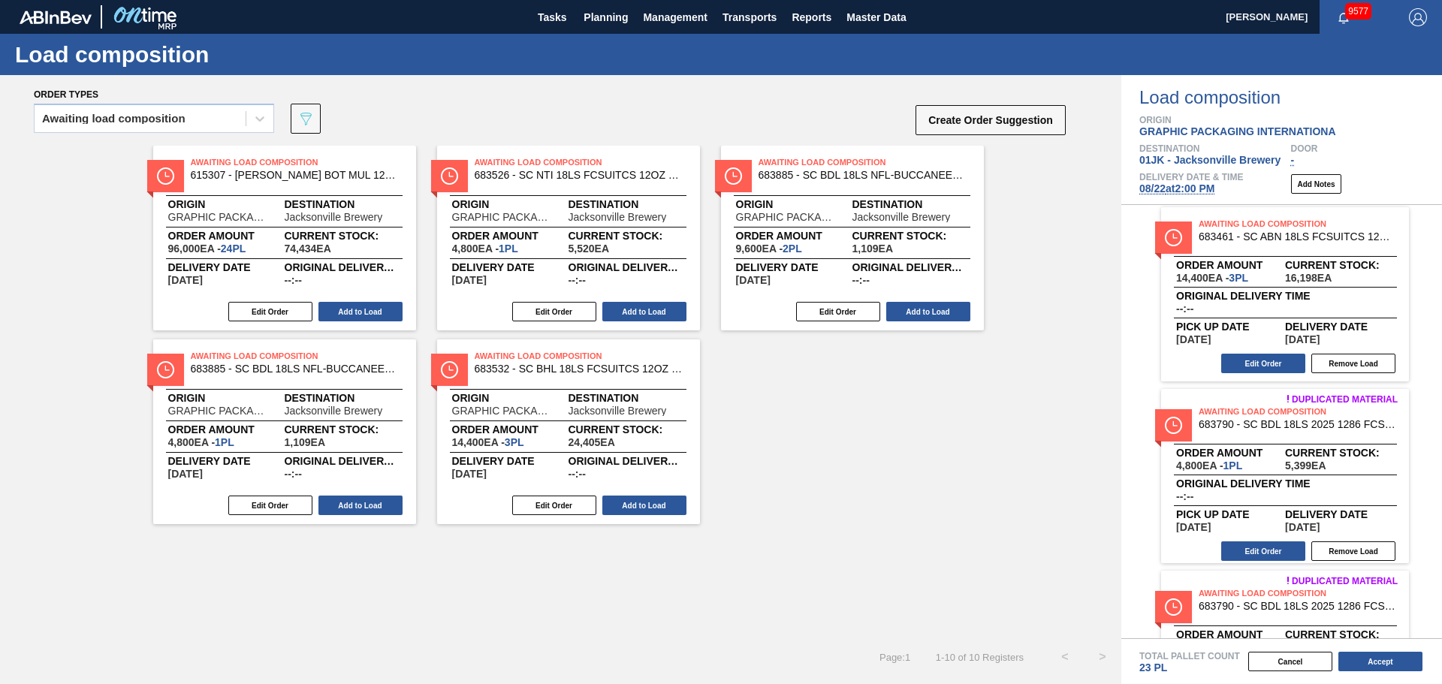
scroll to position [0, 0]
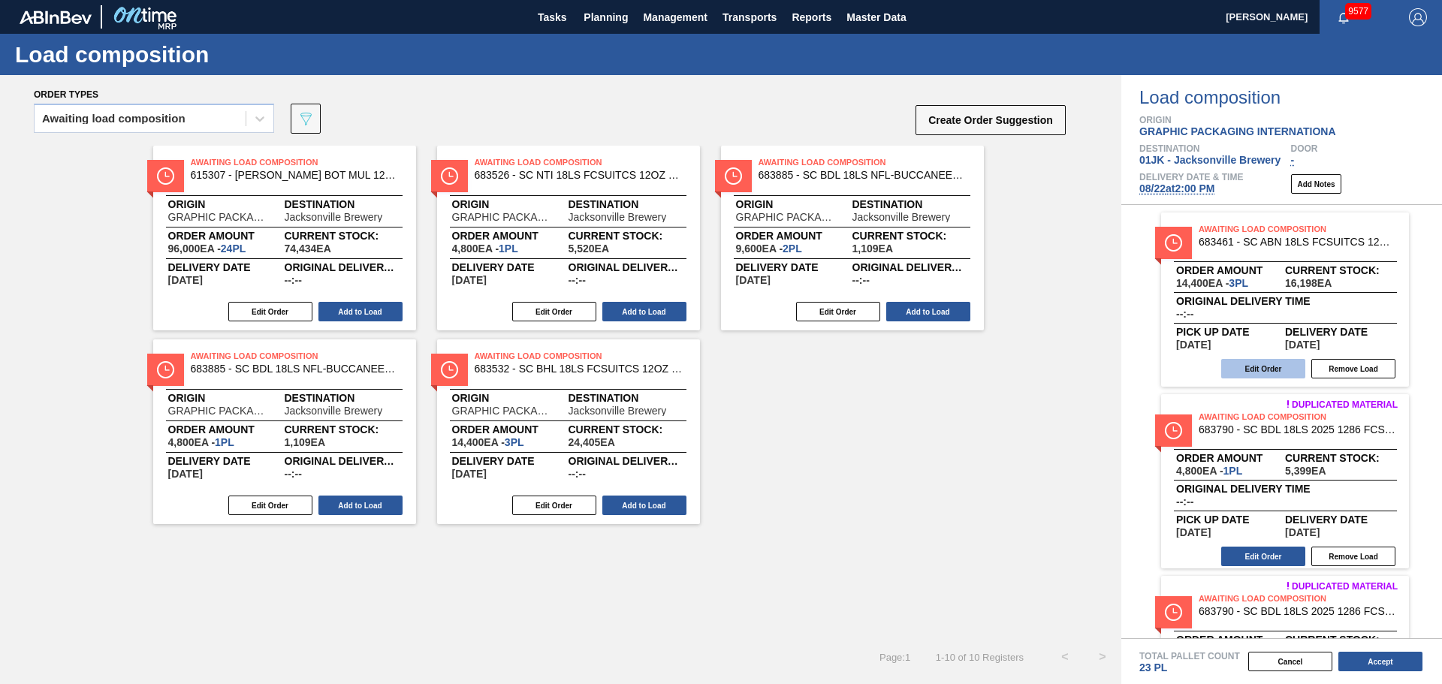
click at [1238, 372] on button "Edit Order" at bounding box center [1263, 369] width 84 height 20
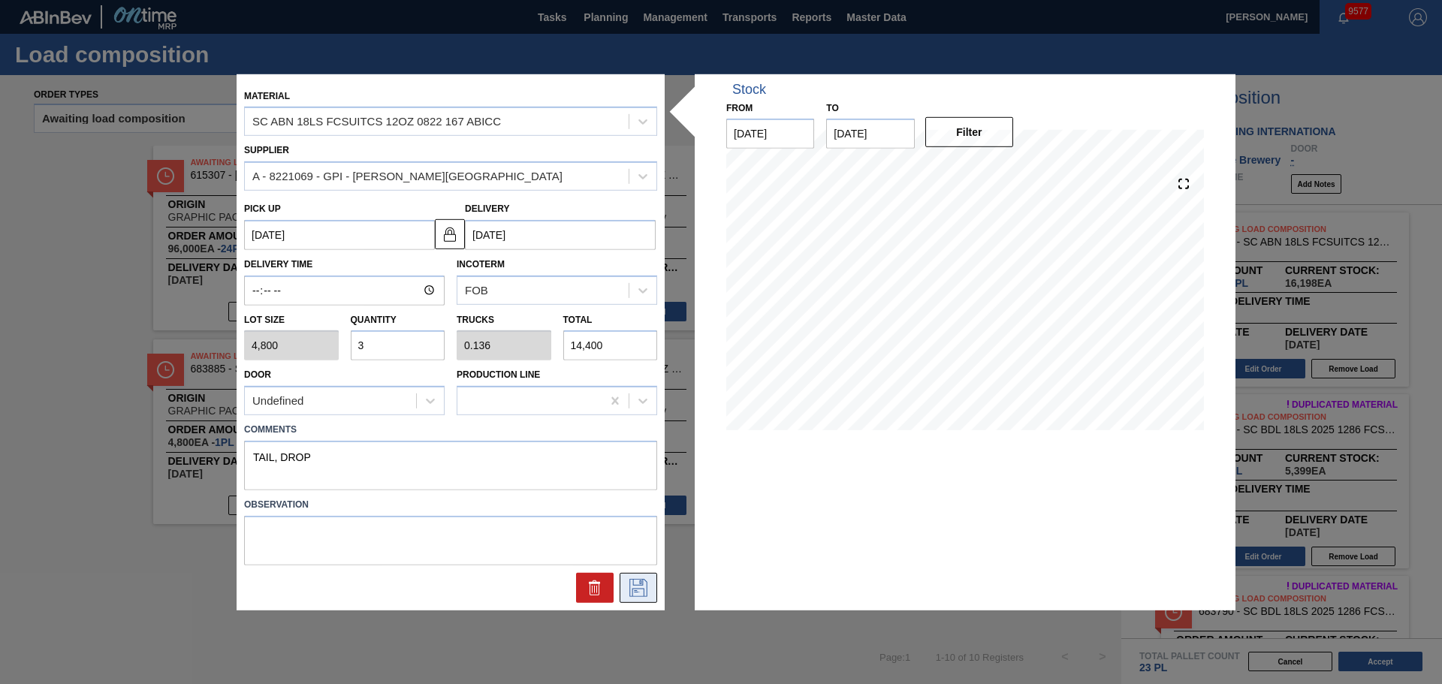
click at [637, 594] on icon at bounding box center [638, 588] width 24 height 18
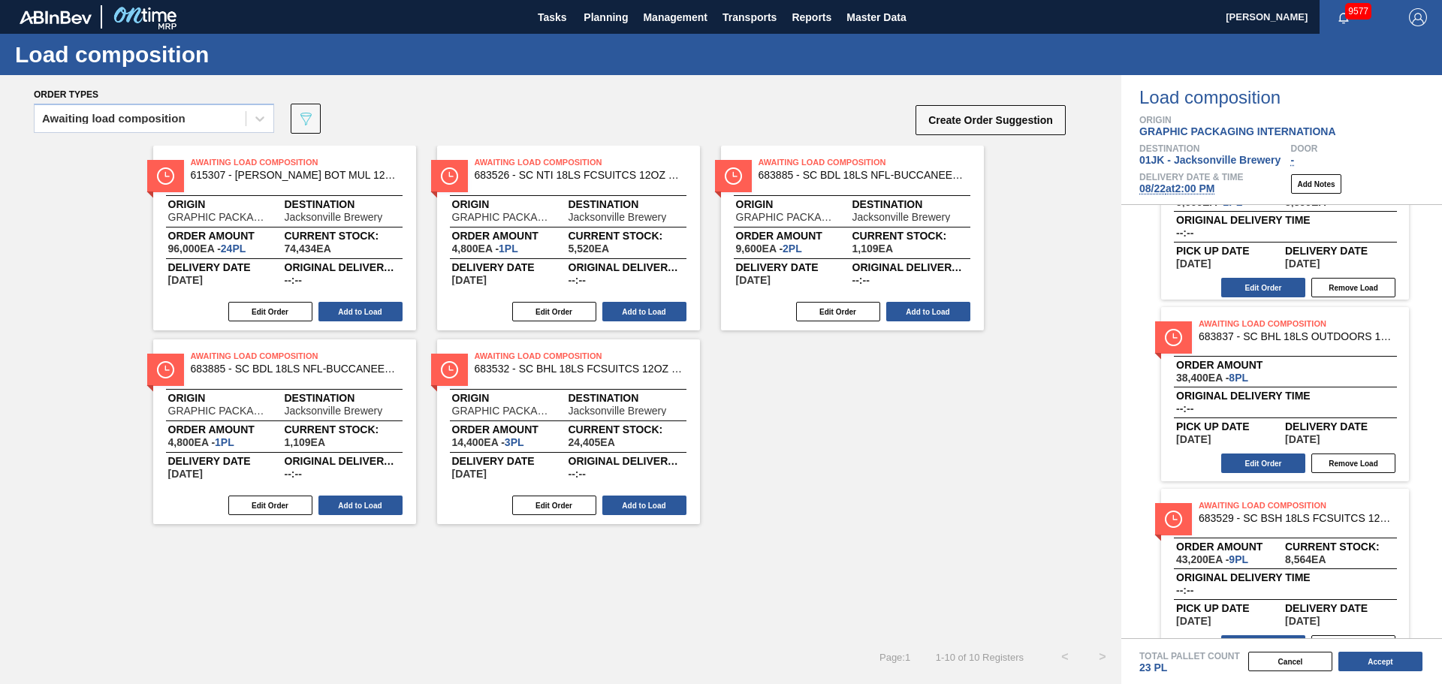
scroll to position [483, 0]
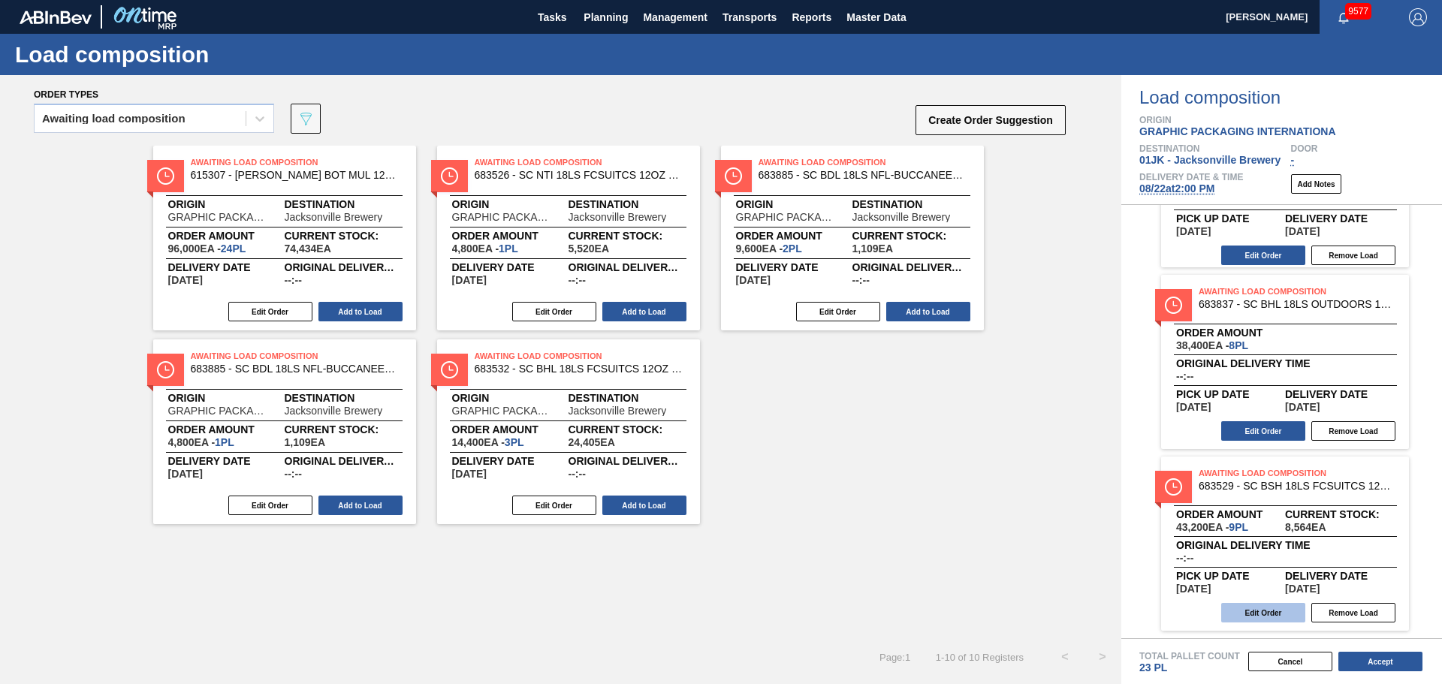
click at [1280, 611] on button "Edit Order" at bounding box center [1263, 613] width 84 height 20
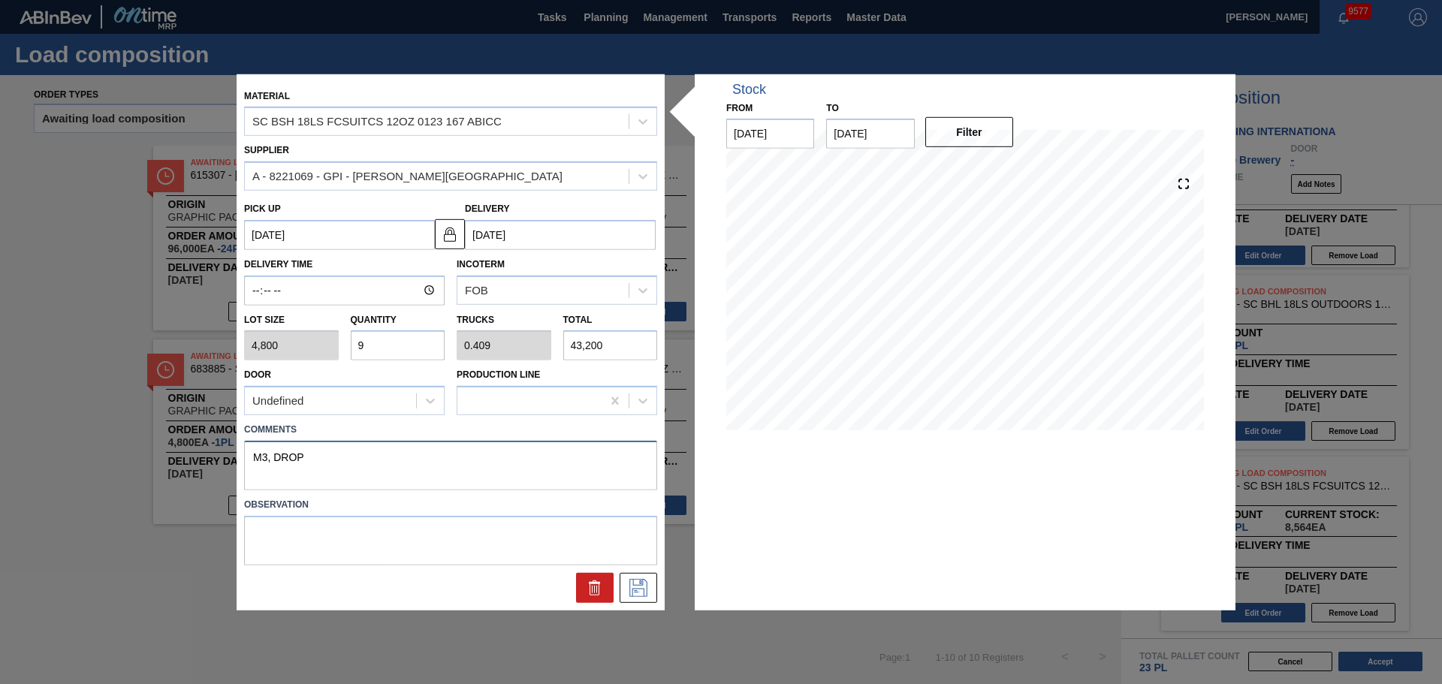
click at [265, 455] on textarea "M3, DROP" at bounding box center [450, 466] width 413 height 50
click at [641, 590] on icon at bounding box center [638, 588] width 24 height 18
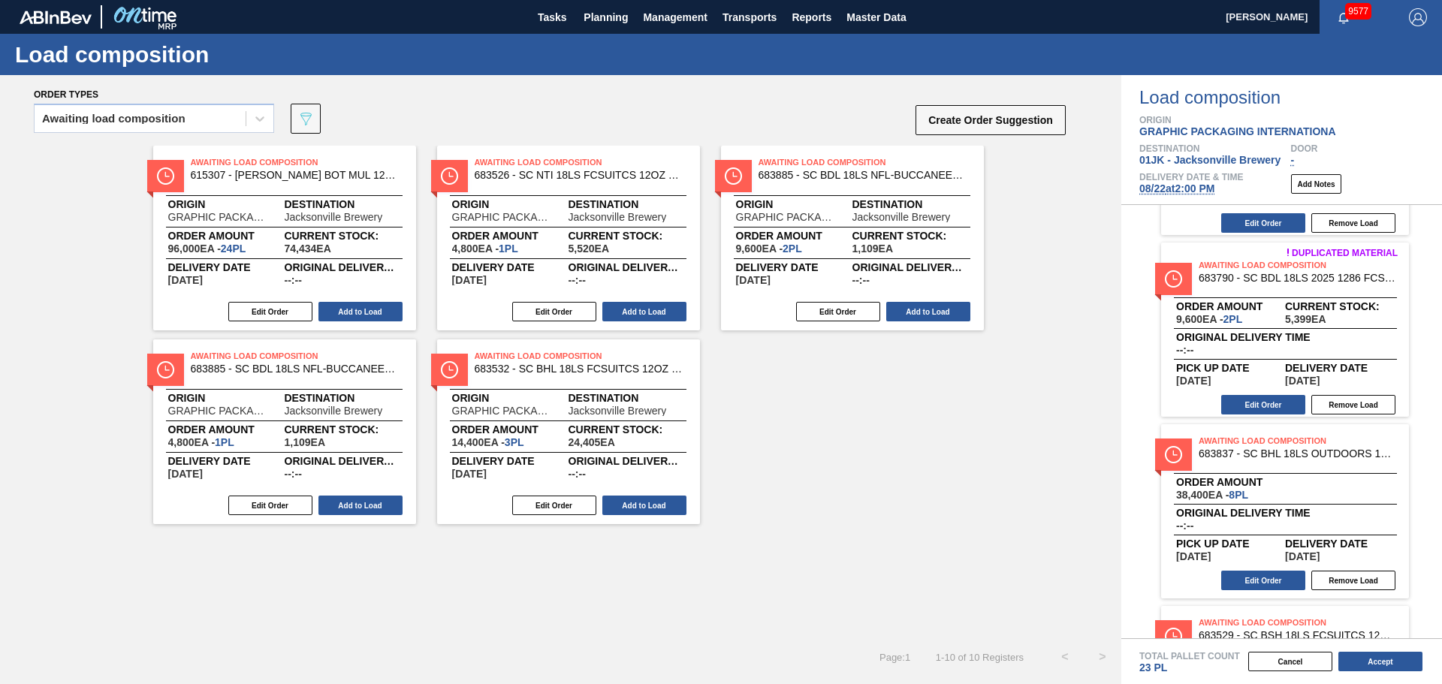
scroll to position [333, 0]
click at [1267, 581] on button "Edit Order" at bounding box center [1263, 582] width 84 height 20
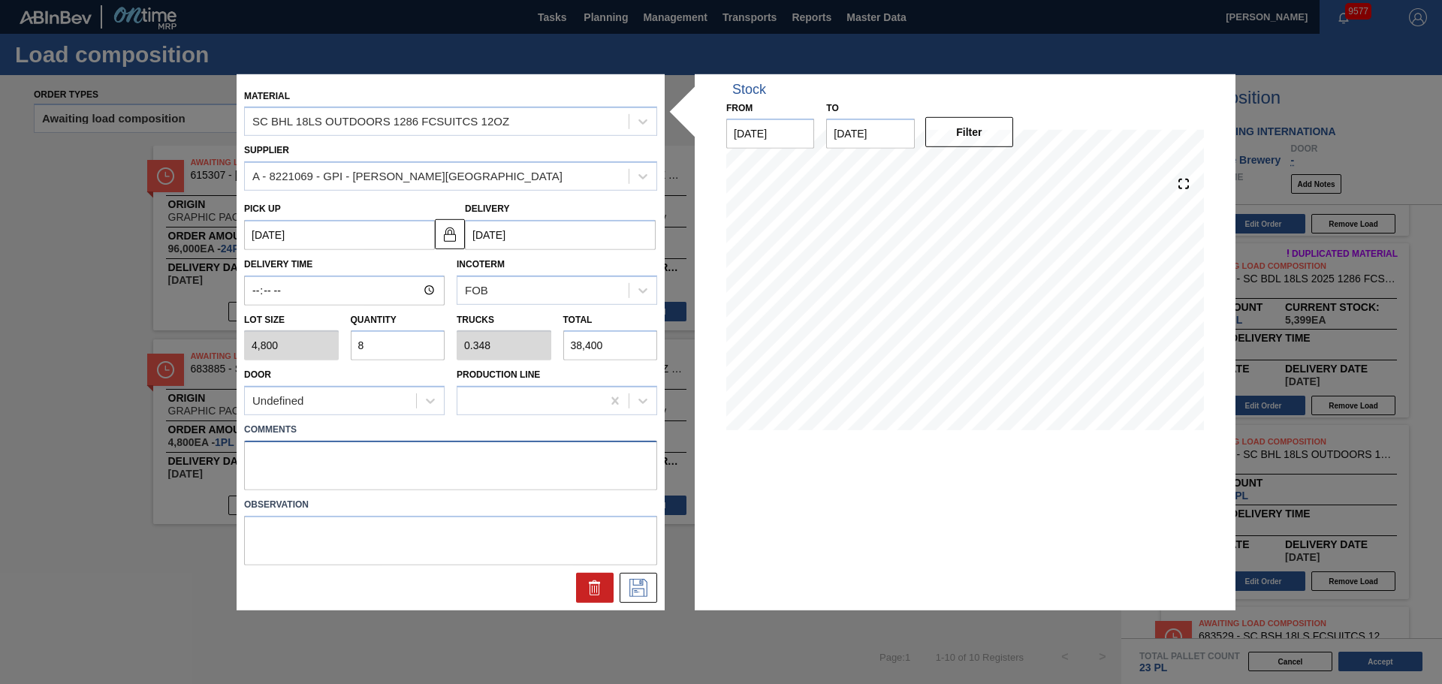
click at [436, 456] on textarea at bounding box center [450, 466] width 413 height 50
click at [641, 592] on icon at bounding box center [638, 588] width 24 height 18
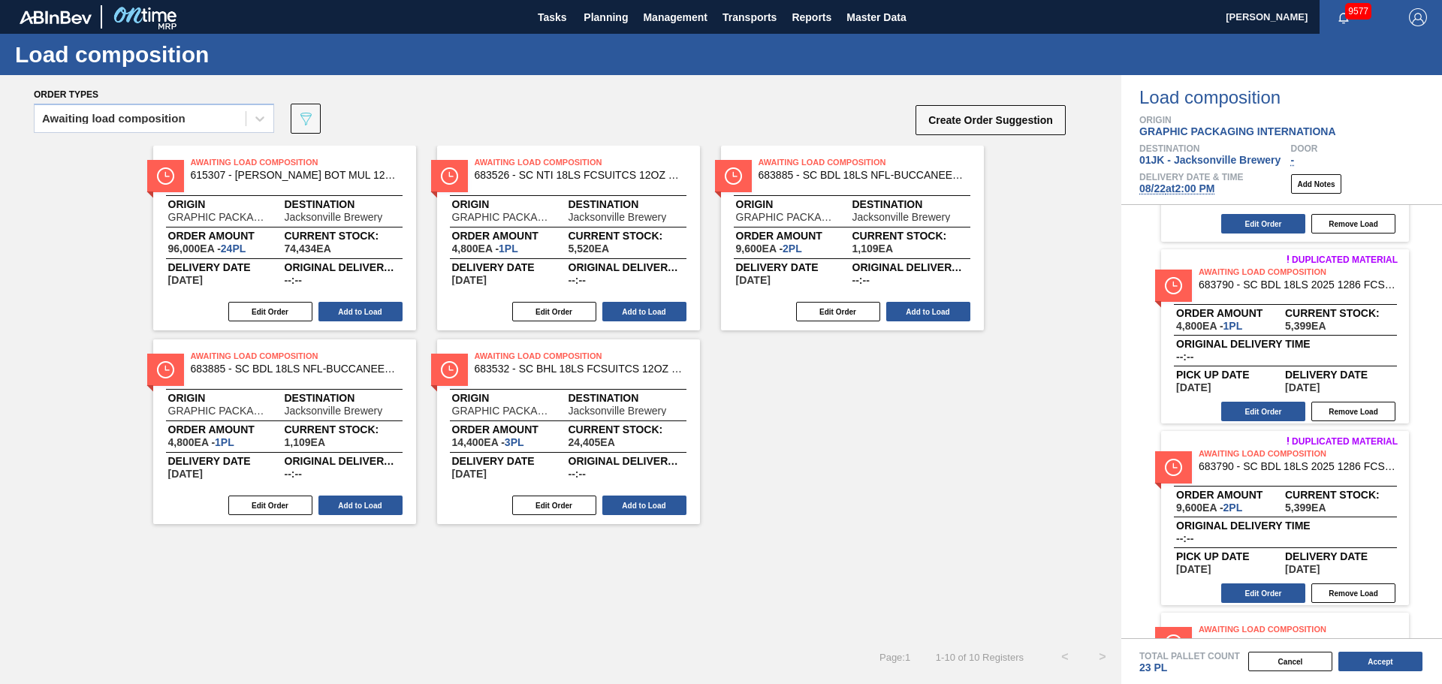
scroll to position [107, 0]
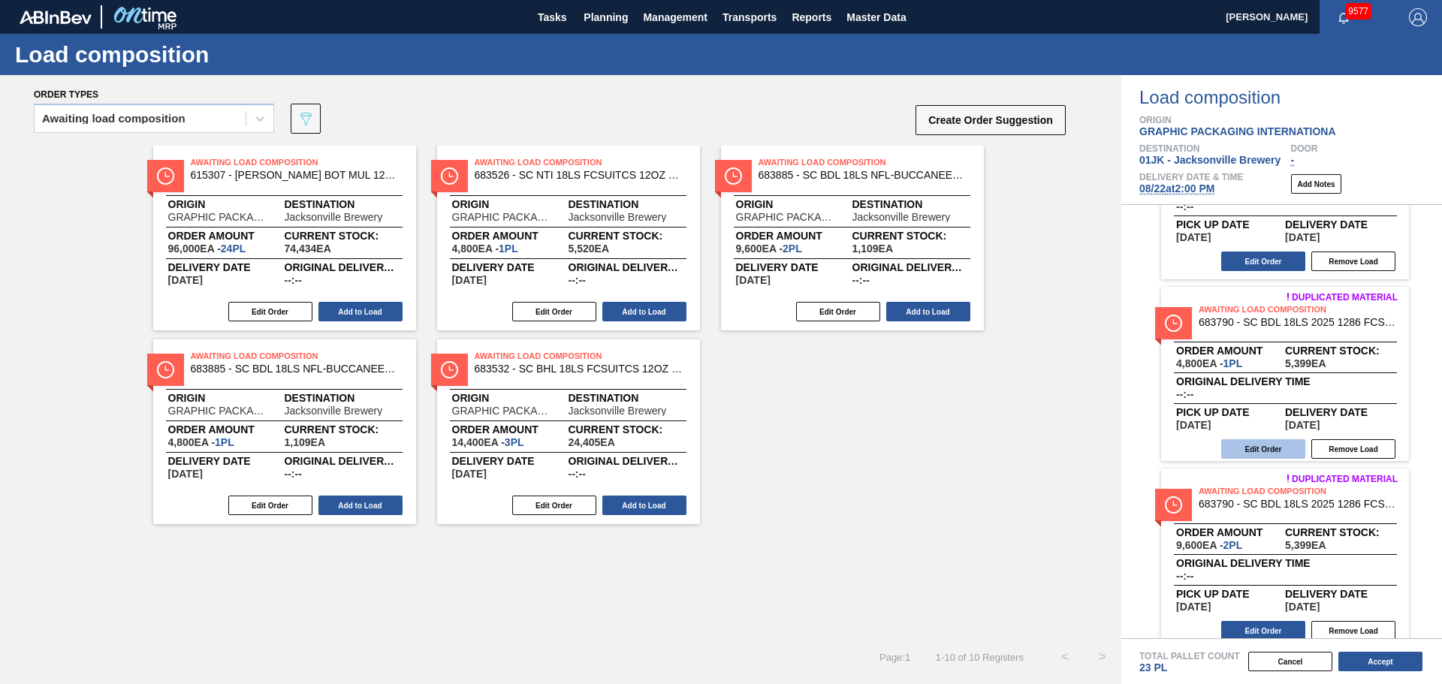
click at [1290, 442] on button "Edit Order" at bounding box center [1263, 449] width 84 height 20
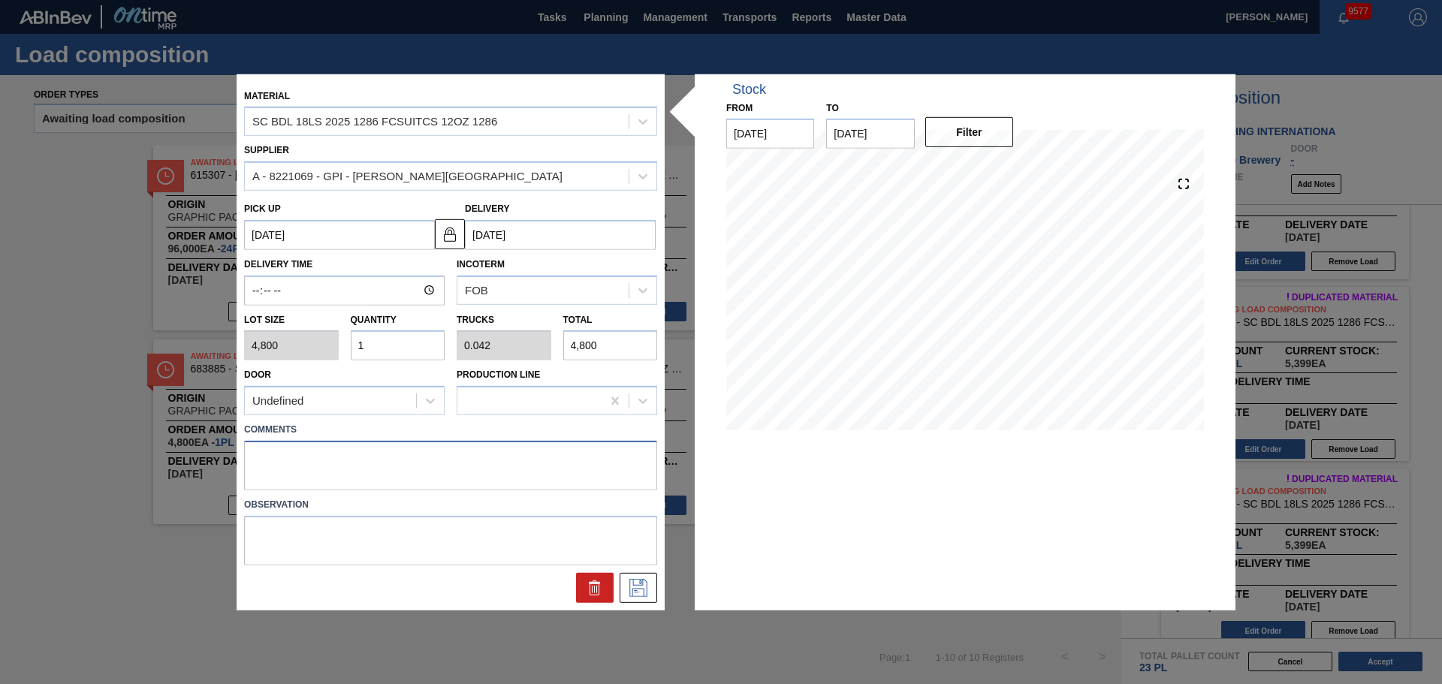
click at [361, 459] on textarea at bounding box center [450, 466] width 413 height 50
click at [626, 577] on button at bounding box center [639, 588] width 38 height 30
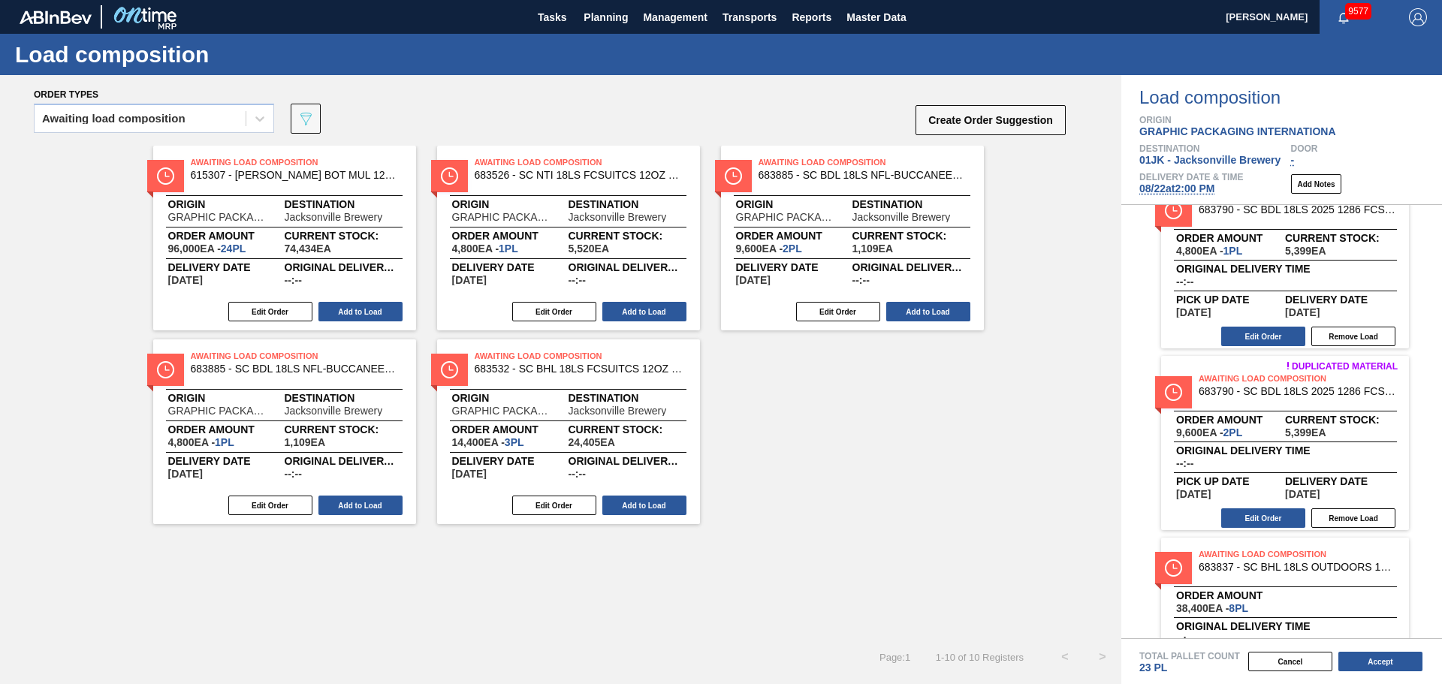
scroll to position [300, 0]
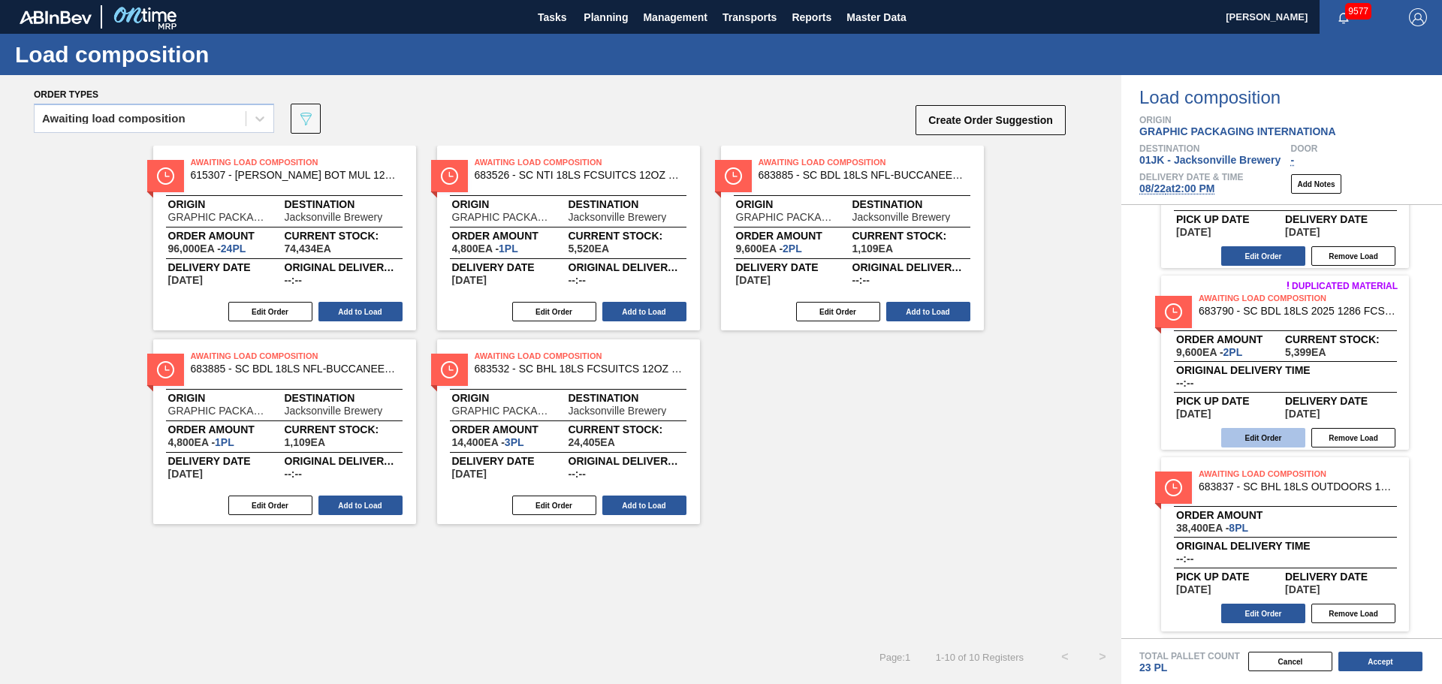
click at [1284, 441] on button "Edit Order" at bounding box center [1263, 438] width 84 height 20
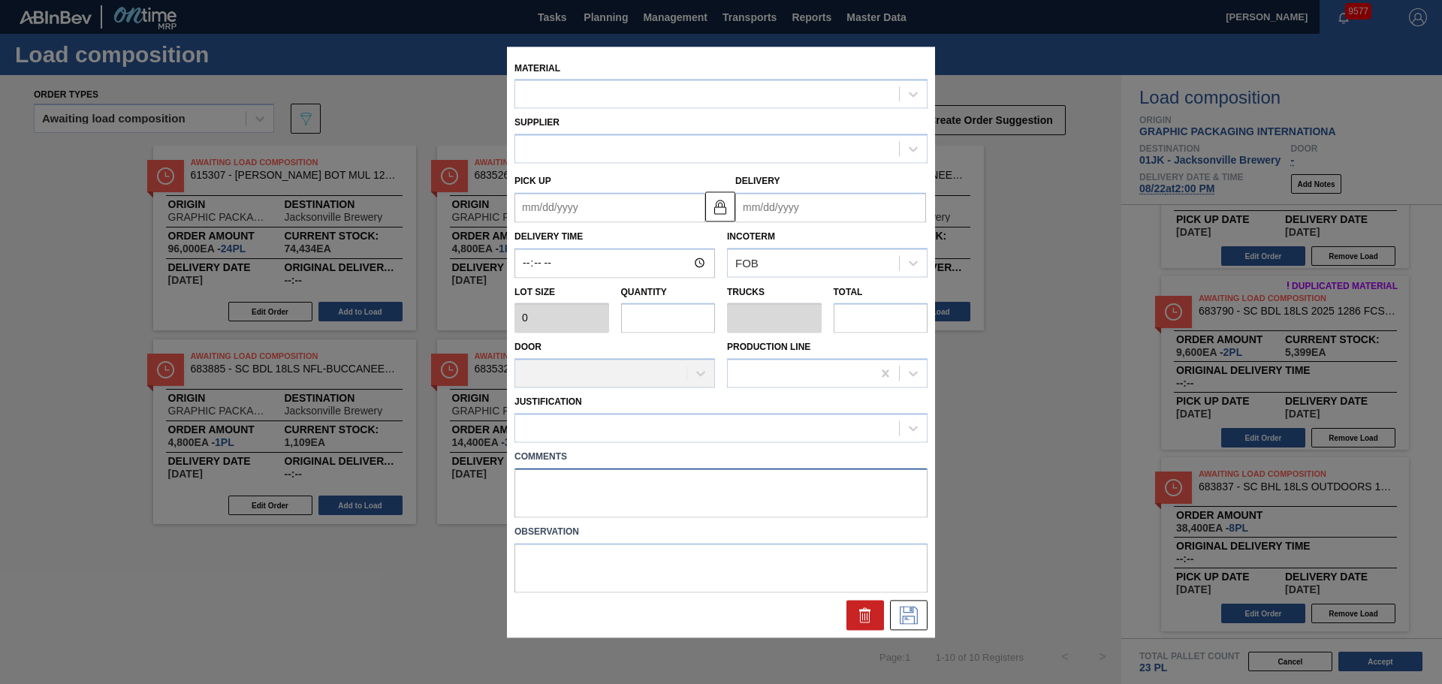
click at [616, 492] on textarea at bounding box center [720, 493] width 413 height 50
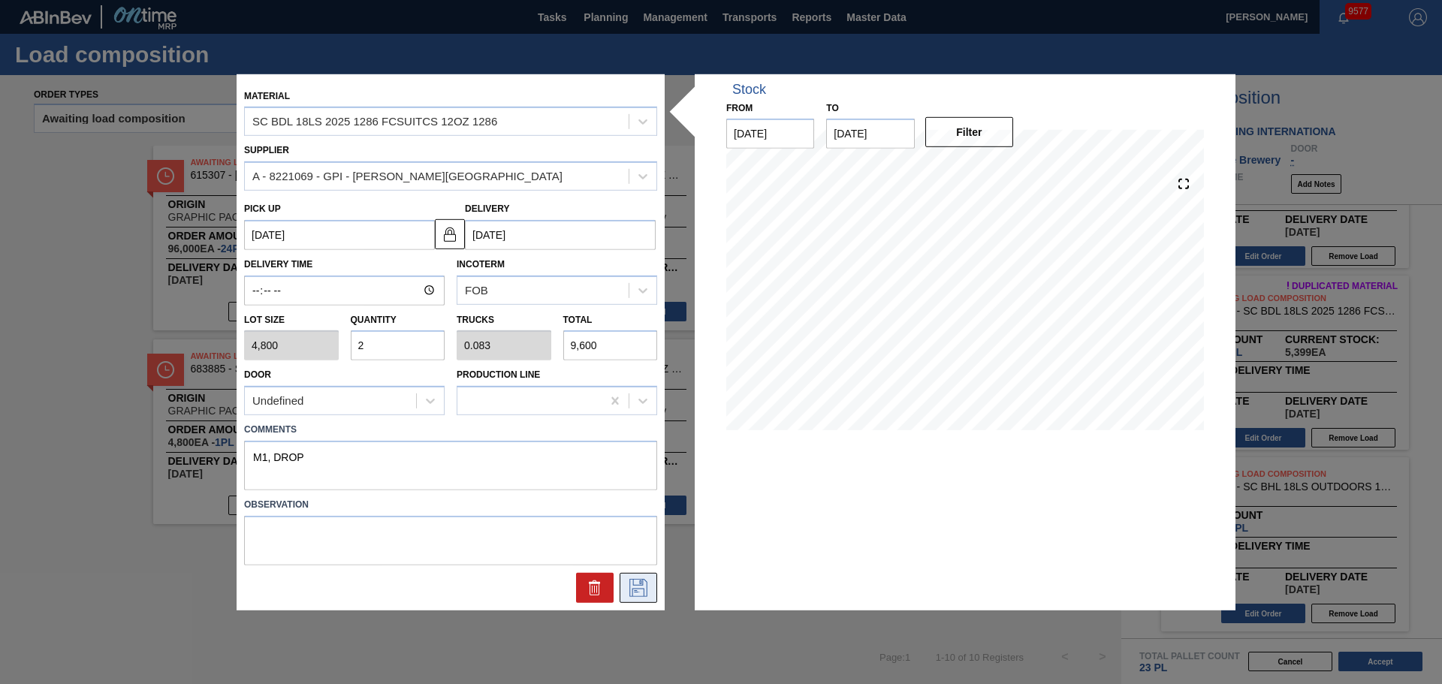
click at [630, 581] on icon at bounding box center [638, 588] width 18 height 18
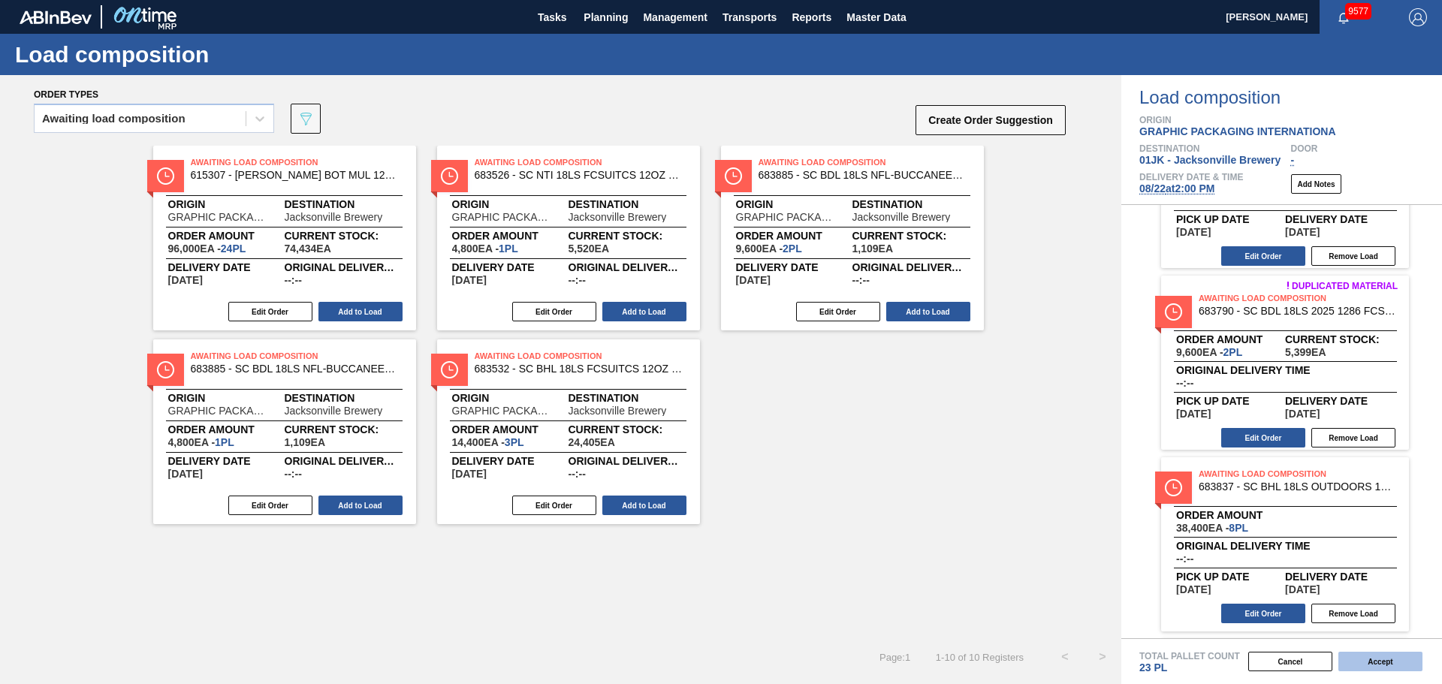
click at [1390, 662] on button "Accept" at bounding box center [1380, 662] width 84 height 20
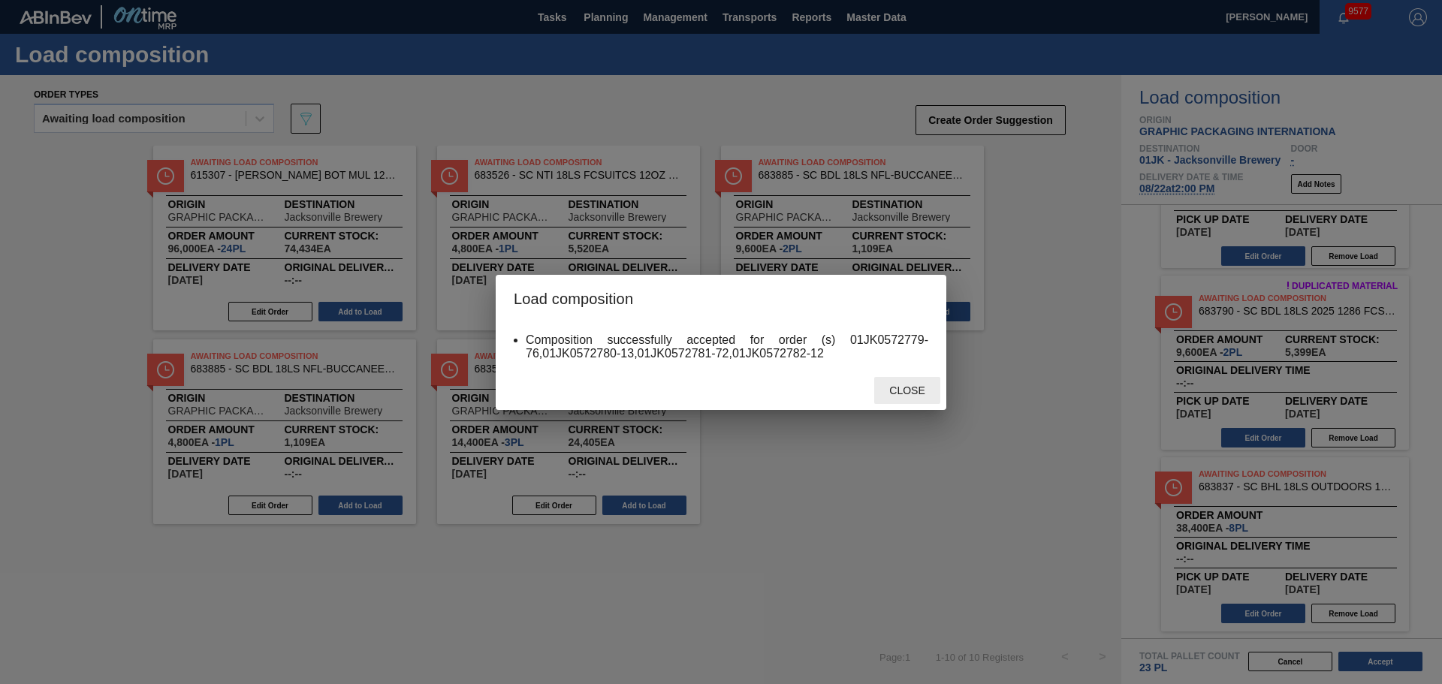
click at [923, 389] on span "Close" at bounding box center [906, 391] width 59 height 12
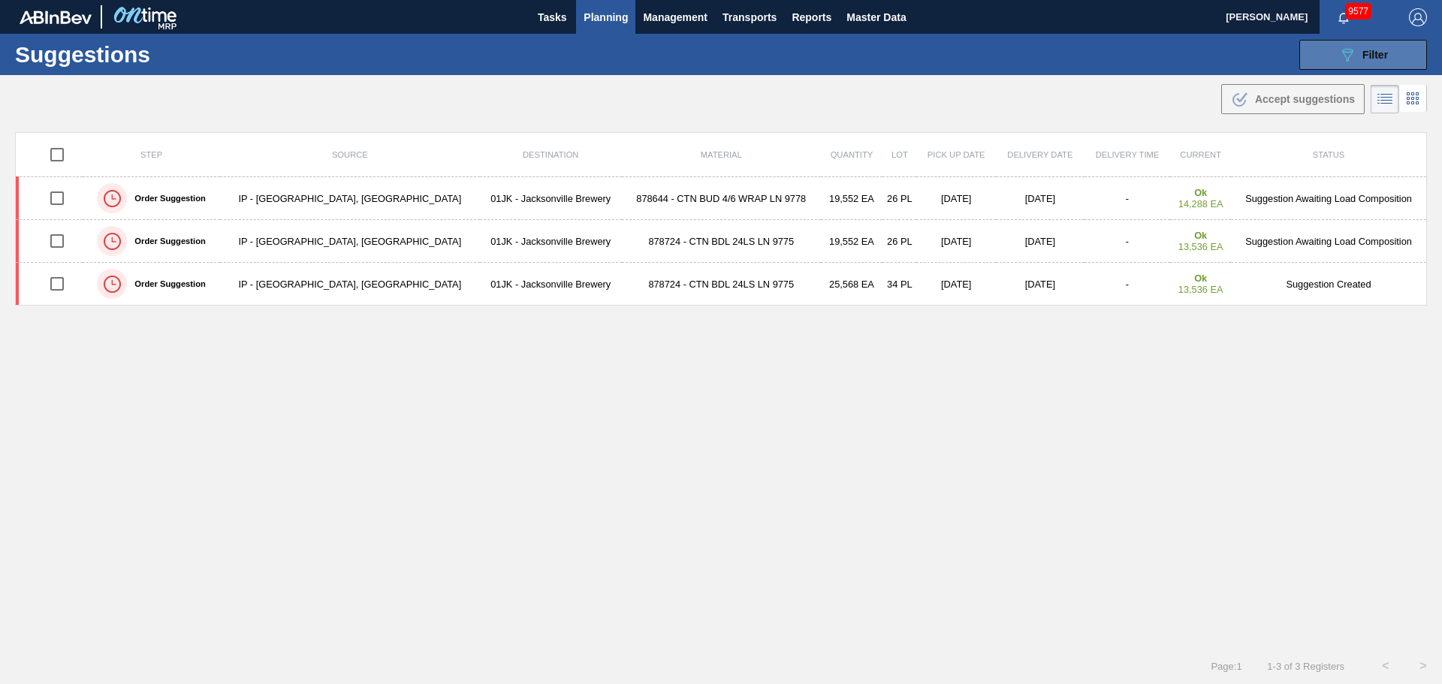
click at [1334, 40] on button "089F7B8B-B2A5-4AFE-B5C0-19BA573D28AC Filter" at bounding box center [1363, 55] width 128 height 30
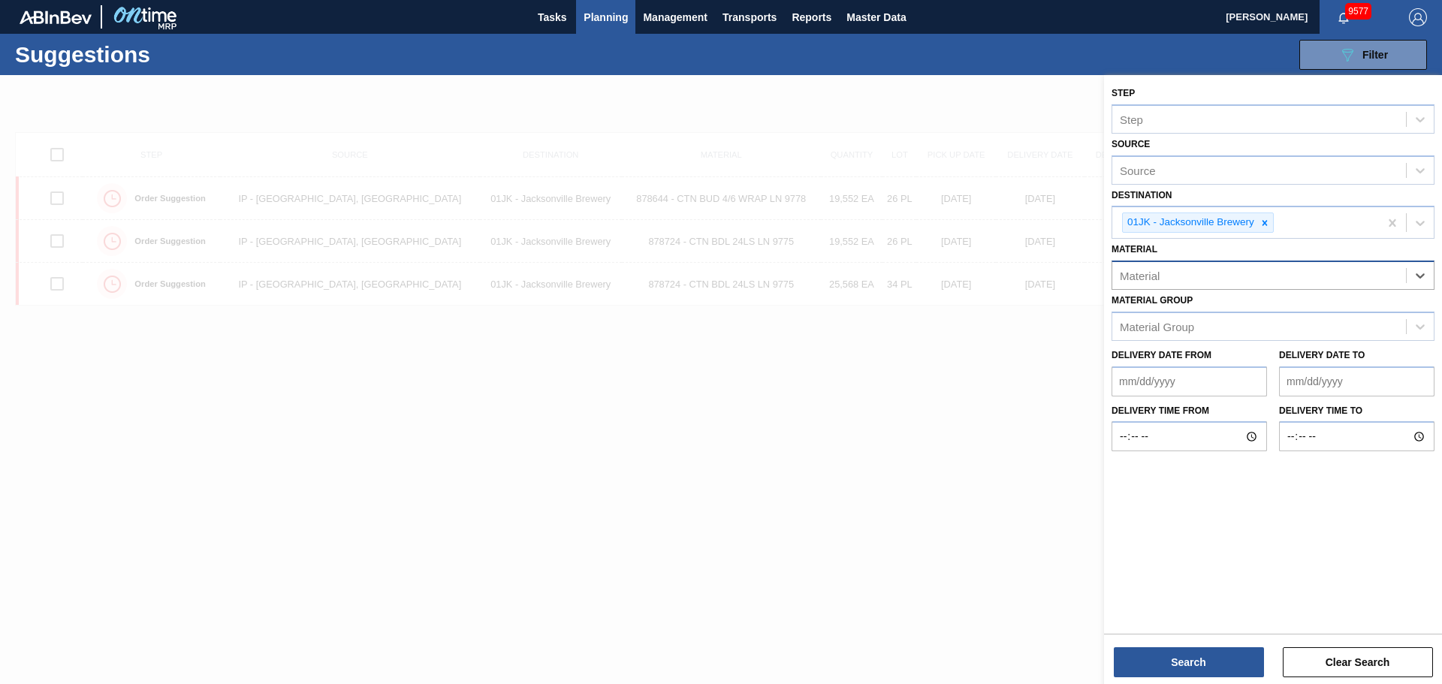
click at [1246, 267] on div "Material" at bounding box center [1259, 276] width 294 height 22
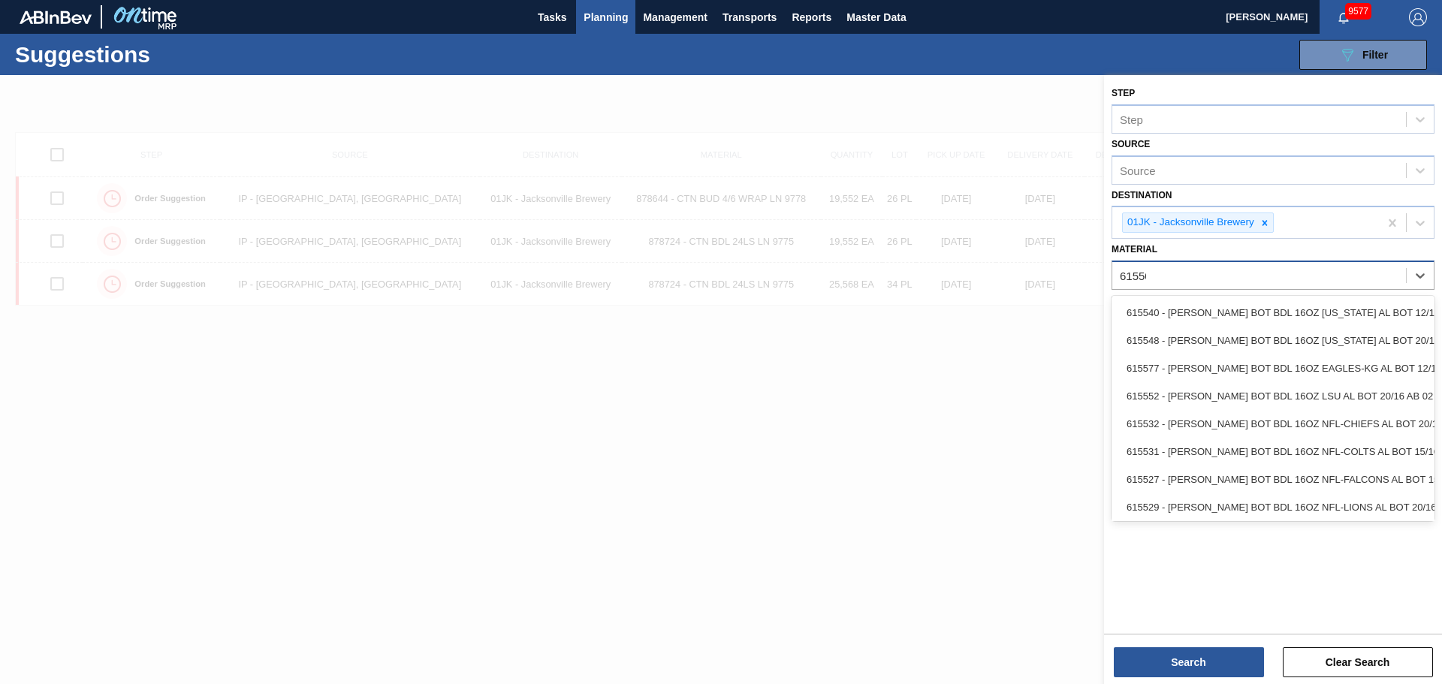
type input "615505"
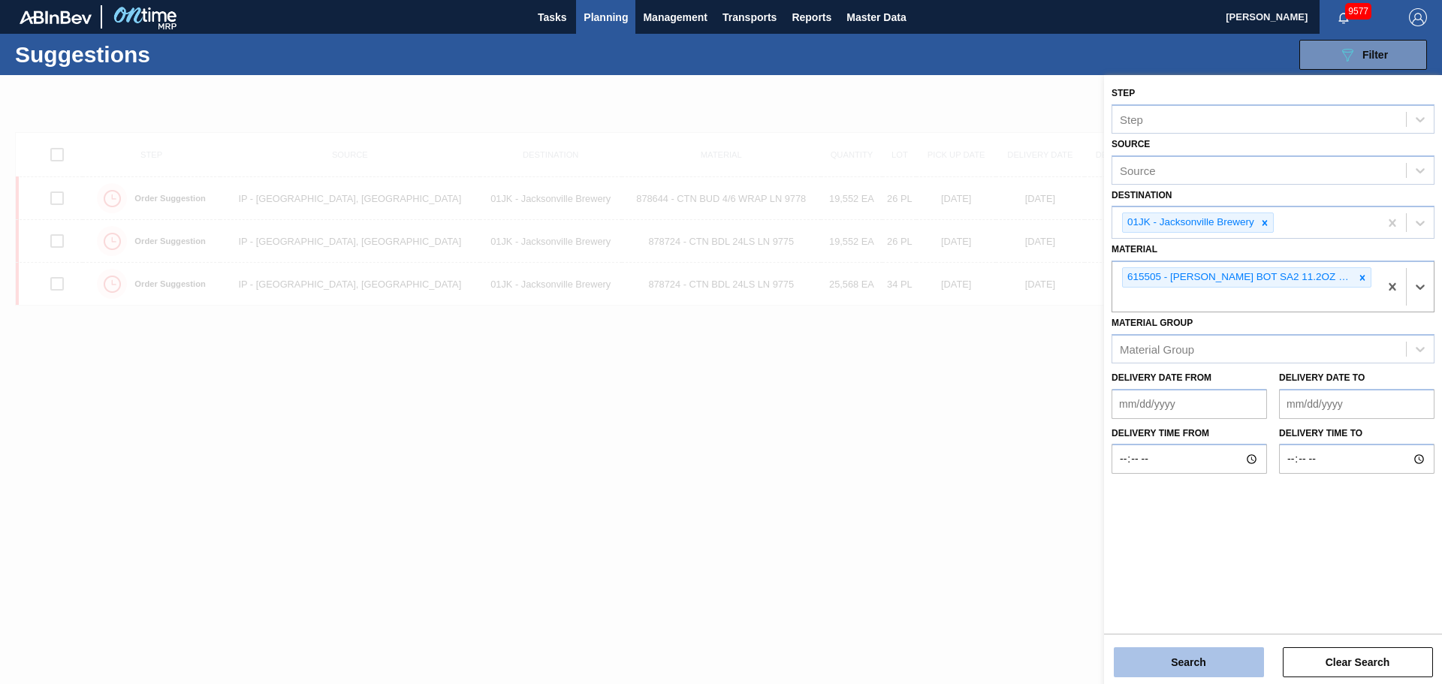
click at [1224, 668] on button "Search" at bounding box center [1189, 662] width 150 height 30
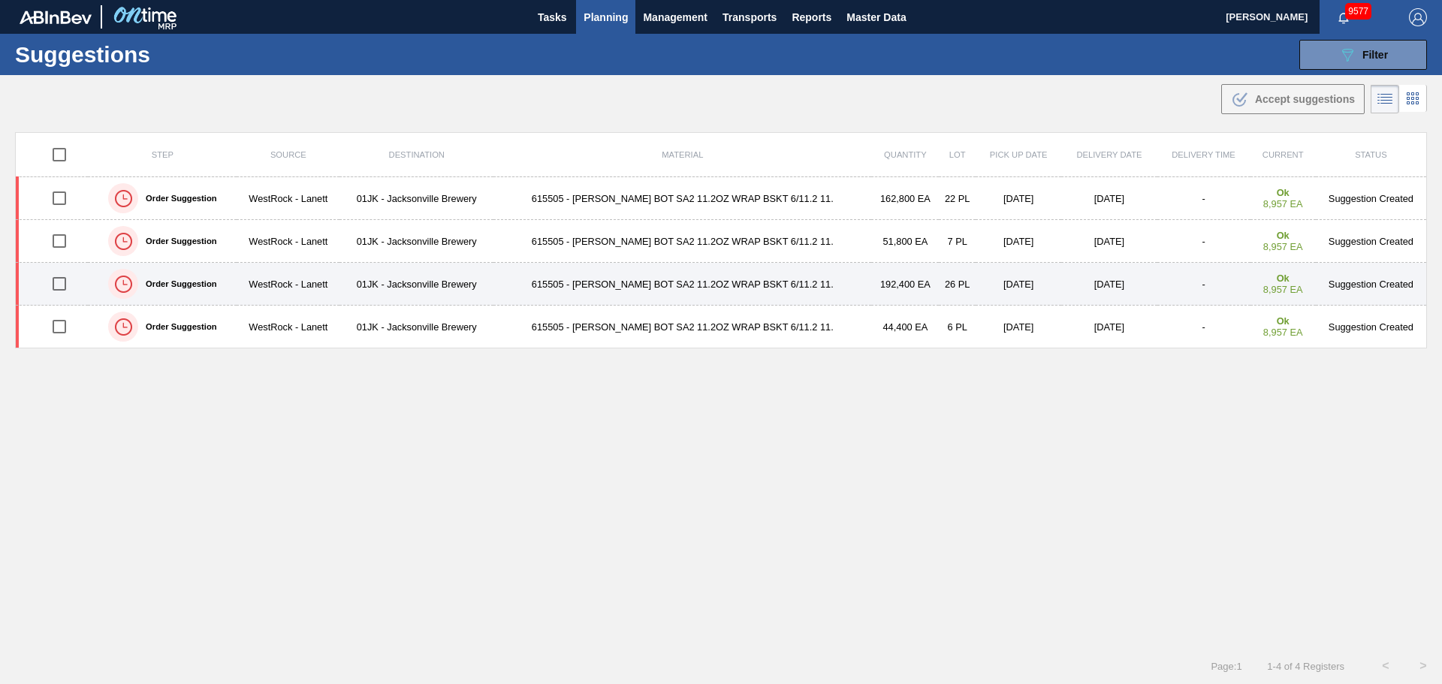
click at [60, 283] on input "checkbox" at bounding box center [60, 284] width 32 height 32
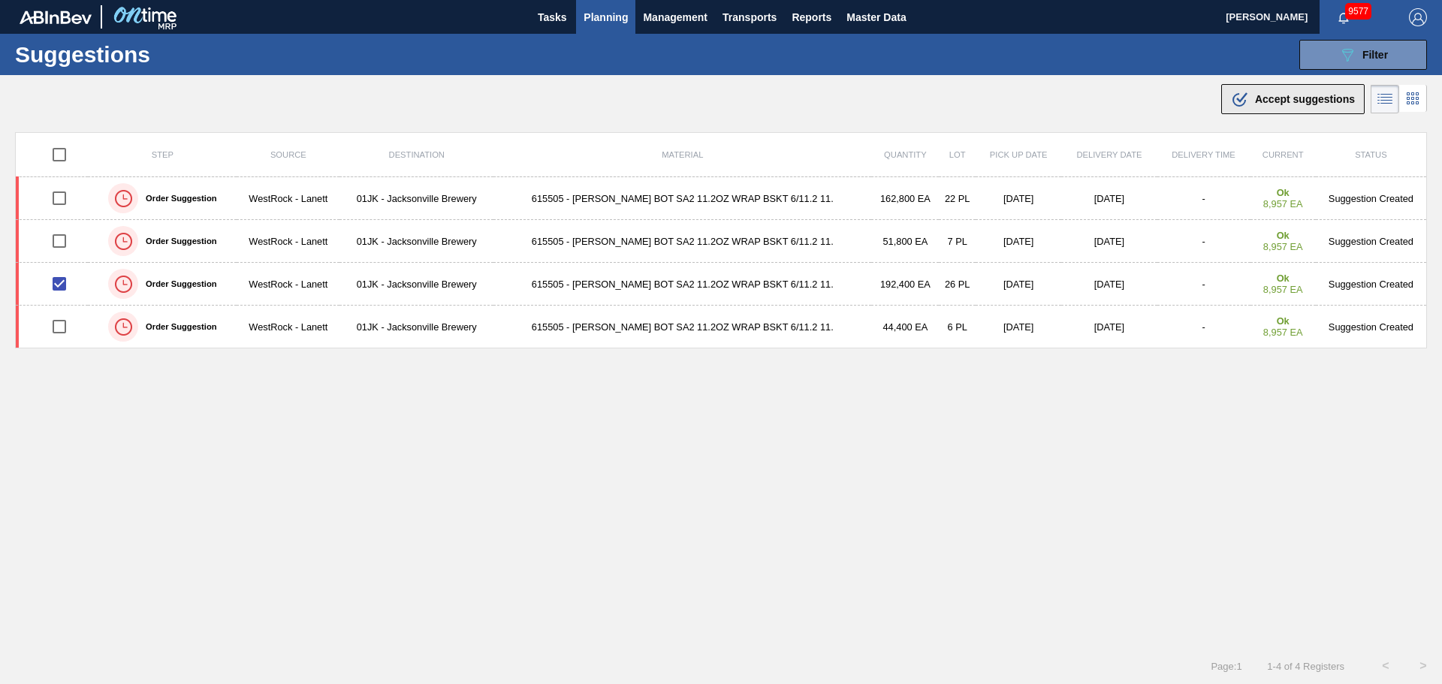
click at [1240, 104] on icon at bounding box center [1240, 100] width 14 height 14
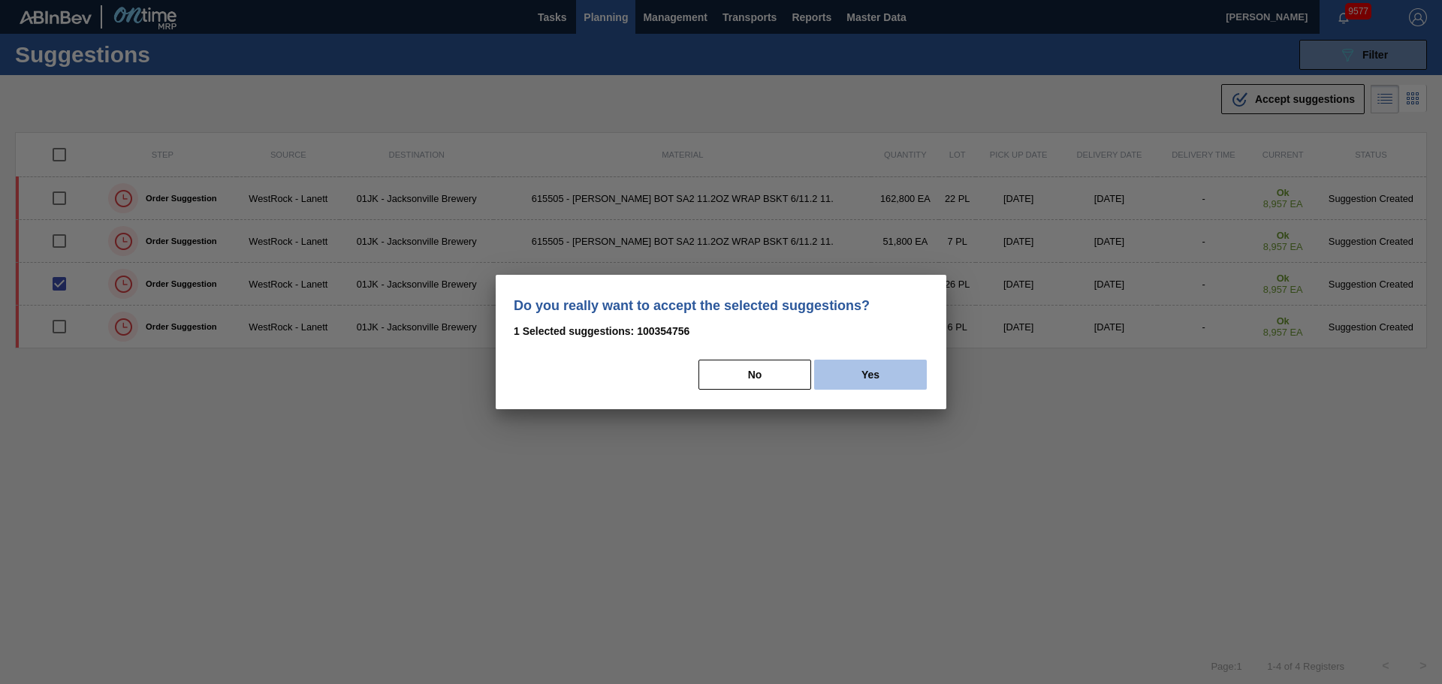
click at [904, 377] on button "Yes" at bounding box center [870, 375] width 113 height 30
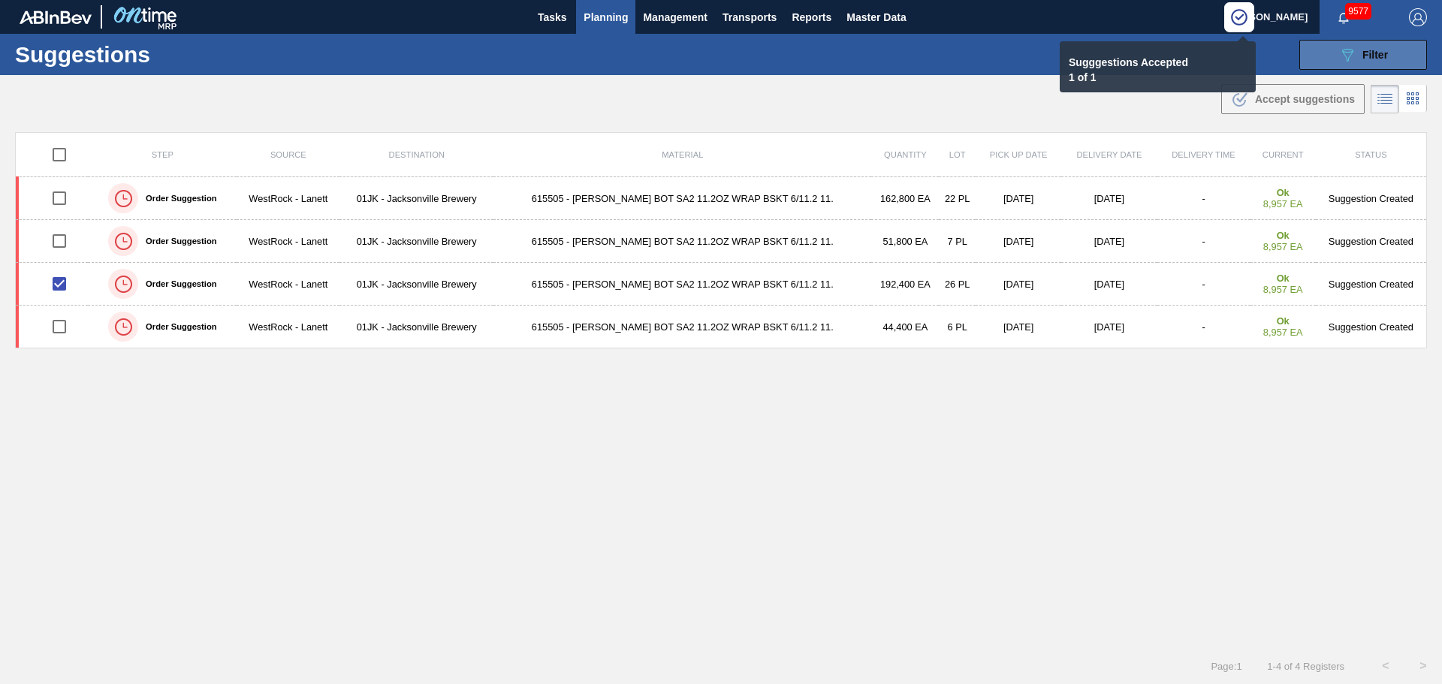
click at [1353, 55] on icon "089F7B8B-B2A5-4AFE-B5C0-19BA573D28AC" at bounding box center [1347, 55] width 18 height 18
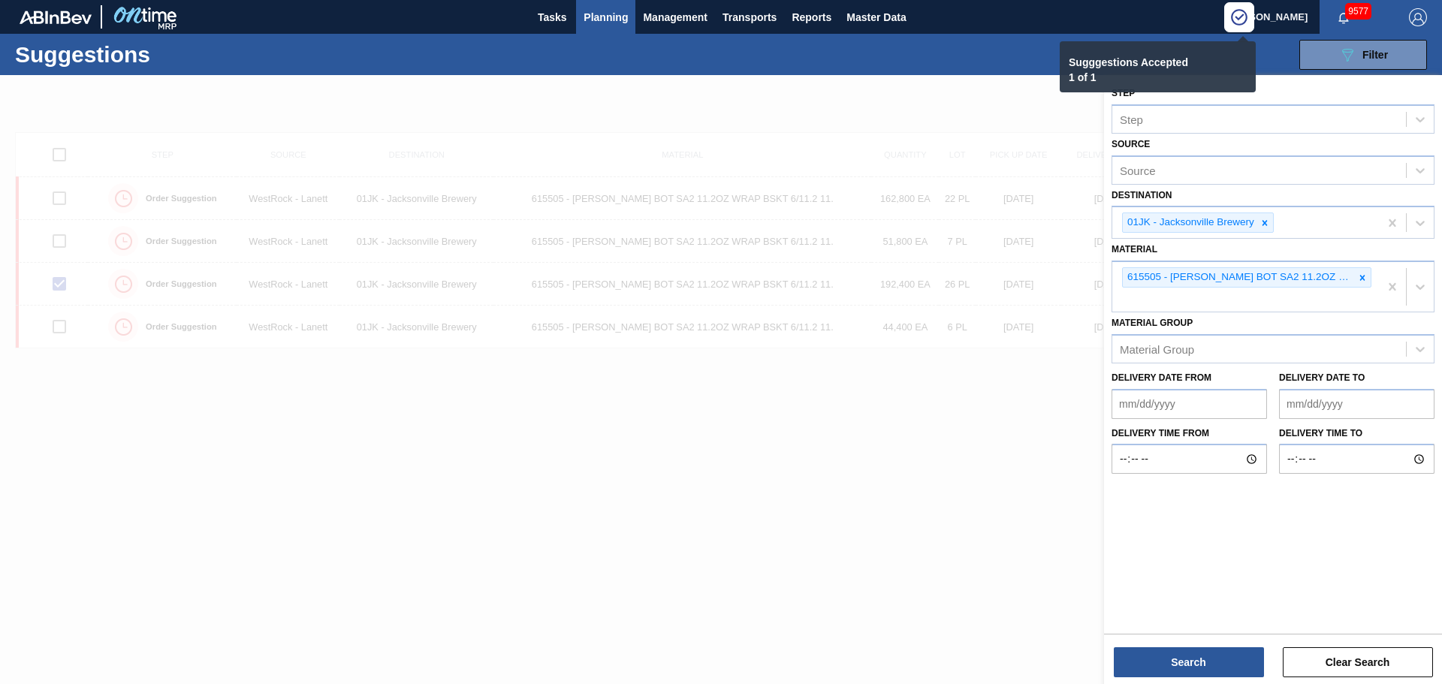
click at [882, 483] on div at bounding box center [721, 417] width 1442 height 684
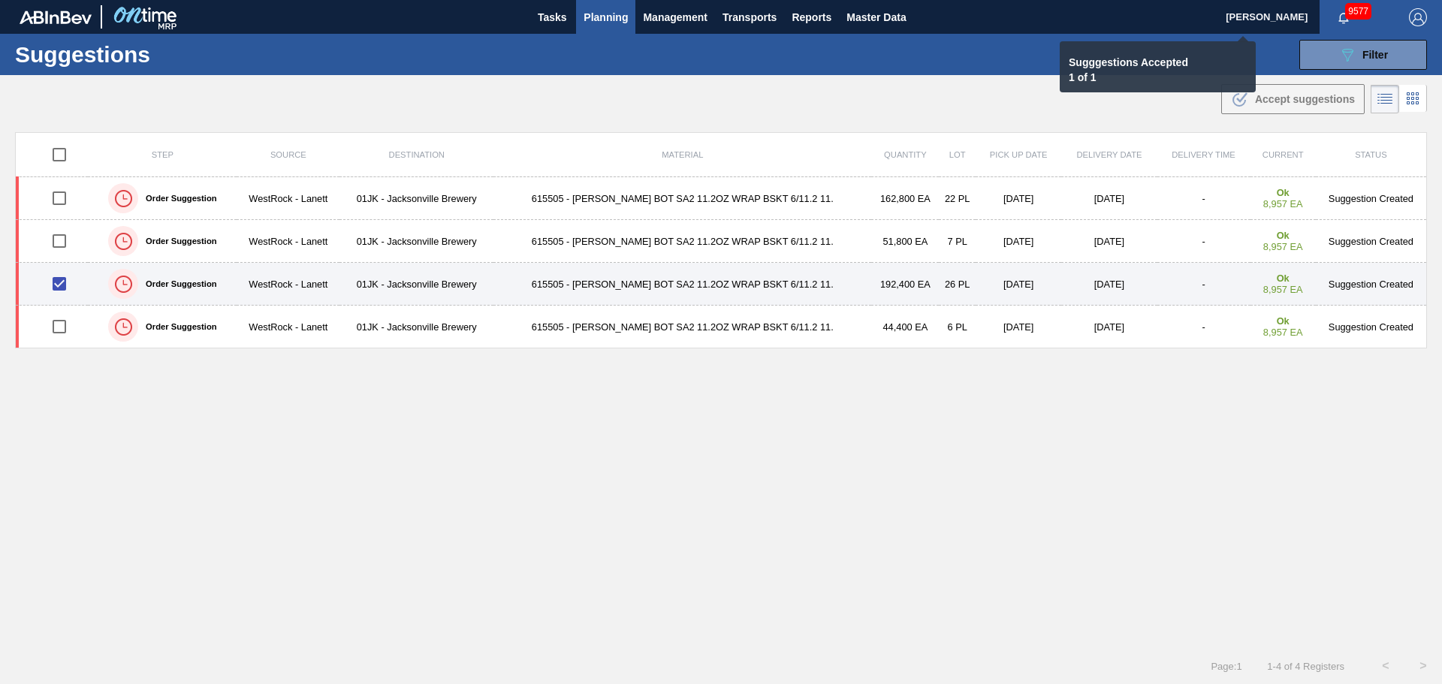
checkbox input "false"
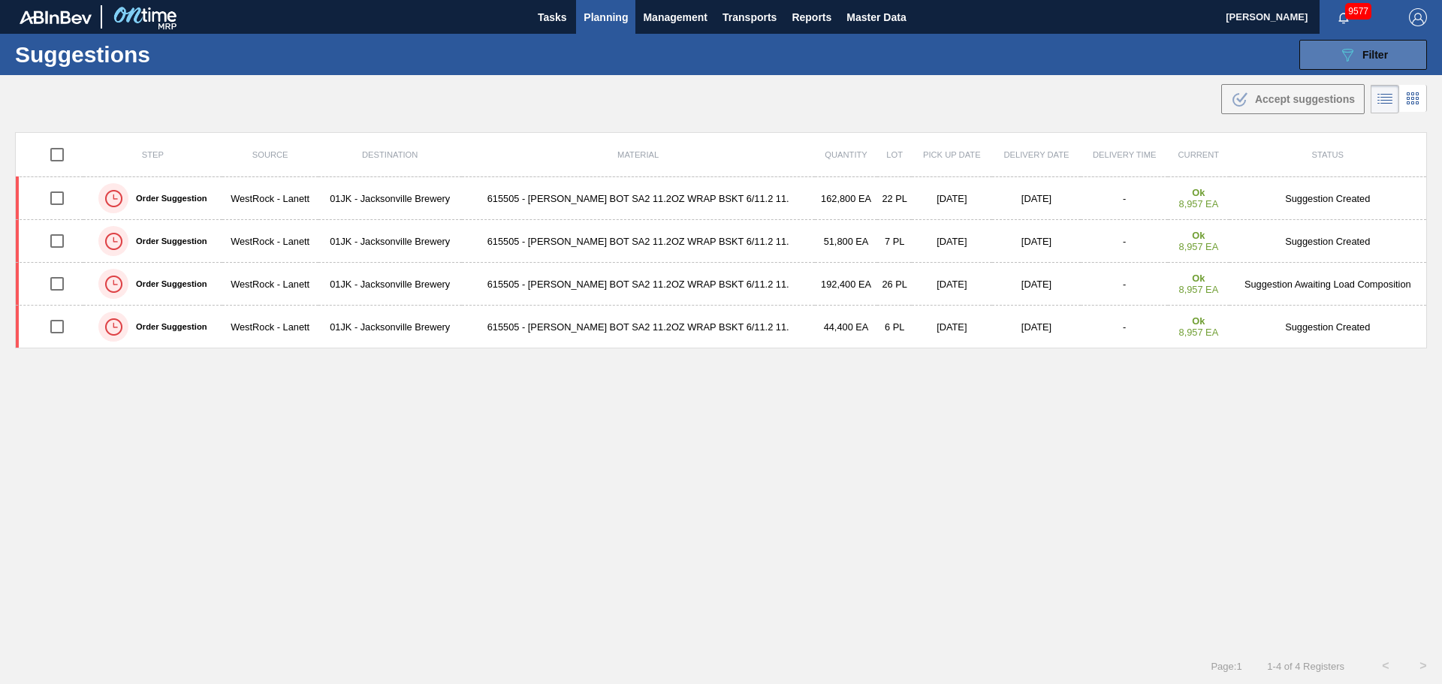
click at [1362, 54] on span "Filter" at bounding box center [1375, 55] width 26 height 12
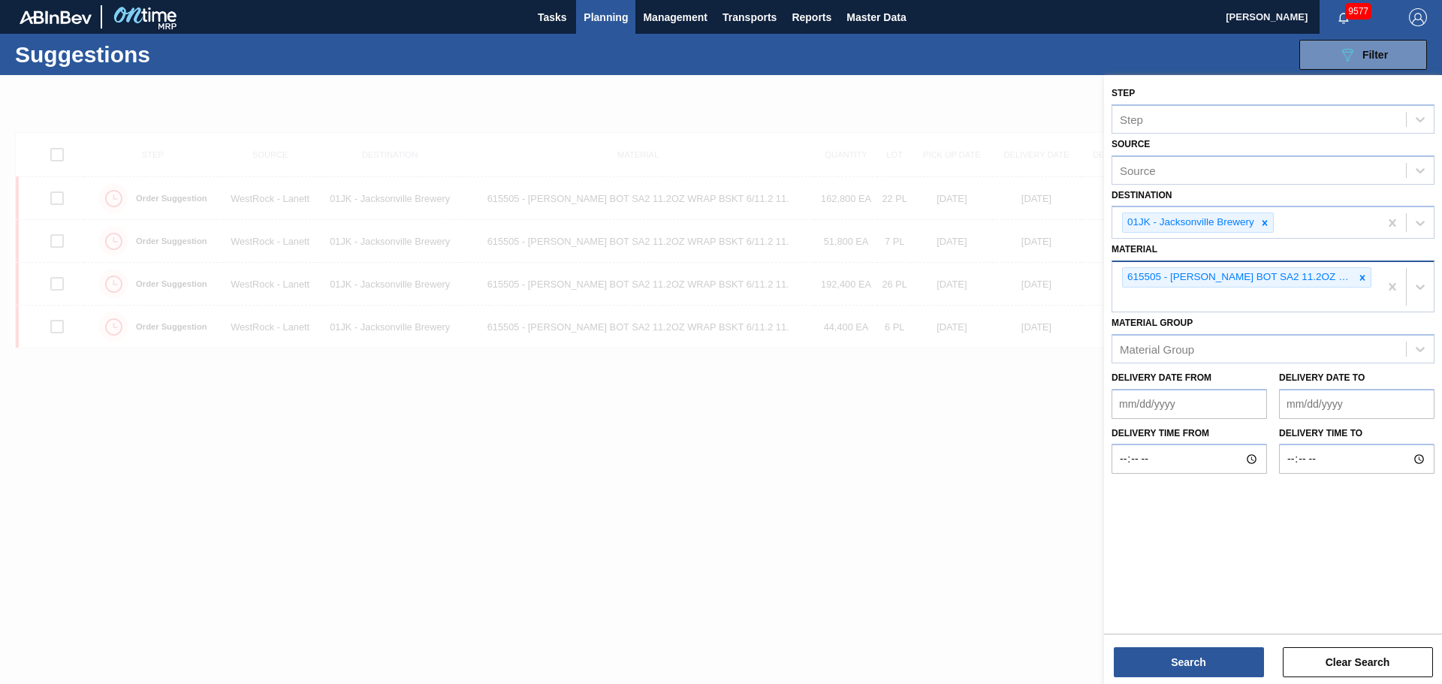
click at [1165, 292] on div "615505 - [PERSON_NAME] BOT SA2 11.2OZ WRAP BSKT 6/11.2 11." at bounding box center [1245, 287] width 267 height 50
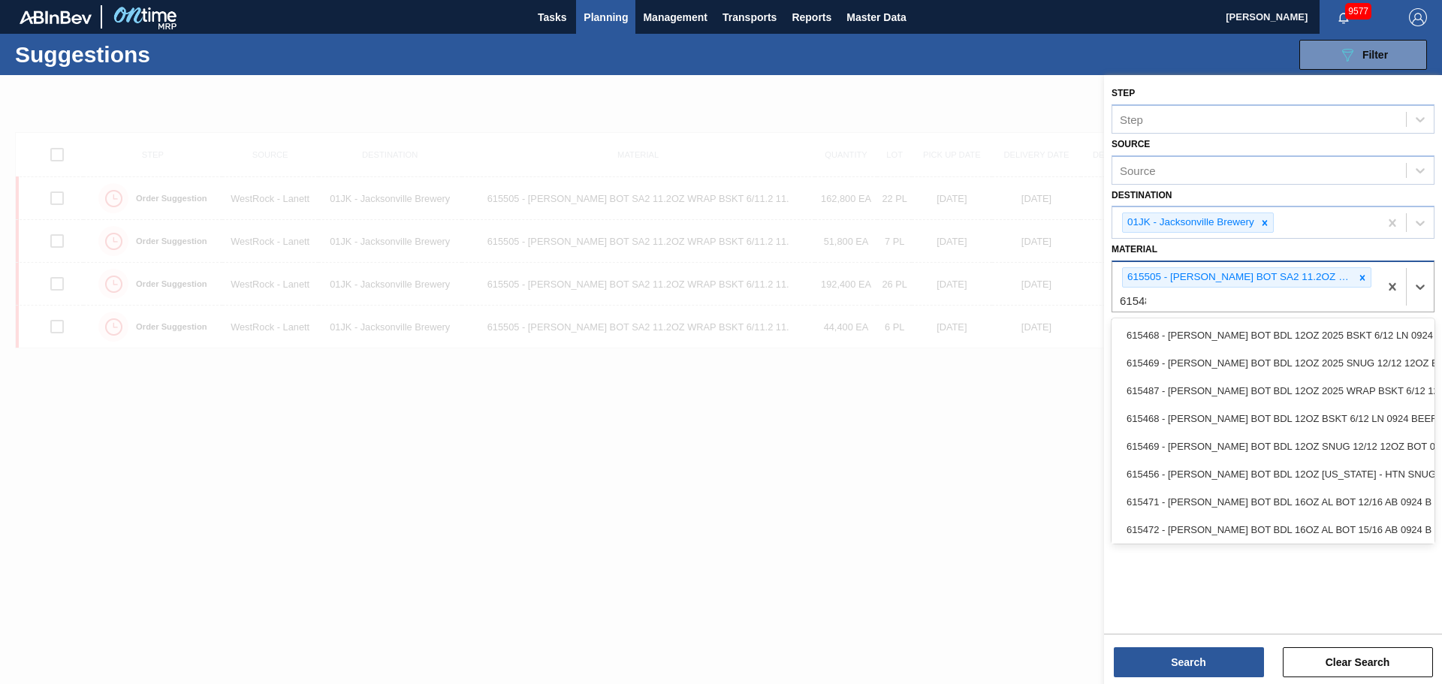
type input "615487"
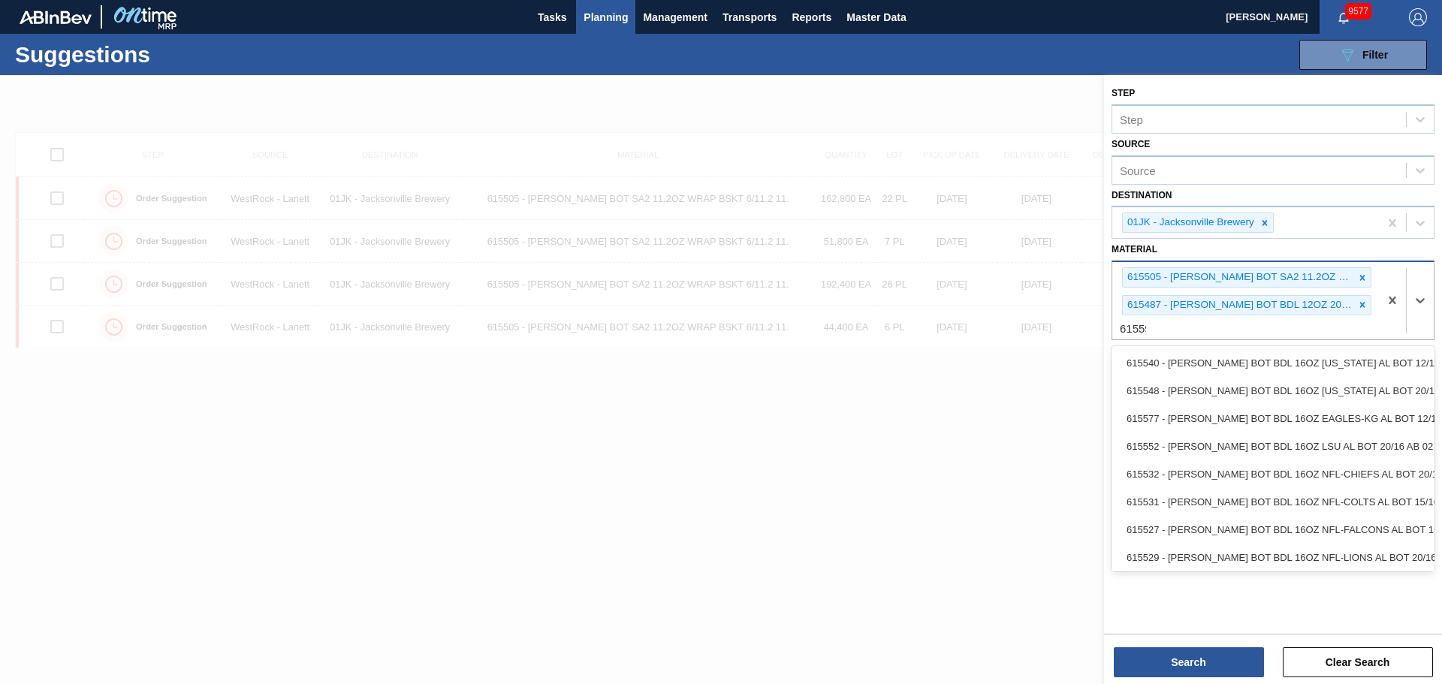
type input "615597"
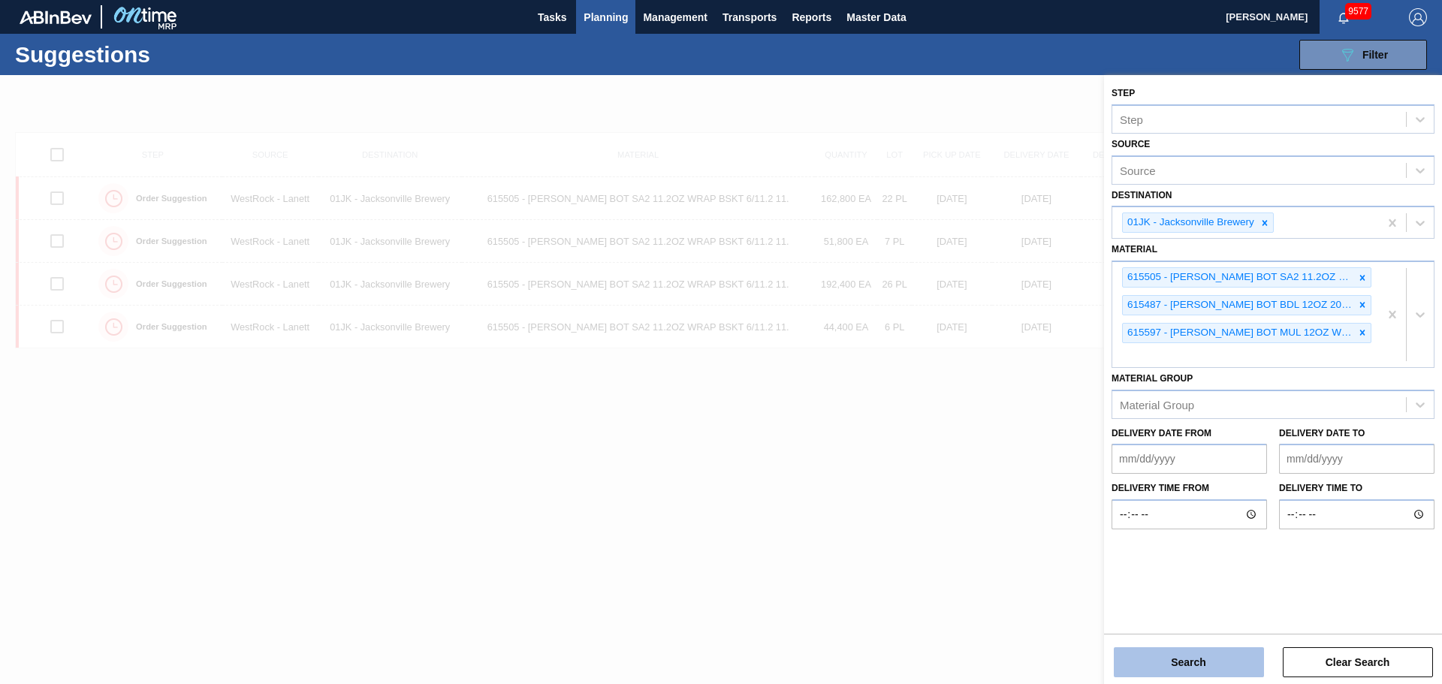
click at [1172, 663] on button "Search" at bounding box center [1189, 662] width 150 height 30
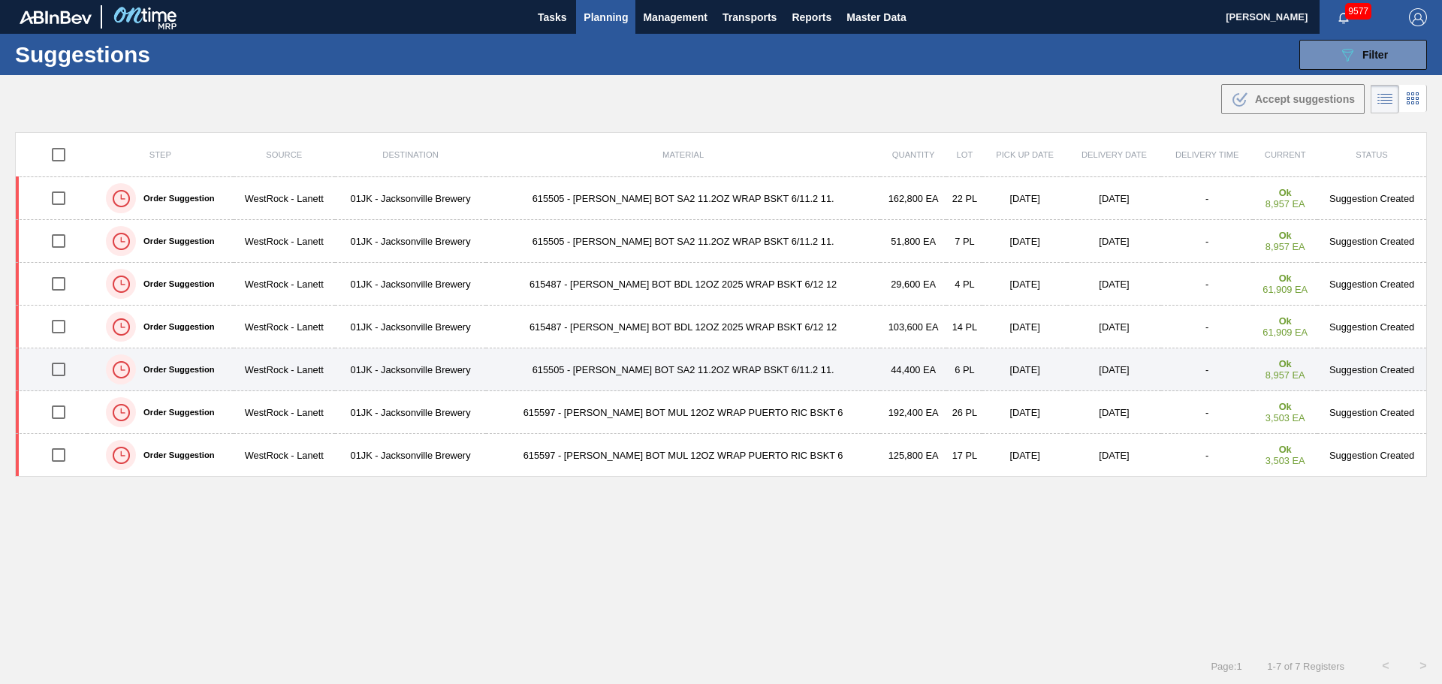
click at [880, 364] on td "44,400 EA" at bounding box center [913, 369] width 67 height 43
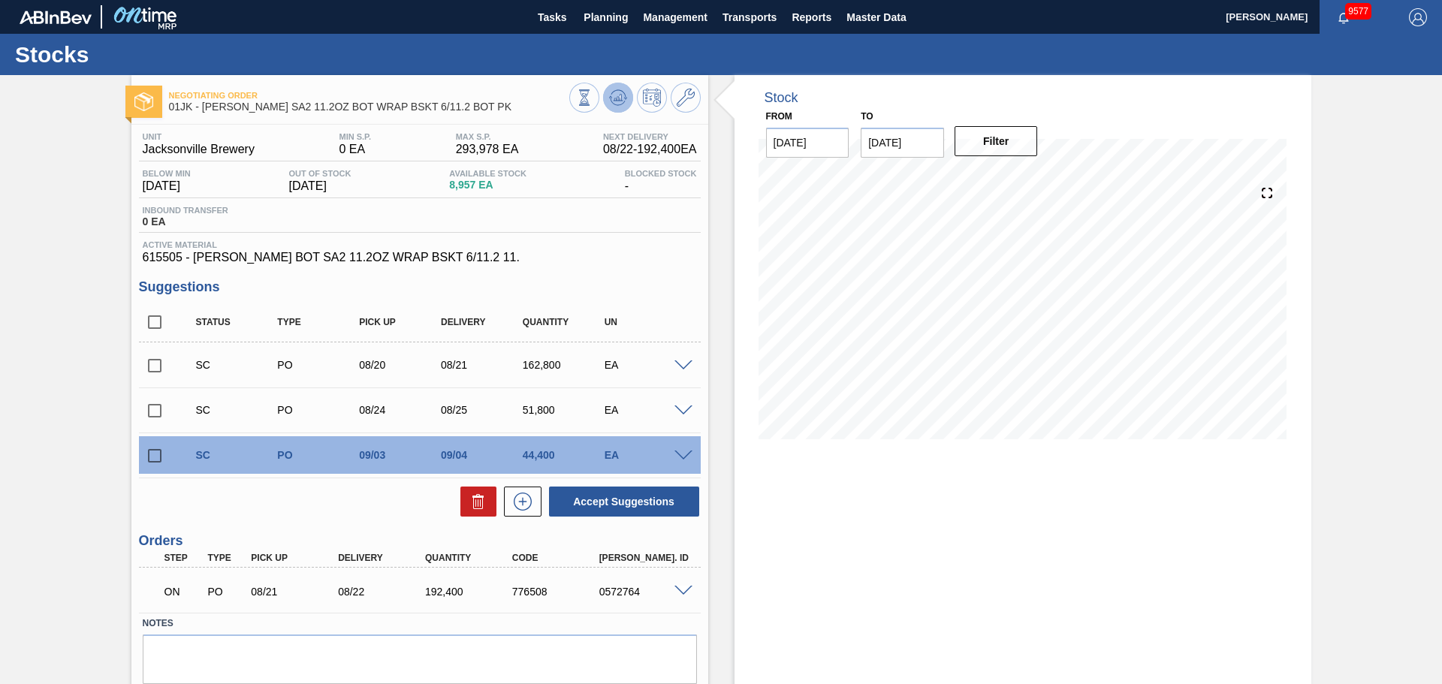
click at [593, 89] on icon at bounding box center [584, 97] width 17 height 17
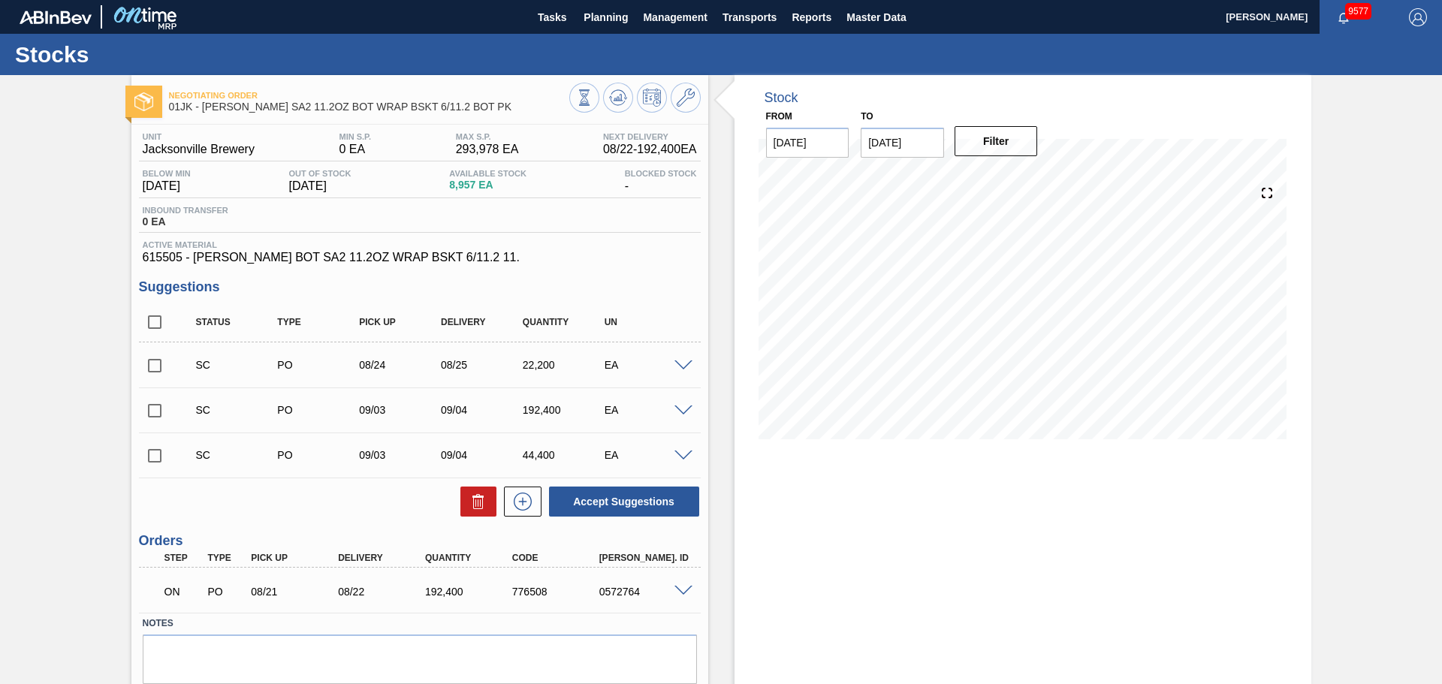
click at [684, 454] on span at bounding box center [683, 456] width 18 height 11
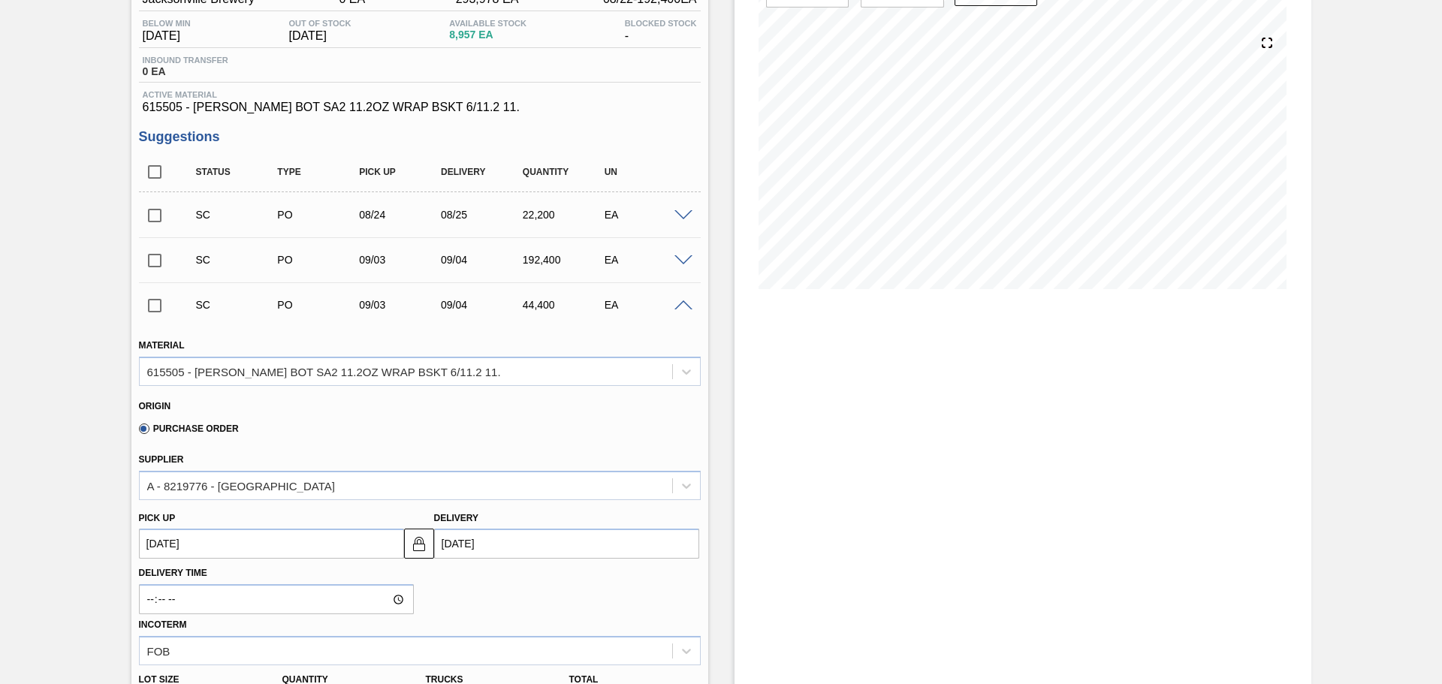
click at [675, 303] on span at bounding box center [683, 305] width 18 height 11
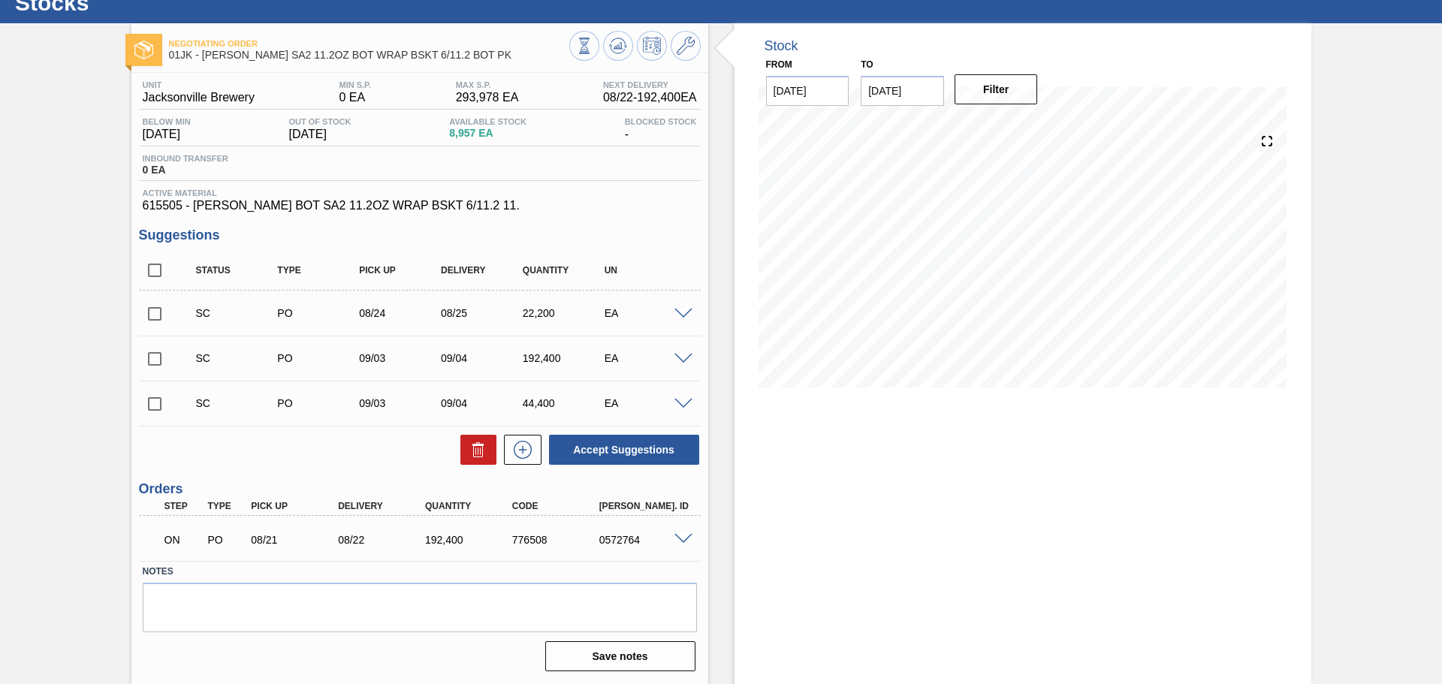
click at [680, 315] on span at bounding box center [683, 314] width 18 height 11
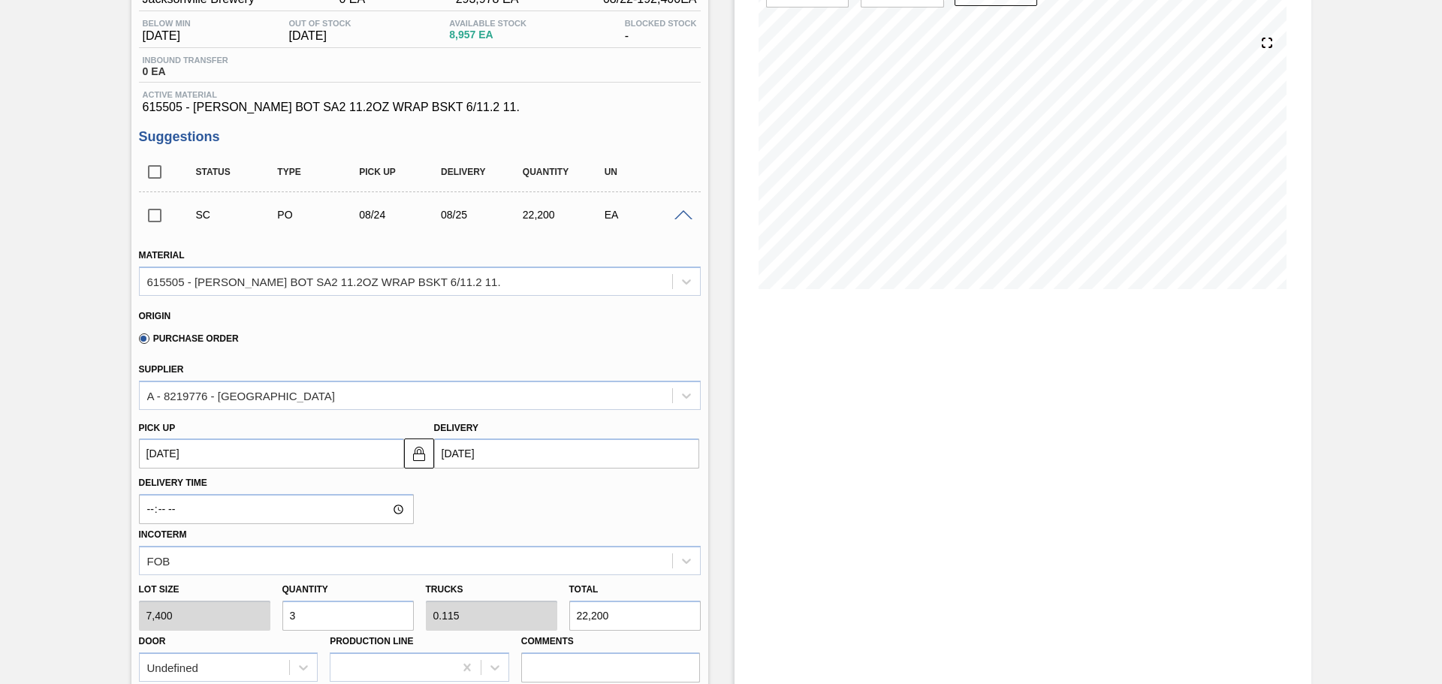
click at [688, 223] on div "SC PO 08/24 08/25 22,200 EA" at bounding box center [420, 215] width 562 height 38
click at [688, 217] on span at bounding box center [683, 215] width 18 height 11
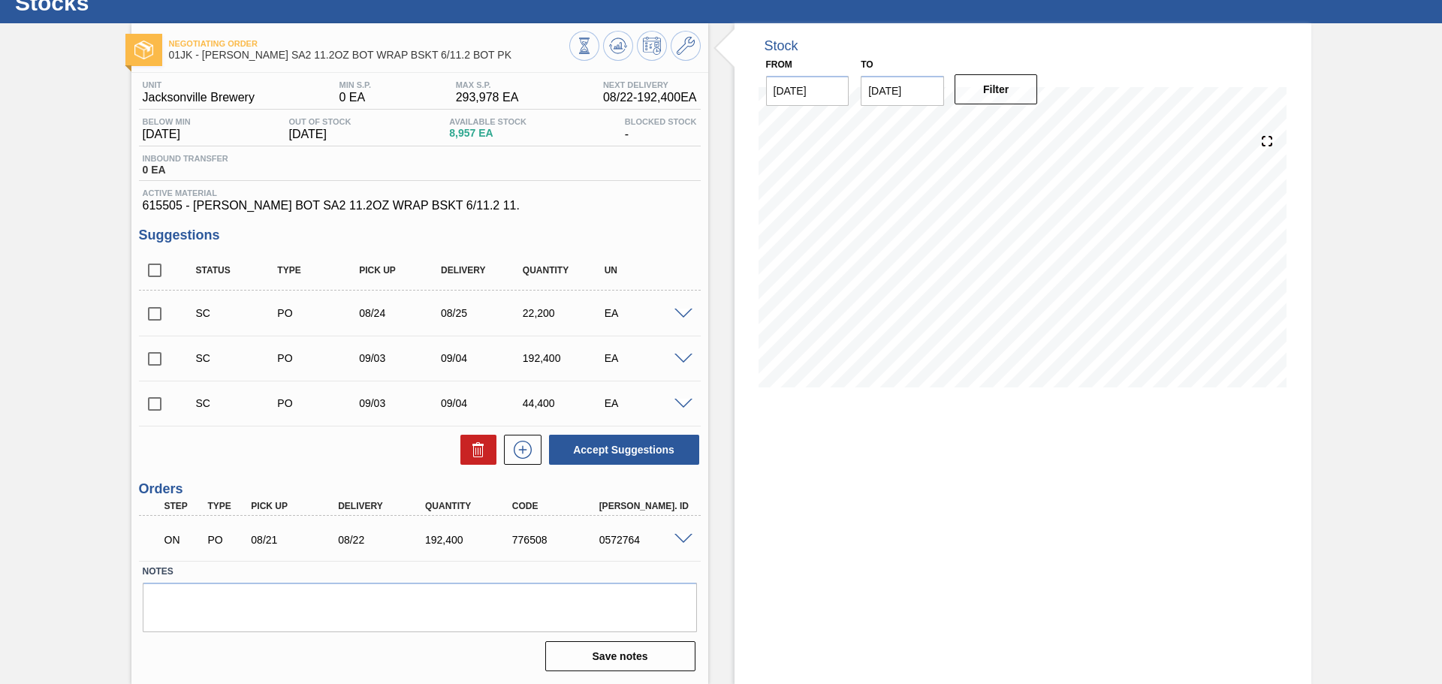
click at [680, 359] on span at bounding box center [683, 359] width 18 height 11
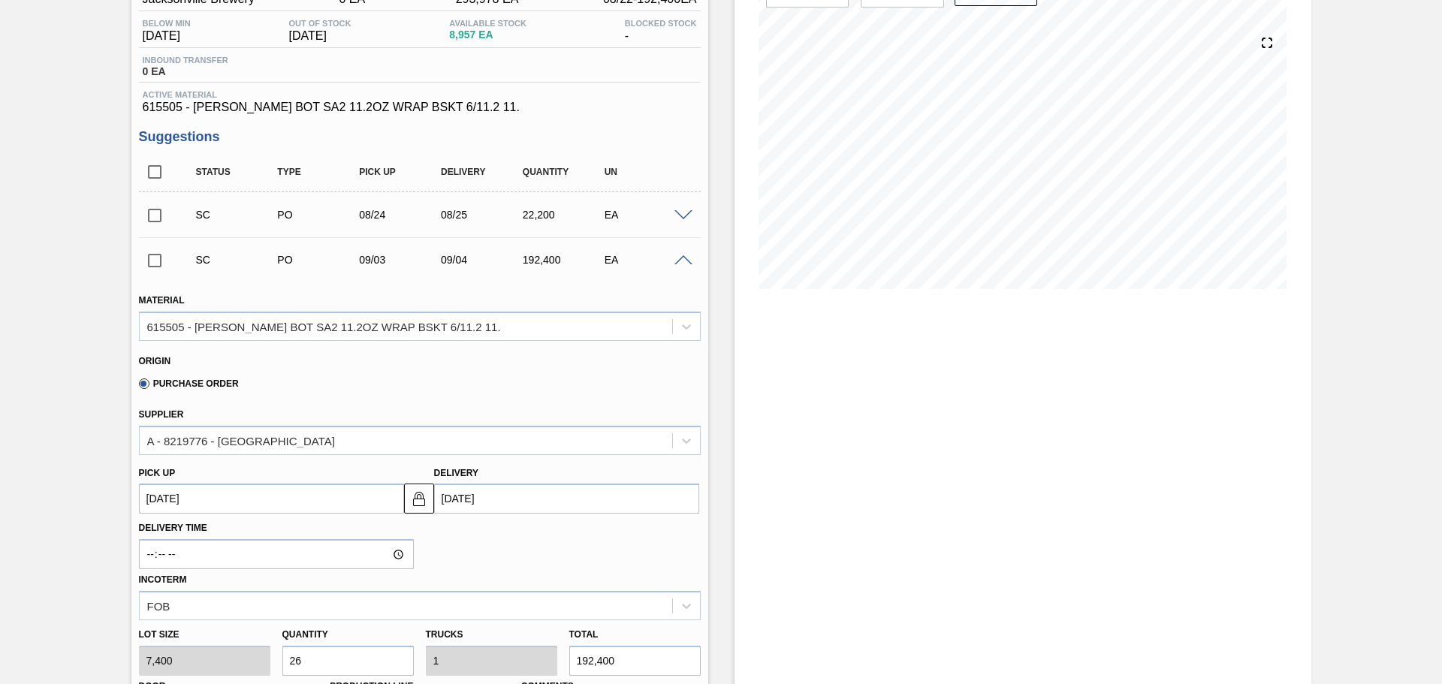
click at [680, 260] on span at bounding box center [683, 260] width 18 height 11
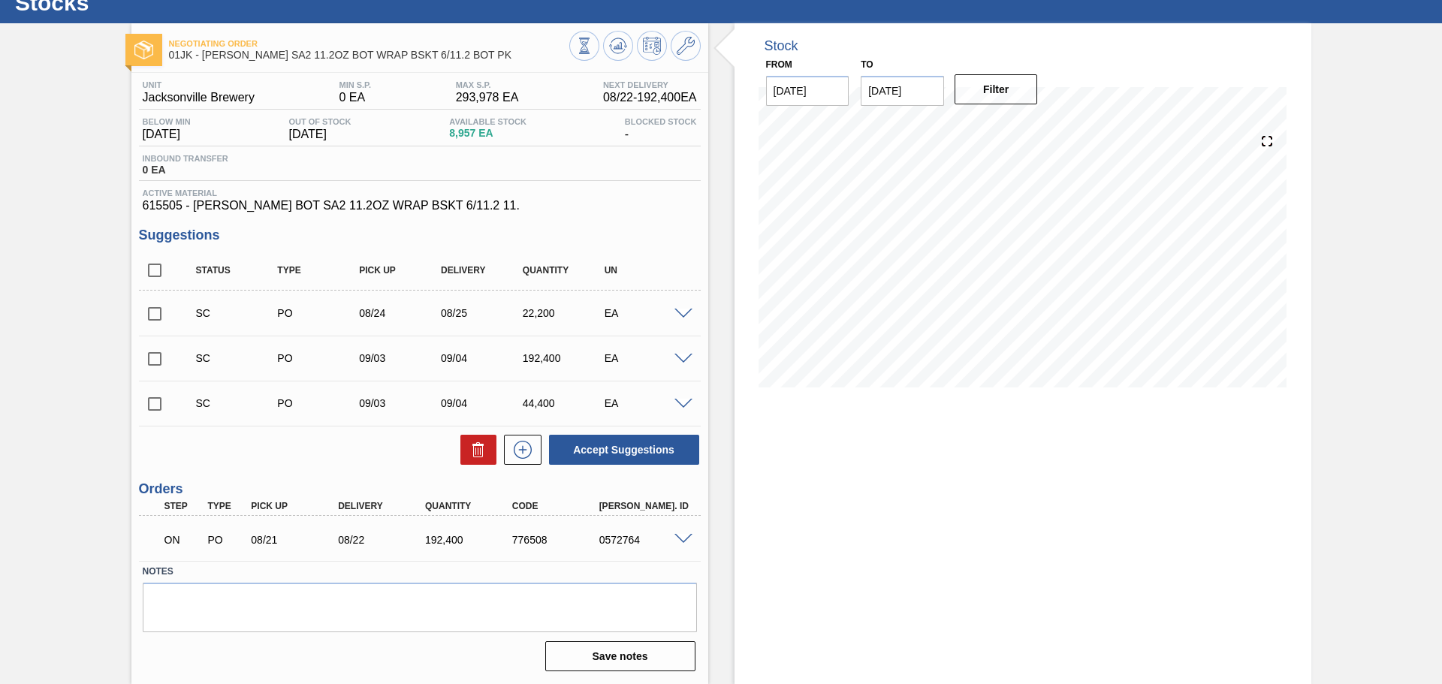
click at [686, 406] on span at bounding box center [683, 404] width 18 height 11
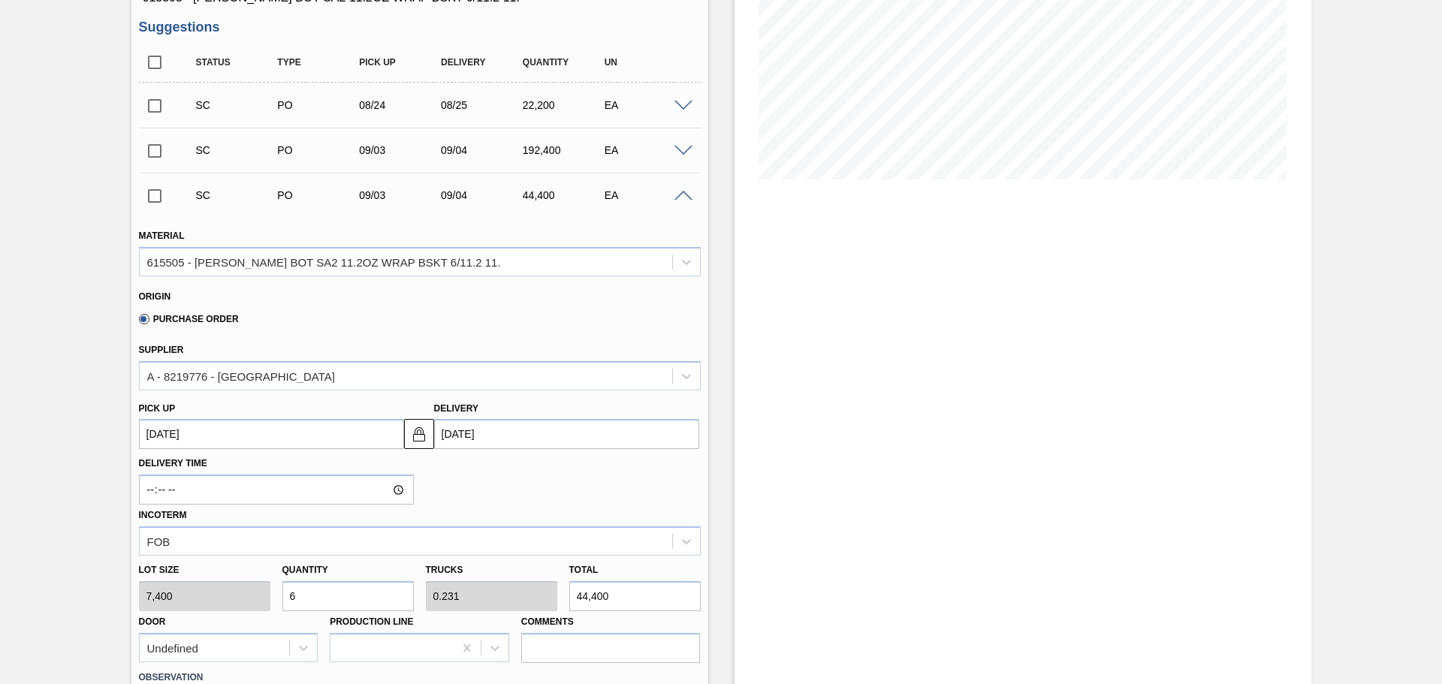
scroll to position [376, 0]
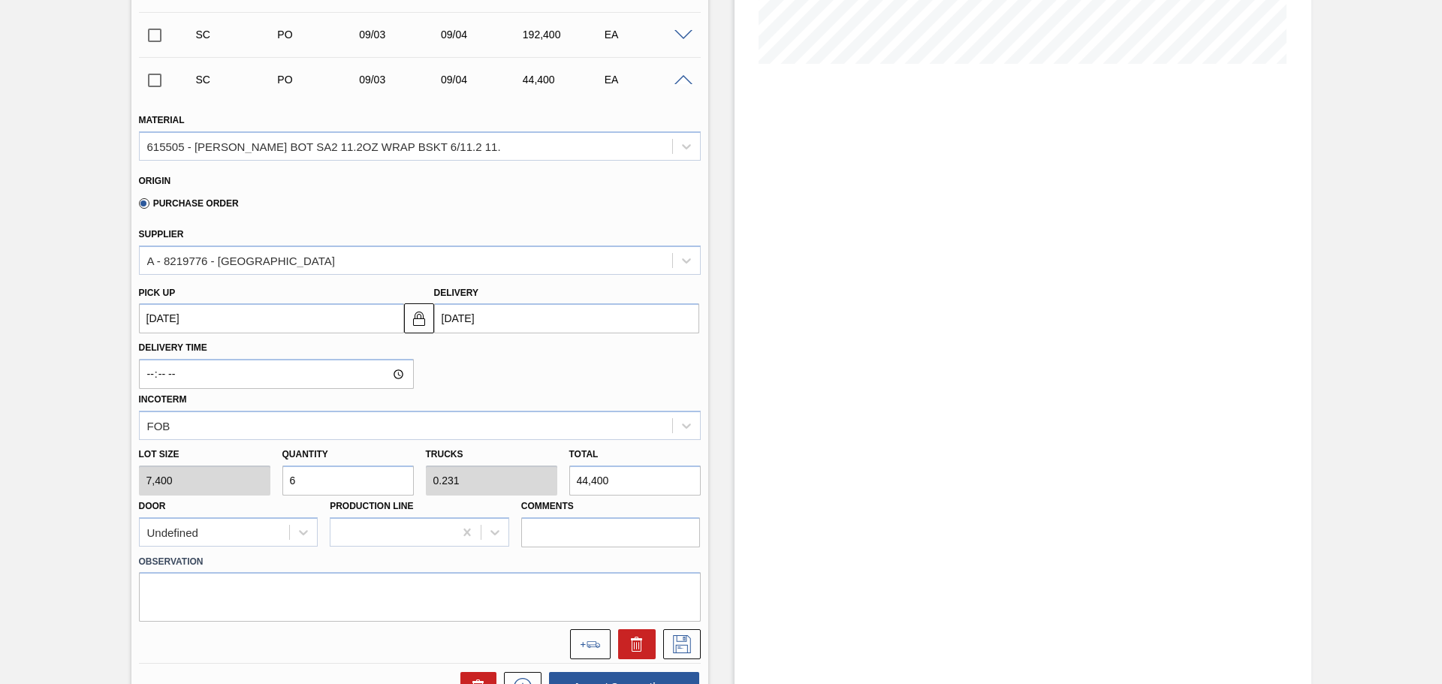
click at [322, 491] on input "6" at bounding box center [347, 481] width 131 height 30
type input "5"
type input "0.192"
type input "37,000"
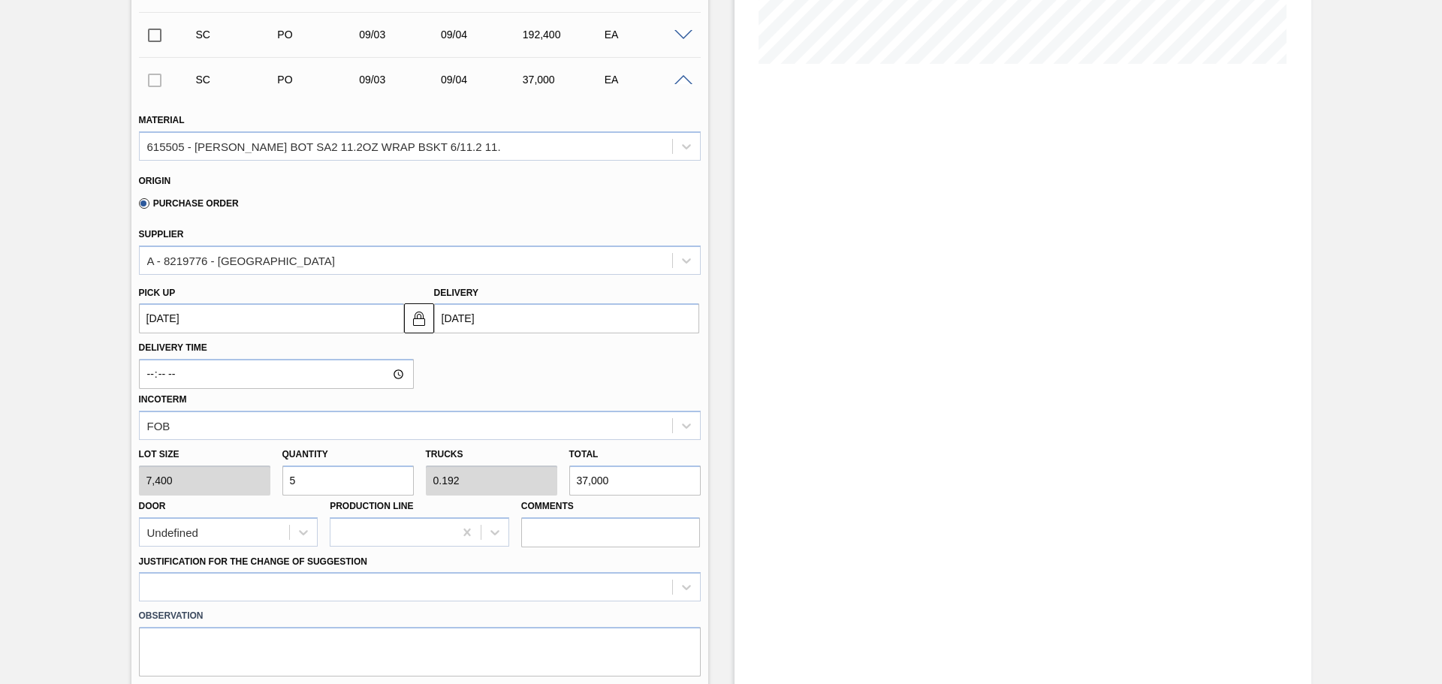
type input "5"
click at [334, 572] on div "Justification for the Change of Suggestion" at bounding box center [420, 576] width 562 height 51
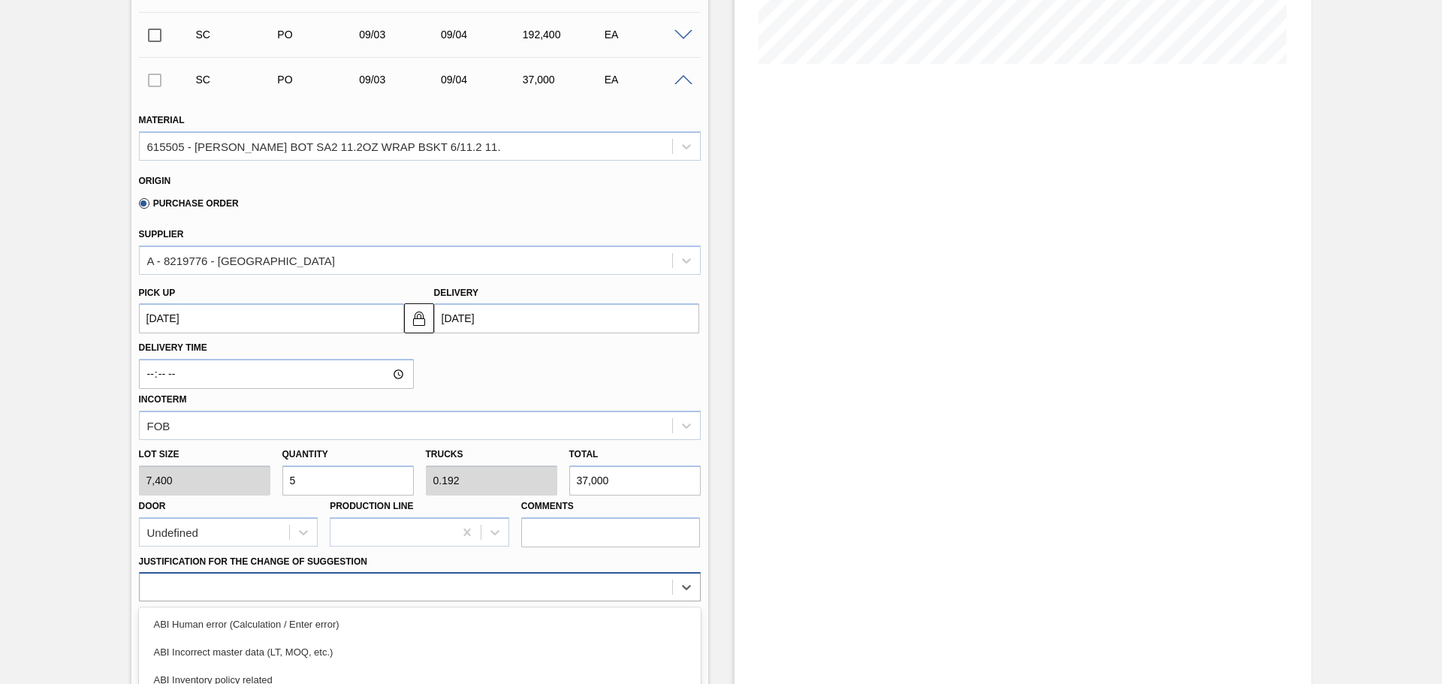
scroll to position [530, 0]
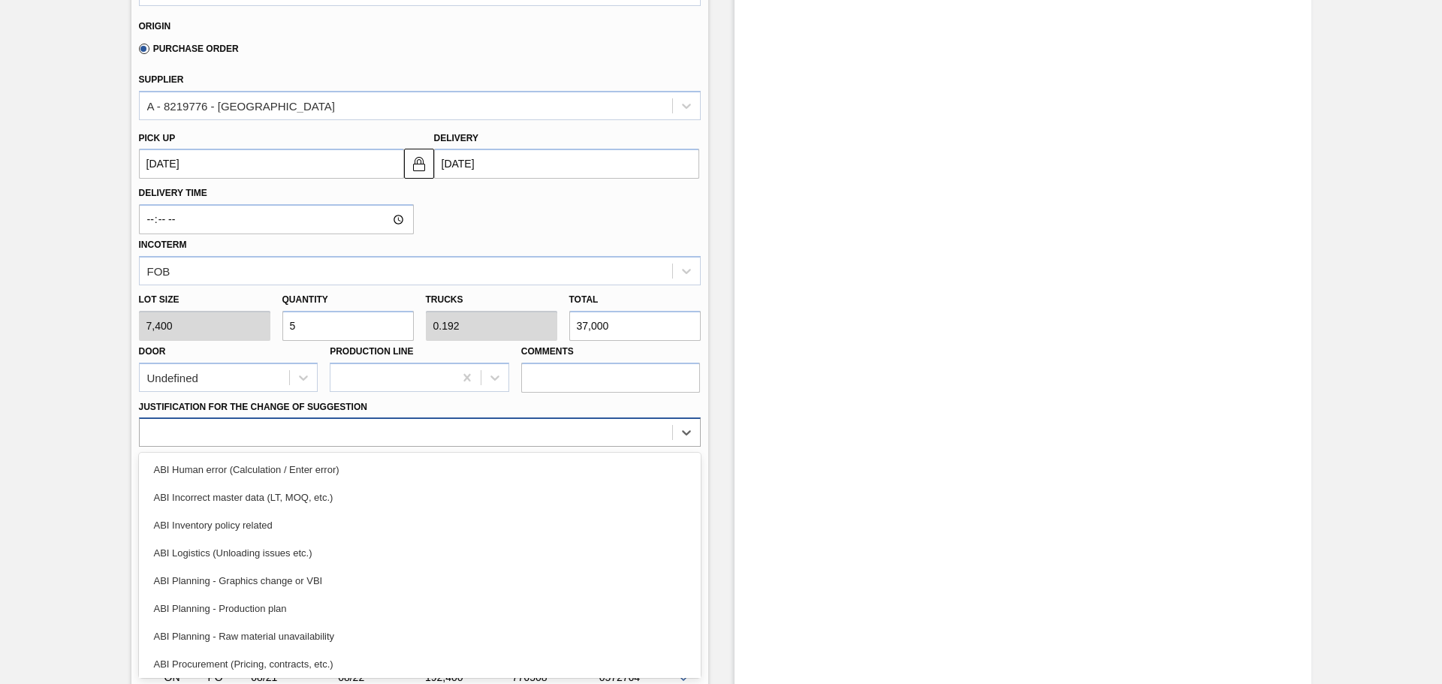
click at [334, 447] on div "option ABI Planning - Graphics change or VBI focused, 5 of 18. 18 results avail…" at bounding box center [420, 432] width 562 height 29
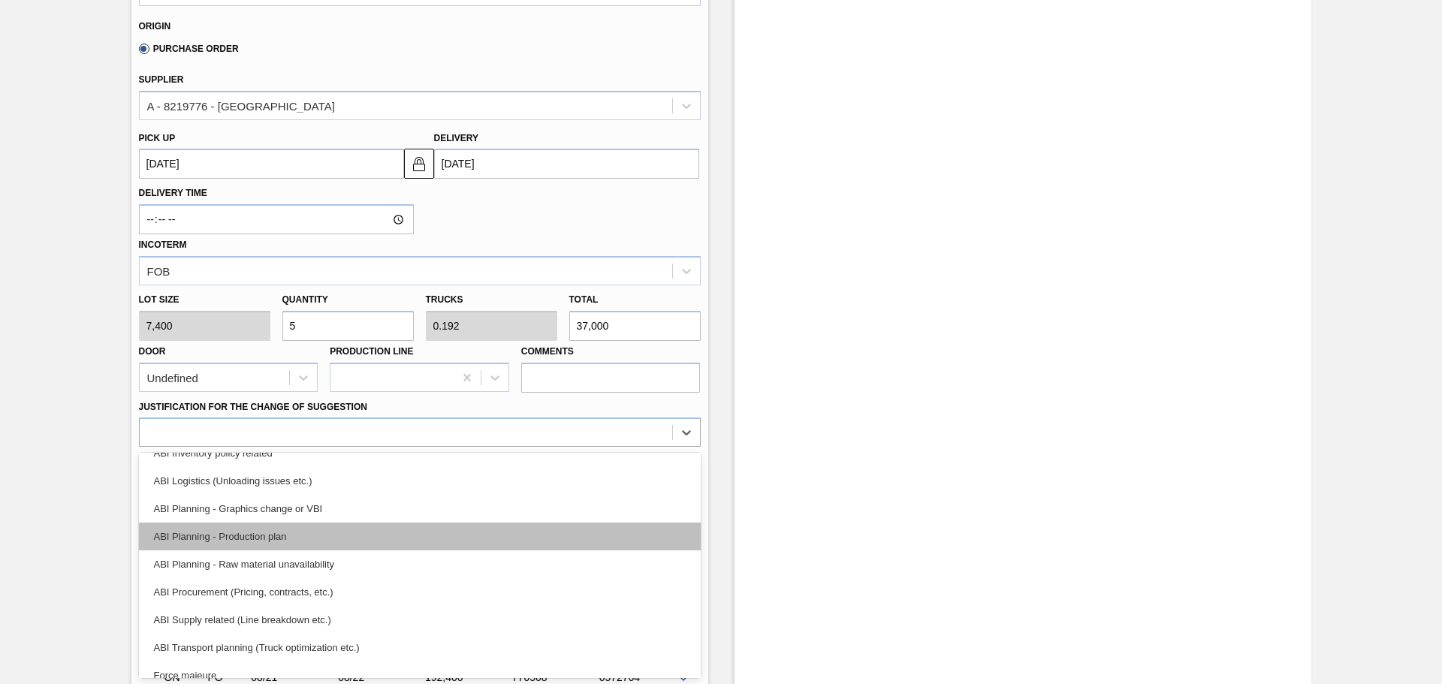
scroll to position [150, 0]
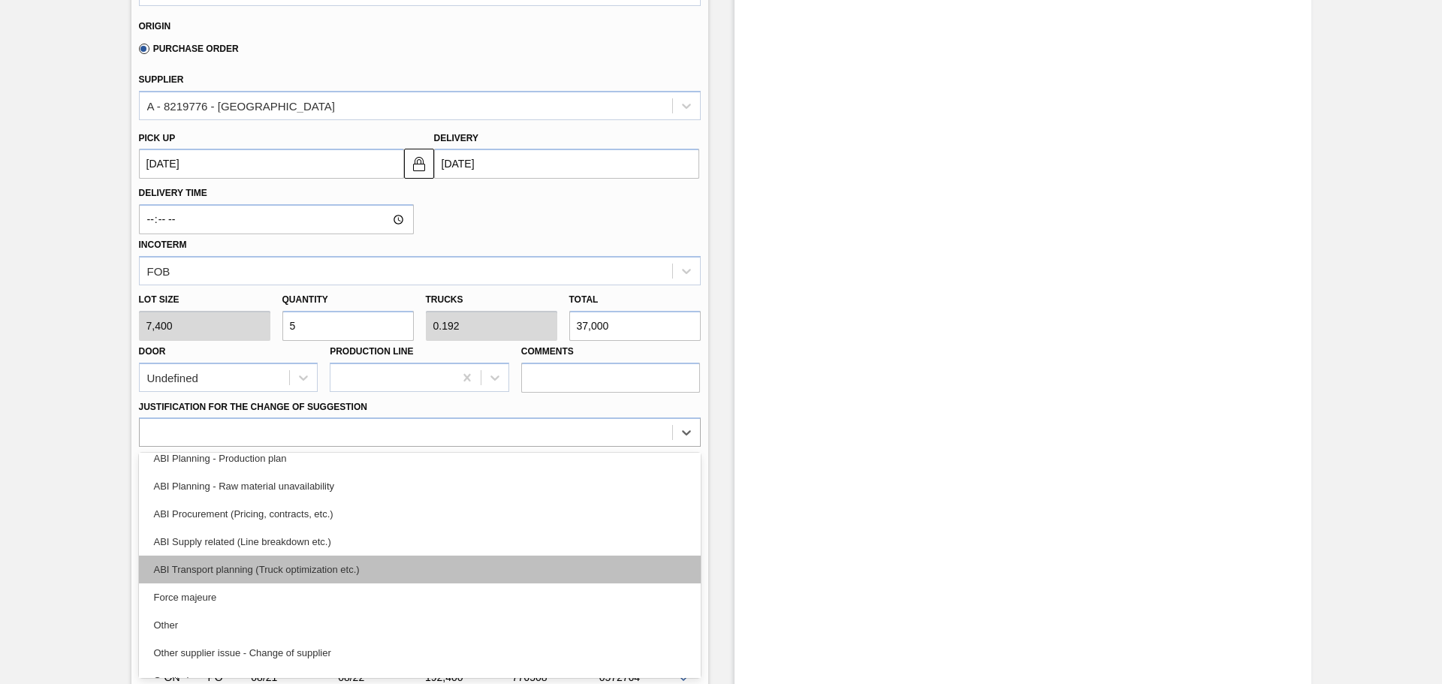
click at [311, 572] on div "ABI Transport planning (Truck optimization etc.)" at bounding box center [420, 570] width 562 height 28
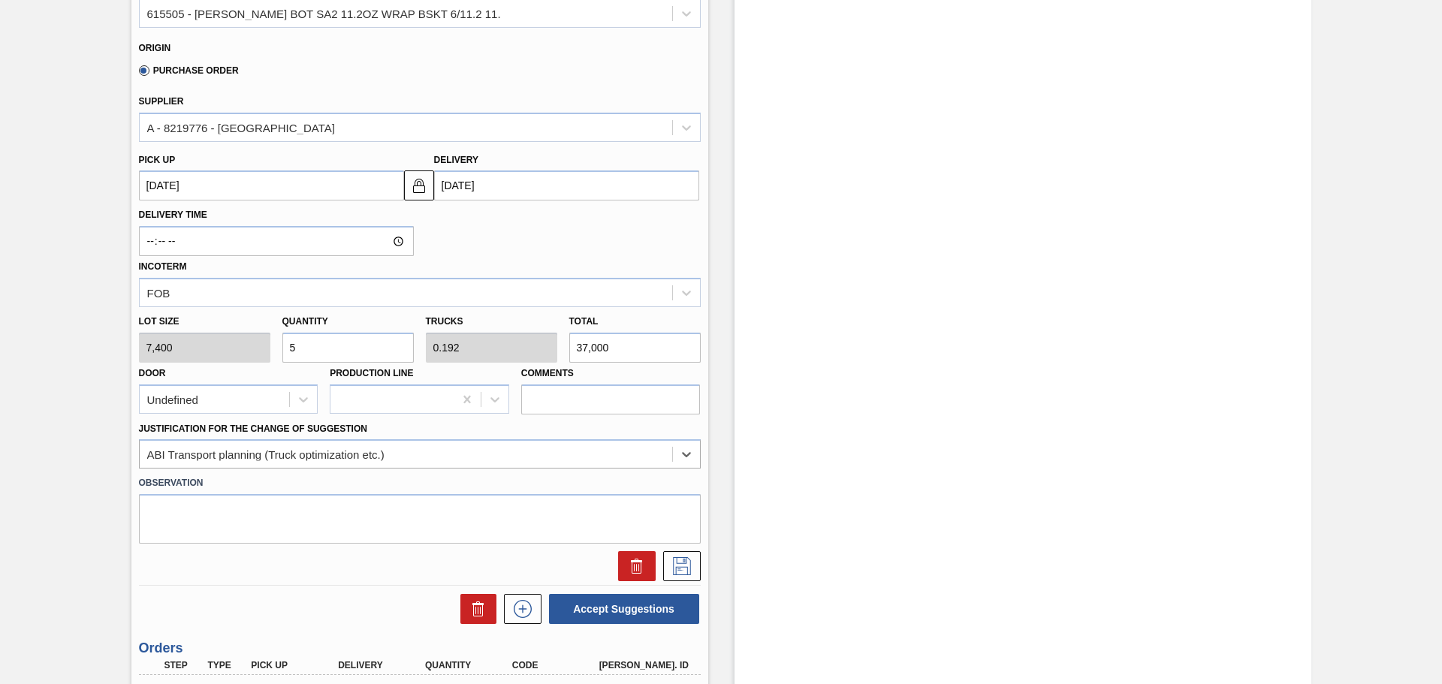
scroll to position [526, 0]
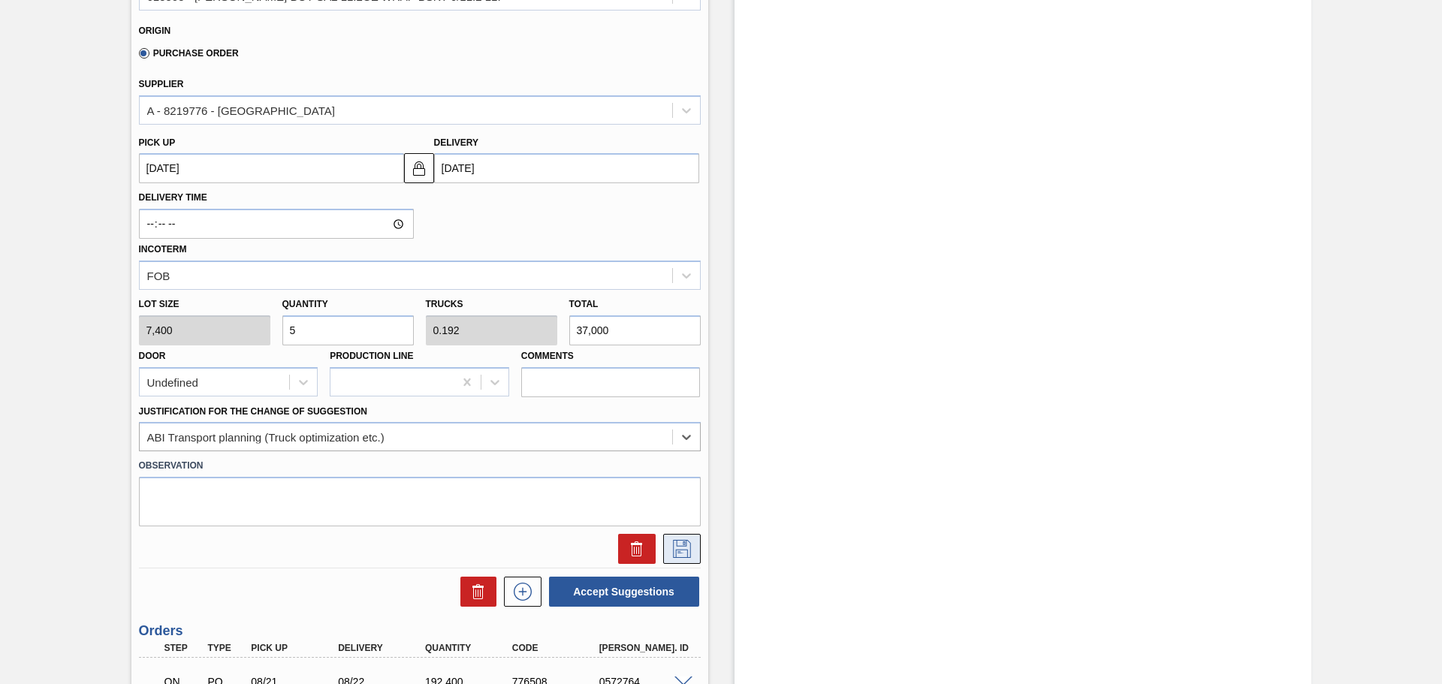
click at [687, 544] on icon at bounding box center [682, 549] width 24 height 18
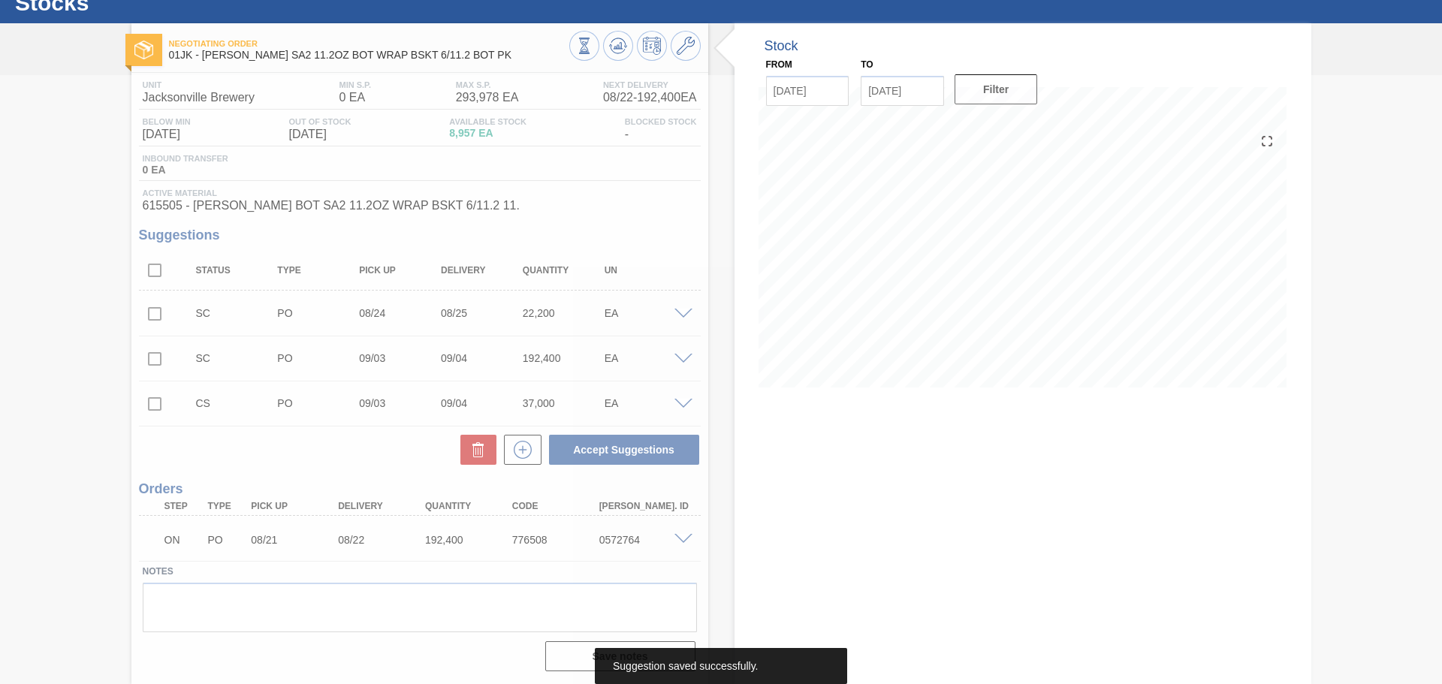
scroll to position [52, 0]
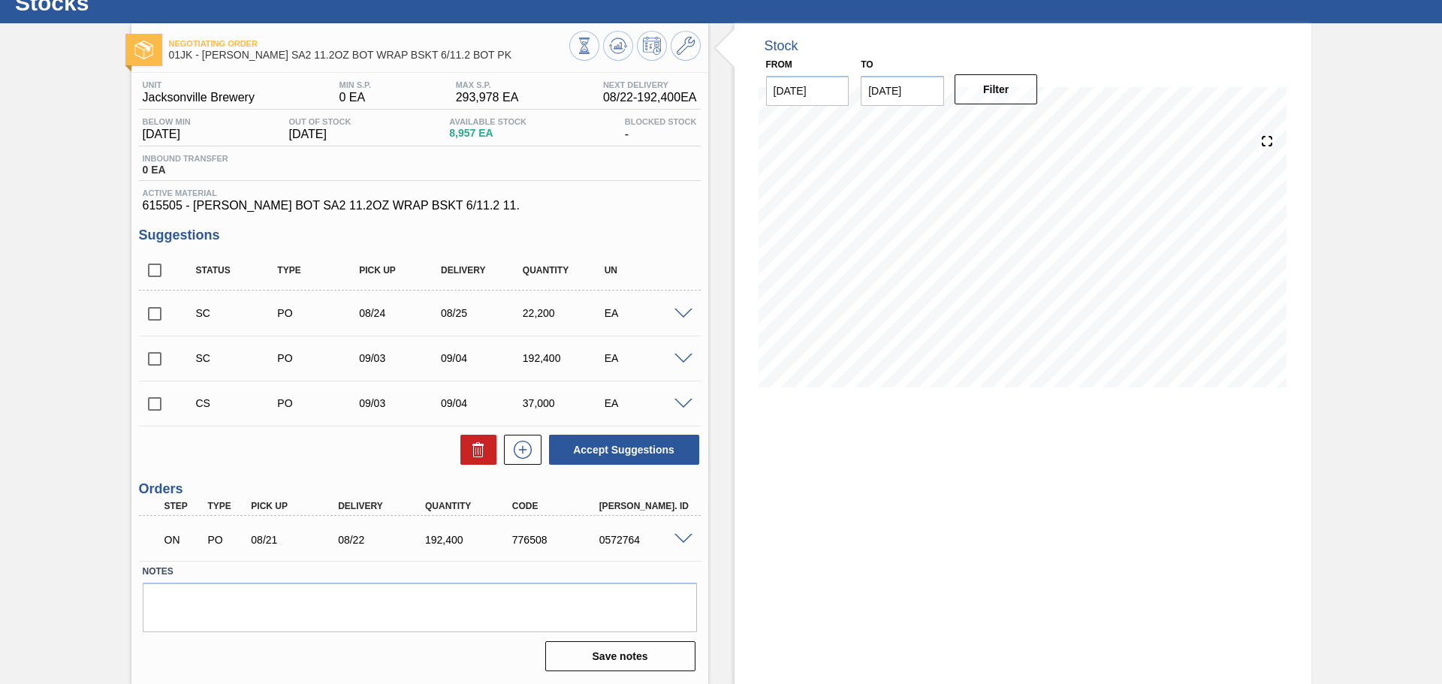
click at [161, 412] on input "checkbox" at bounding box center [155, 404] width 32 height 32
click at [584, 449] on button "Accept Suggestions" at bounding box center [624, 450] width 150 height 30
checkbox input "false"
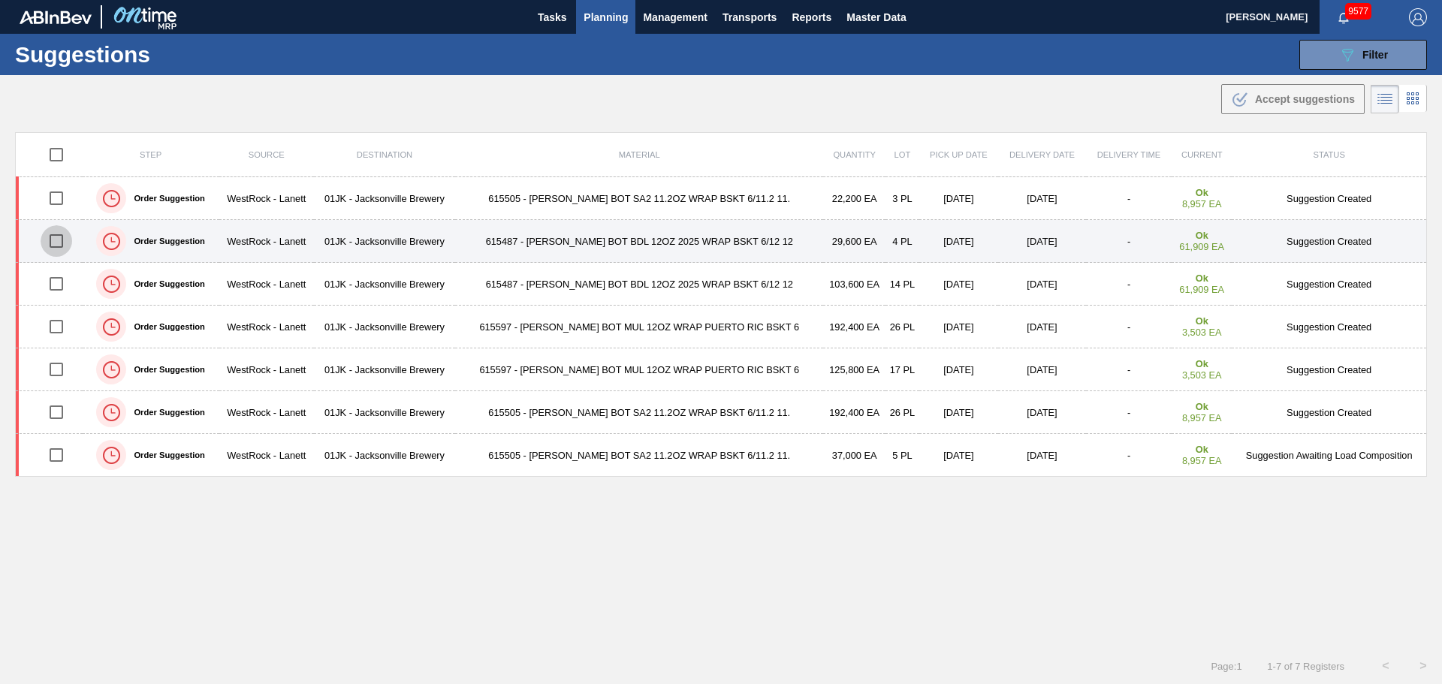
click at [53, 240] on input "checkbox" at bounding box center [57, 241] width 32 height 32
checkbox input "true"
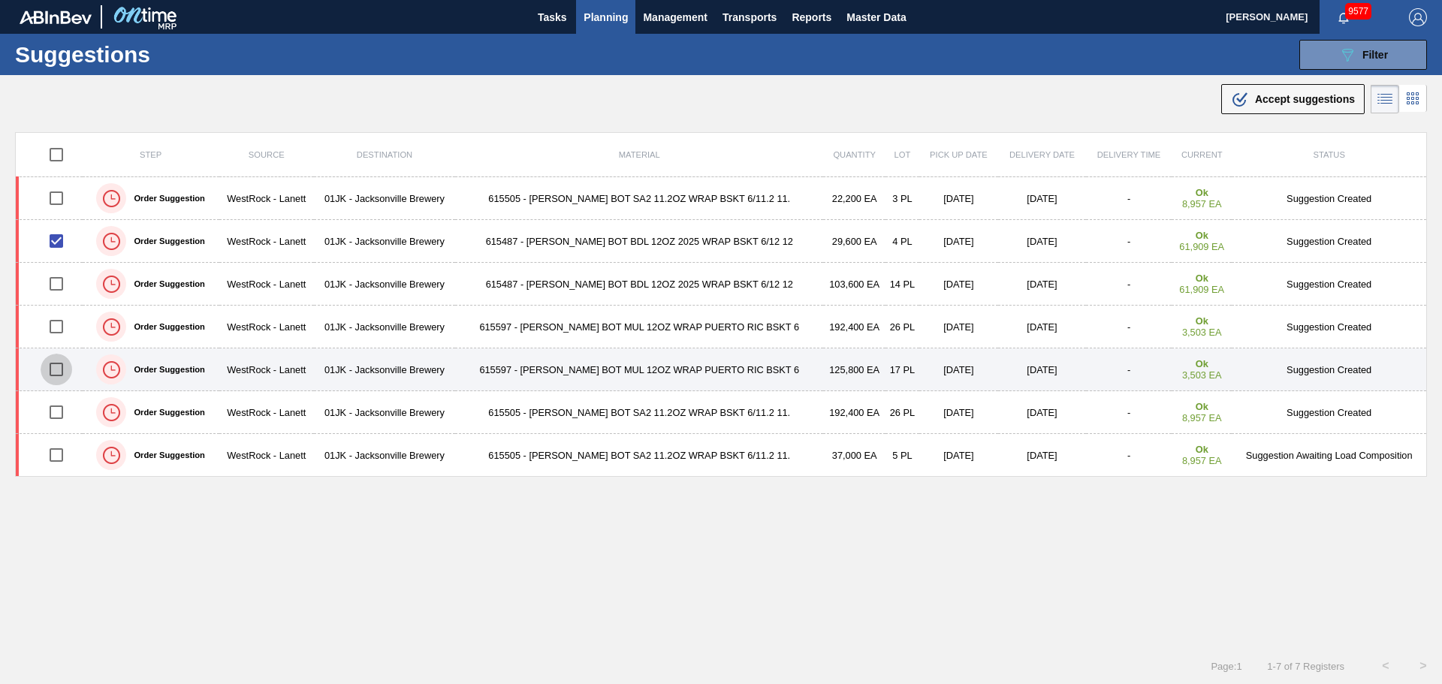
click at [60, 367] on input "checkbox" at bounding box center [57, 370] width 32 height 32
checkbox input "true"
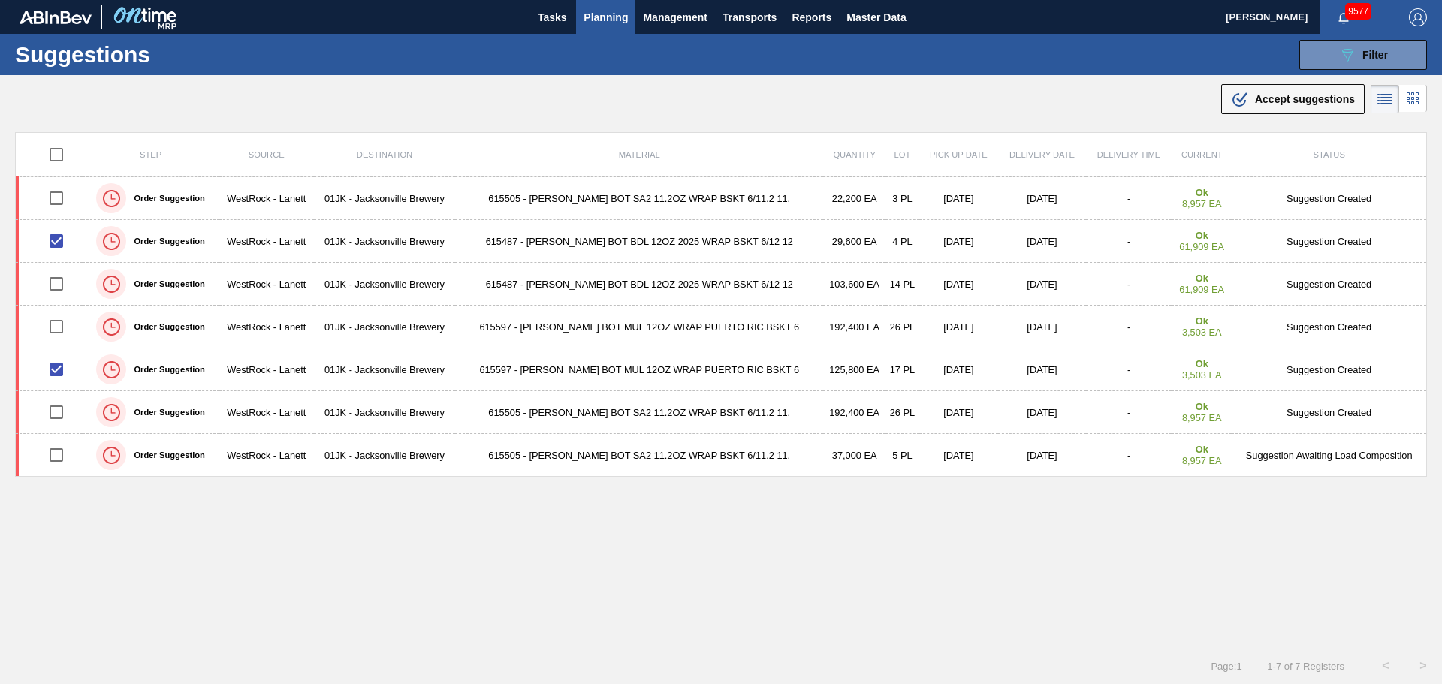
click at [1256, 95] on div ".b{fill:var(--color-action-default)} Accept suggestions" at bounding box center [1293, 99] width 124 height 18
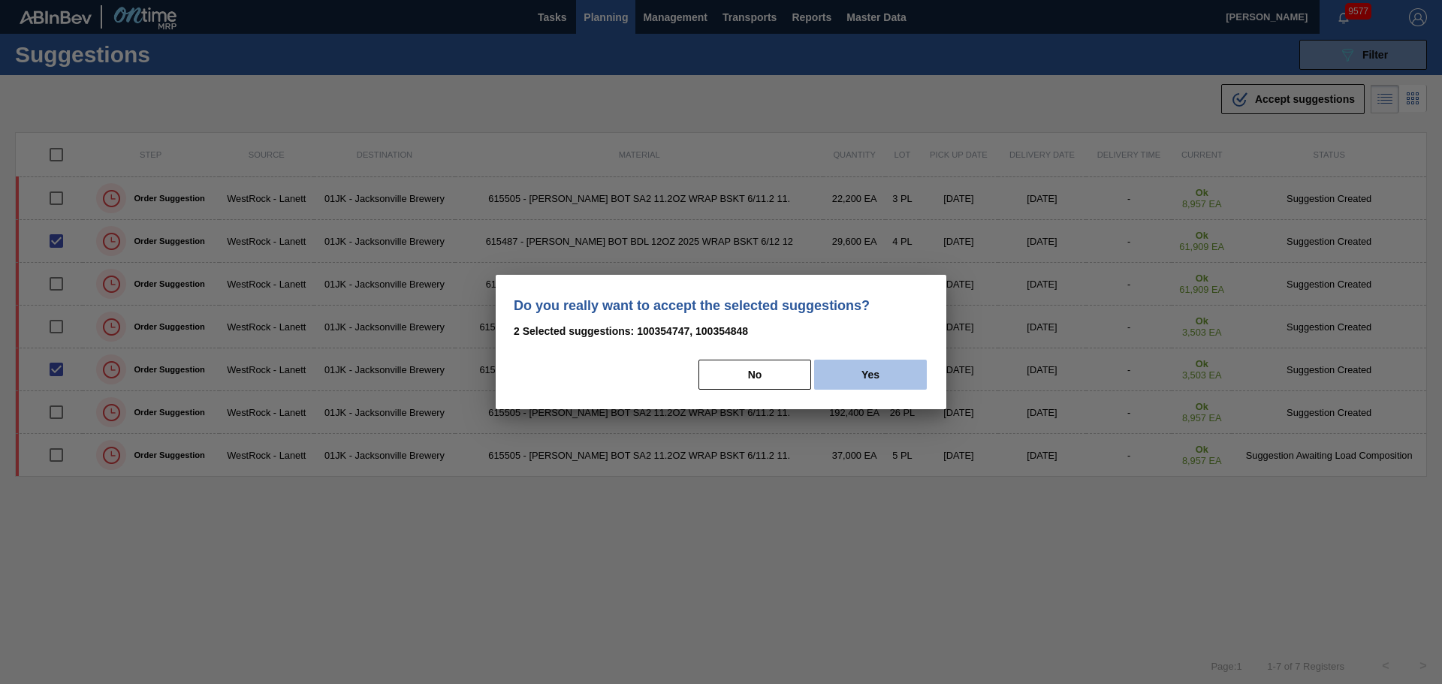
click at [916, 371] on button "Yes" at bounding box center [870, 375] width 113 height 30
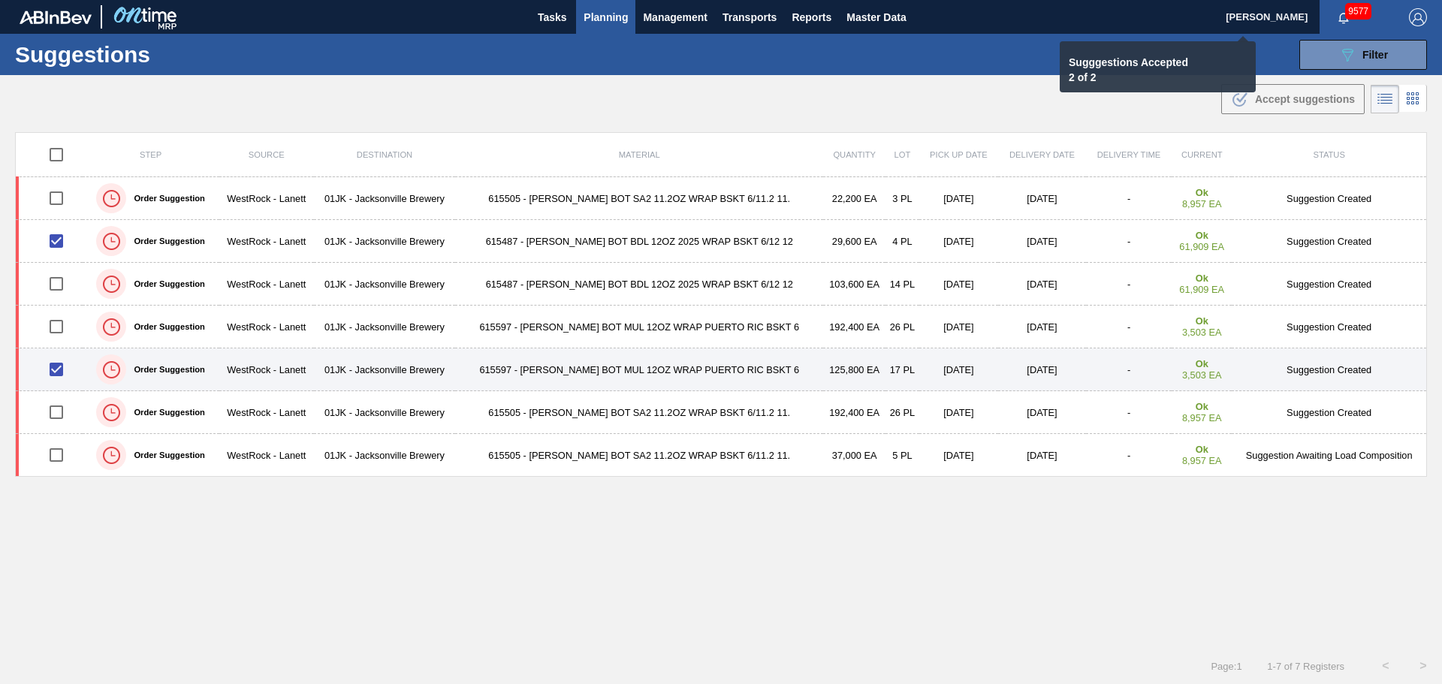
checkbox input "false"
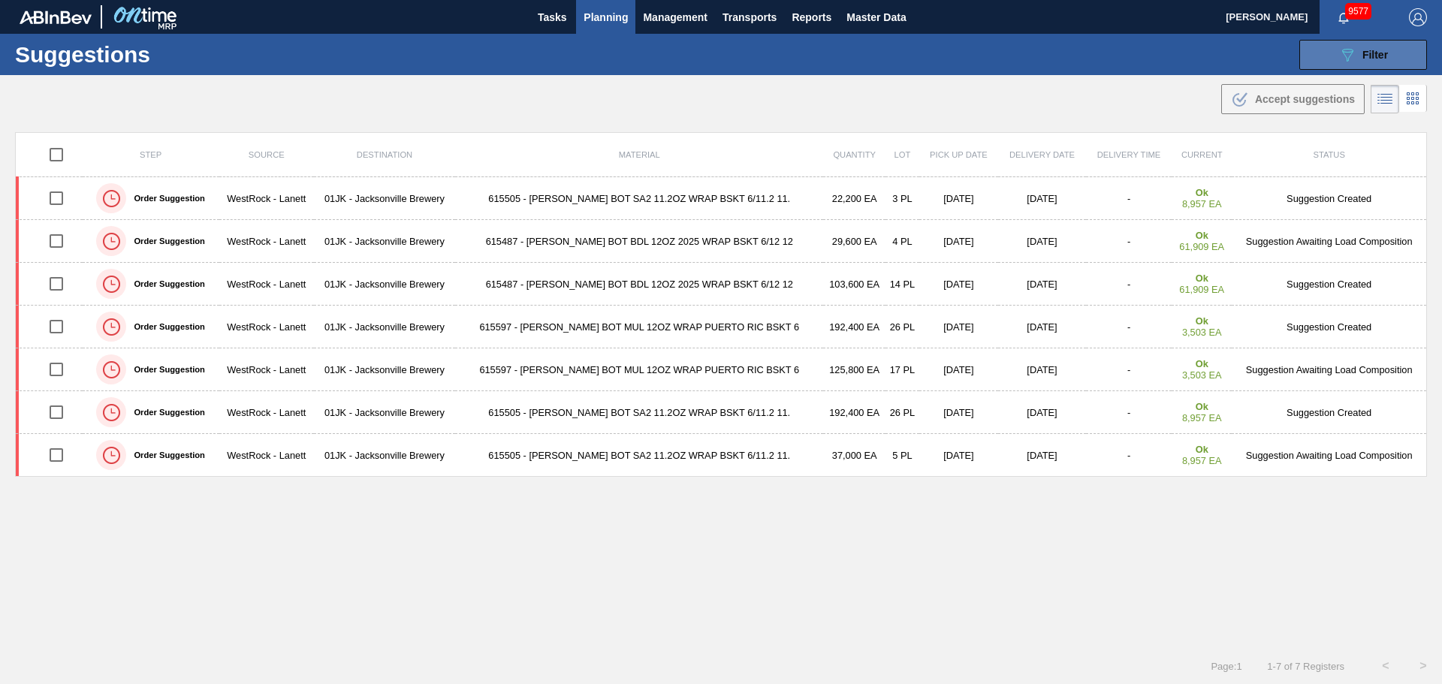
click at [1344, 66] on button "089F7B8B-B2A5-4AFE-B5C0-19BA573D28AC Filter" at bounding box center [1363, 55] width 128 height 30
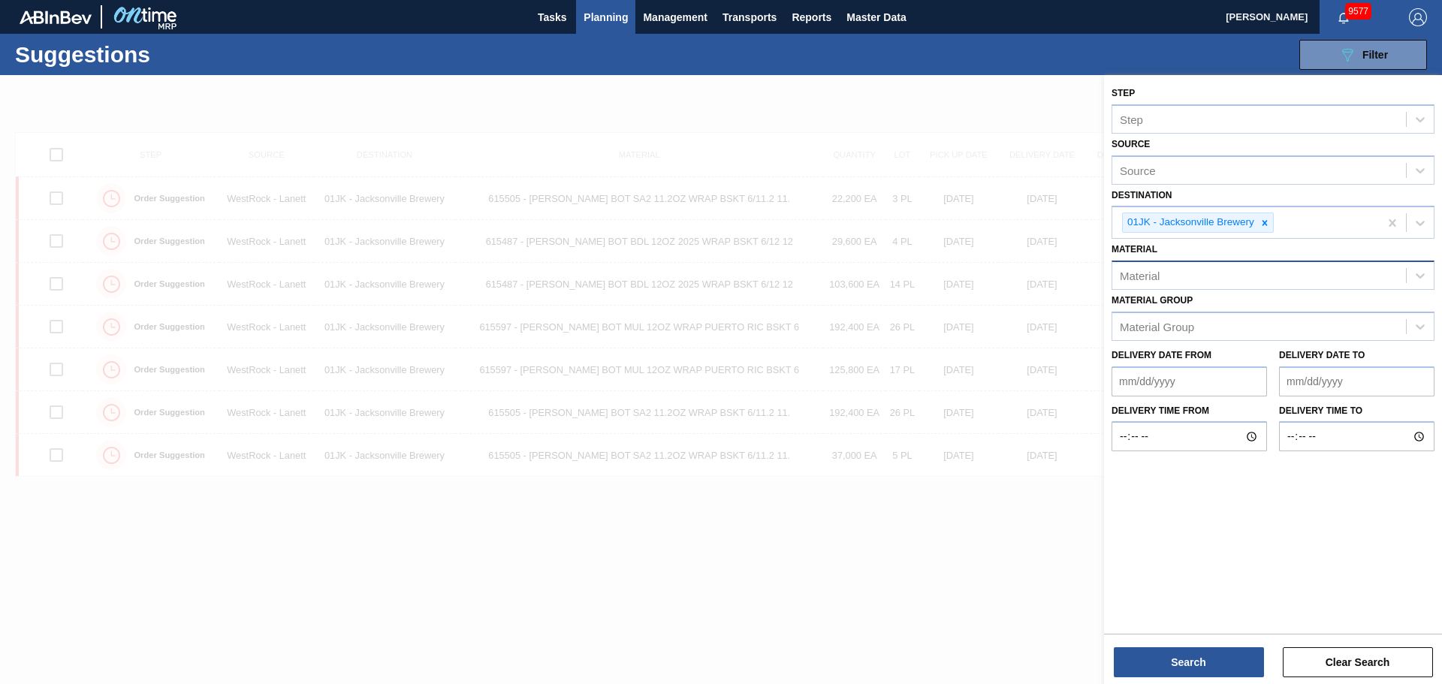
click at [1145, 273] on div "Material" at bounding box center [1140, 276] width 40 height 13
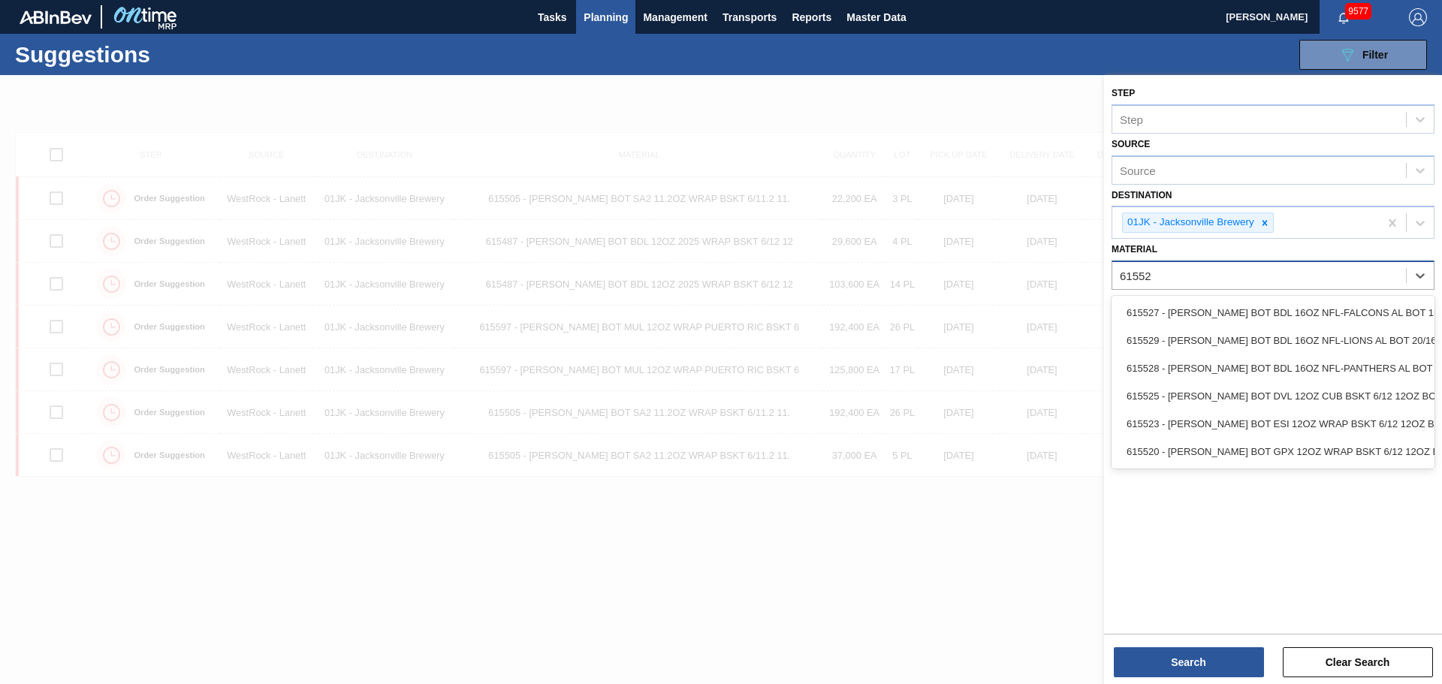
type input "615527"
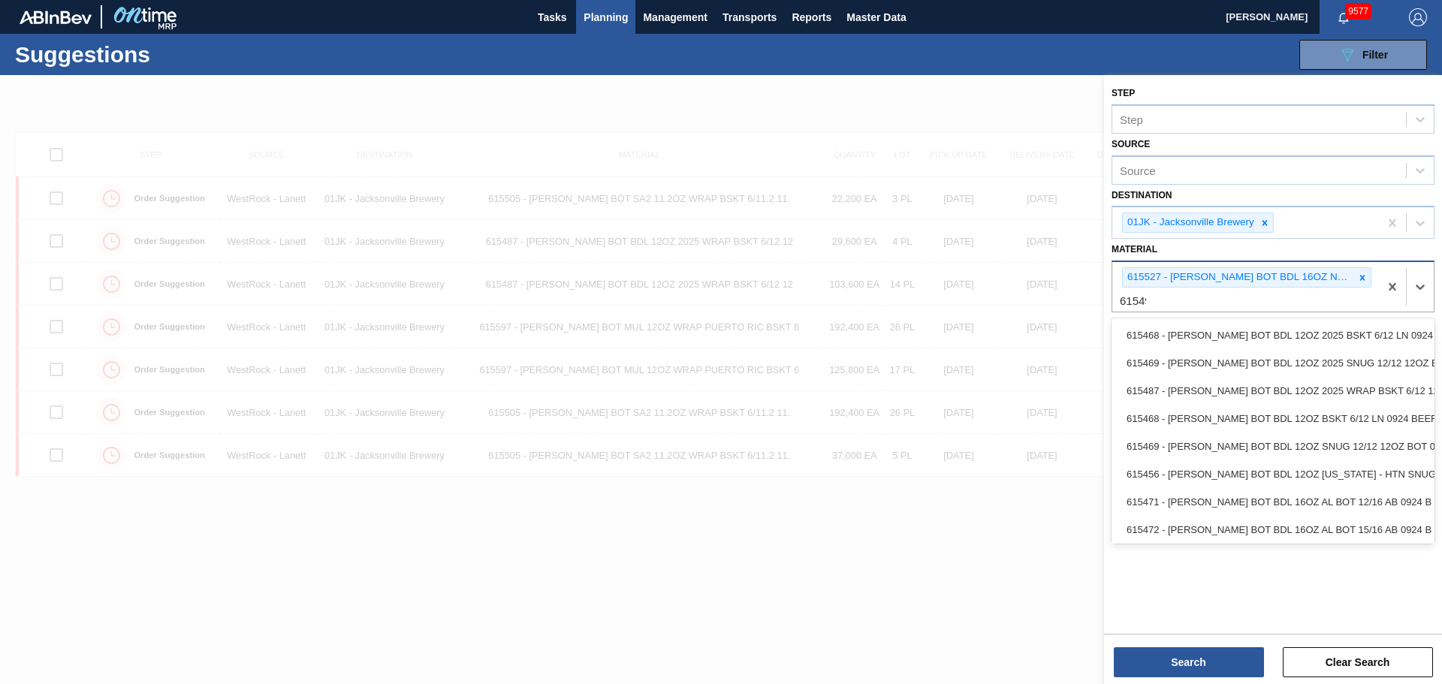
type input "615492"
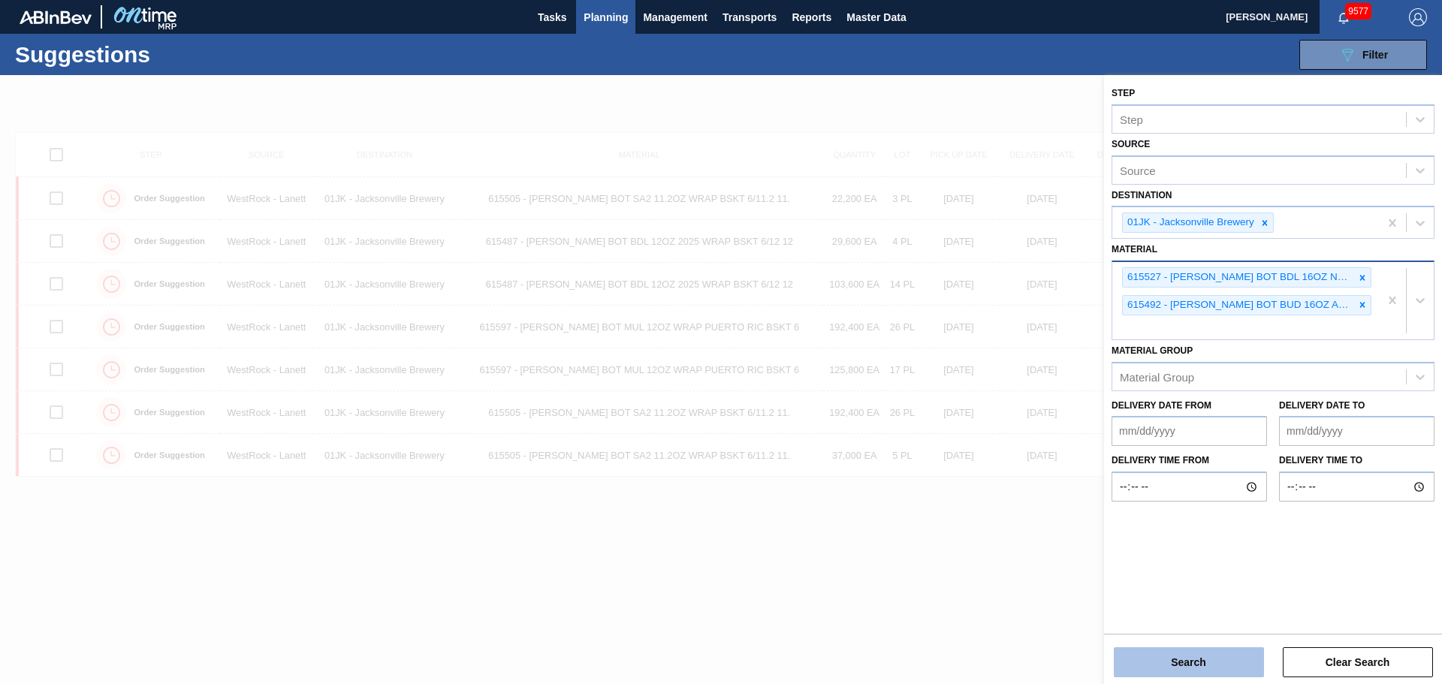
click at [1171, 668] on button "Search" at bounding box center [1189, 662] width 150 height 30
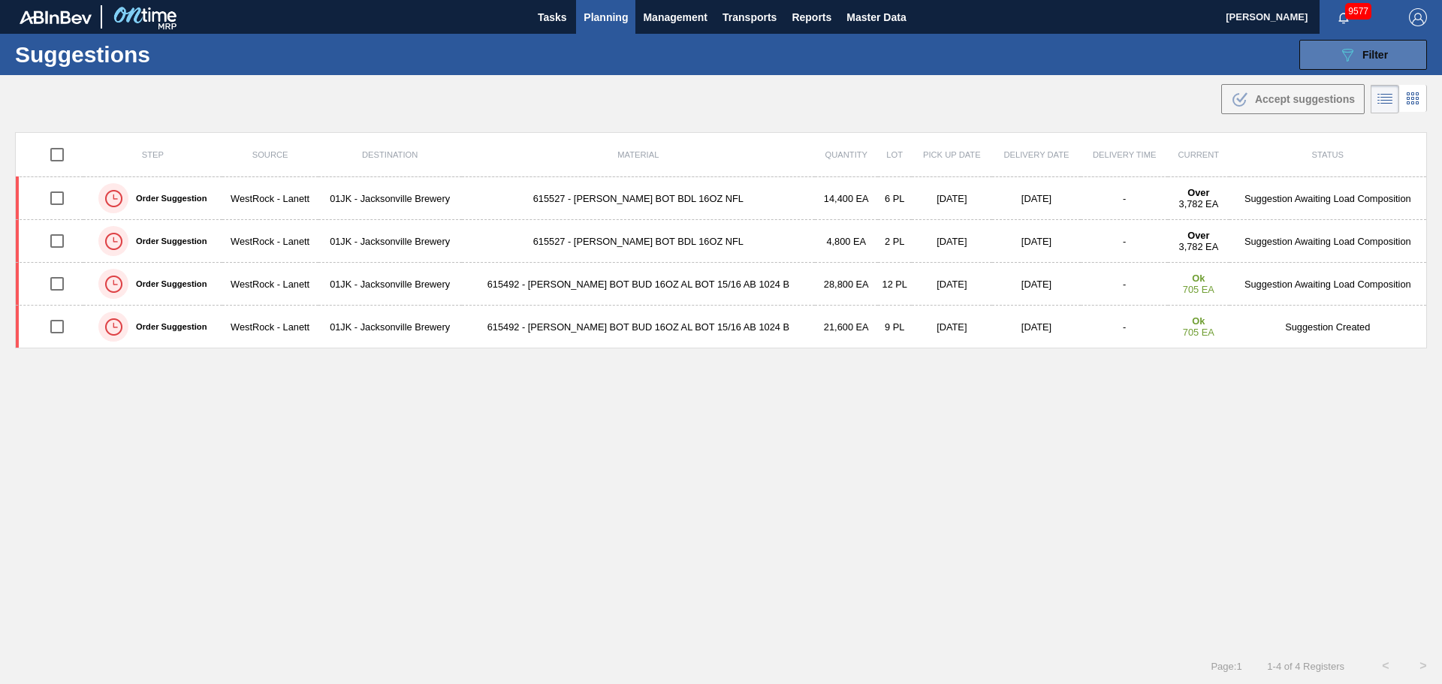
click at [1383, 51] on span "Filter" at bounding box center [1375, 55] width 26 height 12
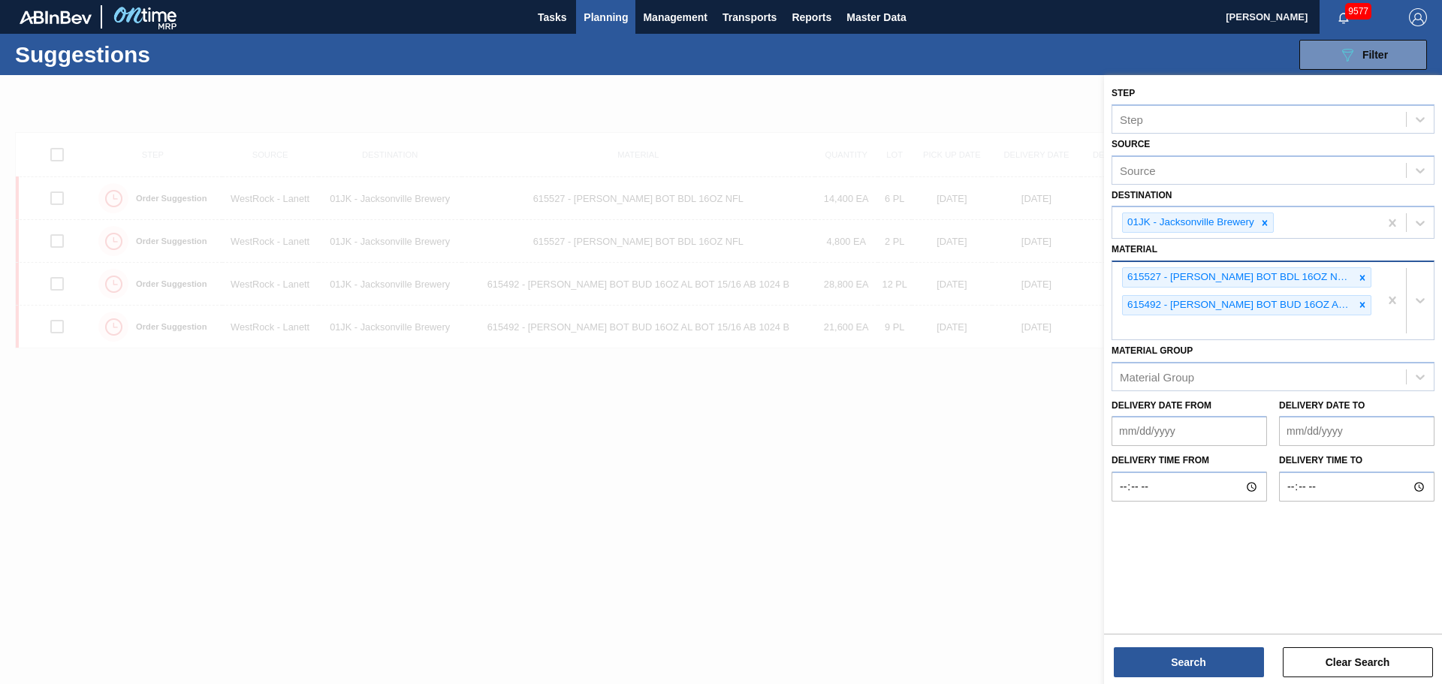
click at [1151, 327] on div "615527 - CARR BOT BDL 16OZ NFL-FALCONS AL BOT 15/ 615492 - CARR BOT BUD 16OZ AL…" at bounding box center [1245, 300] width 267 height 77
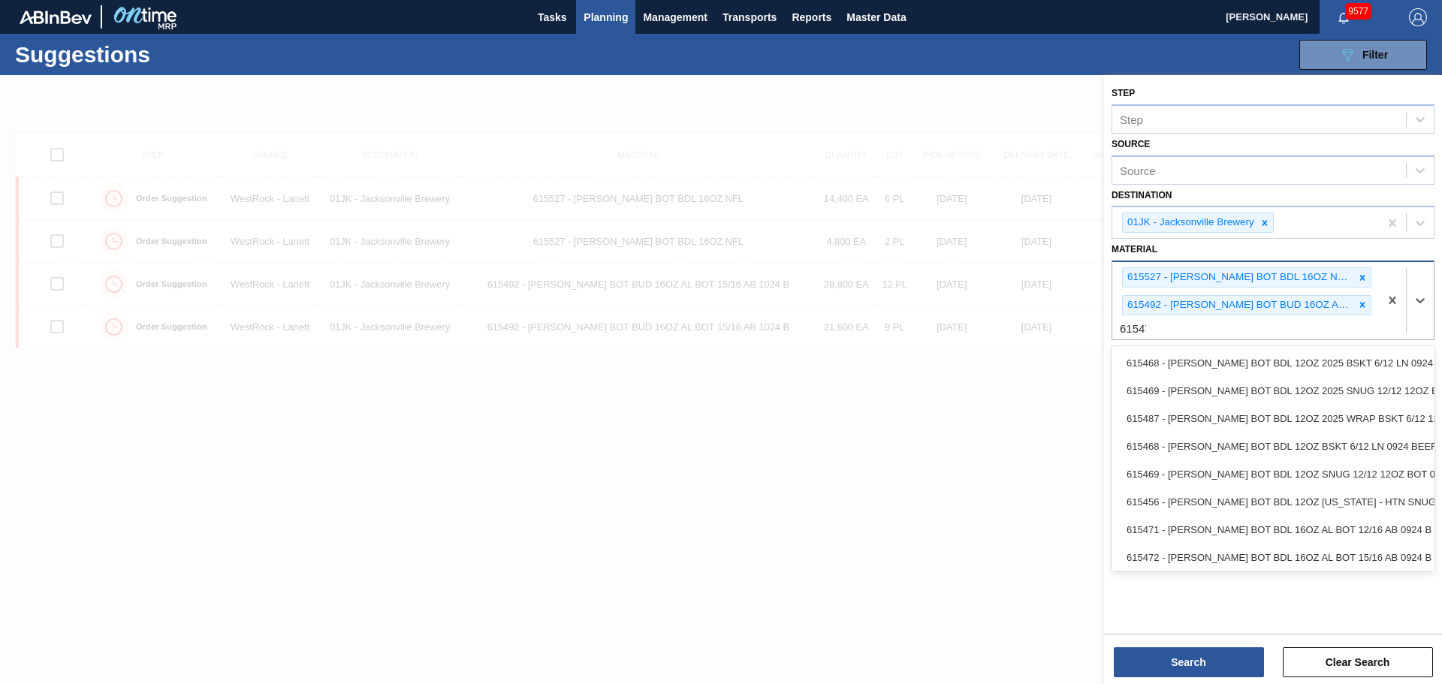
type input "615472"
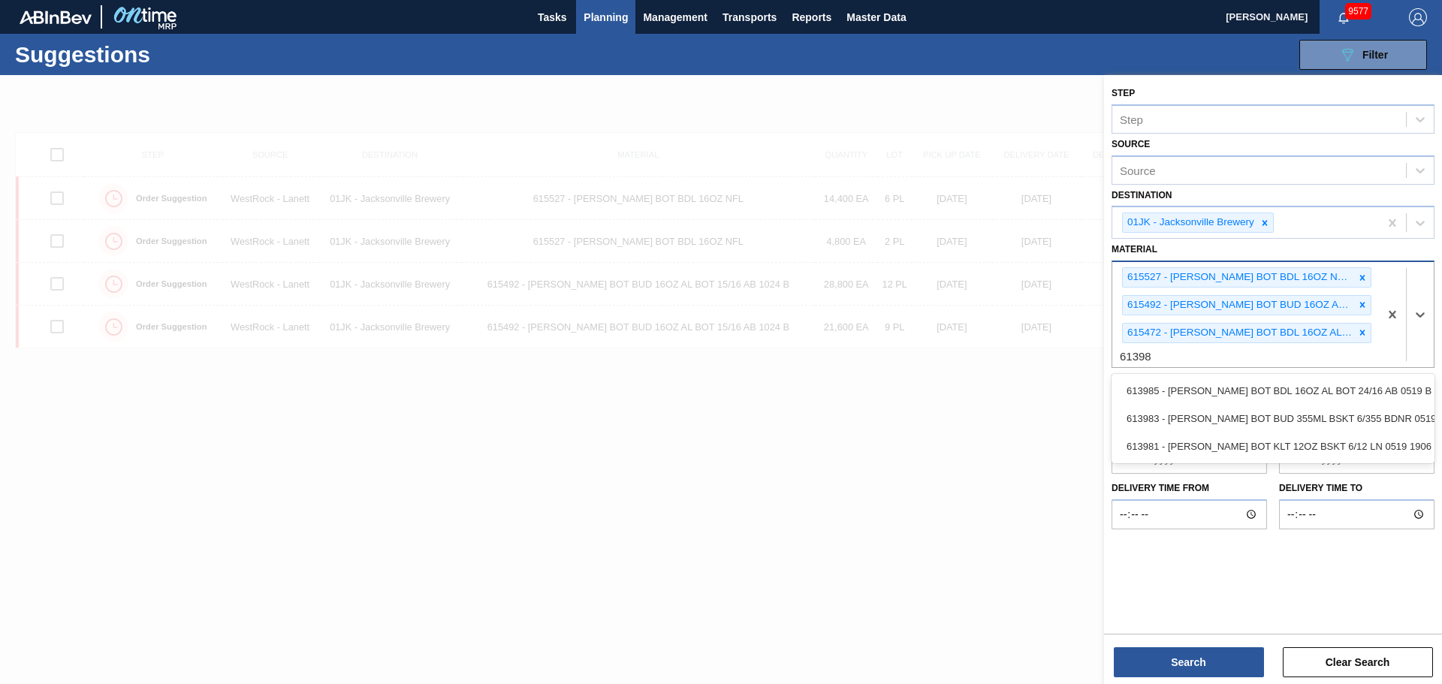
type input "613985"
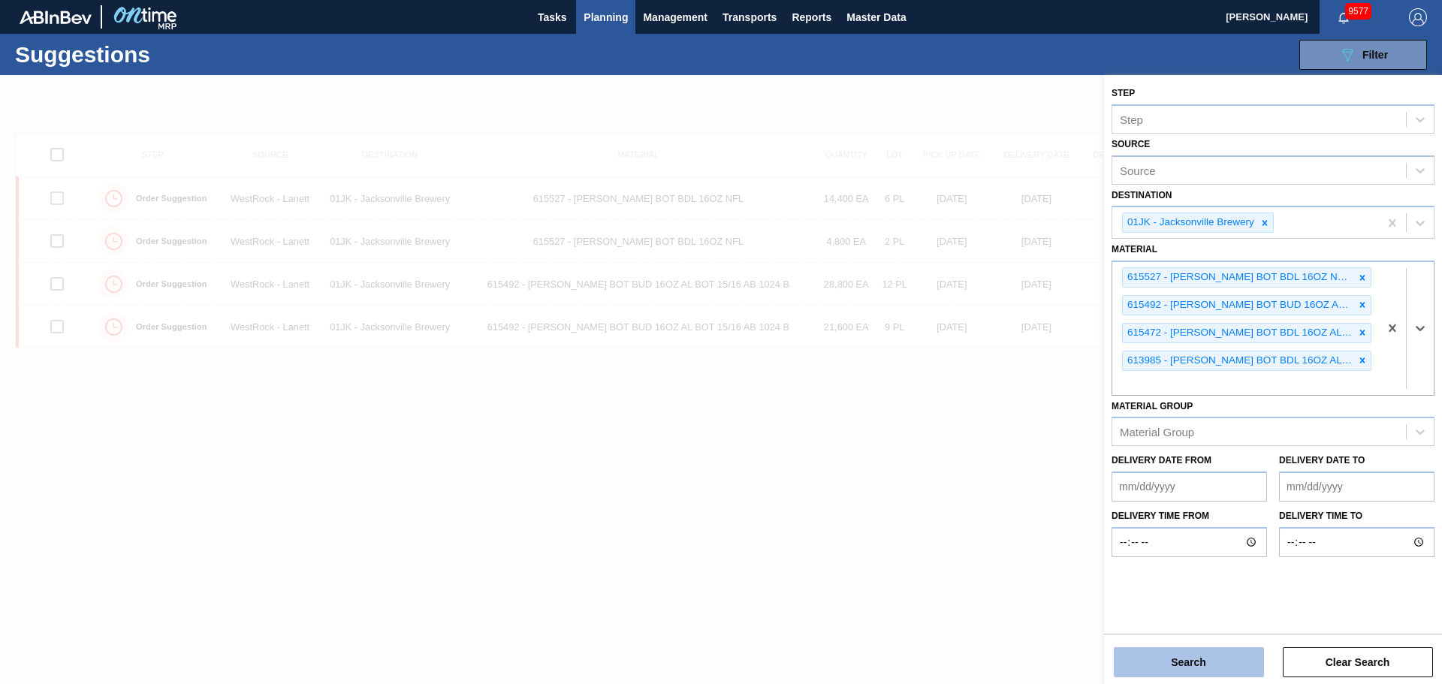
click at [1159, 652] on button "Search" at bounding box center [1189, 662] width 150 height 30
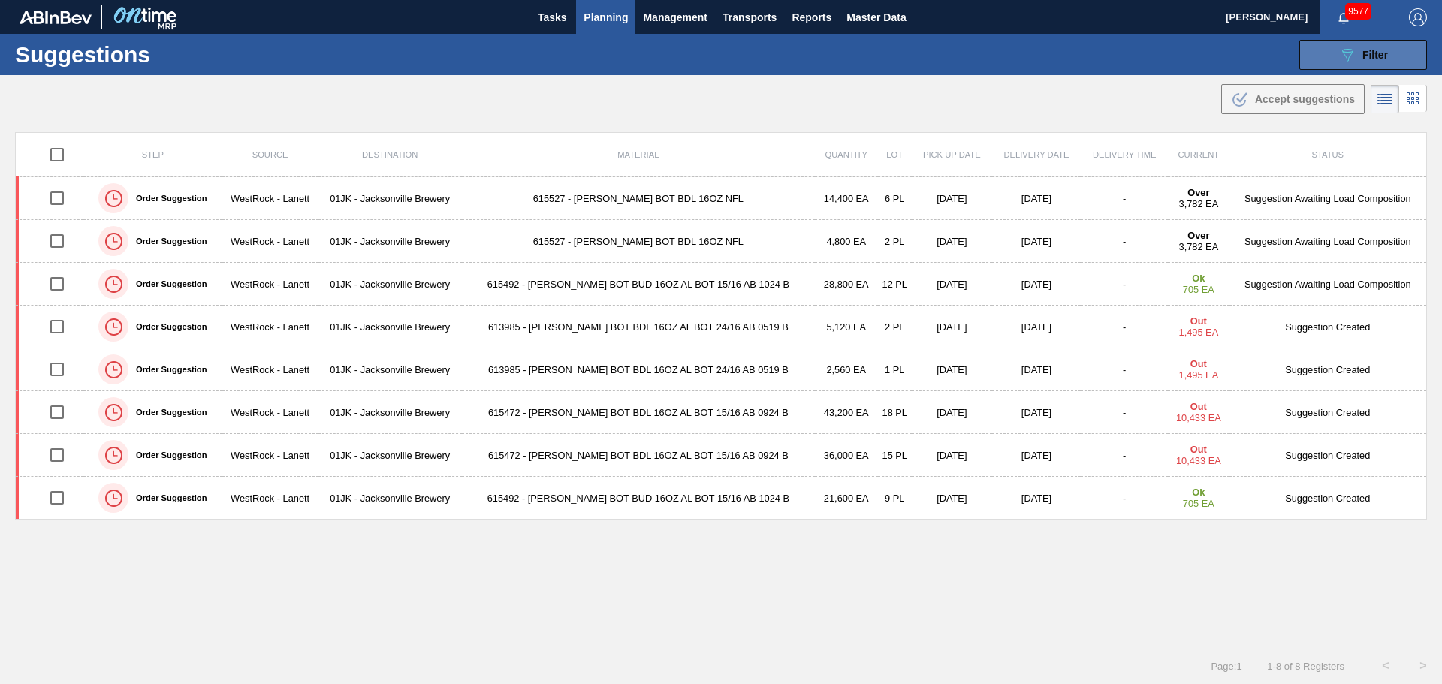
click at [1355, 63] on div "089F7B8B-B2A5-4AFE-B5C0-19BA573D28AC Filter" at bounding box center [1363, 55] width 50 height 18
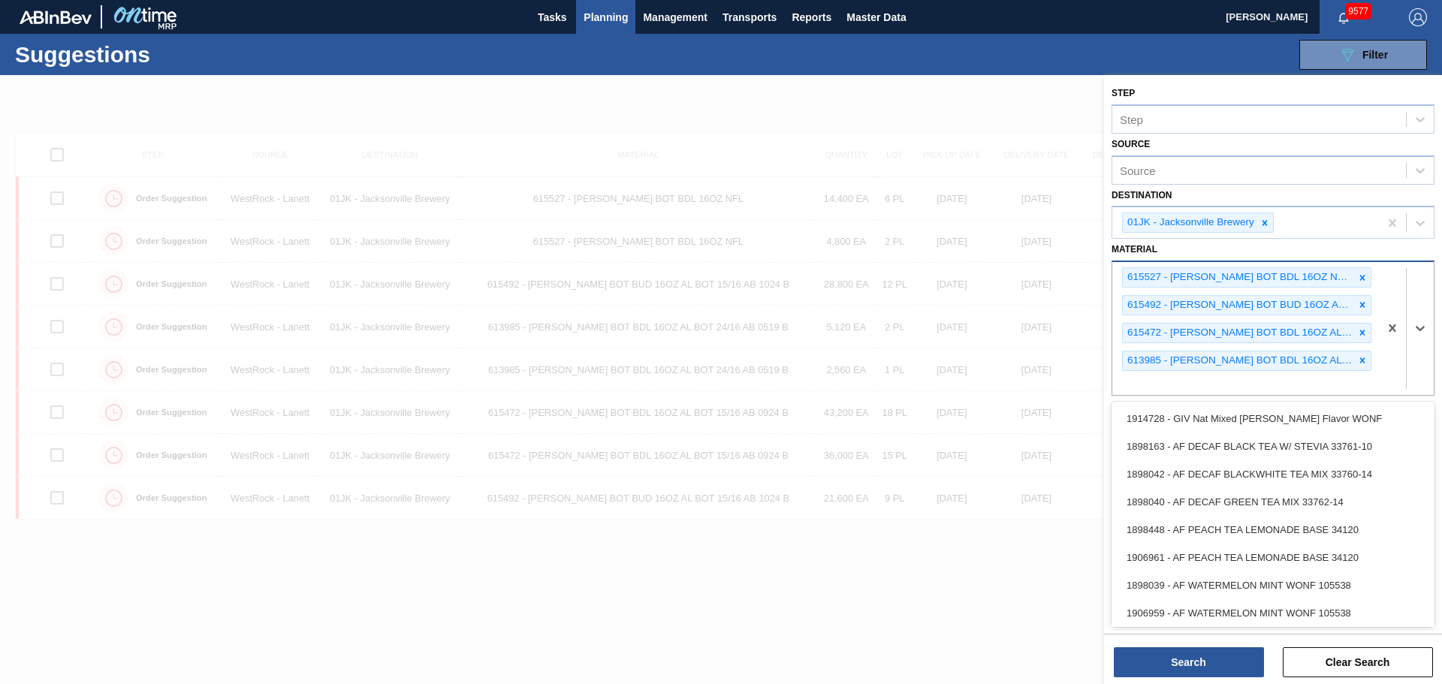
click at [1266, 388] on div "615527 - CARR BOT BDL 16OZ NFL-FALCONS AL BOT 15/ 615492 - CARR BOT BUD 16OZ AL…" at bounding box center [1245, 328] width 267 height 133
type input "614518"
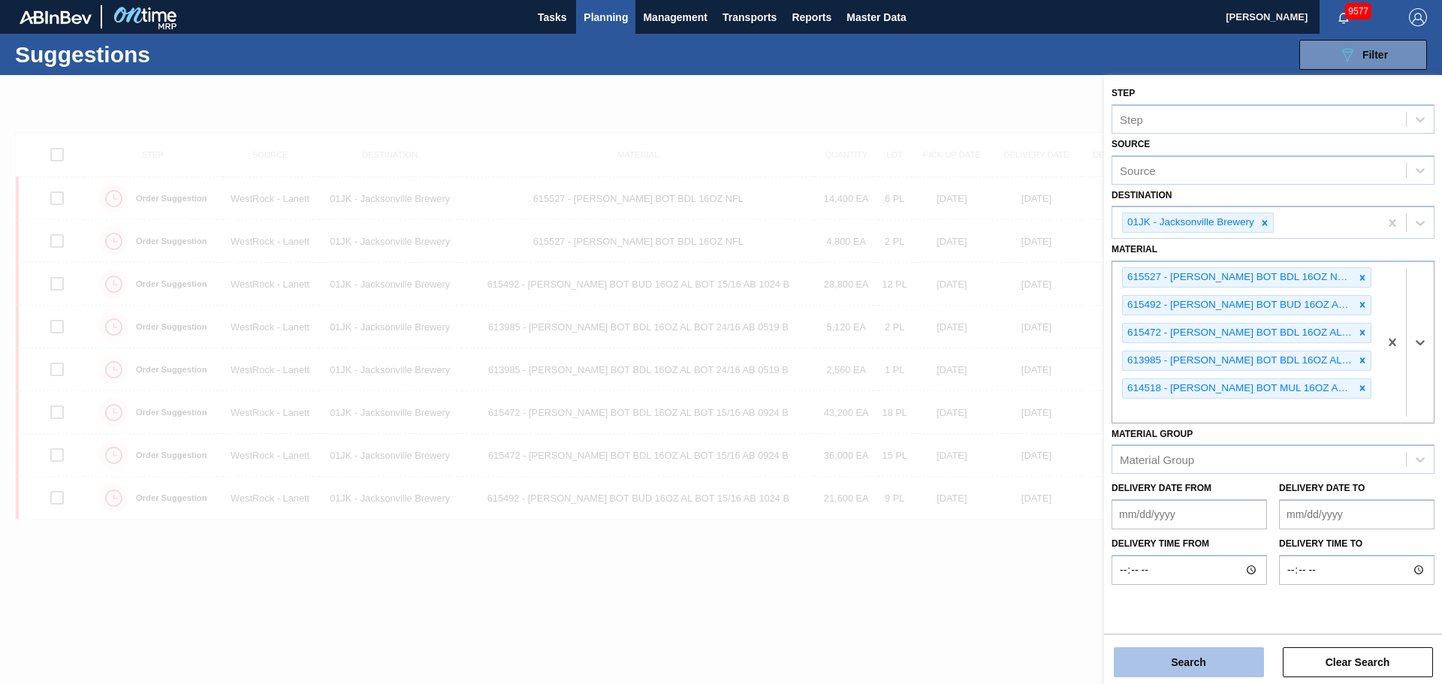
click at [1245, 668] on button "Search" at bounding box center [1189, 662] width 150 height 30
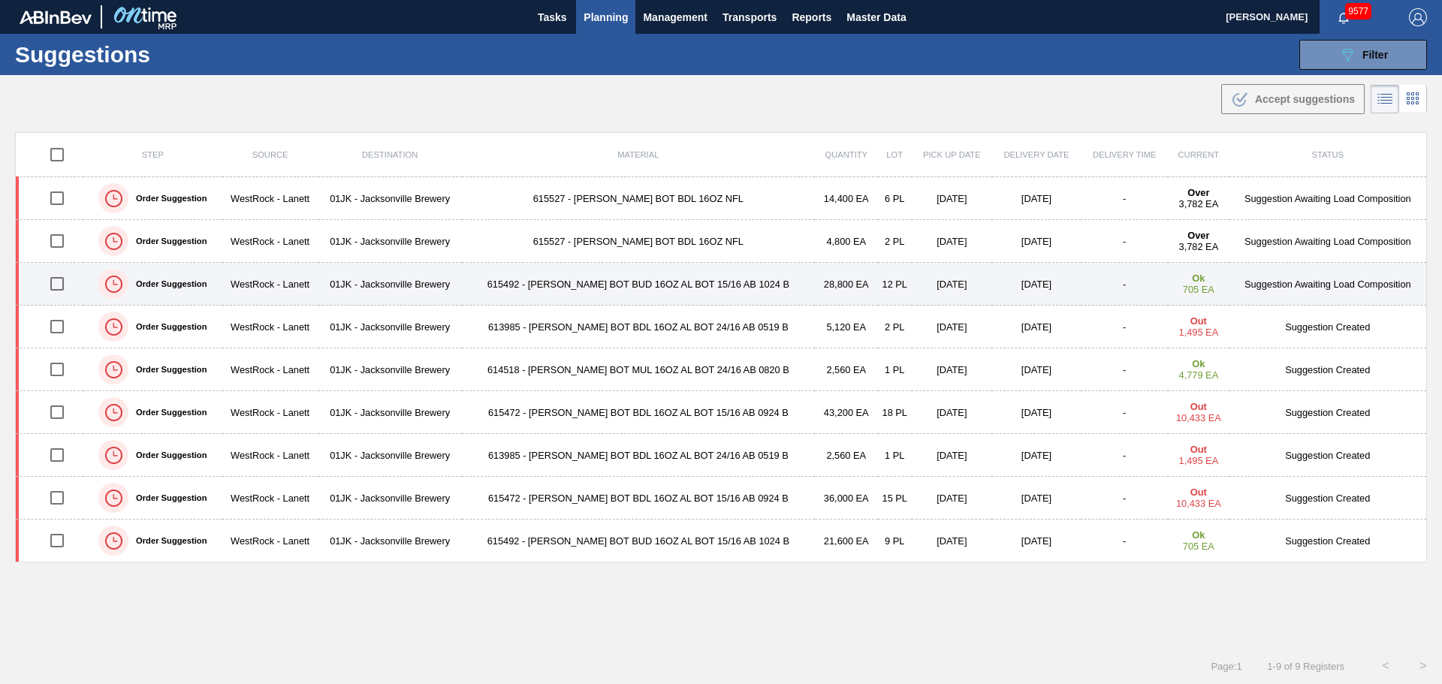
click at [926, 279] on td "[DATE]" at bounding box center [952, 284] width 80 height 43
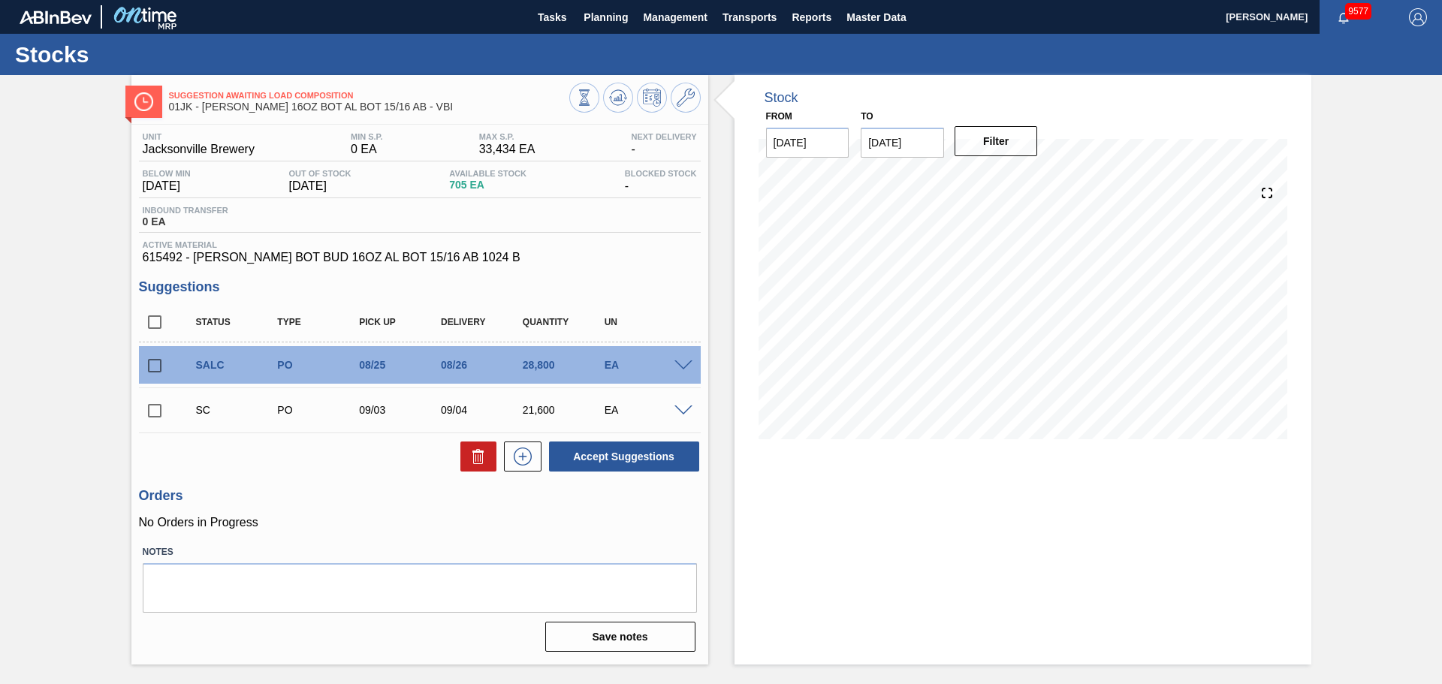
click at [686, 368] on span at bounding box center [683, 366] width 18 height 11
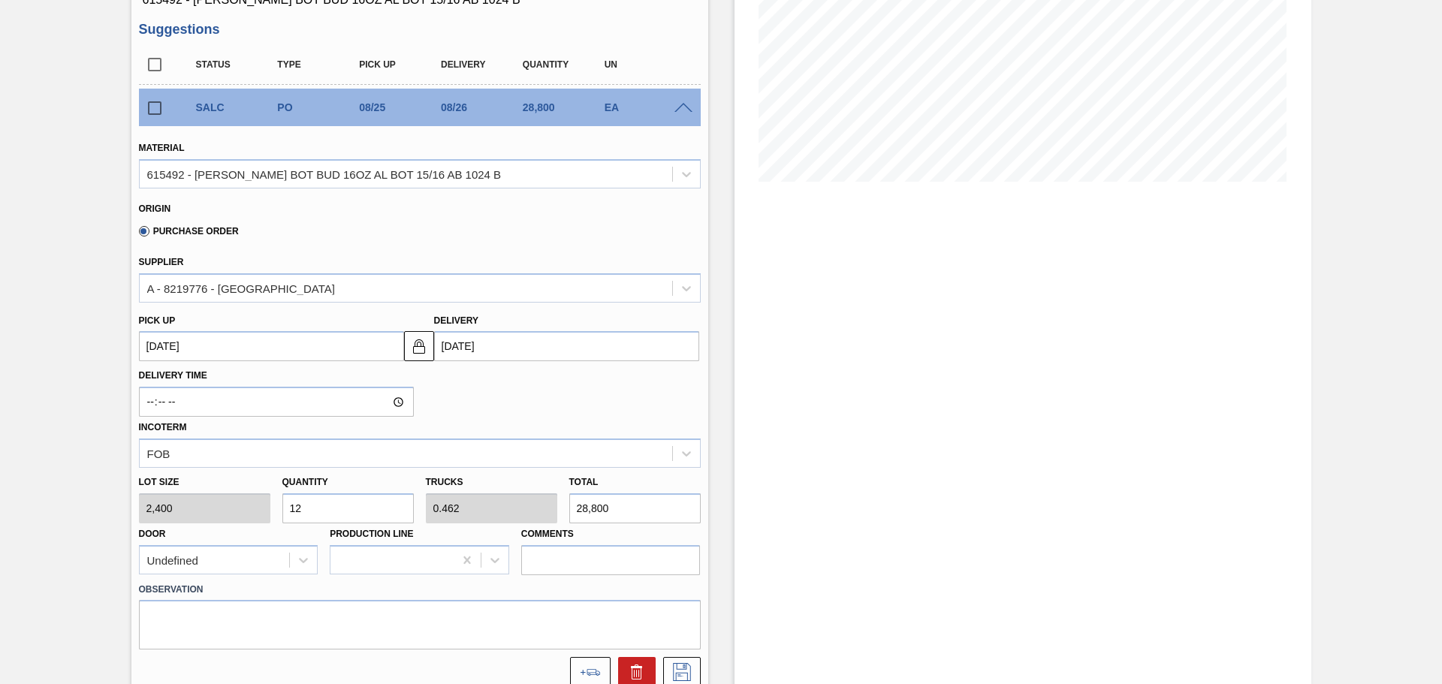
scroll to position [75, 0]
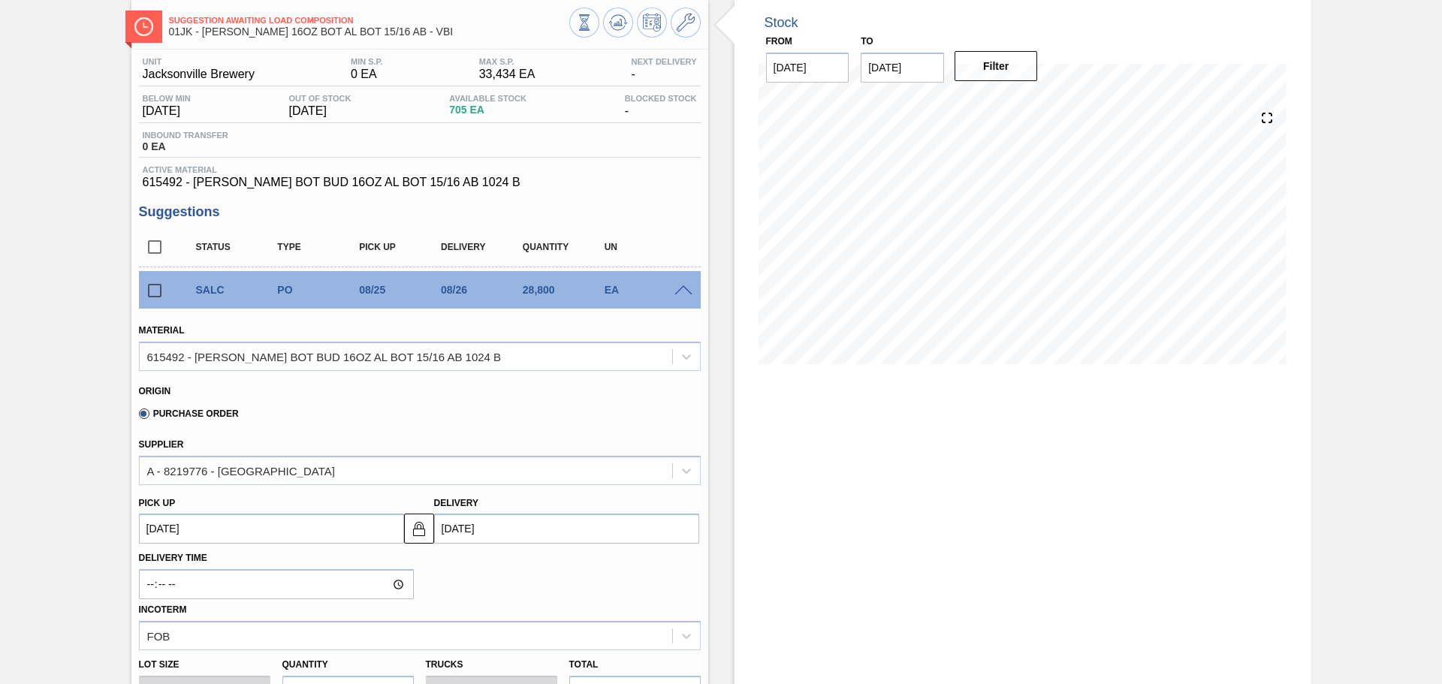
click at [675, 302] on div "SALC PO 08/25 08/26 28,800 EA" at bounding box center [420, 290] width 562 height 38
click at [681, 294] on span at bounding box center [683, 290] width 18 height 11
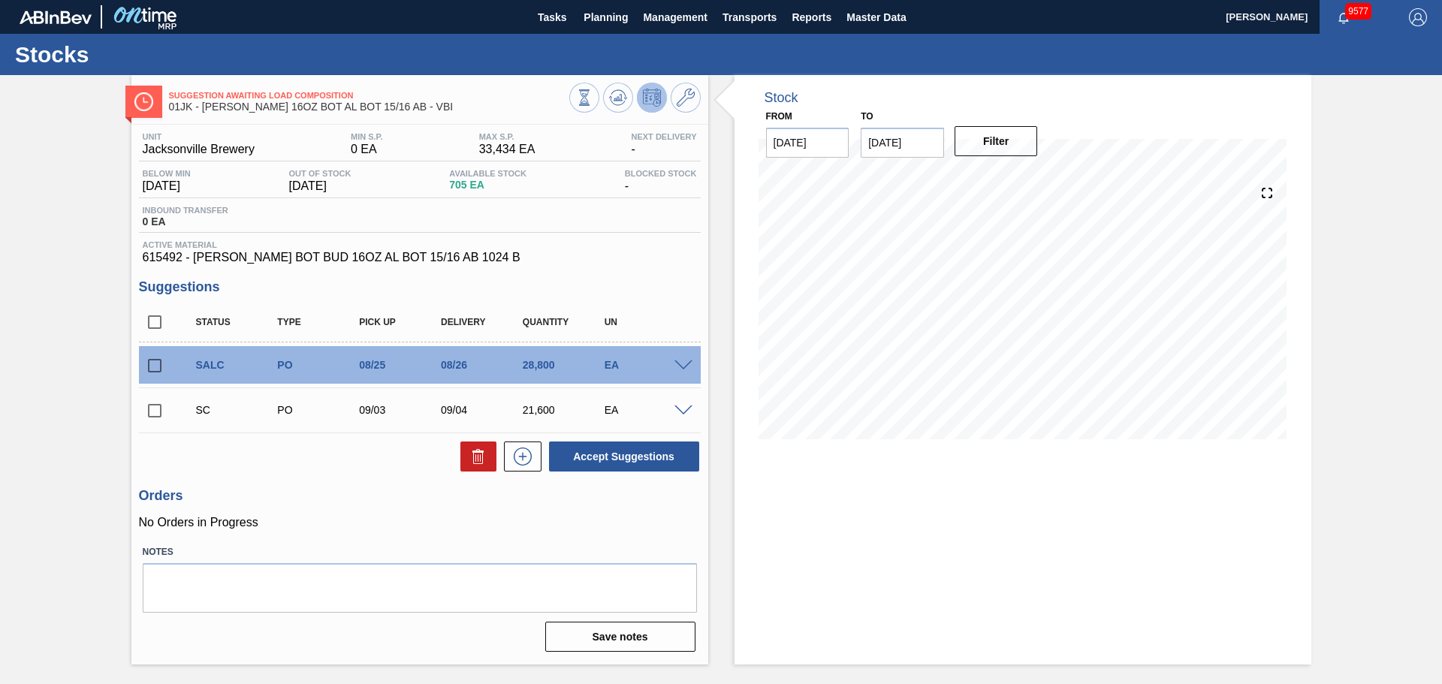
scroll to position [0, 0]
click at [593, 101] on icon at bounding box center [584, 97] width 17 height 17
click at [692, 365] on div at bounding box center [686, 364] width 30 height 11
click at [686, 365] on span at bounding box center [683, 366] width 18 height 11
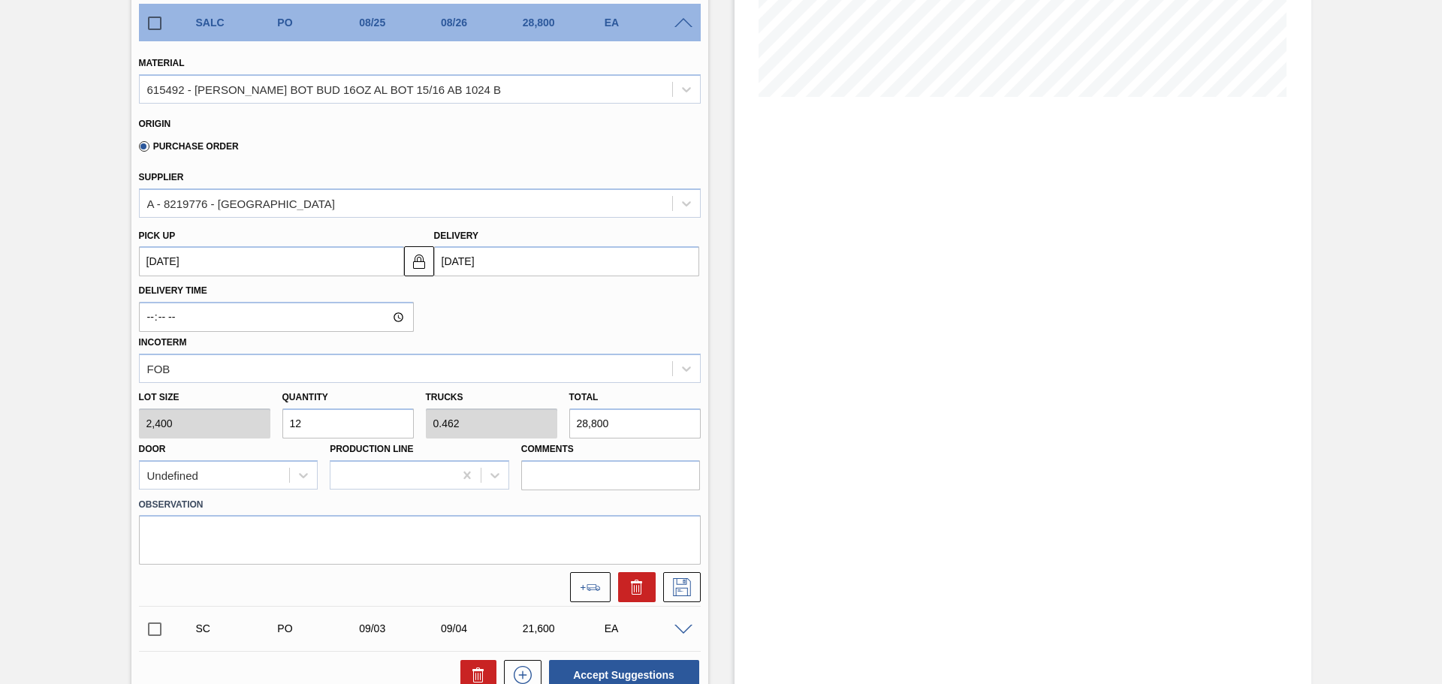
scroll to position [376, 0]
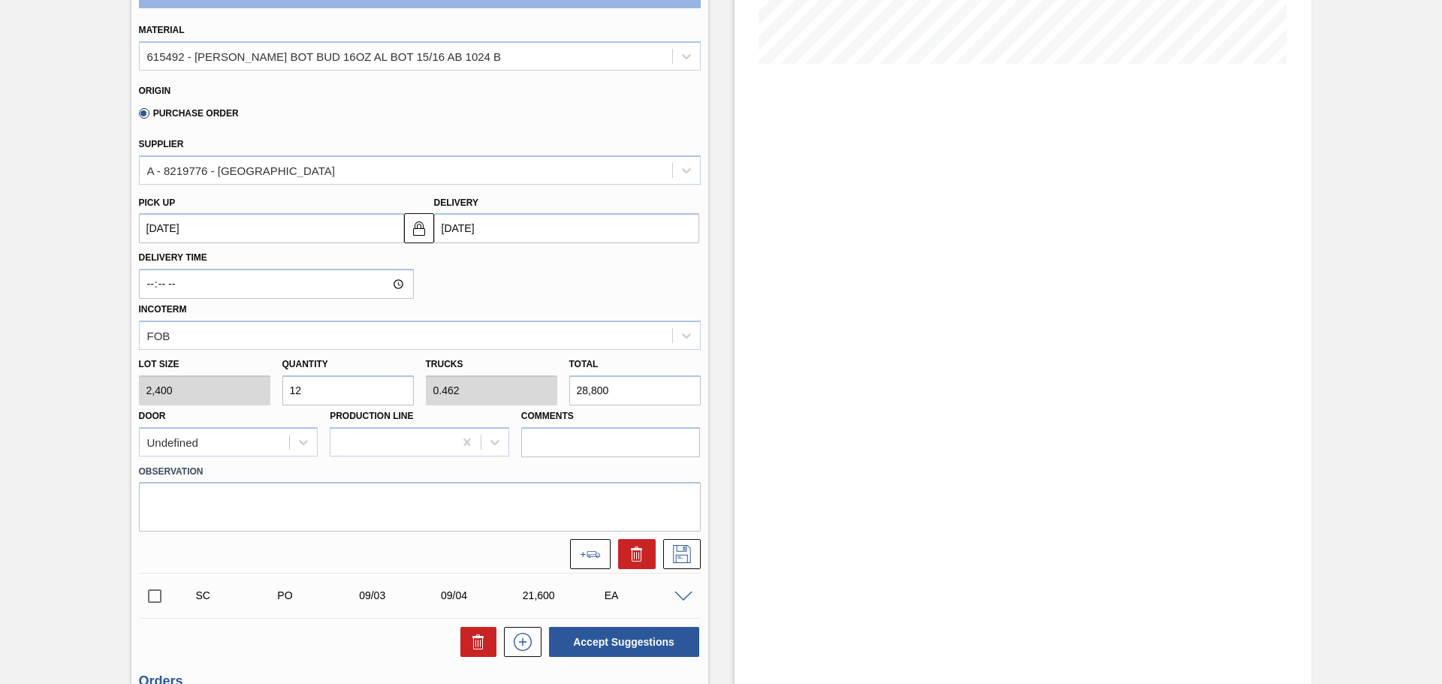
click at [315, 385] on input "12" at bounding box center [347, 391] width 131 height 30
type input "1"
type input "0.038"
type input "2,400"
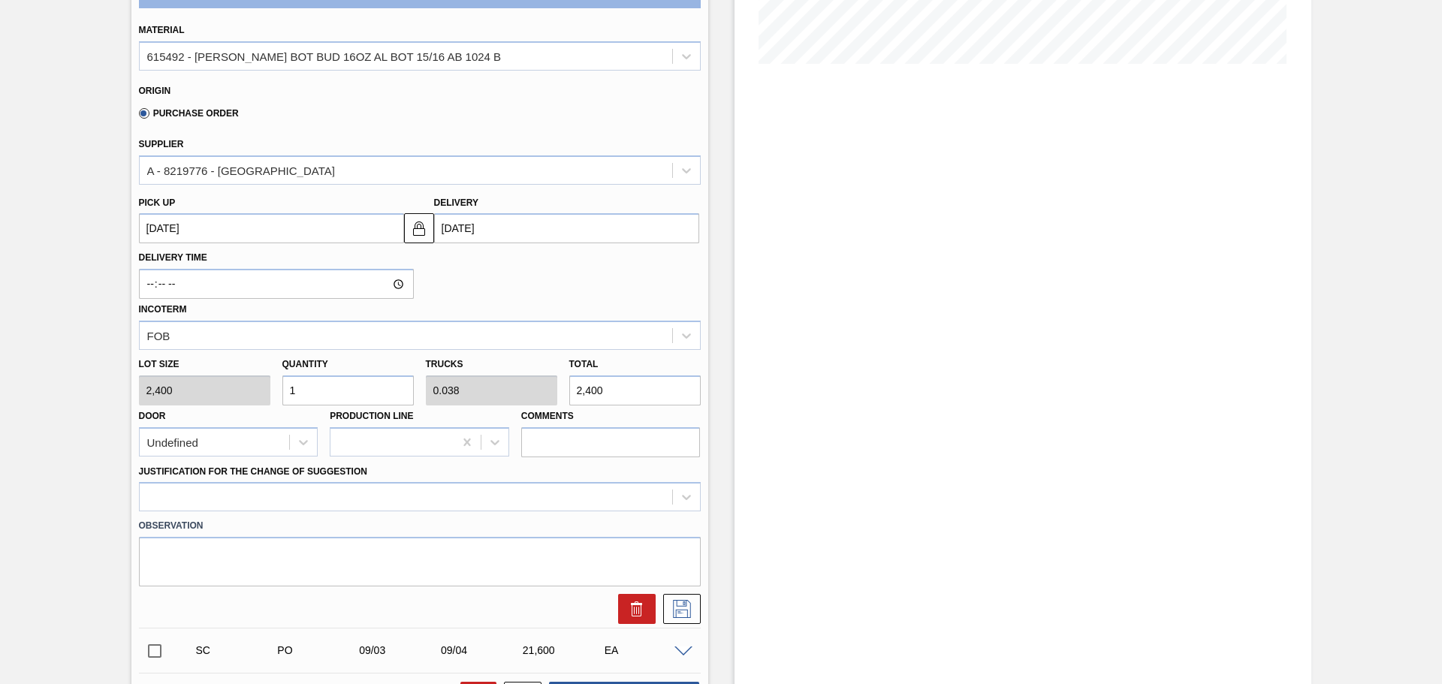
type input "14"
type input "0.538"
type input "33,600"
type input "14"
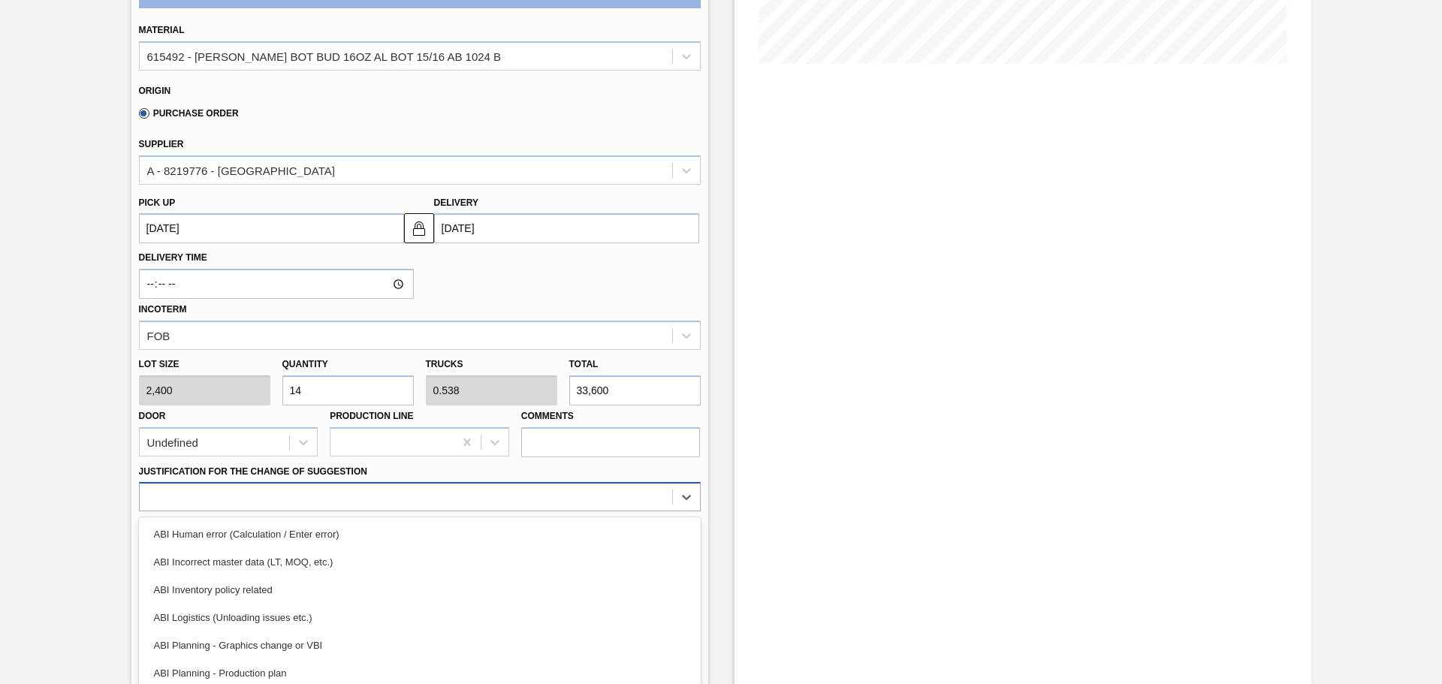
click at [503, 502] on div "option ABI Incorrect master data (LT, MOQ, etc.) focused, 2 of 18. 18 results a…" at bounding box center [420, 496] width 562 height 29
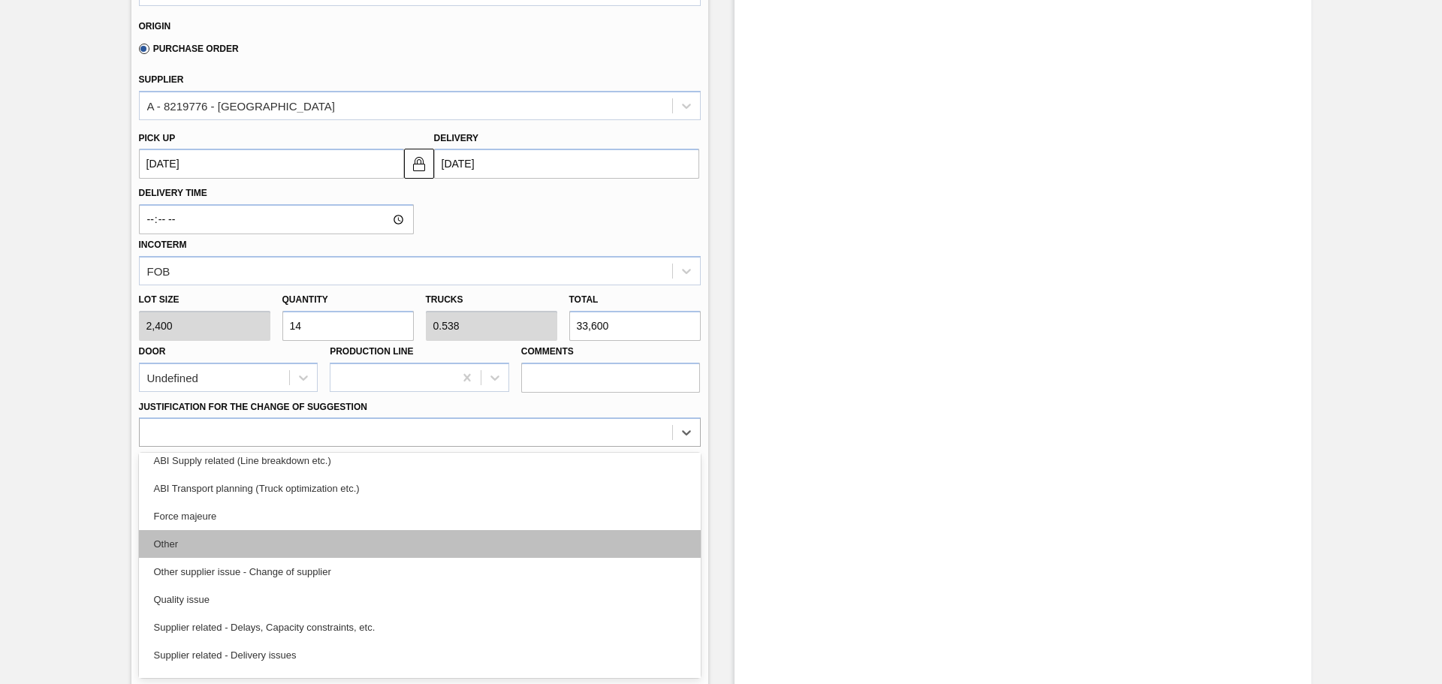
scroll to position [206, 0]
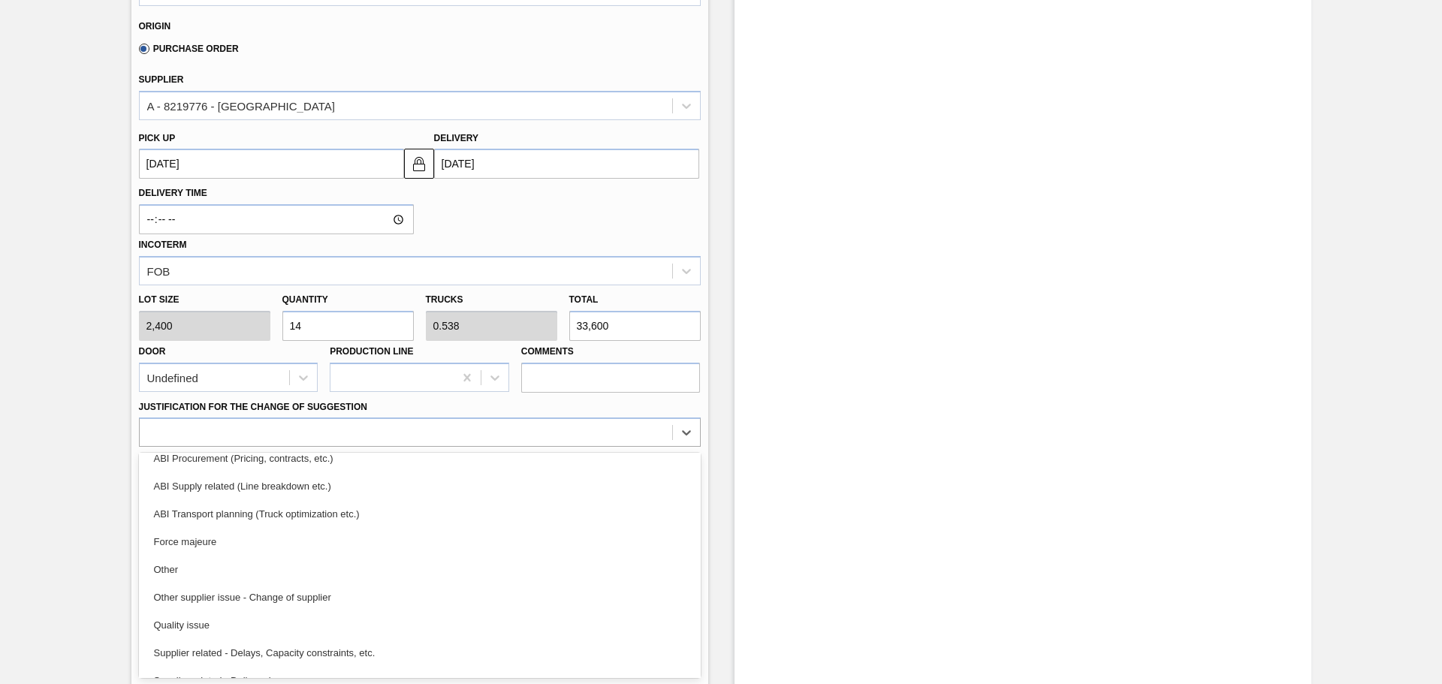
click at [324, 509] on div "ABI Transport planning (Truck optimization etc.)" at bounding box center [420, 514] width 562 height 28
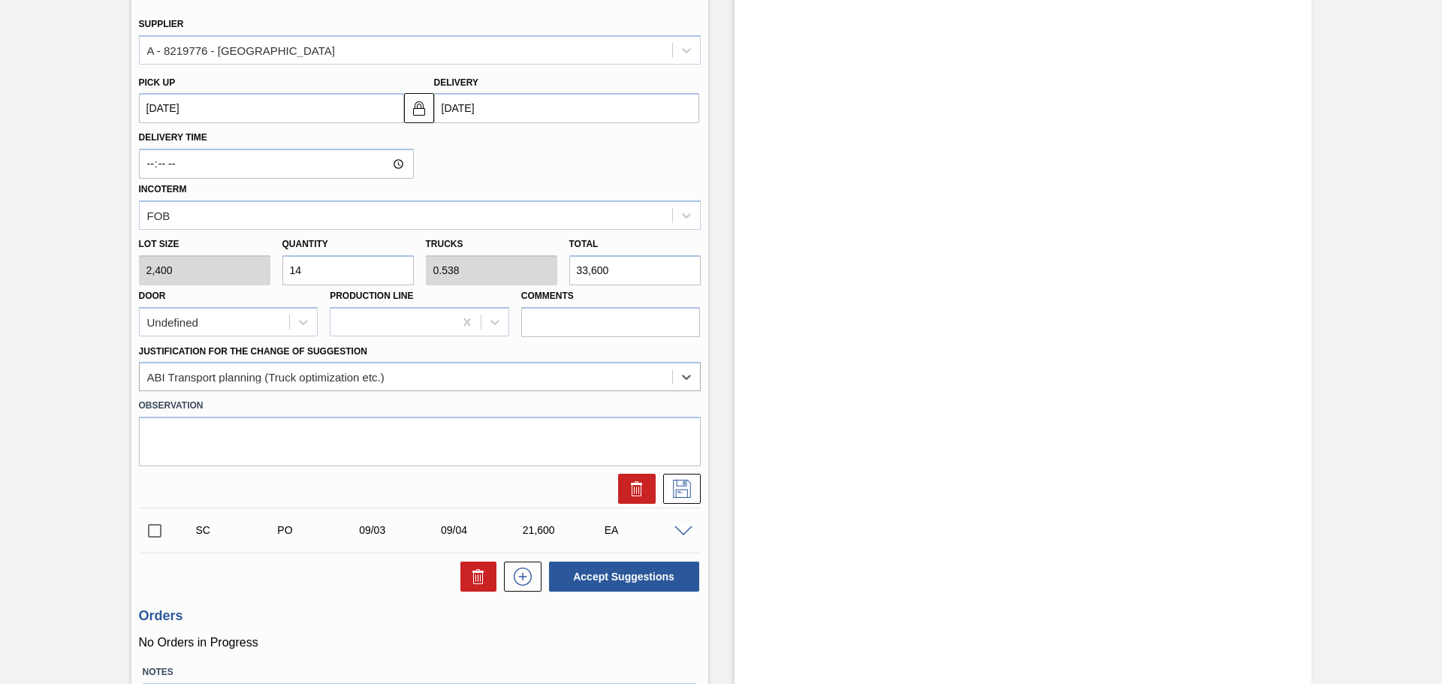
scroll to position [590, 0]
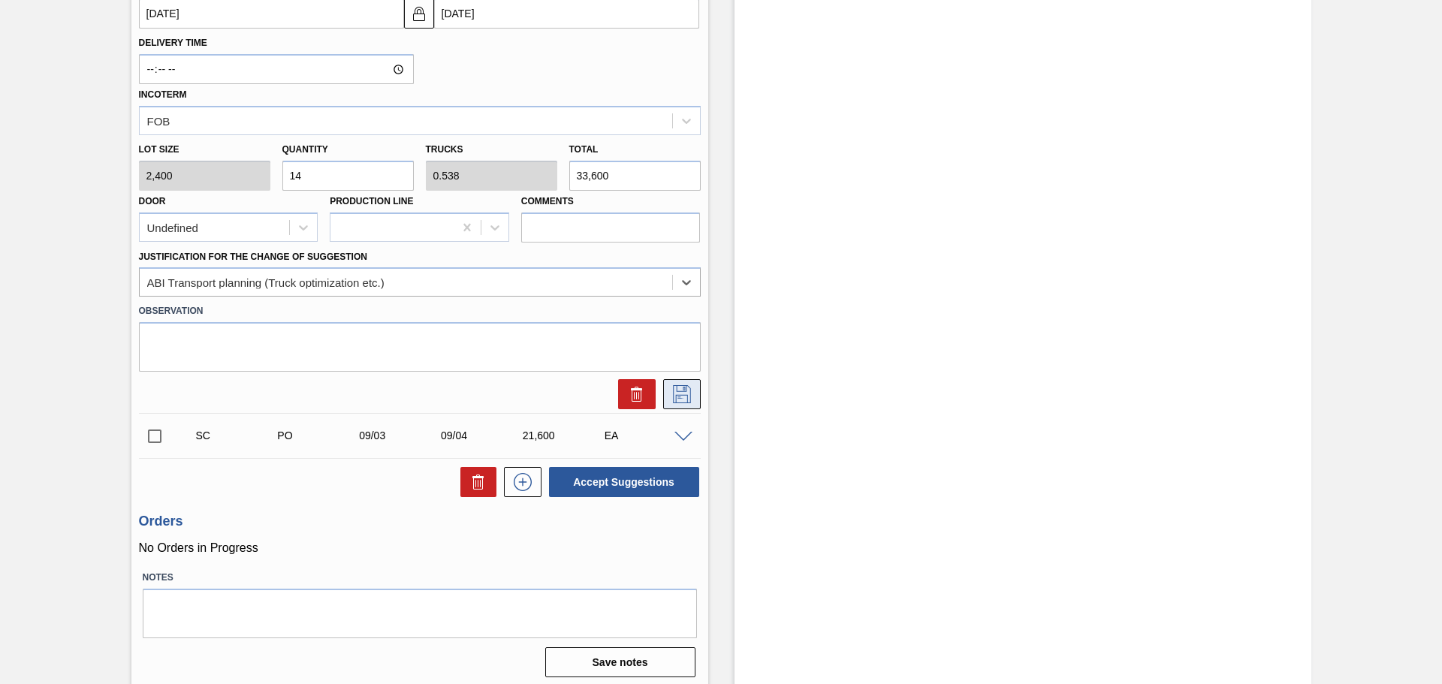
click at [677, 385] on icon at bounding box center [682, 394] width 24 height 18
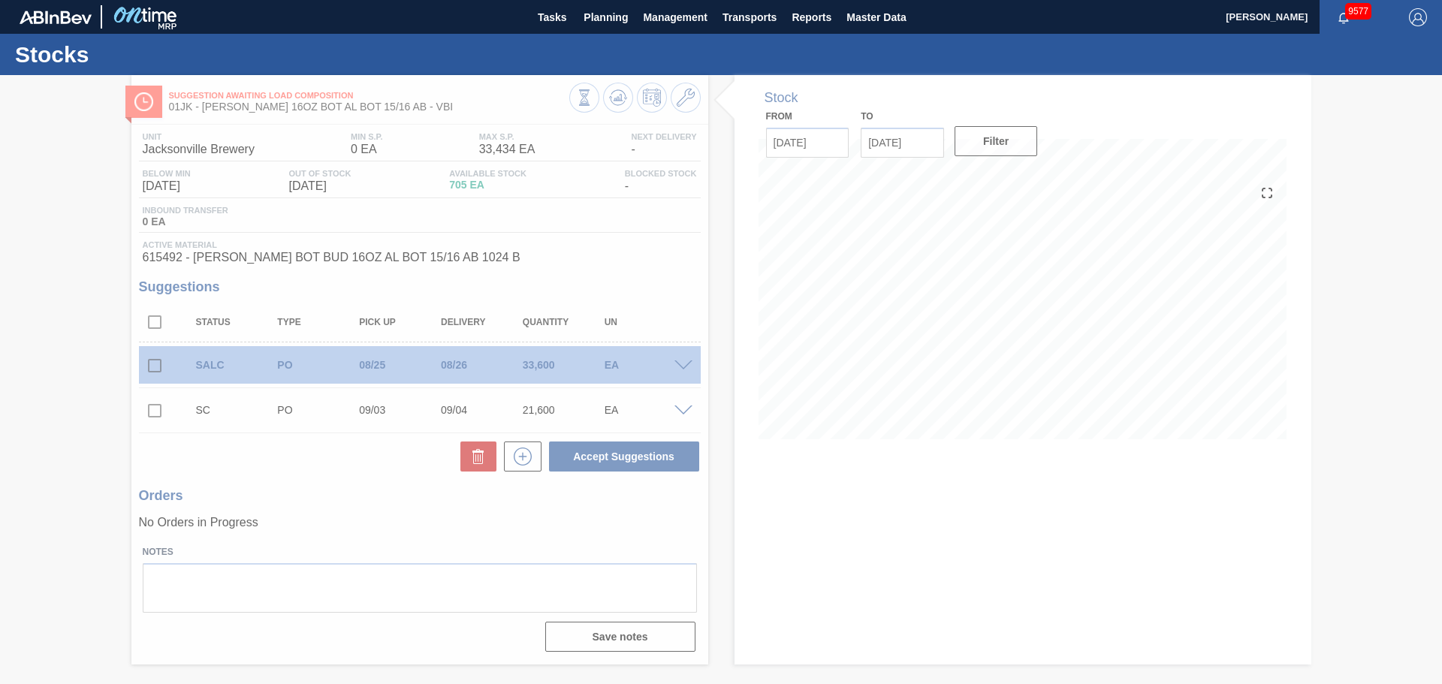
scroll to position [0, 0]
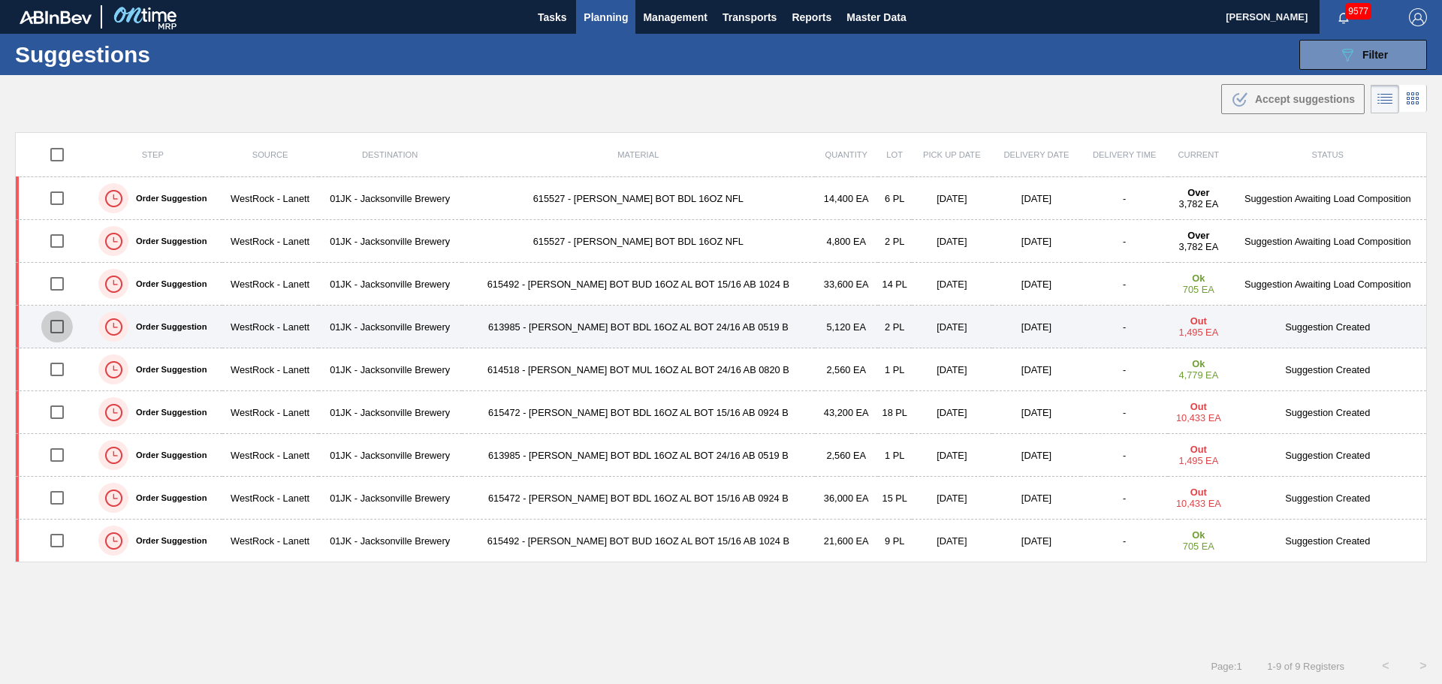
click at [54, 328] on input "checkbox" at bounding box center [57, 327] width 32 height 32
checkbox input "true"
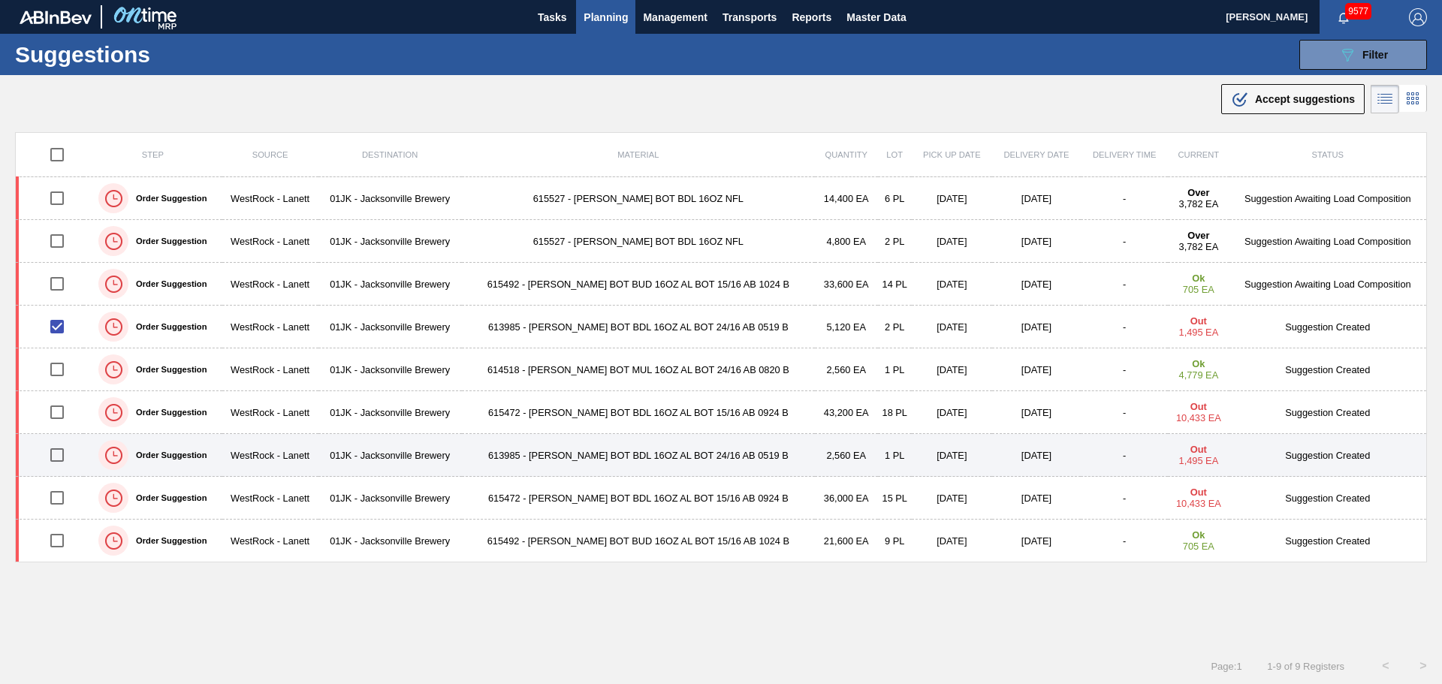
click at [59, 460] on input "checkbox" at bounding box center [57, 455] width 32 height 32
checkbox input "true"
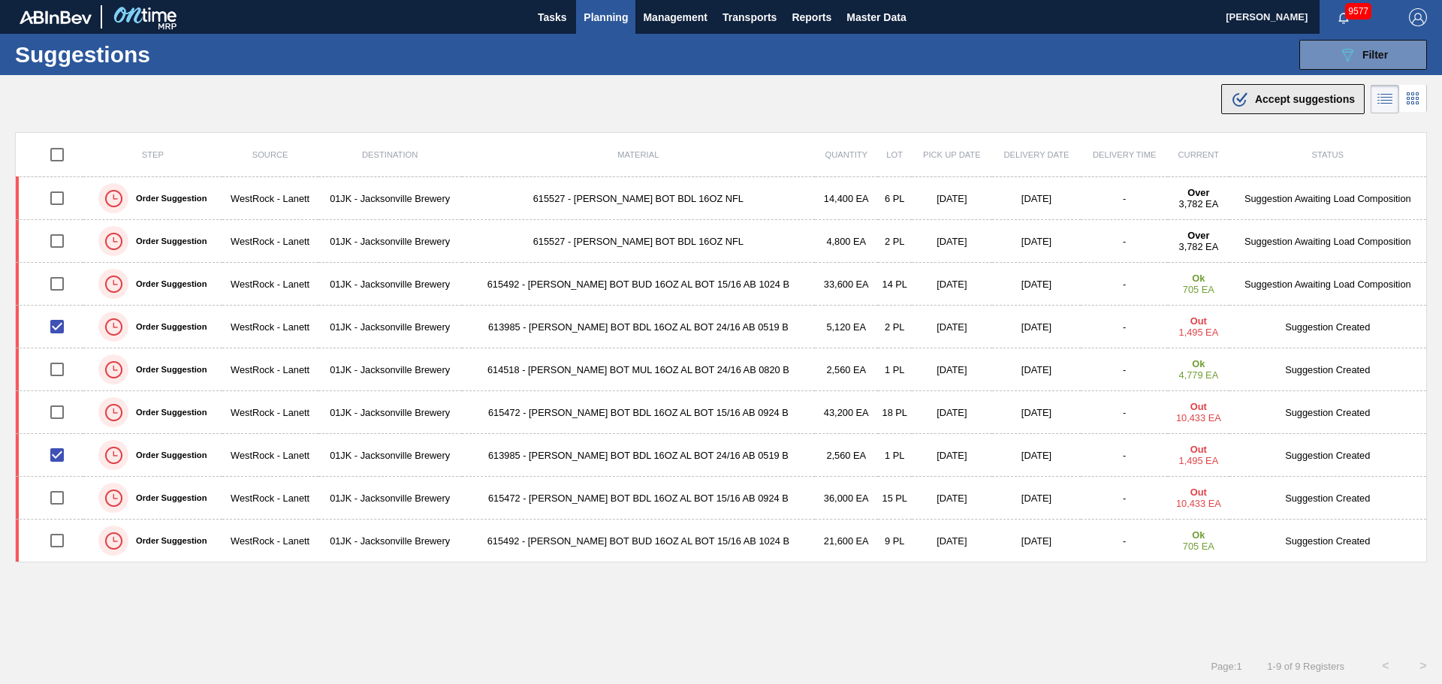
click at [1310, 89] on button ".b{fill:var(--color-action-default)} Accept suggestions" at bounding box center [1292, 99] width 143 height 30
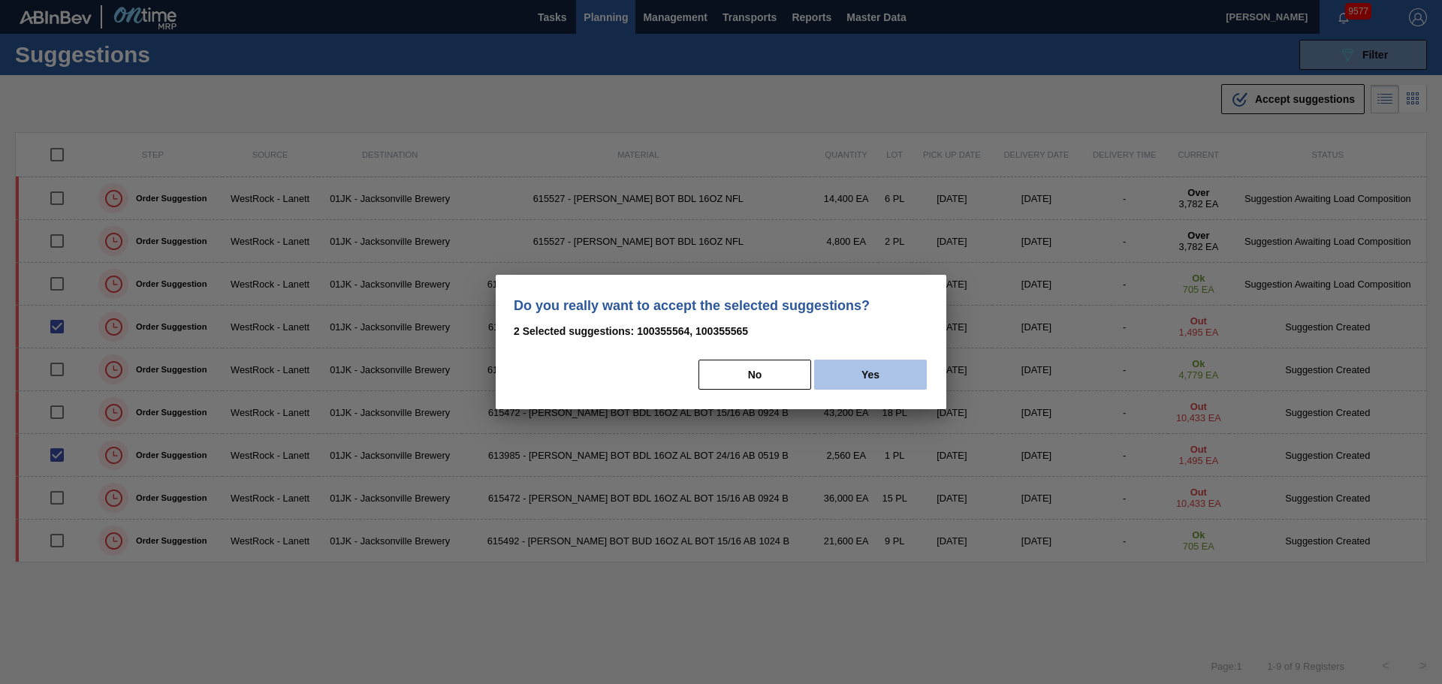
click at [888, 363] on button "Yes" at bounding box center [870, 375] width 113 height 30
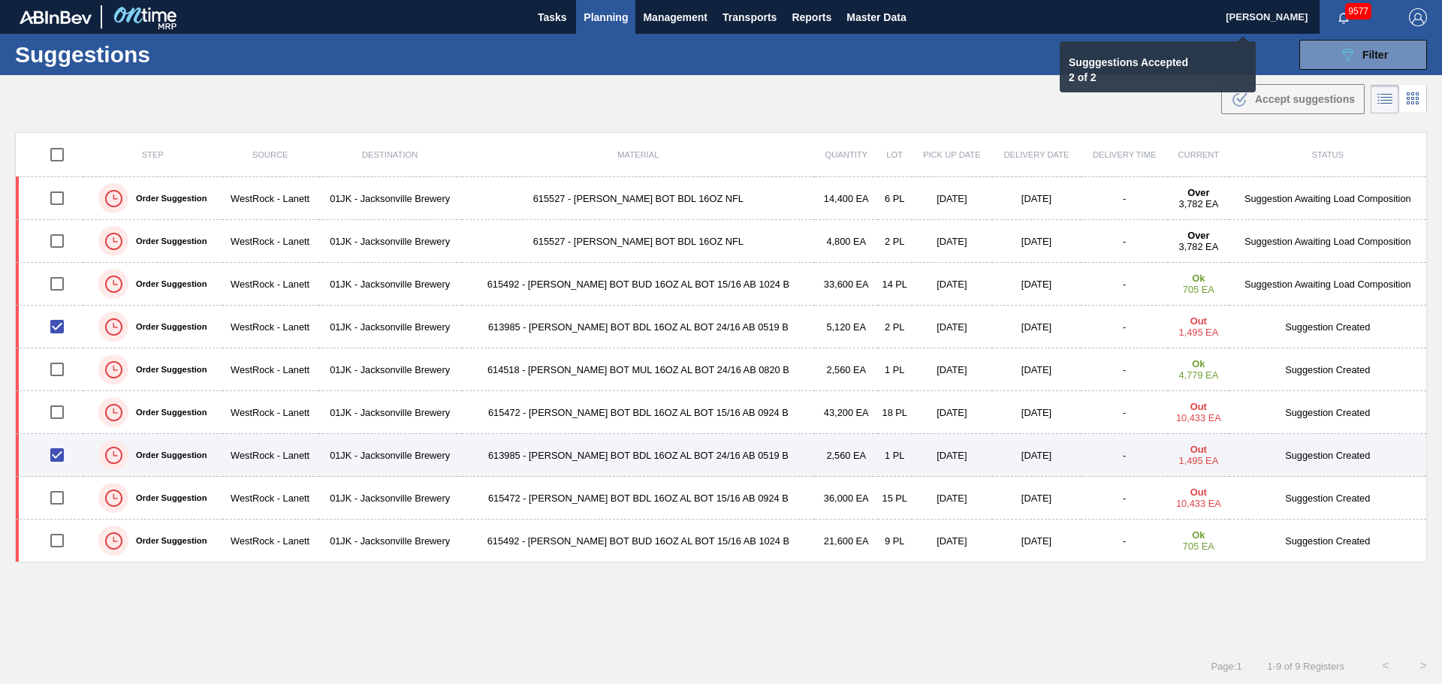
checkbox input "false"
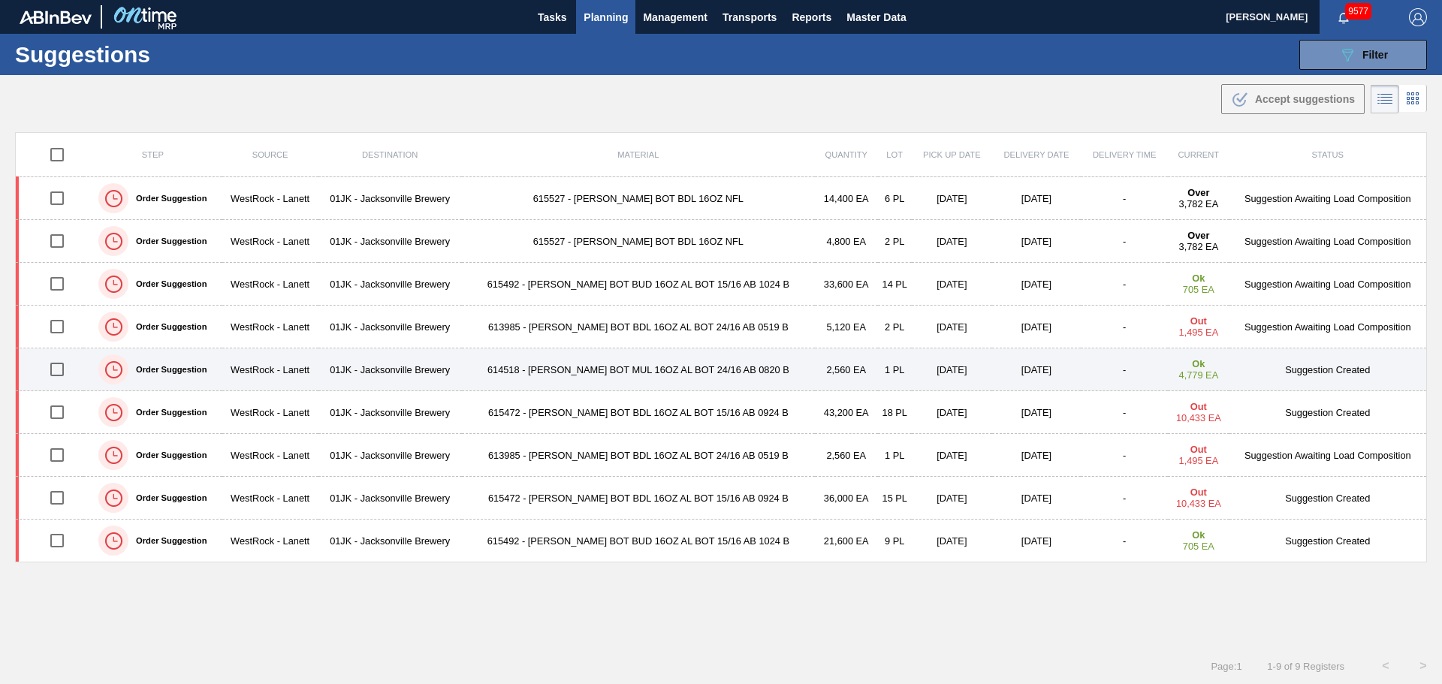
click at [52, 363] on input "checkbox" at bounding box center [57, 370] width 32 height 32
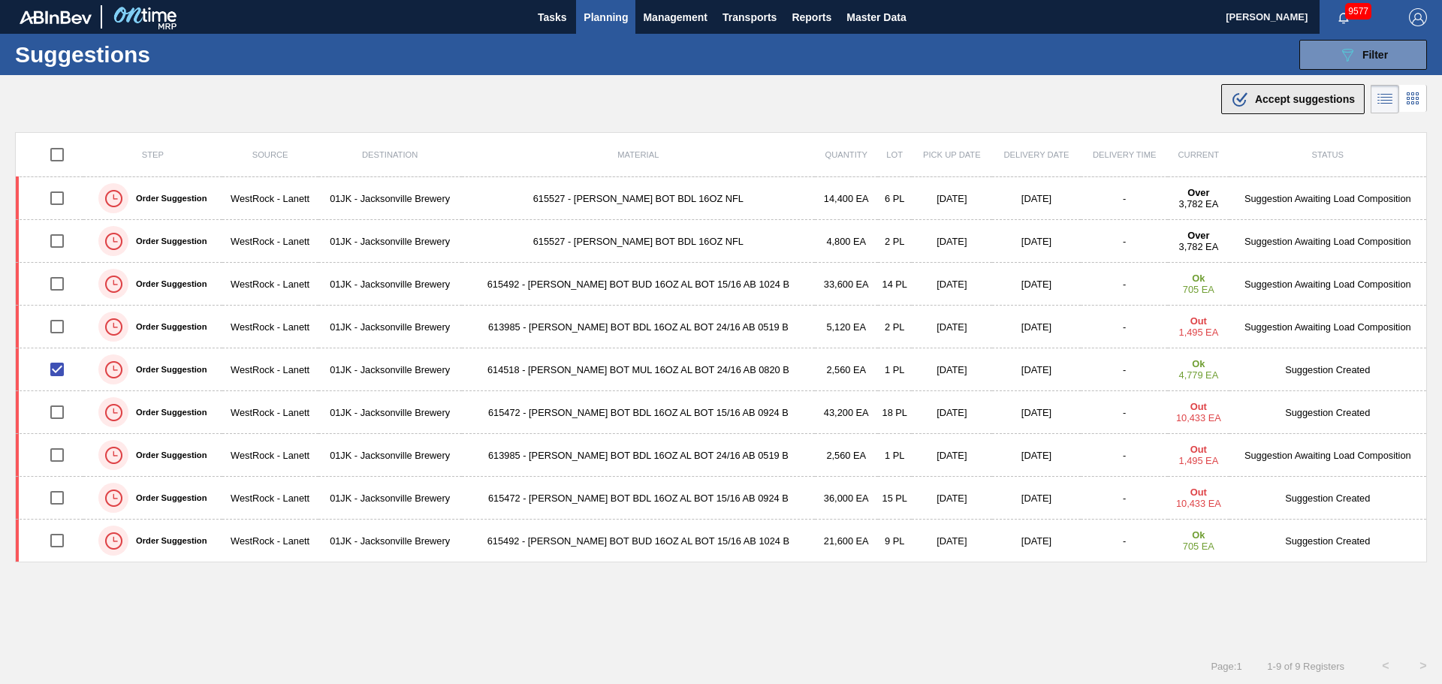
click at [1234, 104] on icon ".b{fill:var(--color-action-default)}" at bounding box center [1240, 99] width 18 height 18
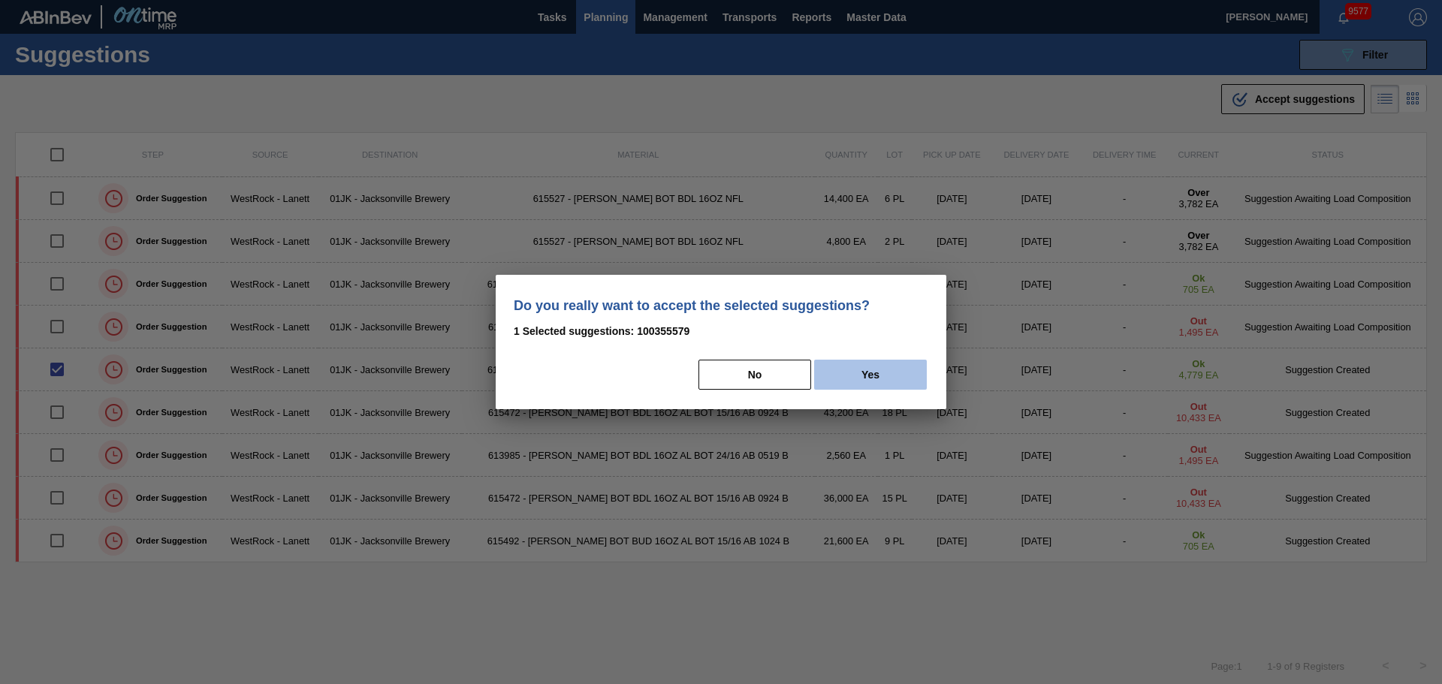
click at [879, 370] on button "Yes" at bounding box center [870, 375] width 113 height 30
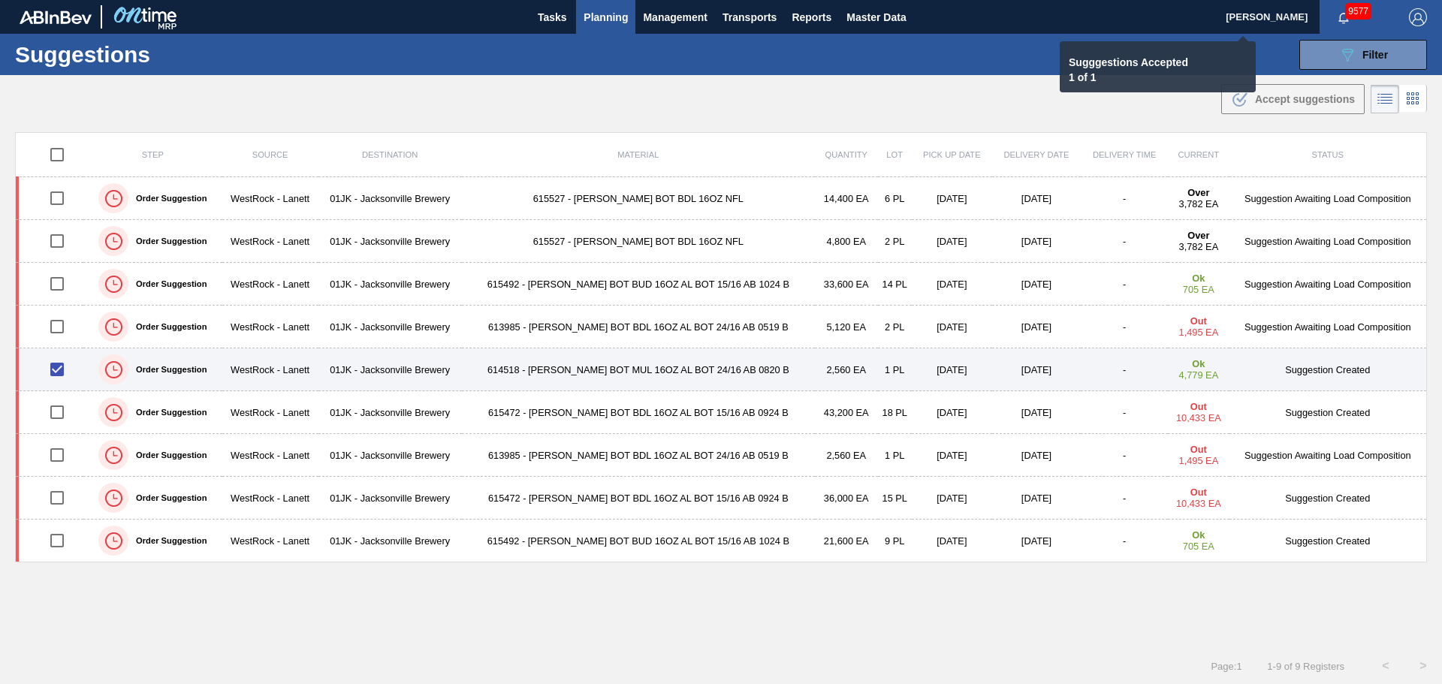
checkbox input "false"
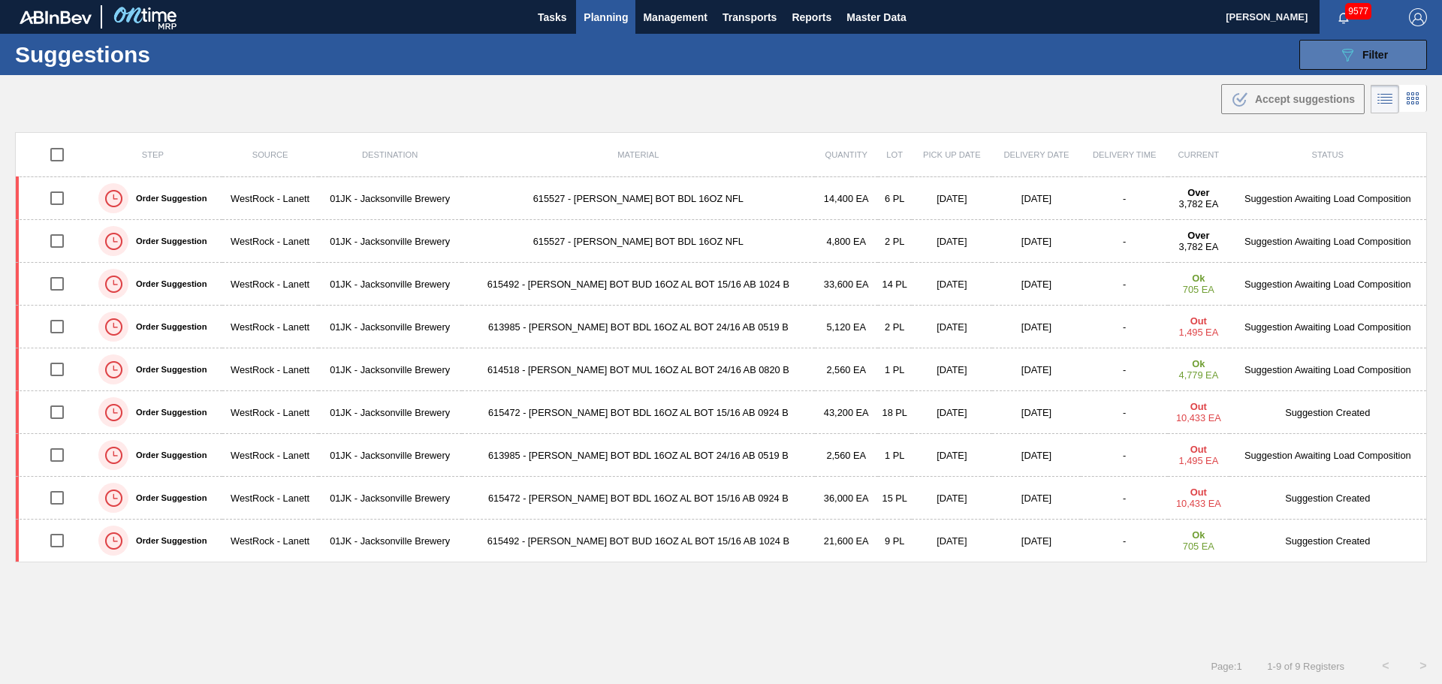
click at [1356, 59] on div "089F7B8B-B2A5-4AFE-B5C0-19BA573D28AC Filter" at bounding box center [1363, 55] width 50 height 18
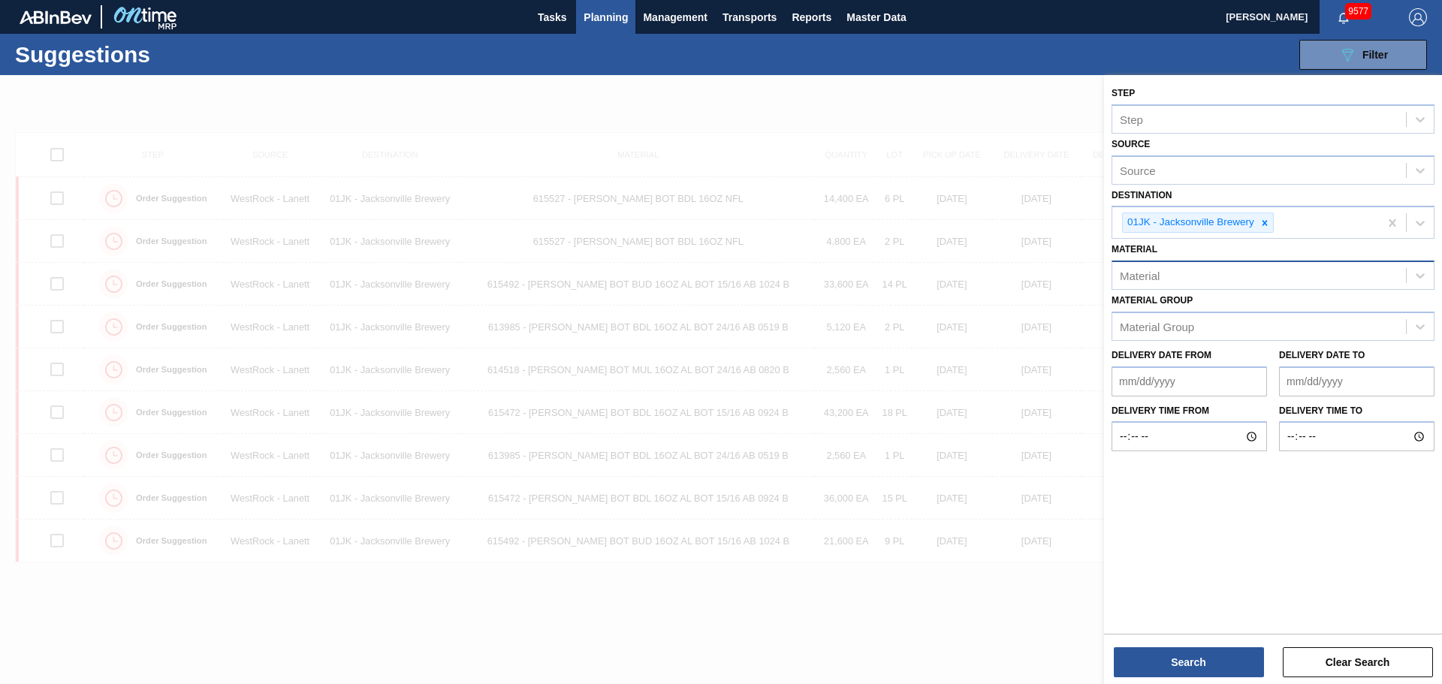
click at [1290, 285] on div "Material" at bounding box center [1259, 276] width 294 height 22
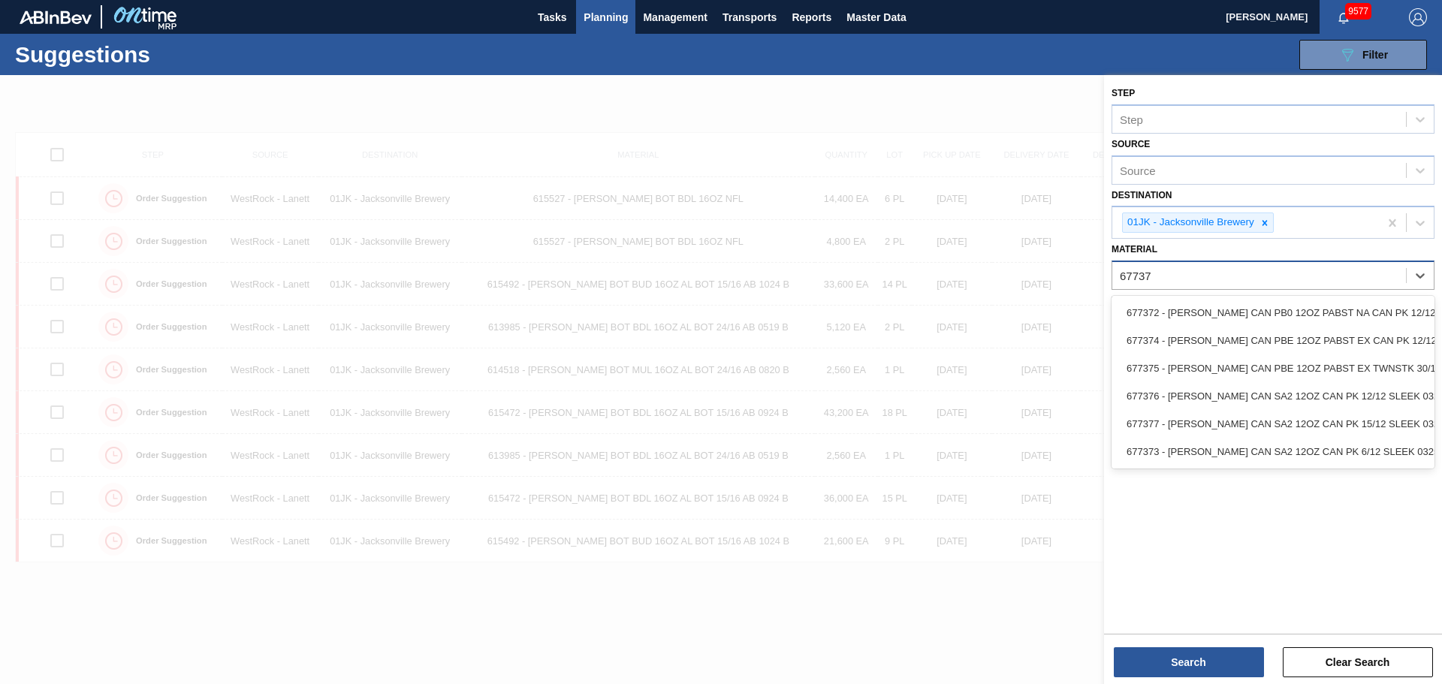
type input "677376"
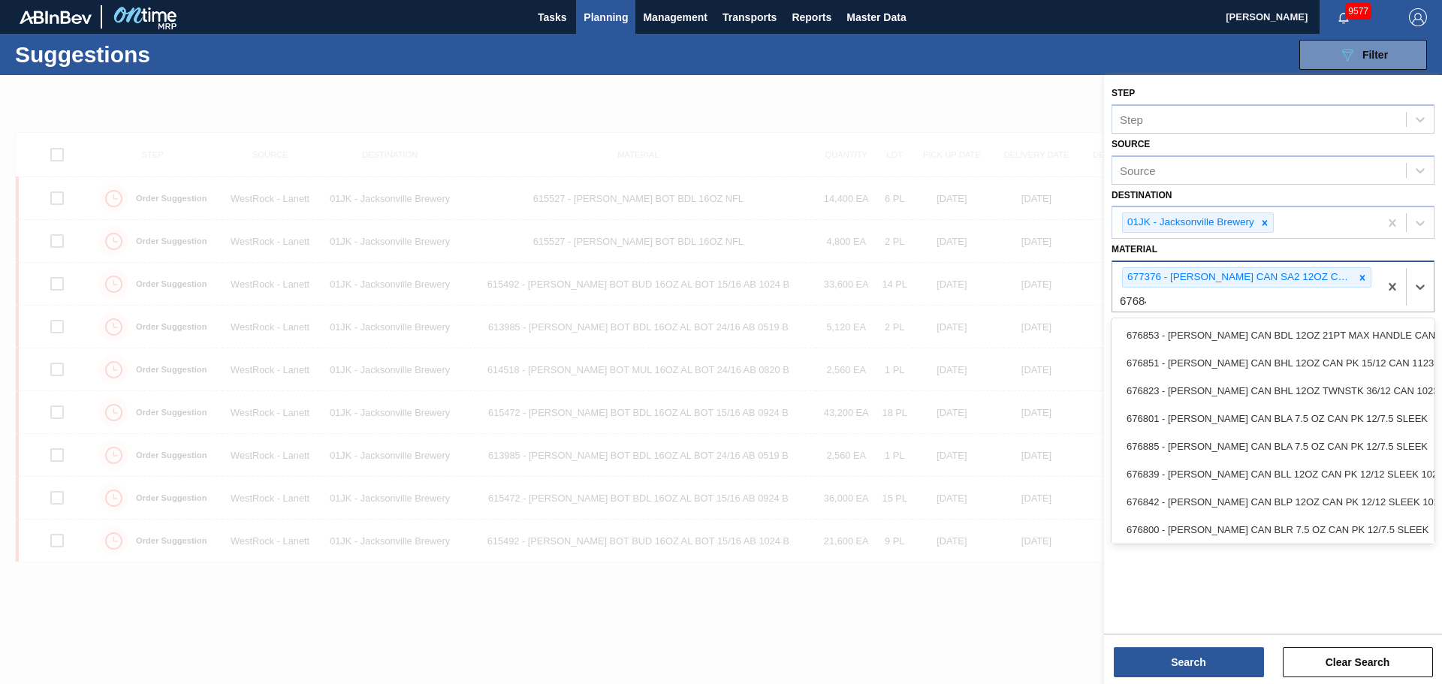
type input "676844"
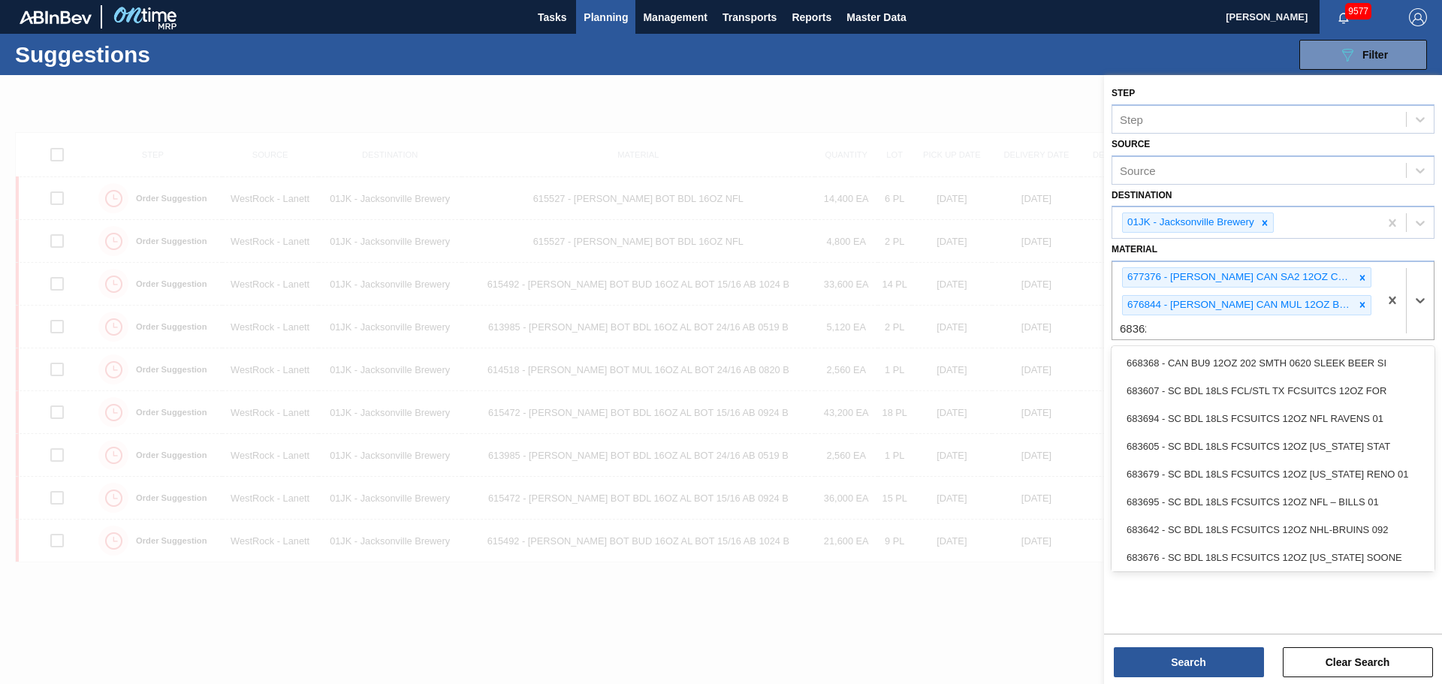
type input "683622"
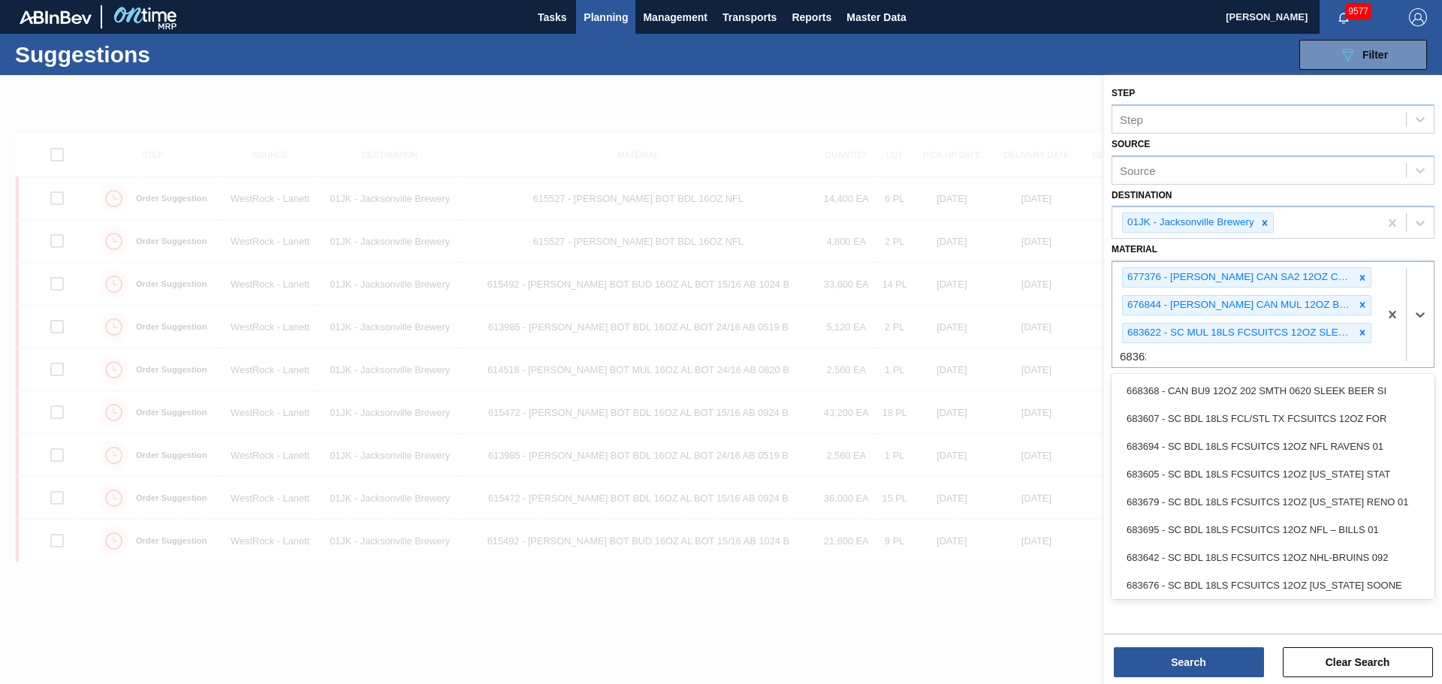
type input "683623"
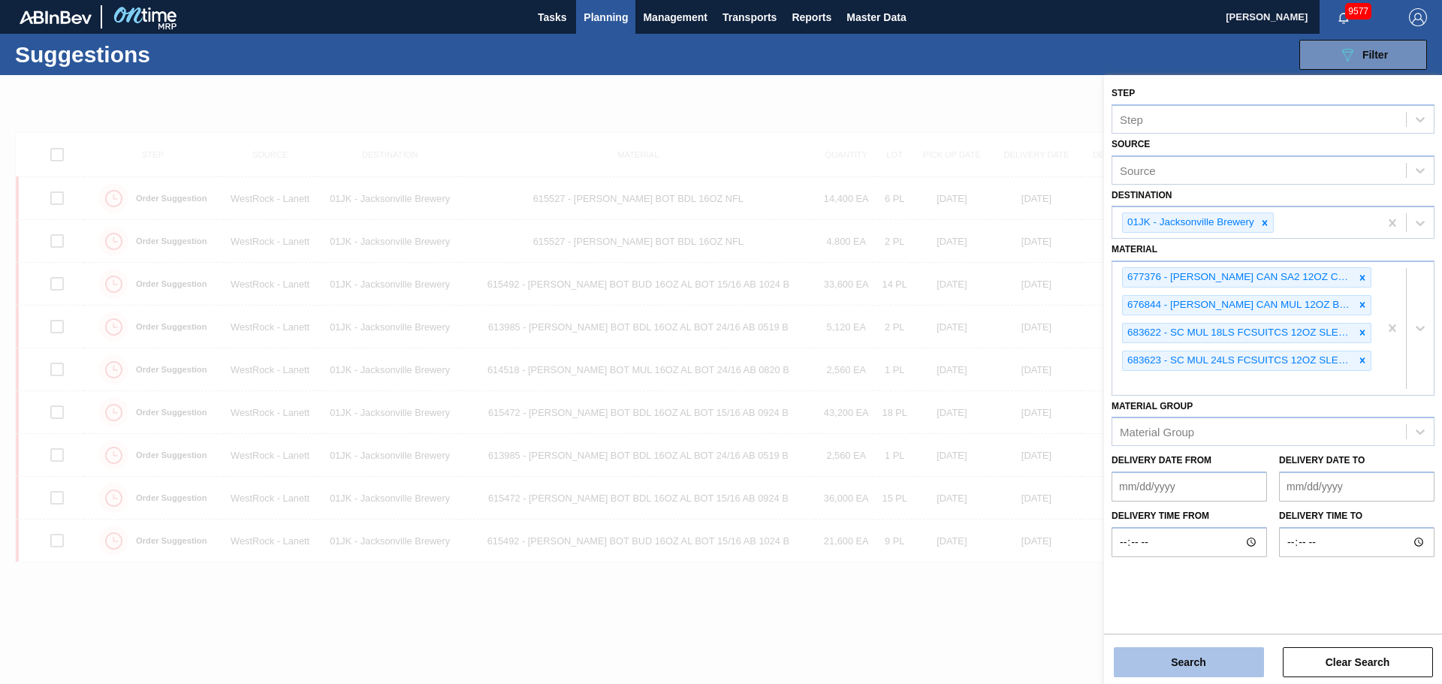
click at [1144, 673] on button "Search" at bounding box center [1189, 662] width 150 height 30
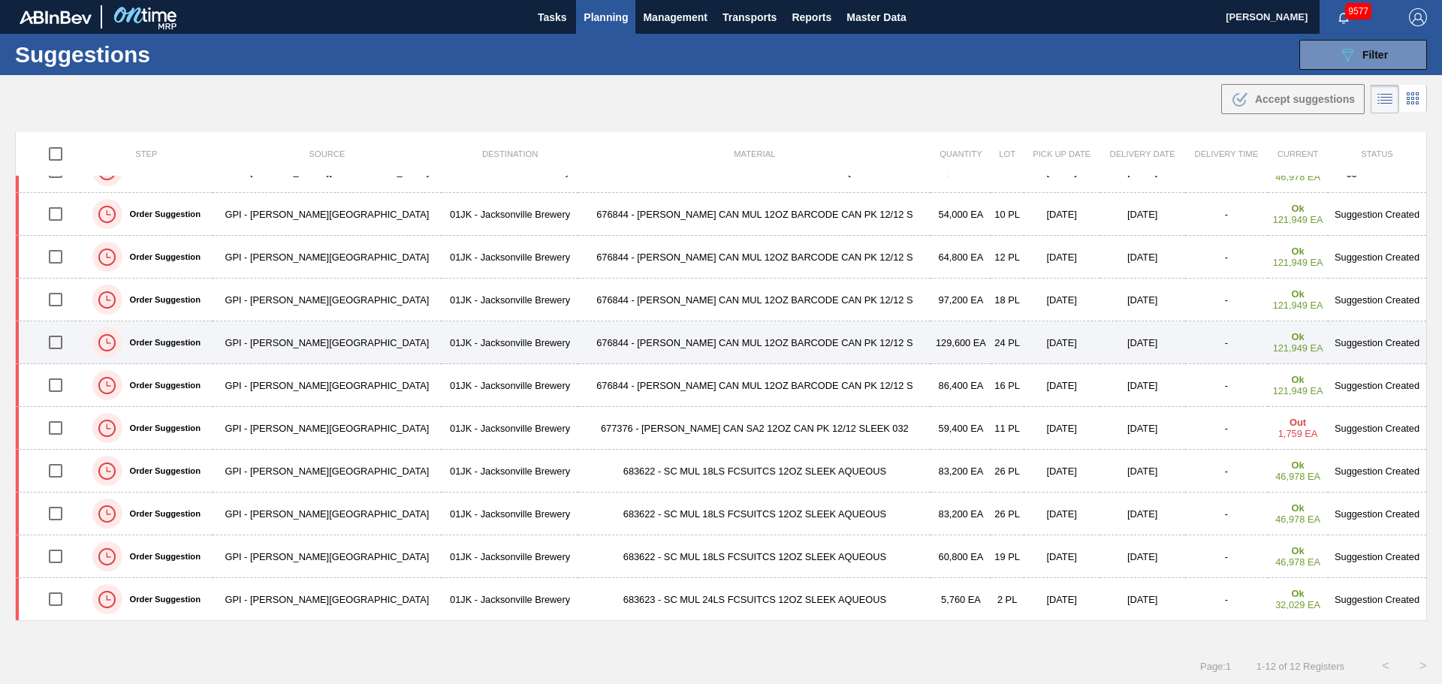
scroll to position [1, 0]
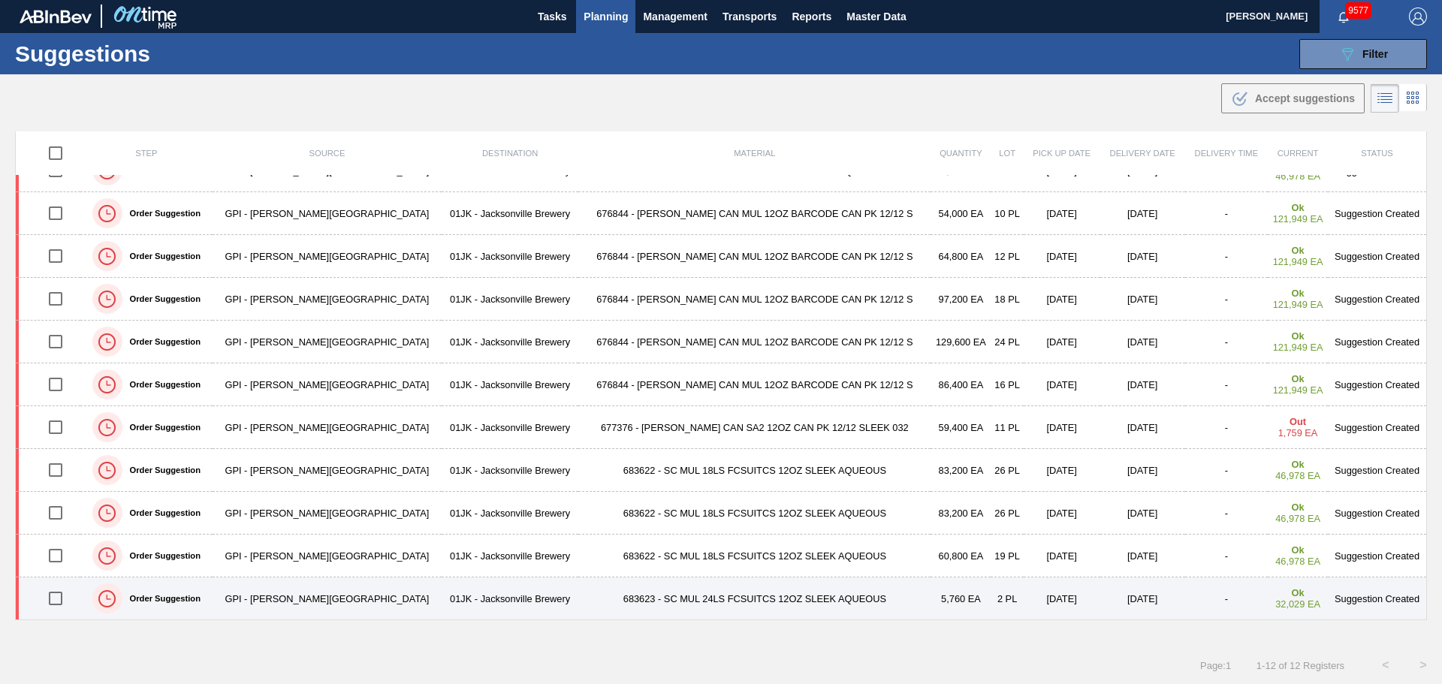
click at [836, 601] on td "683623 - SC MUL 24LS FCSUITCS 12OZ SLEEK AQUEOUS" at bounding box center [754, 599] width 352 height 43
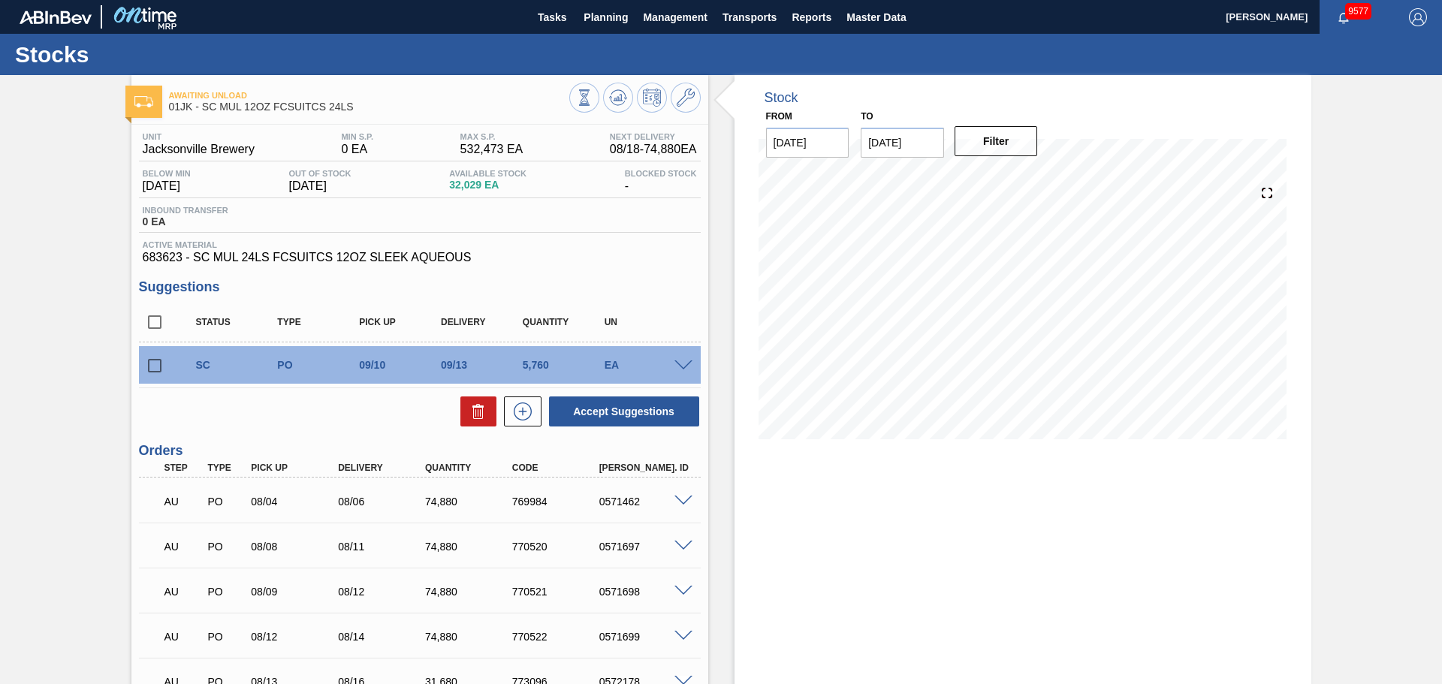
click at [1403, 511] on div "Awaiting Unload 01JK - SC MUL 12OZ FCSUITCS 24LS Unit Jacksonville Brewery MIN …" at bounding box center [721, 450] width 1442 height 751
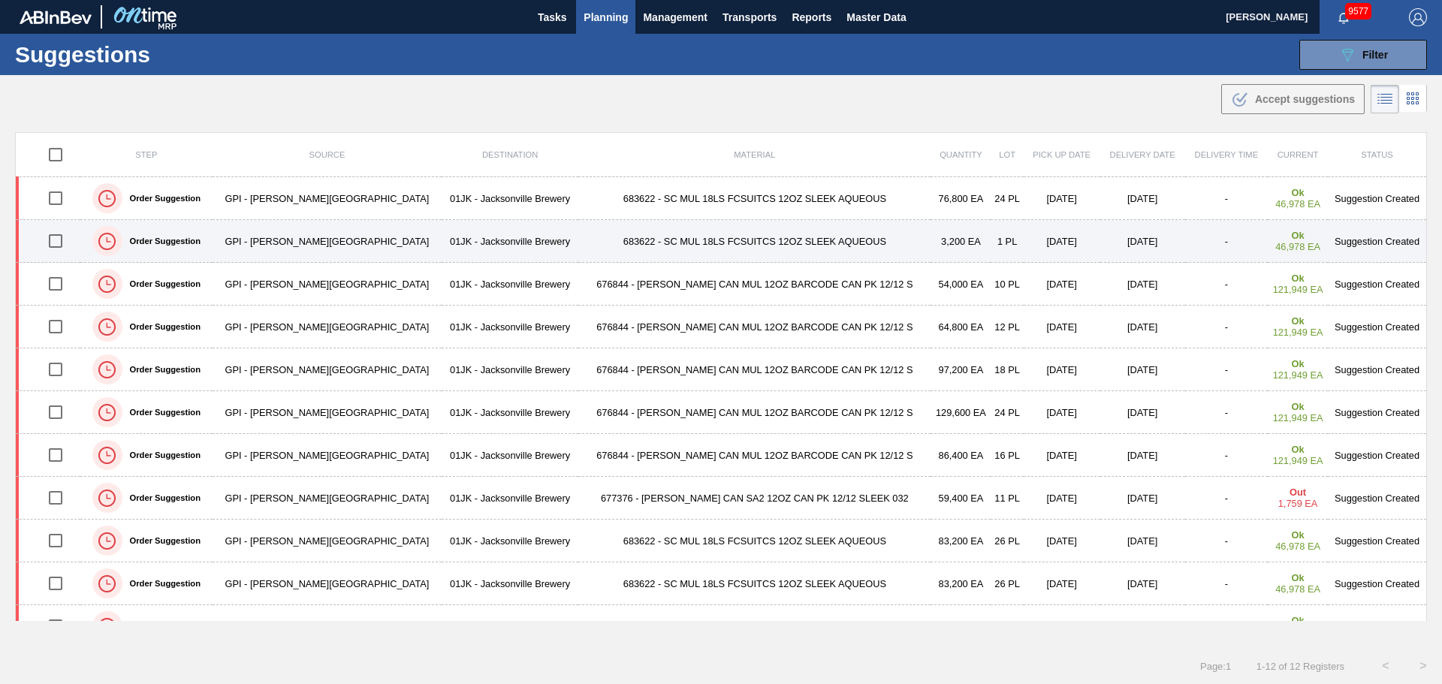
click at [1100, 246] on td "[DATE]" at bounding box center [1142, 241] width 85 height 43
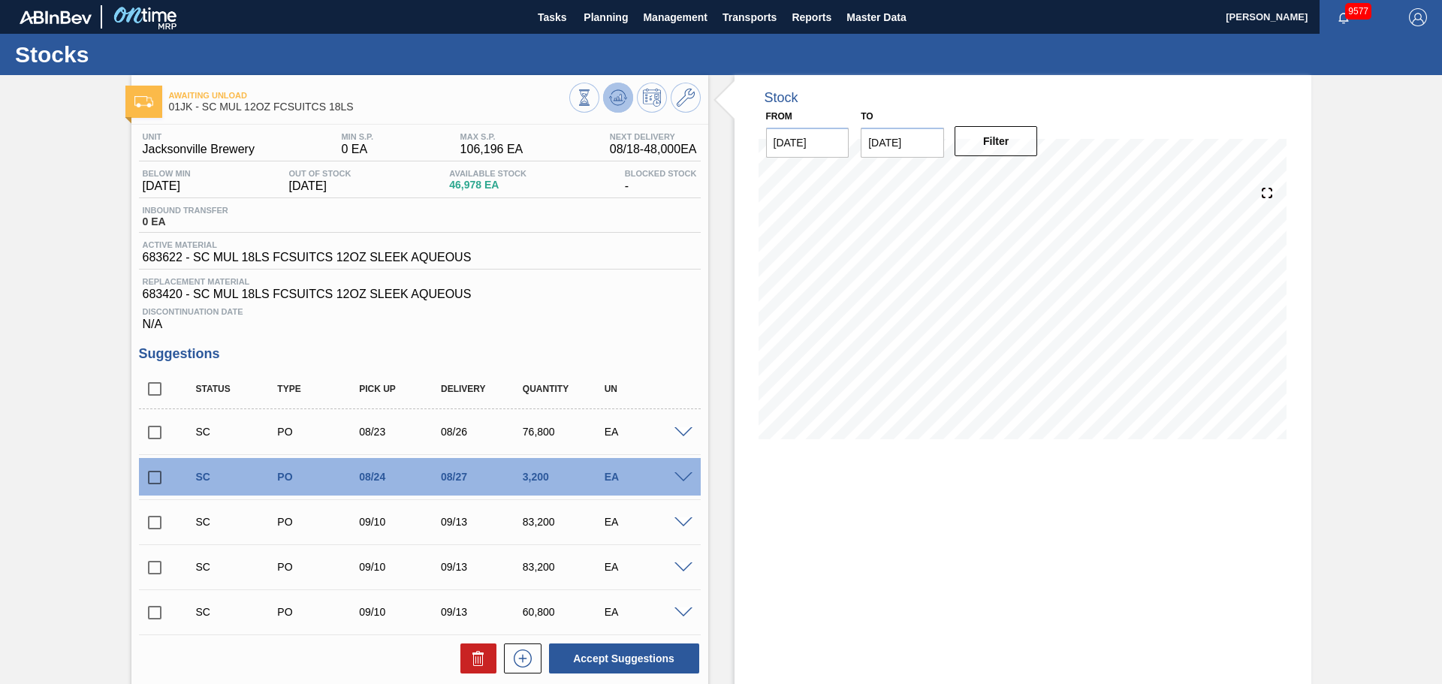
click at [605, 108] on button at bounding box center [618, 98] width 30 height 30
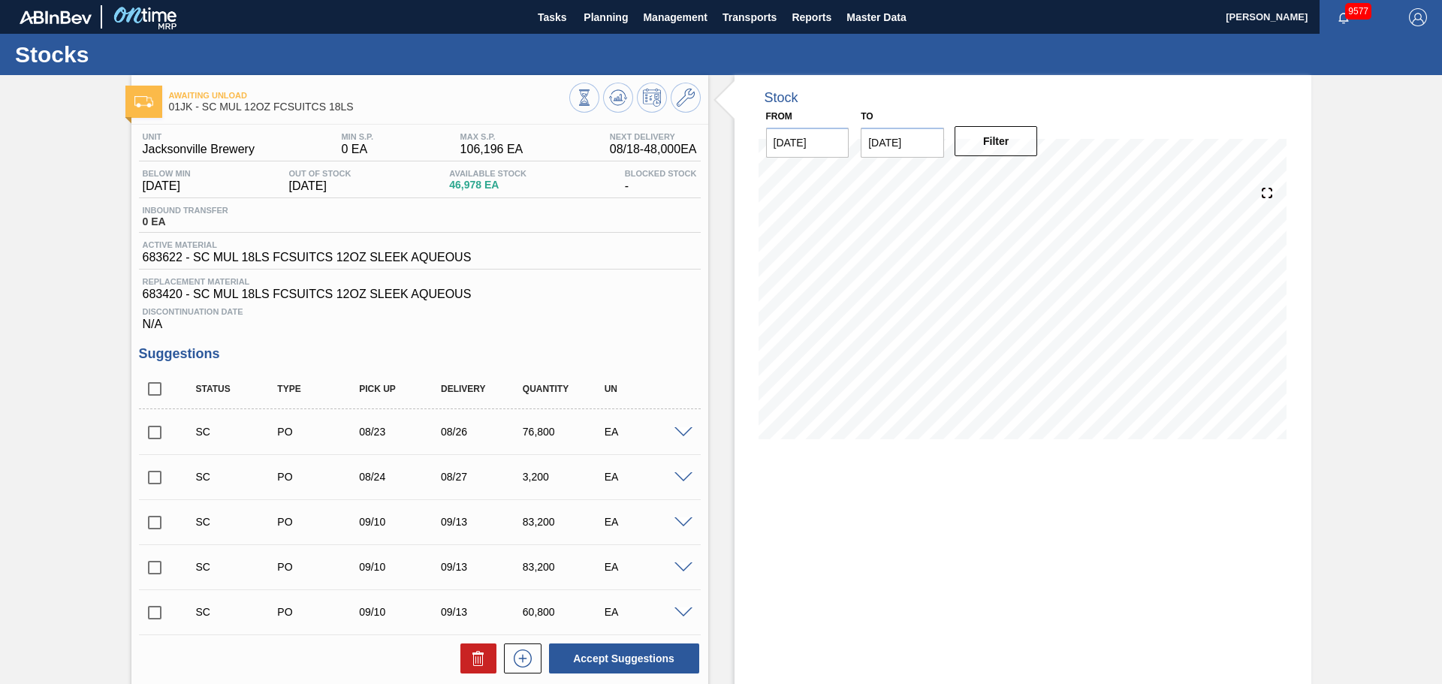
click at [686, 432] on span at bounding box center [683, 432] width 18 height 11
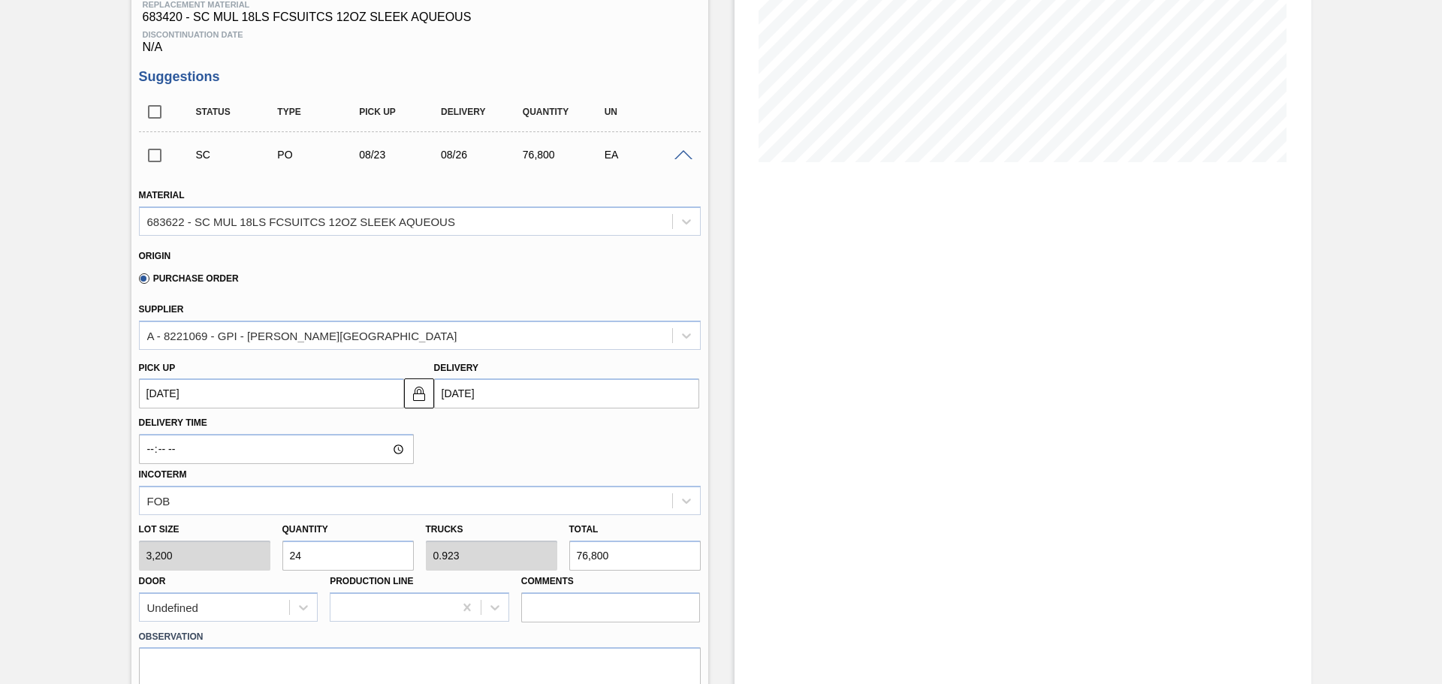
scroll to position [300, 0]
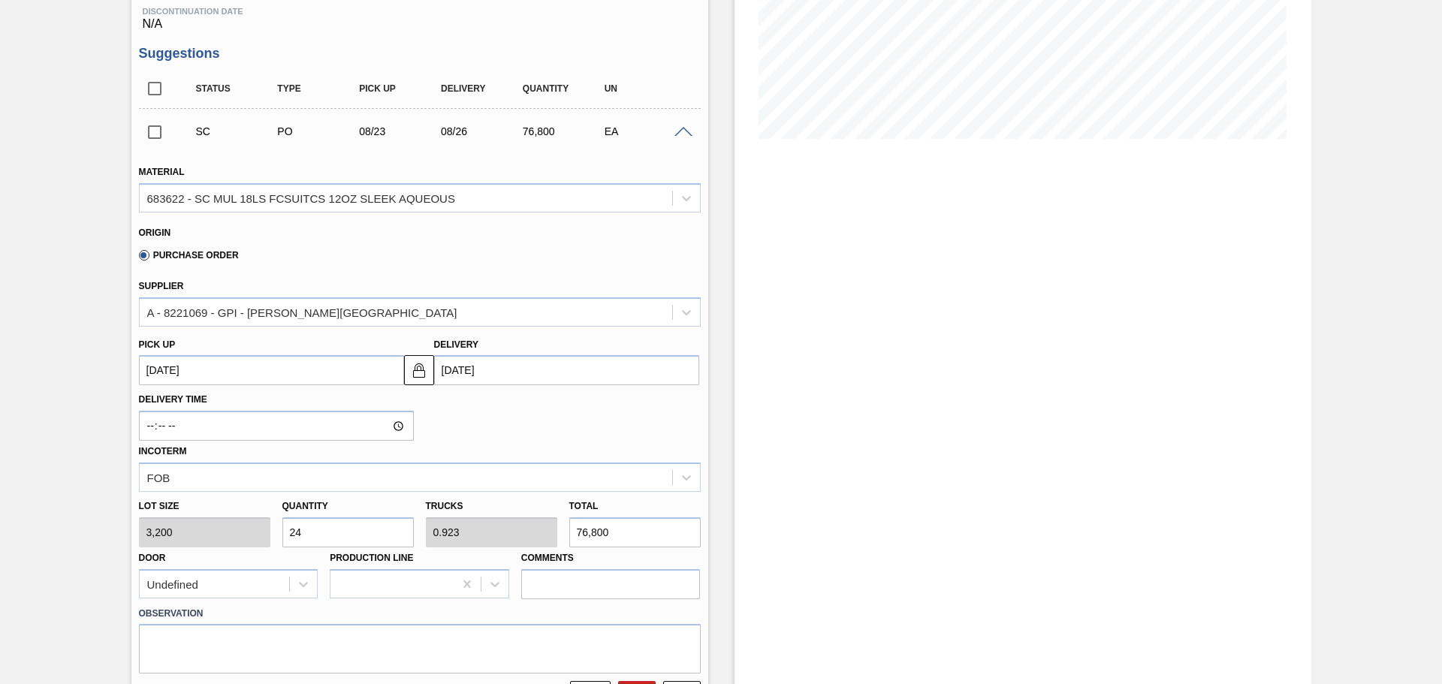
drag, startPoint x: 665, startPoint y: 128, endPoint x: 674, endPoint y: 128, distance: 8.3
click at [666, 128] on div "EA" at bounding box center [646, 131] width 91 height 12
click at [675, 128] on span at bounding box center [683, 132] width 18 height 11
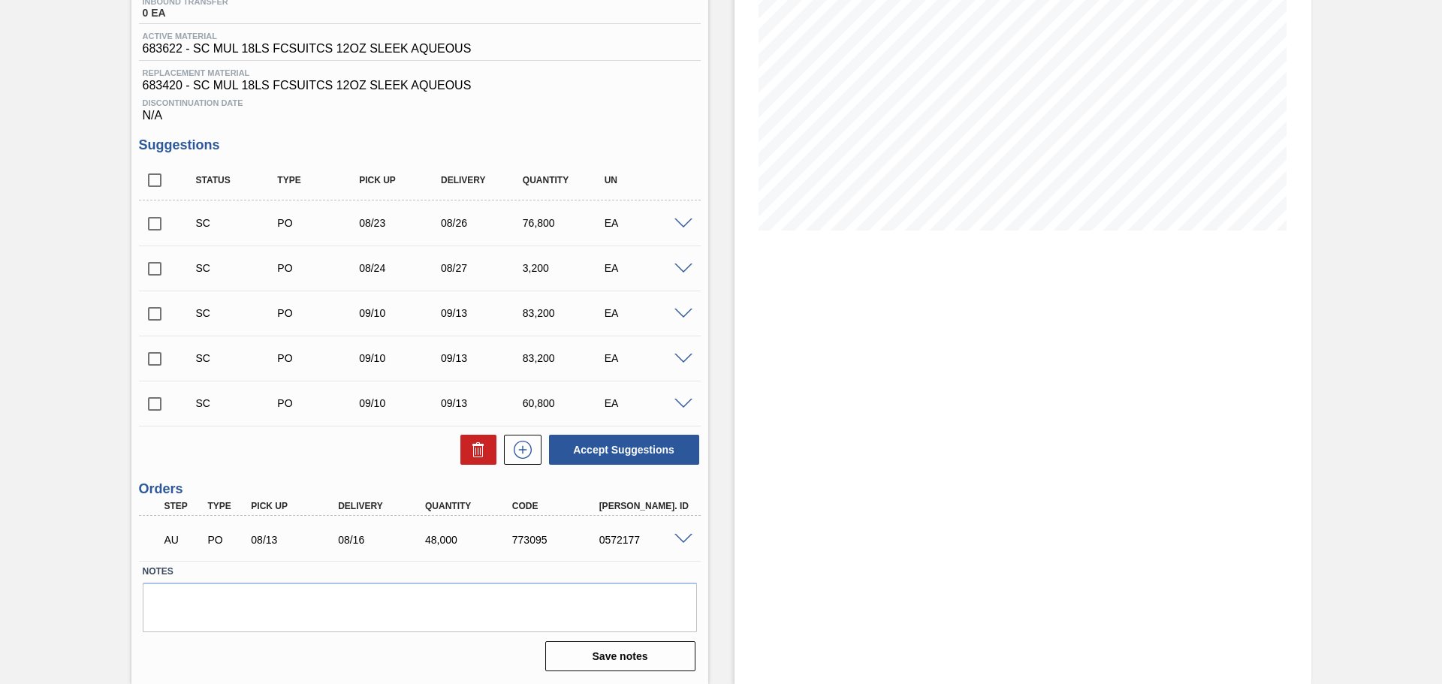
click at [687, 273] on span at bounding box center [683, 269] width 18 height 11
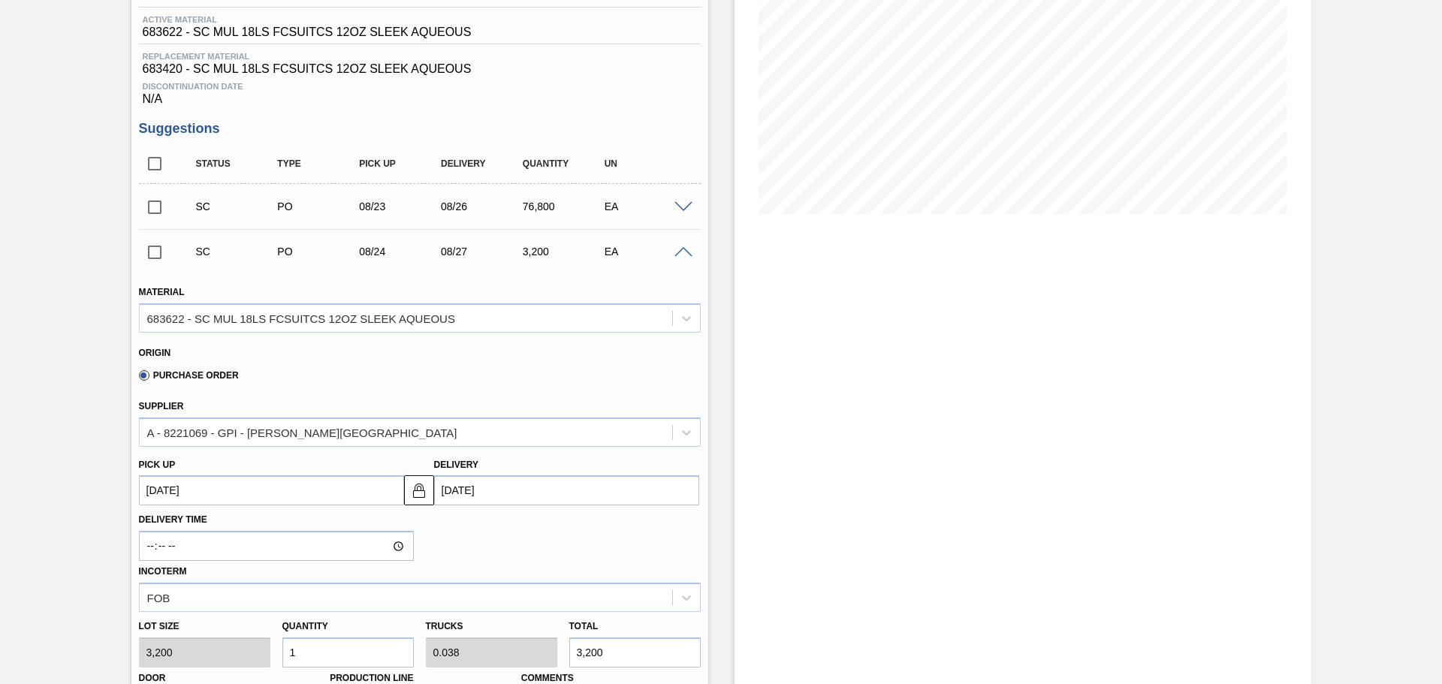
click at [675, 254] on span at bounding box center [683, 252] width 18 height 11
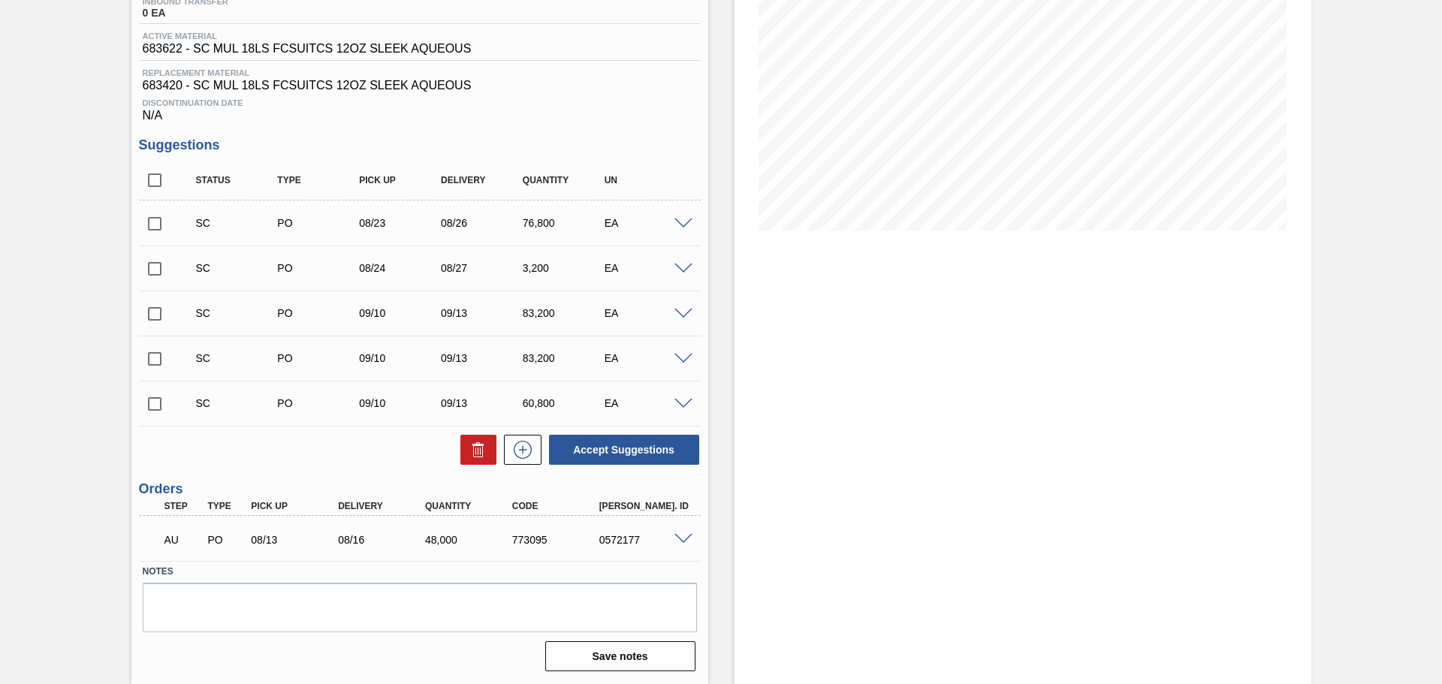
click at [683, 402] on span at bounding box center [683, 404] width 18 height 11
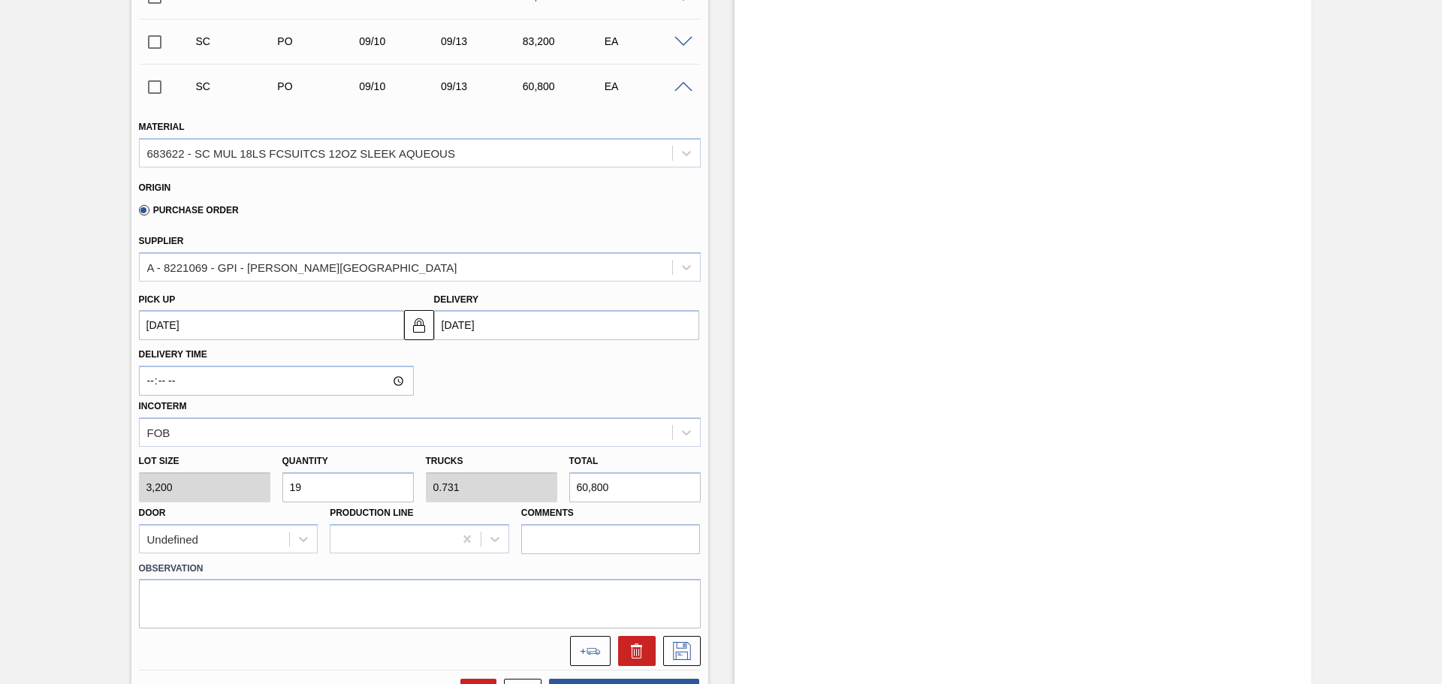
scroll to position [225, 0]
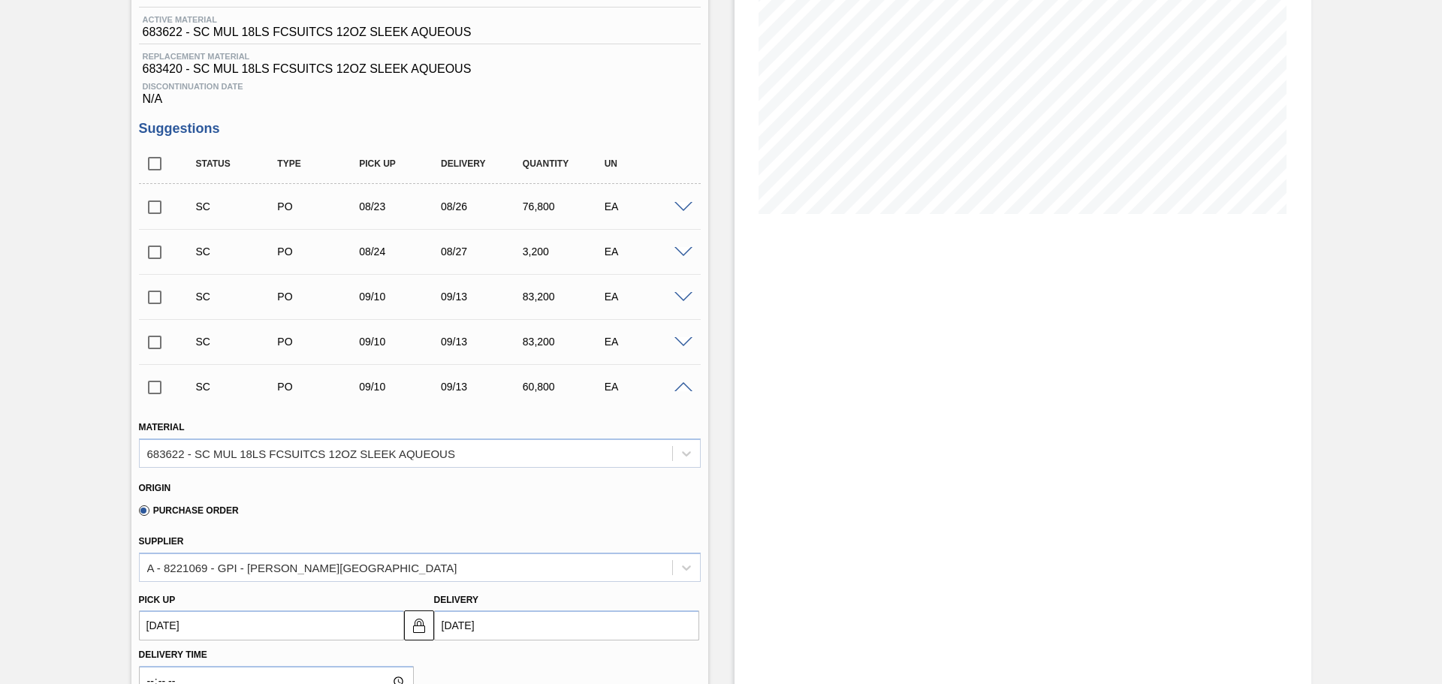
click at [683, 382] on div at bounding box center [686, 386] width 30 height 11
click at [682, 385] on span at bounding box center [683, 387] width 18 height 11
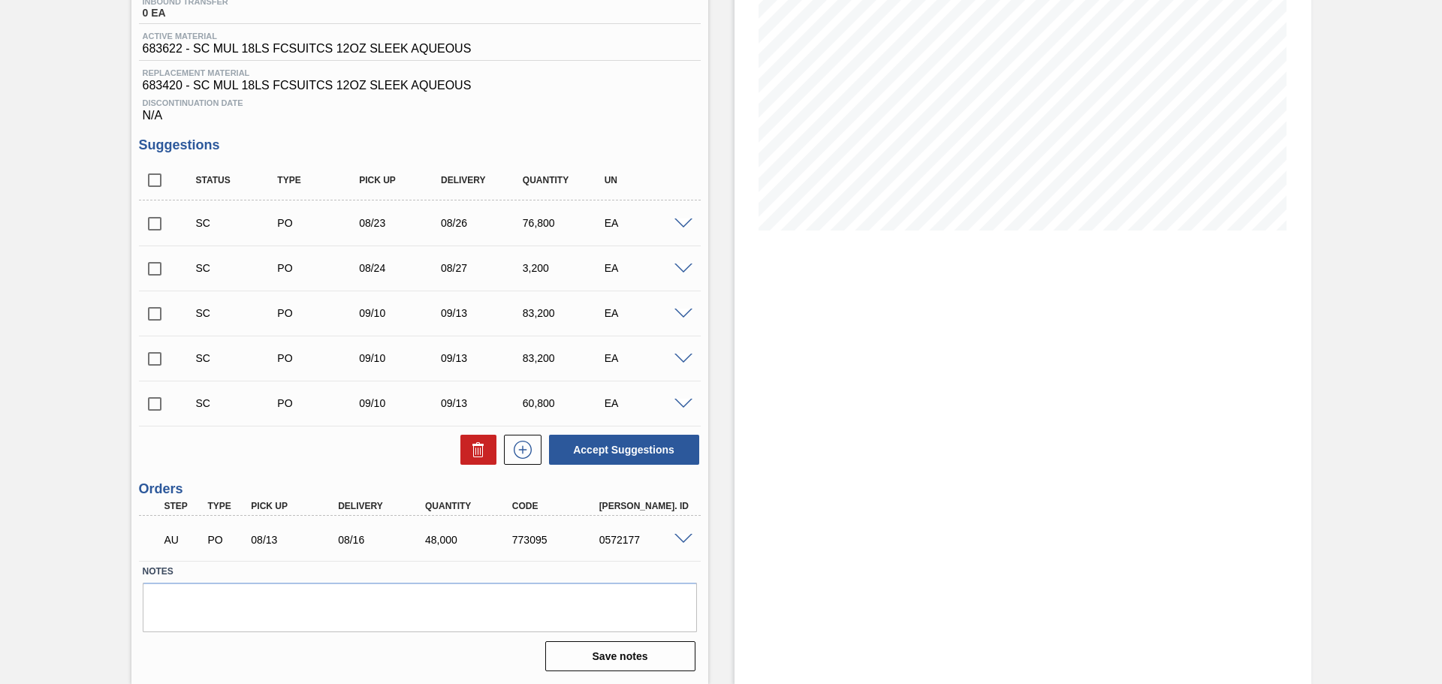
click at [680, 268] on span at bounding box center [683, 269] width 18 height 11
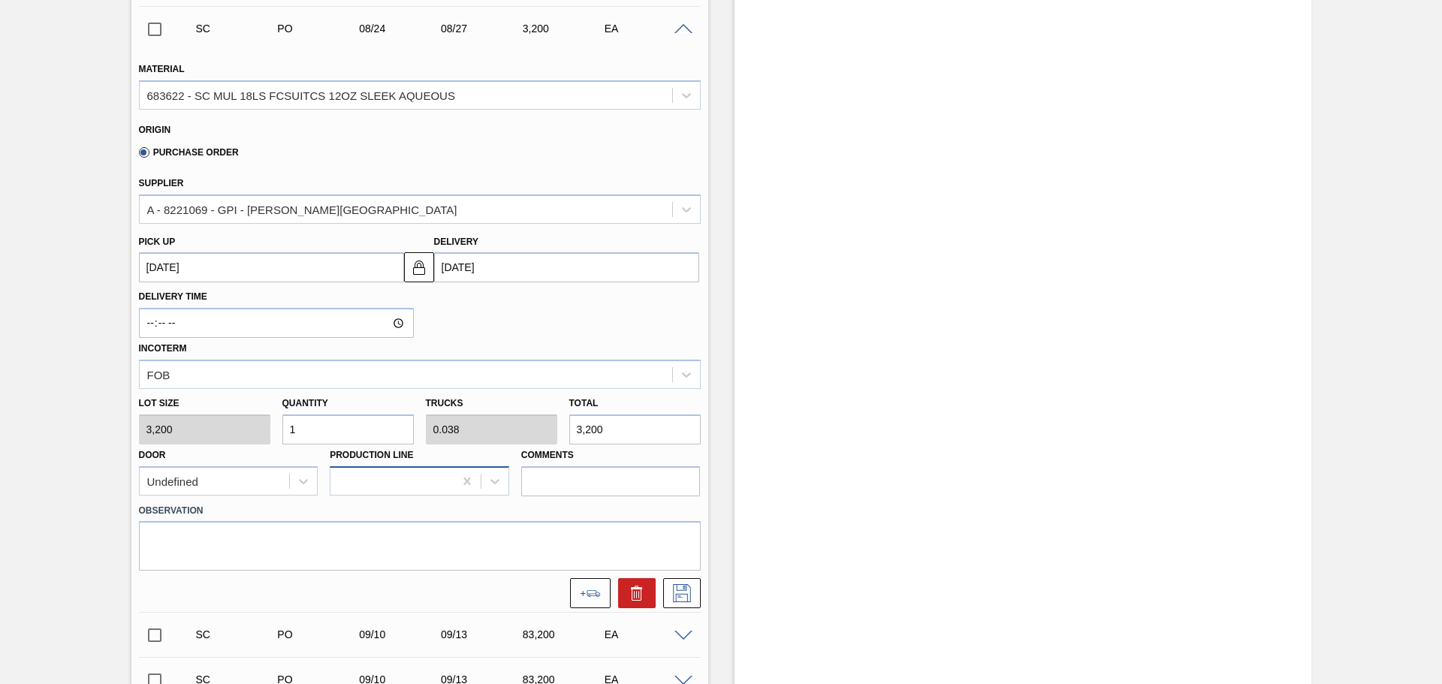
scroll to position [451, 0]
click at [382, 426] on input "1" at bounding box center [347, 427] width 131 height 30
type input "2"
type input "0.077"
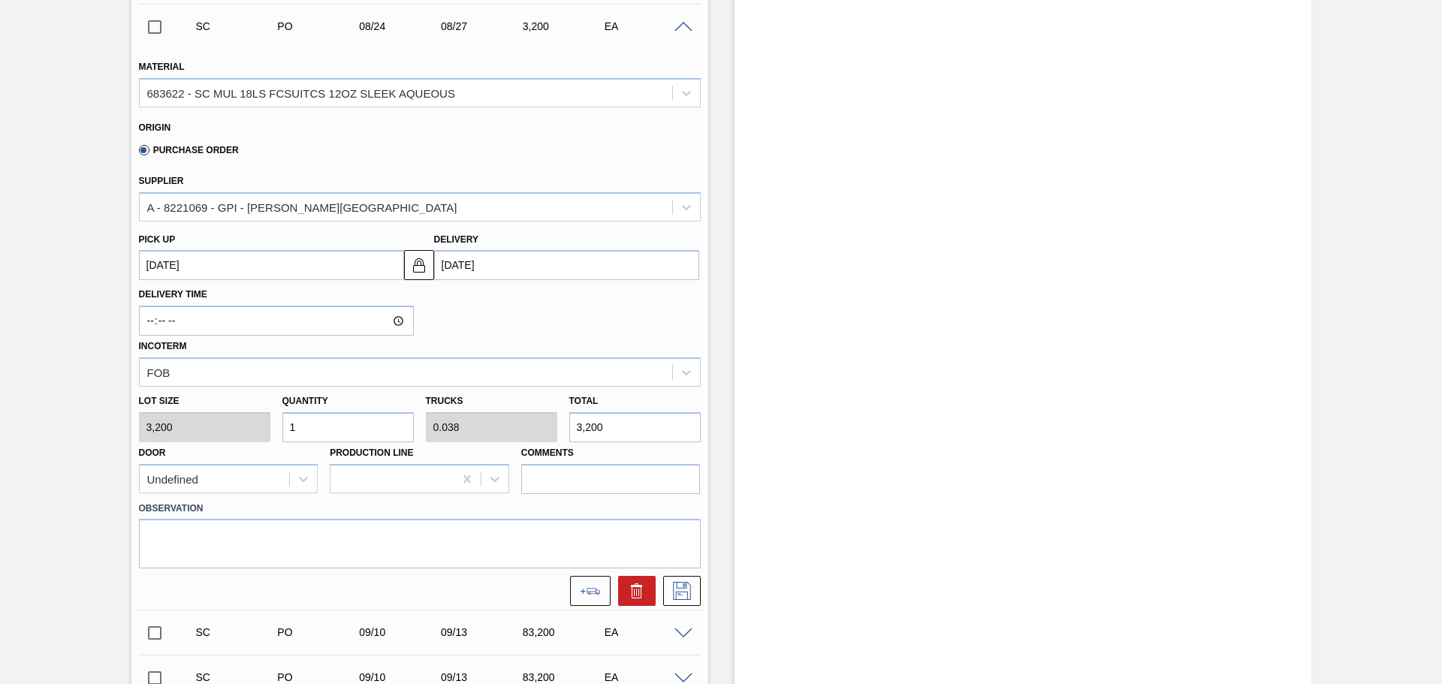
type input "6,400"
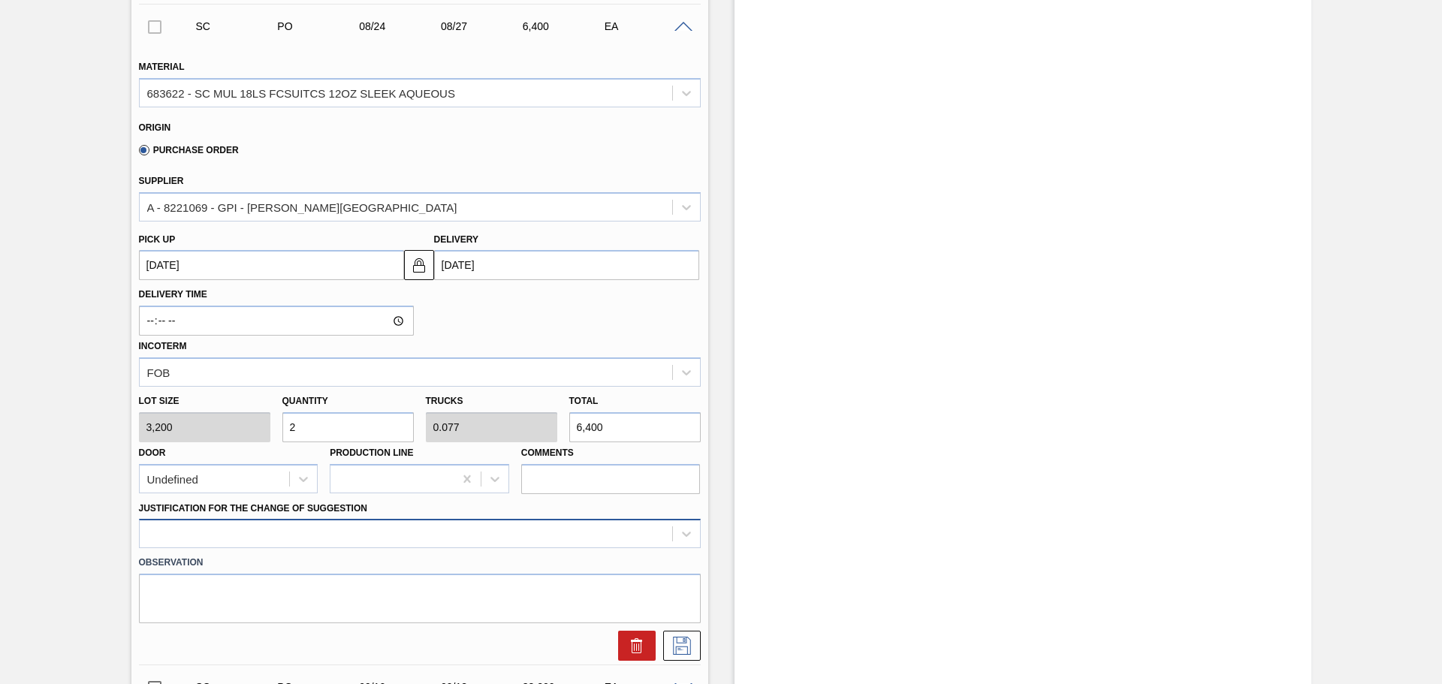
type input "2"
click at [409, 535] on div at bounding box center [420, 533] width 562 height 29
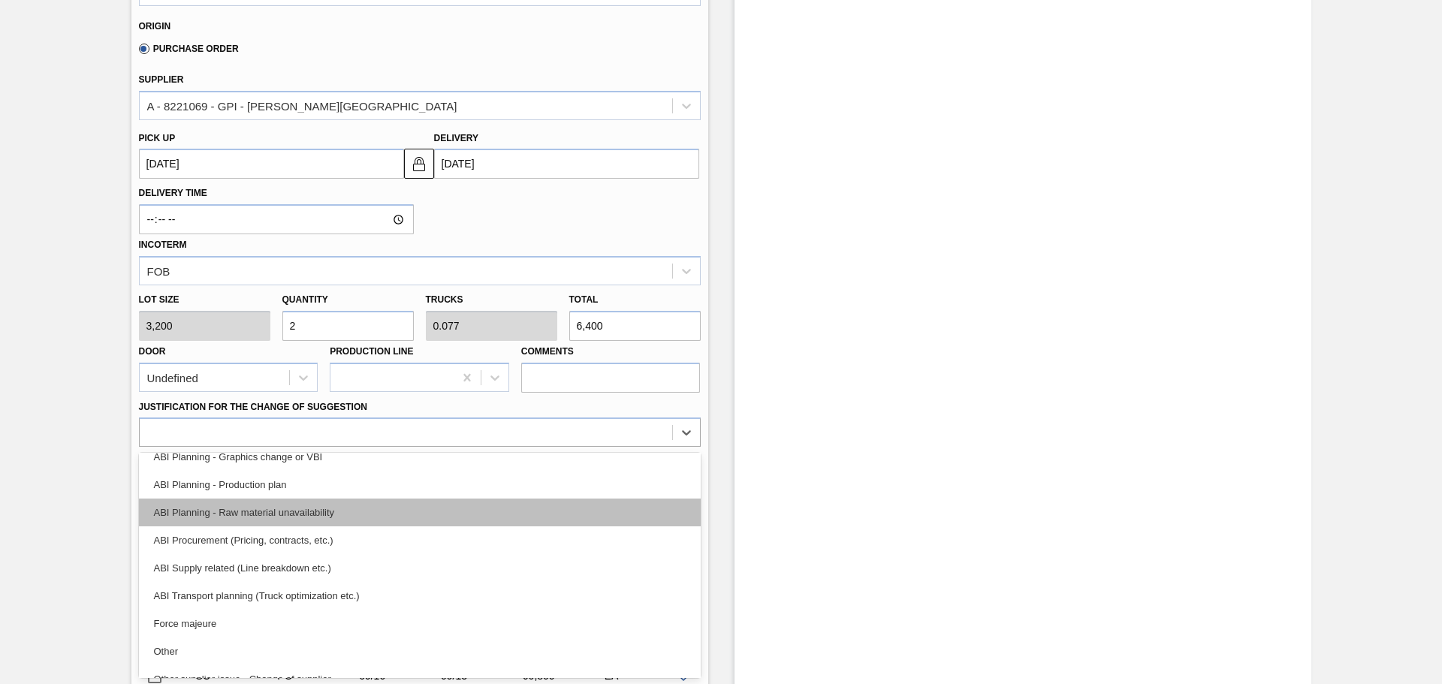
scroll to position [150, 0]
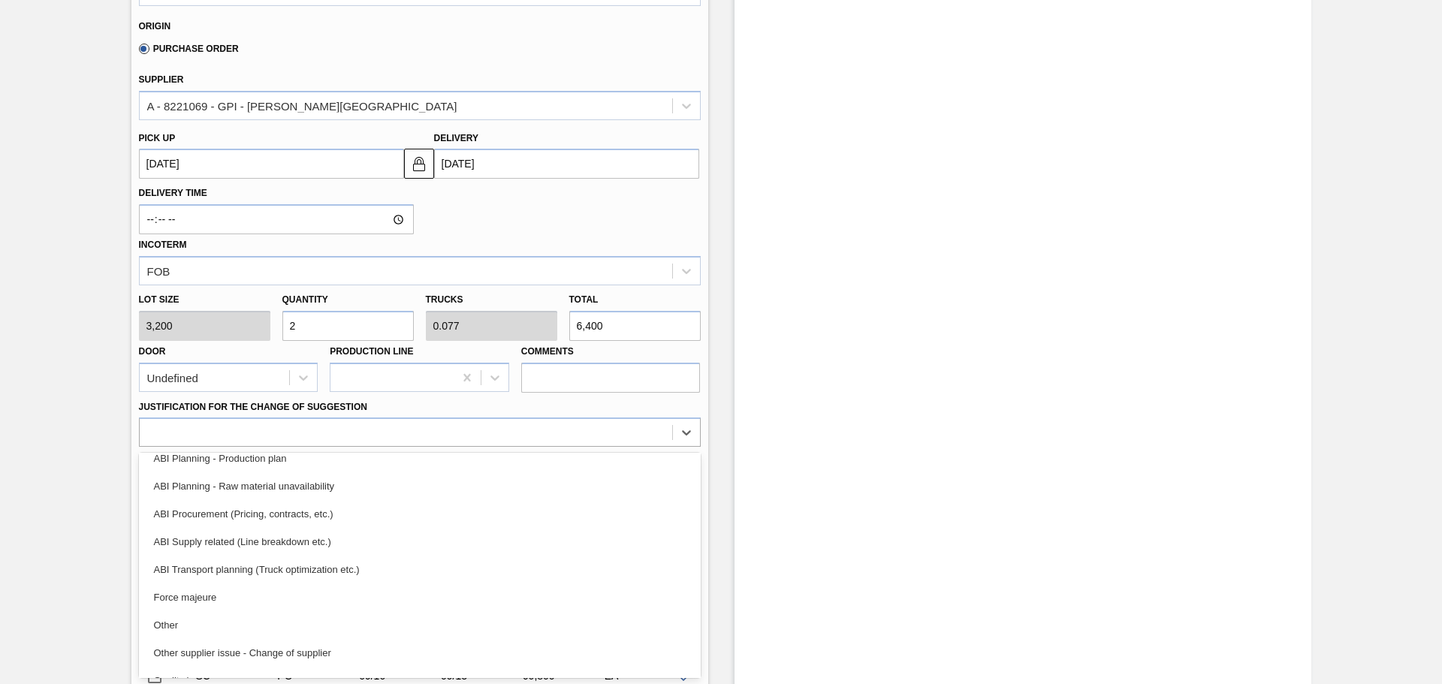
click at [373, 567] on div "ABI Transport planning (Truck optimization etc.)" at bounding box center [420, 570] width 562 height 28
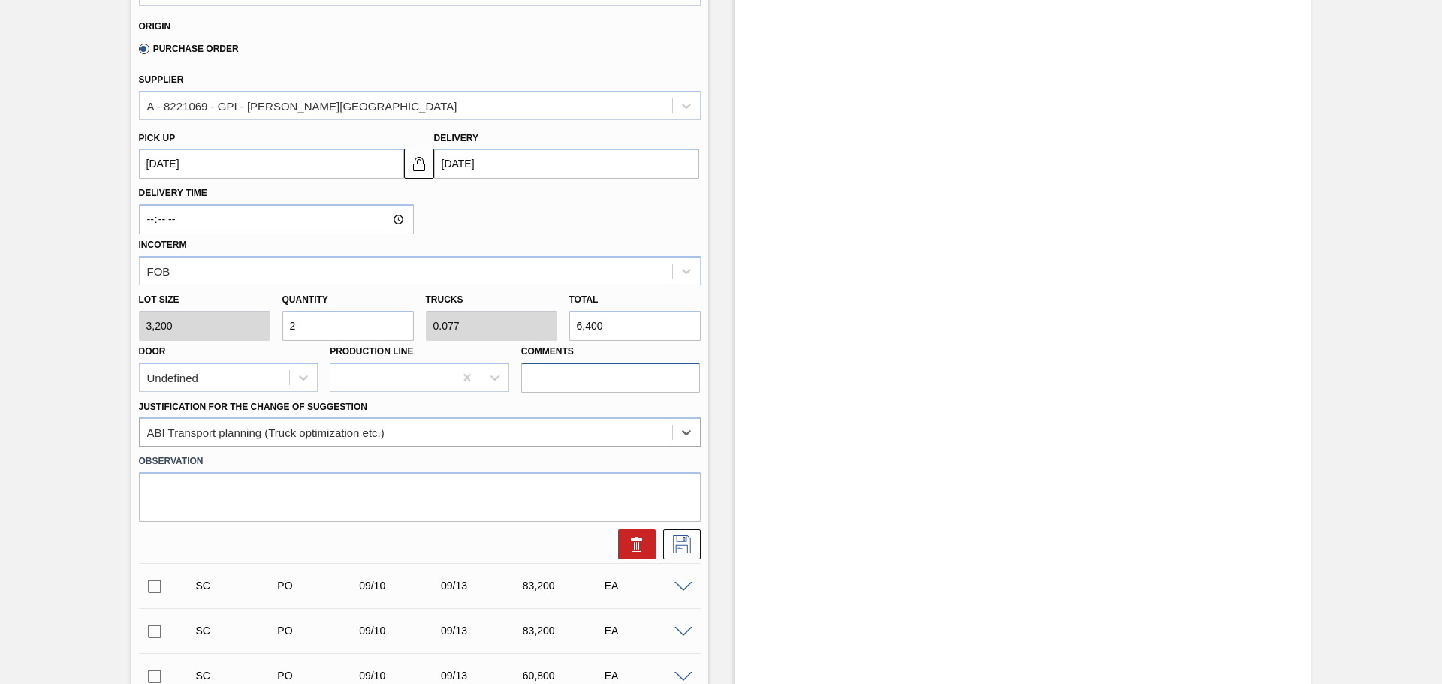
click at [580, 378] on input "Comments" at bounding box center [611, 378] width 180 height 30
type input "DROP"
drag, startPoint x: 693, startPoint y: 554, endPoint x: 685, endPoint y: 555, distance: 8.3
click at [685, 555] on button at bounding box center [682, 545] width 38 height 30
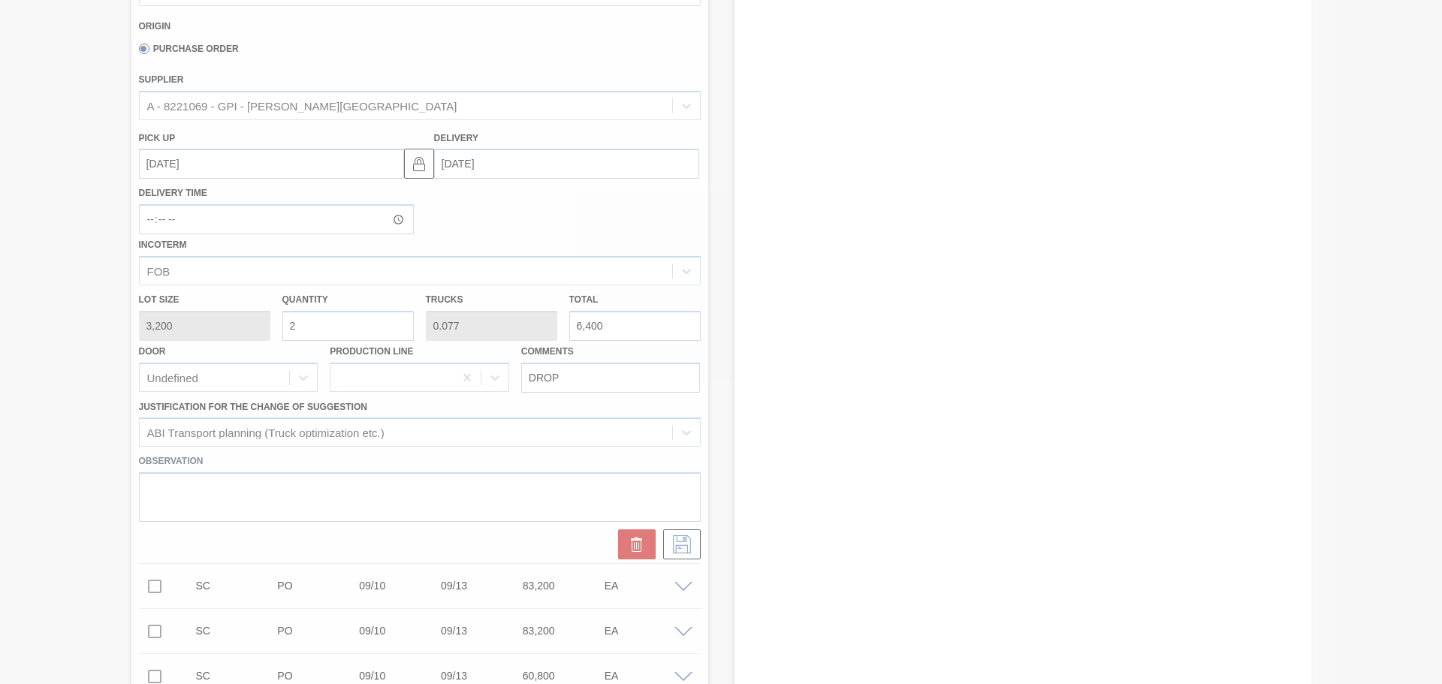
type input "1"
type input "0.038"
type input "3,200"
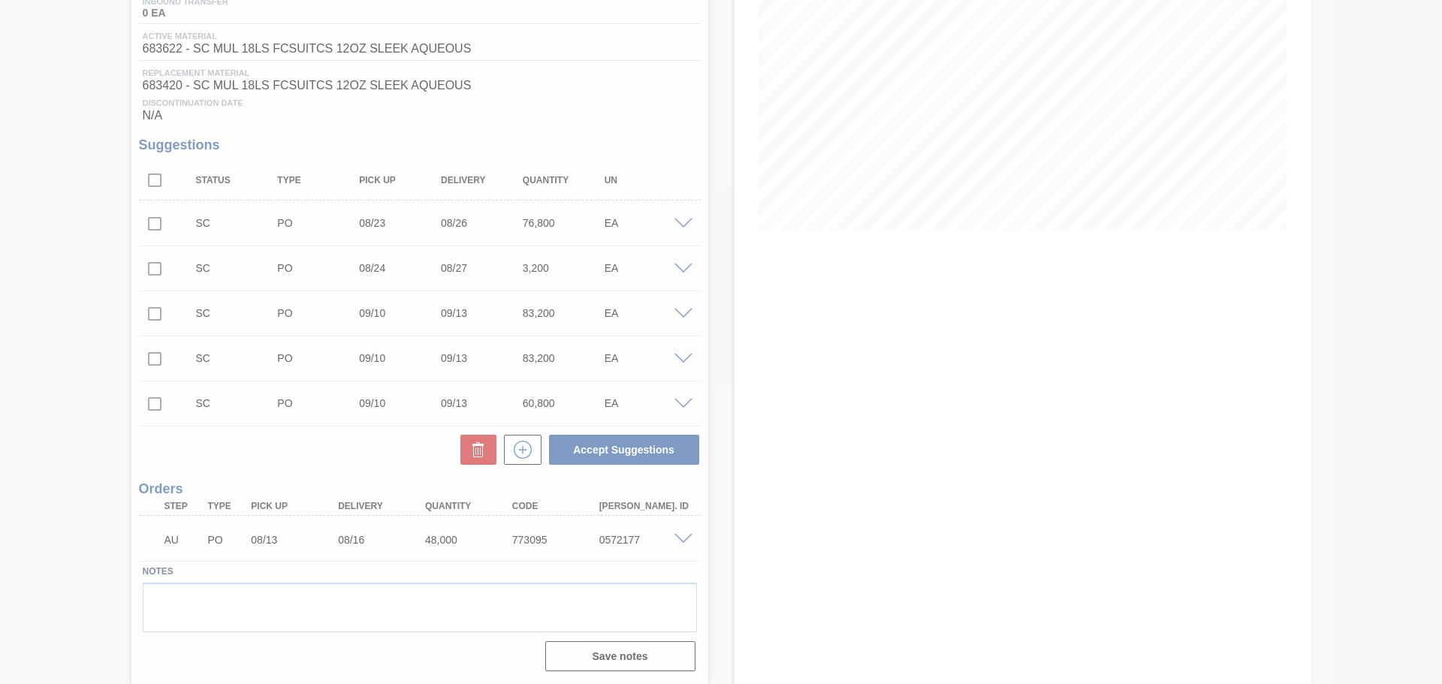
scroll to position [209, 0]
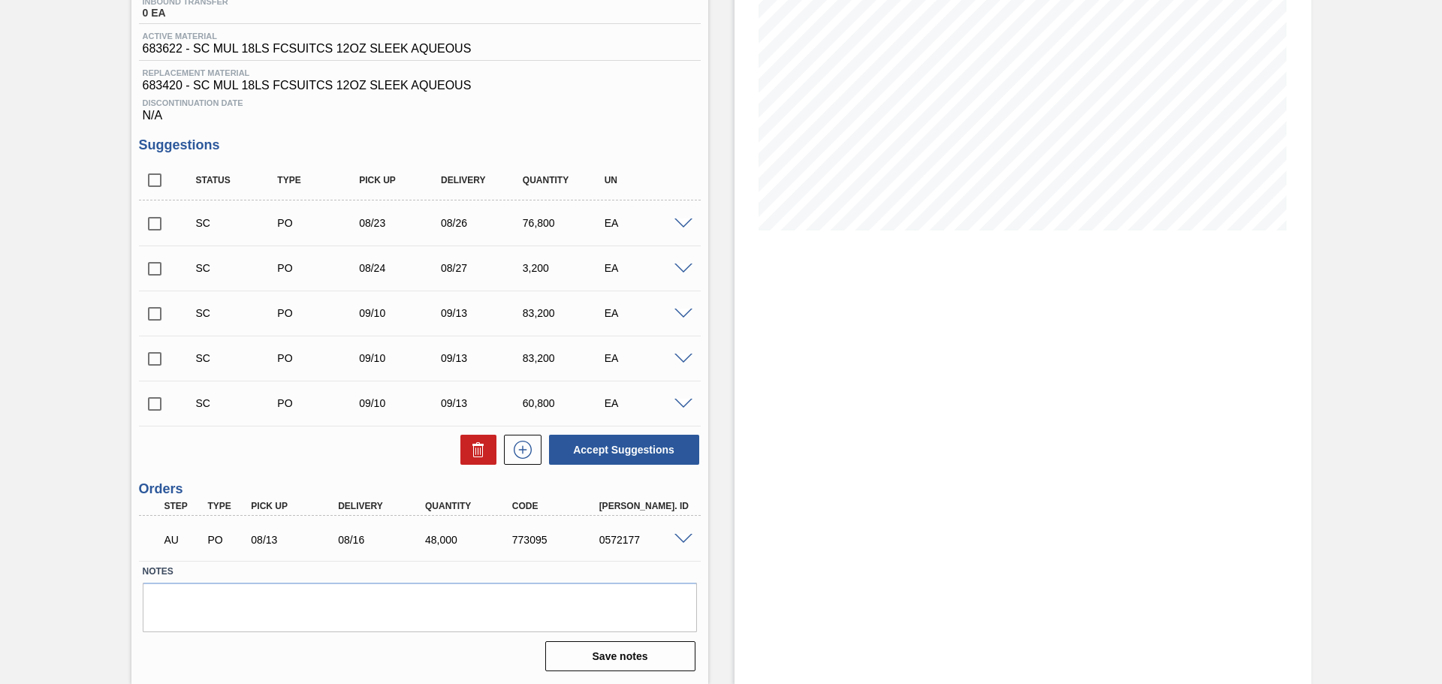
click at [675, 270] on span at bounding box center [683, 269] width 18 height 11
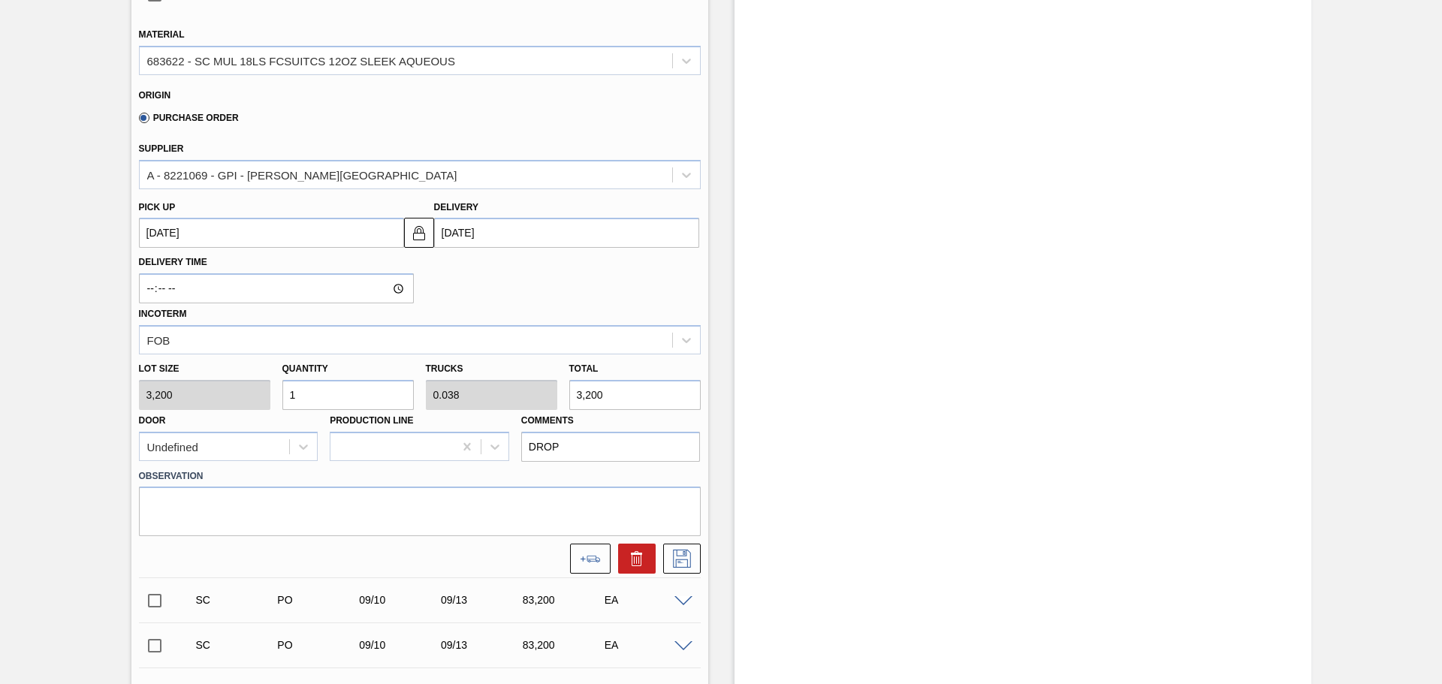
scroll to position [509, 0]
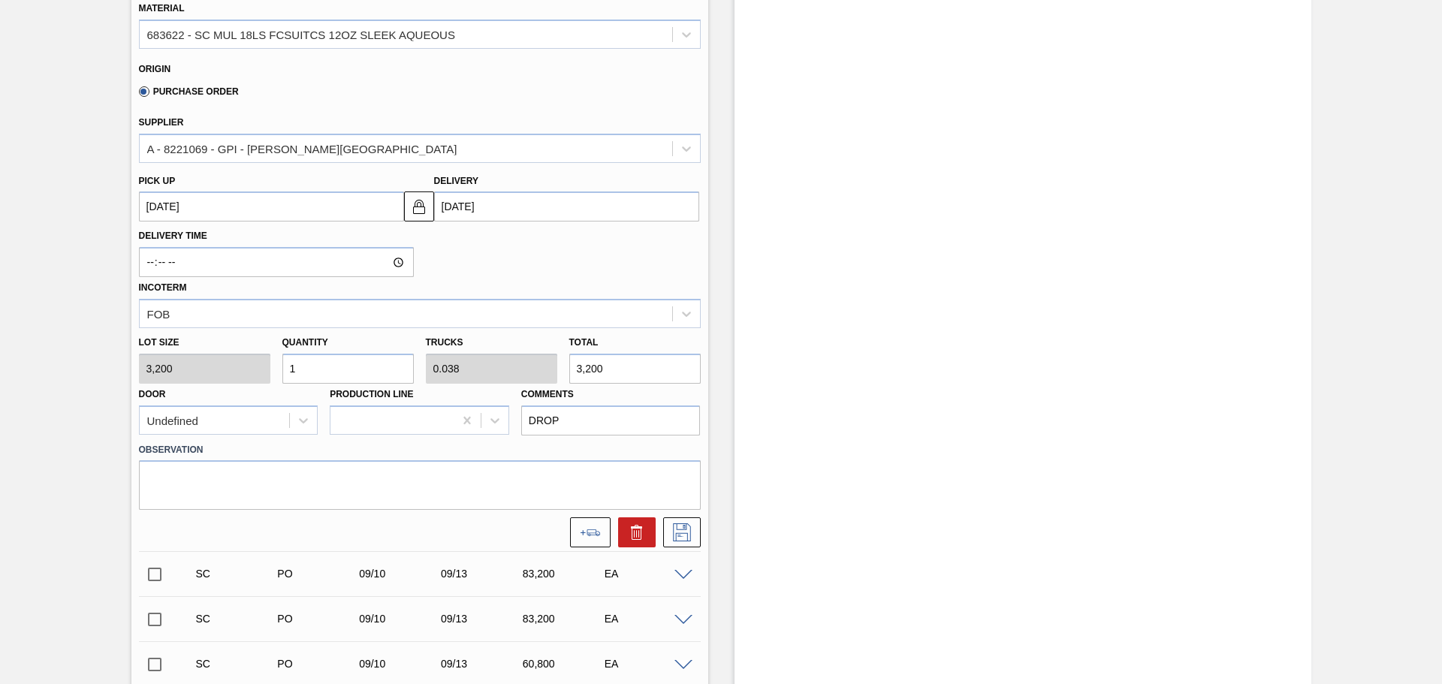
click at [350, 373] on input "1" at bounding box center [347, 369] width 131 height 30
type input "2"
type input "0.077"
type input "6,400"
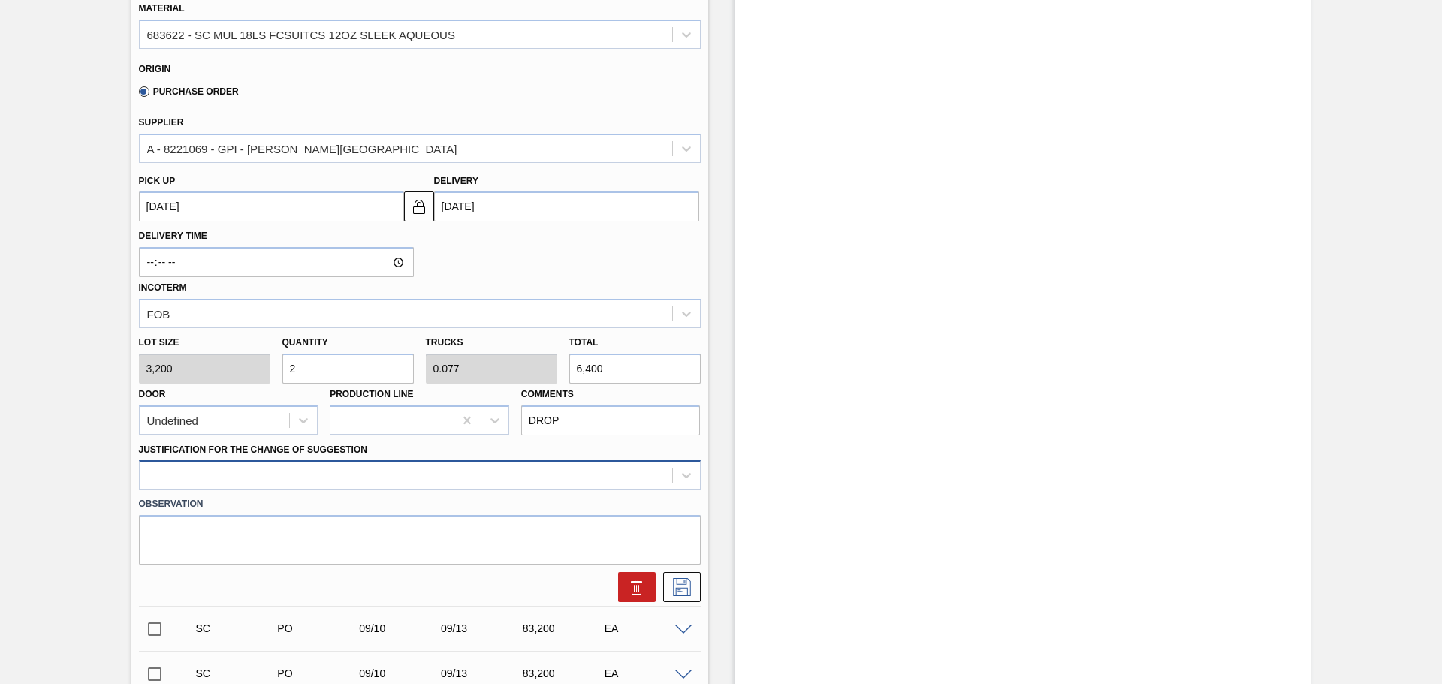
type input "2"
click at [361, 478] on div at bounding box center [420, 474] width 562 height 29
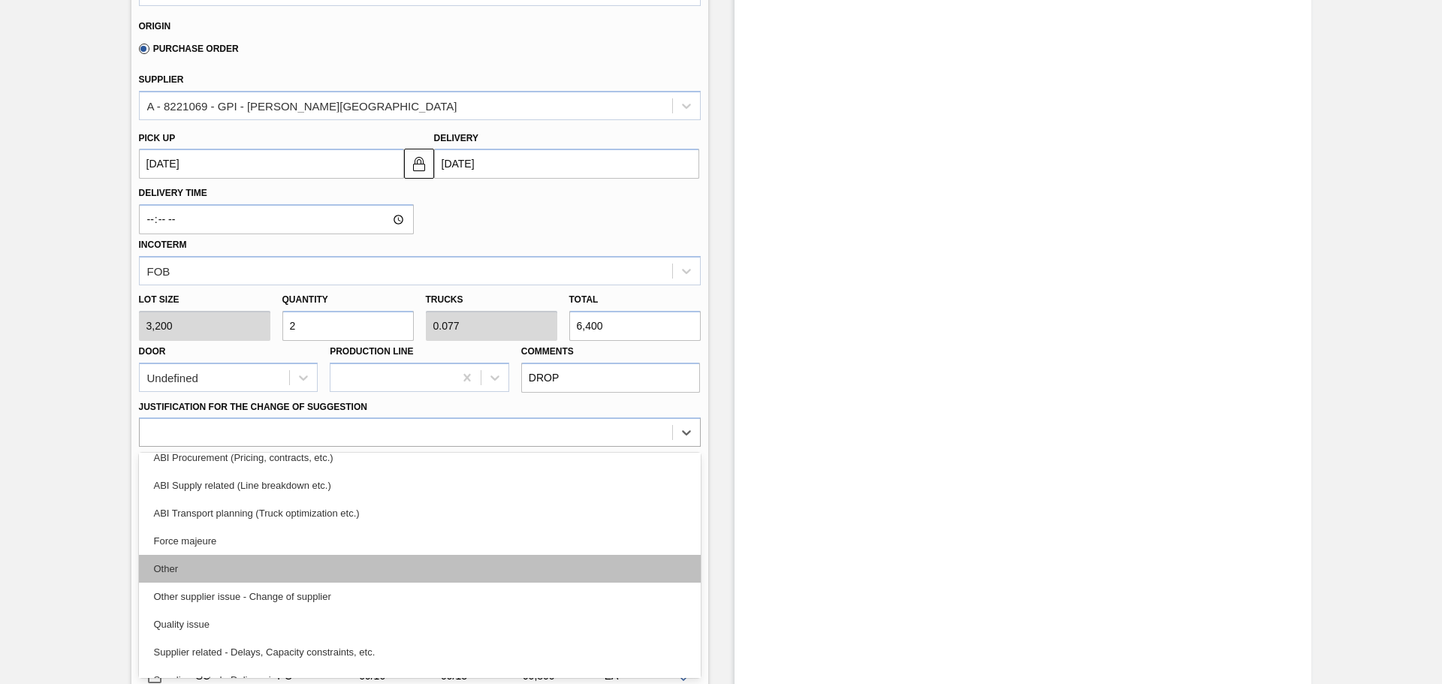
scroll to position [225, 0]
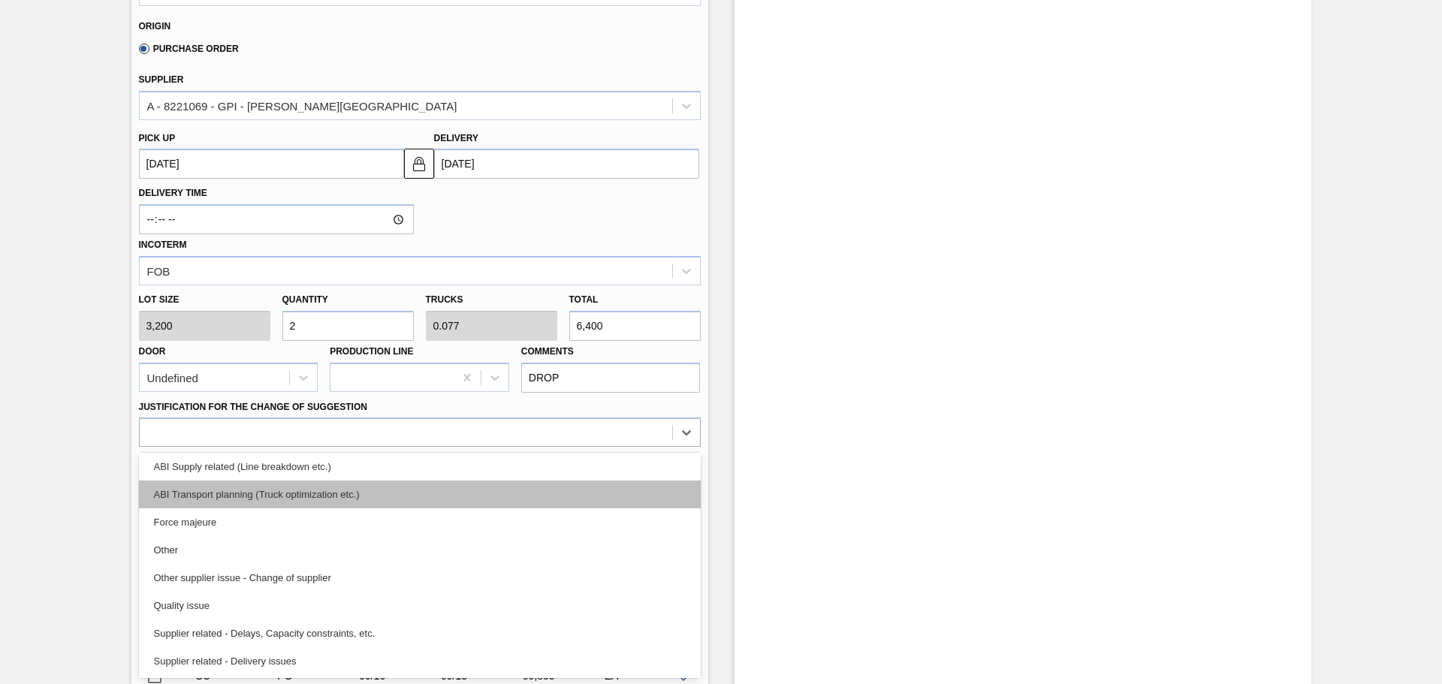
click at [309, 501] on div "ABI Transport planning (Truck optimization etc.)" at bounding box center [420, 495] width 562 height 28
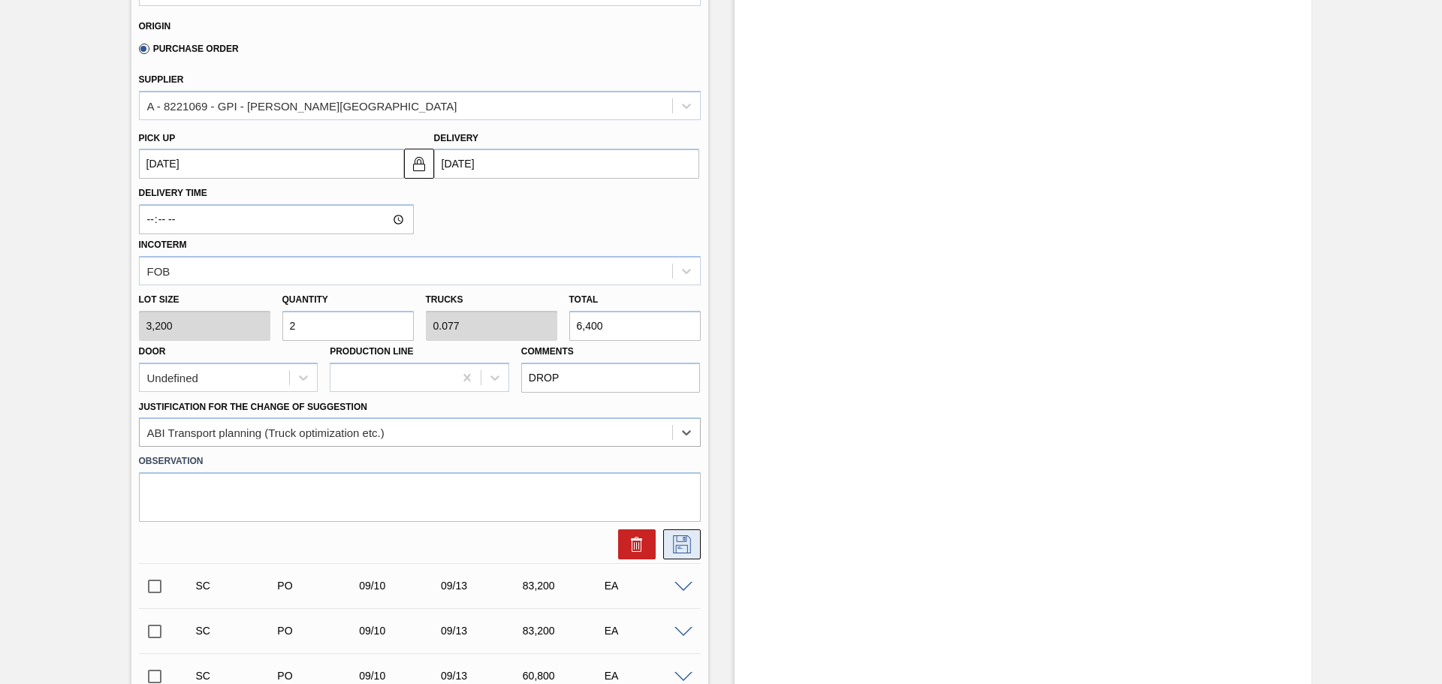
click at [683, 547] on icon at bounding box center [682, 545] width 24 height 18
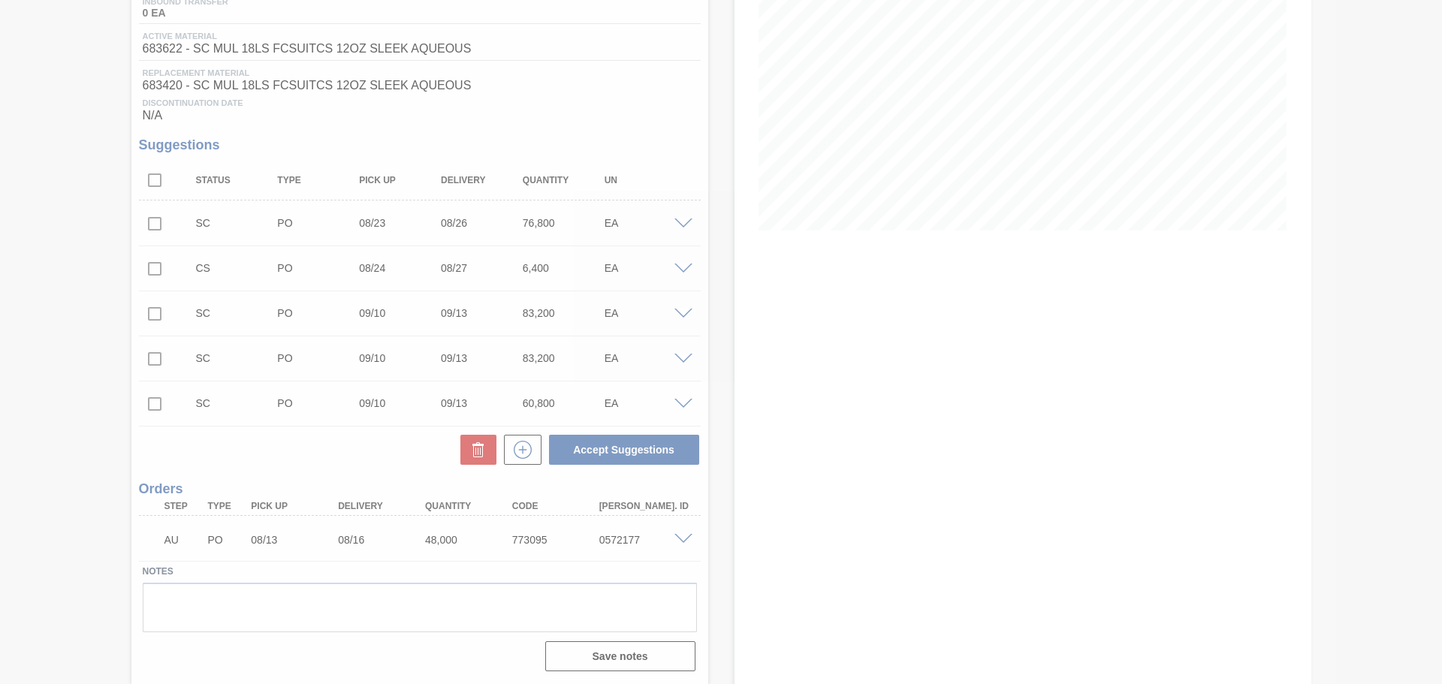
scroll to position [209, 0]
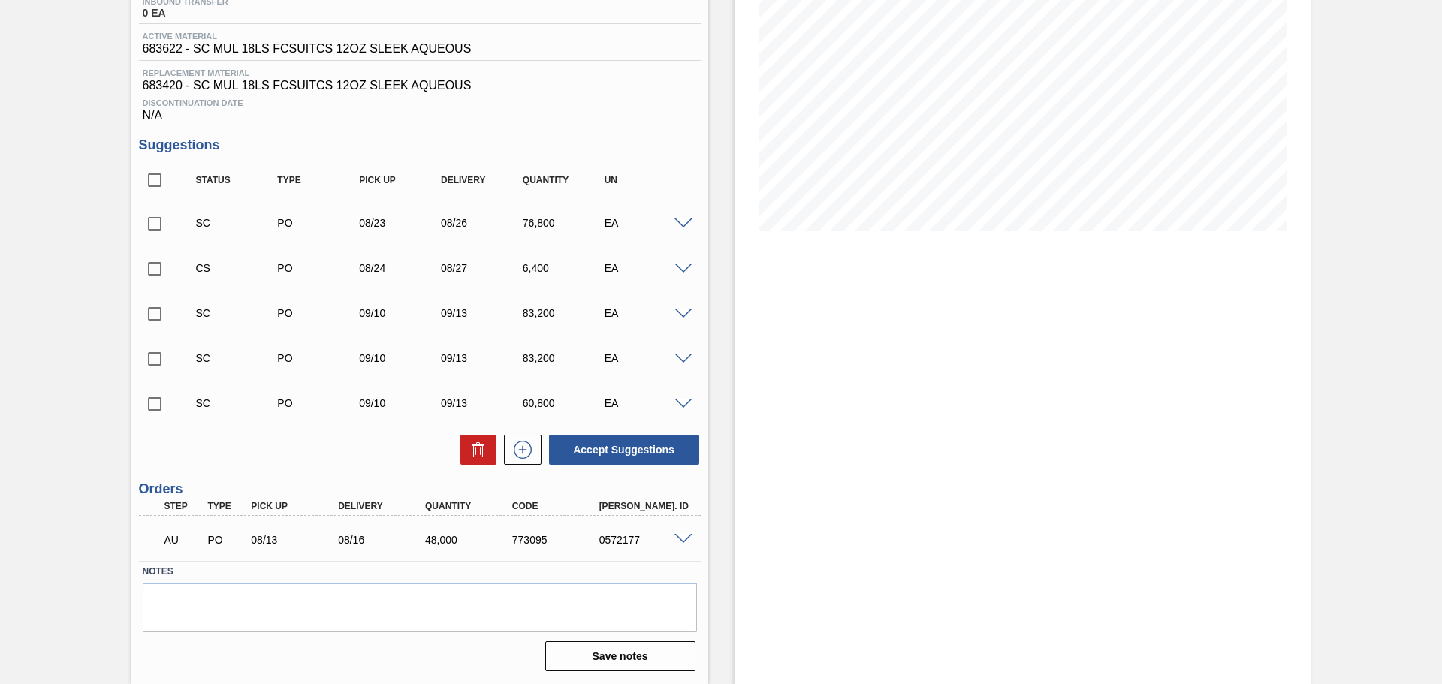
click at [680, 228] on span at bounding box center [683, 224] width 18 height 11
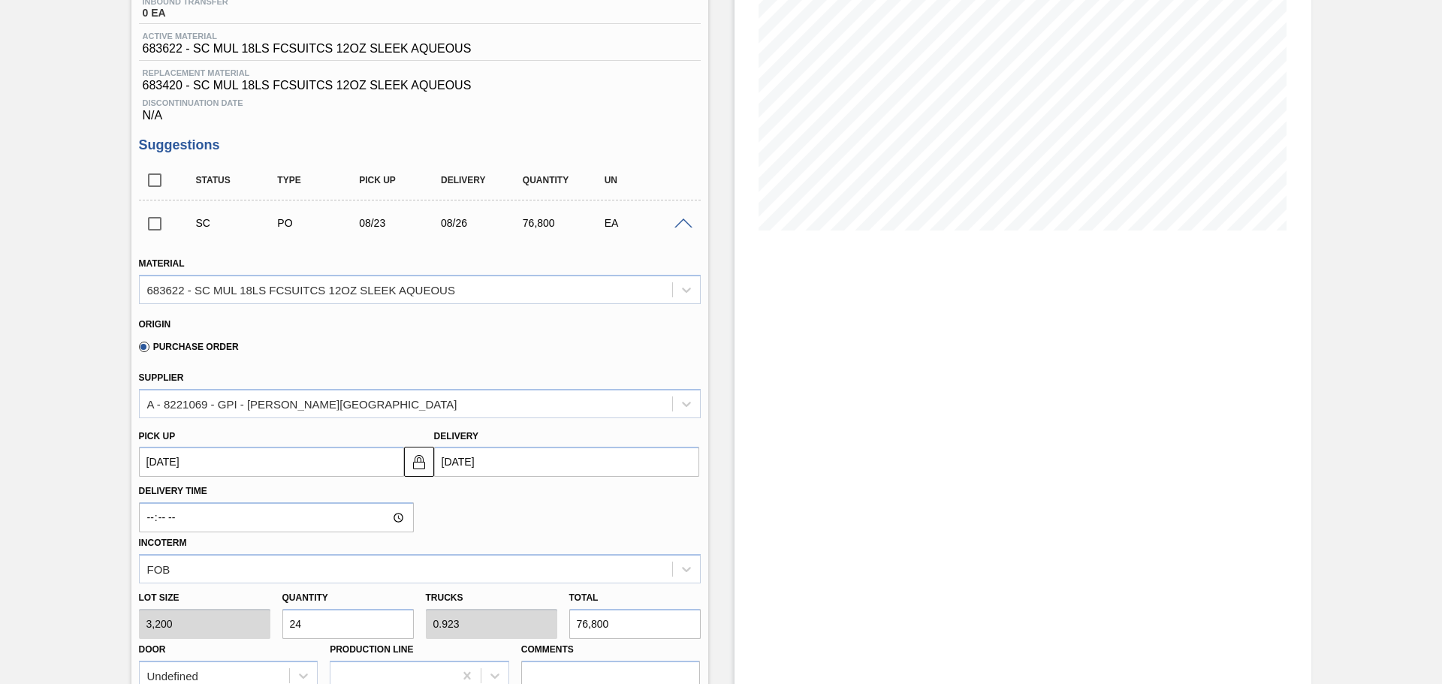
click at [680, 226] on span at bounding box center [683, 224] width 18 height 11
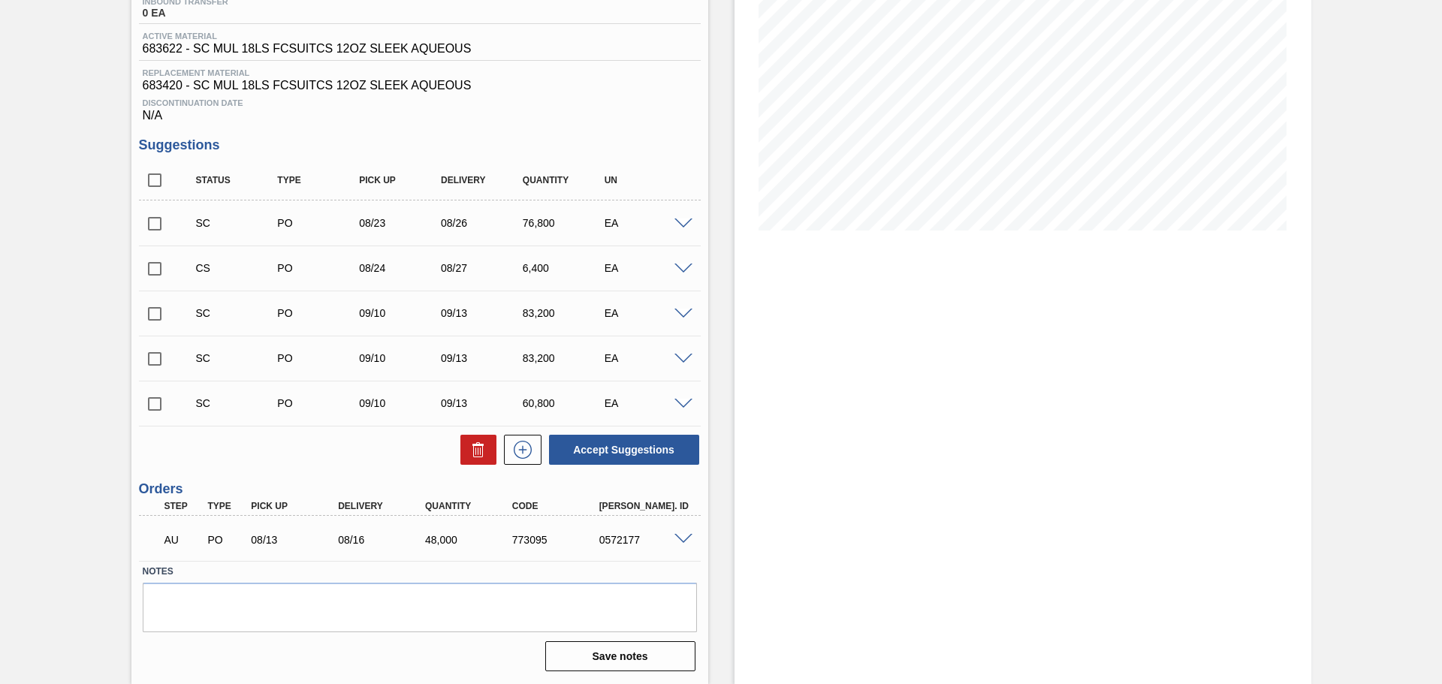
click at [164, 221] on input "checkbox" at bounding box center [155, 224] width 32 height 32
checkbox input "true"
click at [153, 267] on input "checkbox" at bounding box center [155, 269] width 32 height 32
checkbox input "true"
click at [605, 450] on button "Accept Suggestions" at bounding box center [624, 450] width 150 height 30
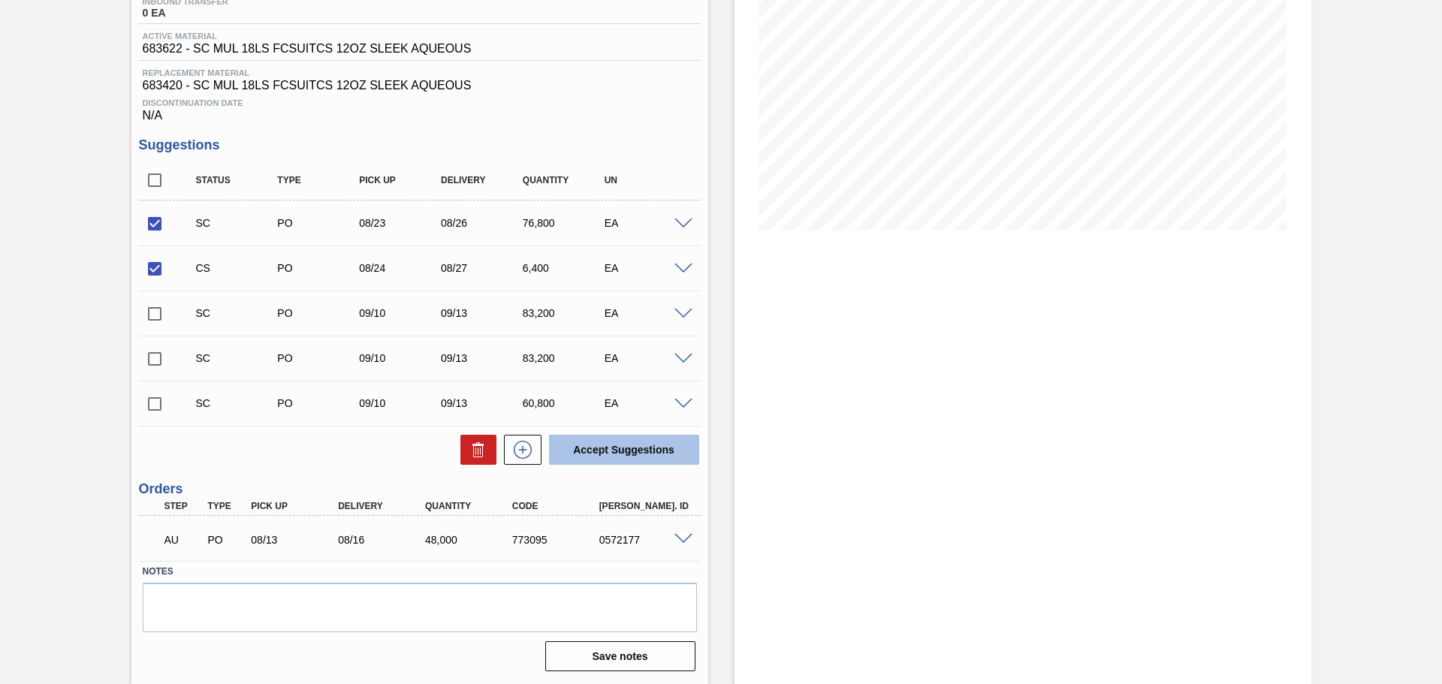
checkbox input "false"
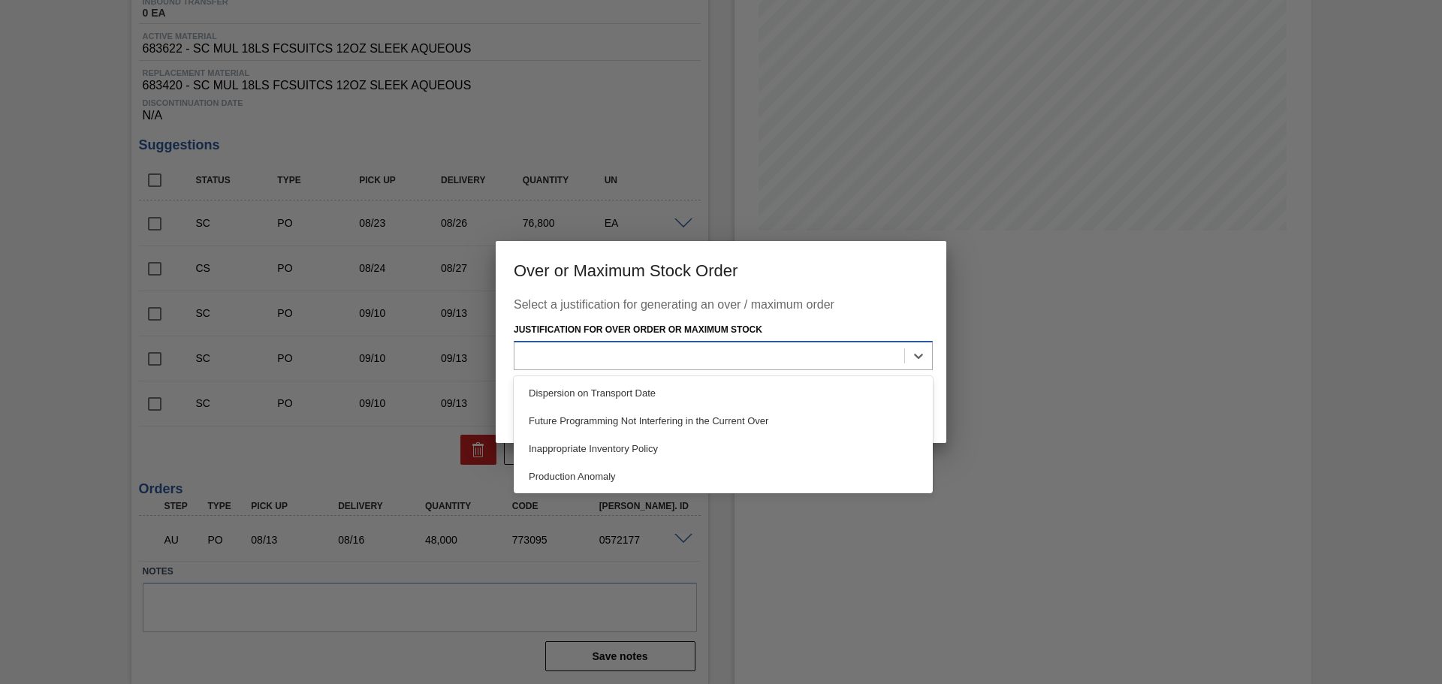
click at [882, 364] on div at bounding box center [709, 356] width 390 height 22
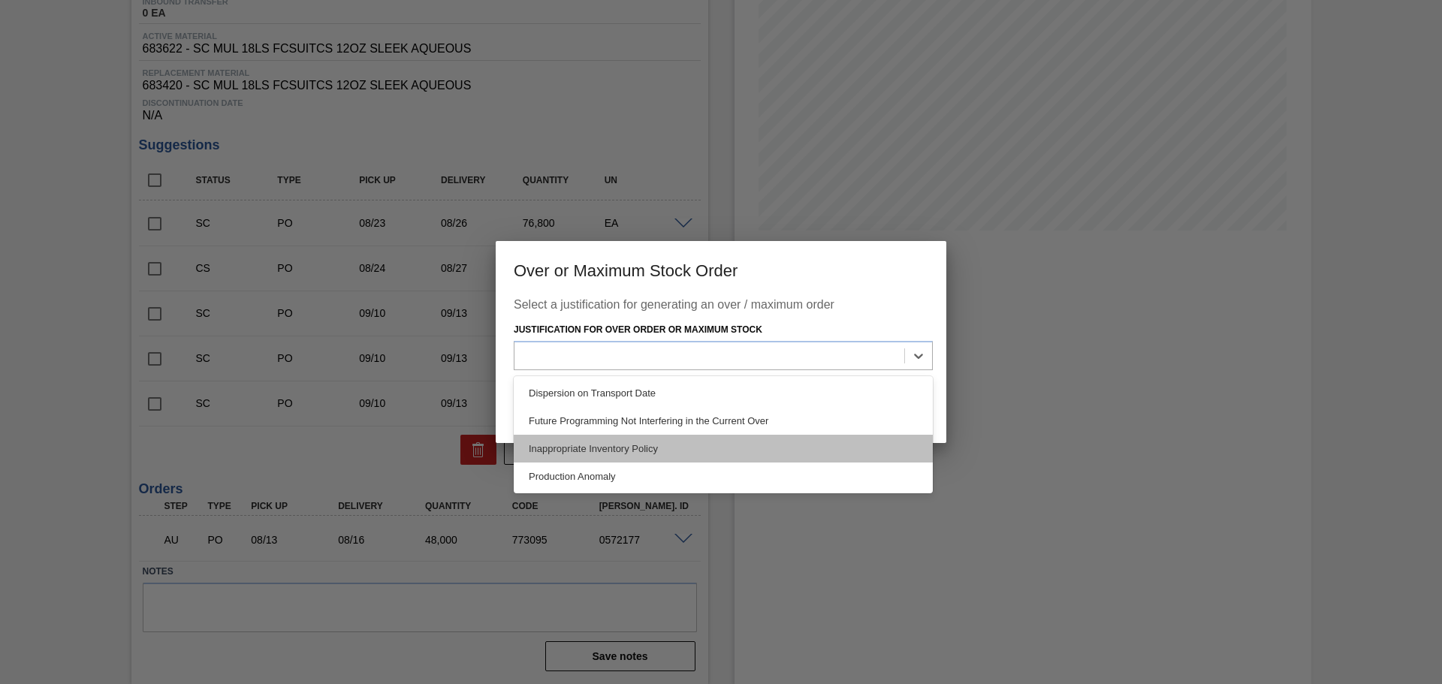
click at [737, 440] on div "Inappropriate Inventory Policy" at bounding box center [723, 449] width 419 height 28
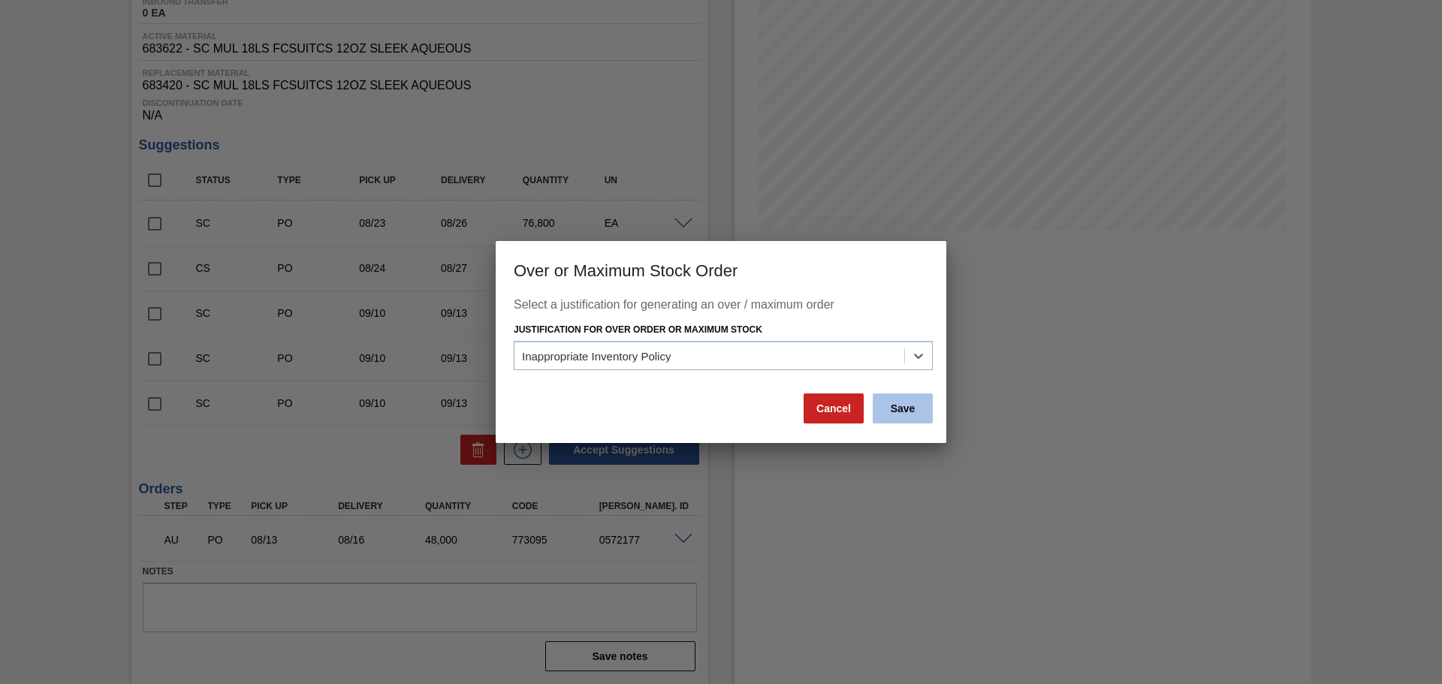
click at [897, 399] on button "Save" at bounding box center [903, 409] width 60 height 30
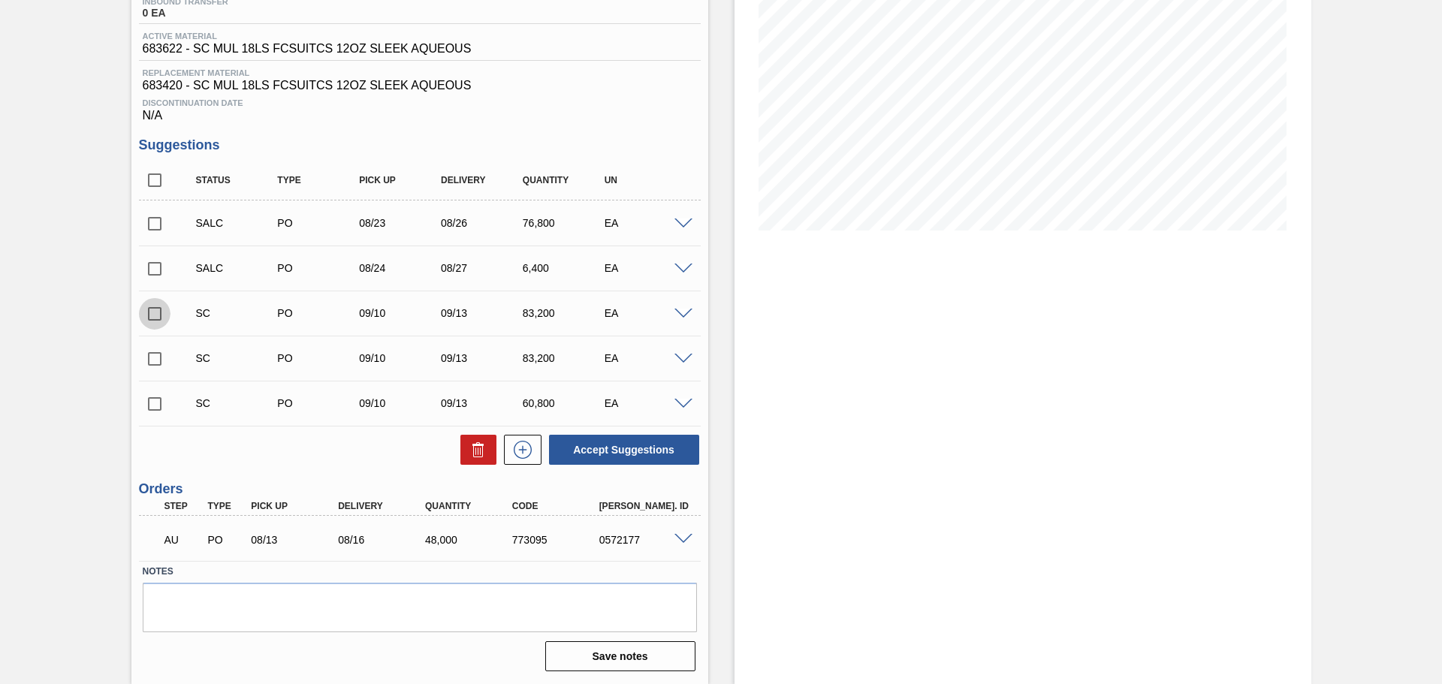
click at [155, 315] on input "checkbox" at bounding box center [155, 314] width 32 height 32
click at [601, 454] on button "Accept Suggestions" at bounding box center [624, 450] width 150 height 30
checkbox input "false"
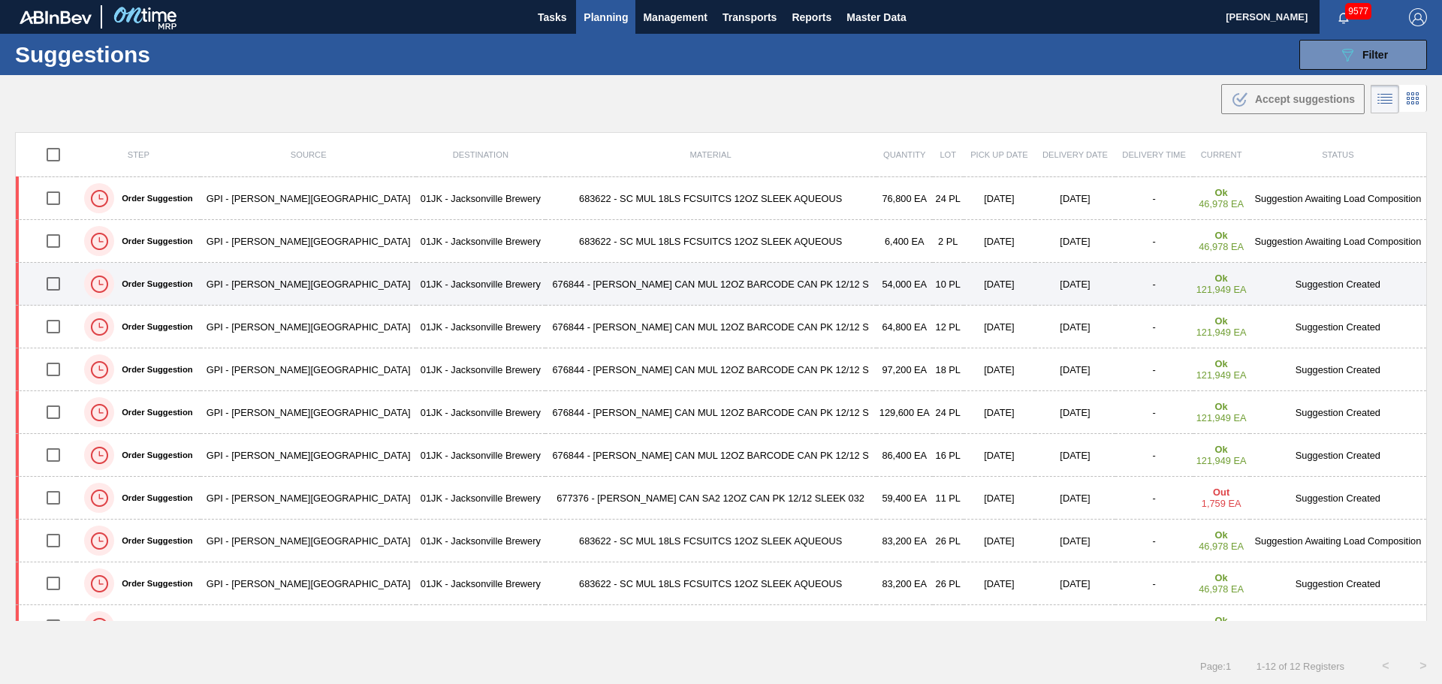
click at [877, 291] on td "54,000 EA" at bounding box center [905, 284] width 56 height 43
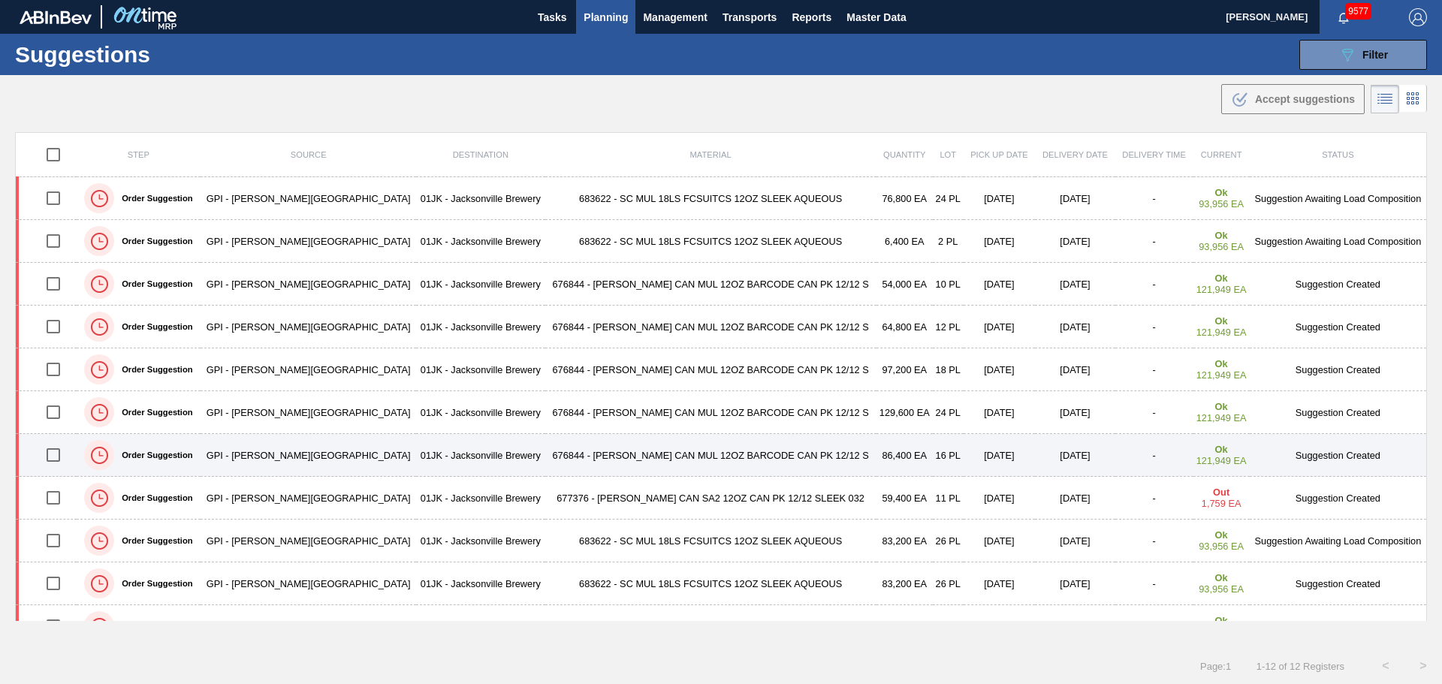
click at [62, 452] on input "checkbox" at bounding box center [54, 455] width 32 height 32
checkbox input "true"
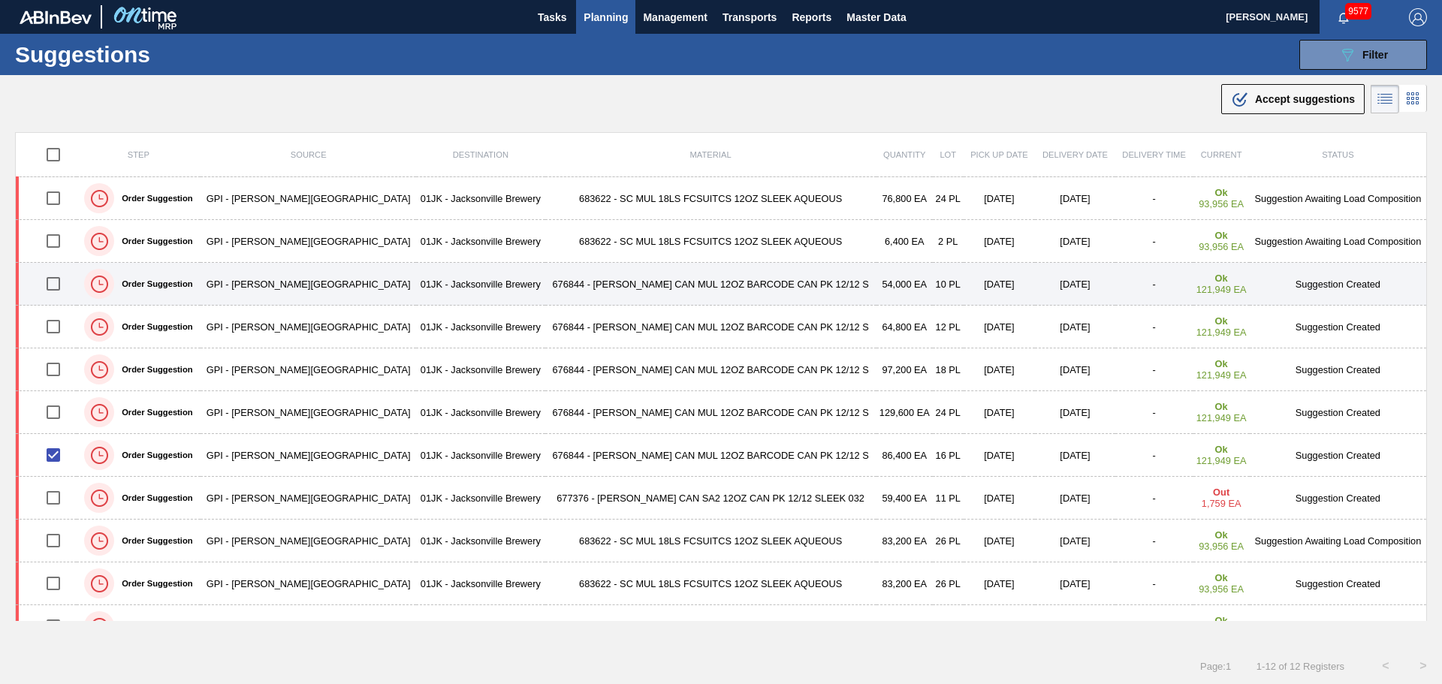
click at [50, 290] on input "checkbox" at bounding box center [54, 284] width 32 height 32
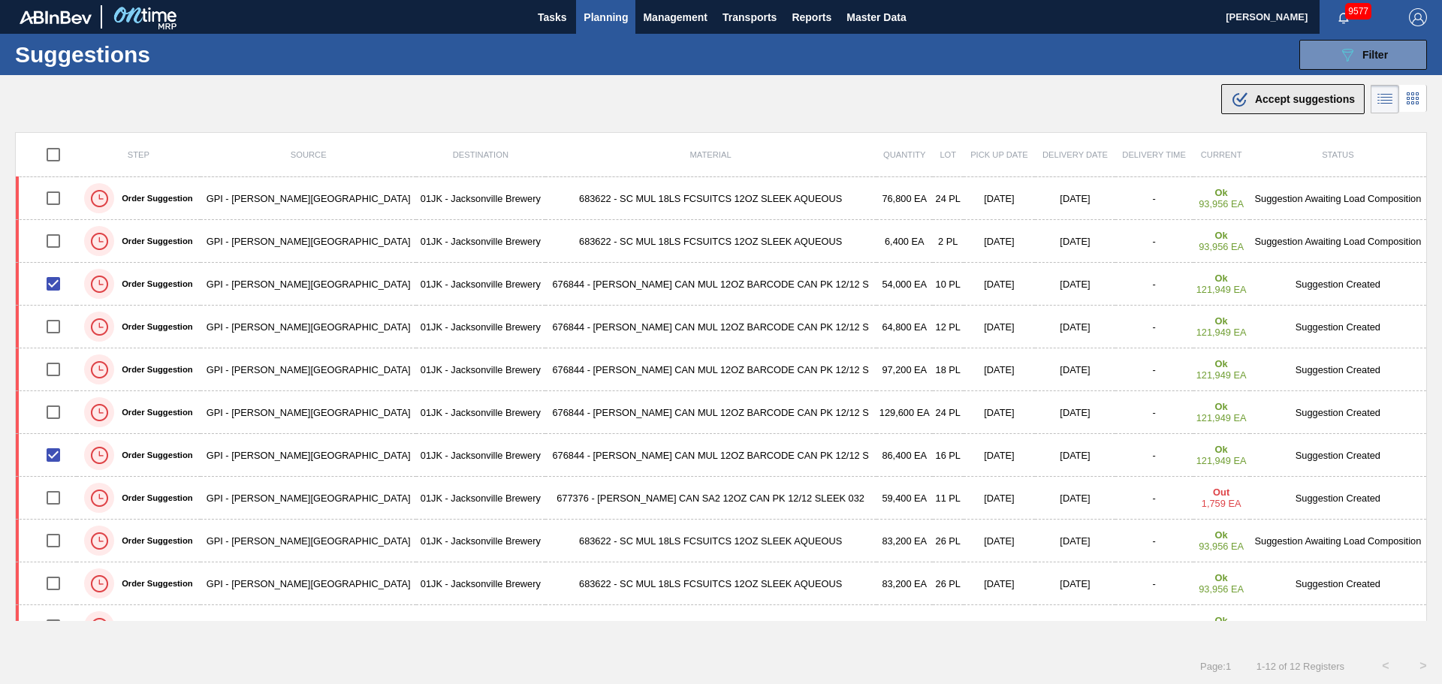
click at [1254, 106] on div ".b{fill:var(--color-action-default)} Accept suggestions" at bounding box center [1293, 99] width 124 height 18
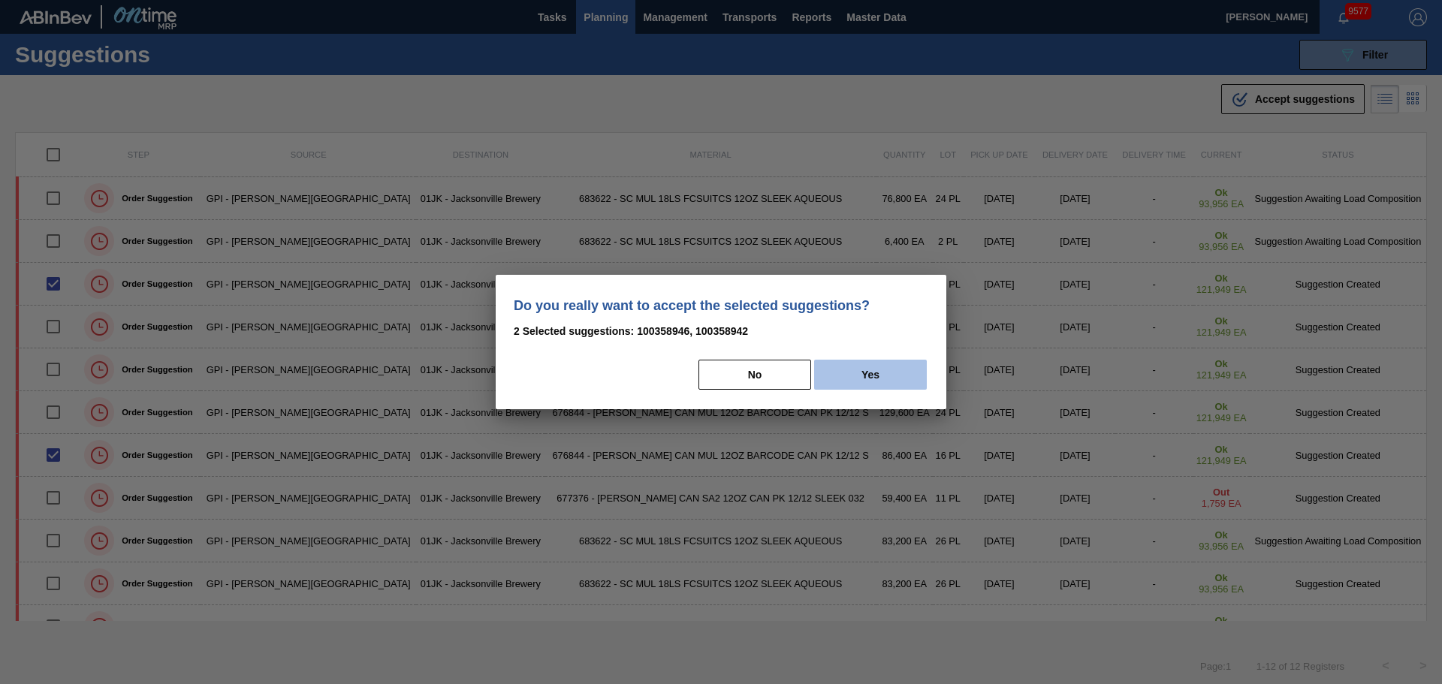
click at [858, 373] on button "Yes" at bounding box center [870, 375] width 113 height 30
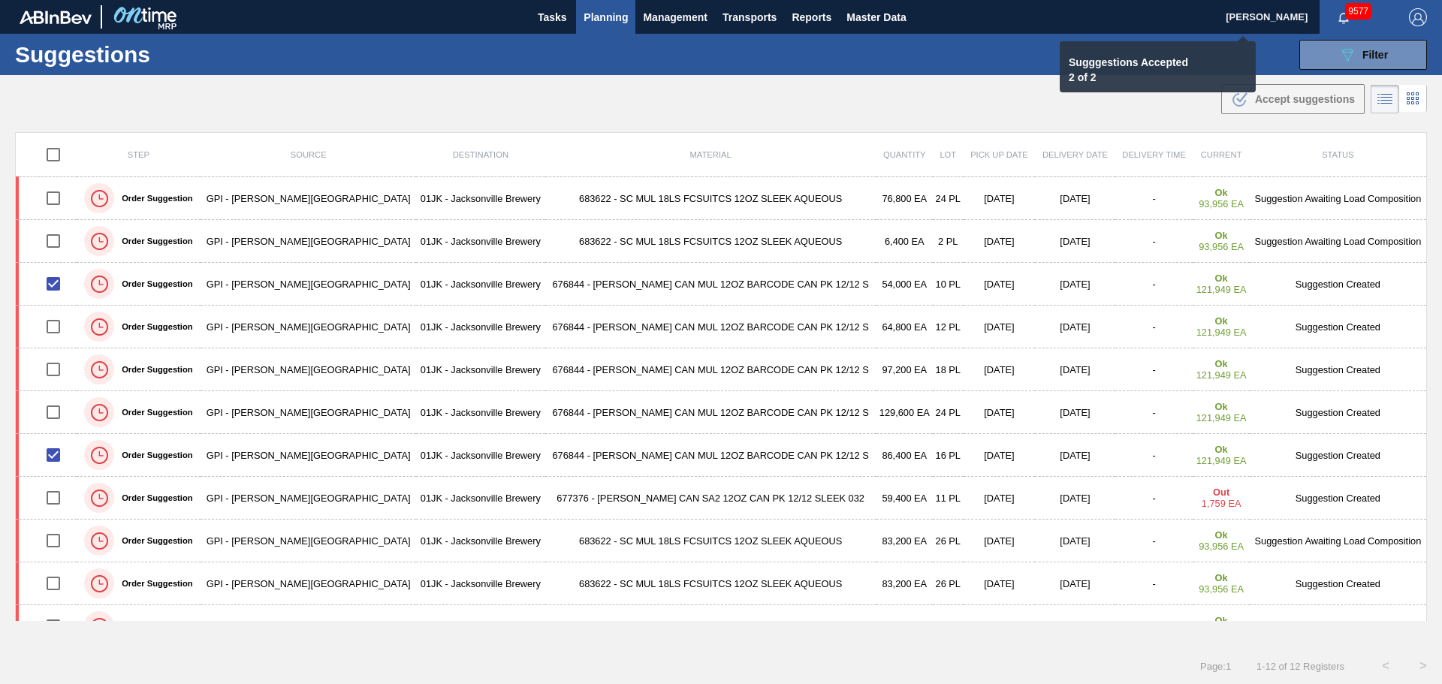
checkbox input "false"
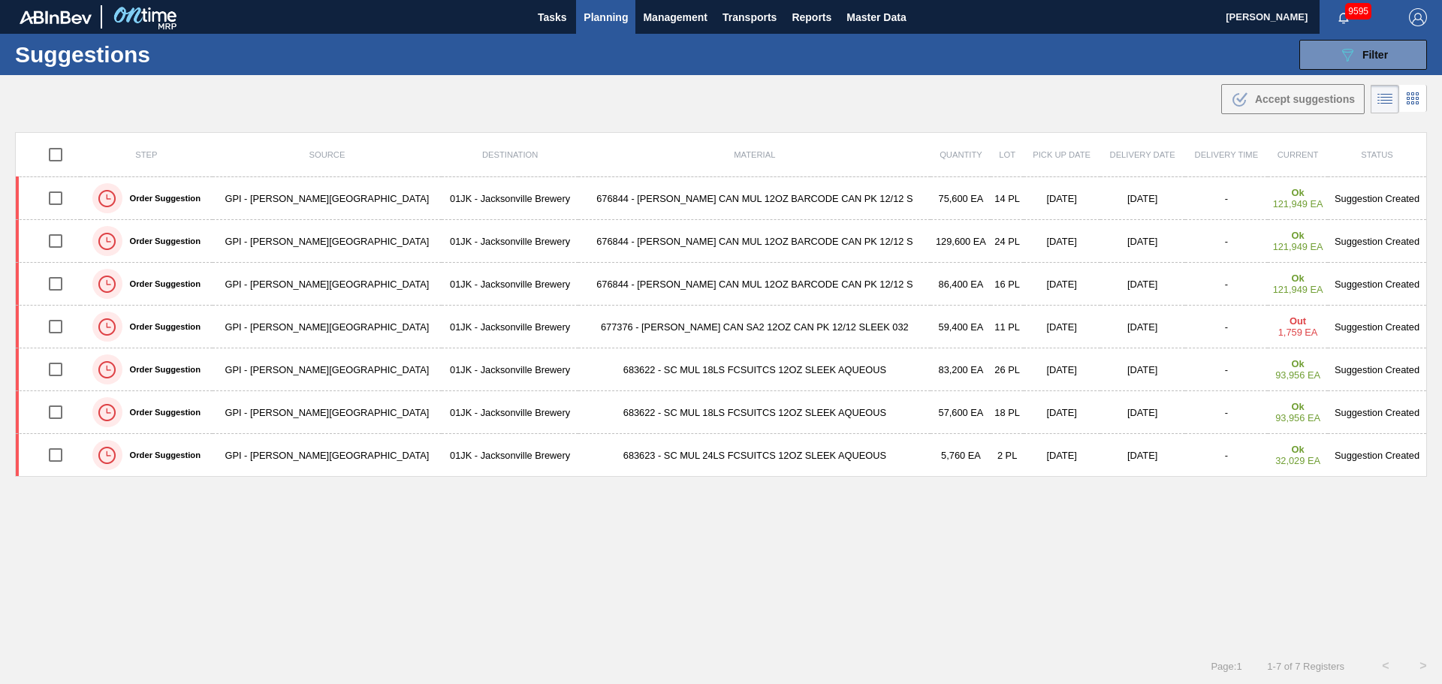
click at [955, 67] on div "Suggestions 089F7B8B-B2A5-4AFE-B5C0-19BA573D28AC Filter Step Step Source Source…" at bounding box center [721, 54] width 1442 height 41
click at [765, 191] on td "676844 - [PERSON_NAME] CAN MUL 12OZ BARCODE CAN PK 12/12 S" at bounding box center [754, 198] width 352 height 43
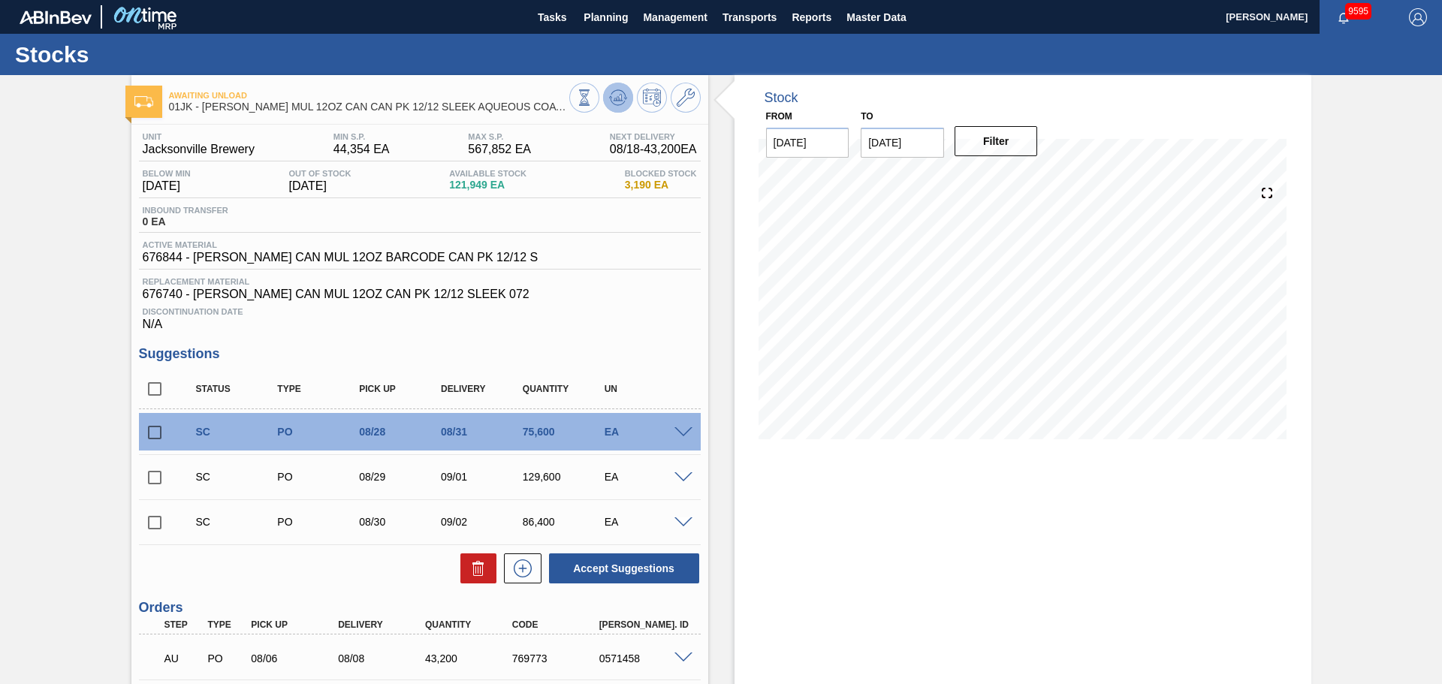
click at [612, 108] on button at bounding box center [618, 98] width 30 height 30
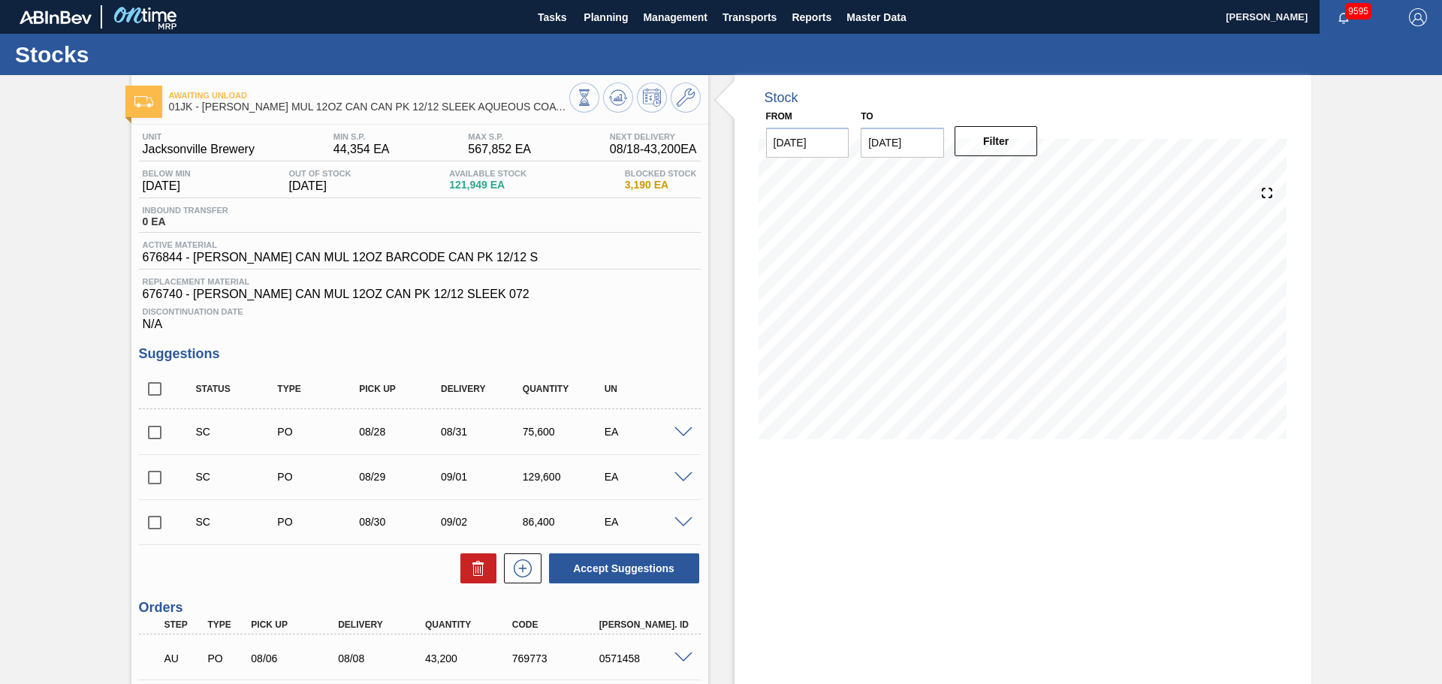
click at [684, 424] on div "SC PO 08/28 08/31 75,600 EA" at bounding box center [420, 432] width 562 height 38
click at [676, 429] on span at bounding box center [683, 432] width 18 height 11
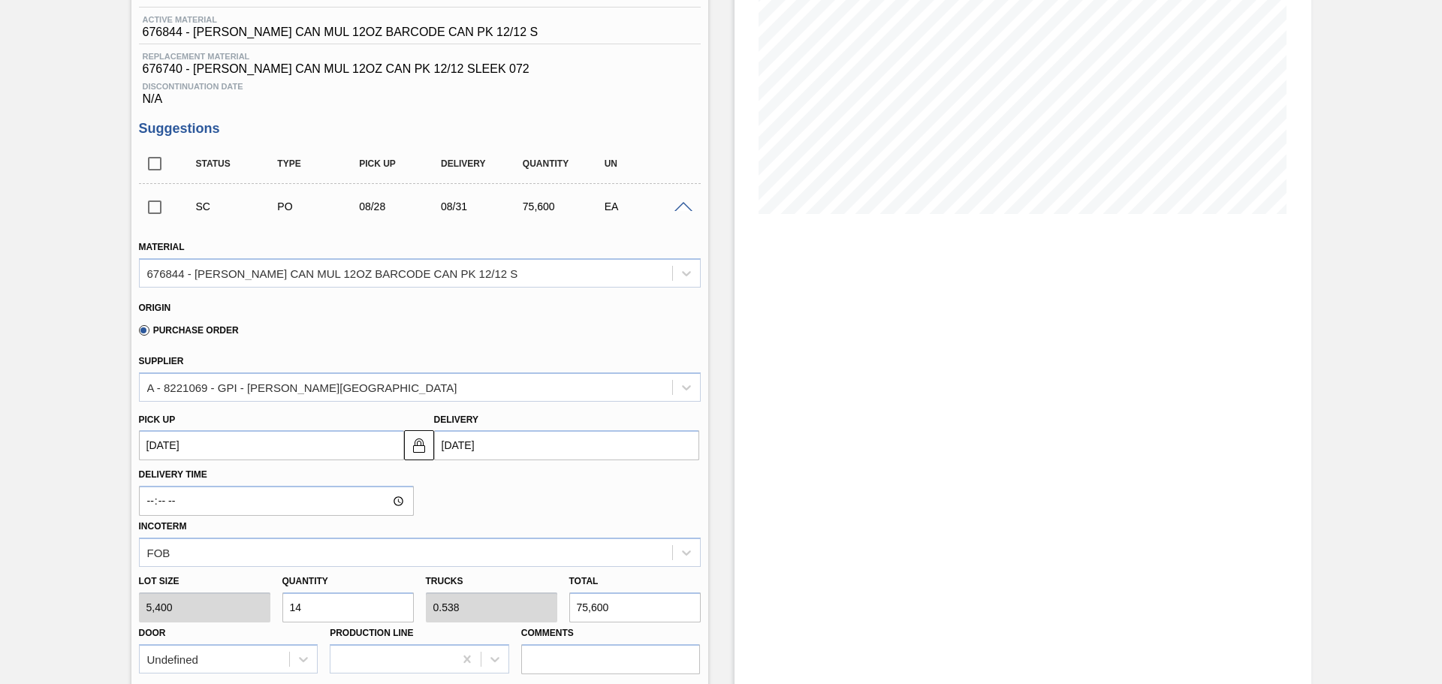
click at [678, 210] on span at bounding box center [683, 207] width 18 height 11
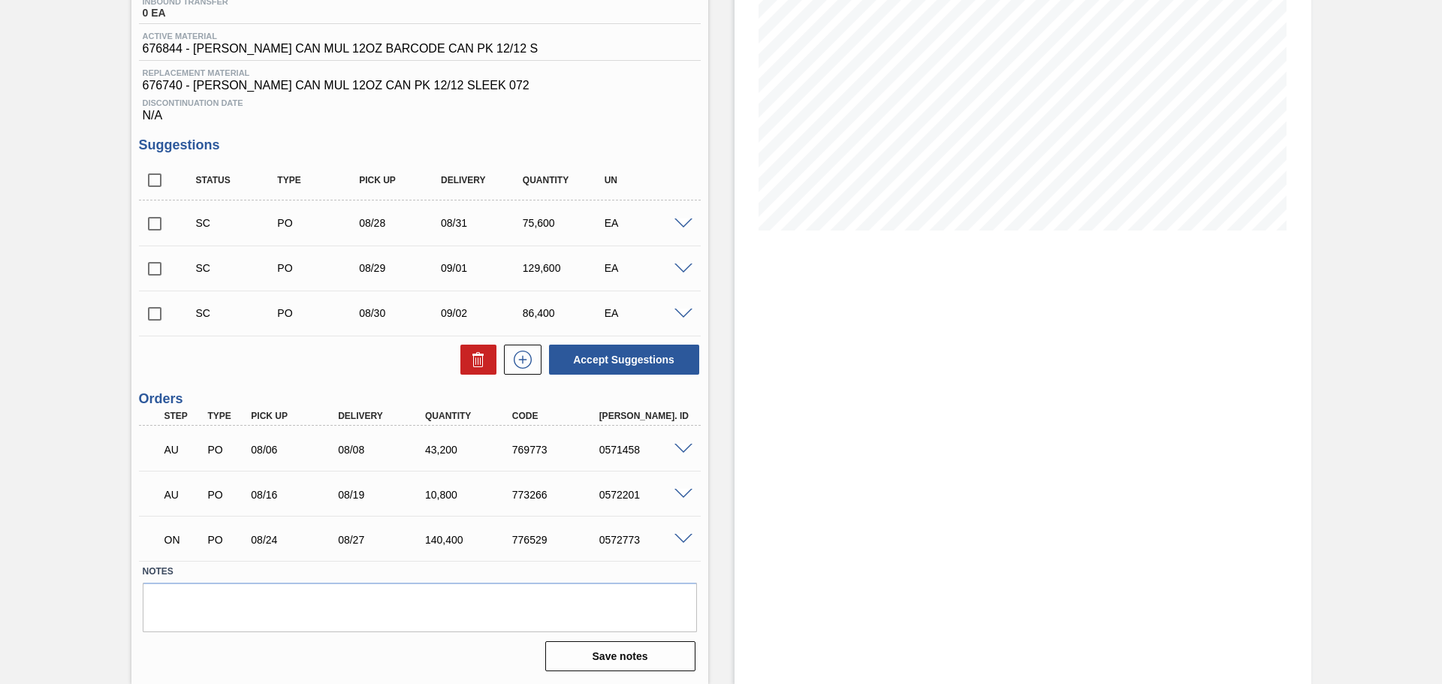
scroll to position [209, 0]
click at [671, 307] on div "EA" at bounding box center [646, 313] width 91 height 12
click at [675, 309] on span at bounding box center [683, 314] width 18 height 11
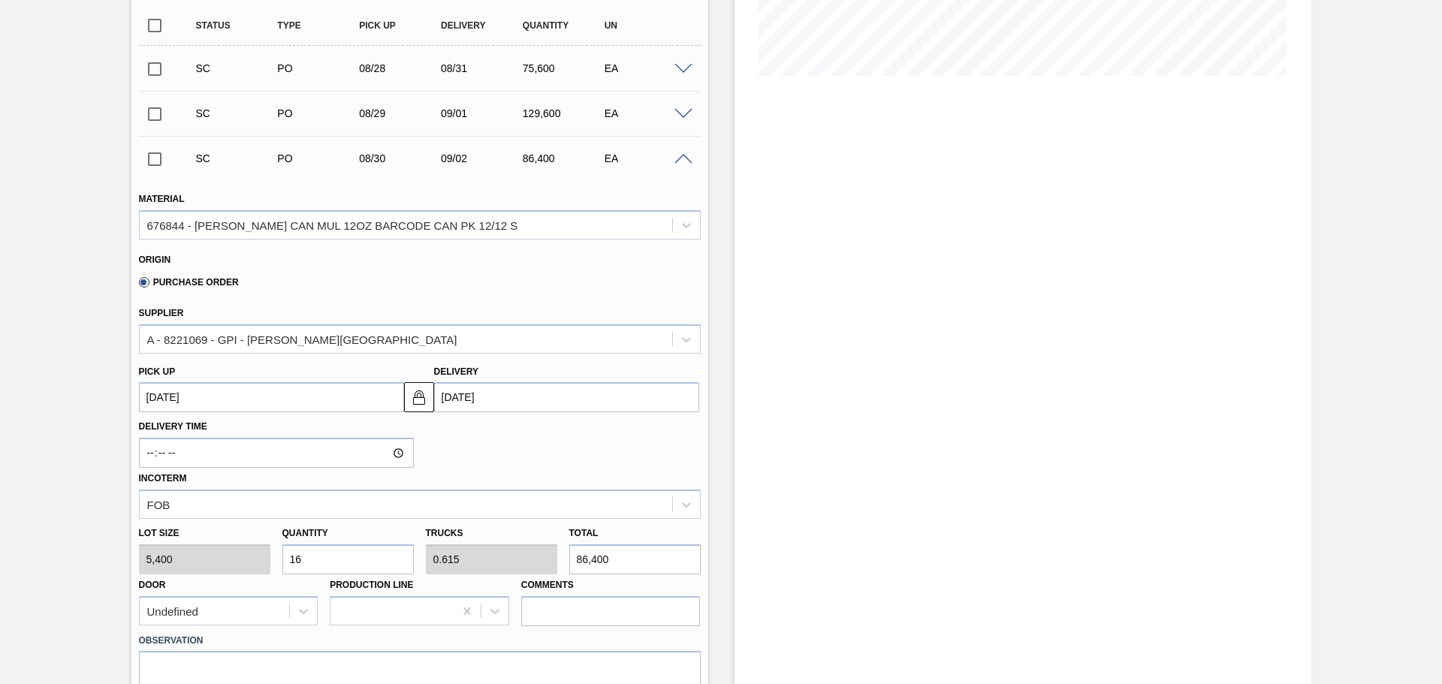
scroll to position [376, 0]
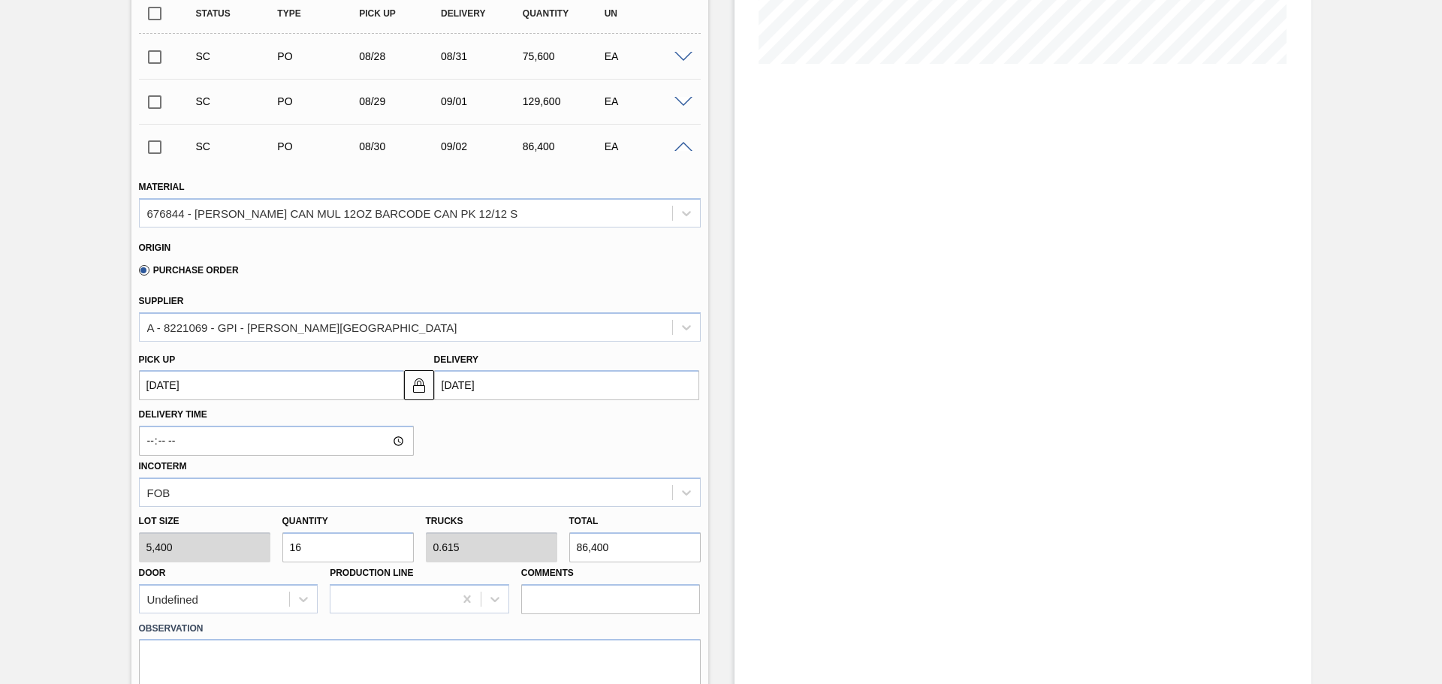
click at [692, 148] on div at bounding box center [686, 145] width 30 height 11
click at [686, 148] on span at bounding box center [683, 147] width 18 height 11
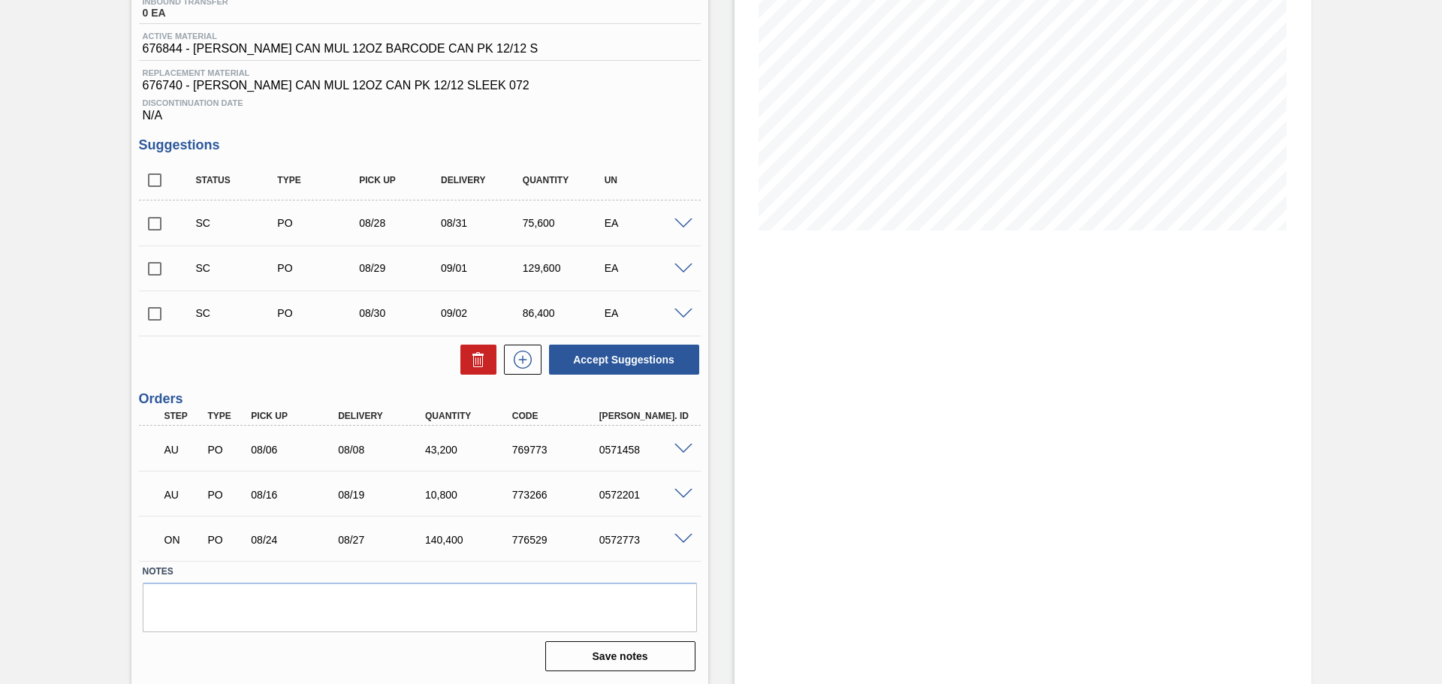
scroll to position [209, 0]
click at [683, 267] on span at bounding box center [683, 269] width 18 height 11
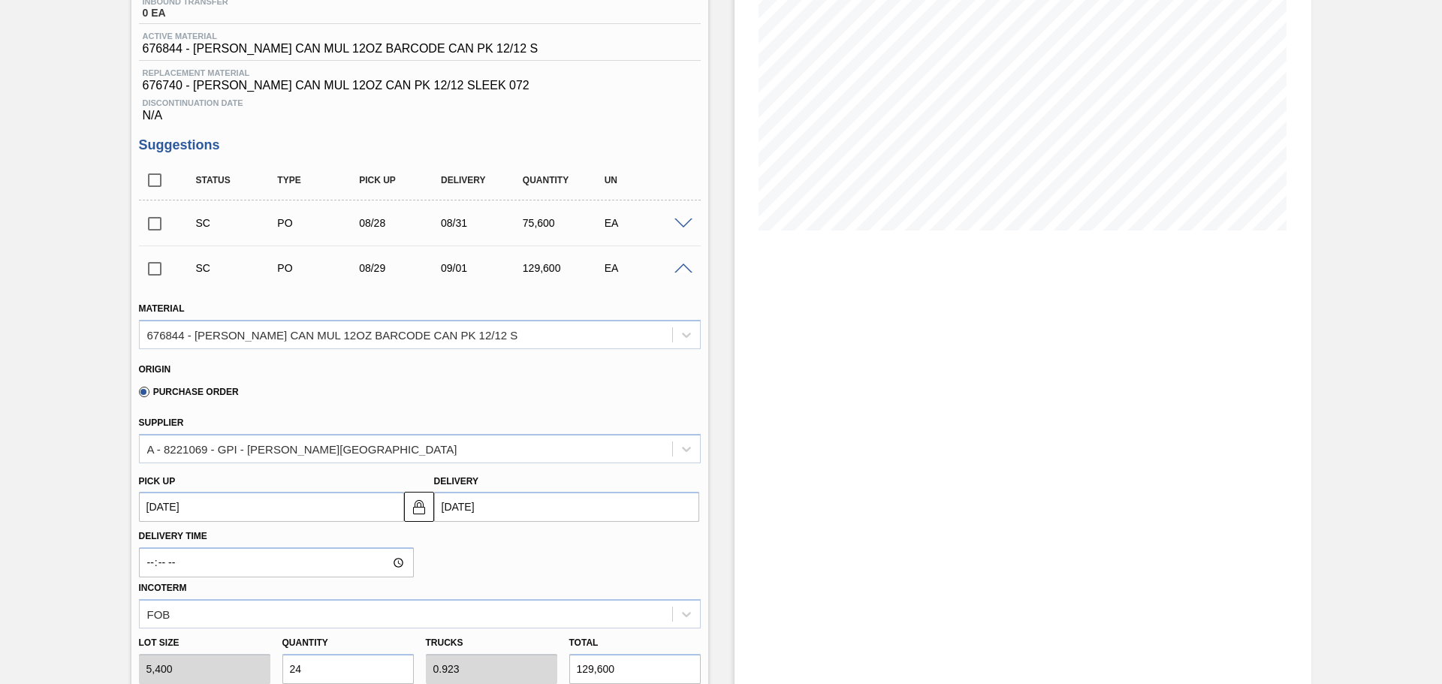
scroll to position [376, 0]
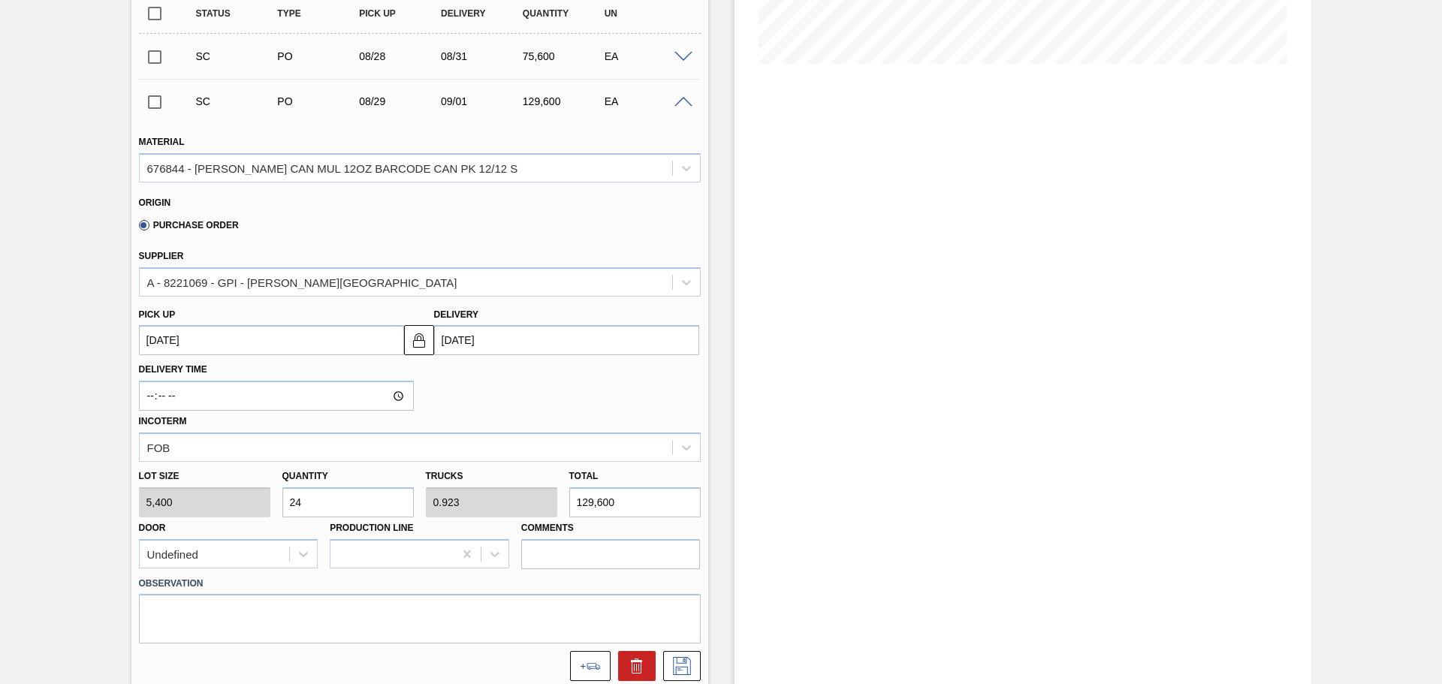
click at [376, 504] on input "24" at bounding box center [347, 502] width 131 height 30
click at [375, 504] on input "24" at bounding box center [347, 502] width 131 height 30
type input "2"
type input "0.077"
type input "10,800"
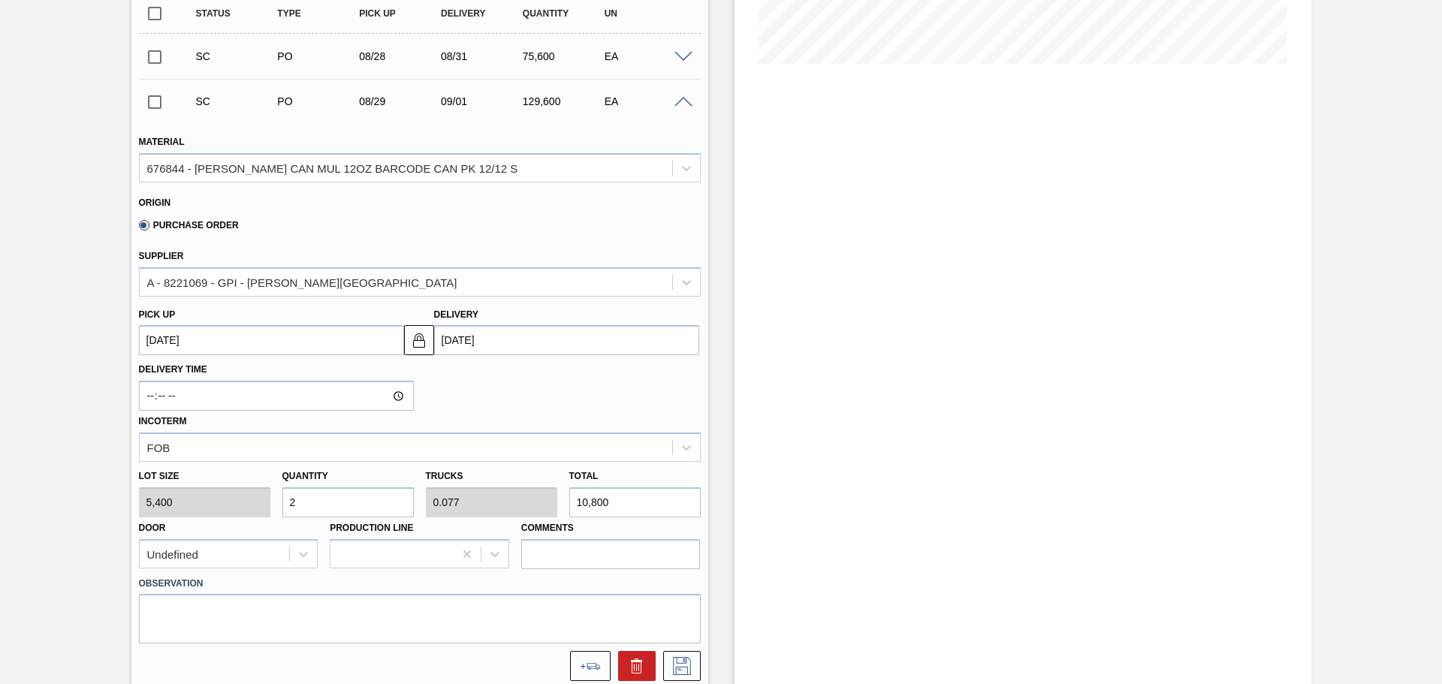
type input "26"
type input "1"
type input "140,400"
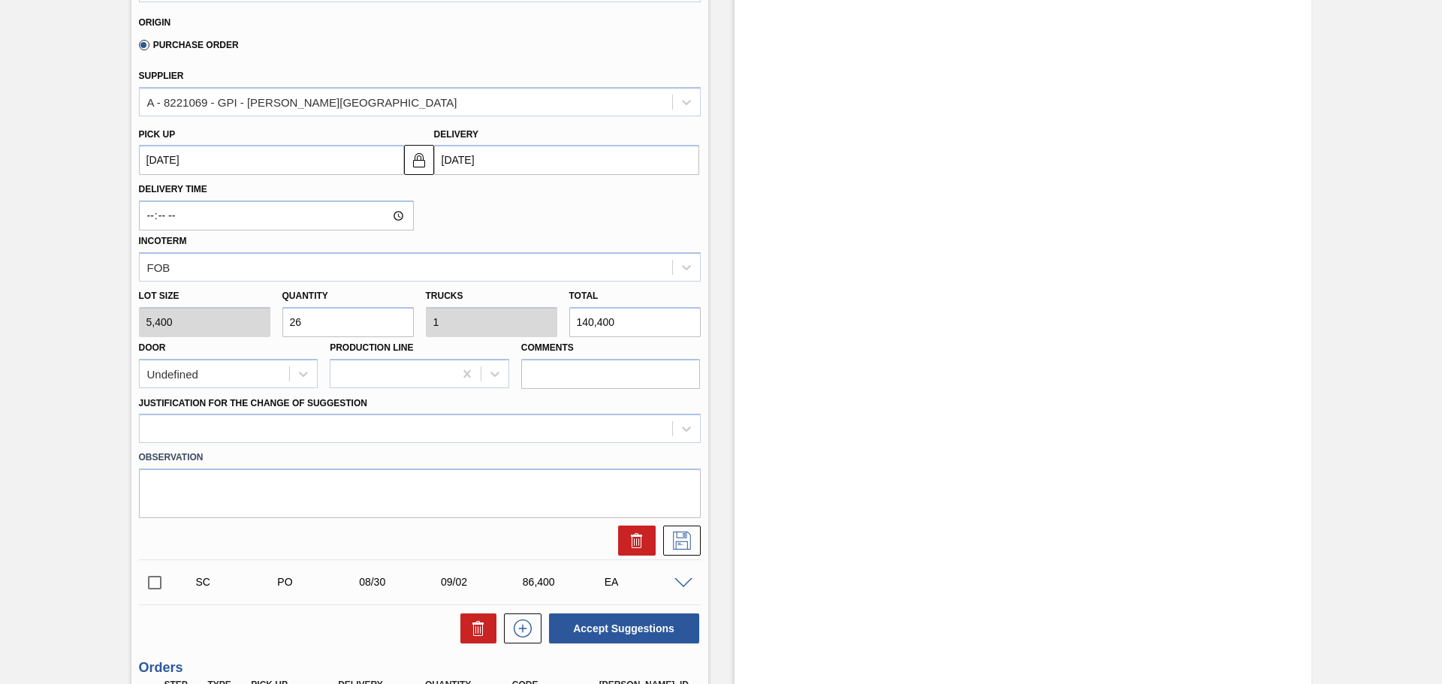
scroll to position [601, 0]
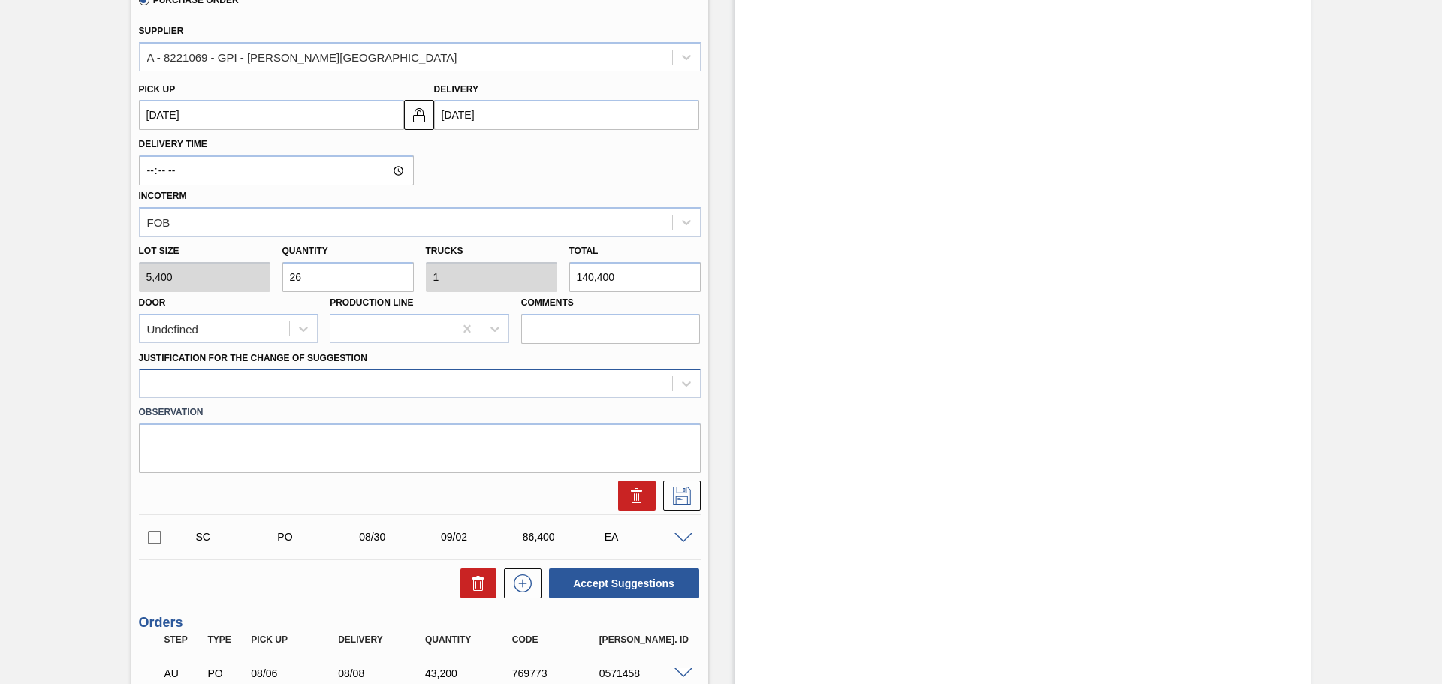
type input "26"
click at [406, 379] on div at bounding box center [406, 384] width 533 height 22
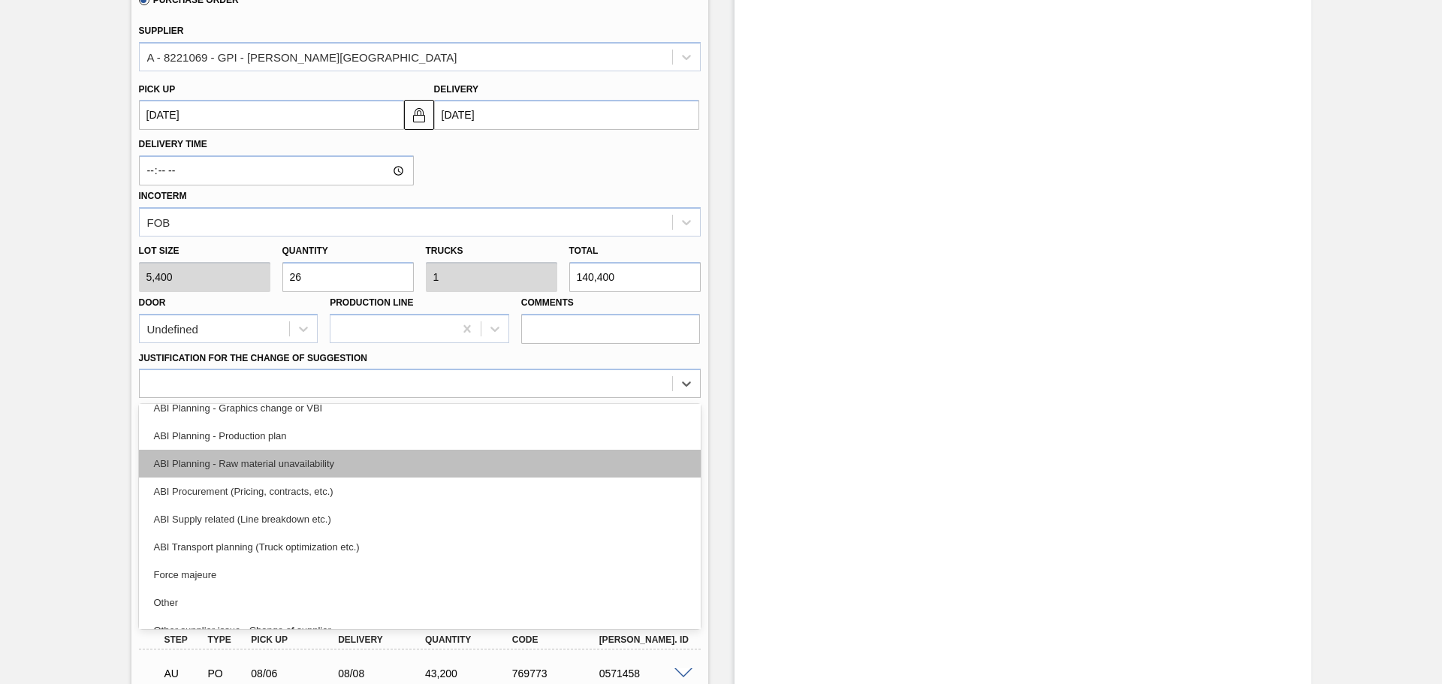
scroll to position [150, 0]
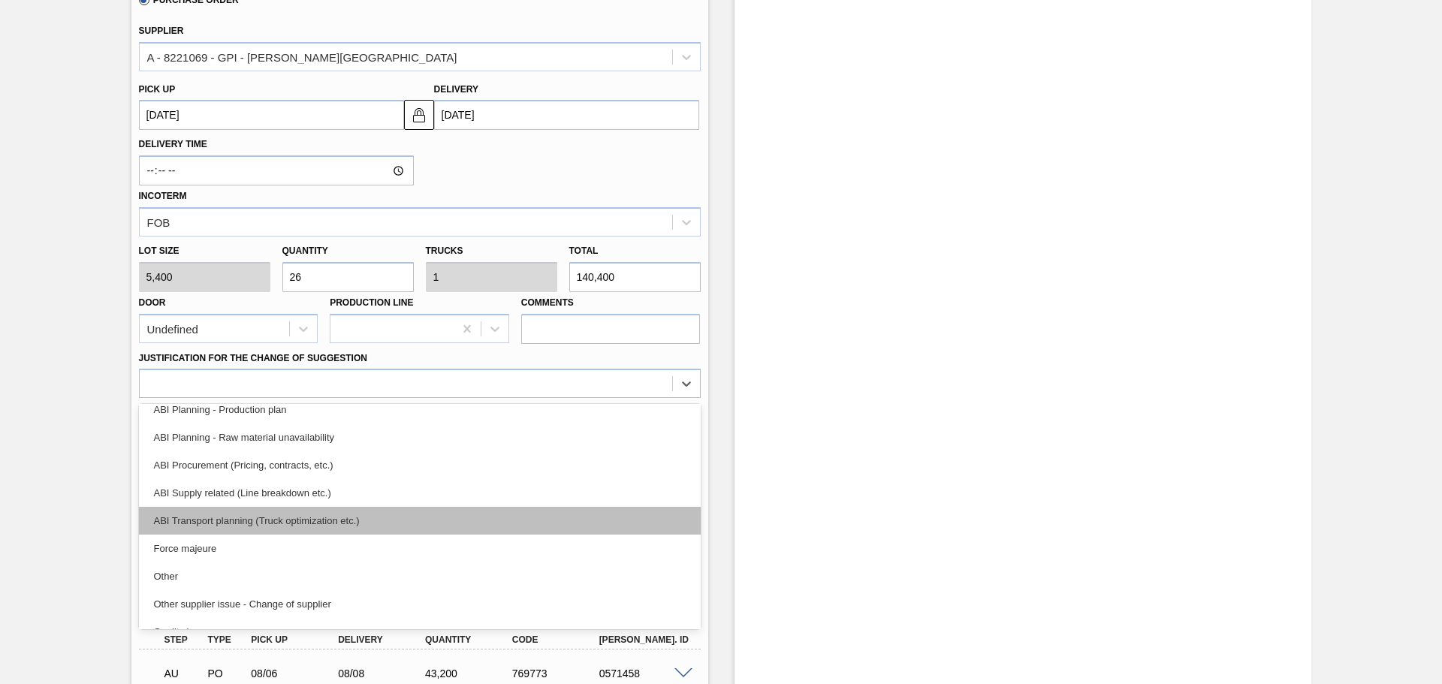
click at [298, 524] on div "ABI Transport planning (Truck optimization etc.)" at bounding box center [420, 521] width 562 height 28
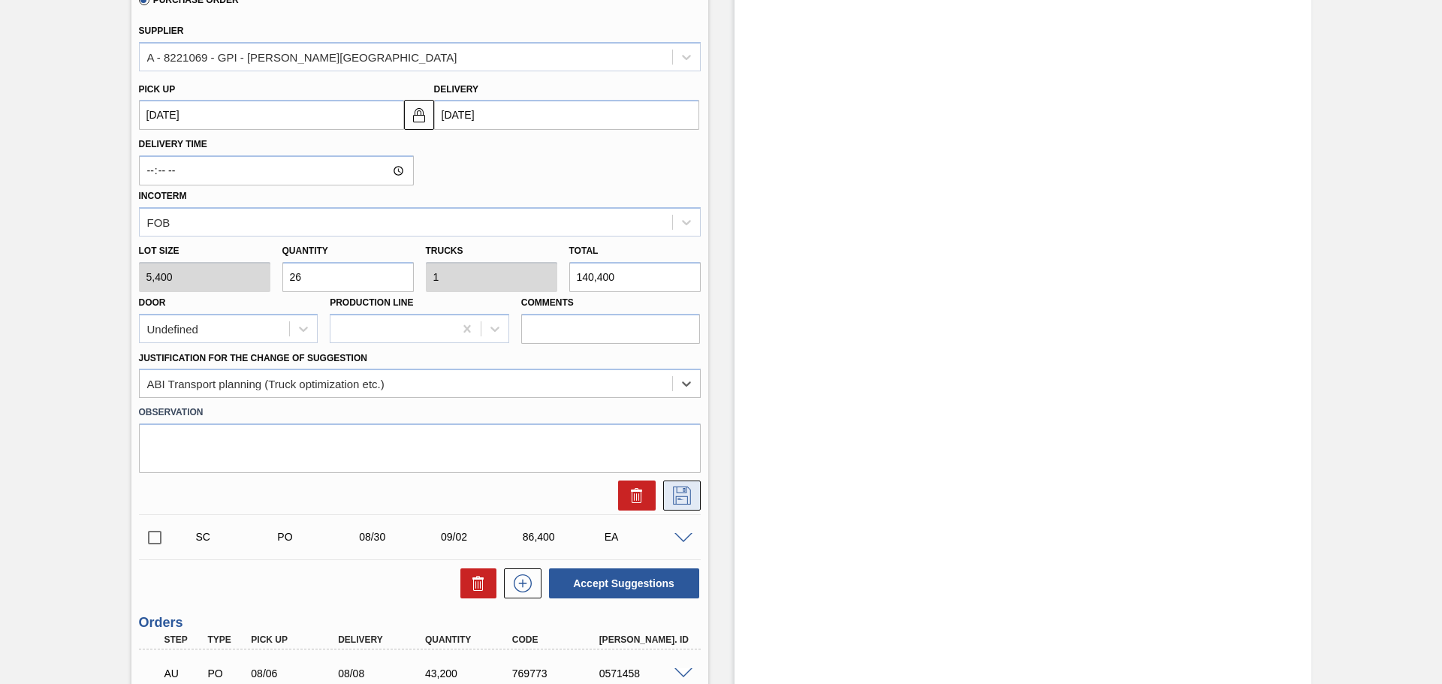
click at [688, 492] on icon at bounding box center [682, 496] width 24 height 18
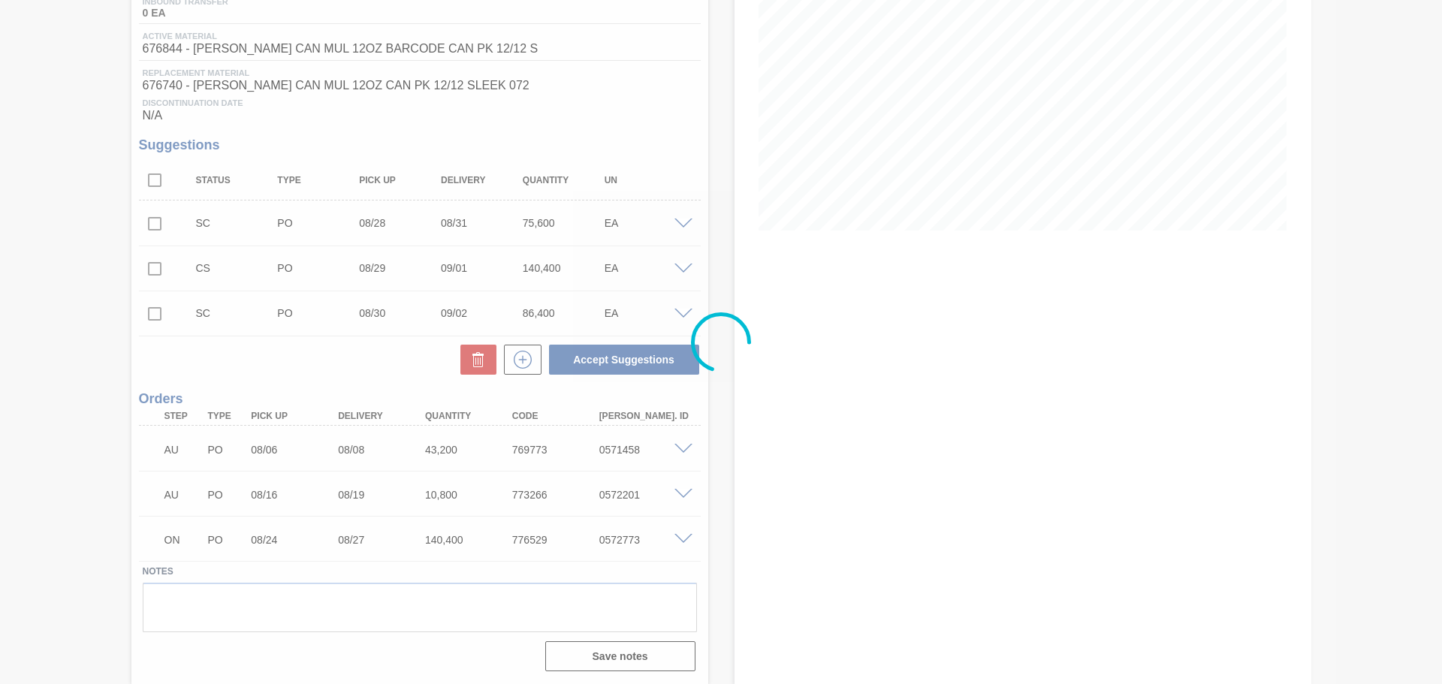
scroll to position [209, 0]
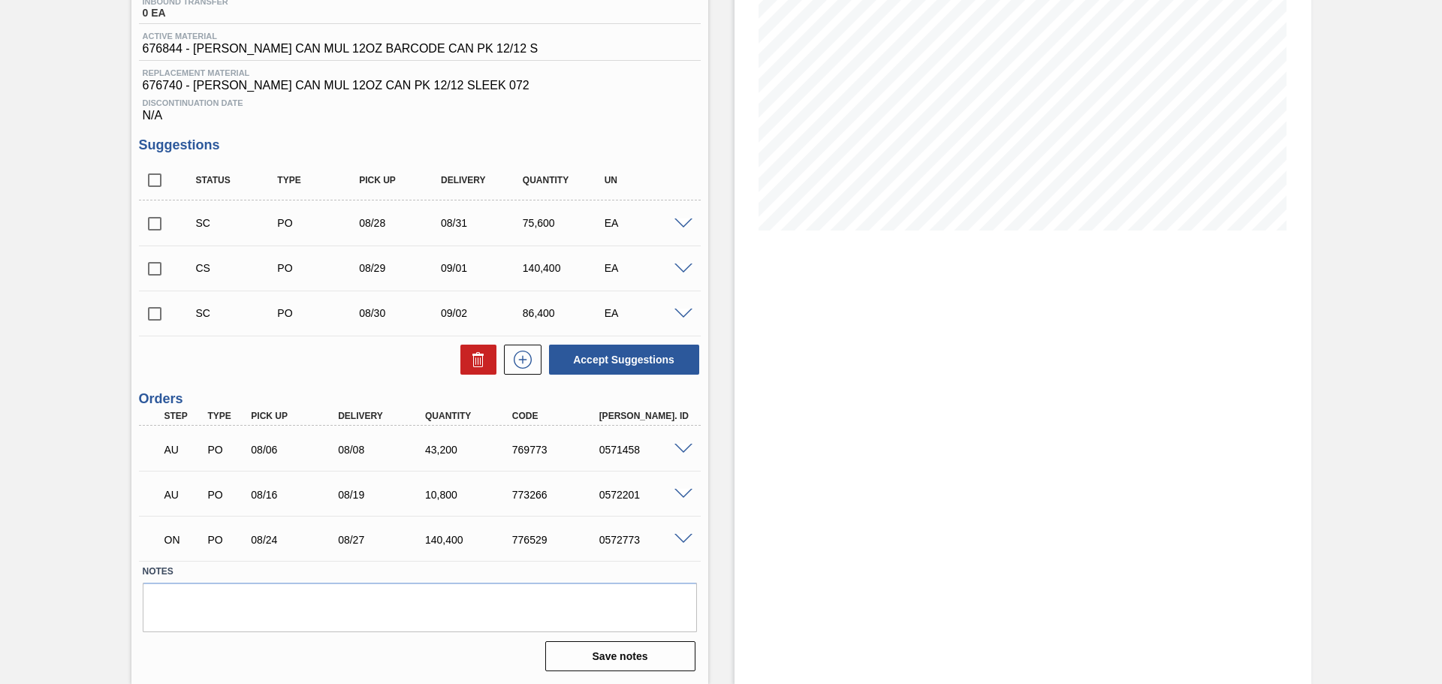
click at [675, 267] on span at bounding box center [683, 269] width 18 height 11
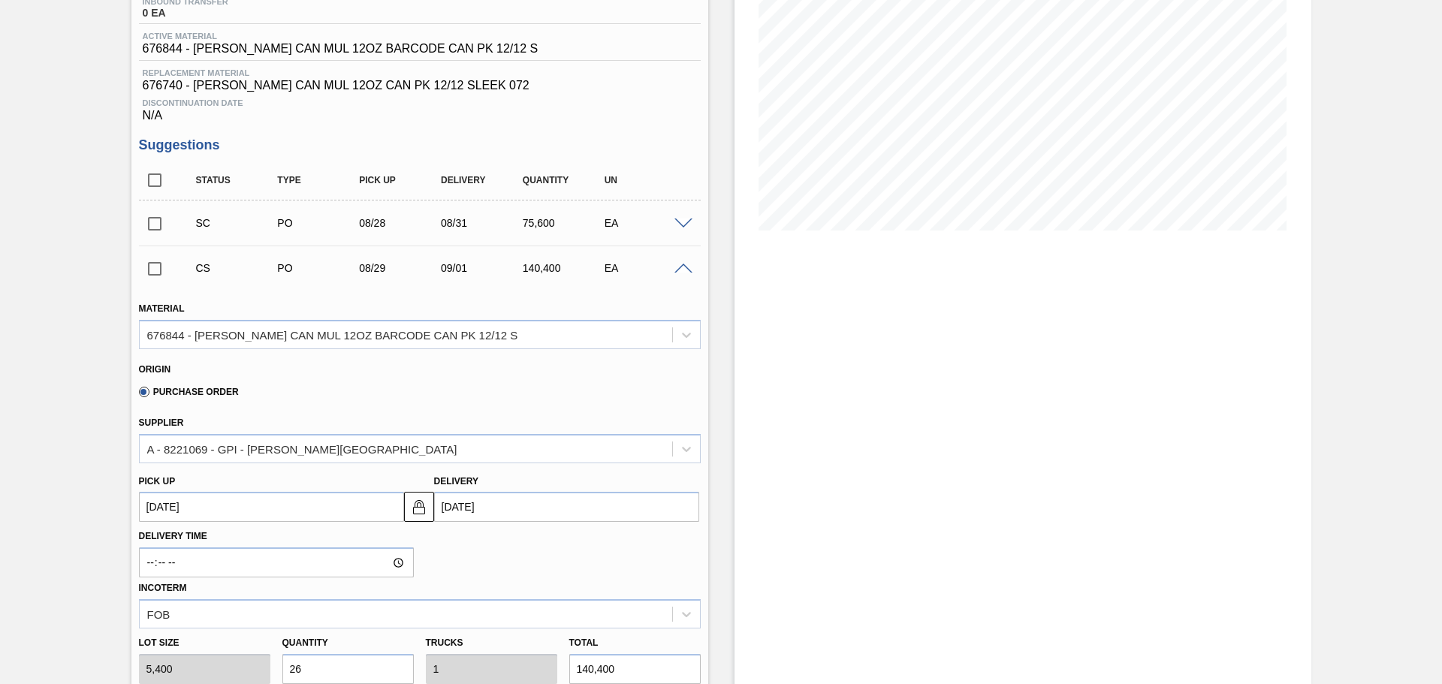
click at [675, 273] on span at bounding box center [683, 269] width 18 height 11
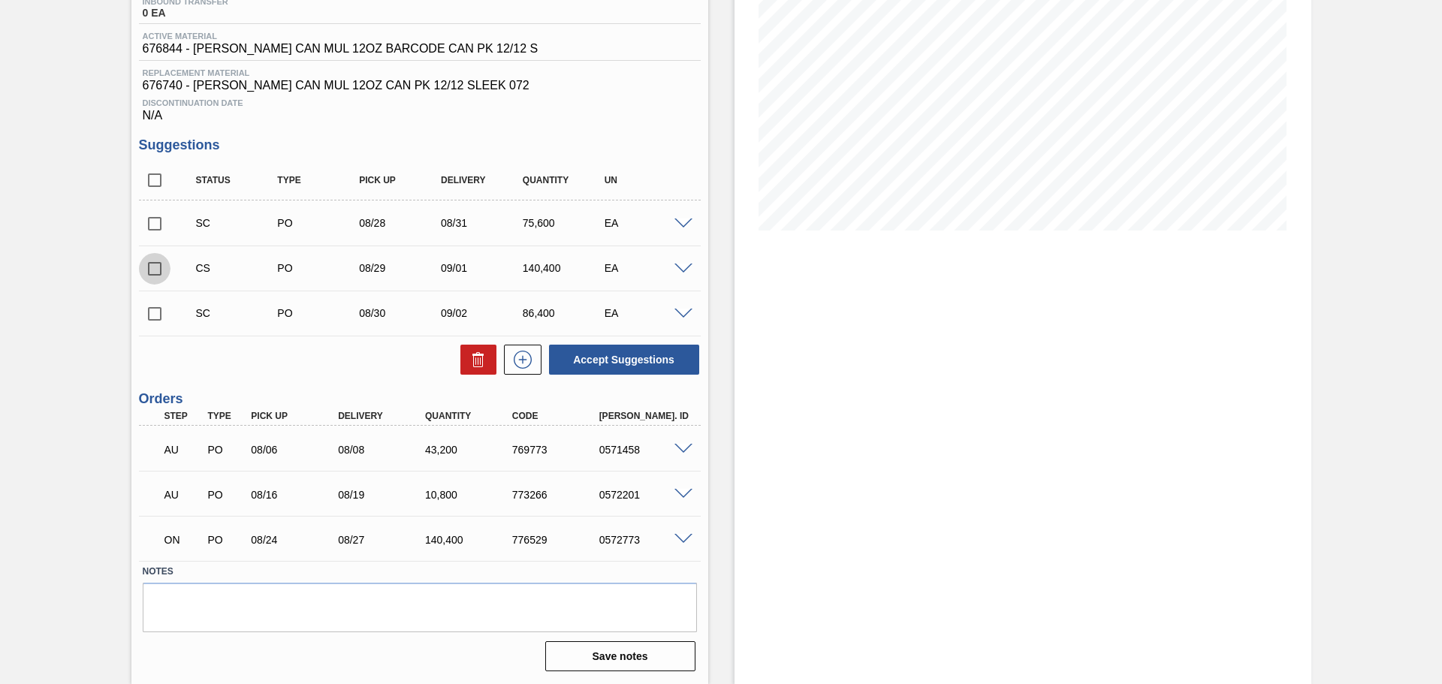
click at [163, 279] on input "checkbox" at bounding box center [155, 269] width 32 height 32
click at [624, 357] on button "Accept Suggestions" at bounding box center [624, 360] width 150 height 30
checkbox input "false"
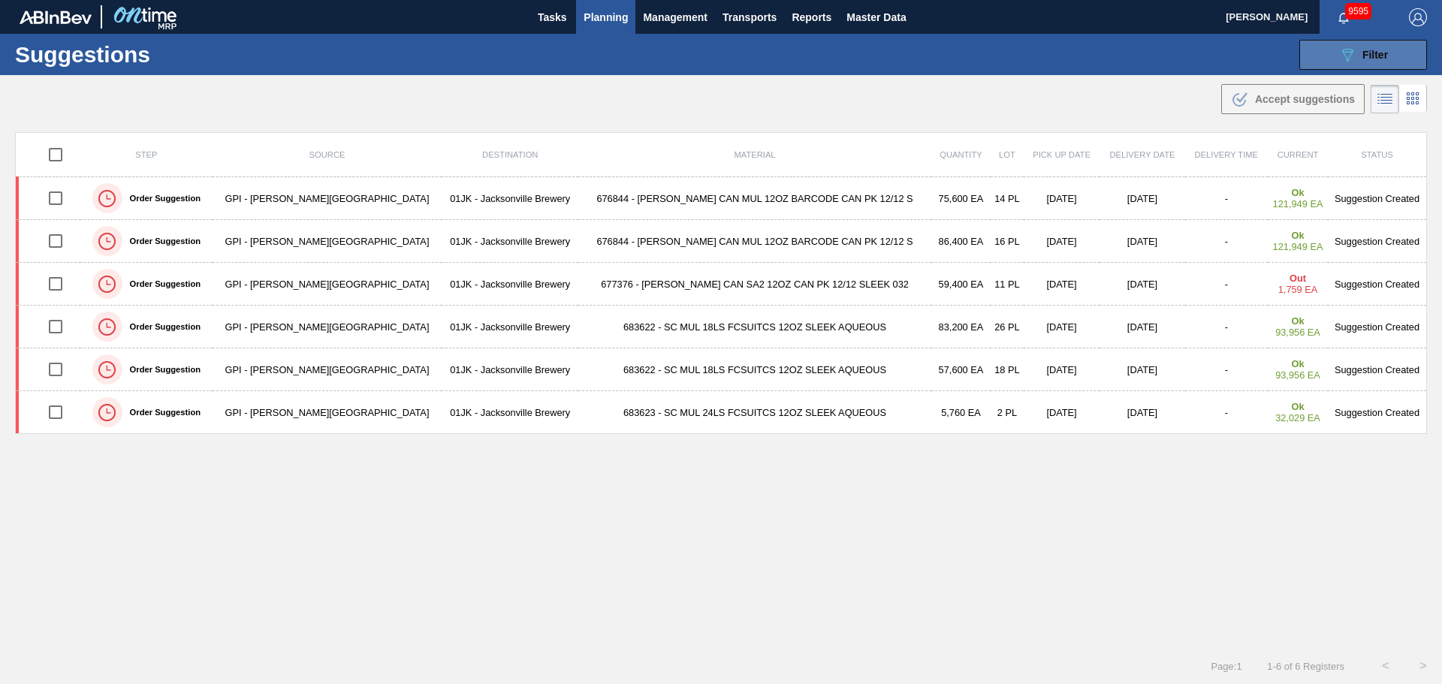
click at [1331, 67] on button "089F7B8B-B2A5-4AFE-B5C0-19BA573D28AC Filter" at bounding box center [1363, 55] width 128 height 30
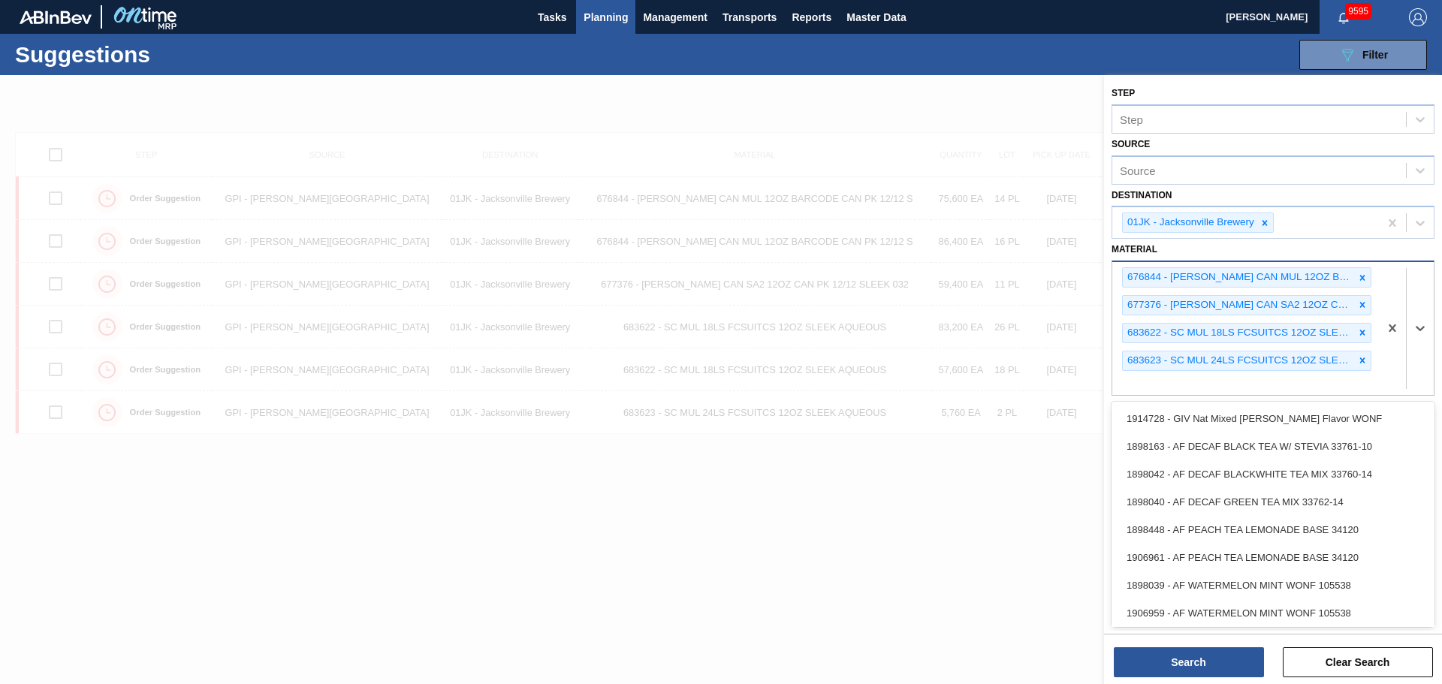
click at [1320, 388] on div "676844 - CARR CAN MUL 12OZ BARCODE CAN PK 12/12 S 677376 - CARR CAN SA2 12OZ CA…" at bounding box center [1245, 328] width 267 height 133
type input "683873"
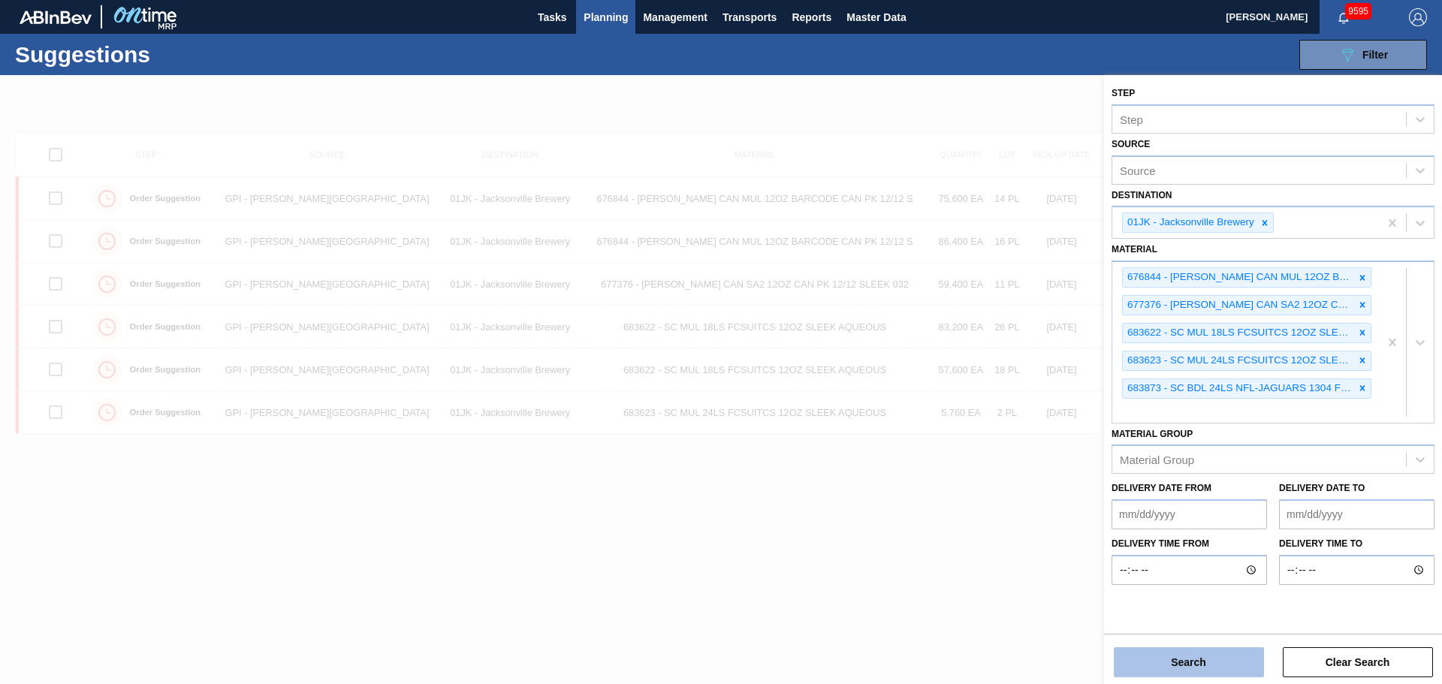
click at [1235, 657] on button "Search" at bounding box center [1189, 662] width 150 height 30
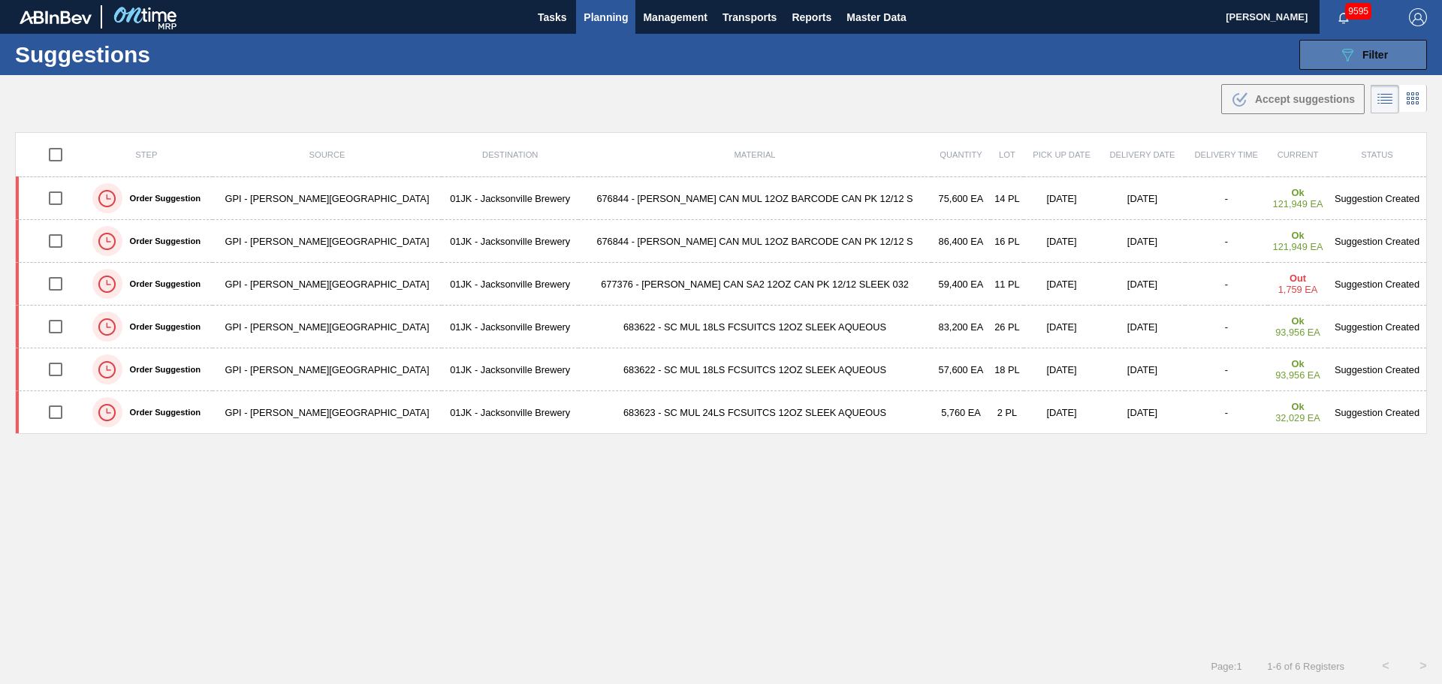
click at [1343, 68] on button "089F7B8B-B2A5-4AFE-B5C0-19BA573D28AC Filter" at bounding box center [1363, 55] width 128 height 30
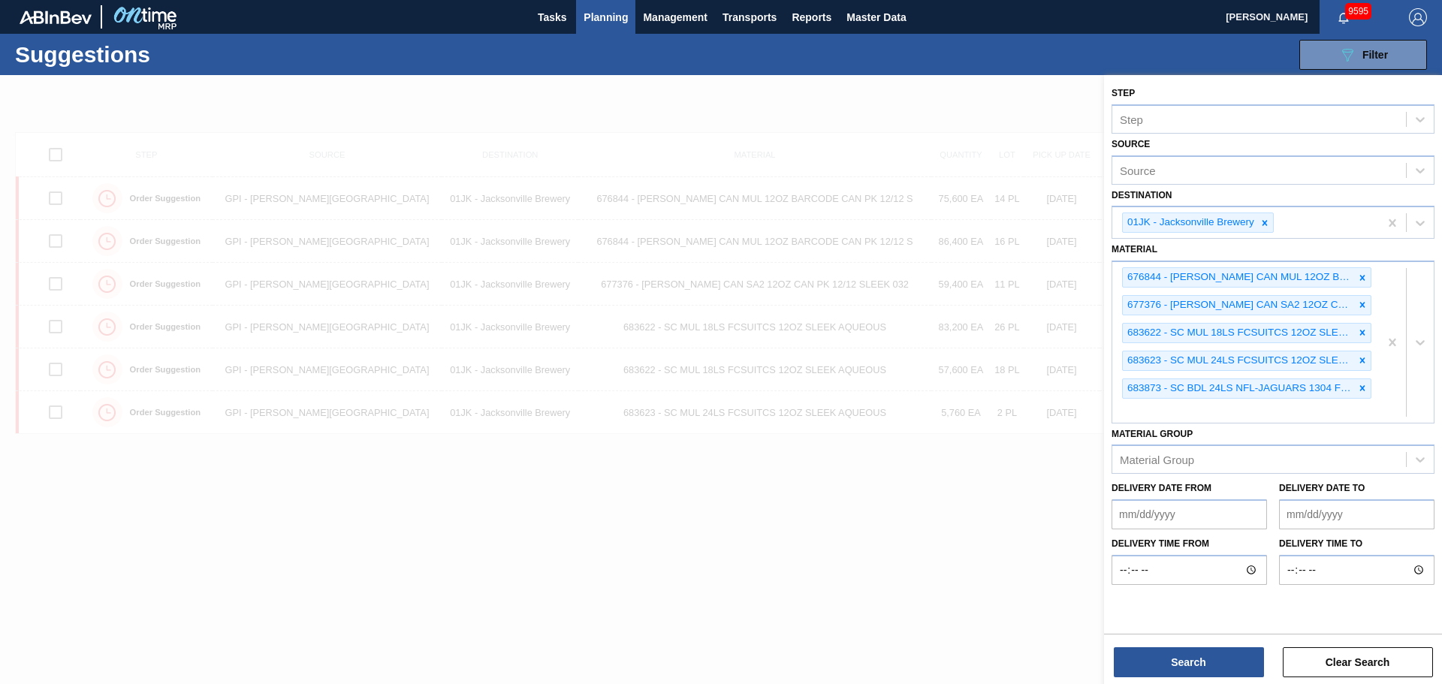
click at [702, 106] on div at bounding box center [721, 417] width 1442 height 684
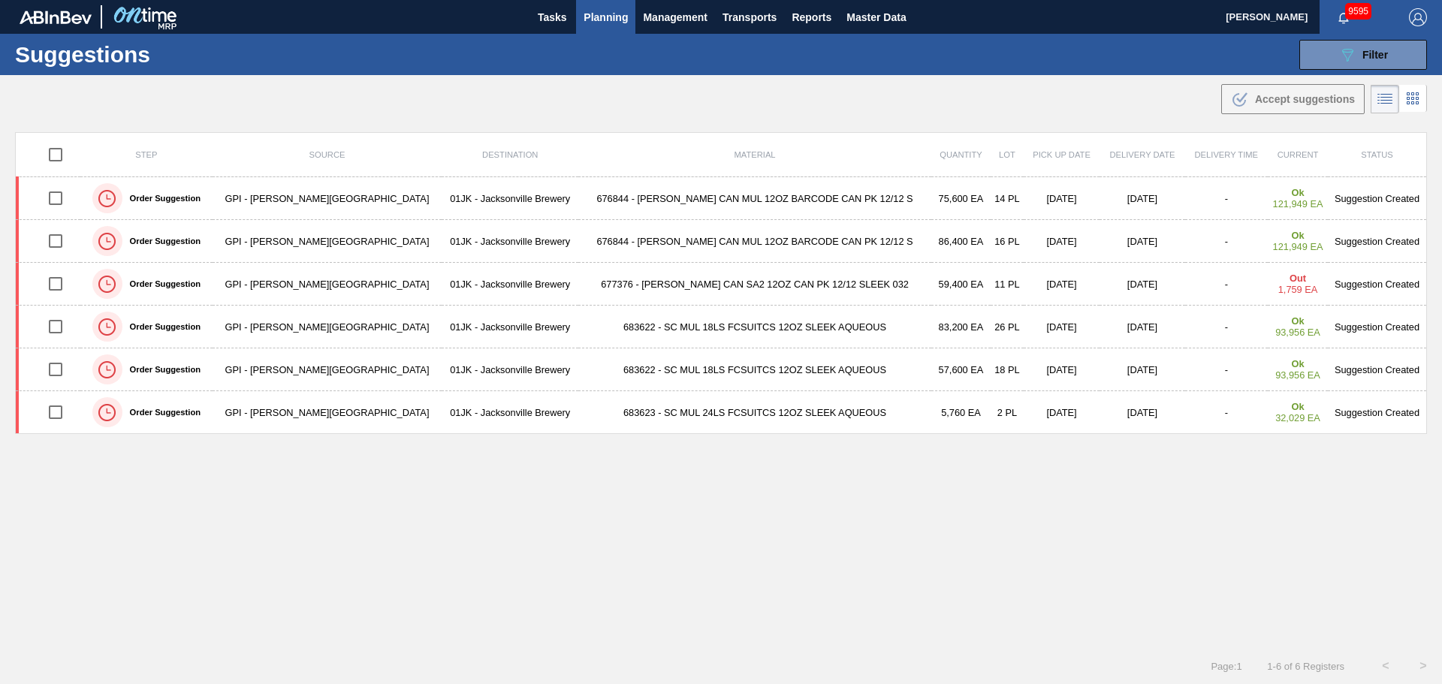
click at [604, 23] on span "Planning" at bounding box center [606, 17] width 44 height 18
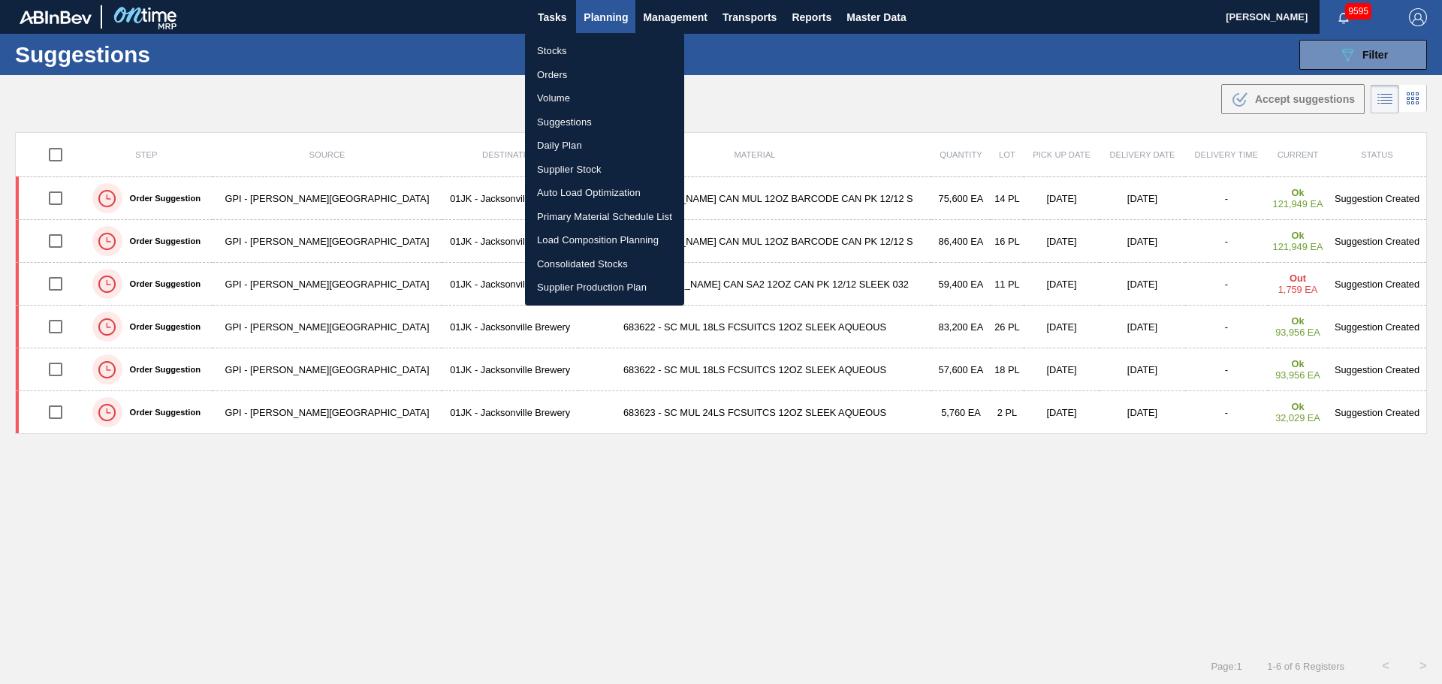
click at [565, 48] on li "Stocks" at bounding box center [604, 51] width 159 height 24
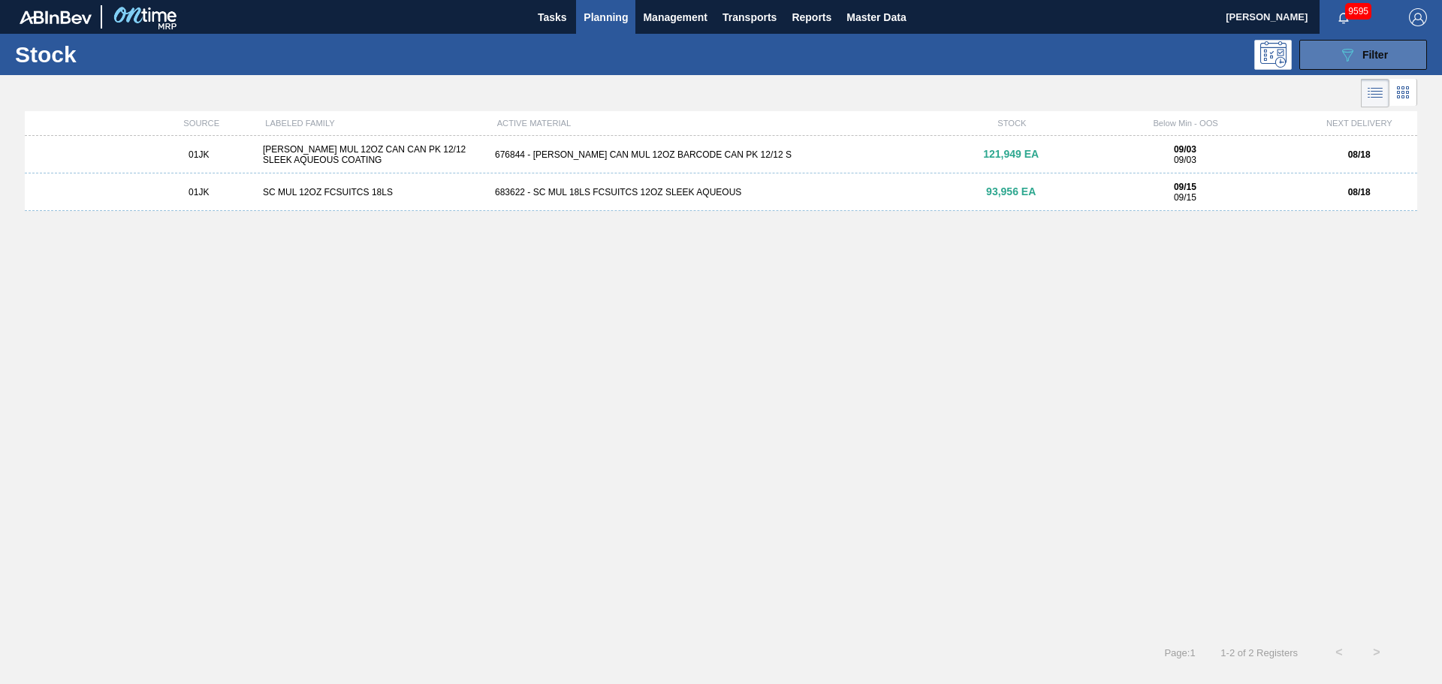
click at [1383, 52] on span "Filter" at bounding box center [1375, 55] width 26 height 12
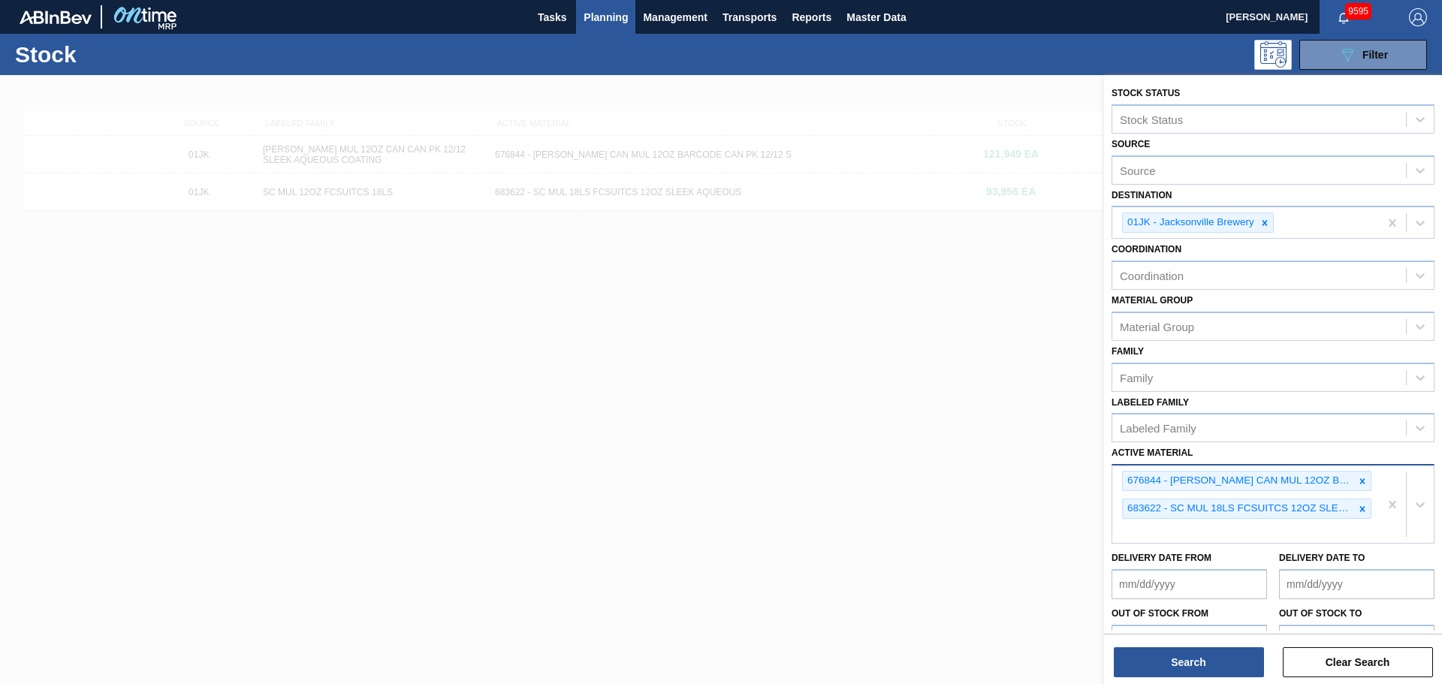
click at [1223, 524] on div "676844 - CARR CAN MUL 12OZ BARCODE CAN PK 12/12 S 683622 - SC MUL 18LS FCSUITCS…" at bounding box center [1245, 504] width 267 height 77
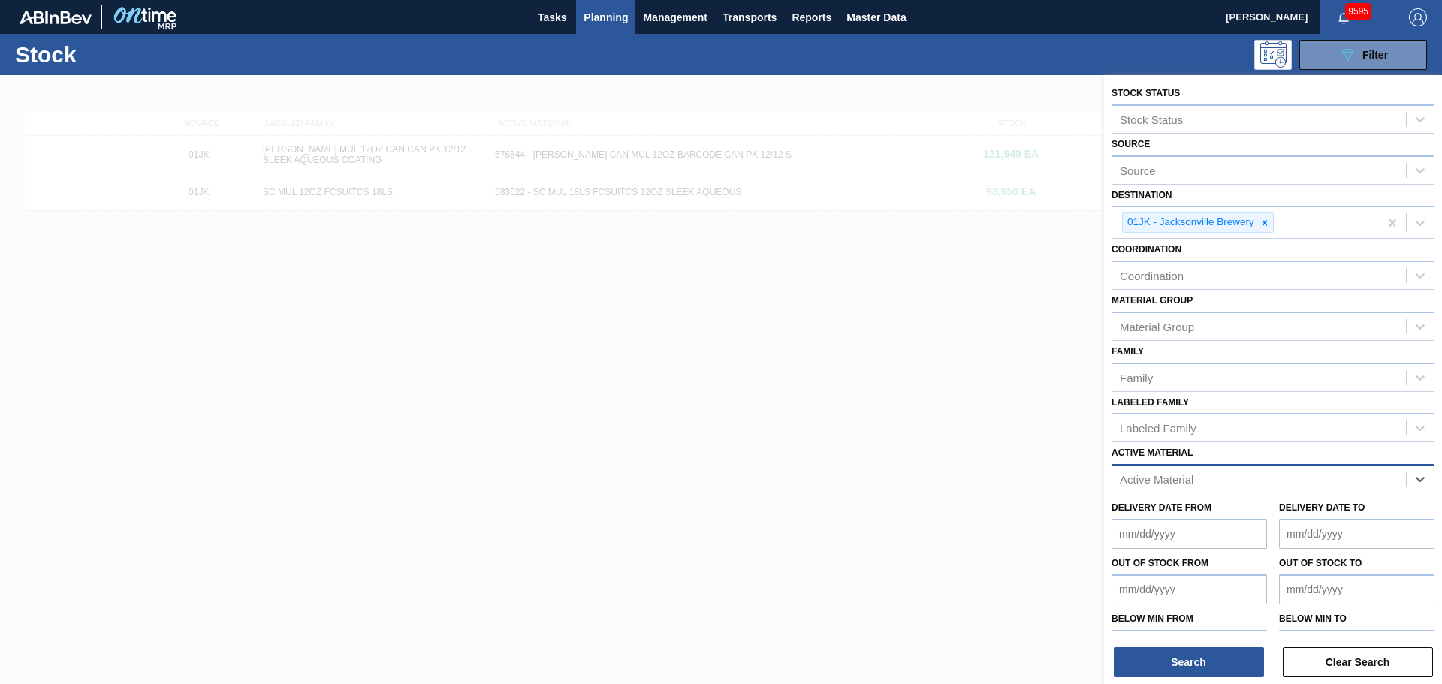
click at [1361, 487] on div "Active Material" at bounding box center [1259, 480] width 294 height 22
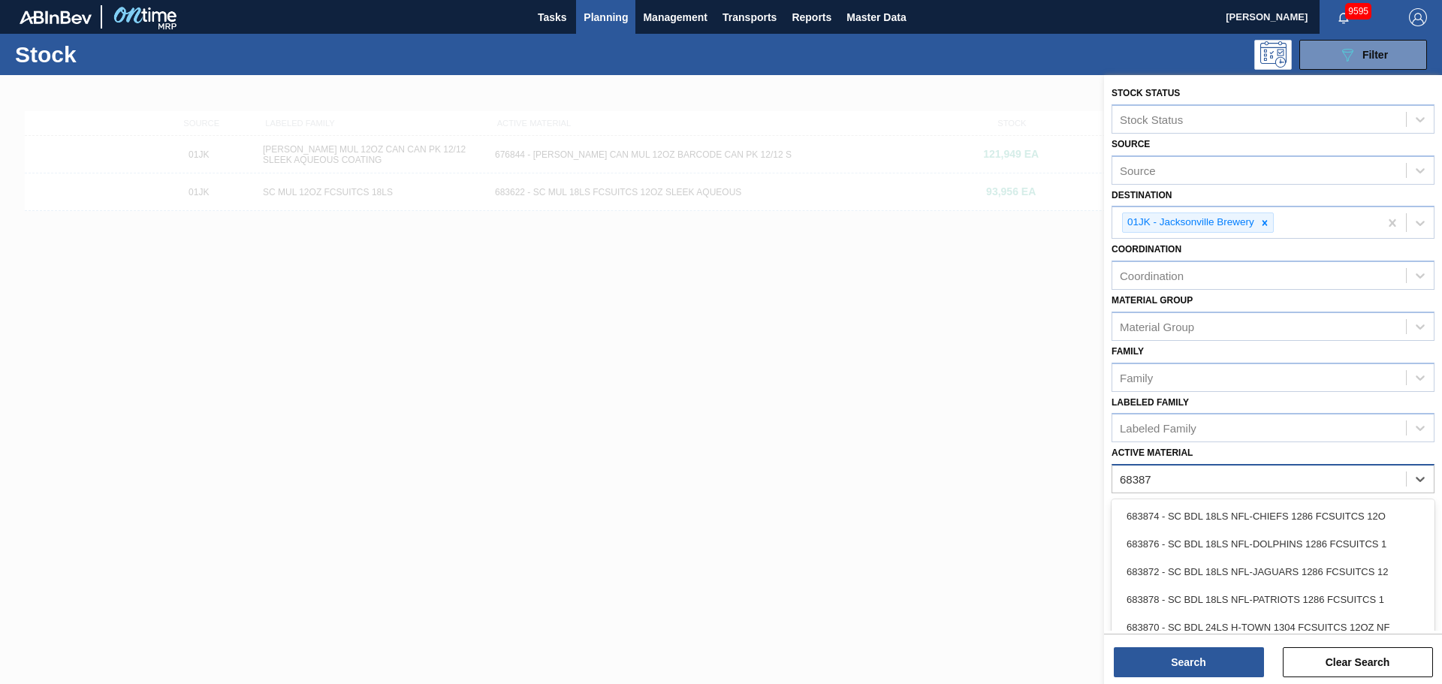
type Material "683873"
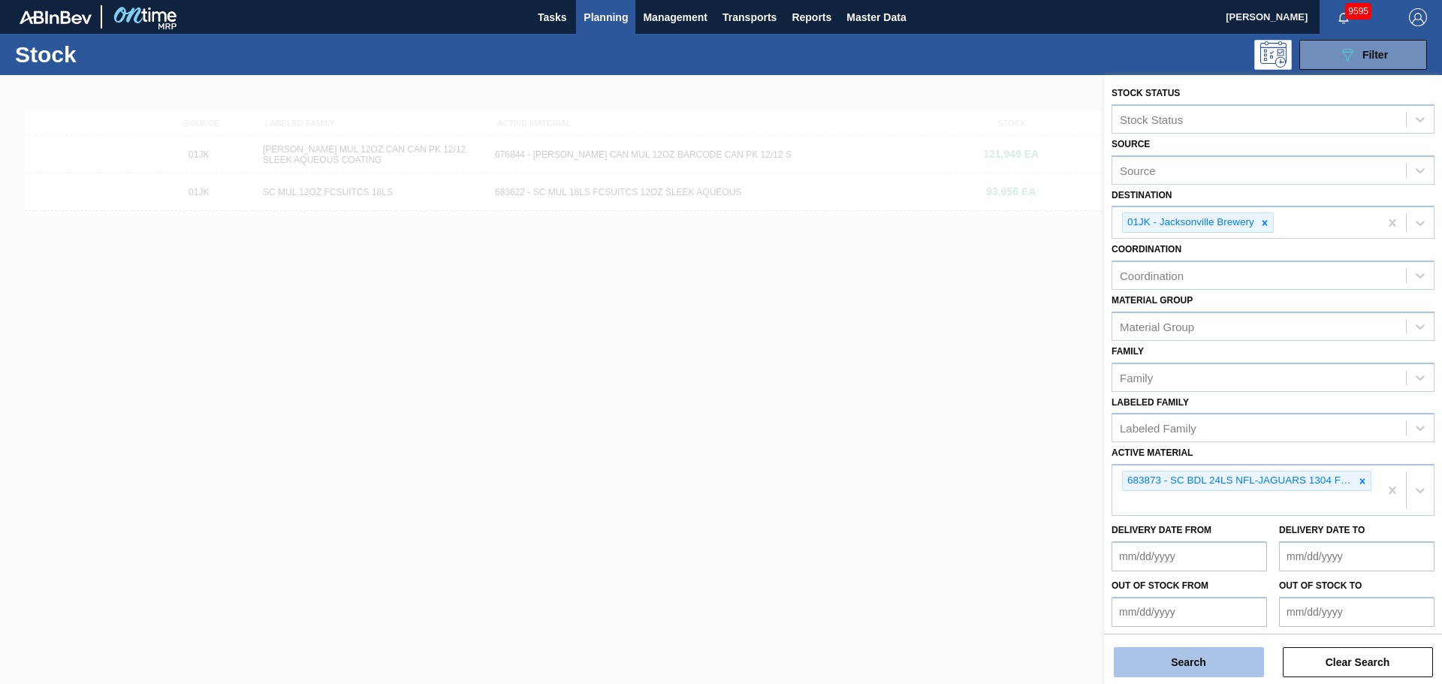
click at [1214, 671] on button "Search" at bounding box center [1189, 662] width 150 height 30
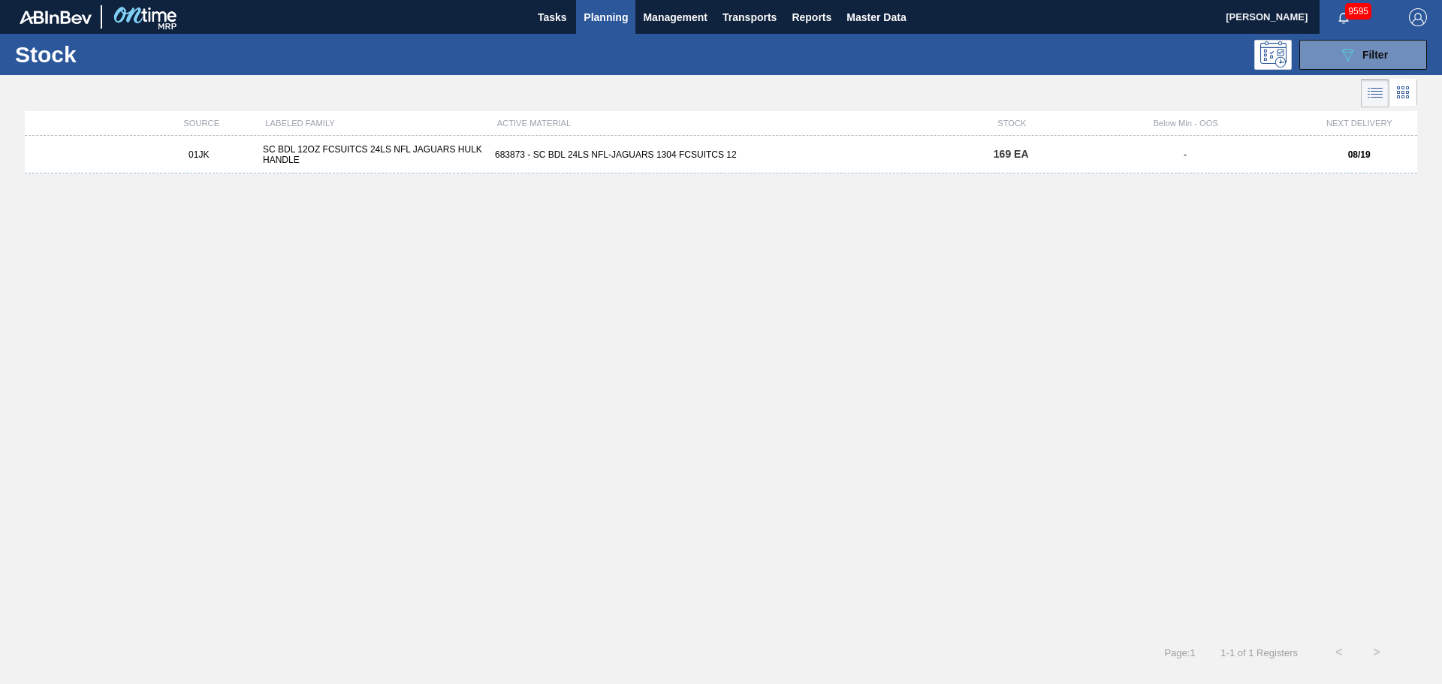
click at [929, 152] on div "683873 - SC BDL 24LS NFL-JAGUARS 1304 FCSUITCS 12" at bounding box center [721, 154] width 464 height 11
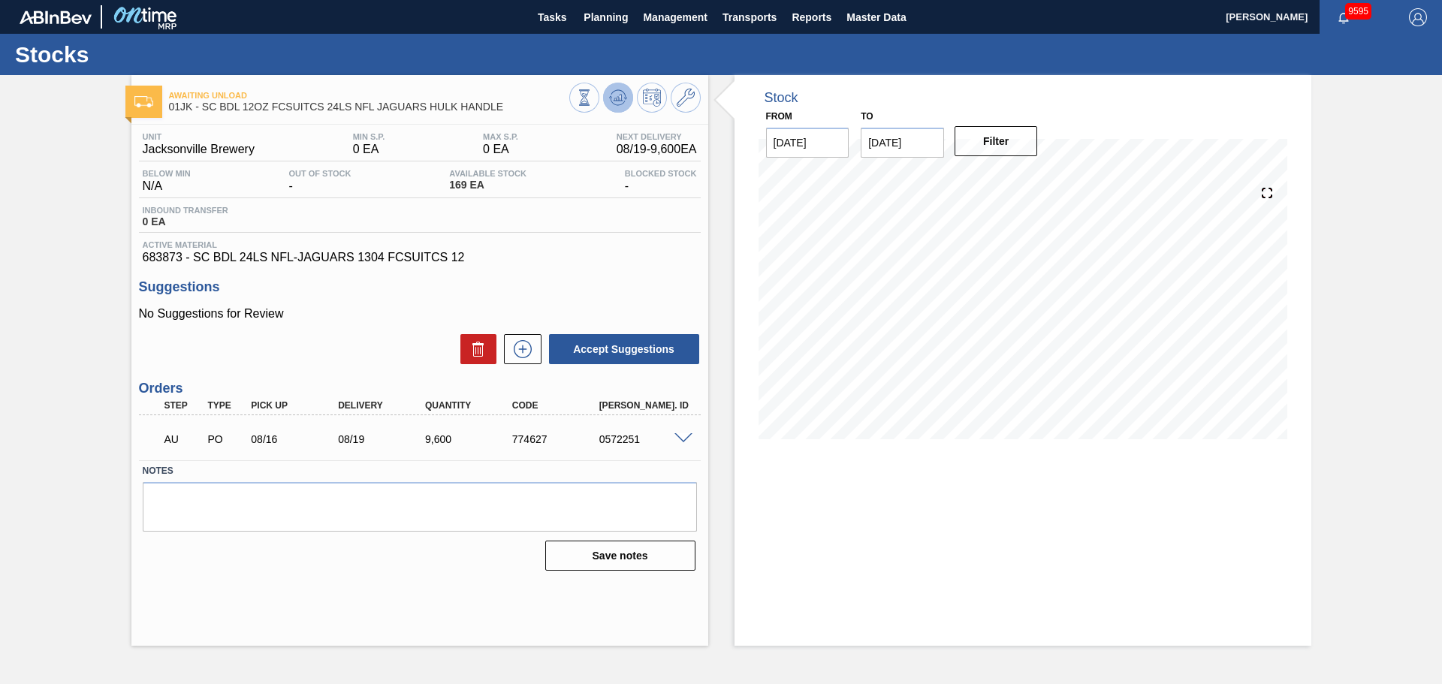
click at [593, 99] on icon at bounding box center [584, 97] width 17 height 17
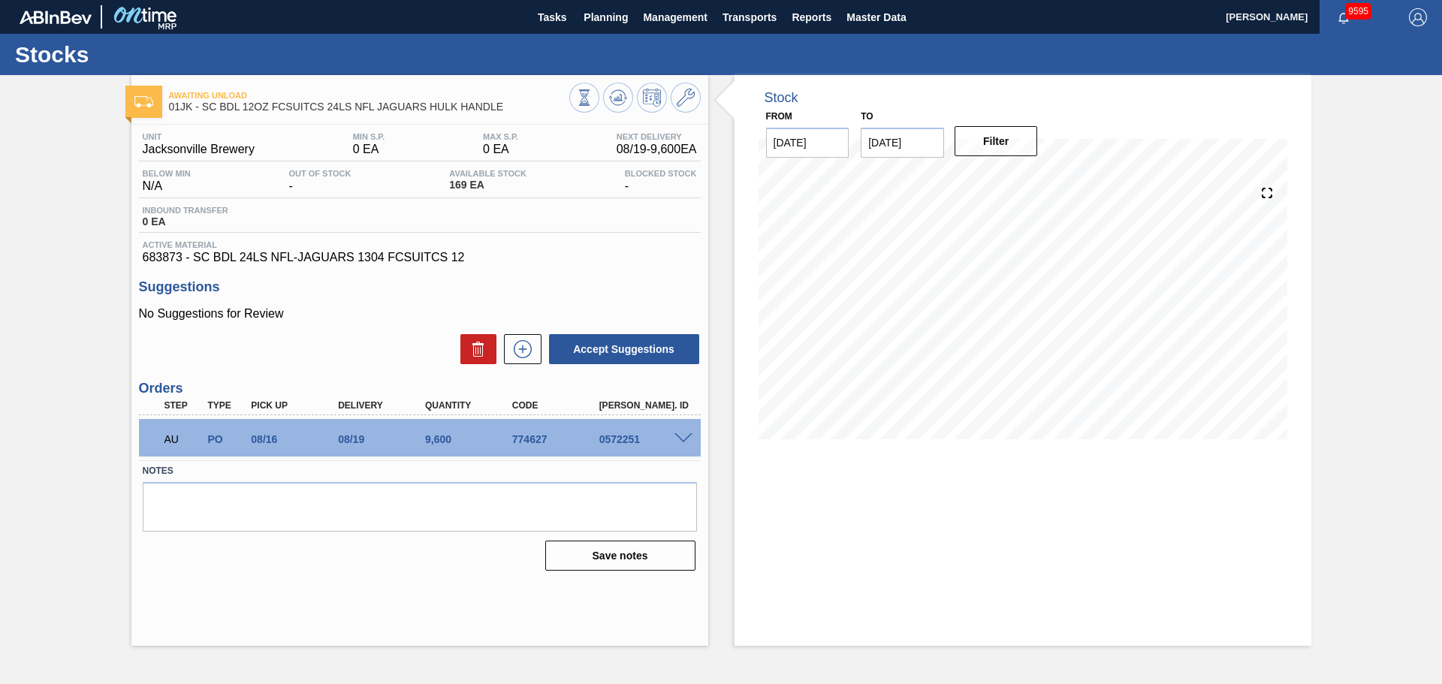
click at [683, 434] on span at bounding box center [683, 438] width 18 height 11
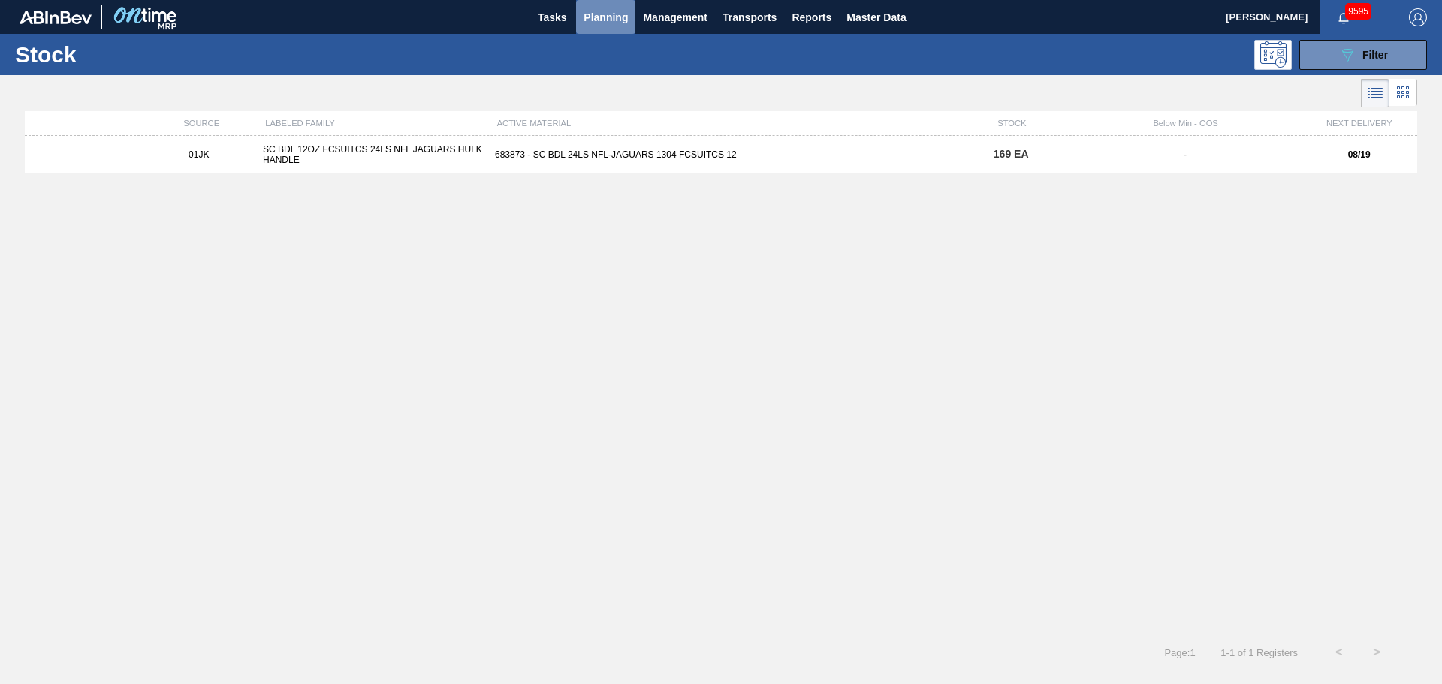
click at [595, 21] on span "Planning" at bounding box center [606, 17] width 44 height 18
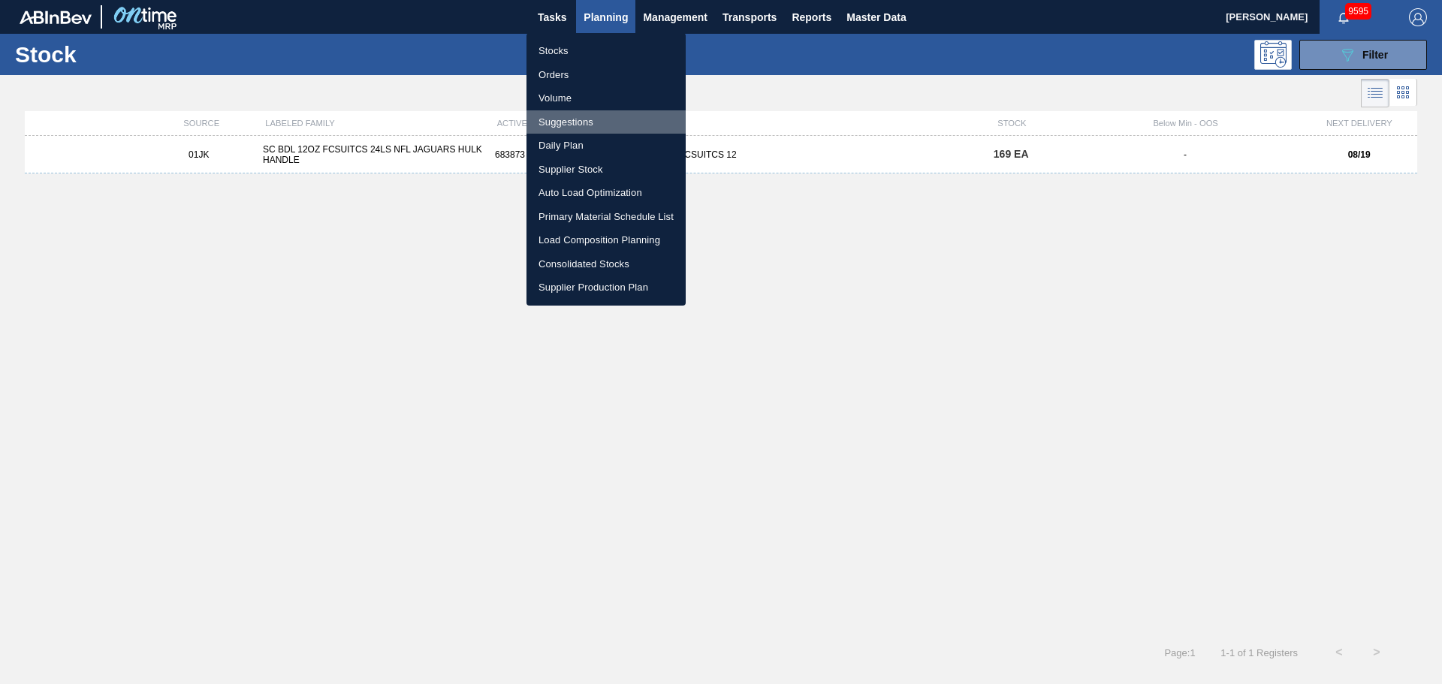
click at [563, 121] on li "Suggestions" at bounding box center [606, 122] width 159 height 24
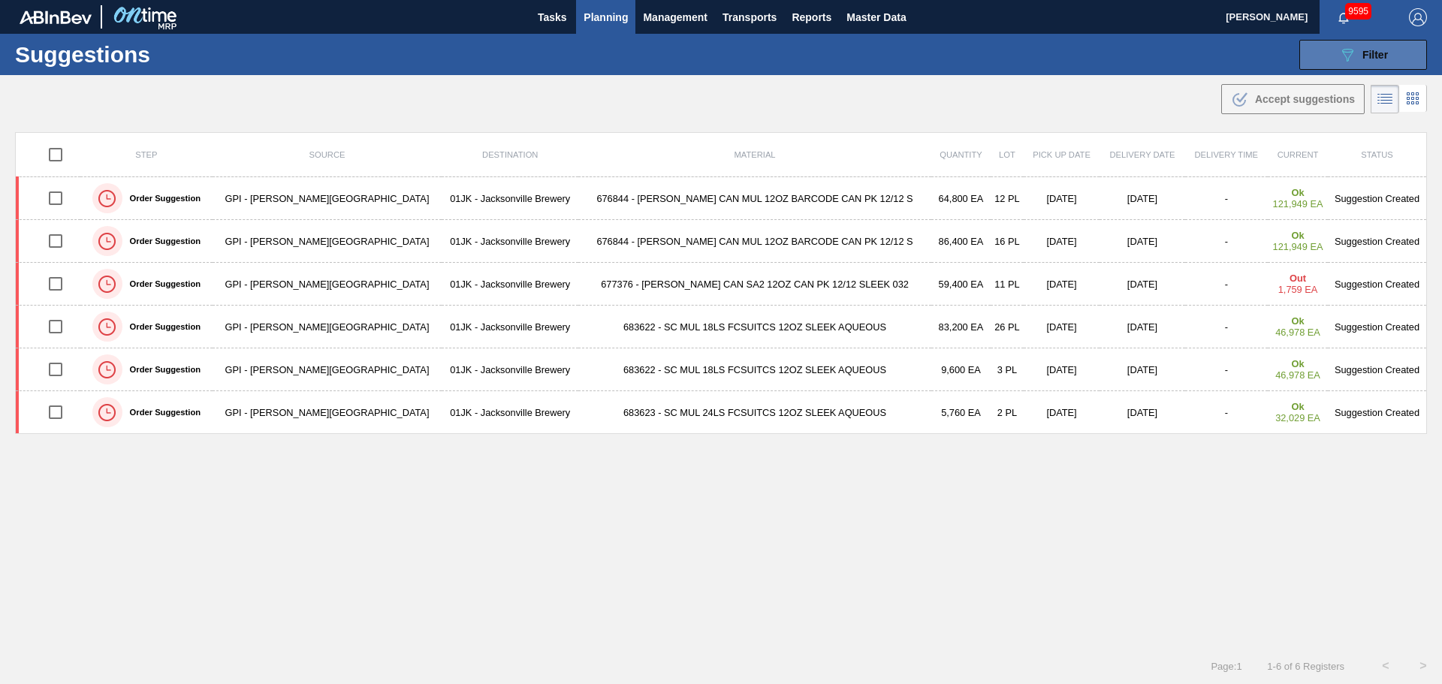
click at [1323, 48] on button "089F7B8B-B2A5-4AFE-B5C0-19BA573D28AC Filter" at bounding box center [1363, 55] width 128 height 30
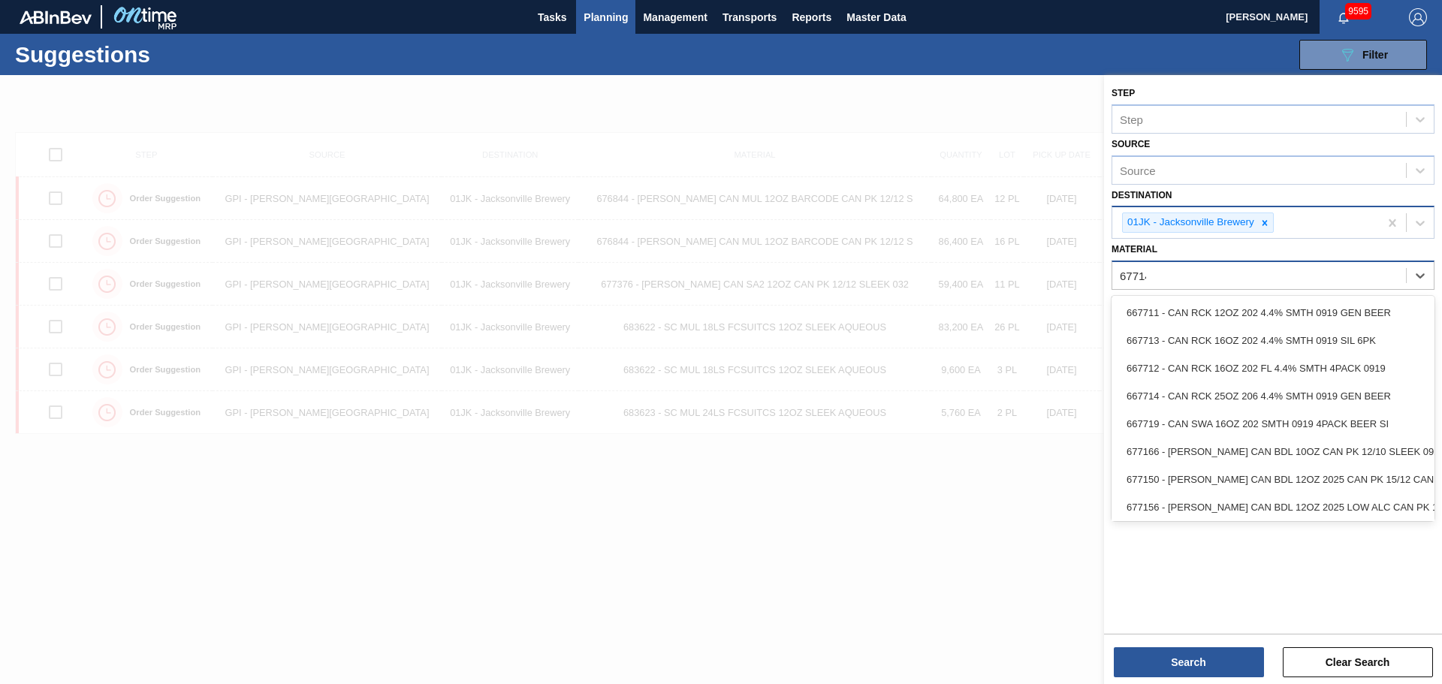
type input "677149"
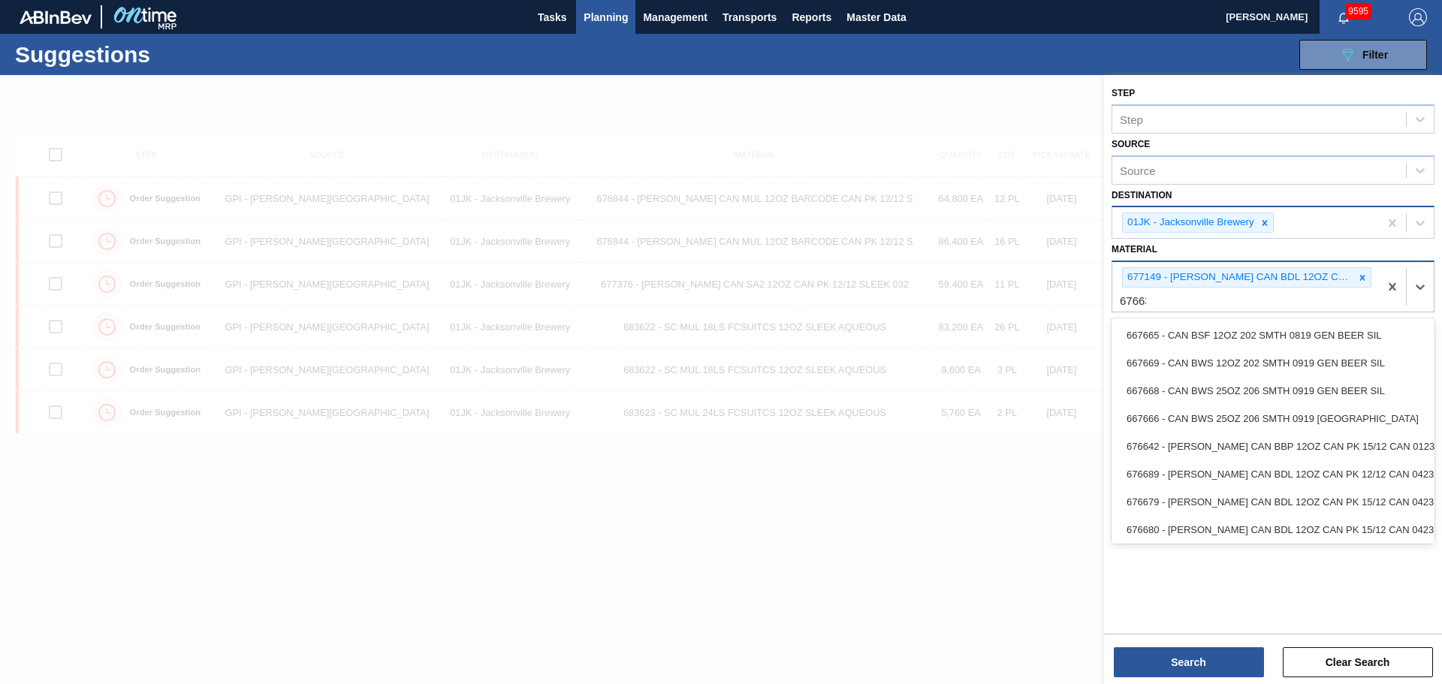
type input "676631"
type input "677195"
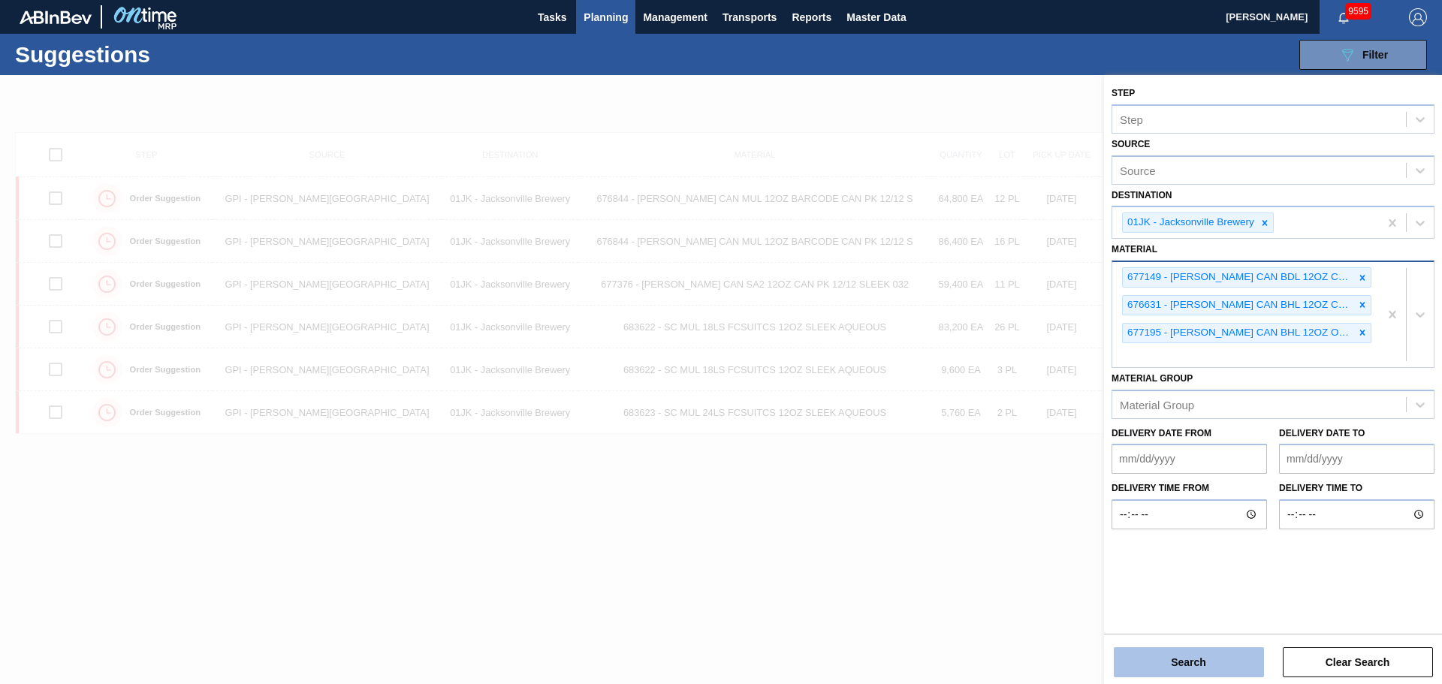
click at [1137, 665] on button "Search" at bounding box center [1189, 662] width 150 height 30
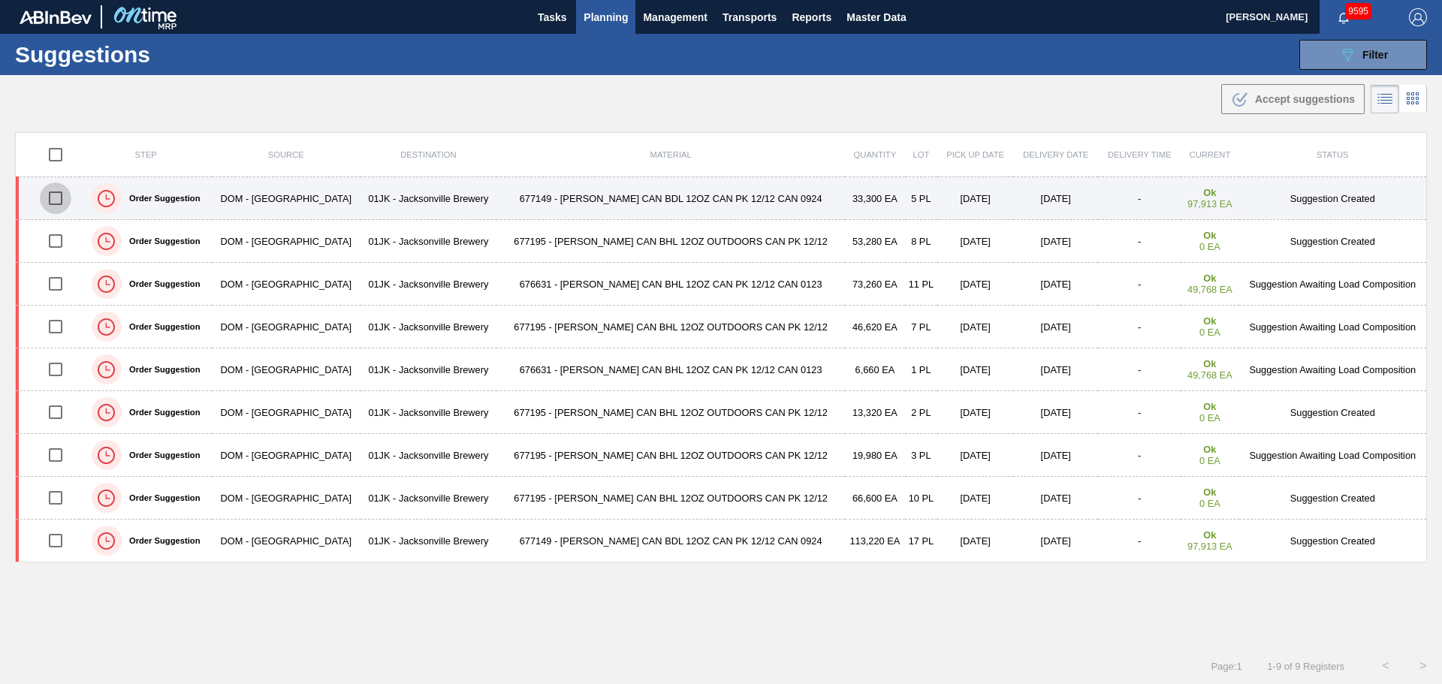
click at [62, 194] on input "checkbox" at bounding box center [56, 199] width 32 height 32
checkbox input "true"
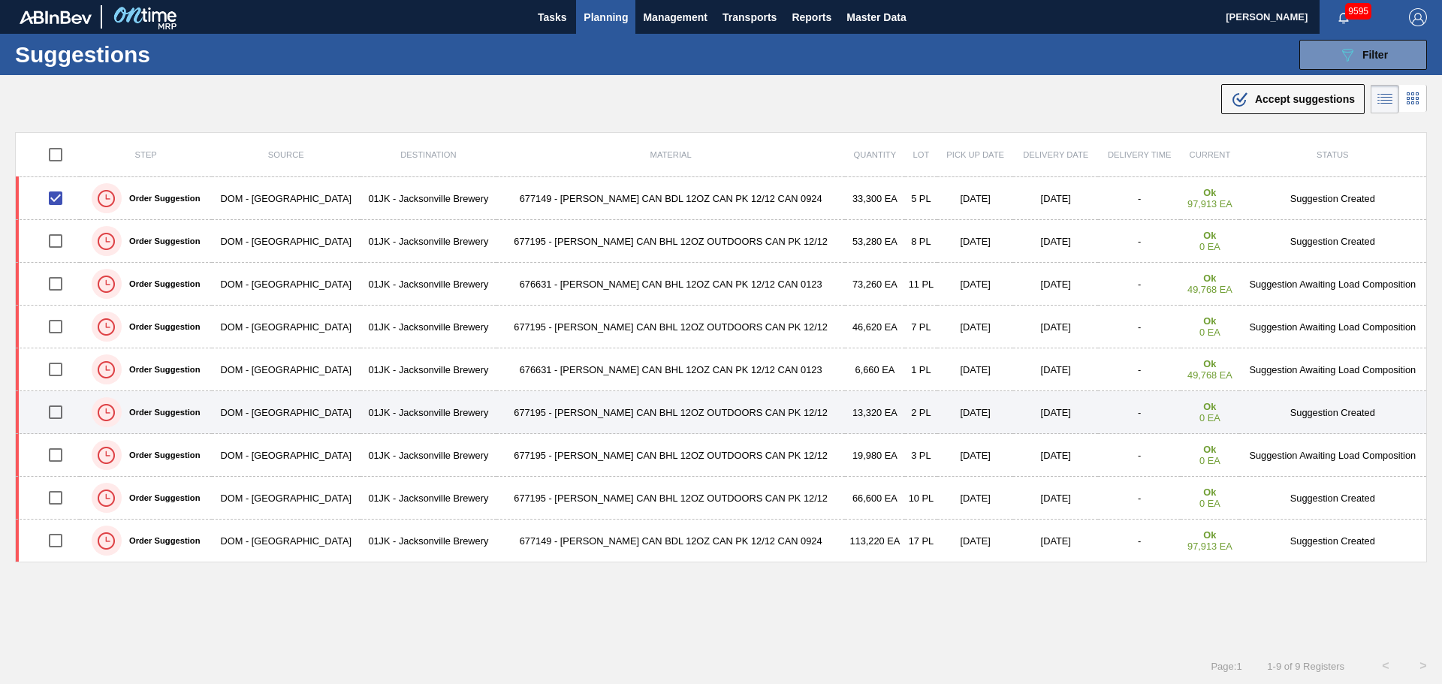
click at [54, 411] on input "checkbox" at bounding box center [56, 413] width 32 height 32
checkbox input "true"
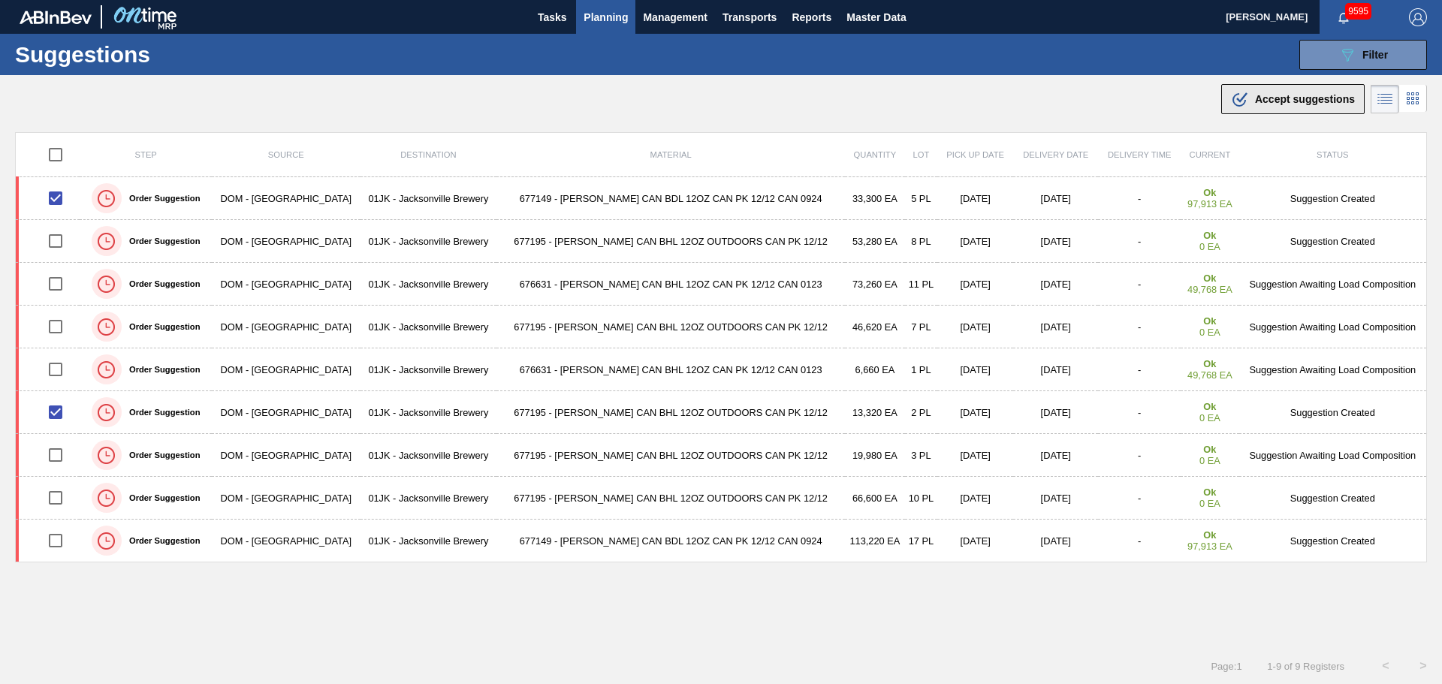
click at [1269, 101] on span "Accept suggestions" at bounding box center [1305, 99] width 100 height 12
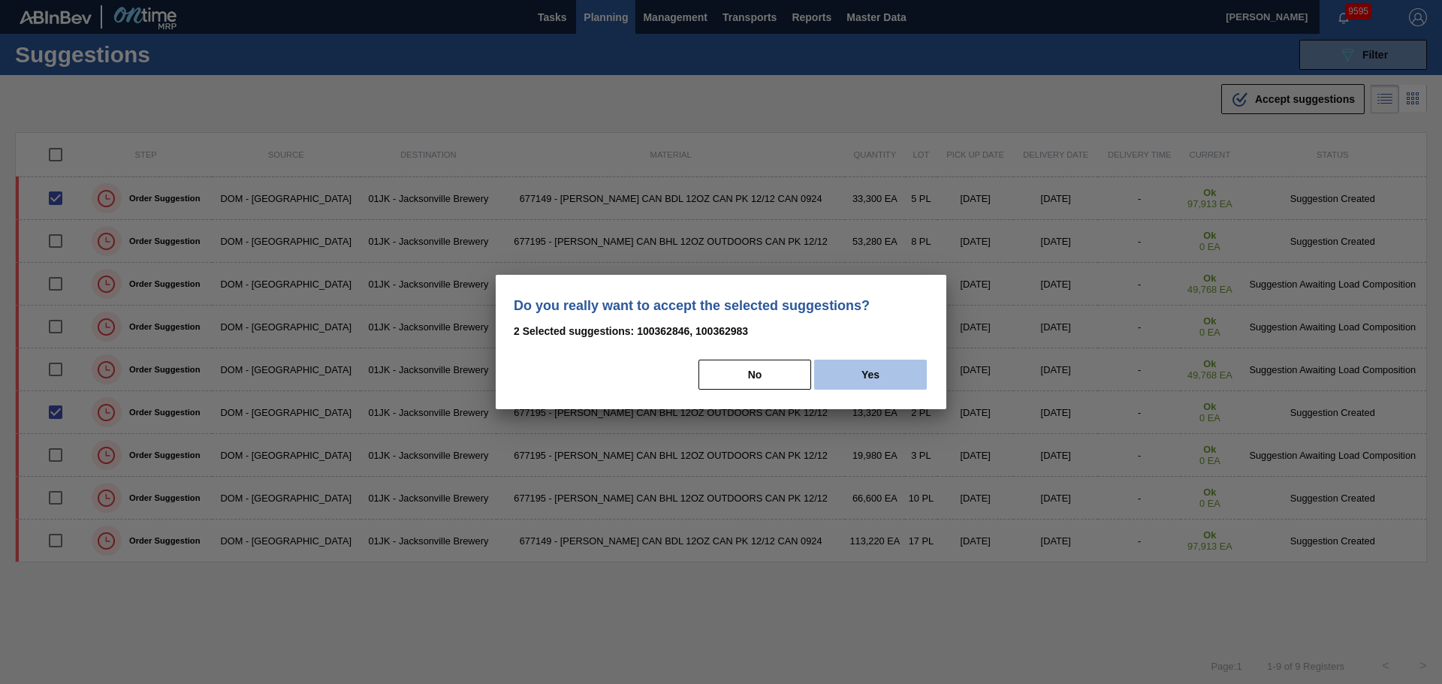
click at [852, 370] on button "Yes" at bounding box center [870, 375] width 113 height 30
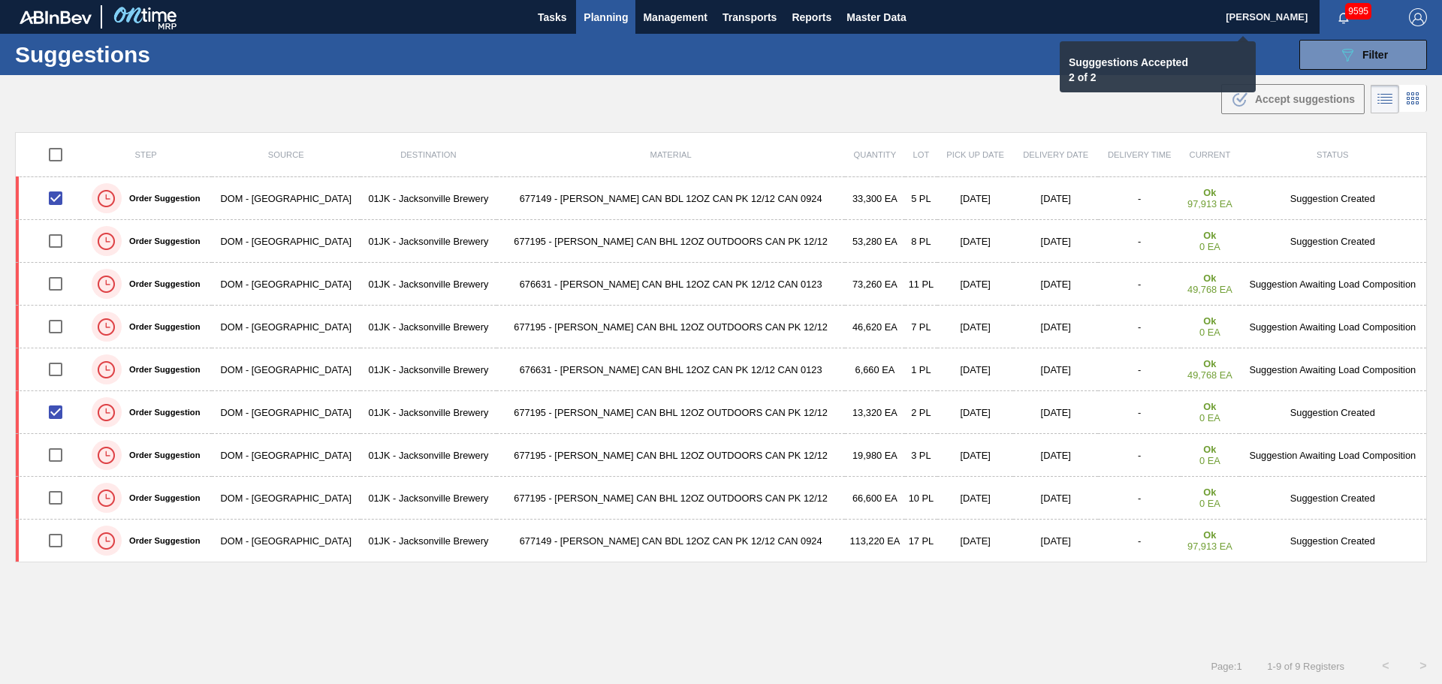
checkbox input "false"
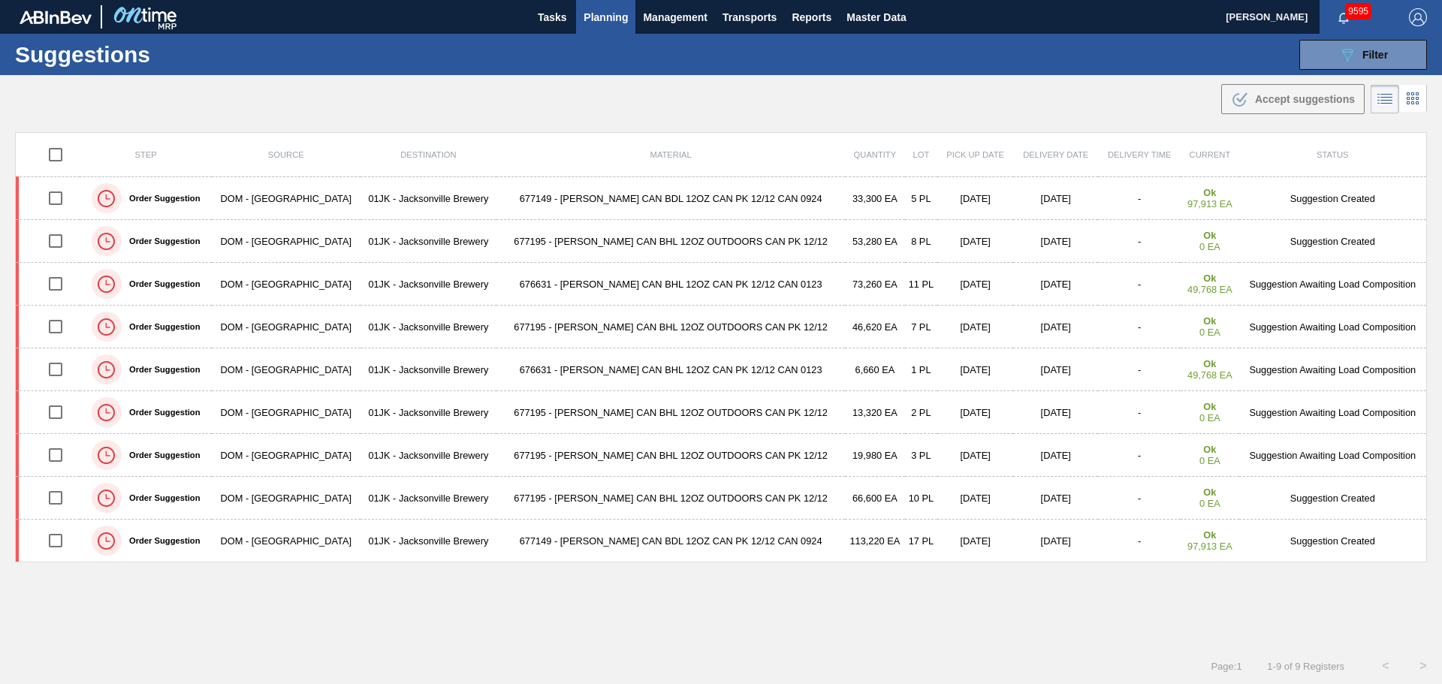
click at [685, 113] on div ".b{fill:var(--color-action-default)} Accept suggestions" at bounding box center [721, 96] width 1442 height 42
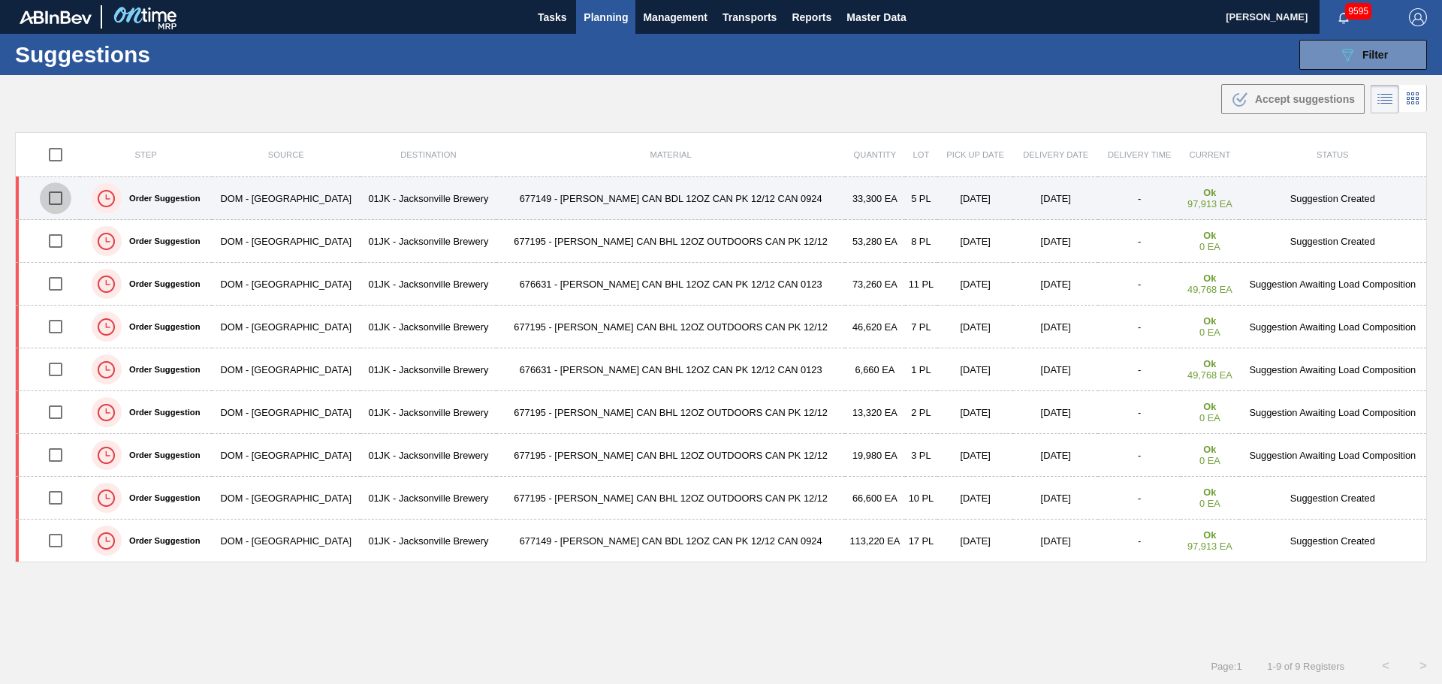
click at [51, 192] on input "checkbox" at bounding box center [56, 199] width 32 height 32
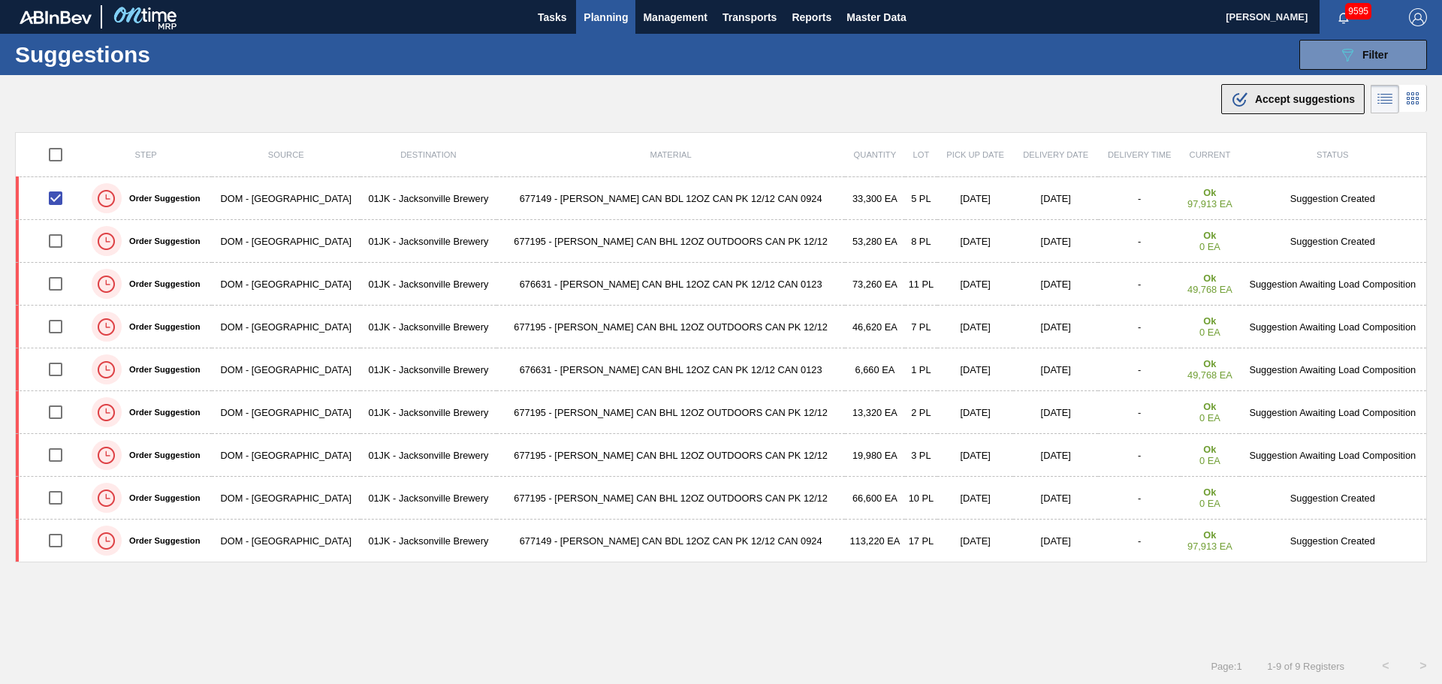
click at [1324, 84] on button ".b{fill:var(--color-action-default)} Accept suggestions" at bounding box center [1292, 99] width 143 height 30
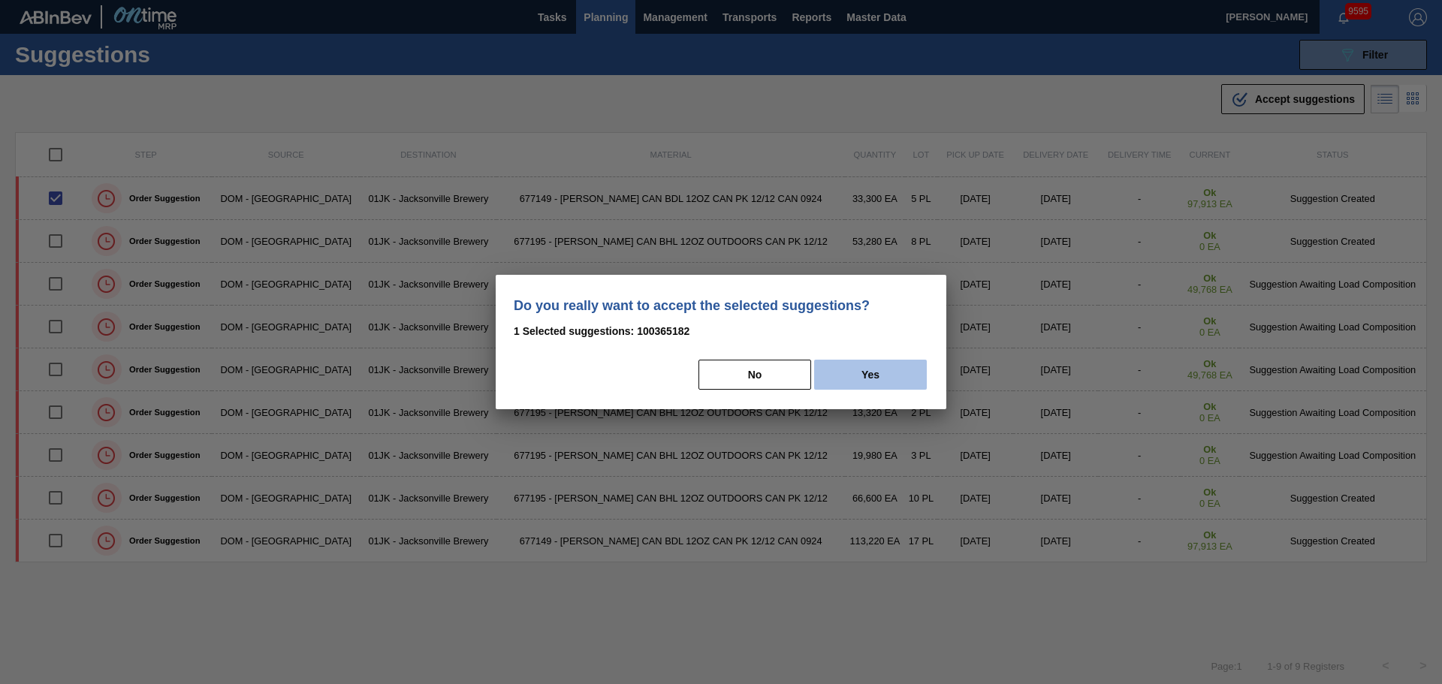
click at [834, 376] on button "Yes" at bounding box center [870, 375] width 113 height 30
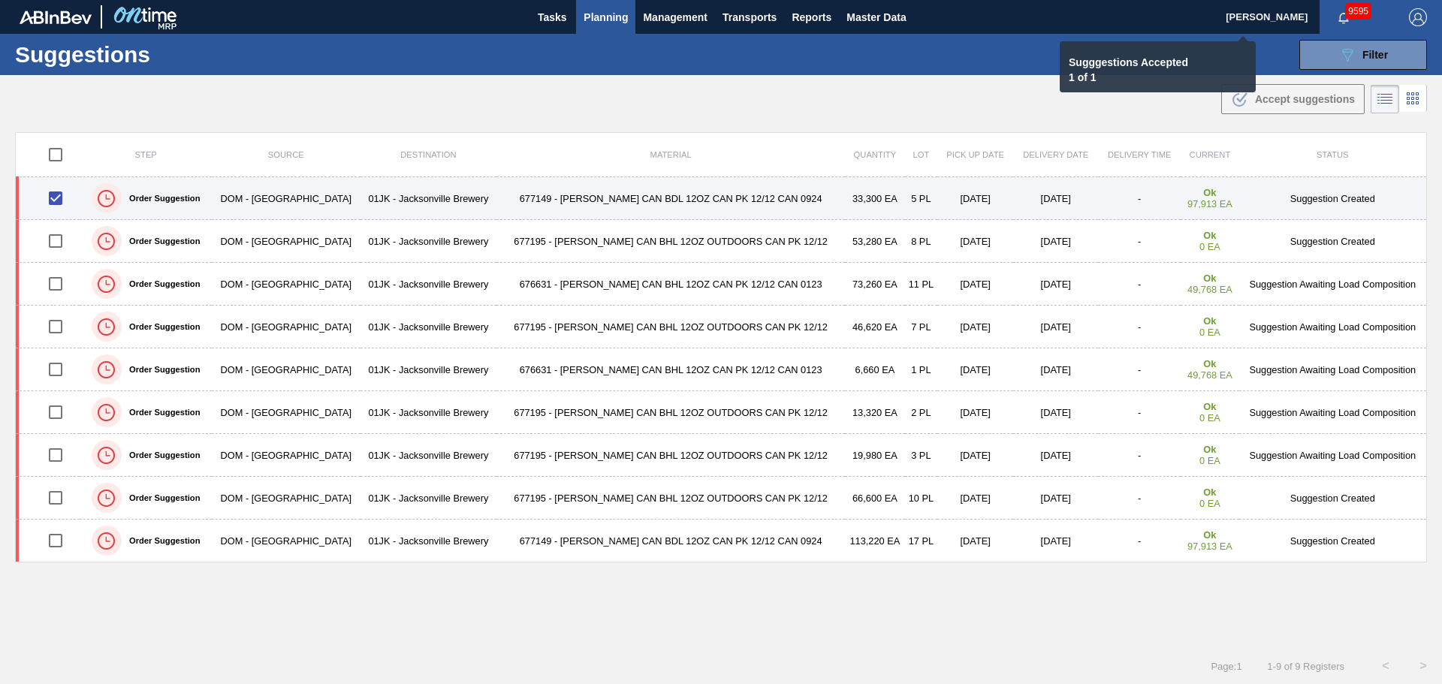
checkbox input "false"
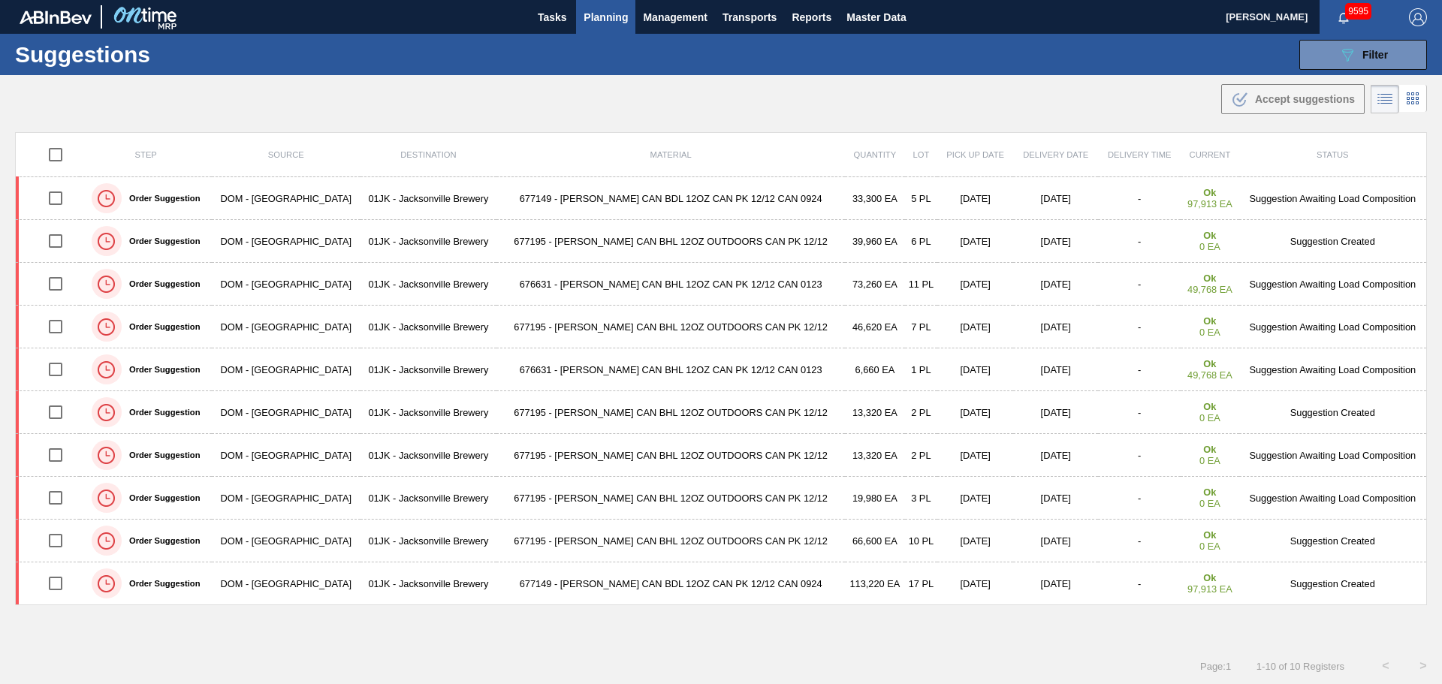
click at [1326, 34] on main "Tasks Planning Management Transports Reports Master Data Jasmine Brown 9595 Mar…" at bounding box center [721, 342] width 1442 height 684
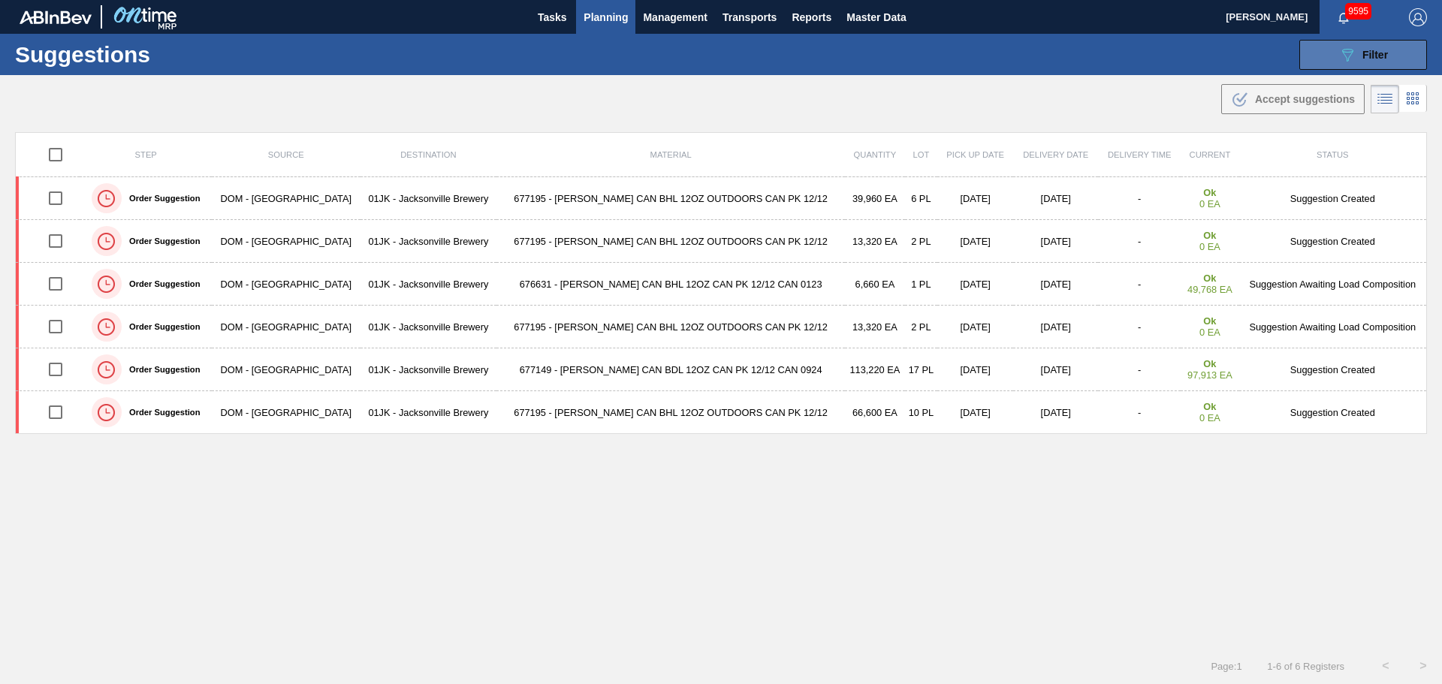
click at [1362, 53] on span "Filter" at bounding box center [1375, 55] width 26 height 12
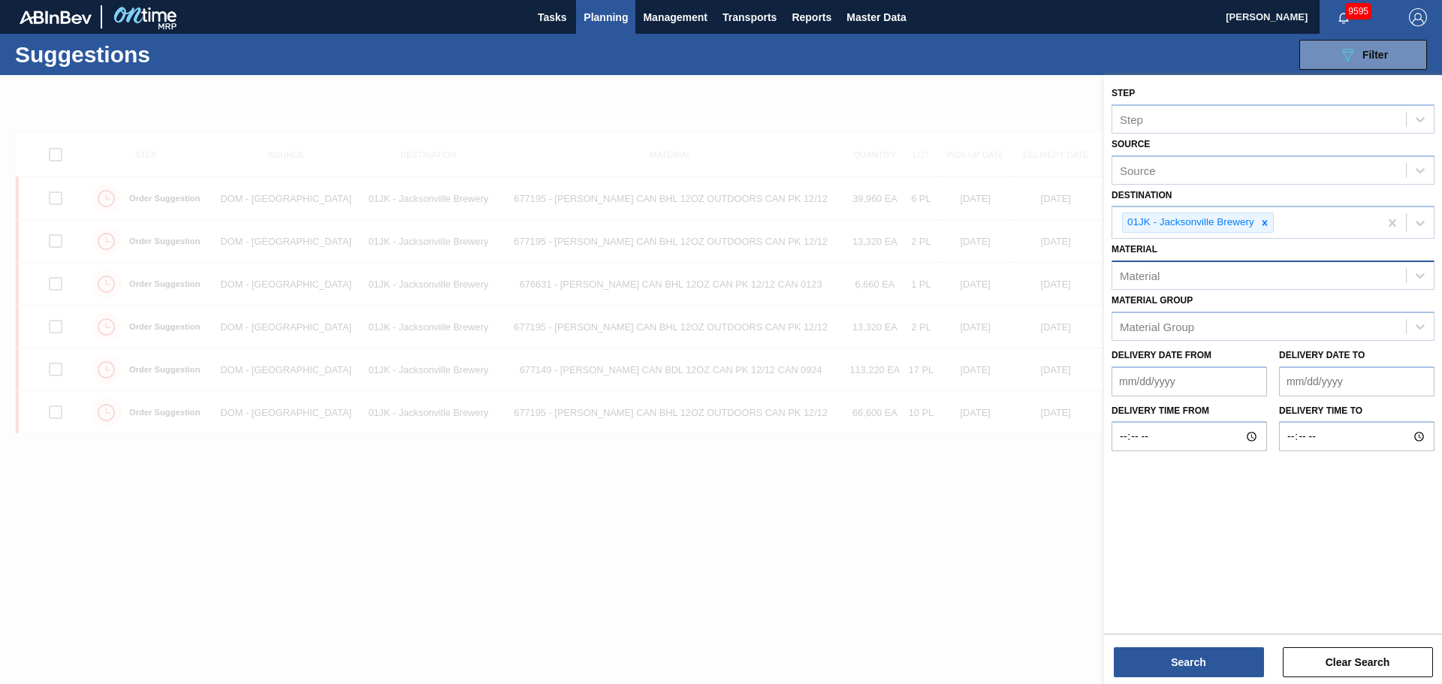
click at [1203, 272] on div "Material" at bounding box center [1259, 276] width 294 height 22
click at [1163, 280] on div "Material" at bounding box center [1259, 276] width 294 height 22
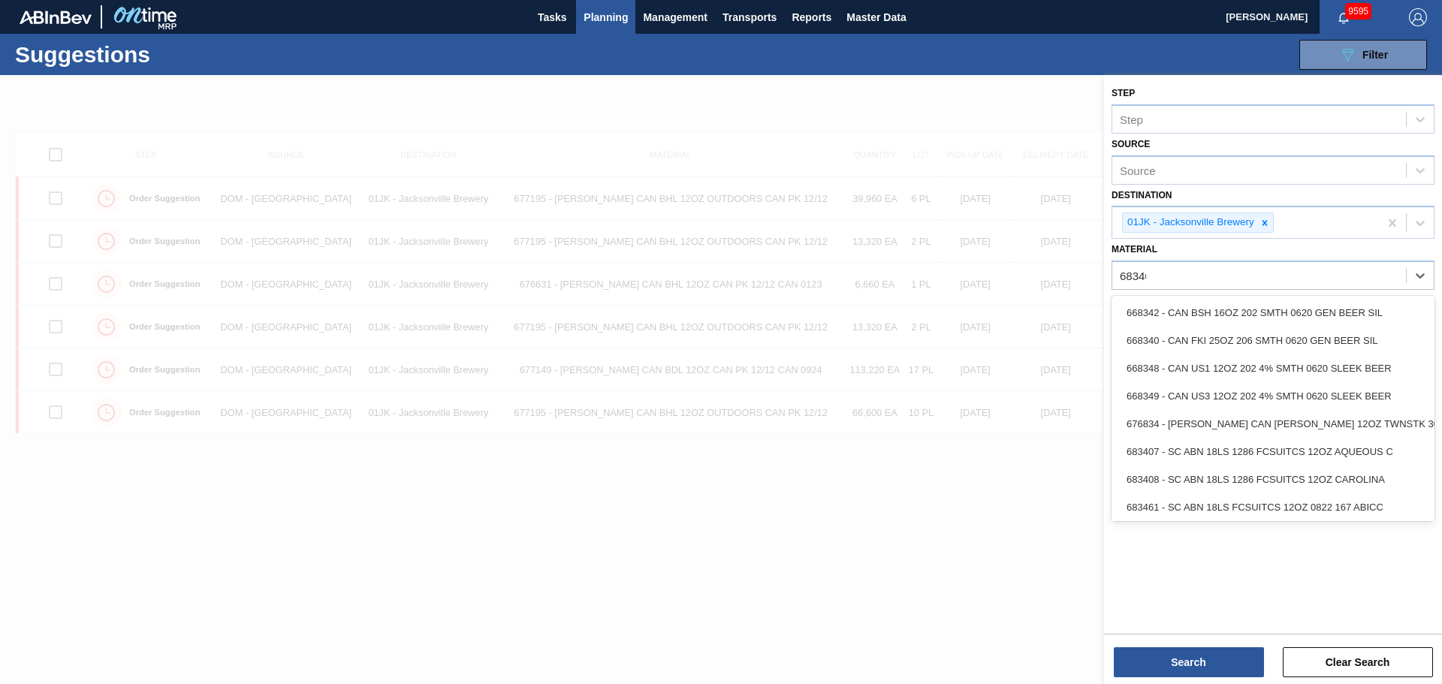
type input "683461"
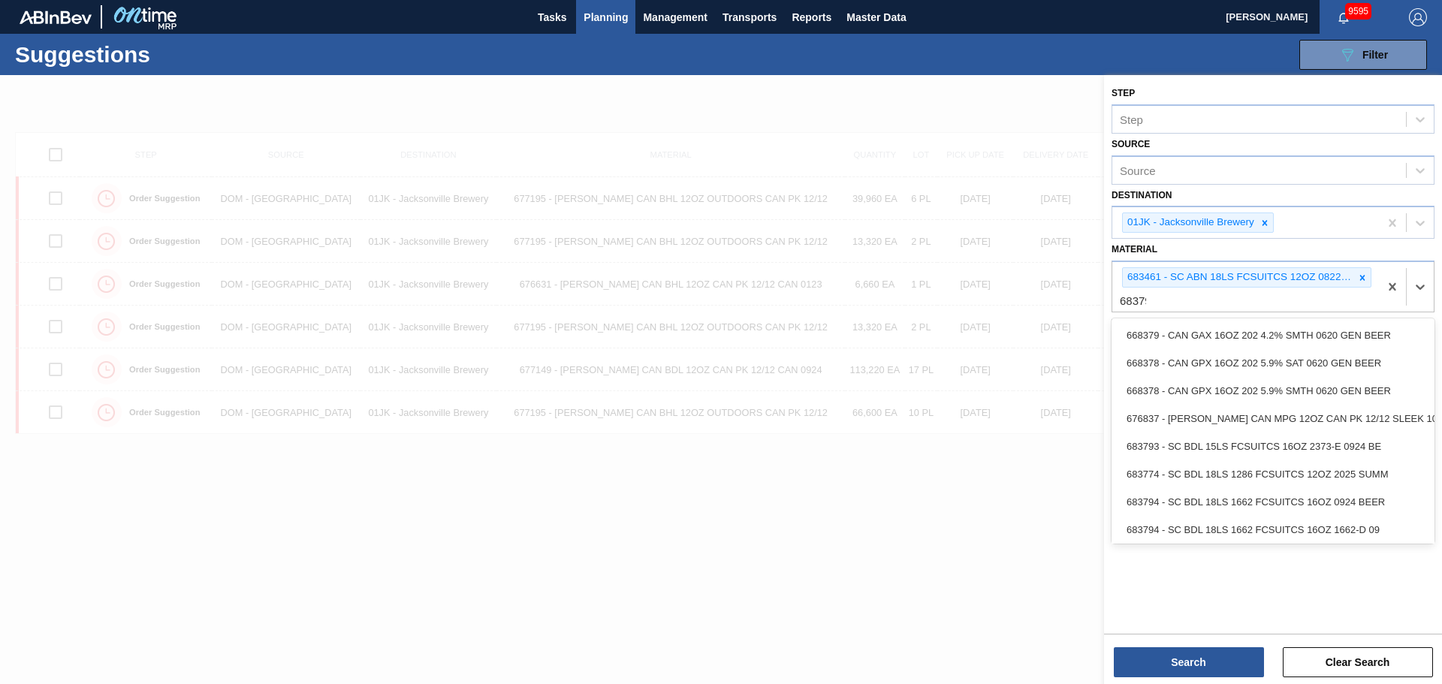
type input "683790"
type input "683885"
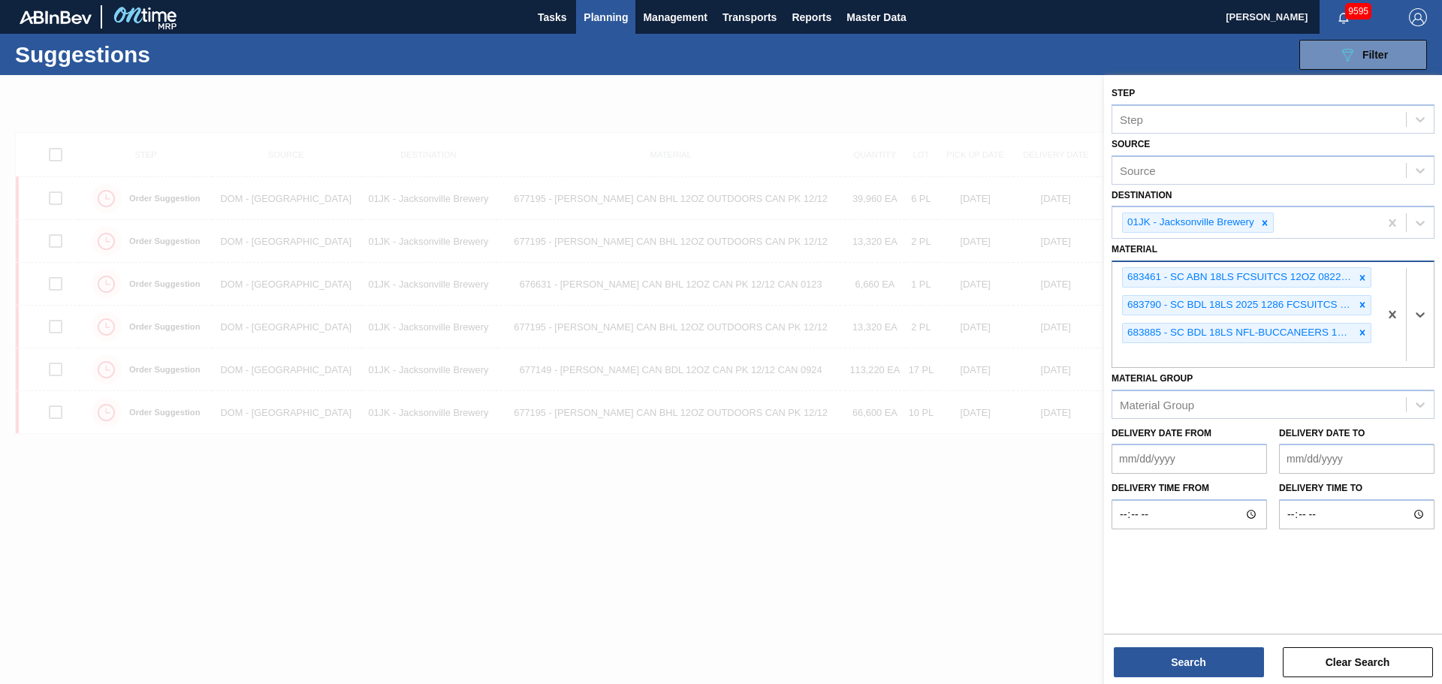
click at [1187, 355] on div "683461 - SC ABN 18LS FCSUITCS 12OZ 0822 167 ABICC 683790 - SC BDL 18LS 2025 128…" at bounding box center [1245, 314] width 267 height 105
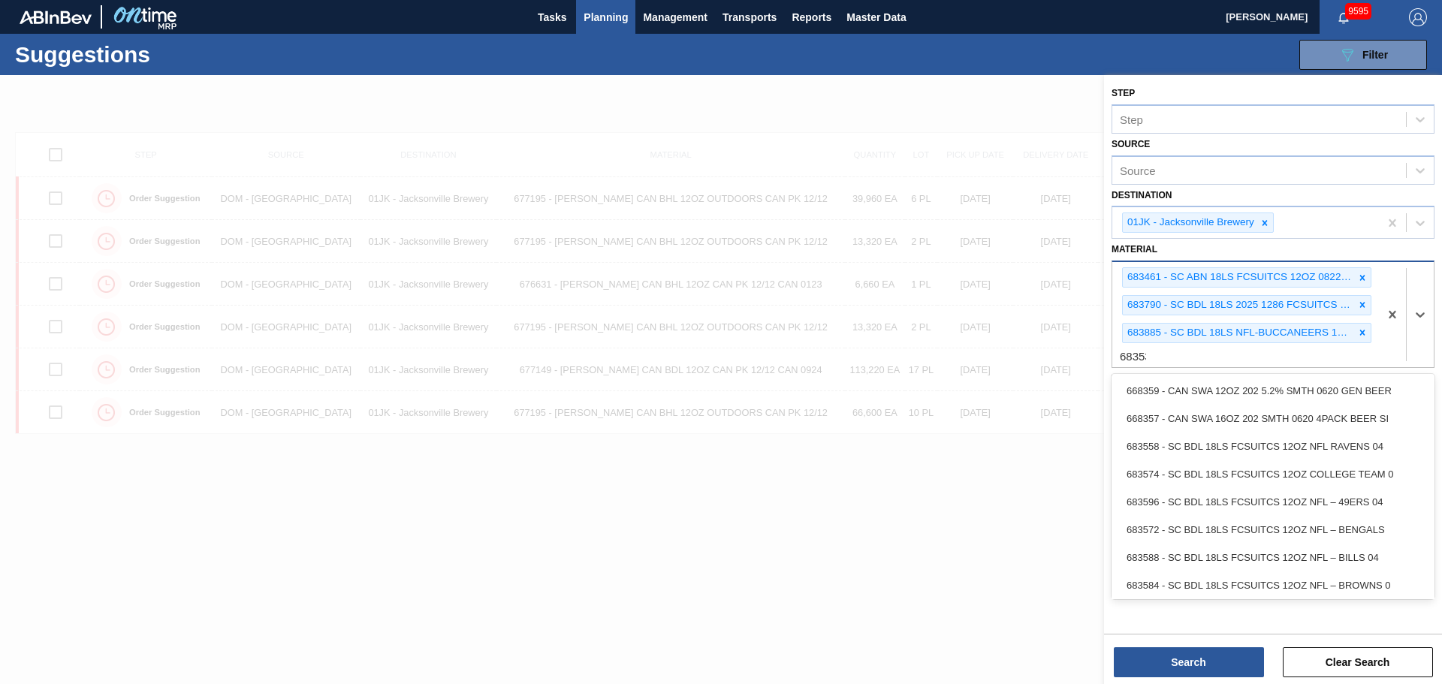
type input "683532"
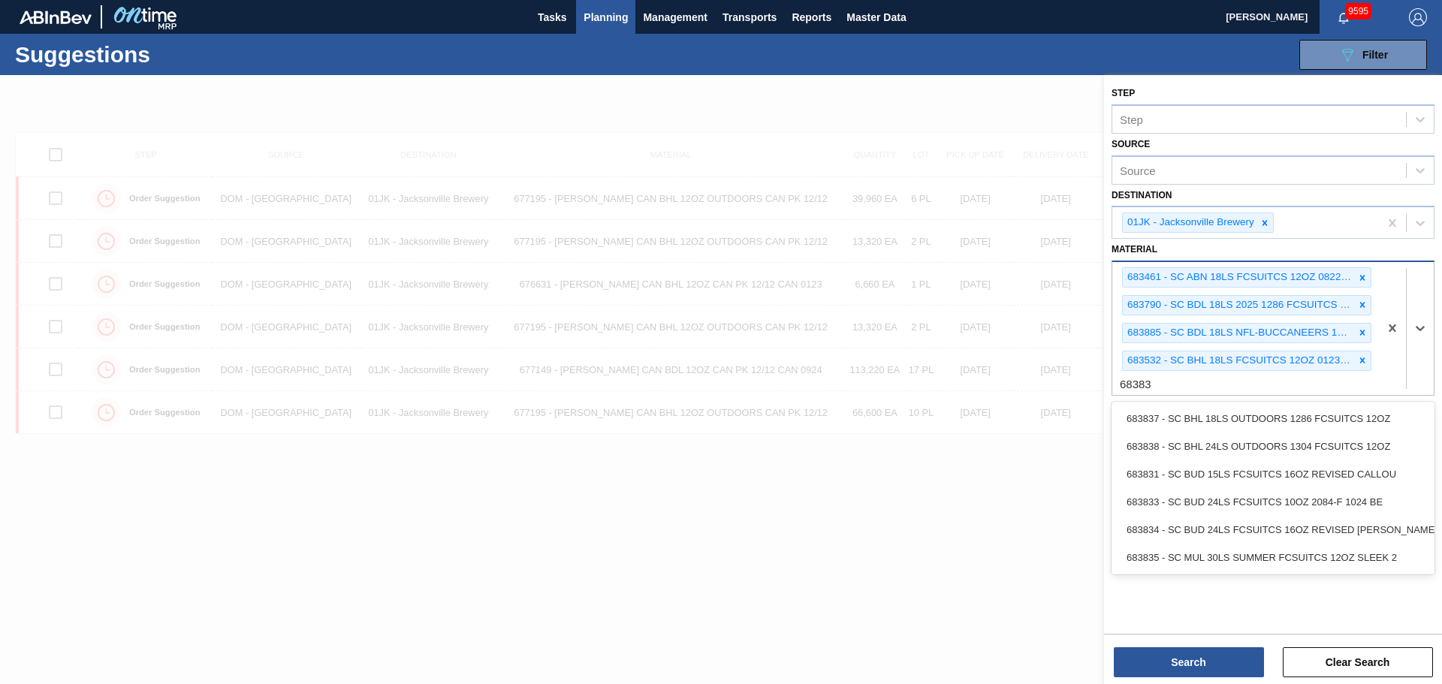
type input "683837"
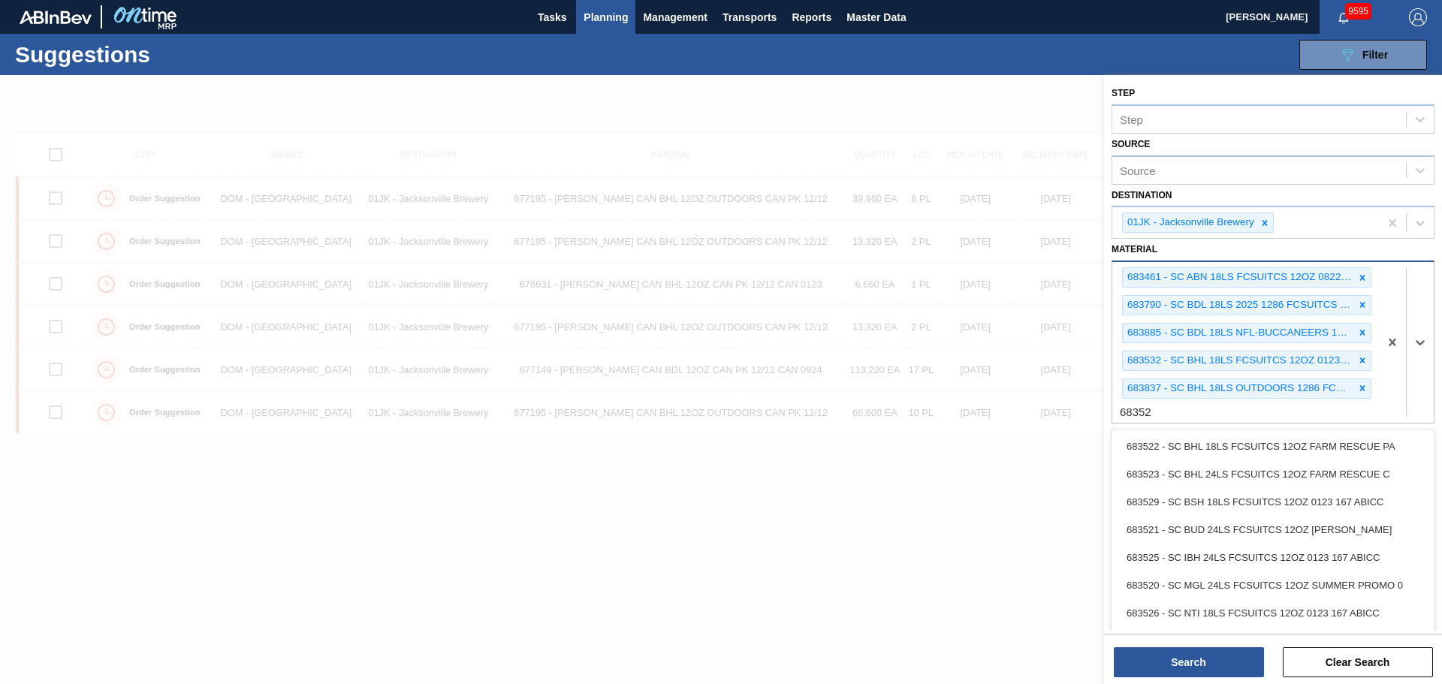
type input "683529"
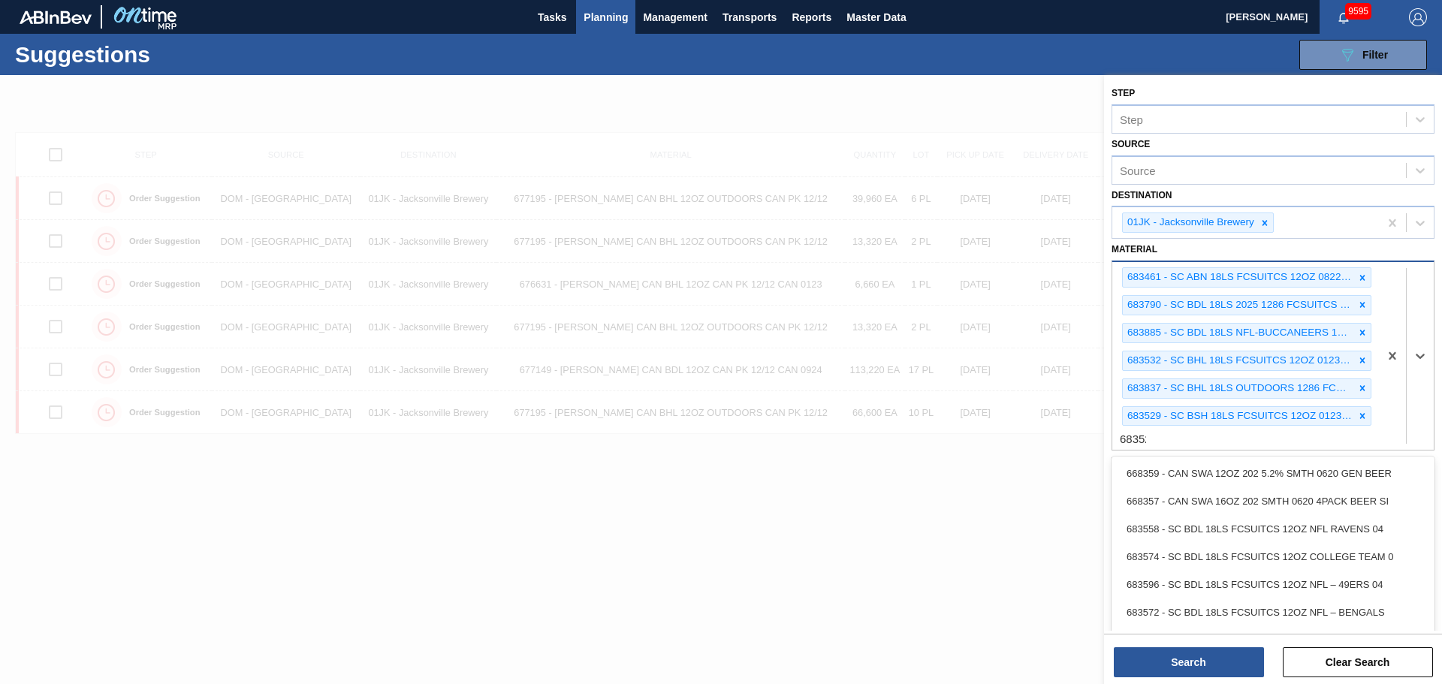
type input "683526"
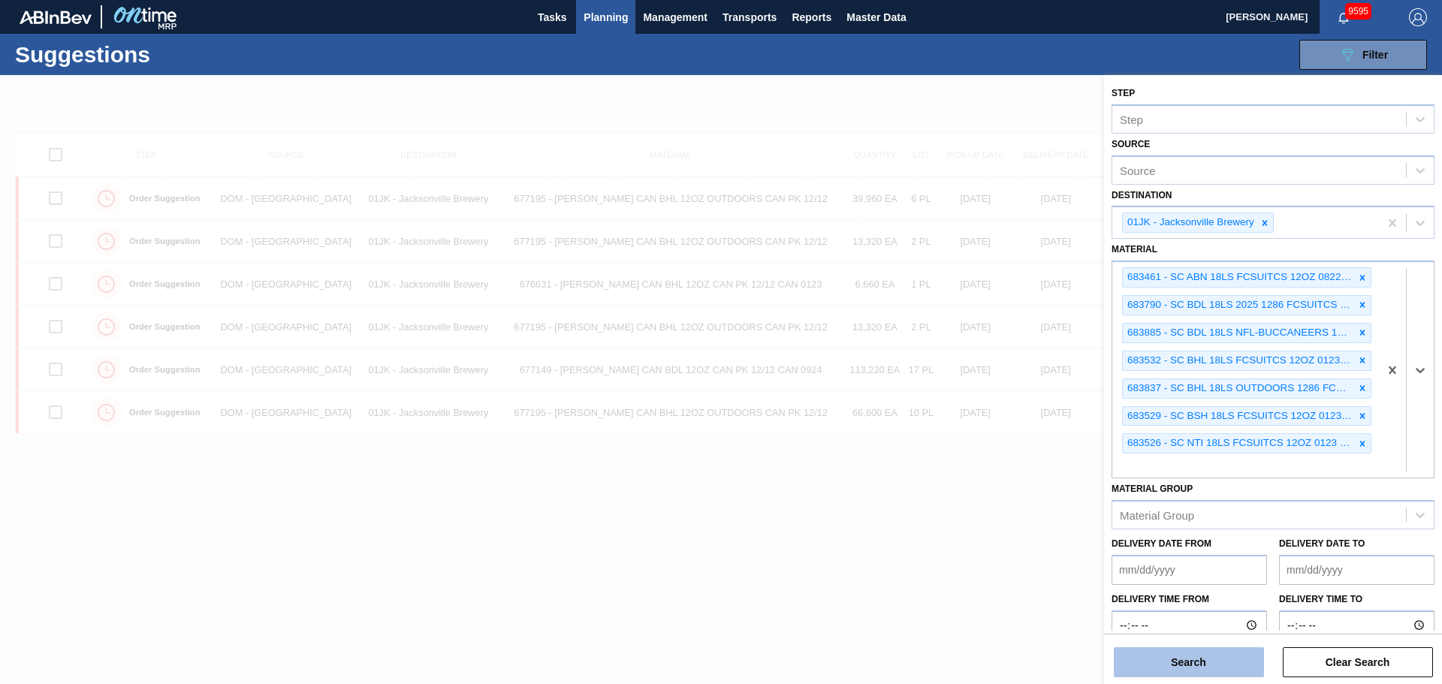
click at [1245, 666] on button "Search" at bounding box center [1189, 662] width 150 height 30
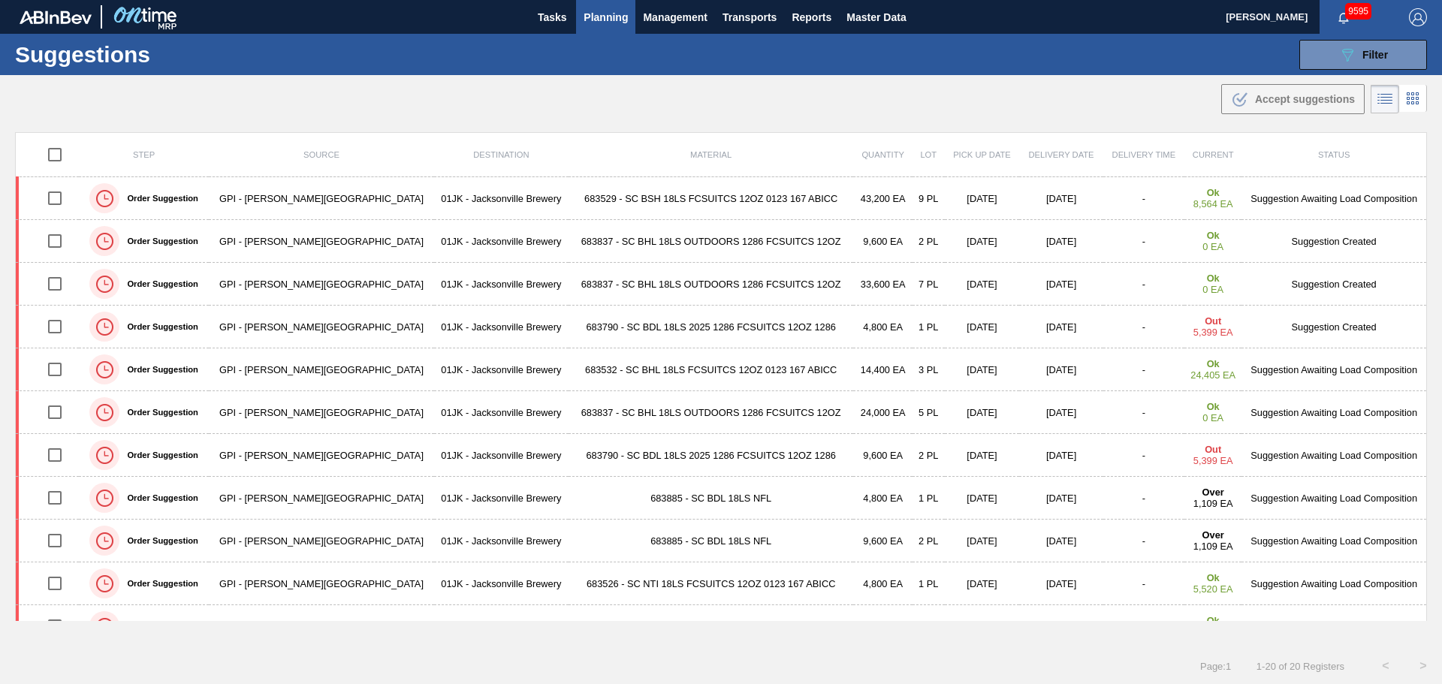
click at [817, 119] on main "Tasks Planning Management Transports Reports Master Data Jasmine Brown 9595 Mar…" at bounding box center [721, 342] width 1442 height 684
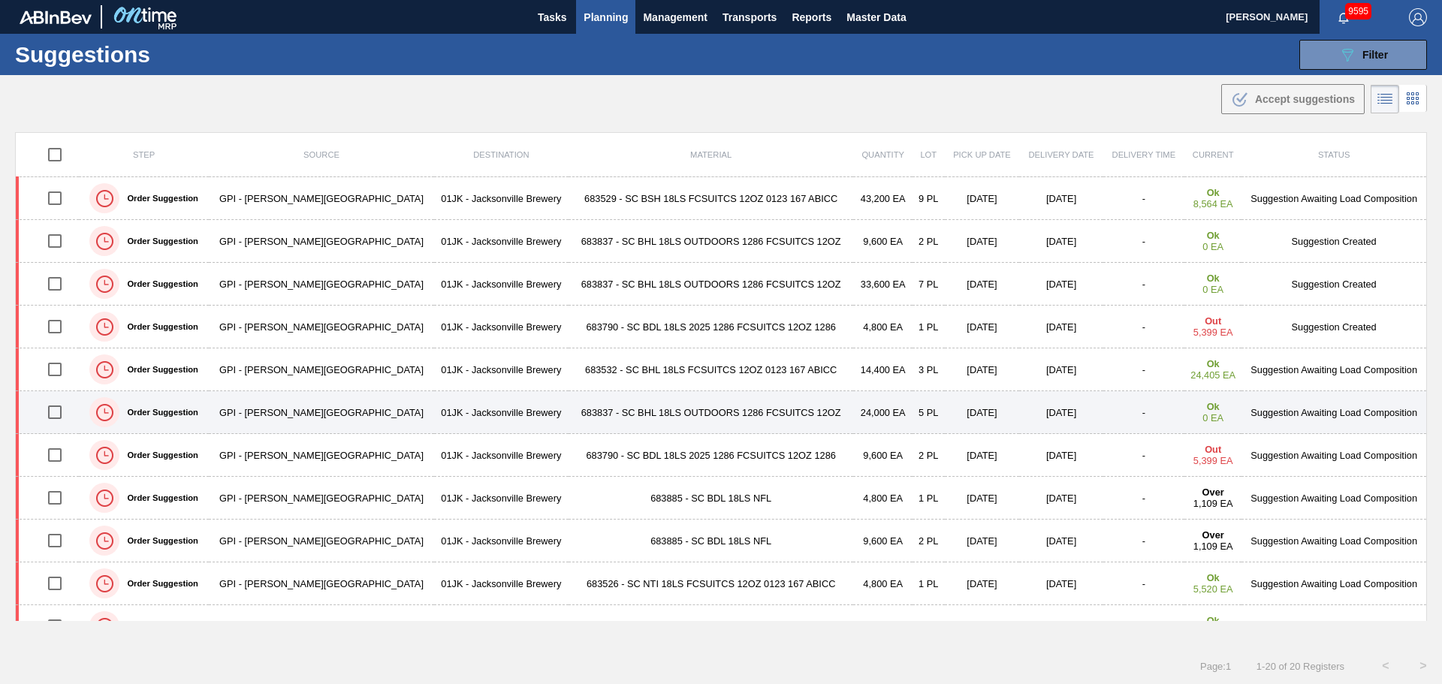
click at [643, 401] on td "683837 - SC BHL 18LS OUTDOORS 1286 FCSUITCS 12OZ" at bounding box center [711, 412] width 285 height 43
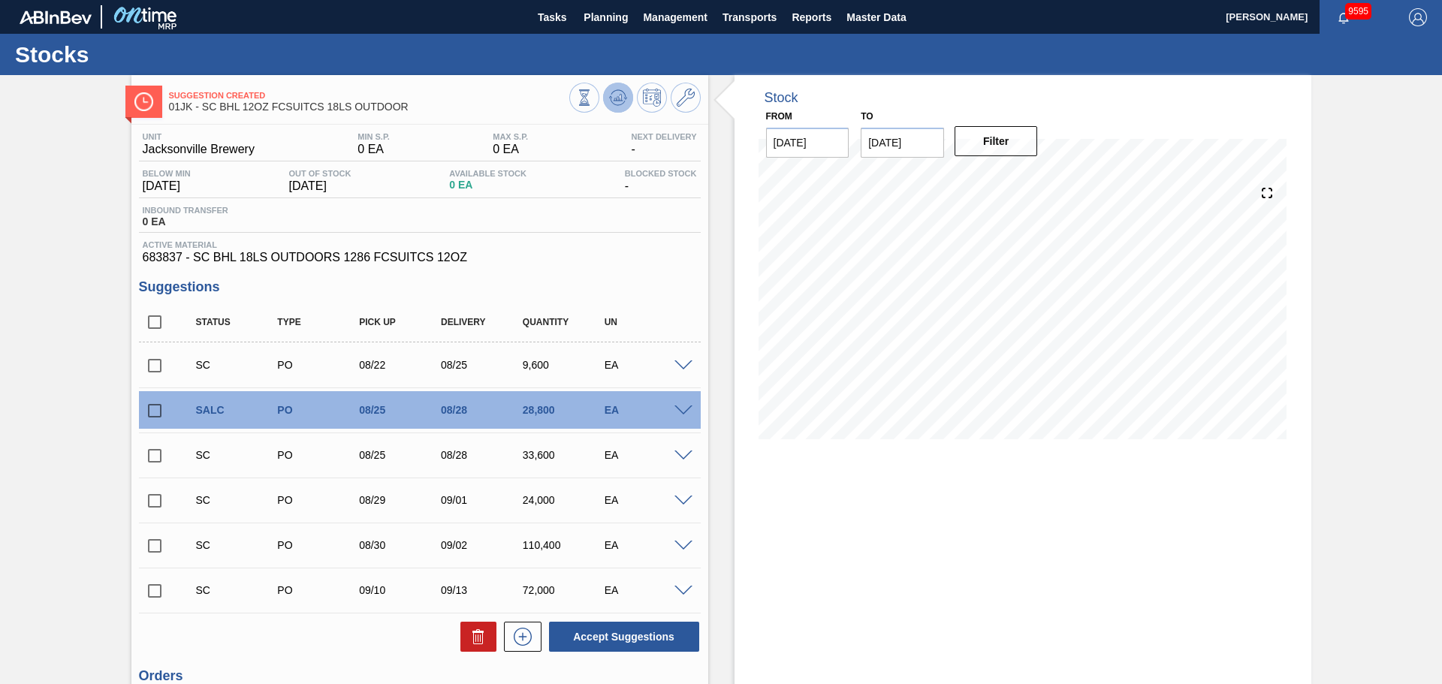
click at [624, 98] on icon at bounding box center [618, 94] width 15 height 8
click at [679, 361] on span at bounding box center [683, 366] width 18 height 11
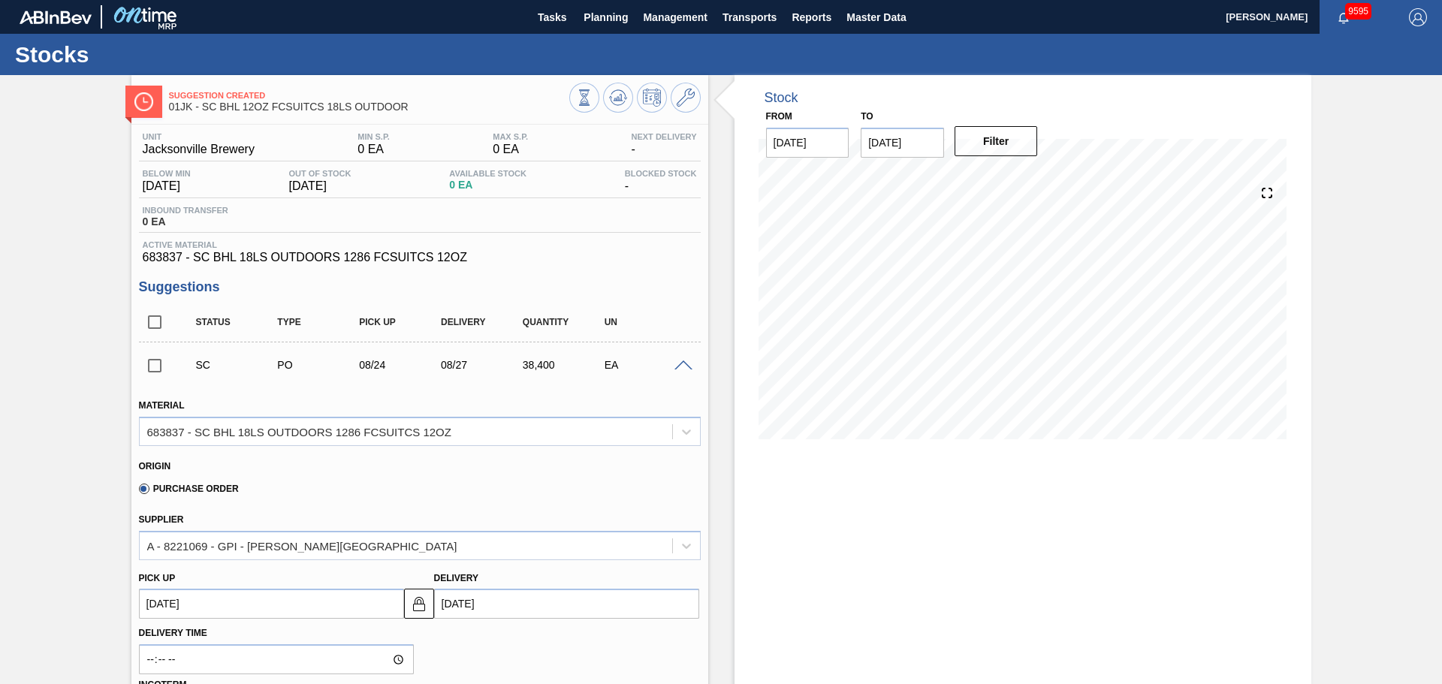
click at [685, 354] on div "SC PO 08/24 08/27 38,400 EA" at bounding box center [420, 365] width 562 height 38
click at [683, 358] on div "SC PO 08/24 08/27 38,400 EA" at bounding box center [420, 365] width 562 height 38
click at [683, 359] on div at bounding box center [686, 364] width 30 height 11
click at [683, 361] on span at bounding box center [683, 366] width 18 height 11
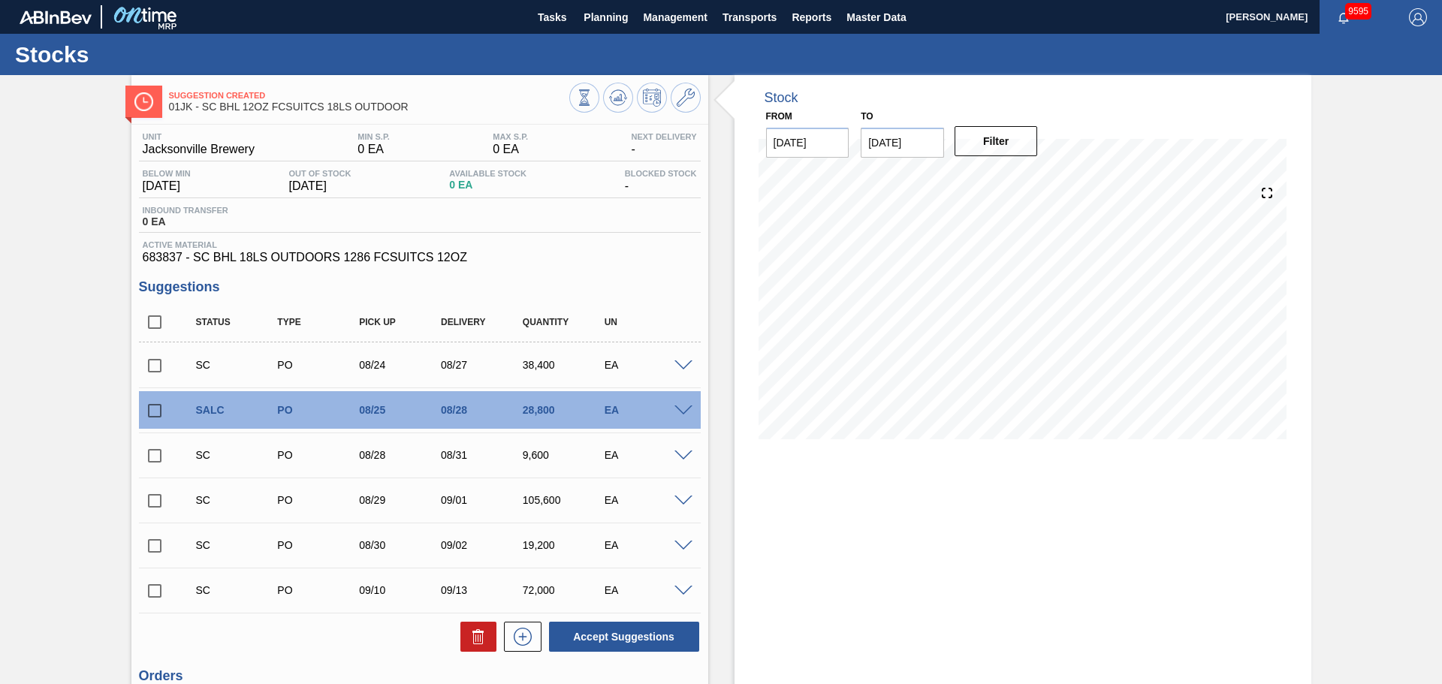
click at [686, 454] on span at bounding box center [683, 456] width 18 height 11
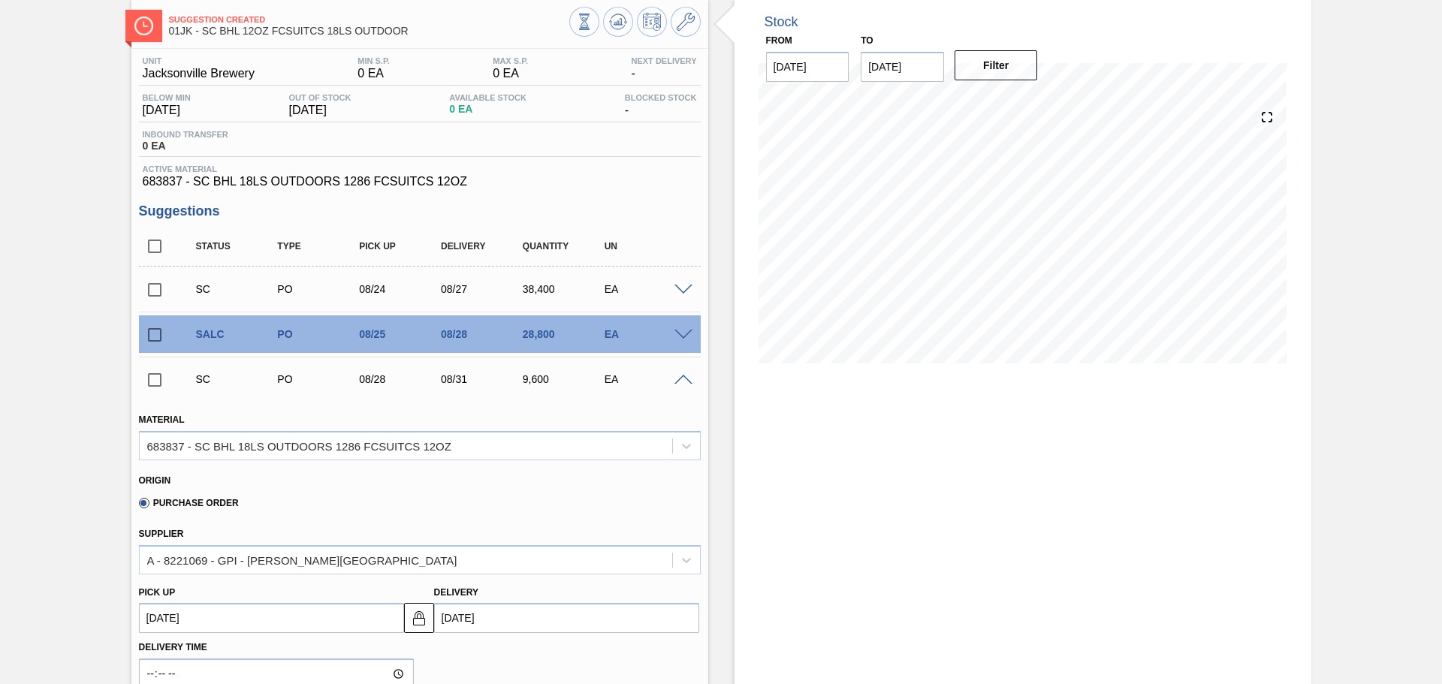
scroll to position [75, 0]
click at [689, 379] on span at bounding box center [683, 381] width 18 height 11
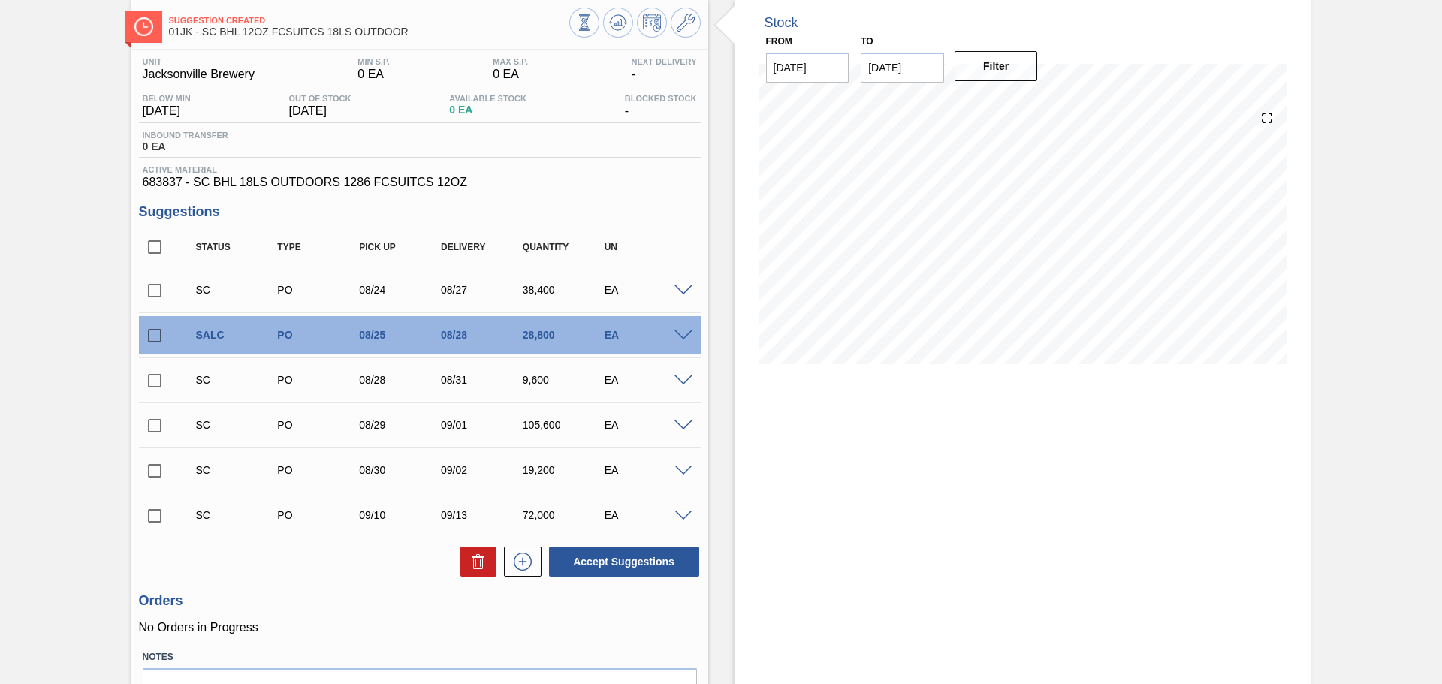
click at [686, 288] on span at bounding box center [683, 290] width 18 height 11
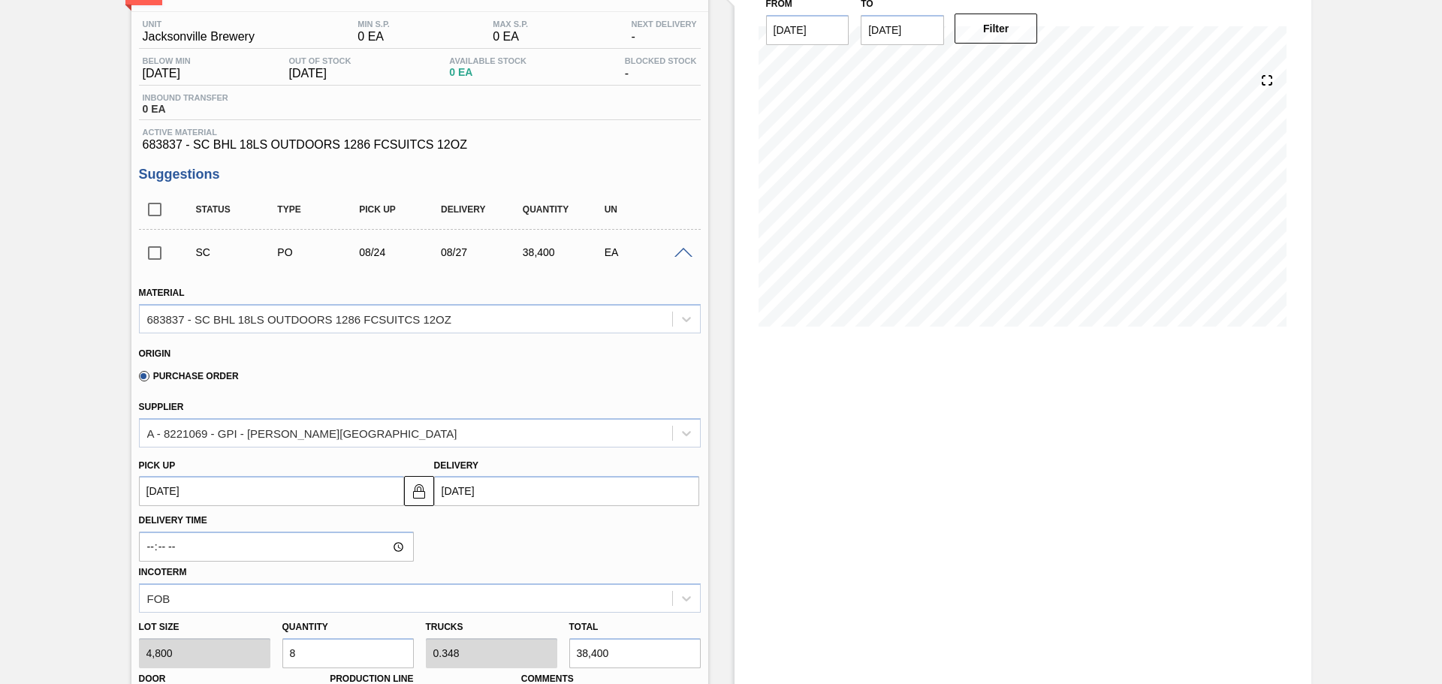
scroll to position [150, 0]
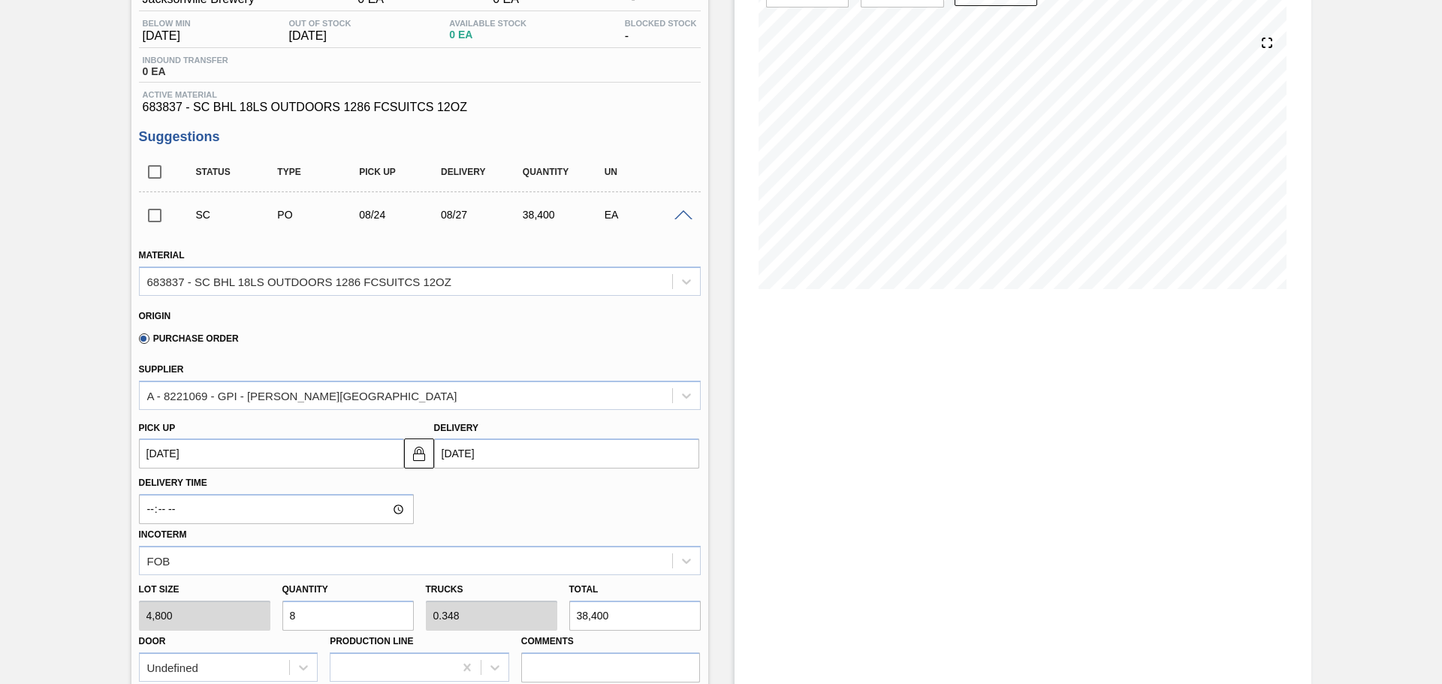
click at [674, 204] on div "SC PO 08/24 08/27 38,400 EA" at bounding box center [431, 215] width 490 height 30
click at [676, 216] on span at bounding box center [683, 215] width 18 height 11
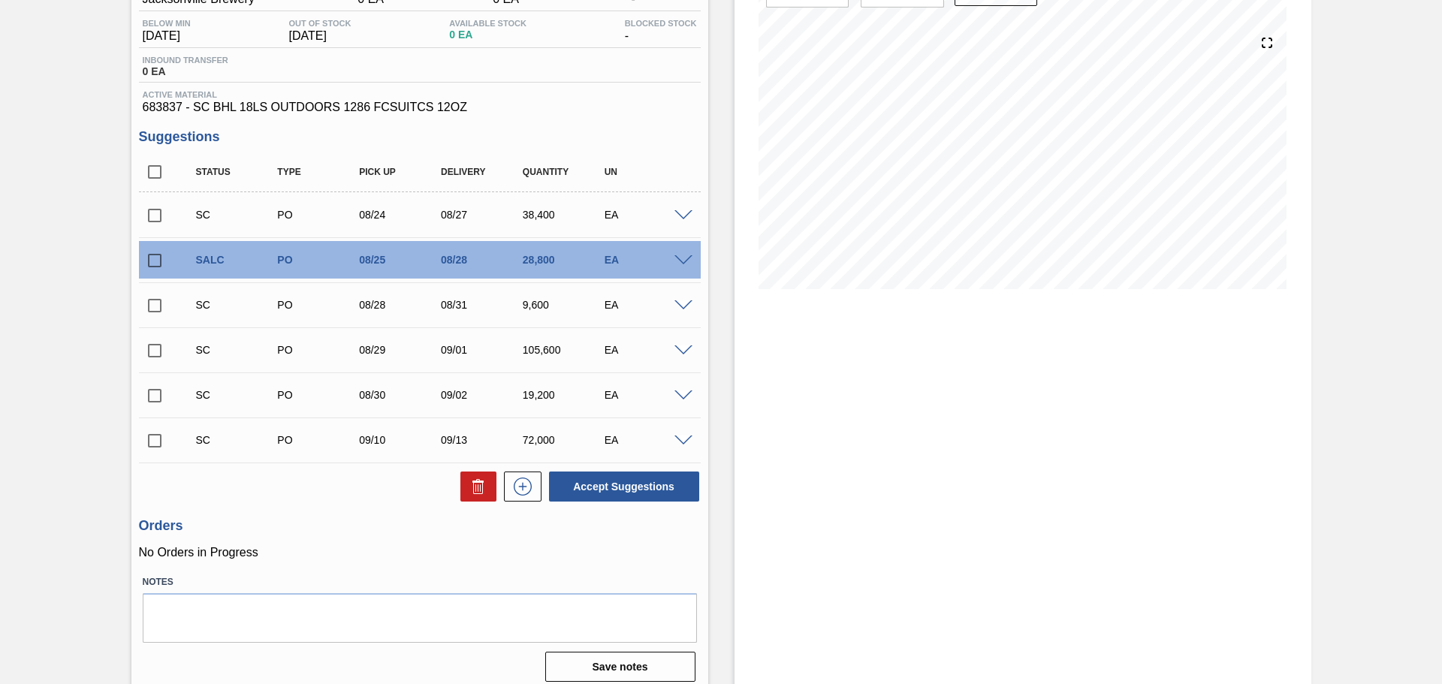
click at [678, 263] on span at bounding box center [683, 260] width 18 height 11
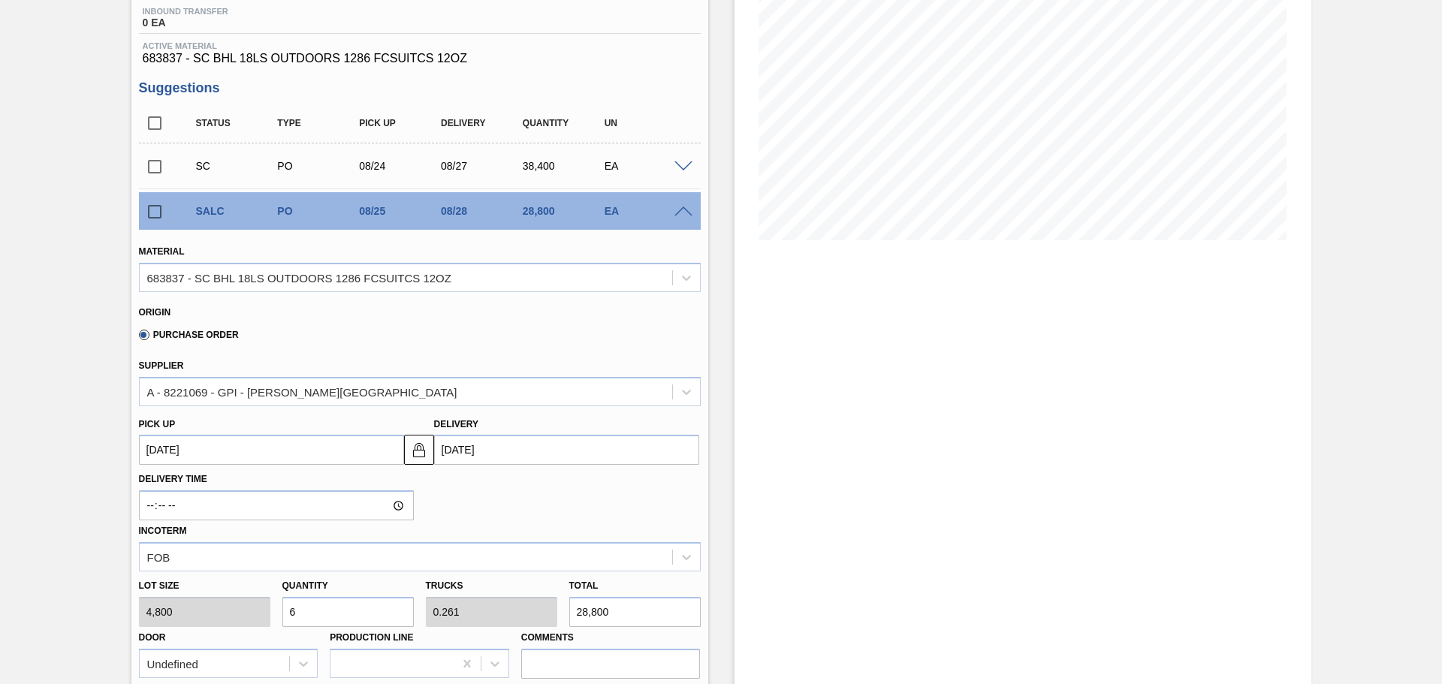
scroll to position [225, 0]
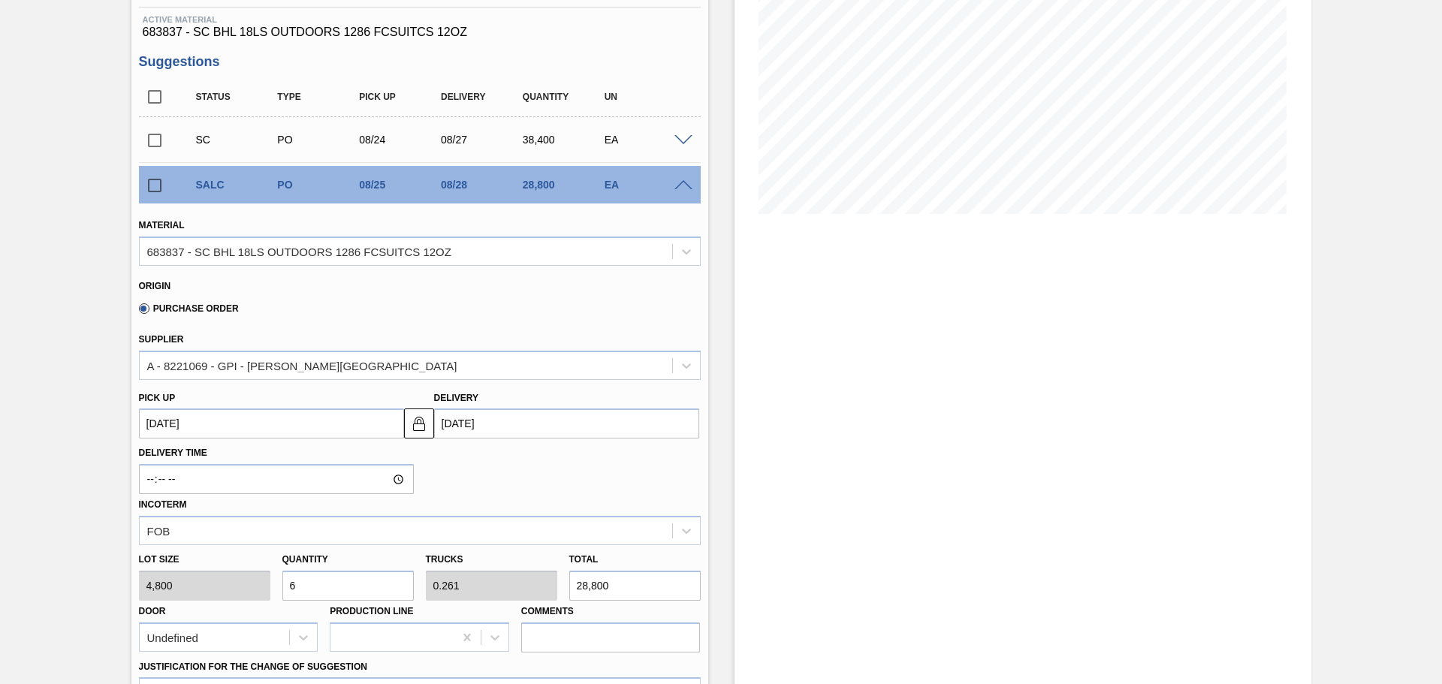
click at [682, 186] on span at bounding box center [683, 185] width 18 height 11
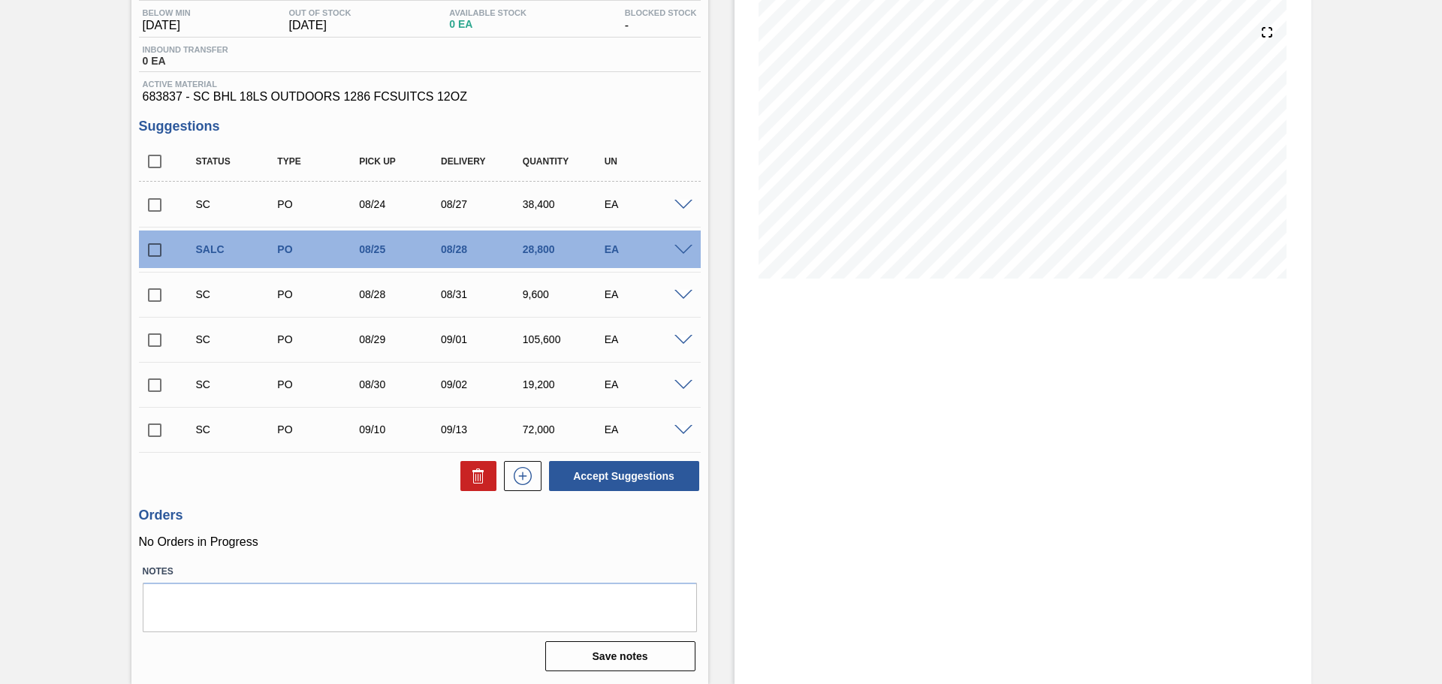
click at [683, 243] on div "EA" at bounding box center [646, 249] width 91 height 12
click at [683, 250] on span at bounding box center [683, 250] width 18 height 11
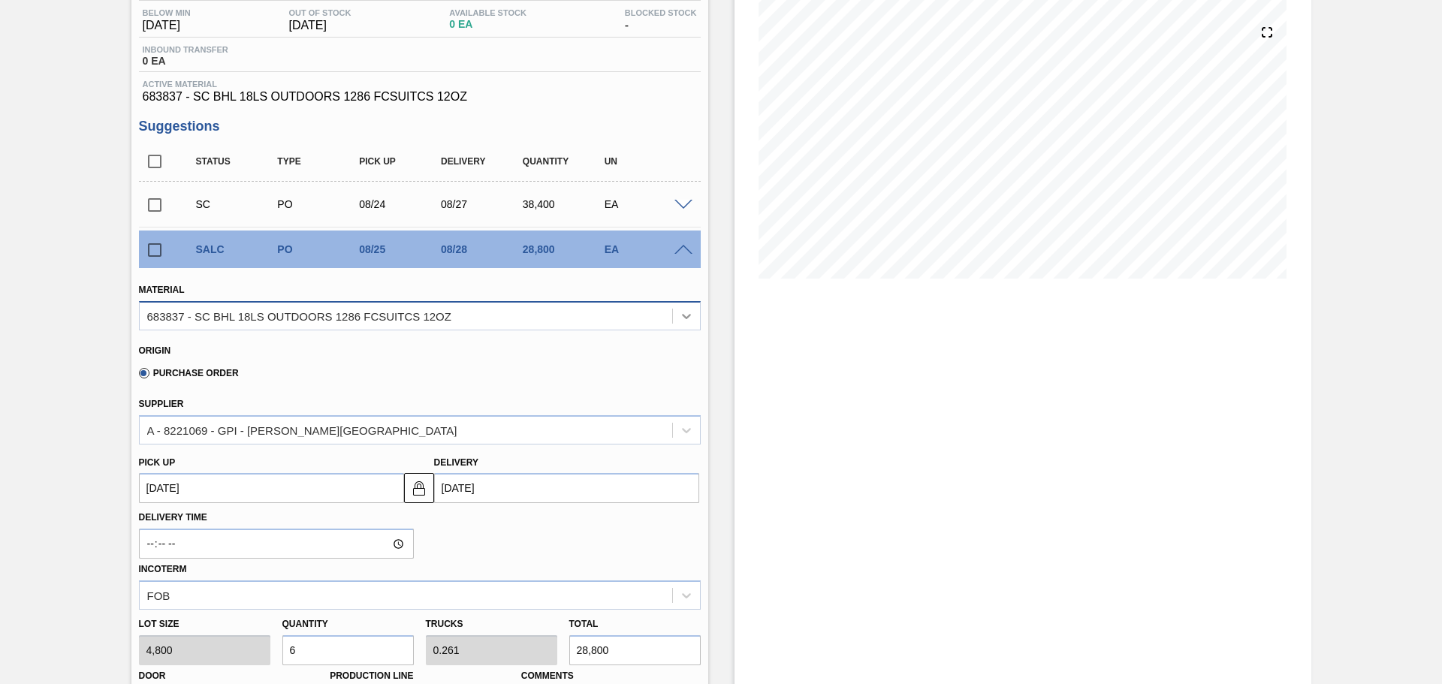
scroll to position [225, 0]
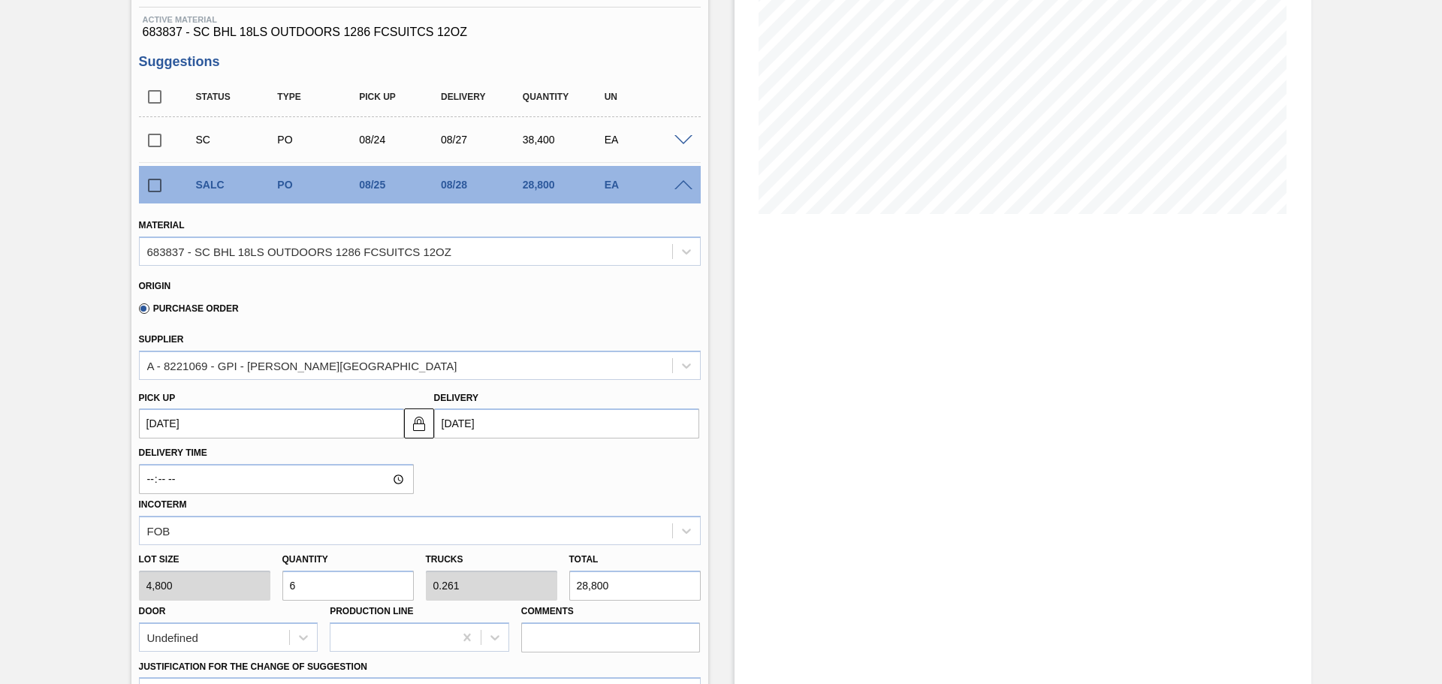
click at [677, 190] on span at bounding box center [683, 185] width 18 height 11
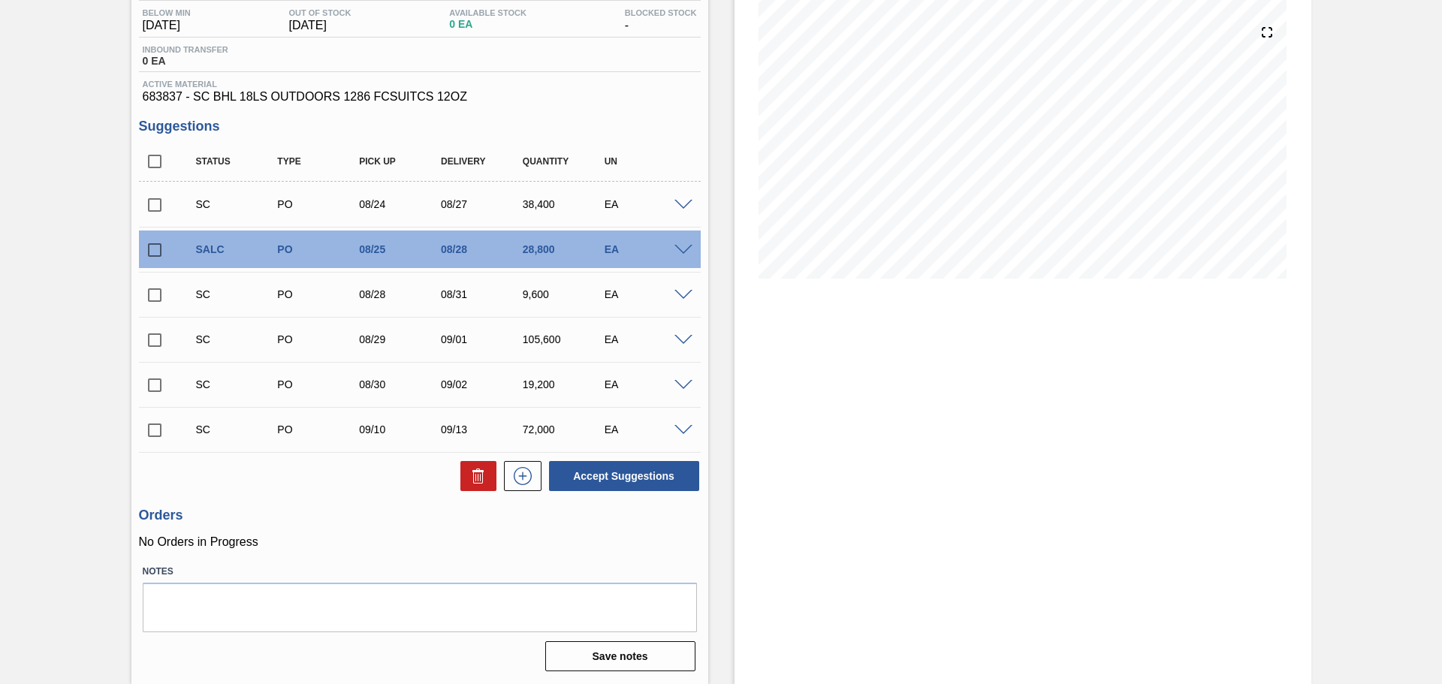
scroll to position [161, 0]
click at [677, 198] on div "SC PO 08/24 08/27 38,400 EA" at bounding box center [420, 205] width 562 height 38
click at [677, 206] on span at bounding box center [683, 205] width 18 height 11
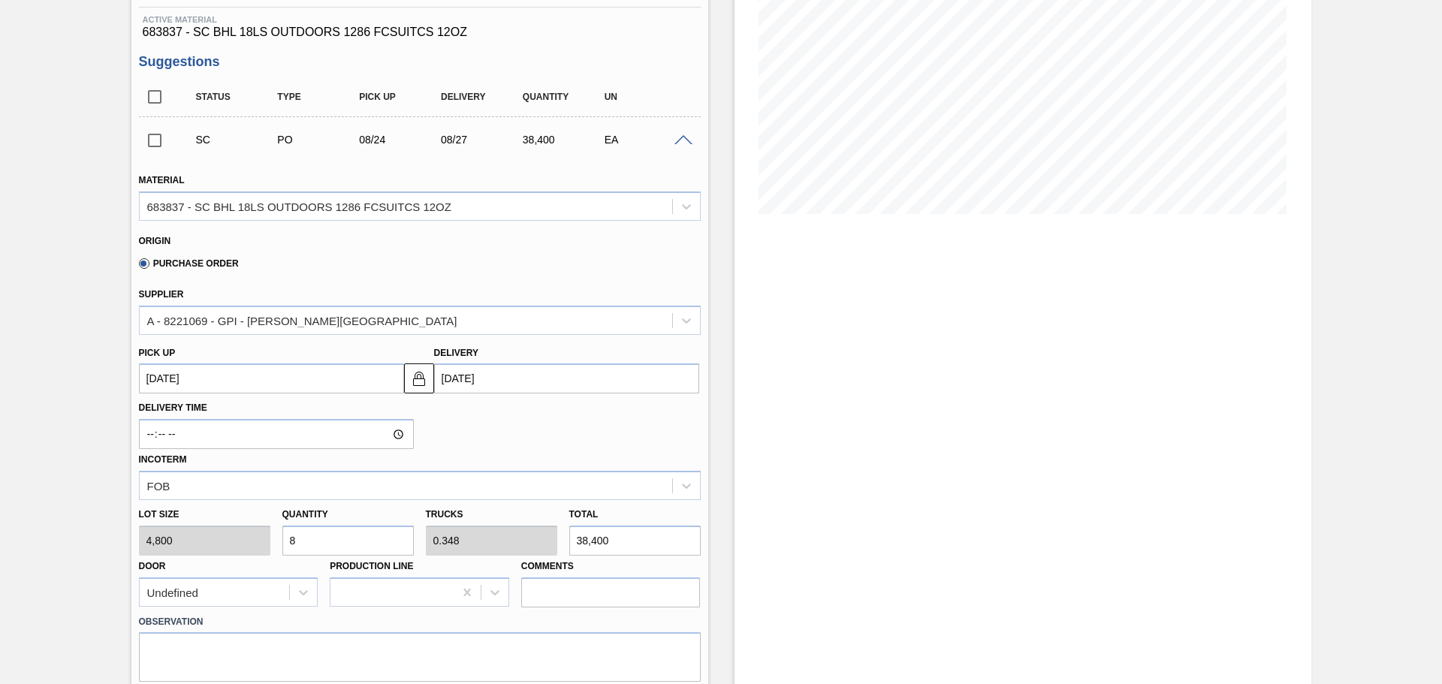
click at [687, 138] on span at bounding box center [683, 140] width 18 height 11
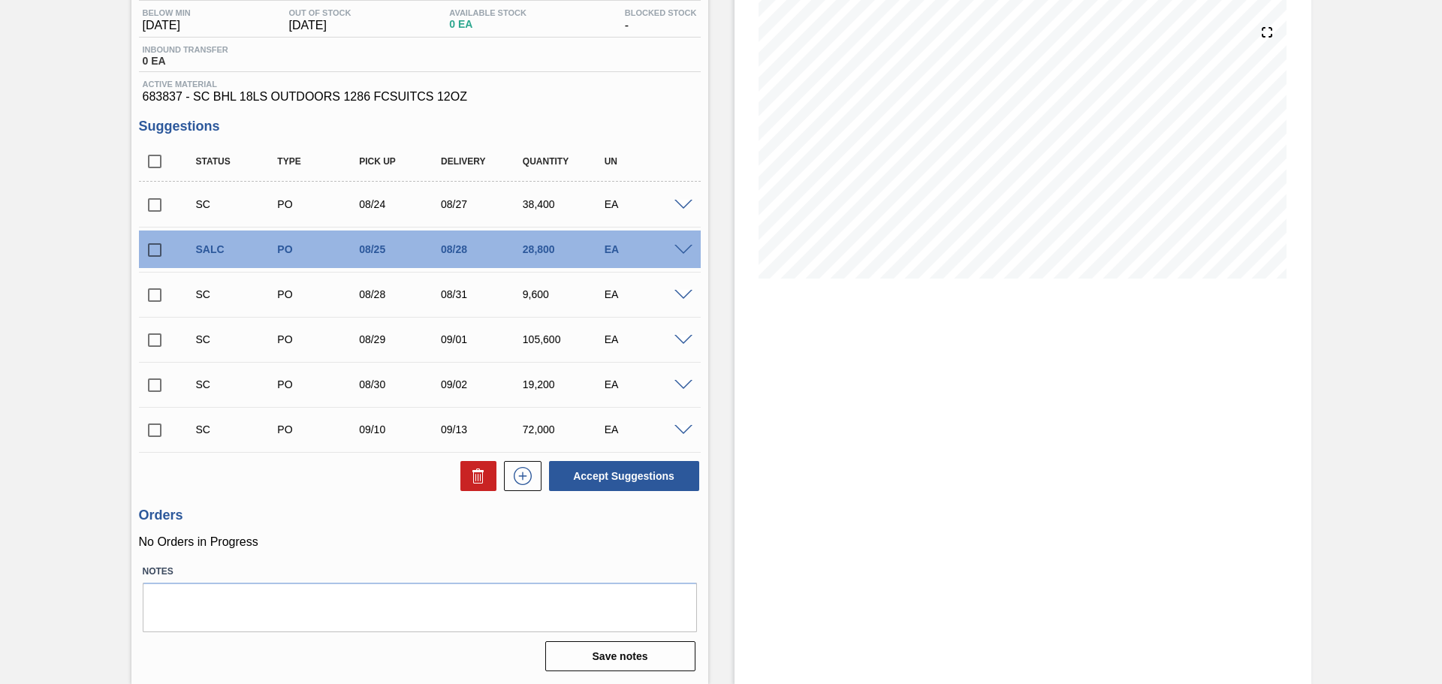
click at [686, 251] on span at bounding box center [683, 250] width 18 height 11
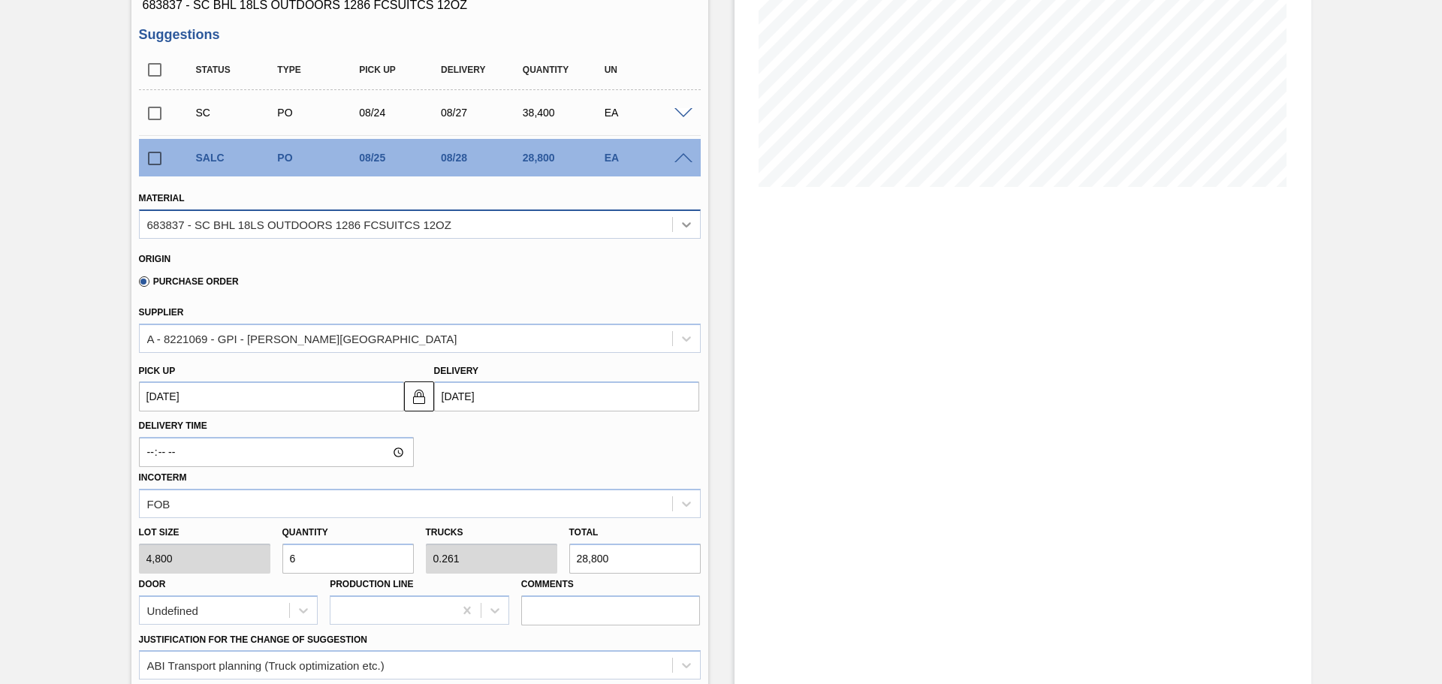
scroll to position [225, 0]
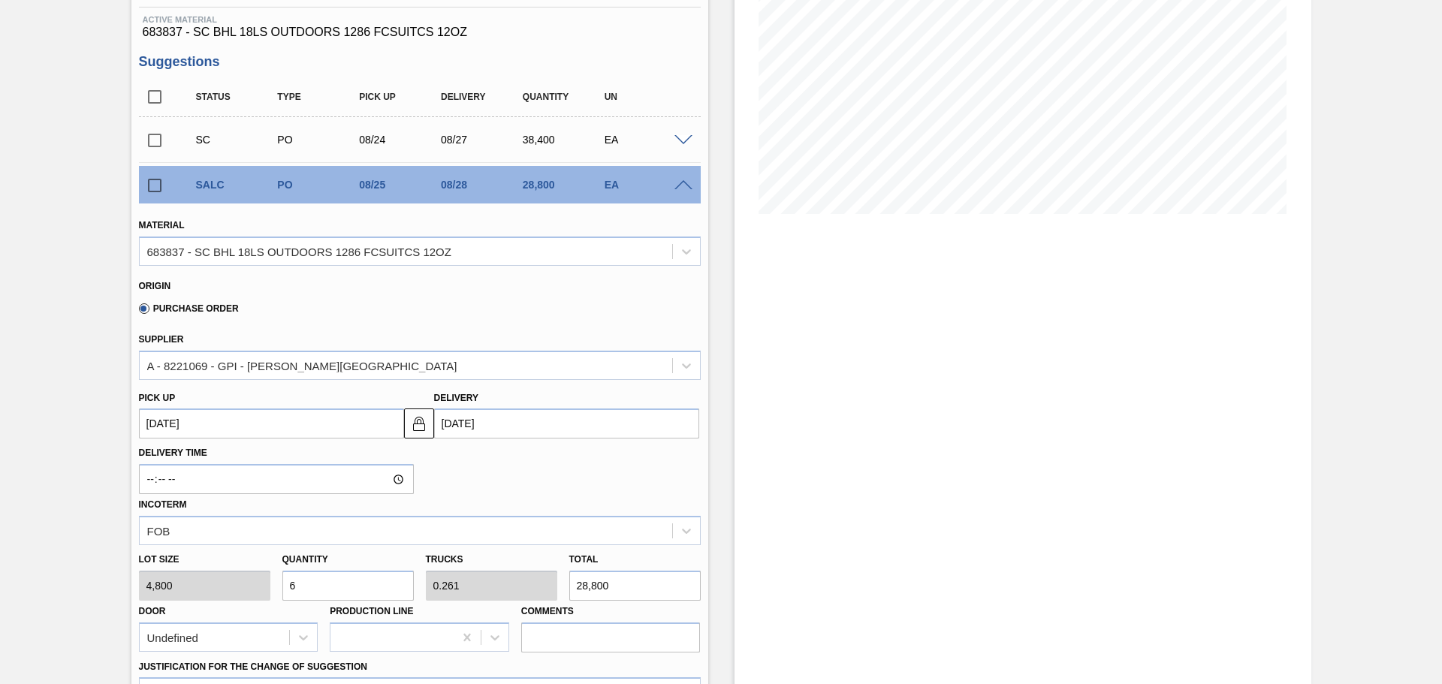
click at [691, 187] on div at bounding box center [686, 184] width 30 height 11
click at [683, 182] on span at bounding box center [683, 185] width 18 height 11
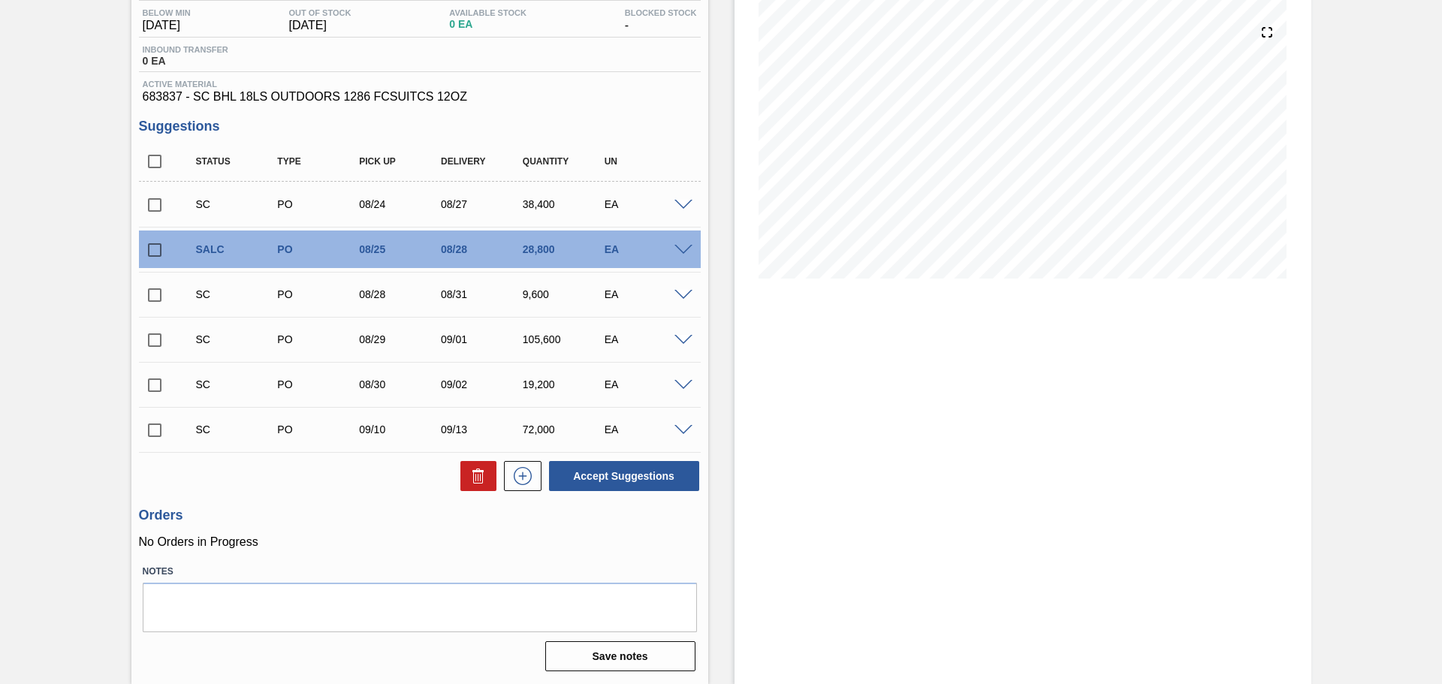
click at [148, 252] on input "checkbox" at bounding box center [155, 250] width 32 height 32
checkbox input "true"
click at [680, 200] on span at bounding box center [683, 205] width 18 height 11
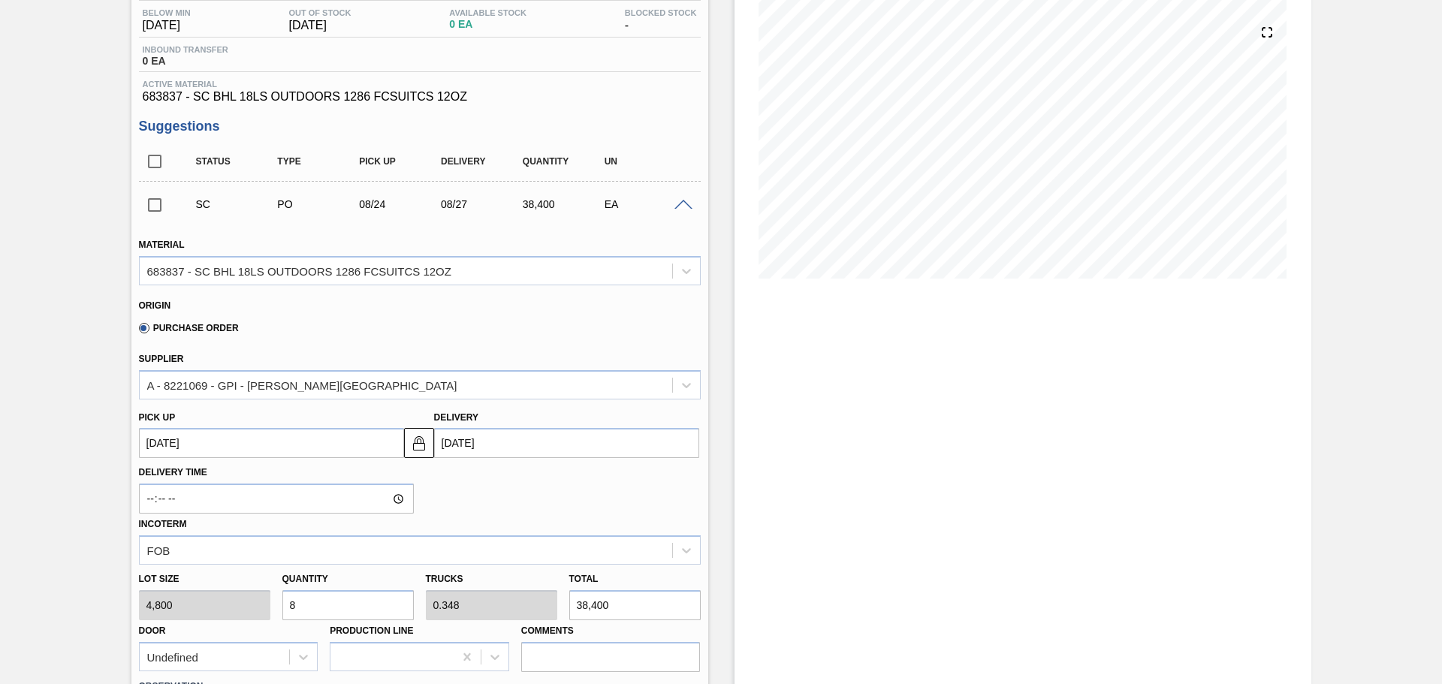
click at [680, 200] on span at bounding box center [683, 205] width 18 height 11
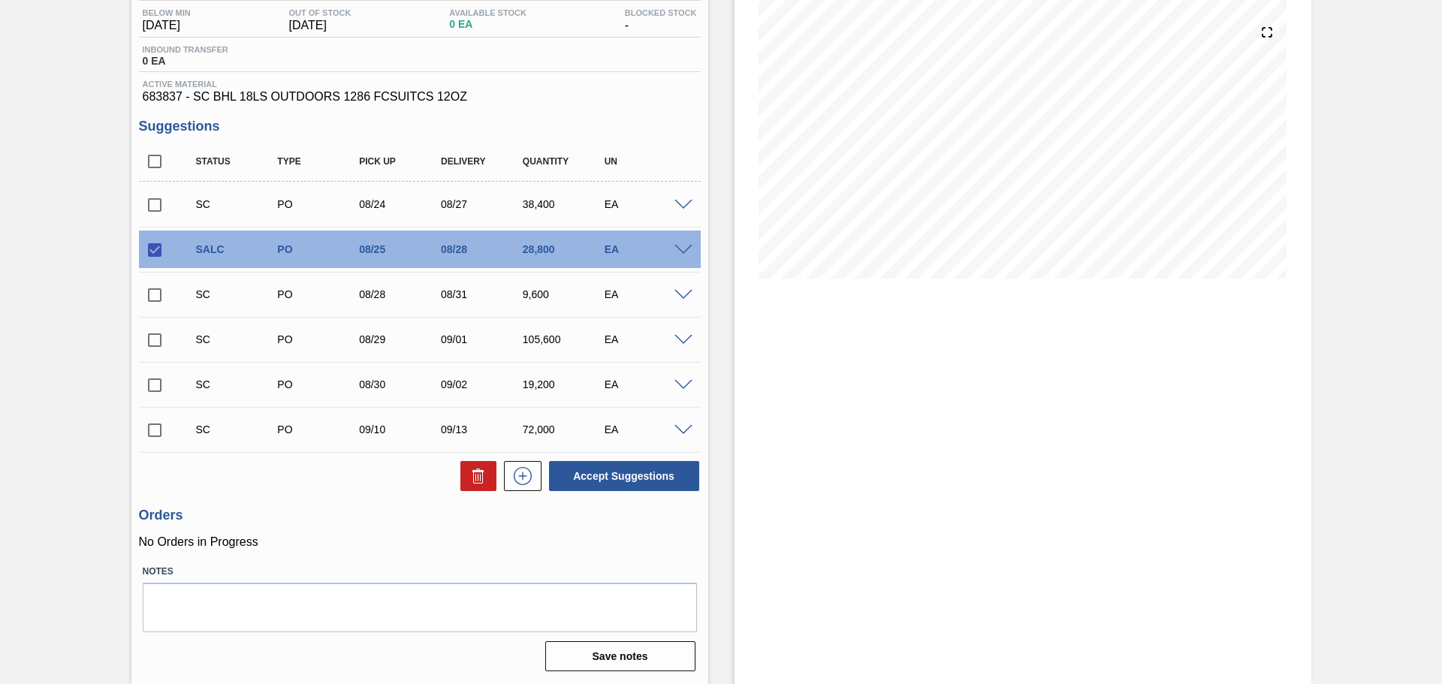
click at [152, 214] on input "checkbox" at bounding box center [155, 205] width 32 height 32
checkbox input "true"
click at [150, 261] on input "checkbox" at bounding box center [155, 250] width 32 height 32
checkbox input "false"
click at [644, 480] on button "Accept Suggestions" at bounding box center [624, 476] width 150 height 30
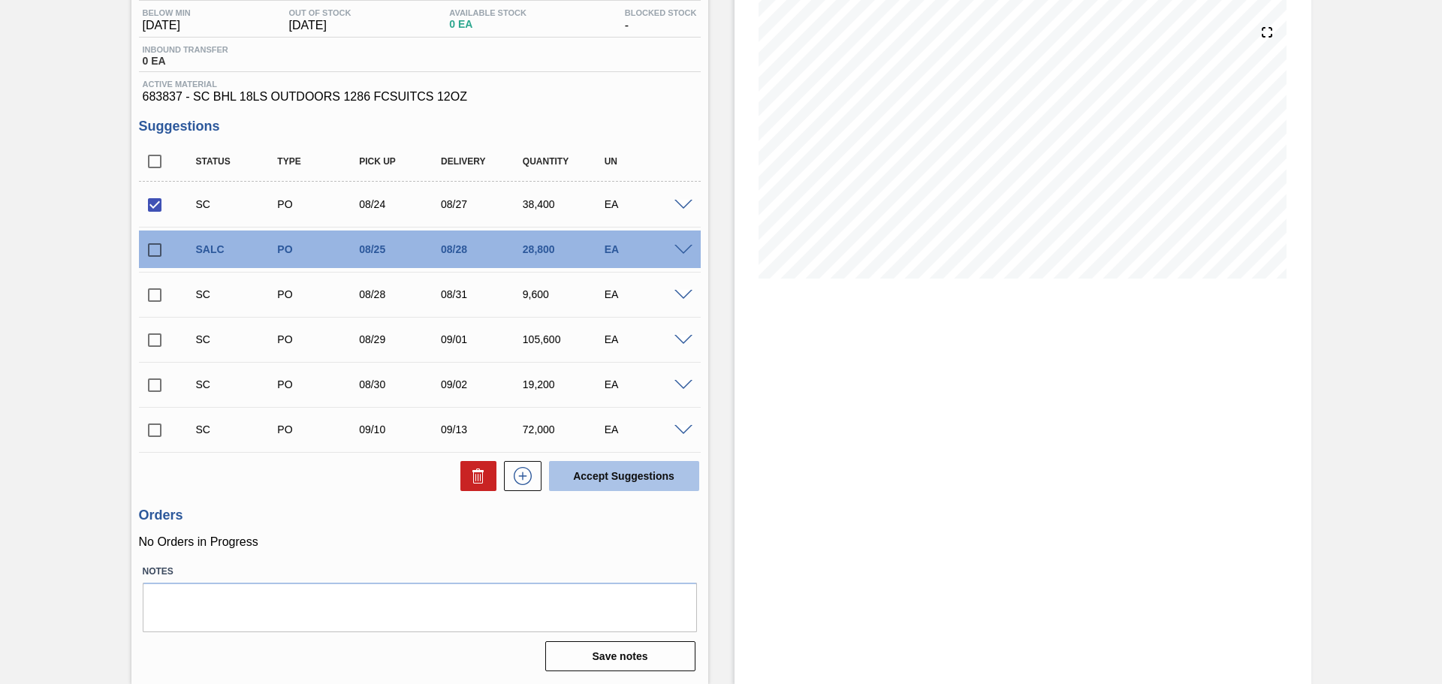
checkbox input "false"
click at [158, 252] on input "checkbox" at bounding box center [155, 250] width 32 height 32
click at [0, 0] on icon at bounding box center [0, 0] width 0 height 0
checkbox input "false"
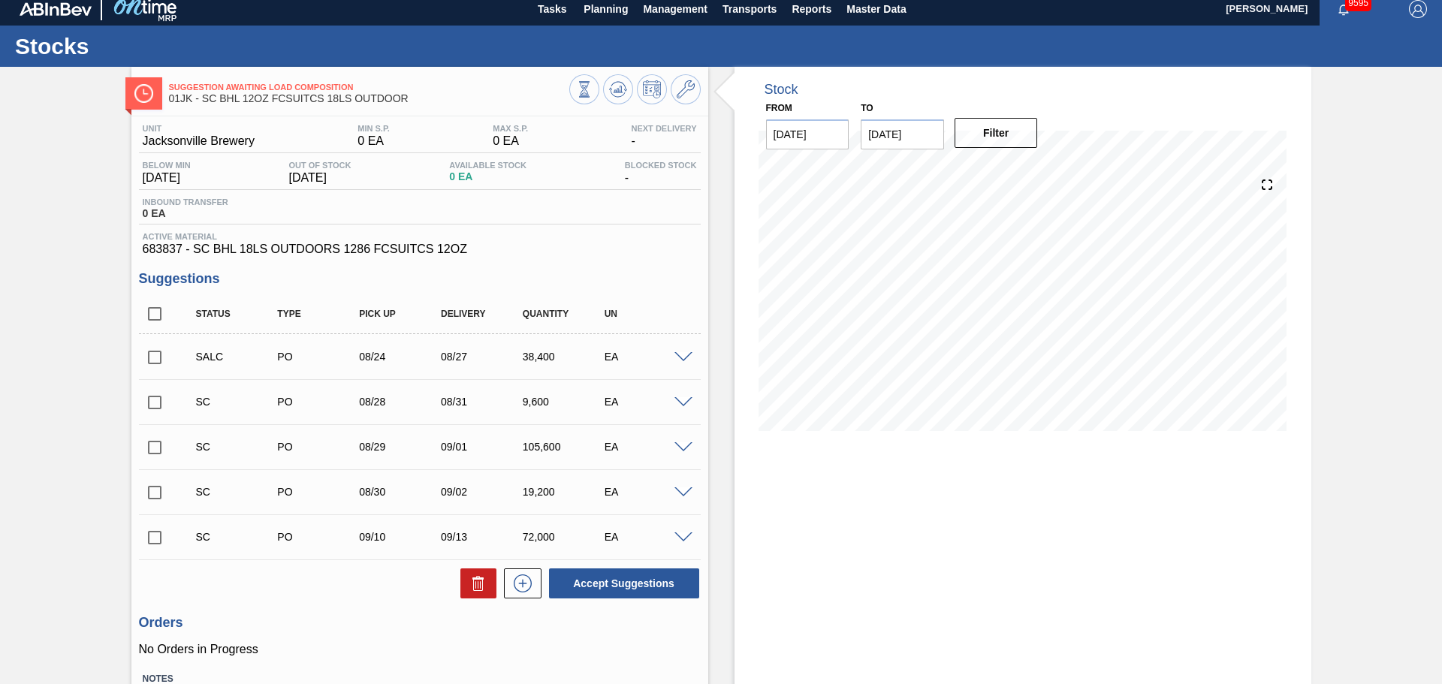
scroll to position [0, 0]
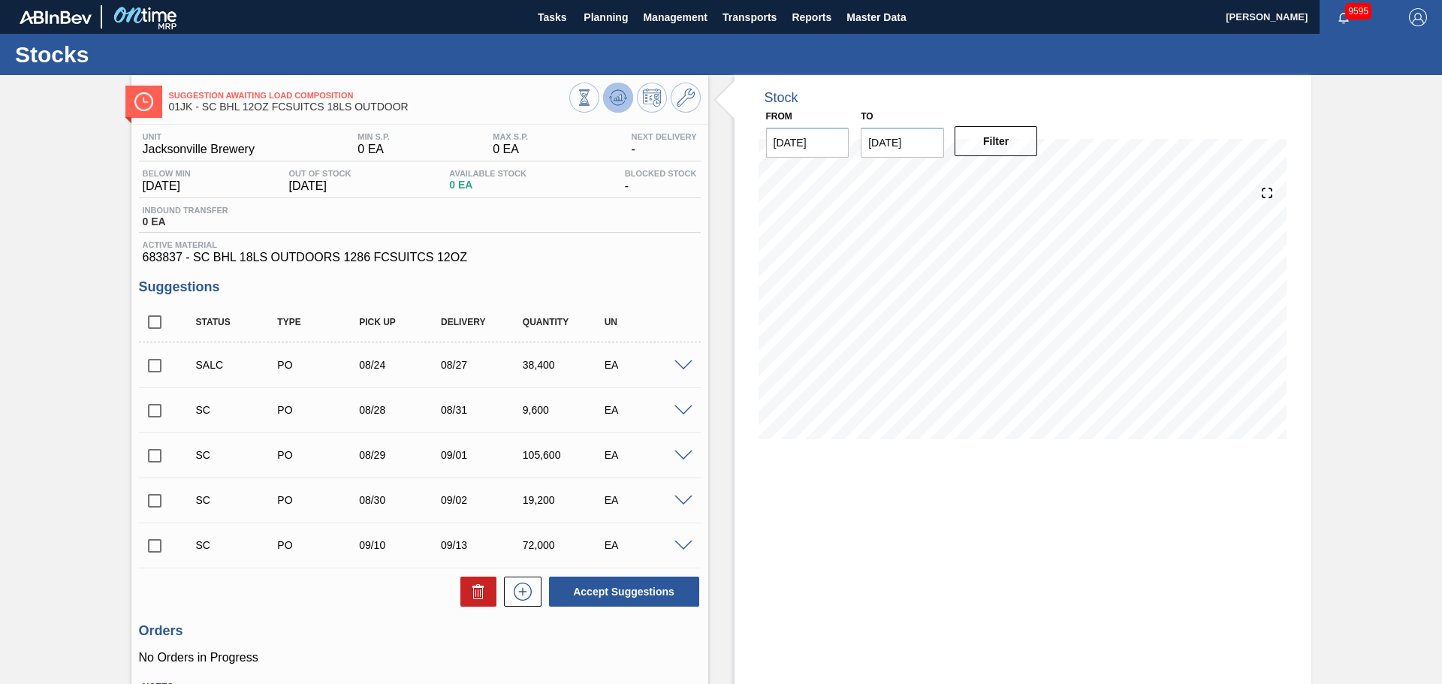
click at [590, 91] on icon at bounding box center [584, 90] width 11 height 2
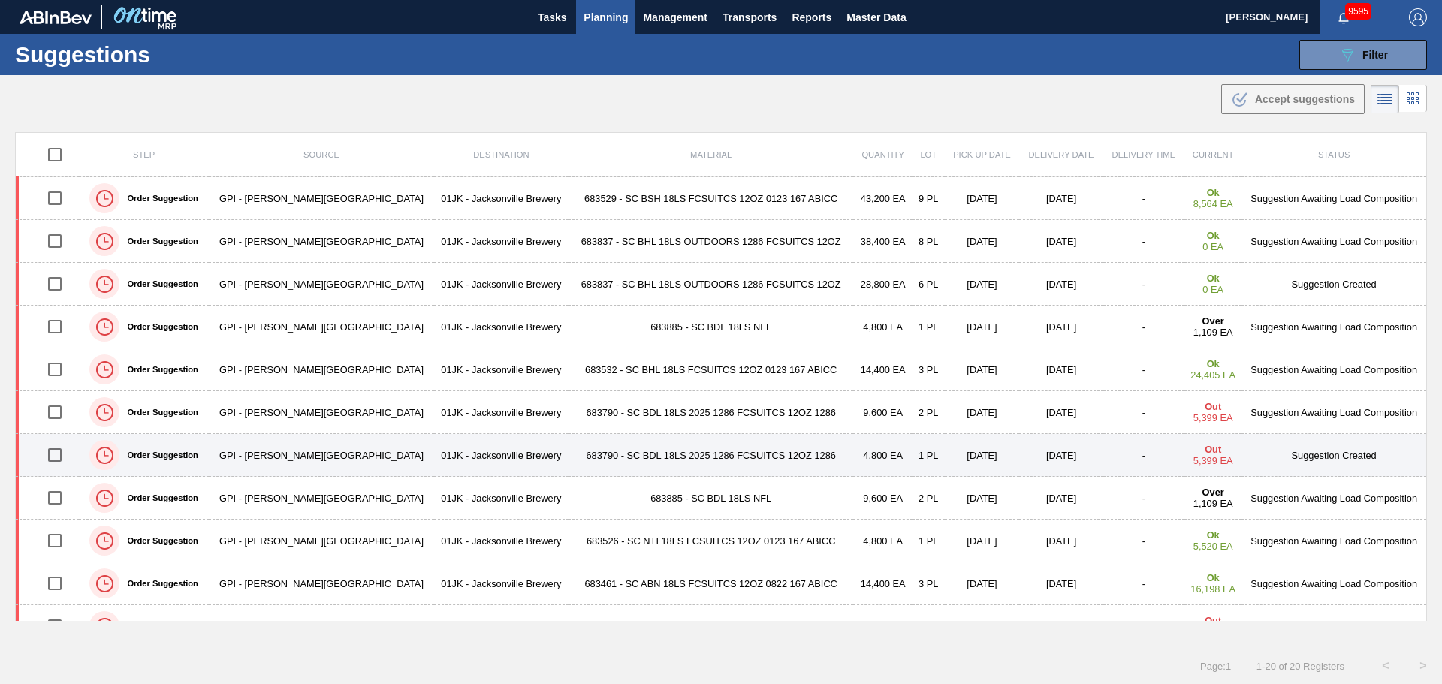
click at [57, 462] on input "checkbox" at bounding box center [55, 455] width 32 height 32
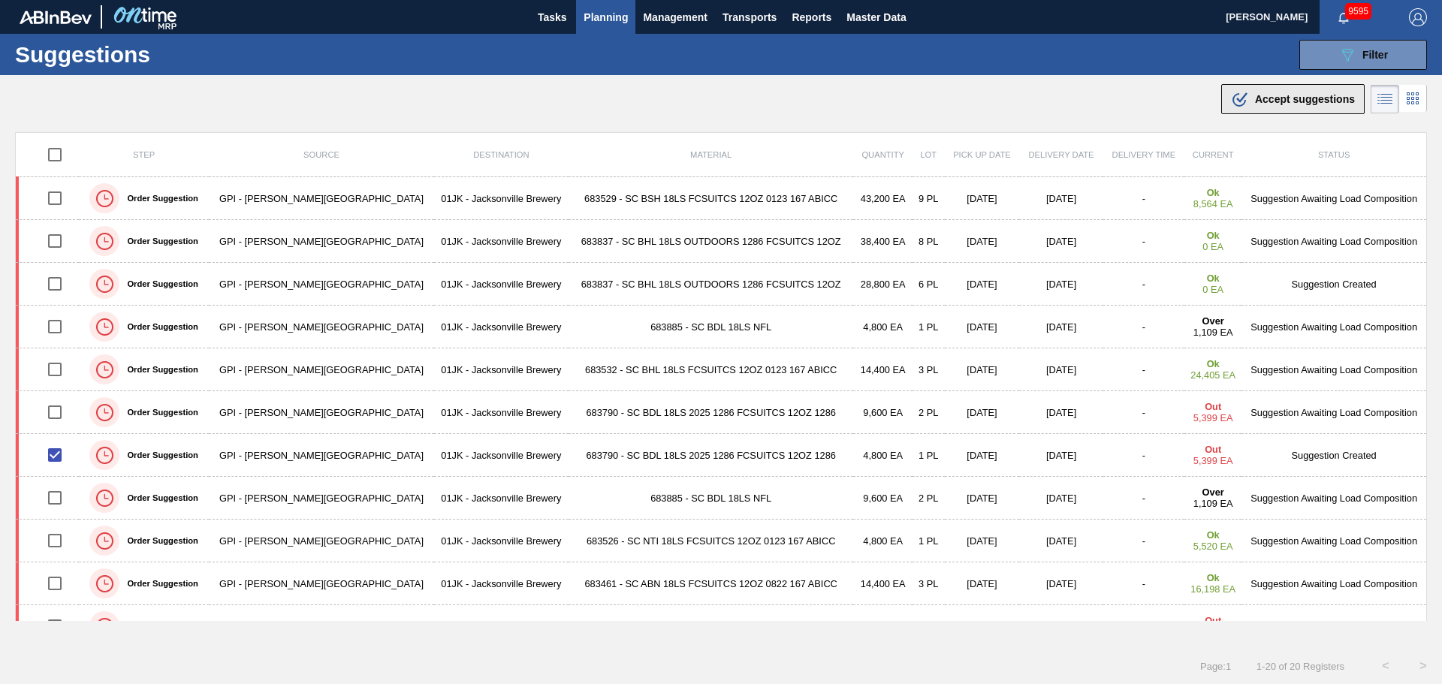
click at [1268, 96] on span "Accept suggestions" at bounding box center [1305, 99] width 100 height 12
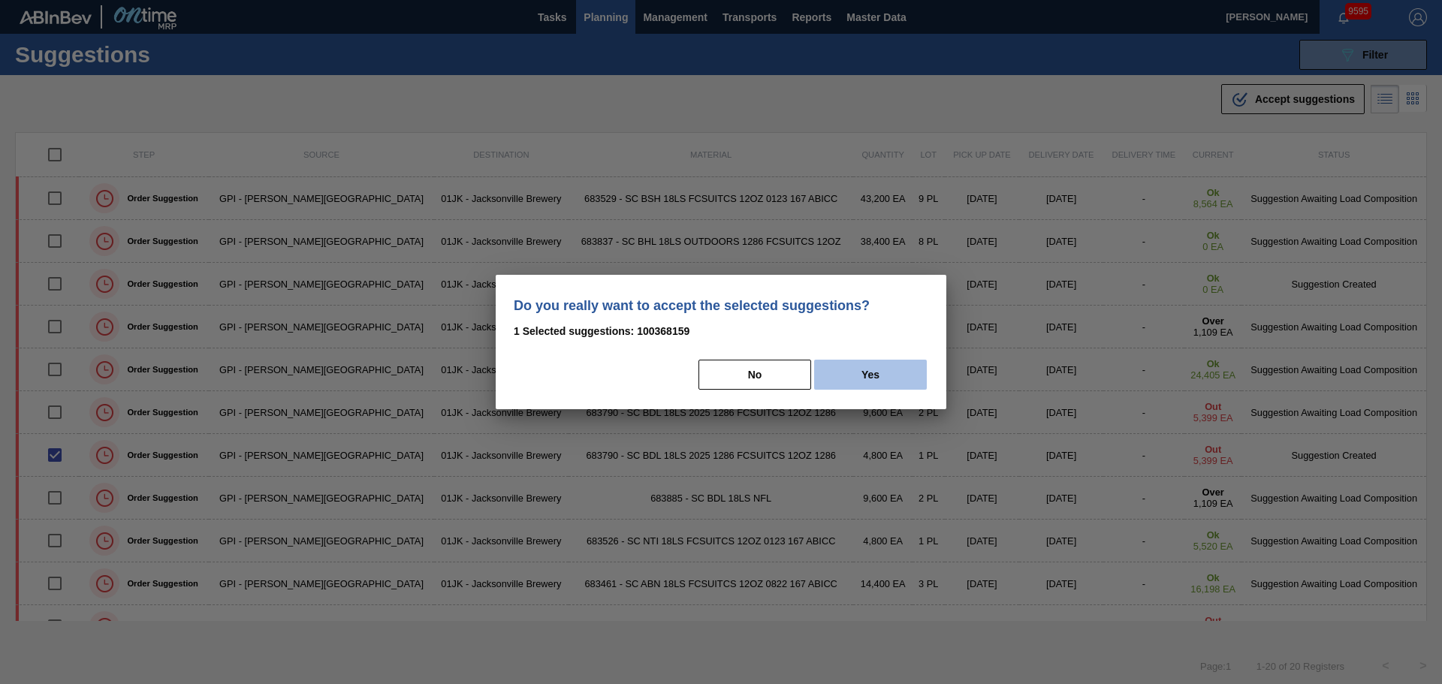
click at [835, 369] on button "Yes" at bounding box center [870, 375] width 113 height 30
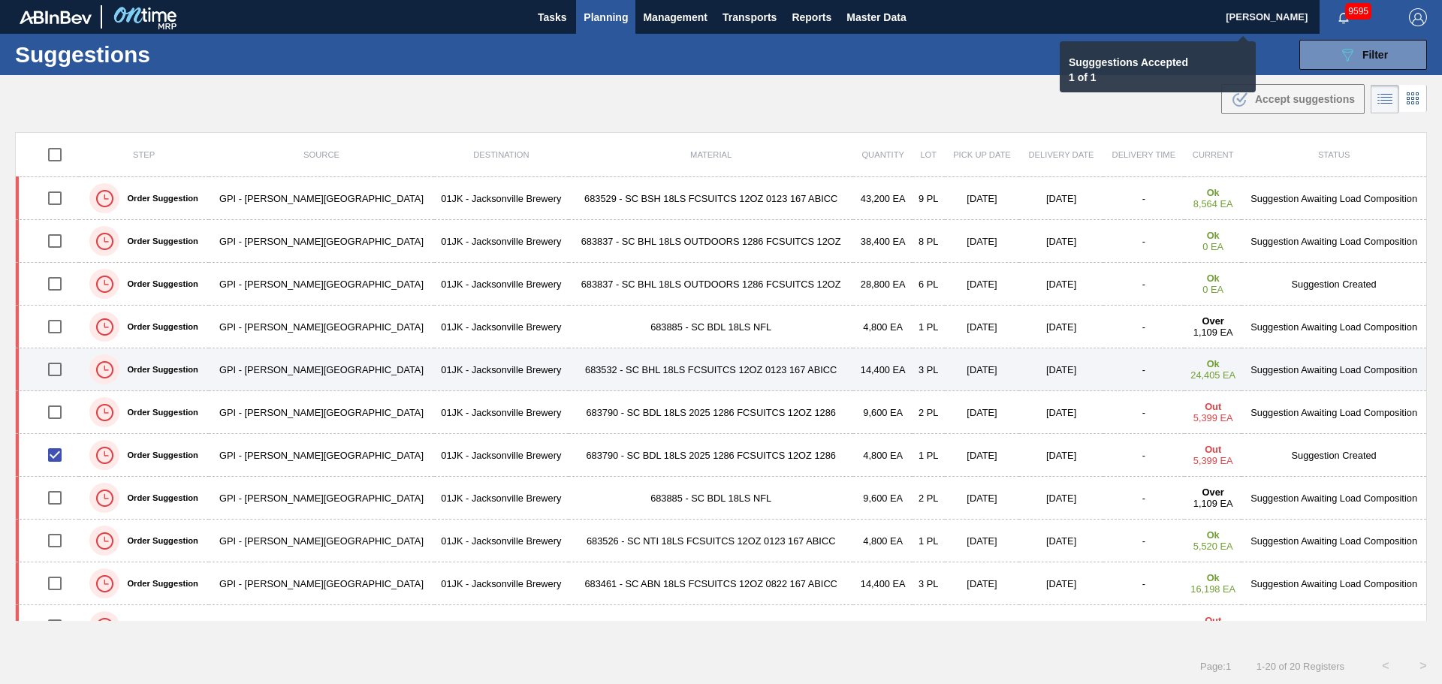
checkbox input "false"
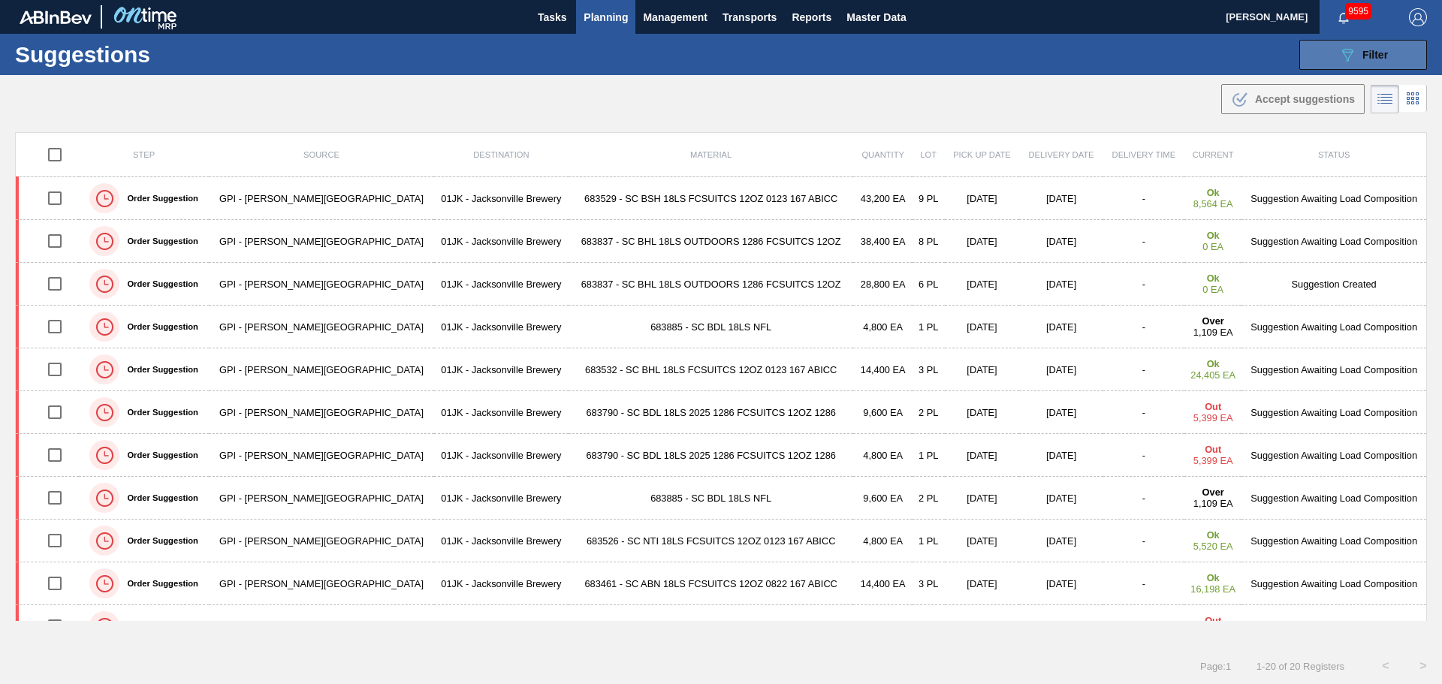
click at [1368, 61] on div "089F7B8B-B2A5-4AFE-B5C0-19BA573D28AC Filter" at bounding box center [1363, 55] width 50 height 18
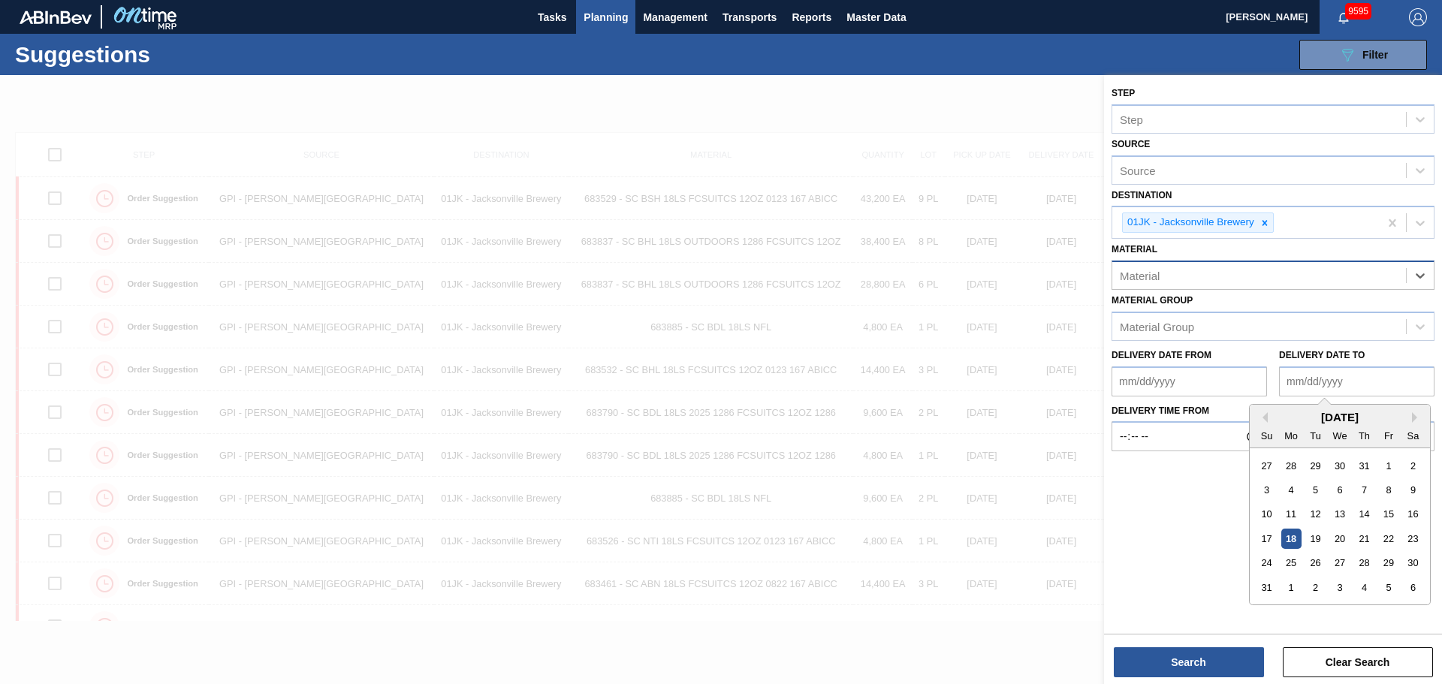
click at [1246, 264] on div "Material" at bounding box center [1273, 275] width 323 height 29
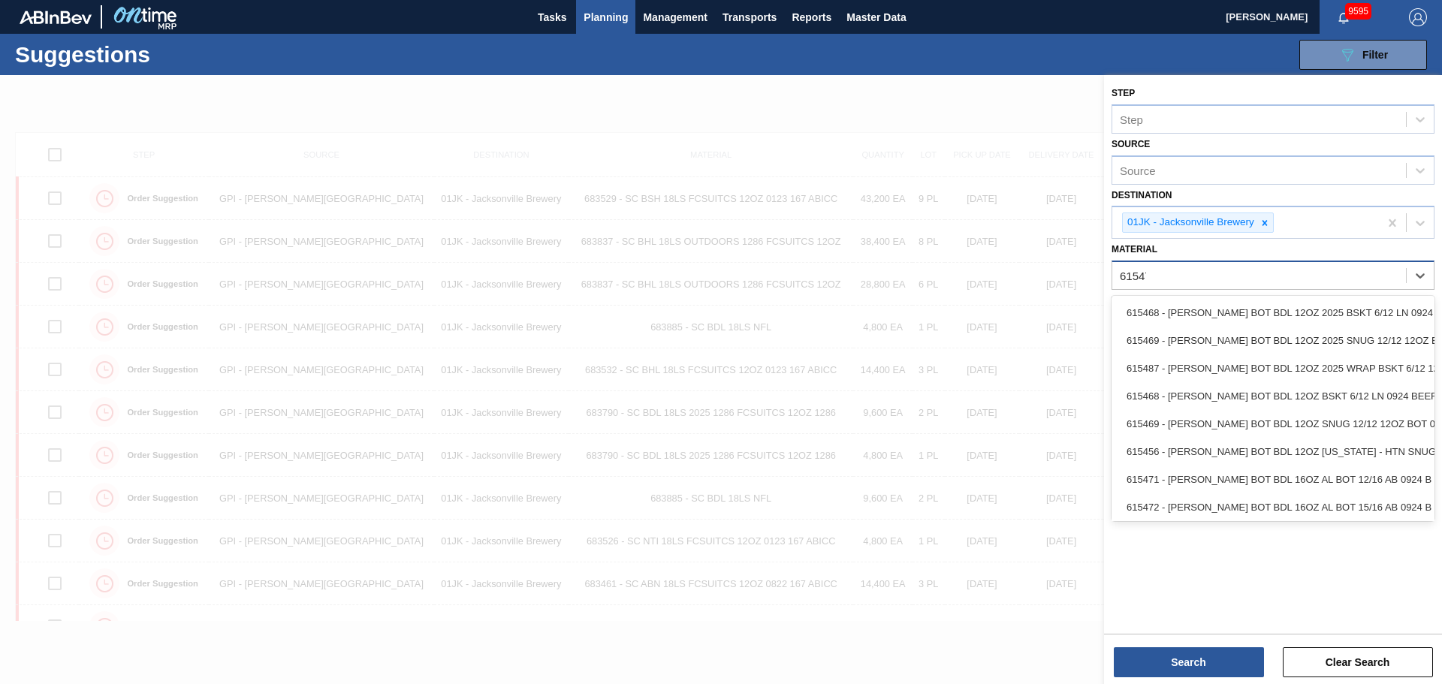
type input "615471"
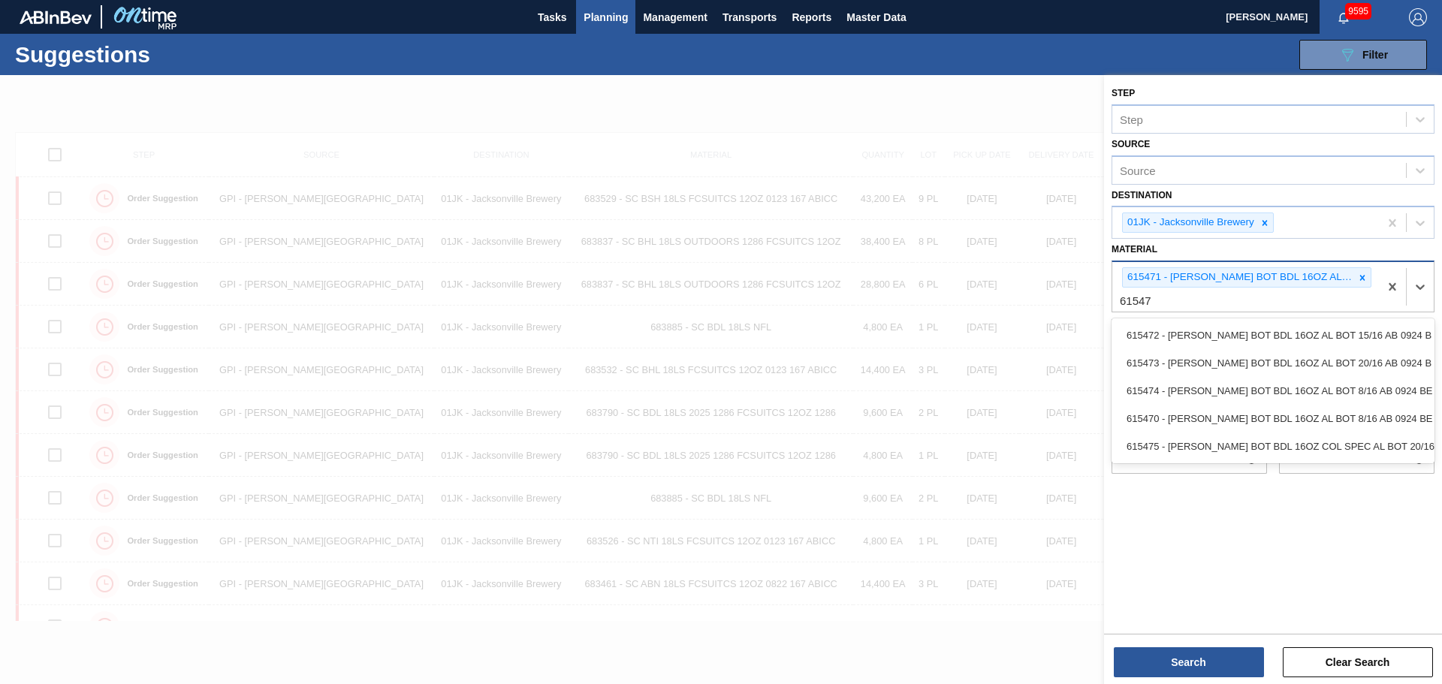
type input "615470"
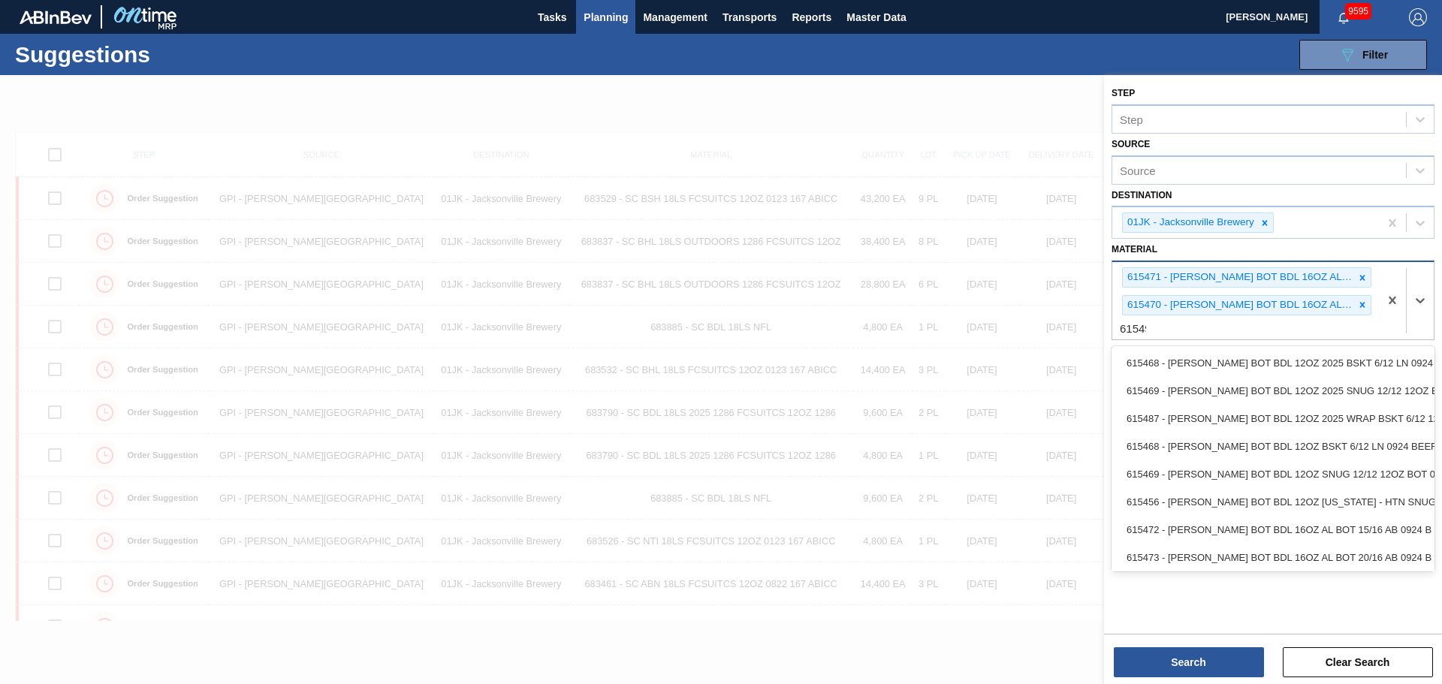
type input "615490"
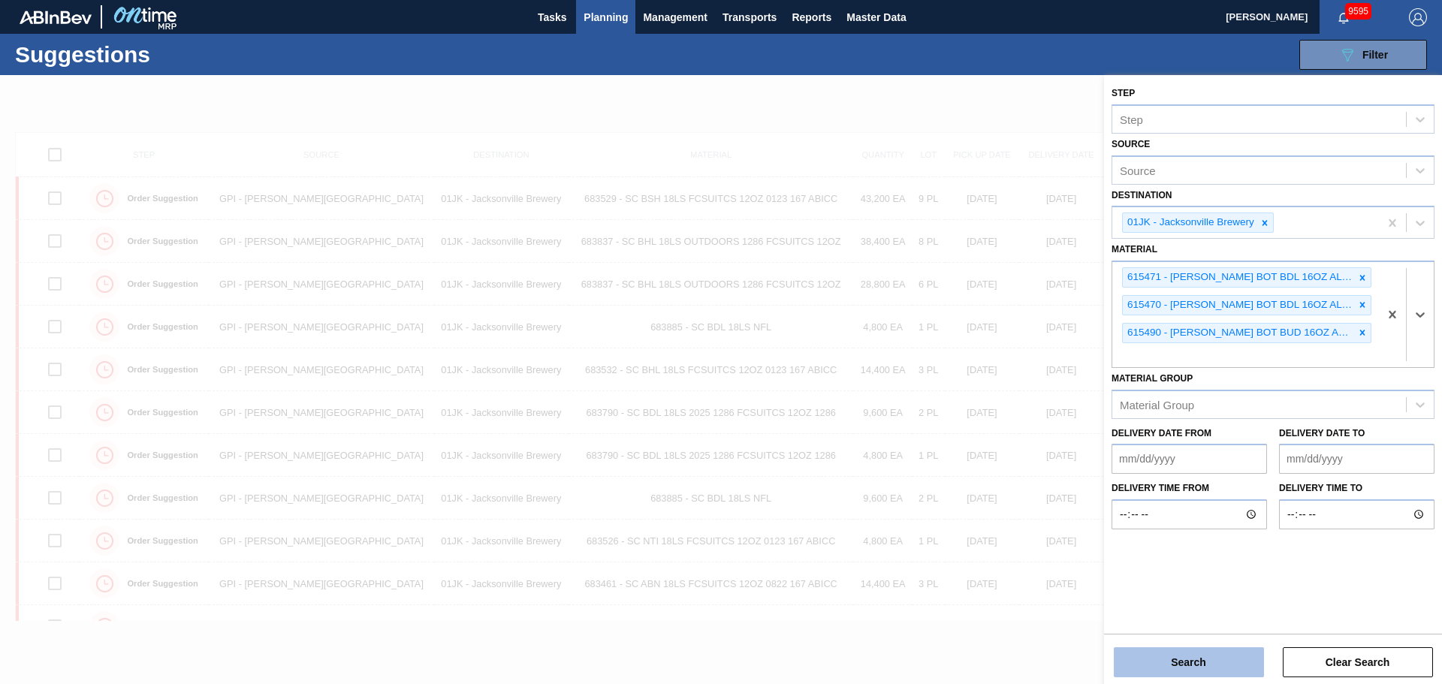
click at [1169, 674] on button "Search" at bounding box center [1189, 662] width 150 height 30
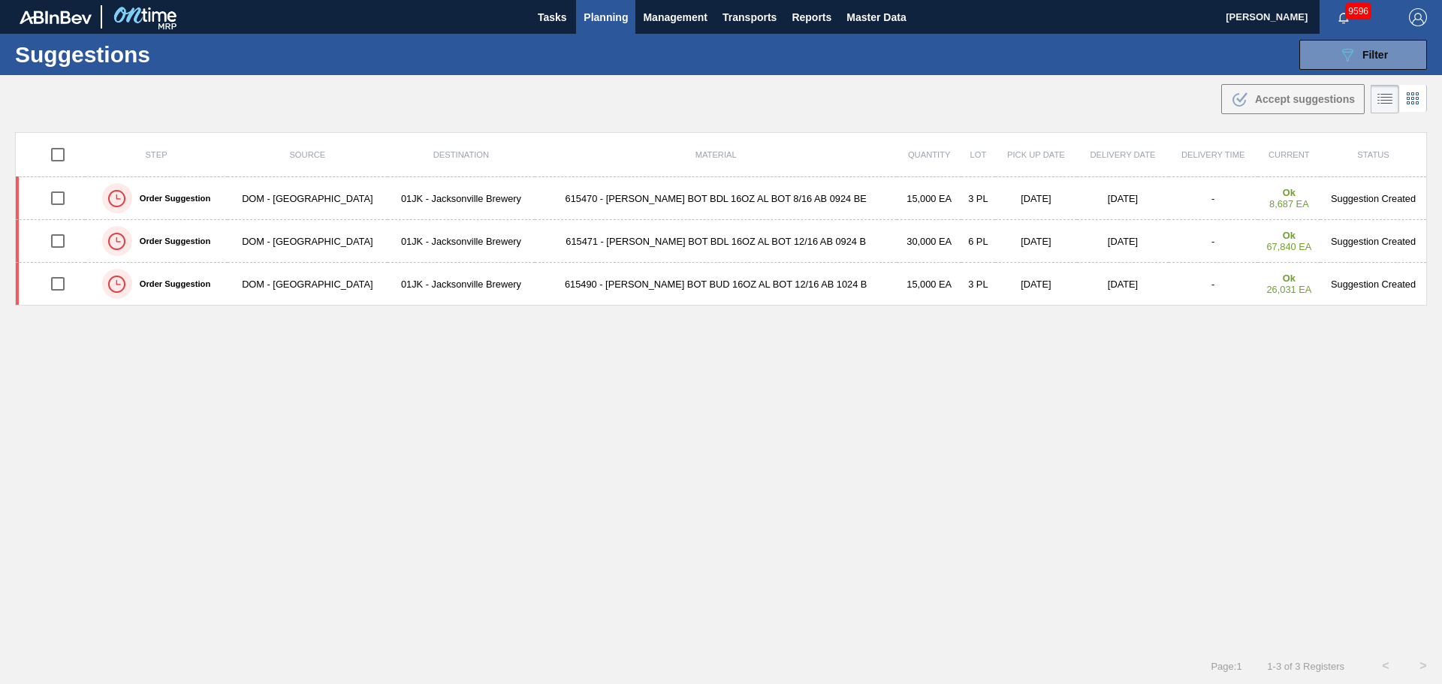
drag, startPoint x: 619, startPoint y: 141, endPoint x: 630, endPoint y: 140, distance: 11.4
click at [623, 140] on th "Material" at bounding box center [716, 155] width 362 height 44
